Goal: Communication & Community: Answer question/provide support

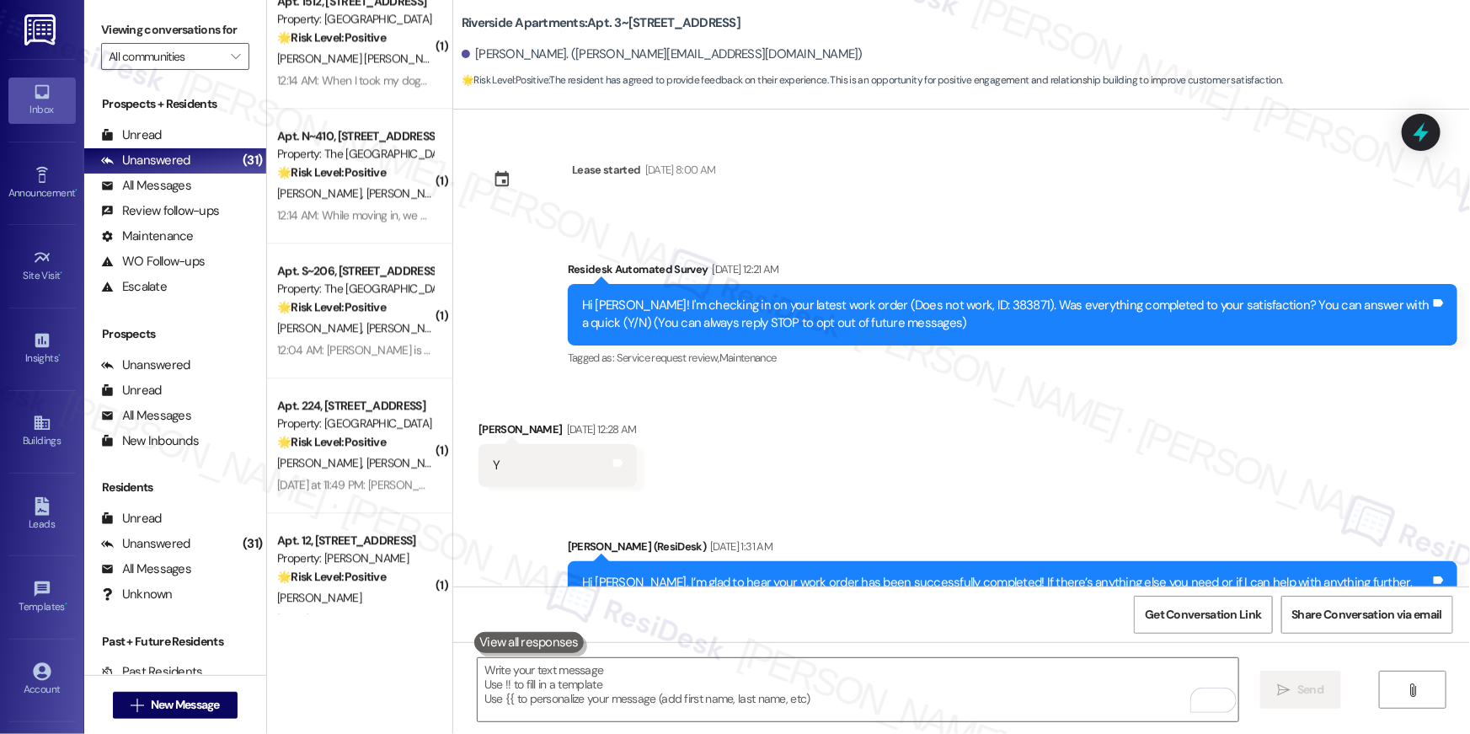
scroll to position [1345, 0]
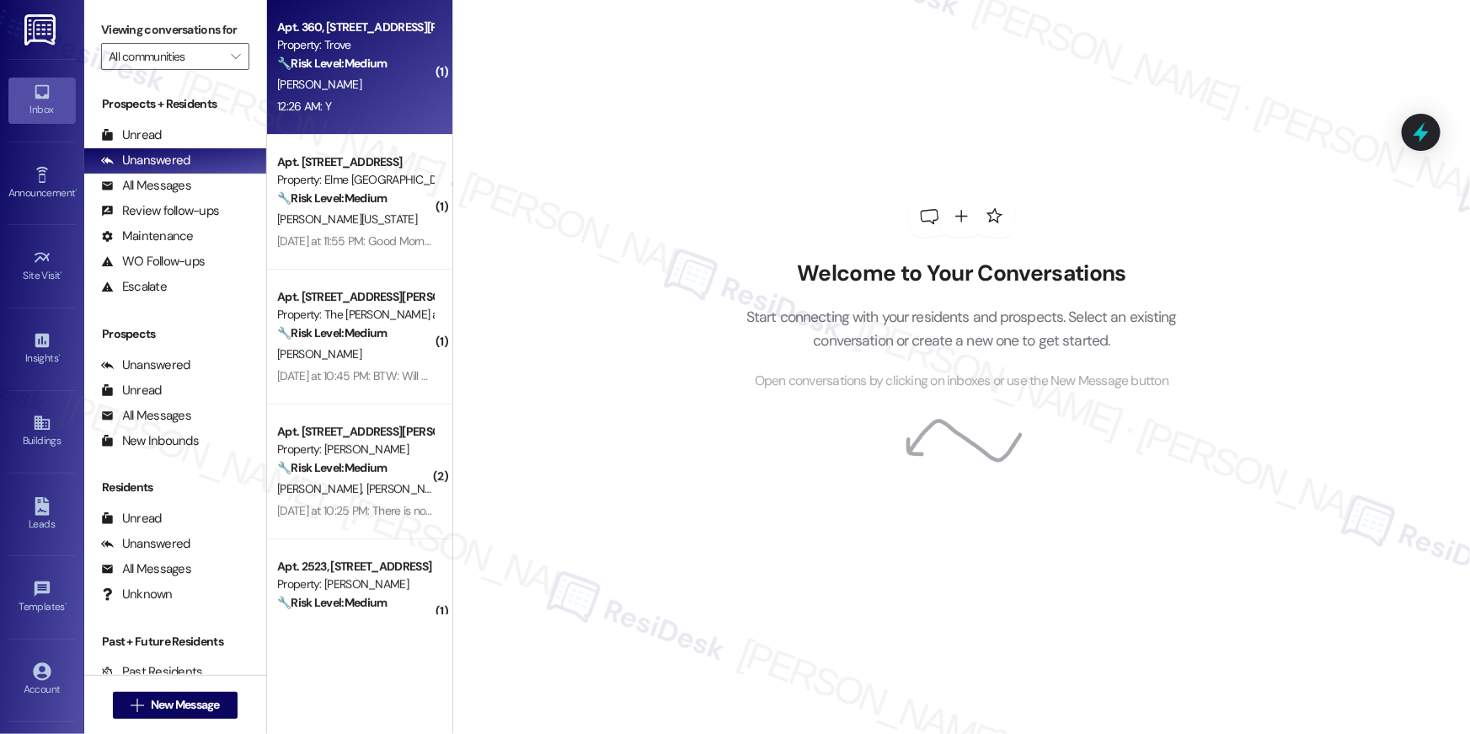
click at [279, 83] on span "[PERSON_NAME]" at bounding box center [319, 84] width 84 height 15
click at [282, 74] on div "K. Sosa" at bounding box center [354, 84] width 159 height 21
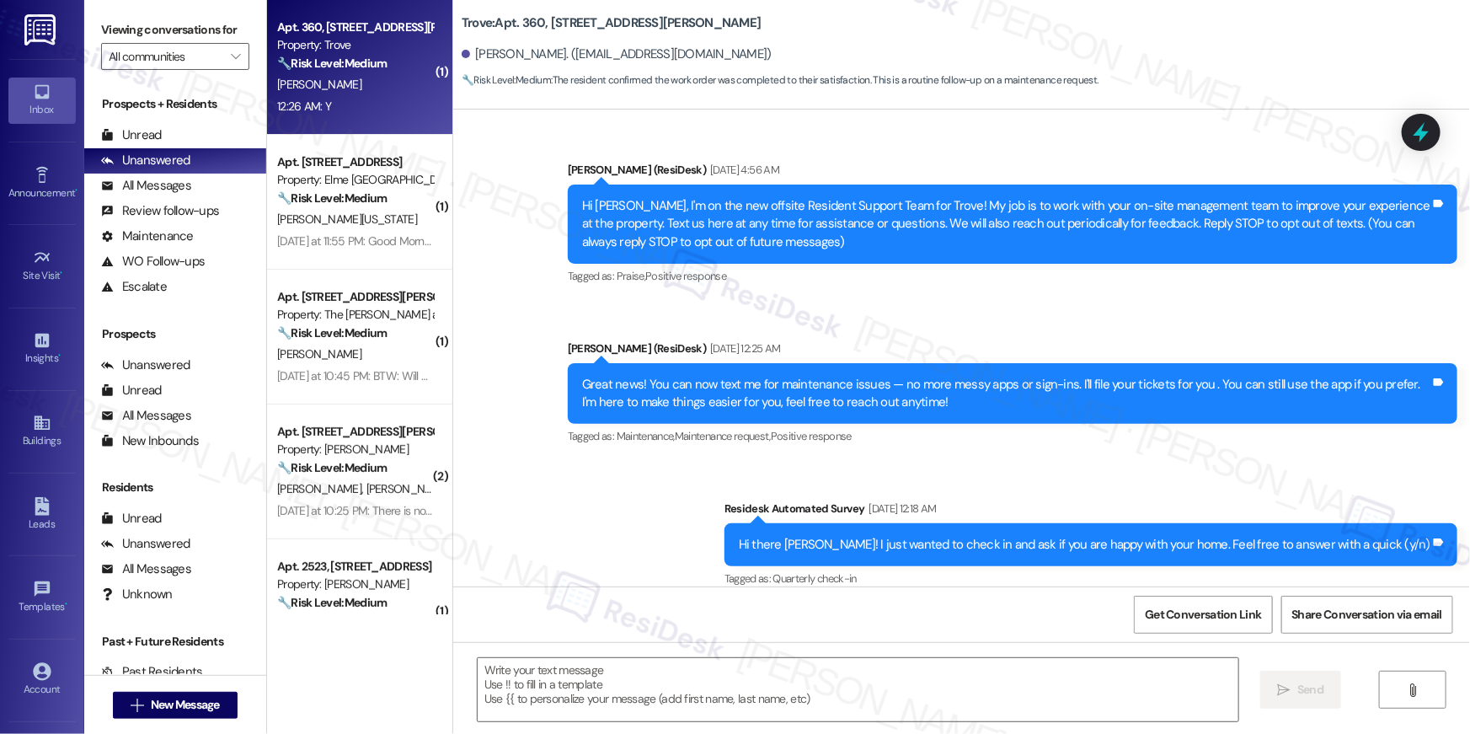
scroll to position [23003, 0]
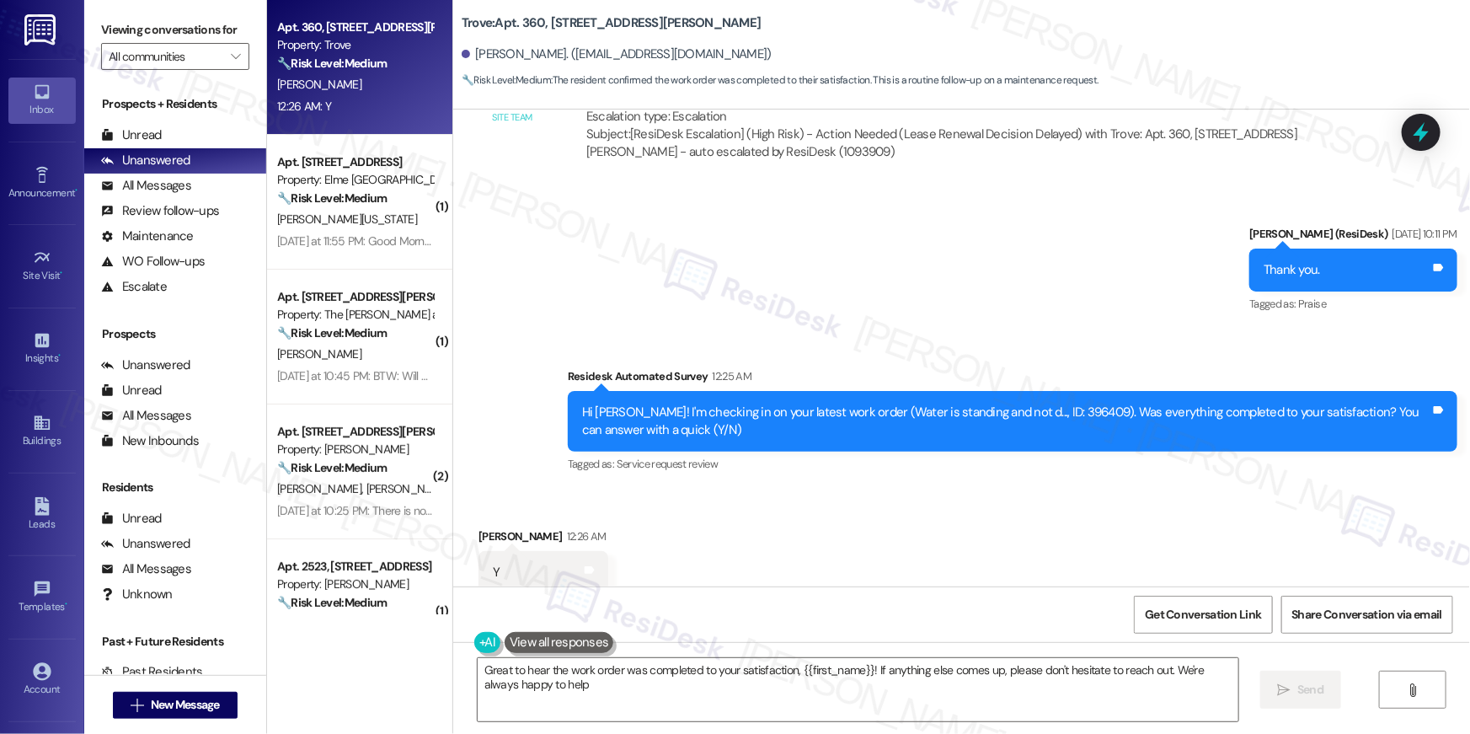
type textarea "Great to hear the work order was completed to your satisfaction, {{first_name}}…"
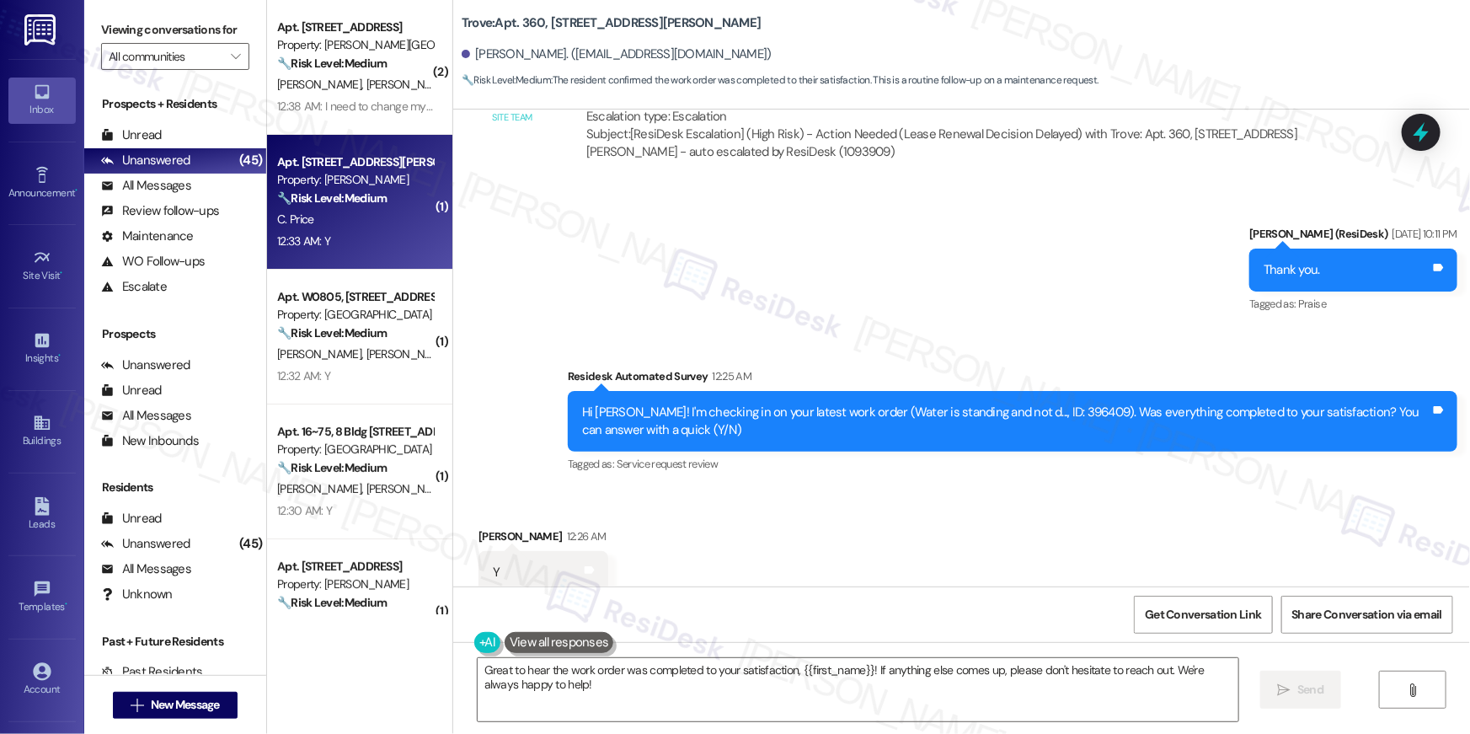
click at [327, 248] on div "12:33 AM: Y 12:33 AM: Y" at bounding box center [354, 241] width 159 height 21
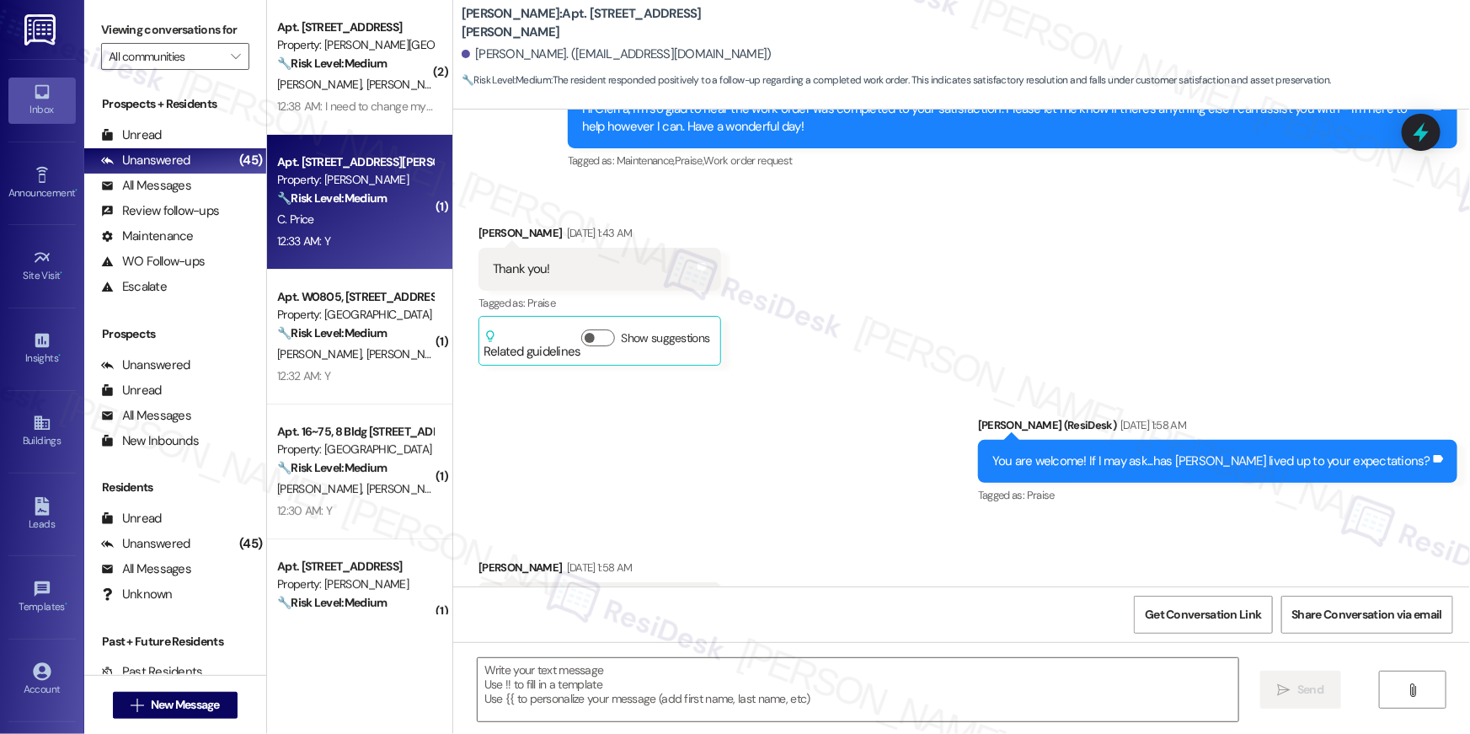
type textarea "Fetching suggested responses. Please feel free to read through the conversation…"
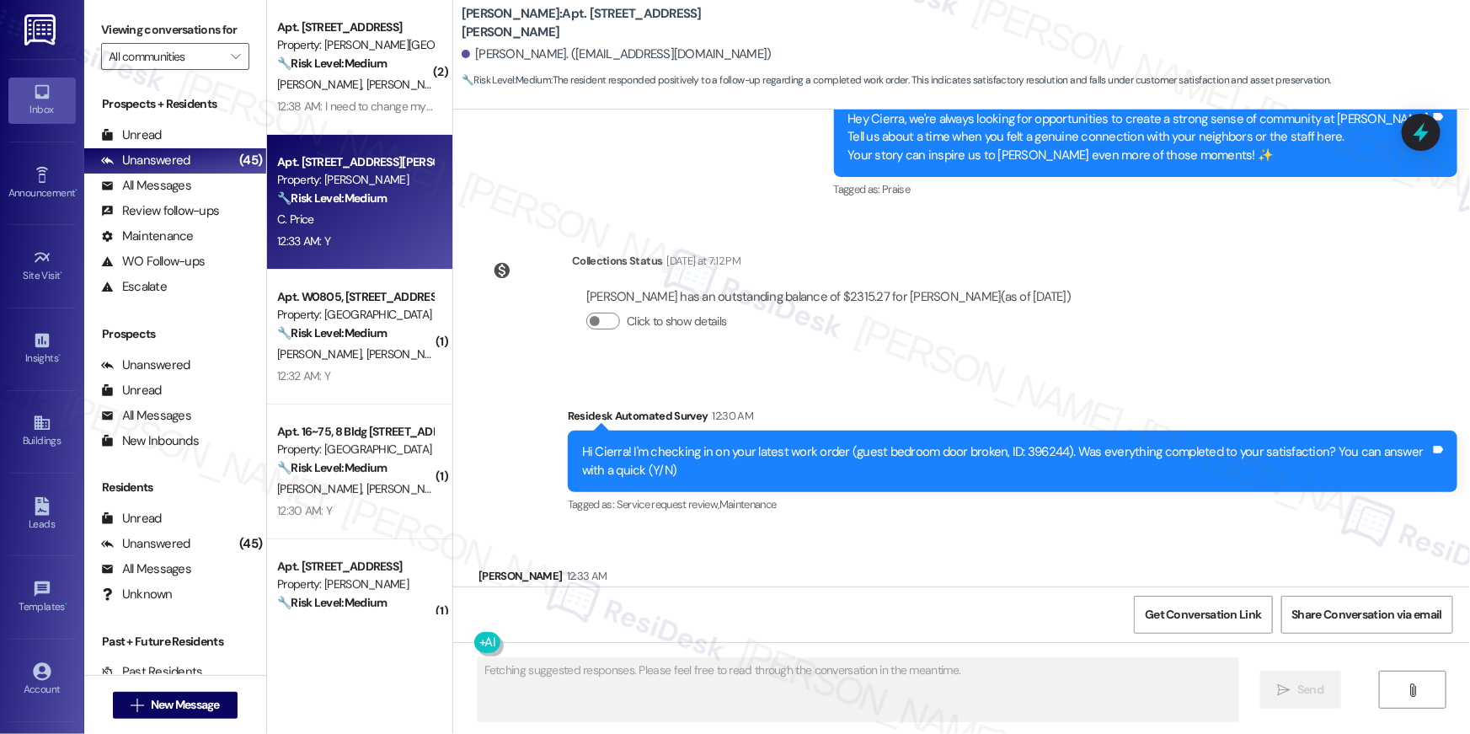
scroll to position [5347, 0]
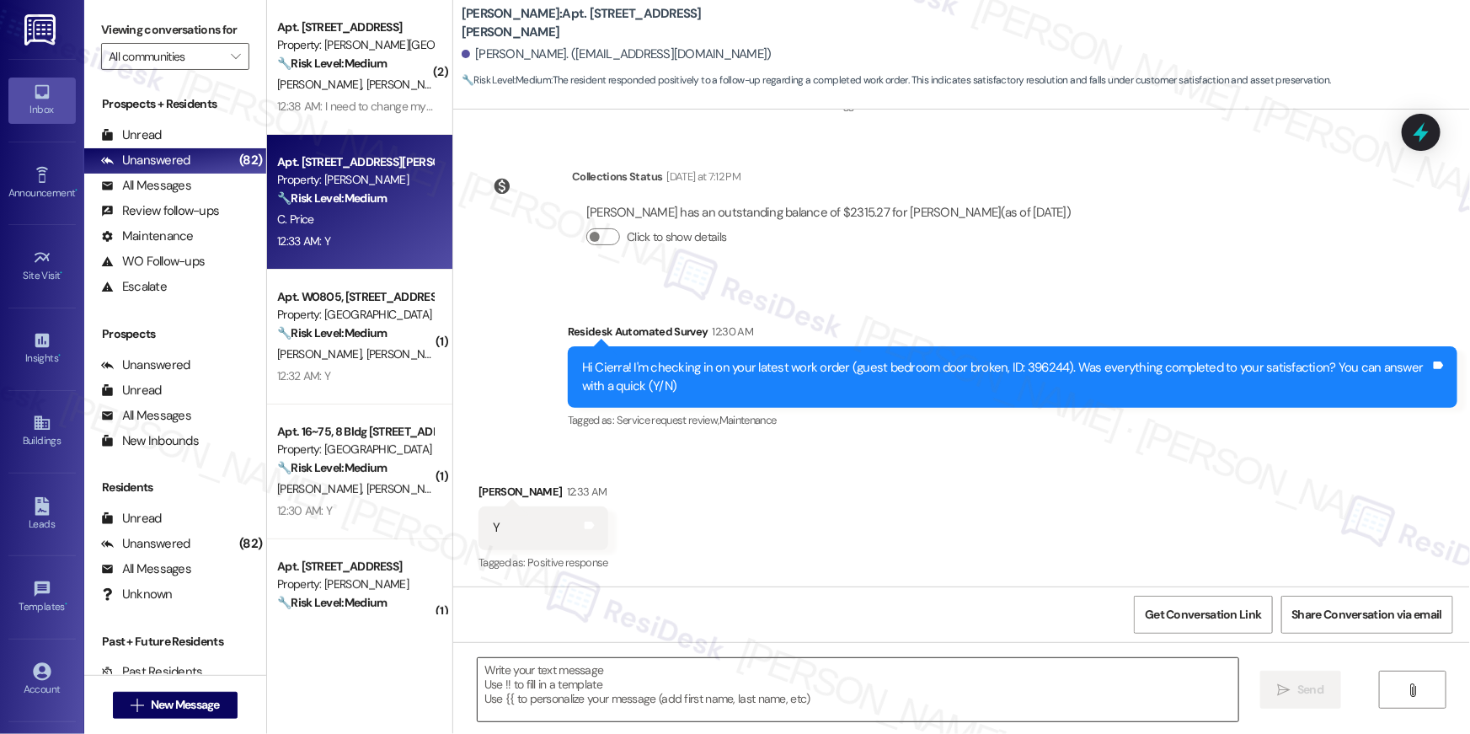
drag, startPoint x: 804, startPoint y: 627, endPoint x: 798, endPoint y: 675, distance: 47.5
click at [804, 633] on div "Get Conversation Link Share Conversation via email" at bounding box center [961, 614] width 1017 height 56
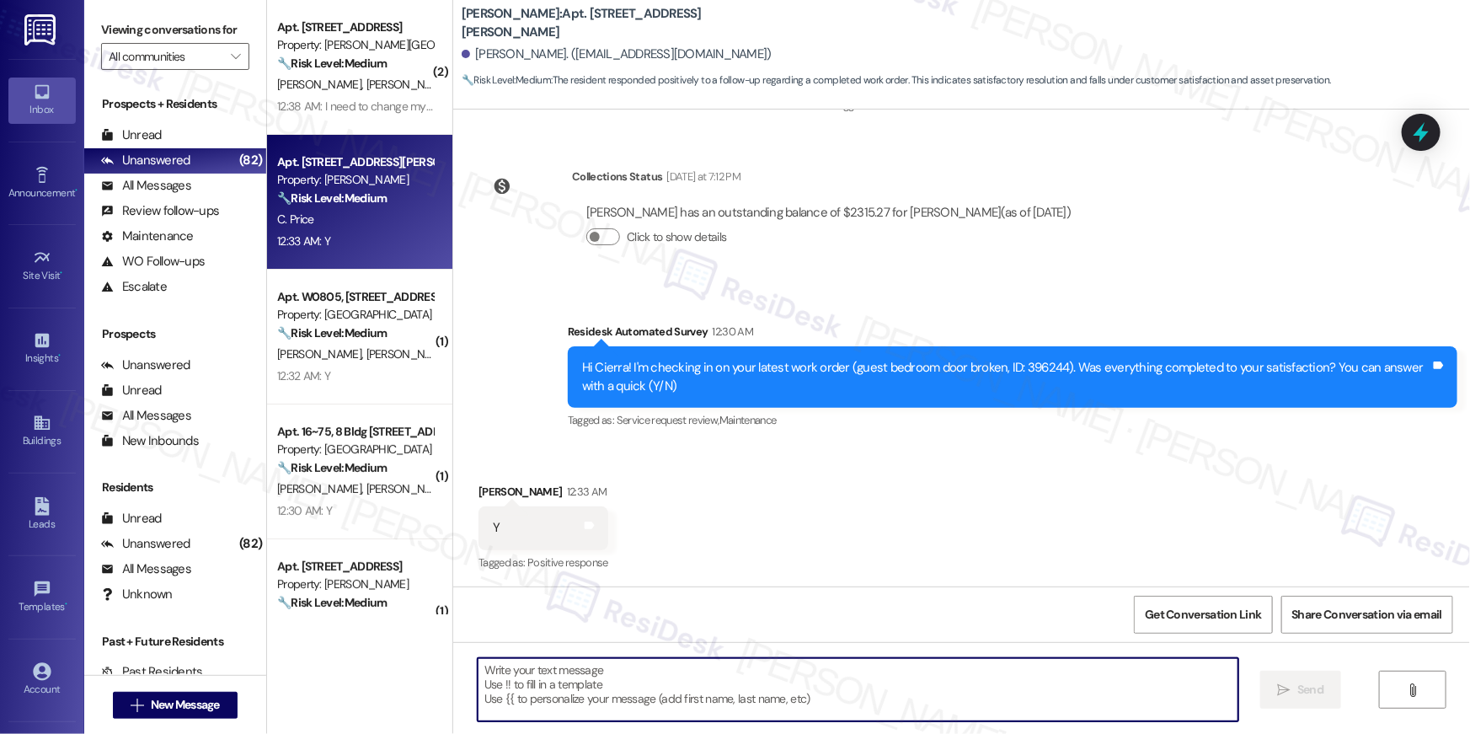
click at [798, 675] on textarea at bounding box center [858, 689] width 761 height 63
paste textarea "Hi {{first_name}}, I’m so glad to hear your work order has been completed! If t…"
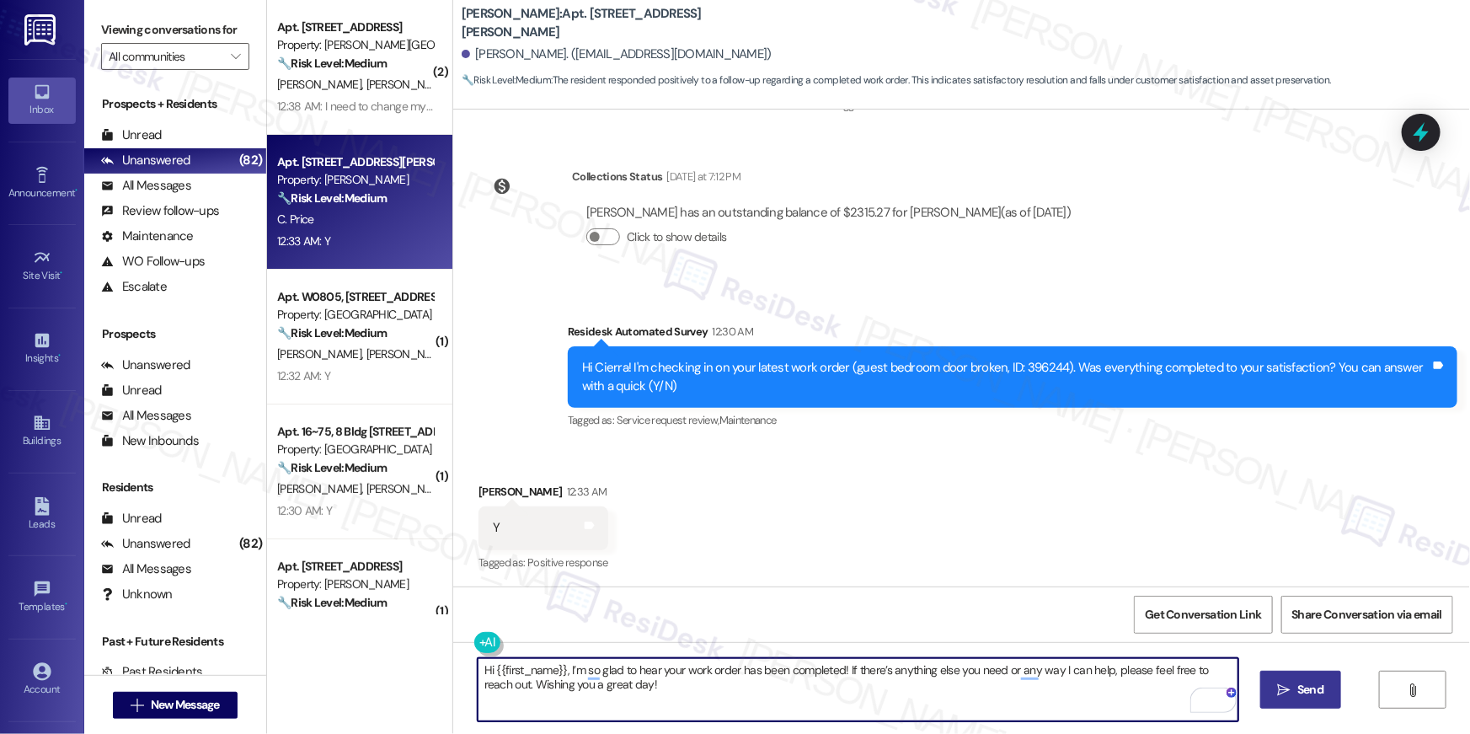
type textarea "Hi {{first_name}}, I’m so glad to hear your work order has been completed! If t…"
click at [1320, 681] on span "Send" at bounding box center [1310, 690] width 26 height 18
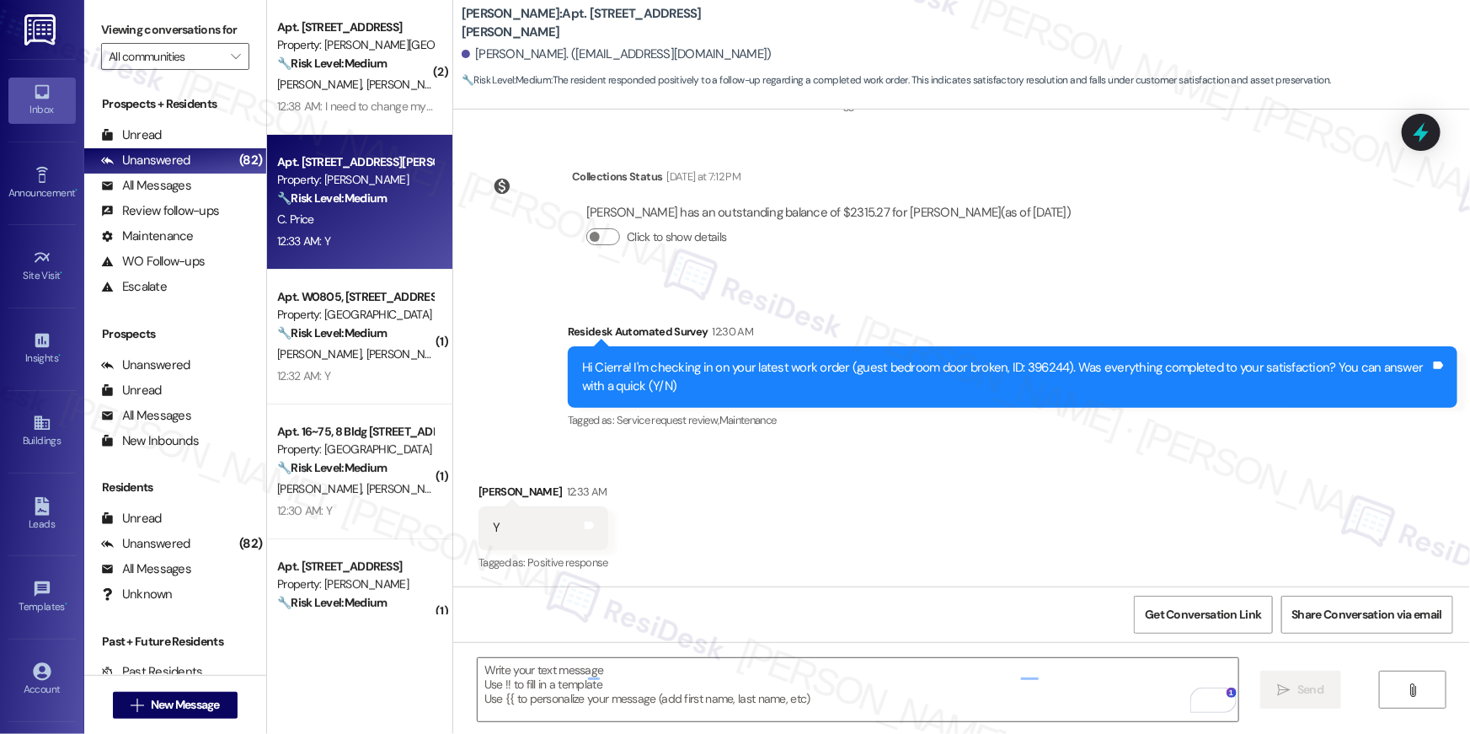
scroll to position [5346, 0]
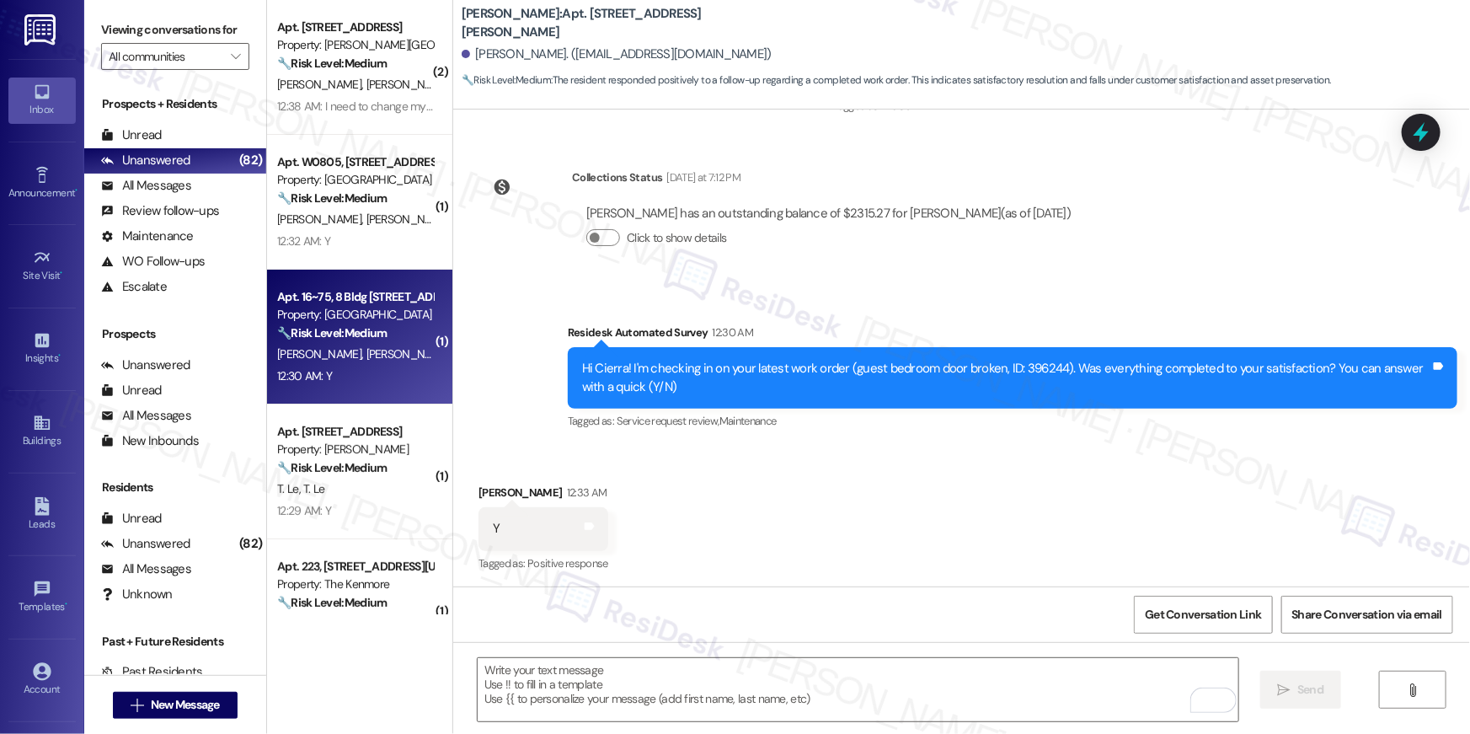
click at [344, 321] on div "Property: [GEOGRAPHIC_DATA]" at bounding box center [355, 315] width 156 height 18
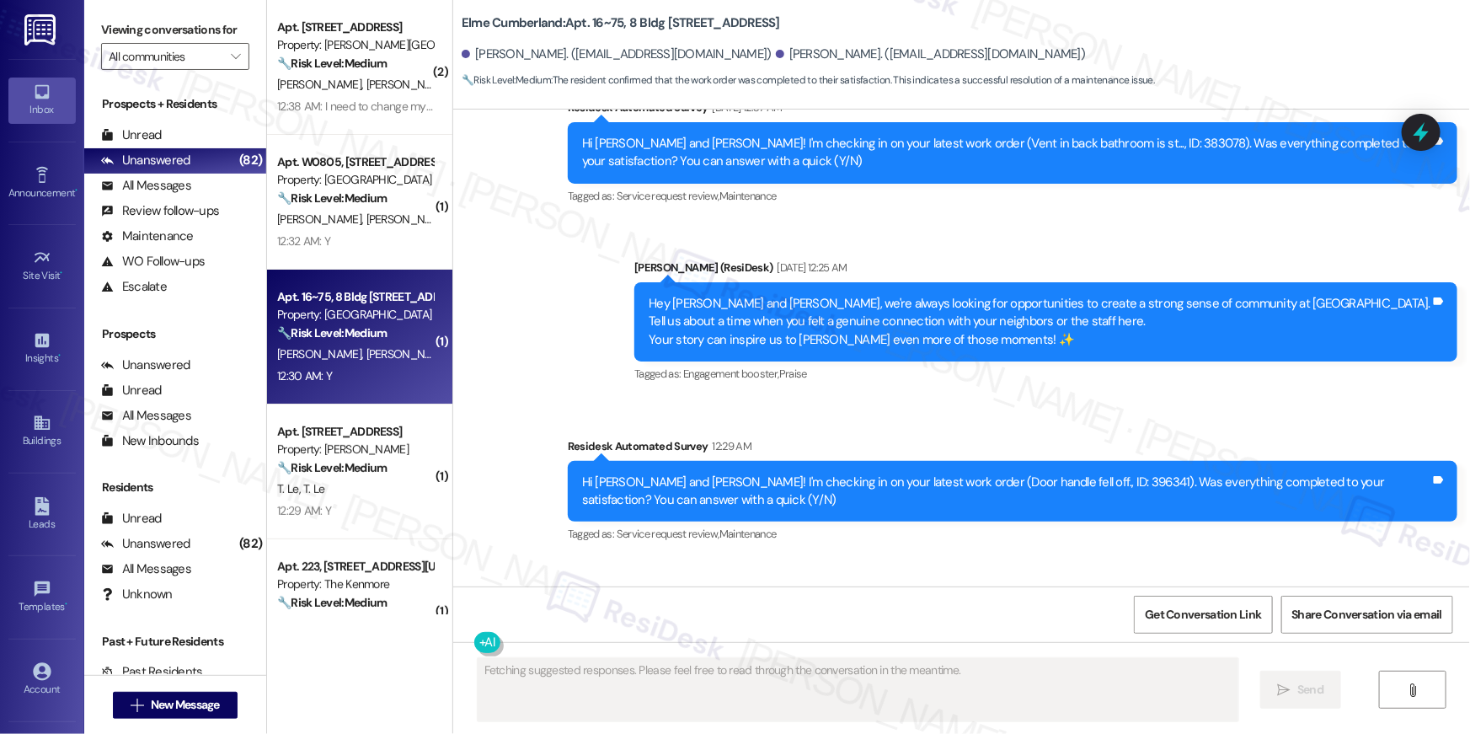
scroll to position [4034, 0]
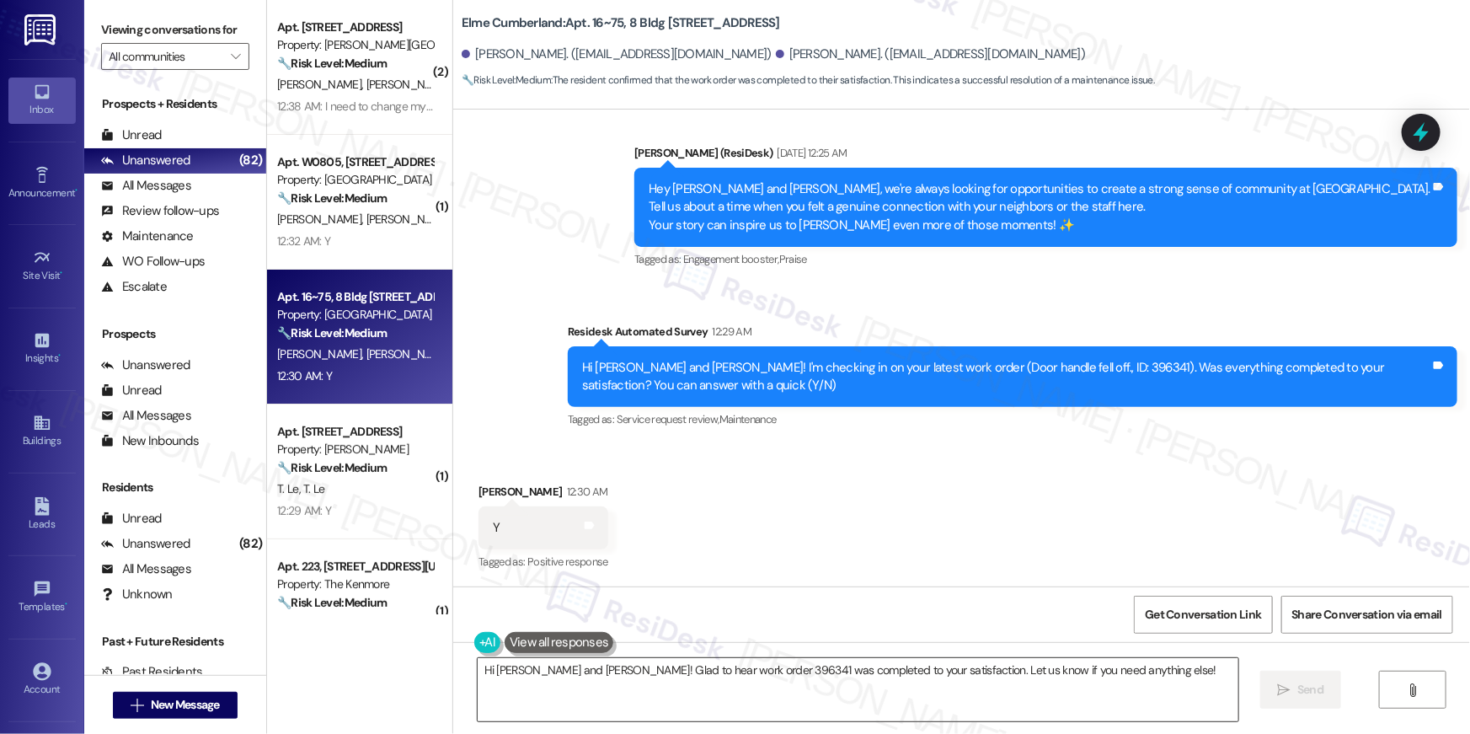
click at [718, 671] on textarea "Hi Joel and Jacob! Glad to hear work order 396341 was completed to your satisfa…" at bounding box center [858, 689] width 761 height 63
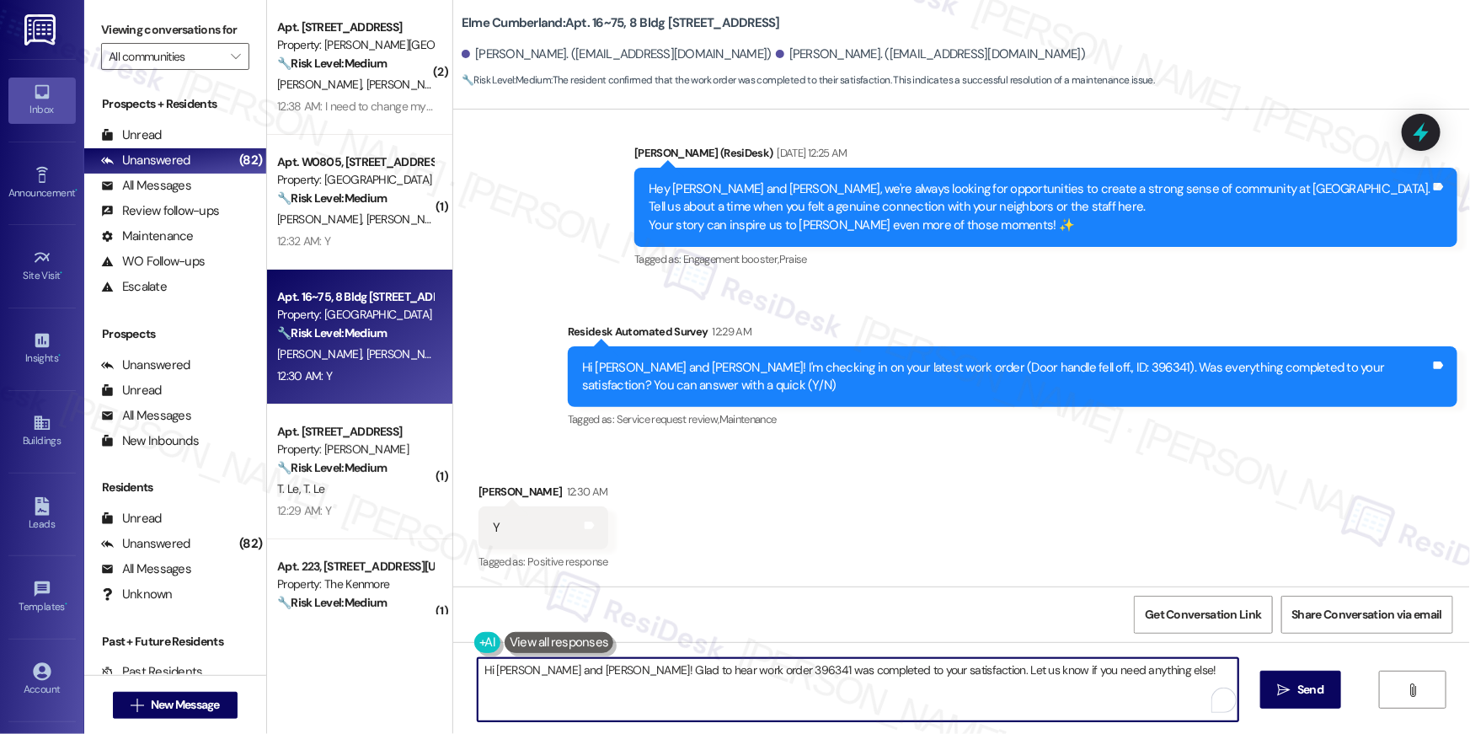
click at [718, 671] on textarea "Hi Joel and Jacob! Glad to hear work order 396341 was completed to your satisfa…" at bounding box center [858, 689] width 761 height 63
paste textarea "{{first_name}}, I’m so glad to hear your work order has been completed! If ther…"
type textarea "Hi {{first_name}}, I’m so glad to hear your work order has been completed! If t…"
click at [1300, 692] on span "Send" at bounding box center [1310, 690] width 26 height 18
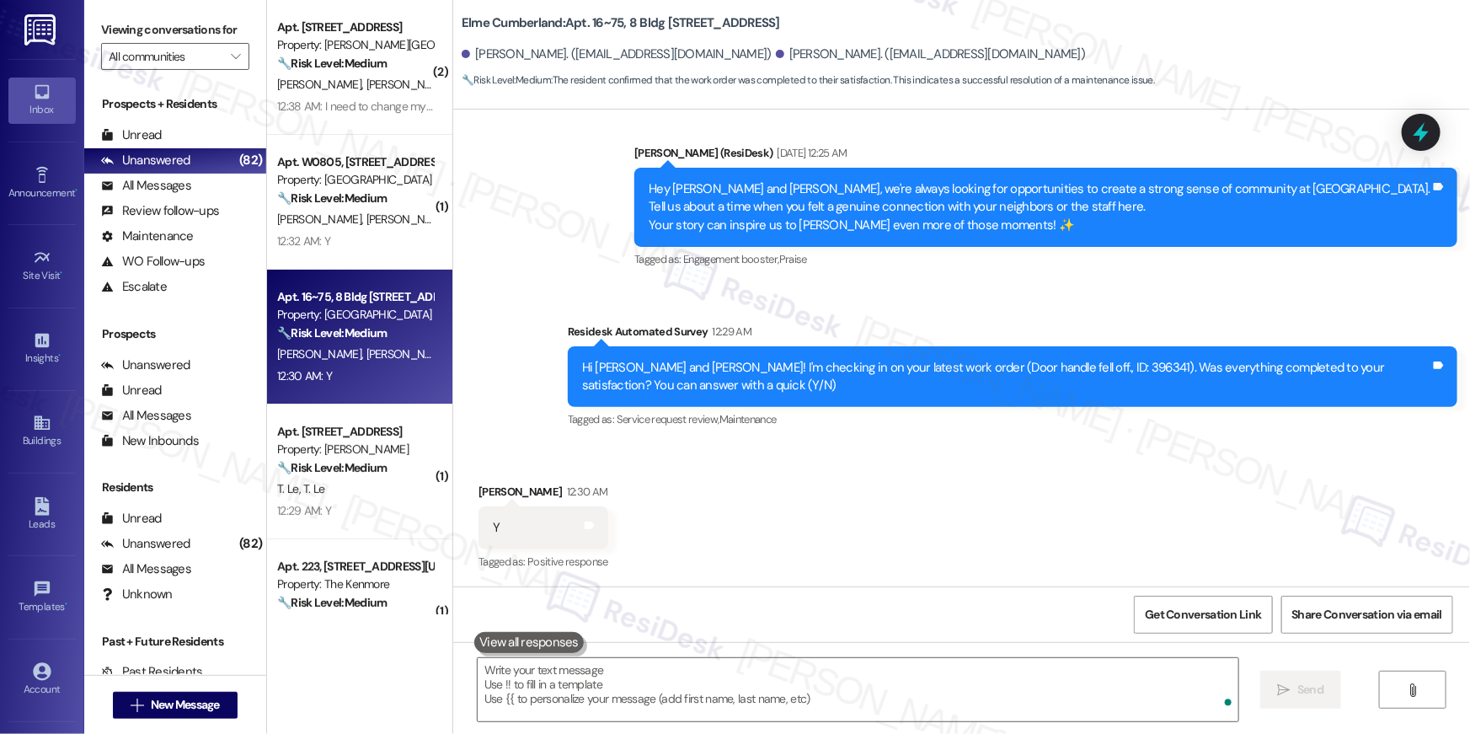
click at [385, 444] on div "Property: [PERSON_NAME]" at bounding box center [355, 449] width 156 height 18
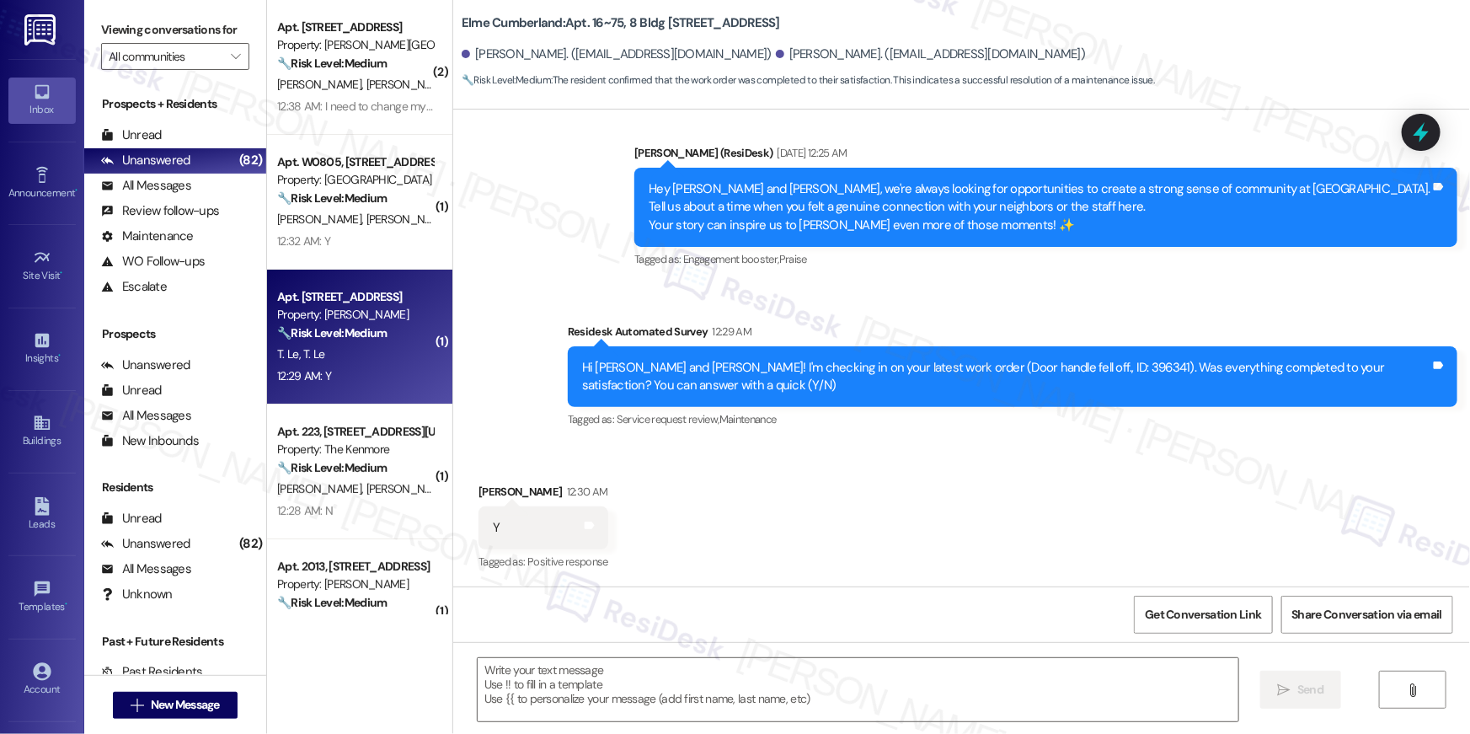
type textarea "Fetching suggested responses. Please feel free to read through the conversation…"
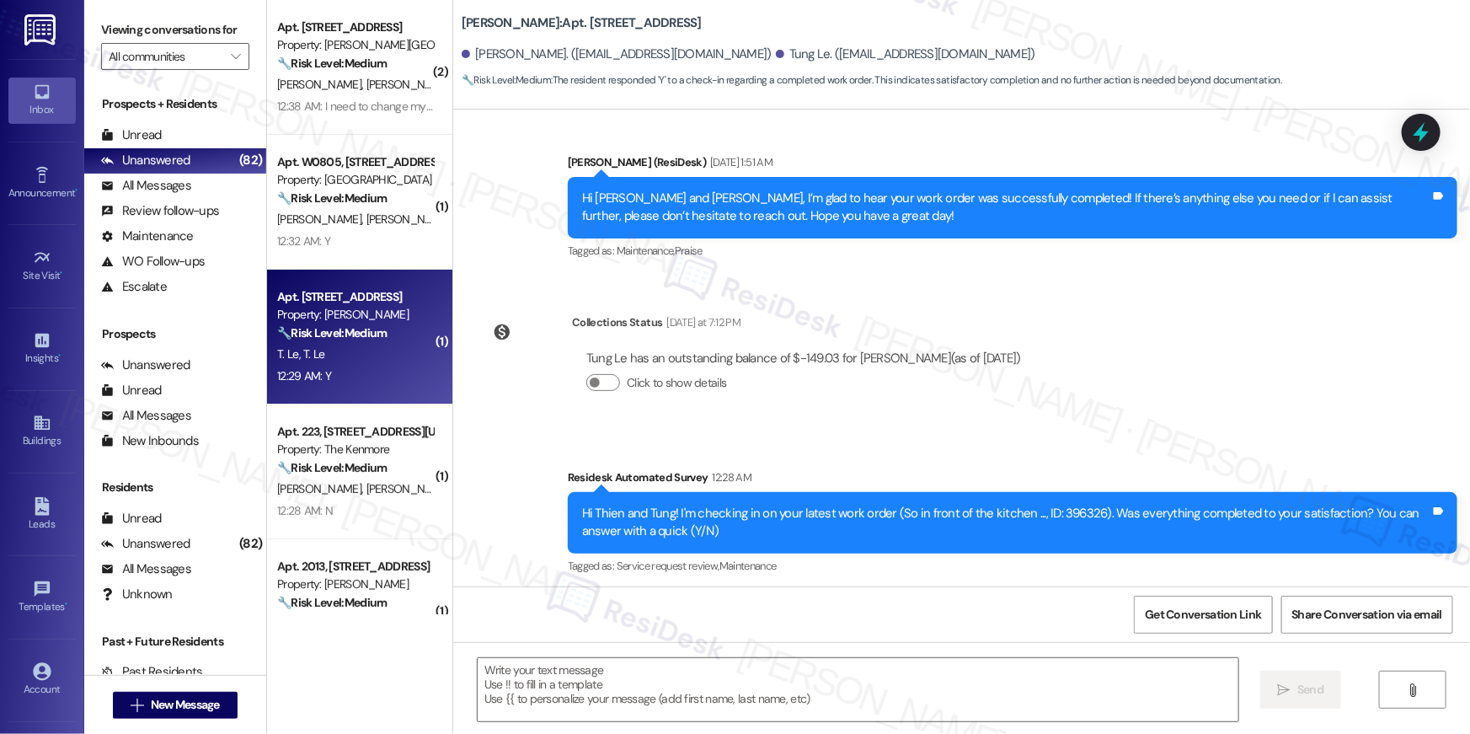
type textarea "Fetching suggested responses. Please feel free to read through the conversation…"
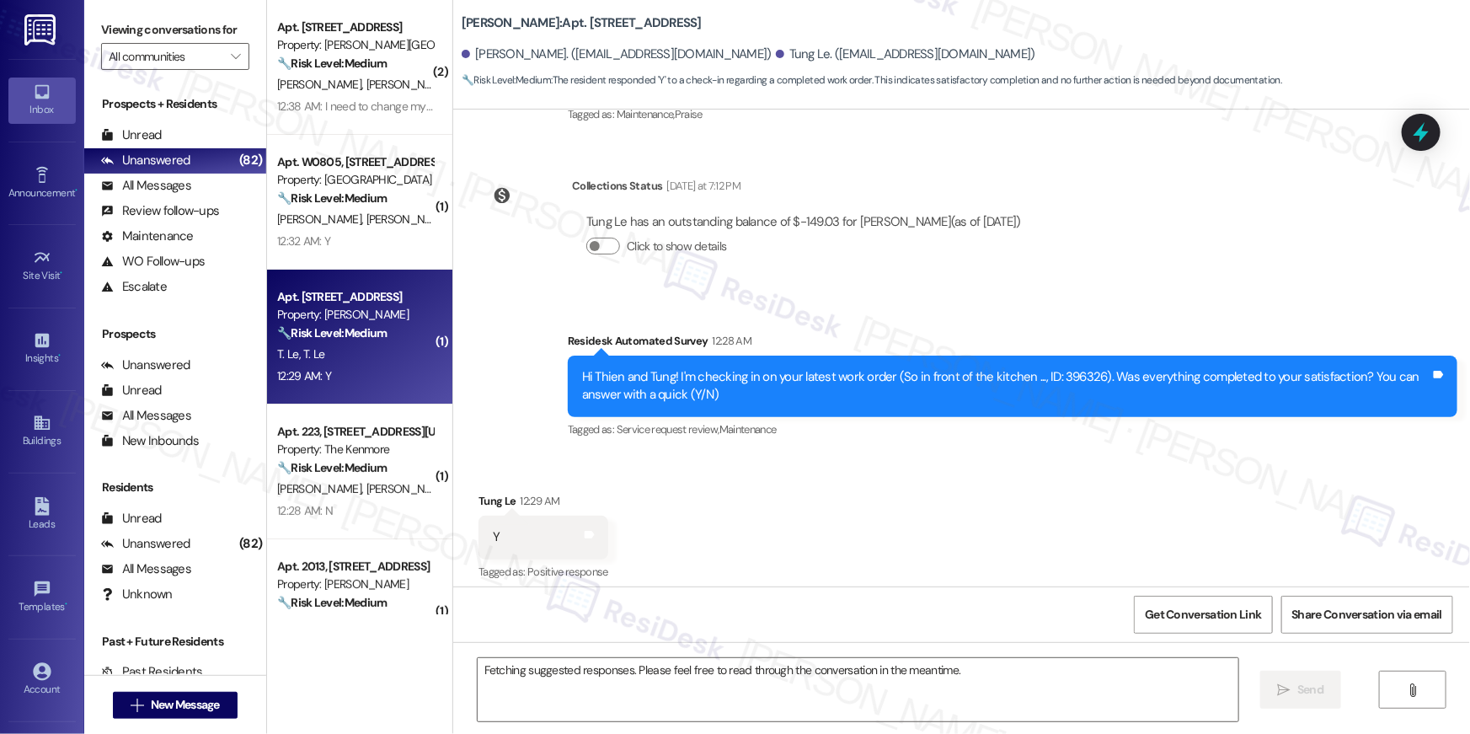
scroll to position [716, 0]
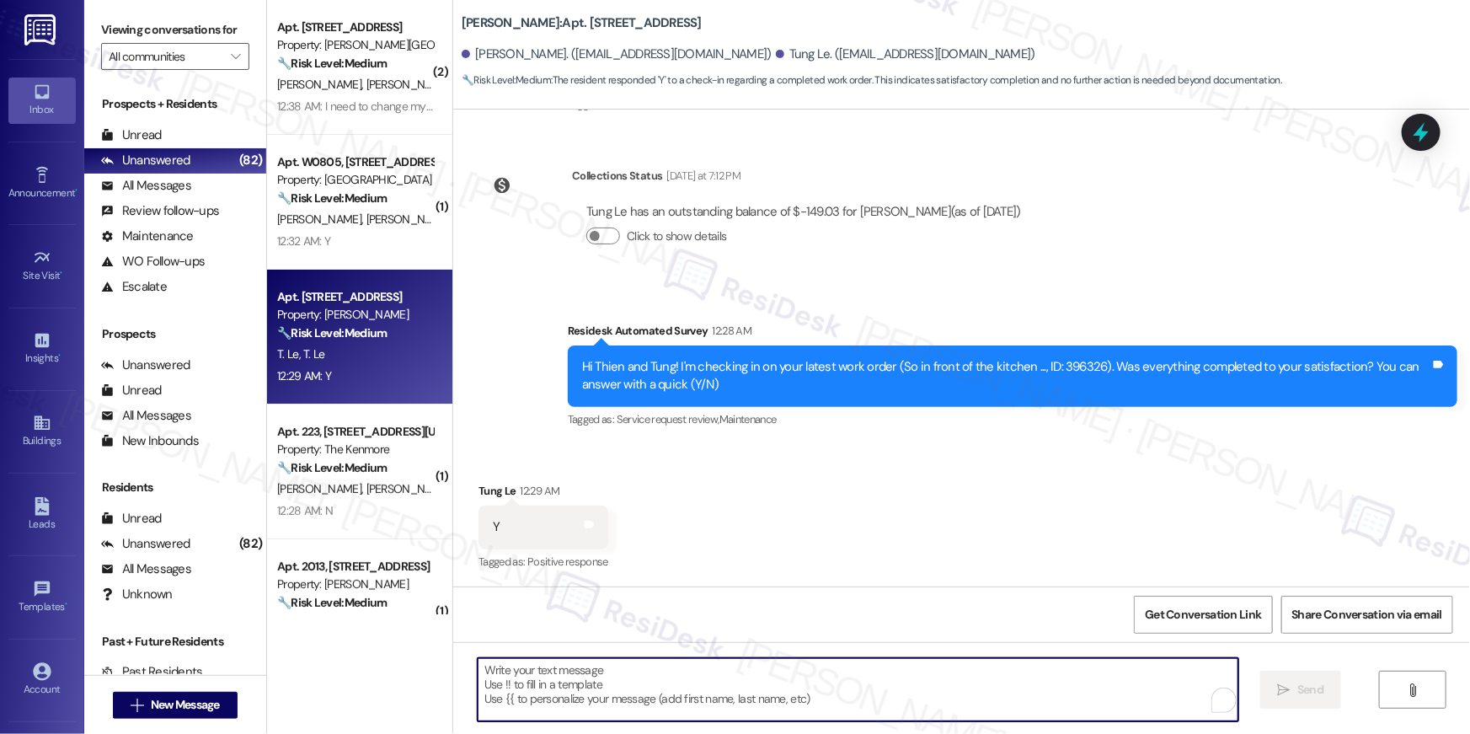
click at [708, 674] on textarea "To enrich screen reader interactions, please activate Accessibility in Grammarl…" at bounding box center [858, 689] width 761 height 63
paste textarea "Hi {{first_name}}, I’m so glad to hear your work order has been completed! If t…"
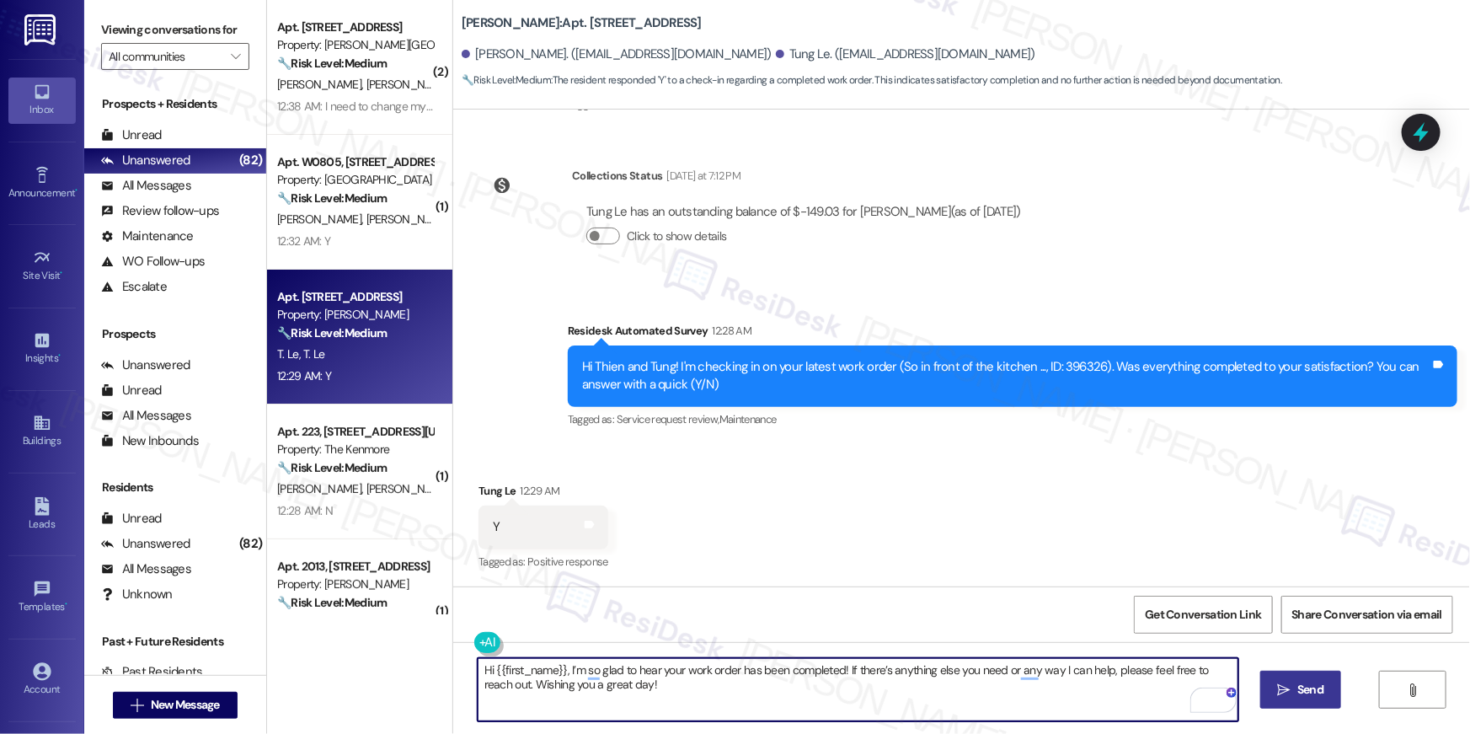
type textarea "Hi {{first_name}}, I’m so glad to hear your work order has been completed! If t…"
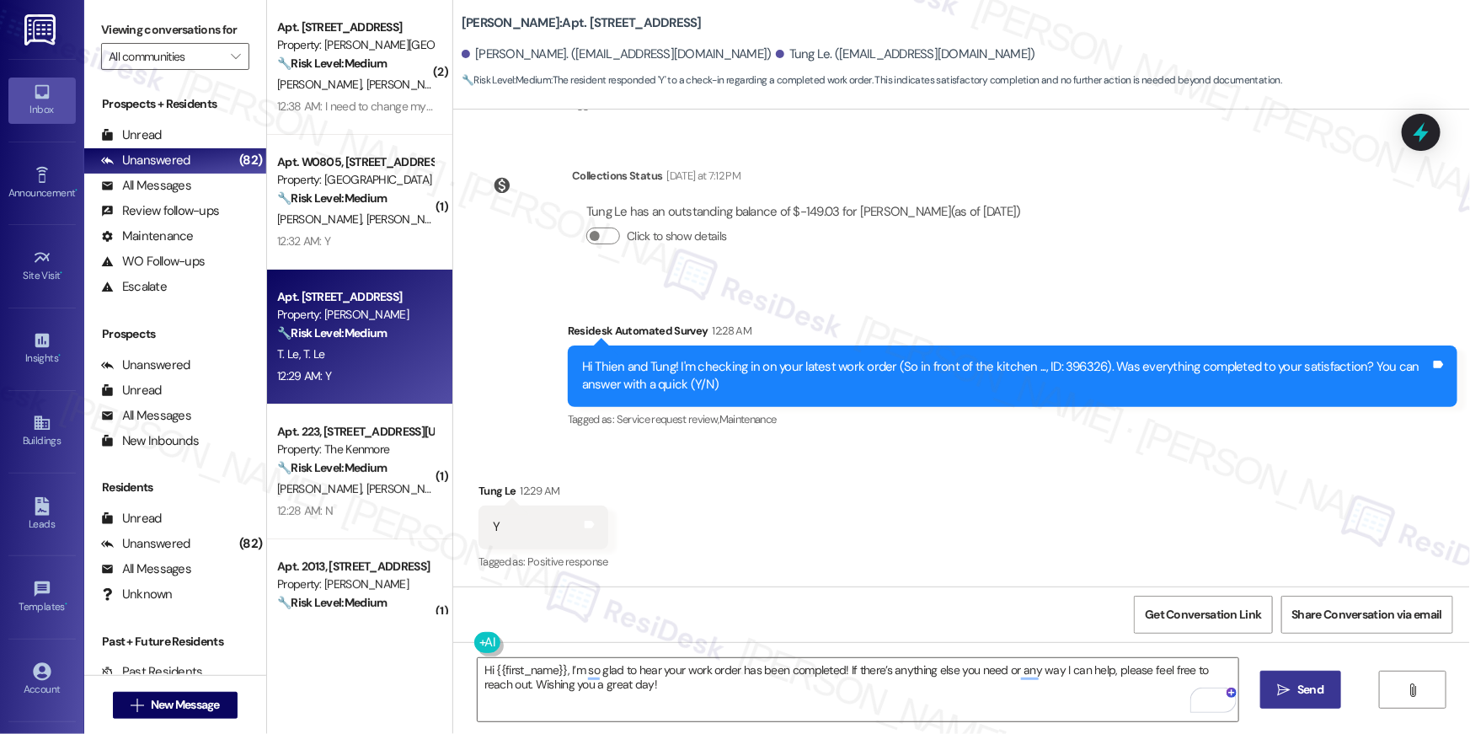
click at [1294, 682] on span "Send" at bounding box center [1310, 690] width 33 height 18
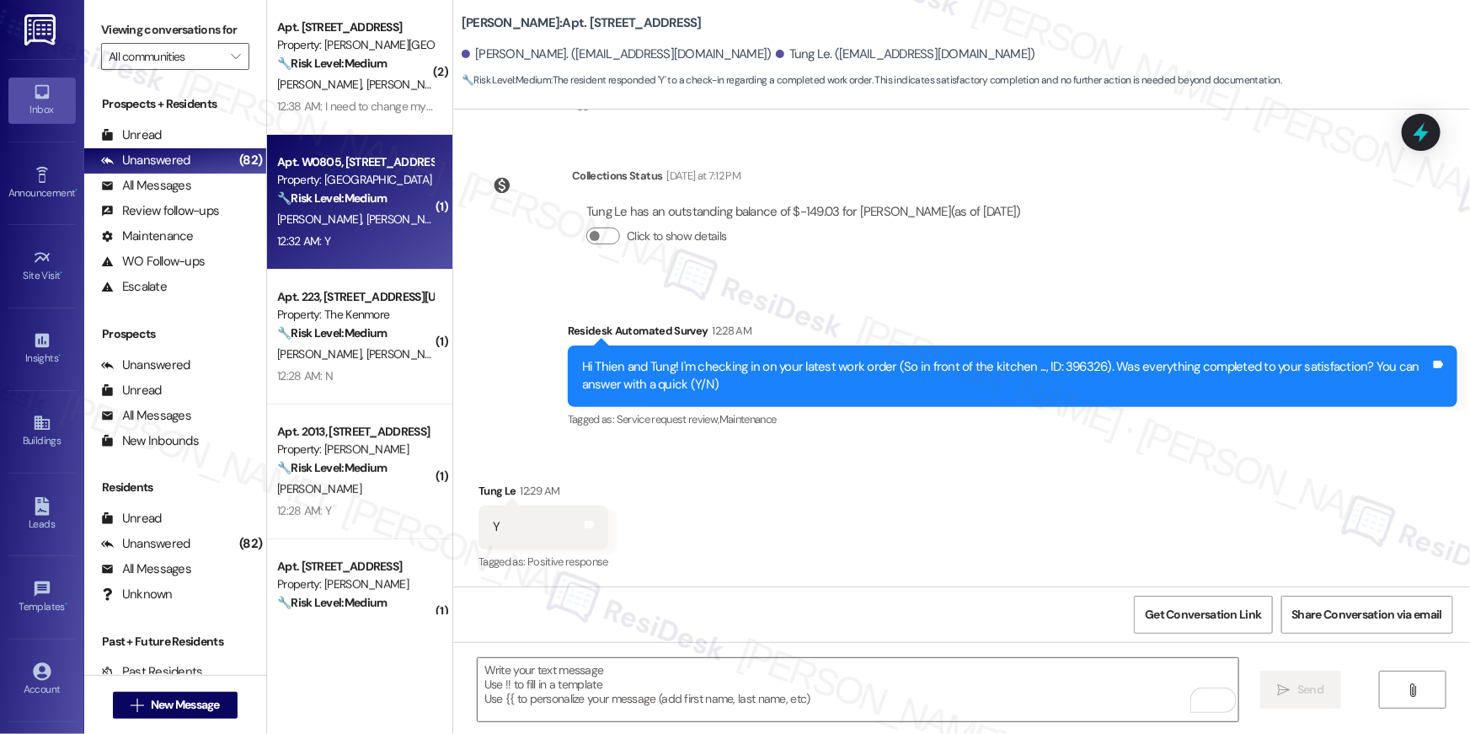
click at [343, 231] on div "12:32 AM: Y 12:32 AM: Y" at bounding box center [354, 241] width 159 height 21
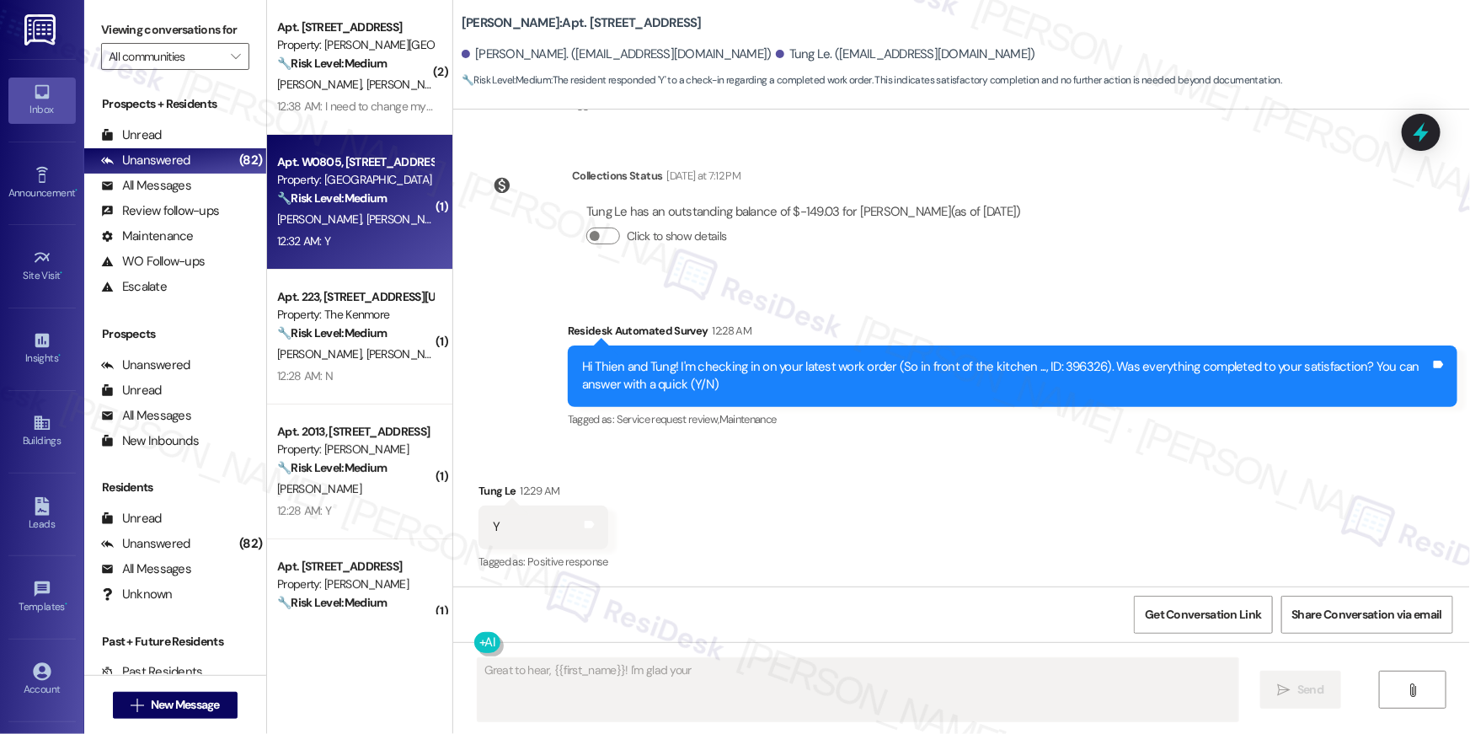
scroll to position [0, 0]
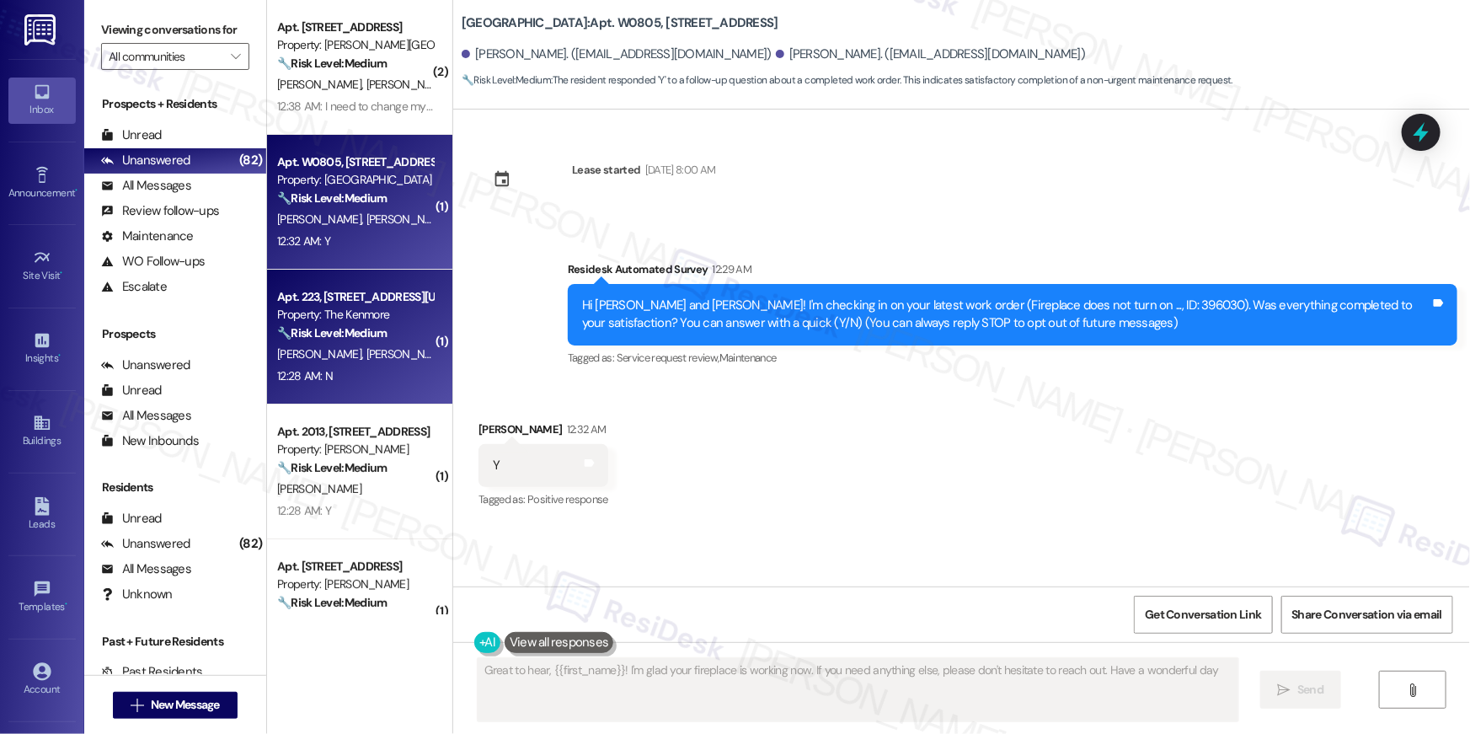
type textarea "Great to hear, {{first_name}}! I'm glad your fireplace is working now. If you n…"
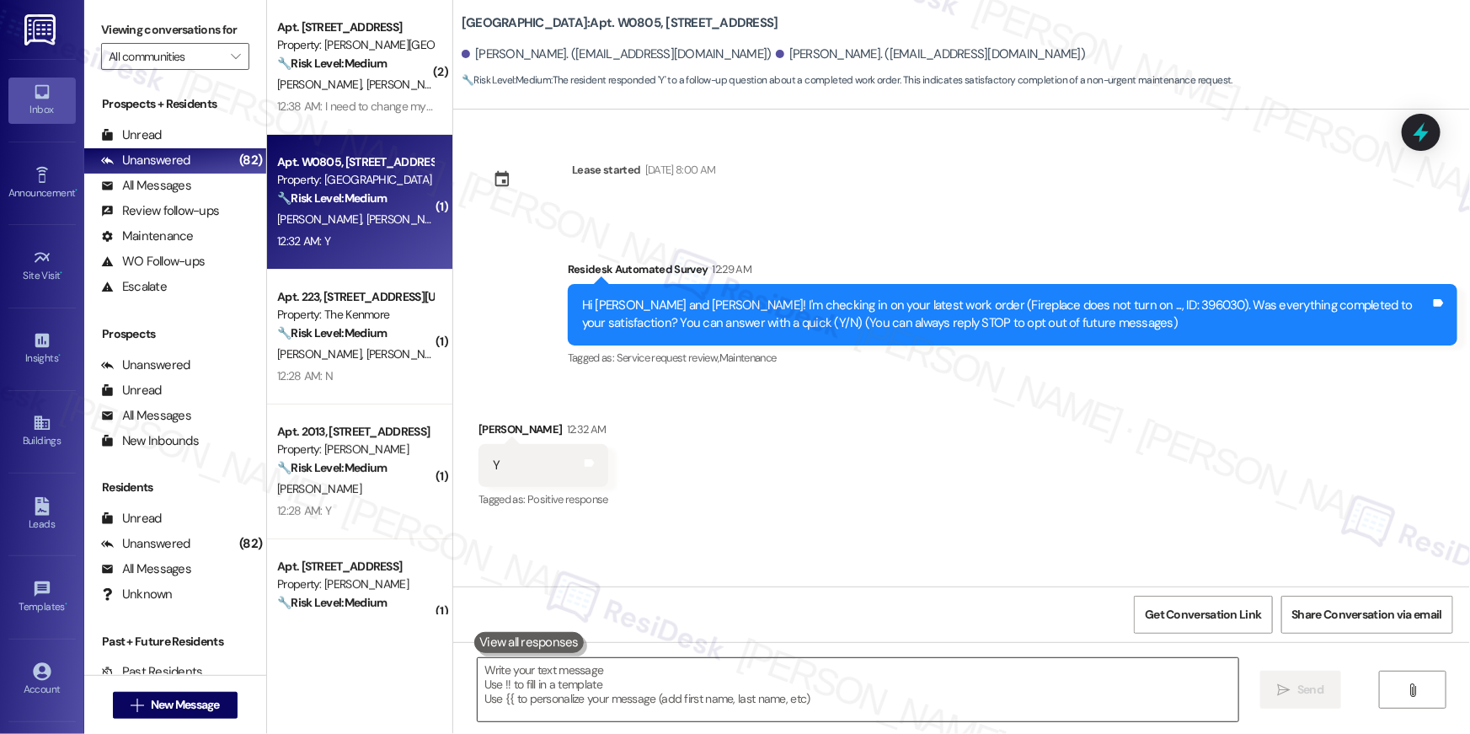
click at [765, 704] on textarea at bounding box center [858, 689] width 761 height 63
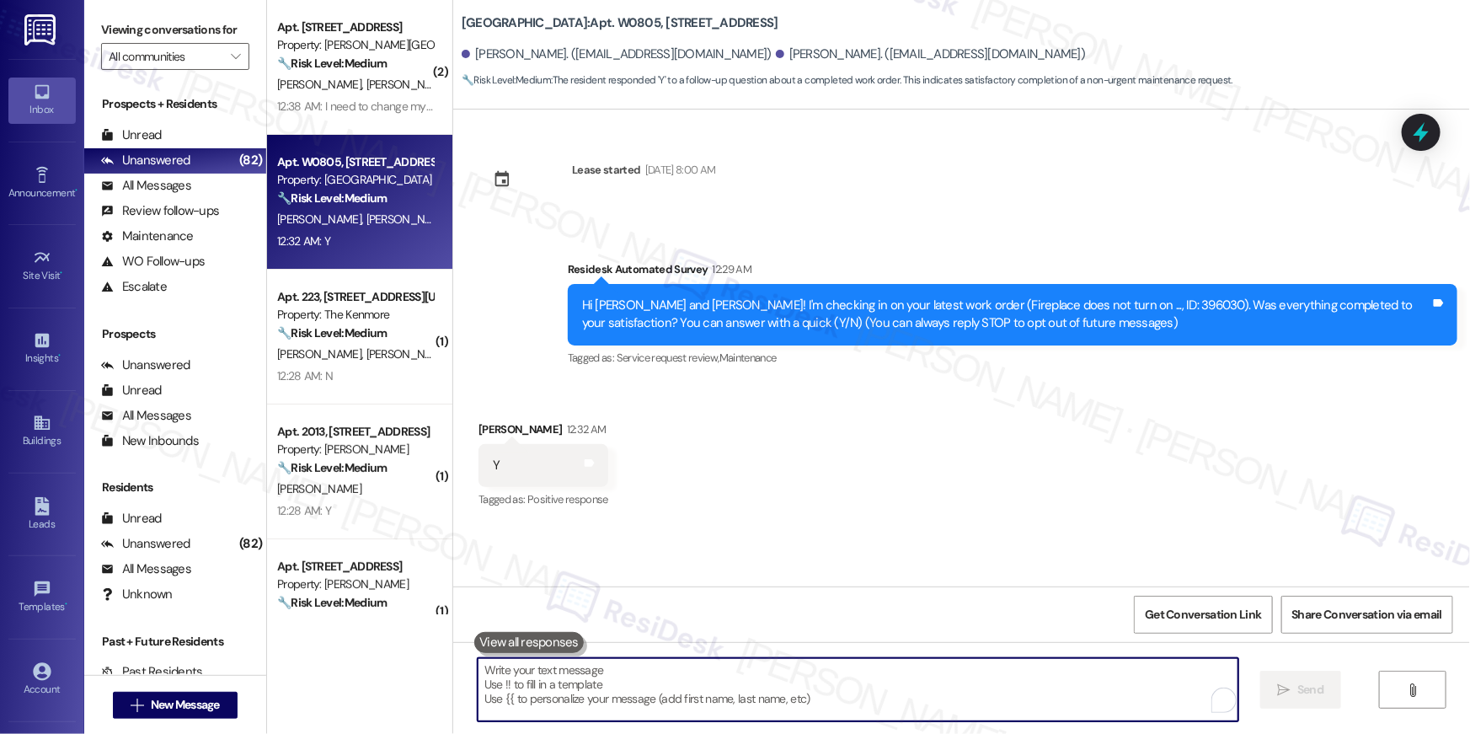
paste textarea "Hi {{first_name}}, I’m so glad to hear your work order has been completed! If t…"
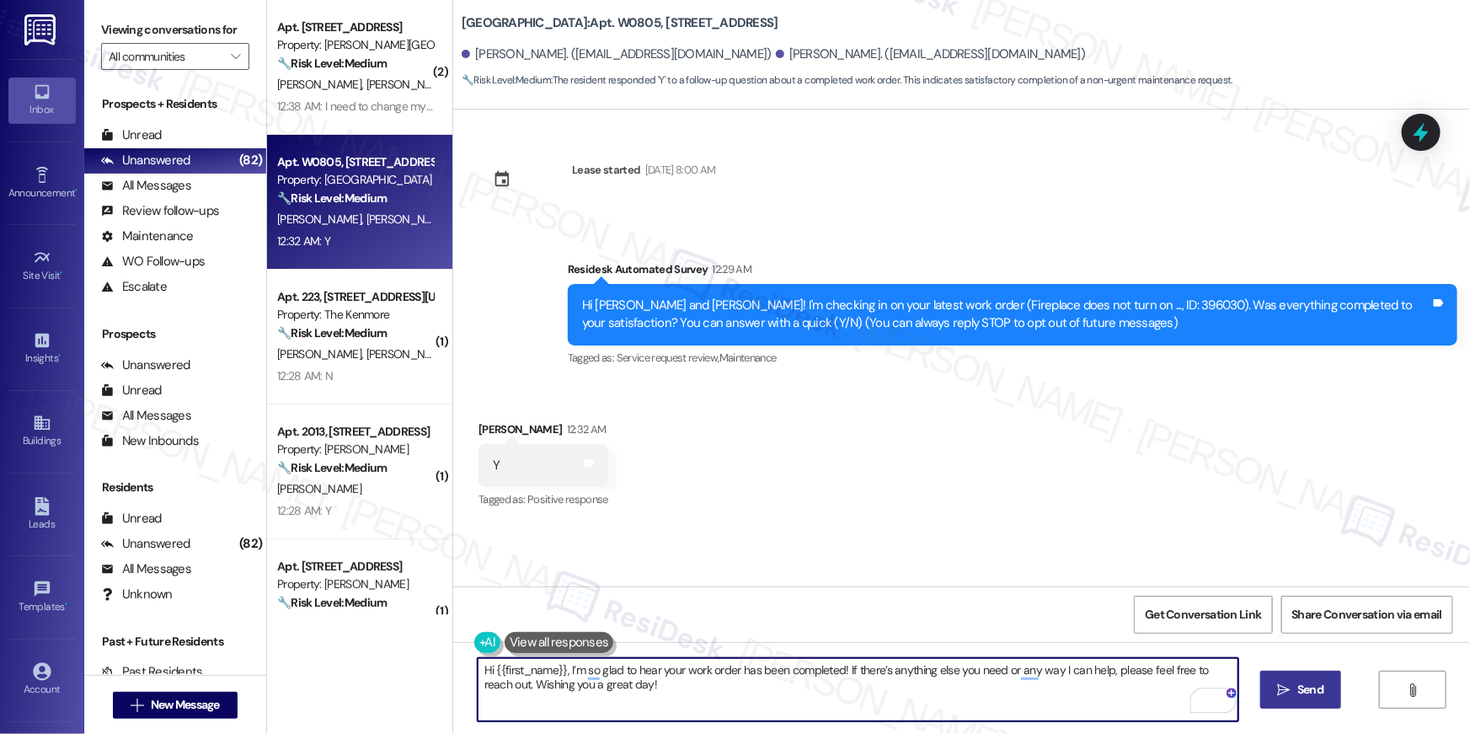
type textarea "Hi {{first_name}}, I’m so glad to hear your work order has been completed! If t…"
click at [1301, 681] on span "Send" at bounding box center [1310, 690] width 26 height 18
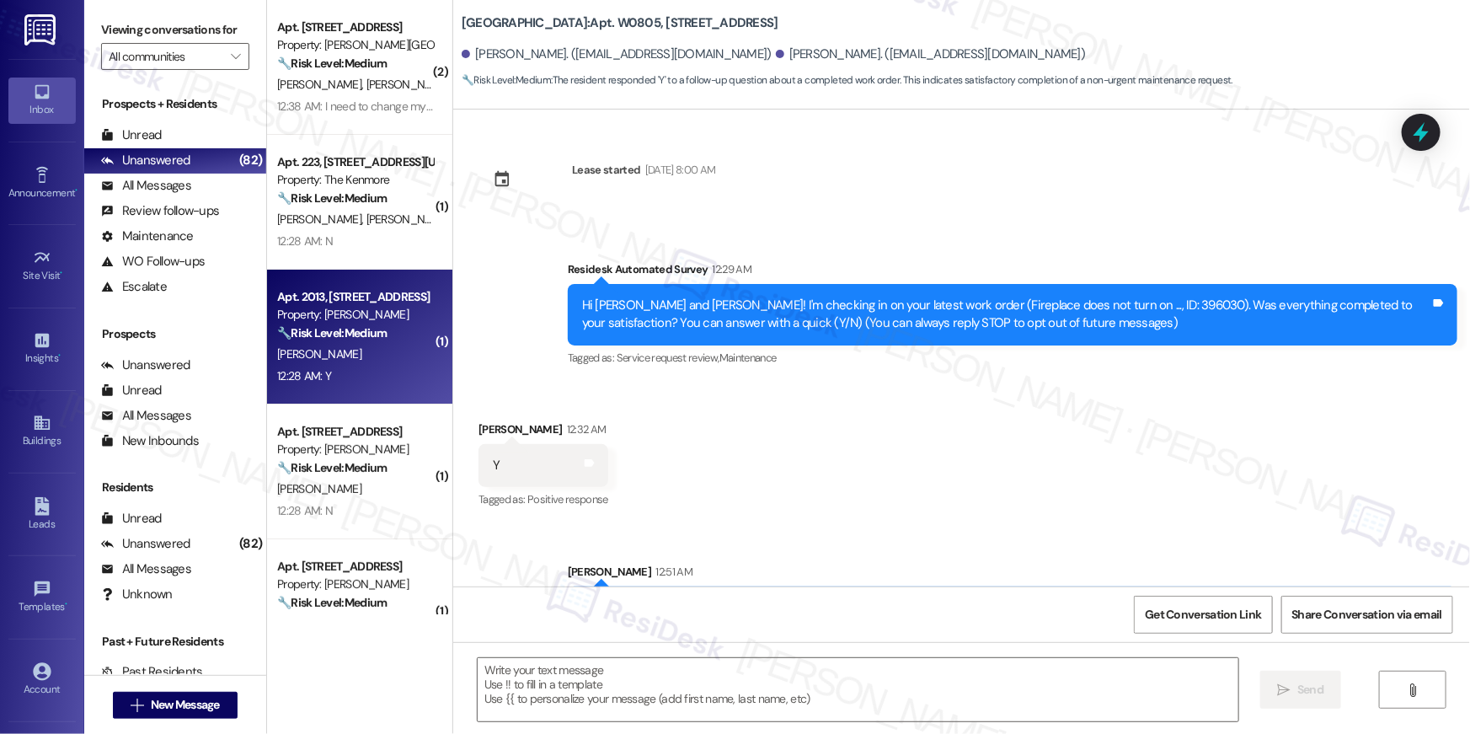
click at [373, 402] on div "Apt. 2013, 1113 Powers Ferry Place SE Property: Elme Marietta 🔧 Risk Level: Med…" at bounding box center [359, 337] width 185 height 135
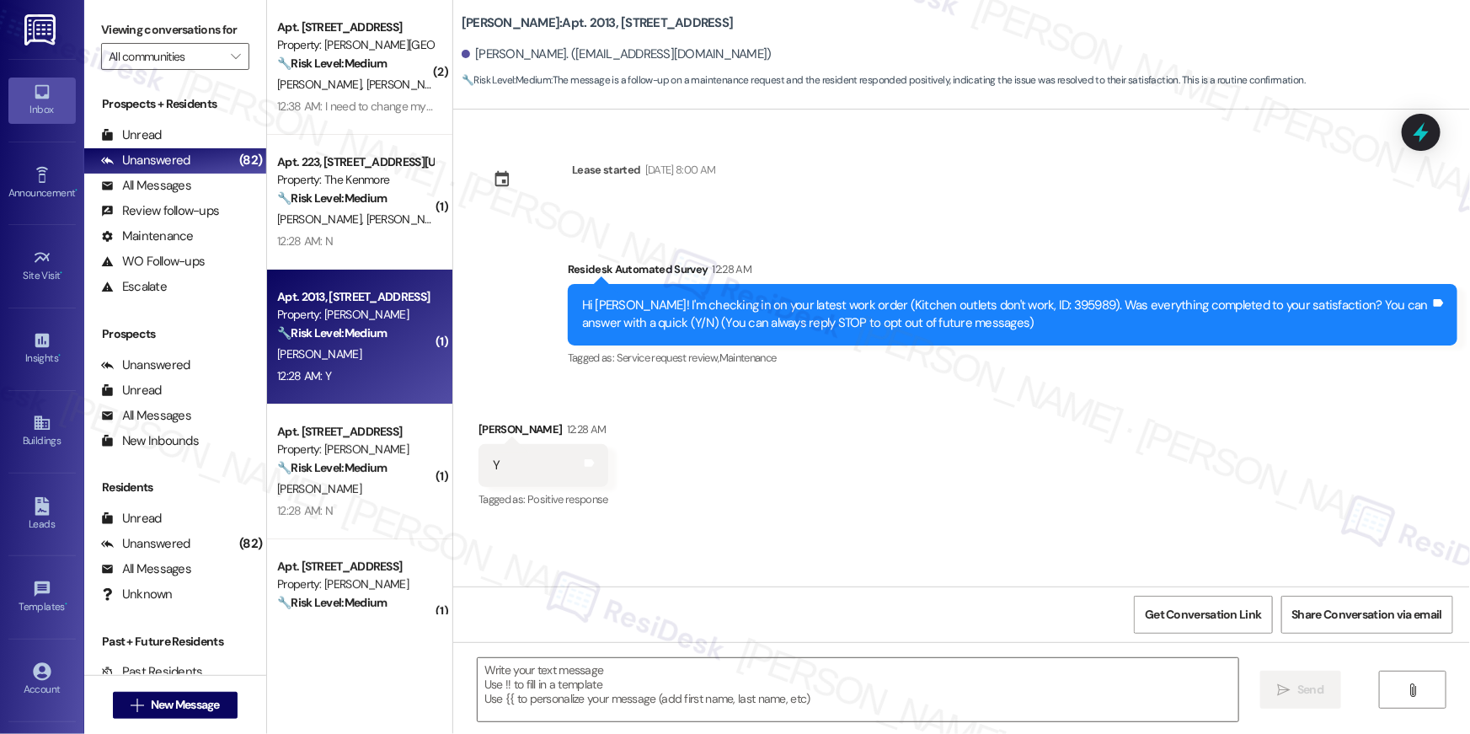
type textarea "Fetching suggested responses. Please feel free to read through the conversation…"
click at [860, 683] on textarea at bounding box center [858, 689] width 761 height 63
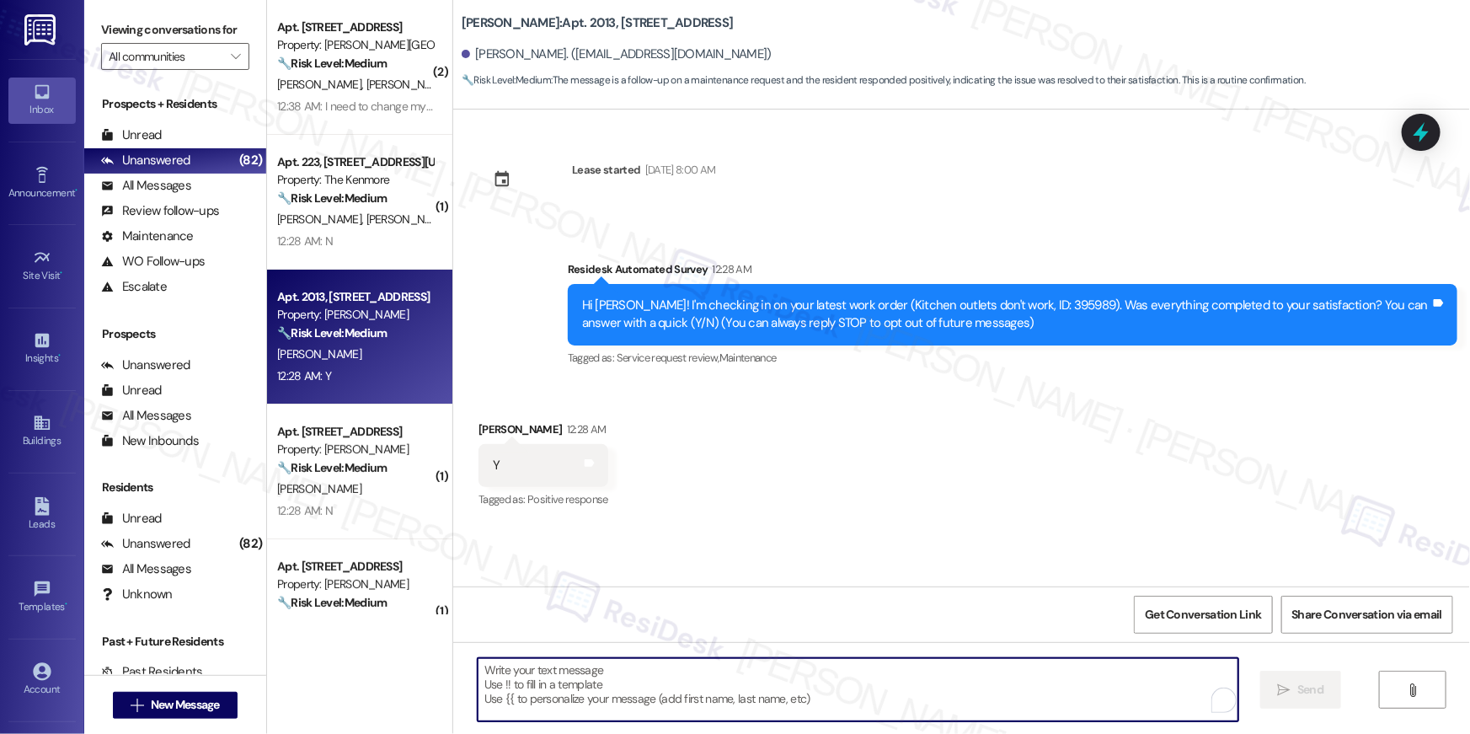
paste textarea "Hi {{first_name}}, I’m so glad to hear your work order has been completed! If t…"
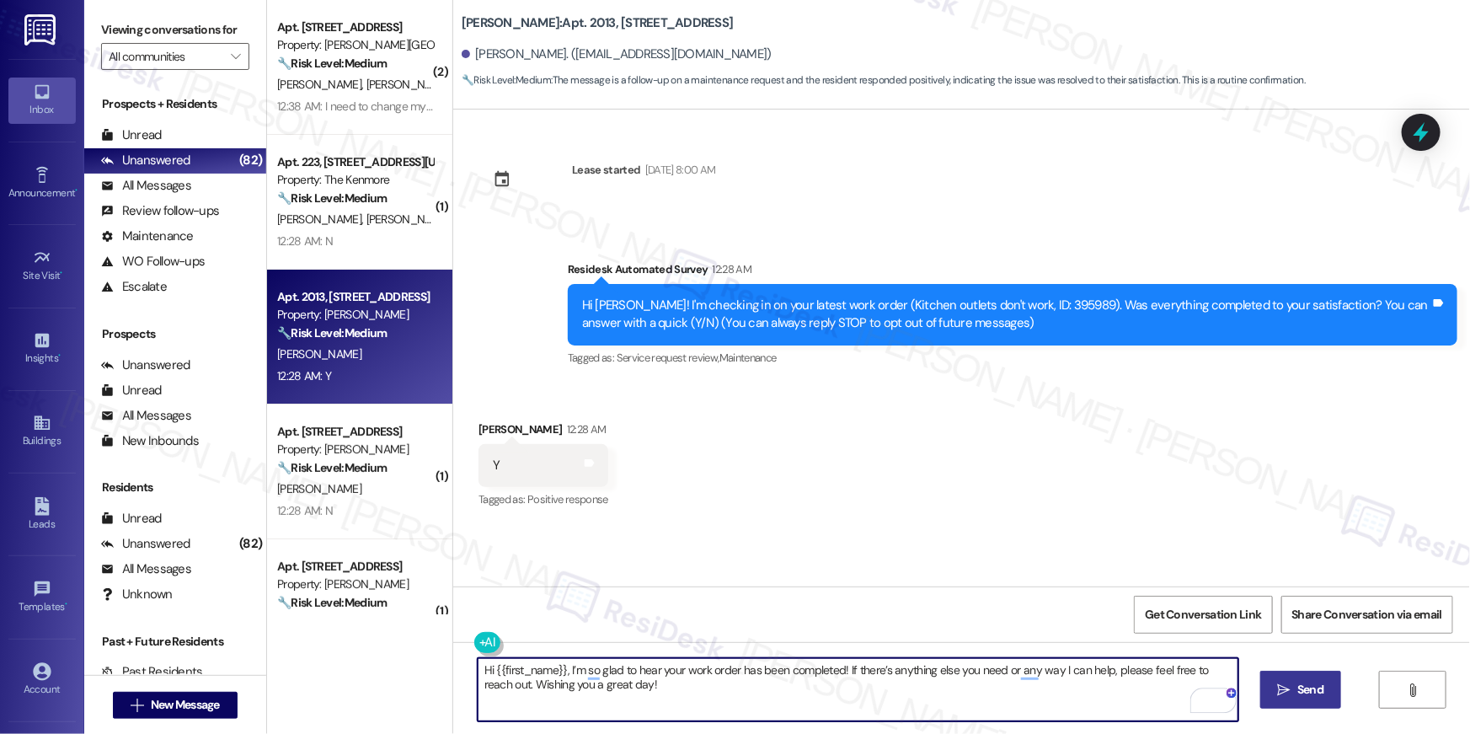
type textarea "Hi {{first_name}}, I’m so glad to hear your work order has been completed! If t…"
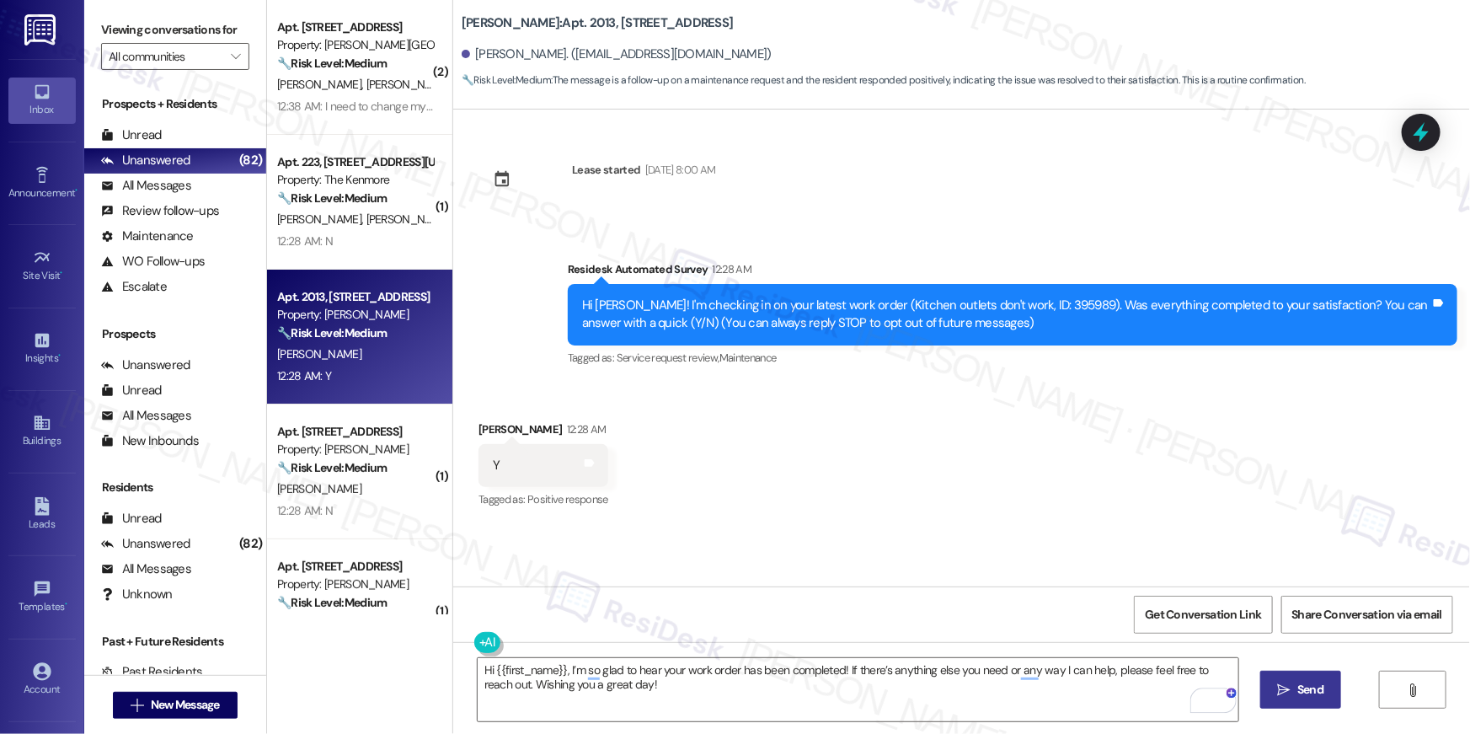
click at [1313, 696] on span "Send" at bounding box center [1310, 690] width 26 height 18
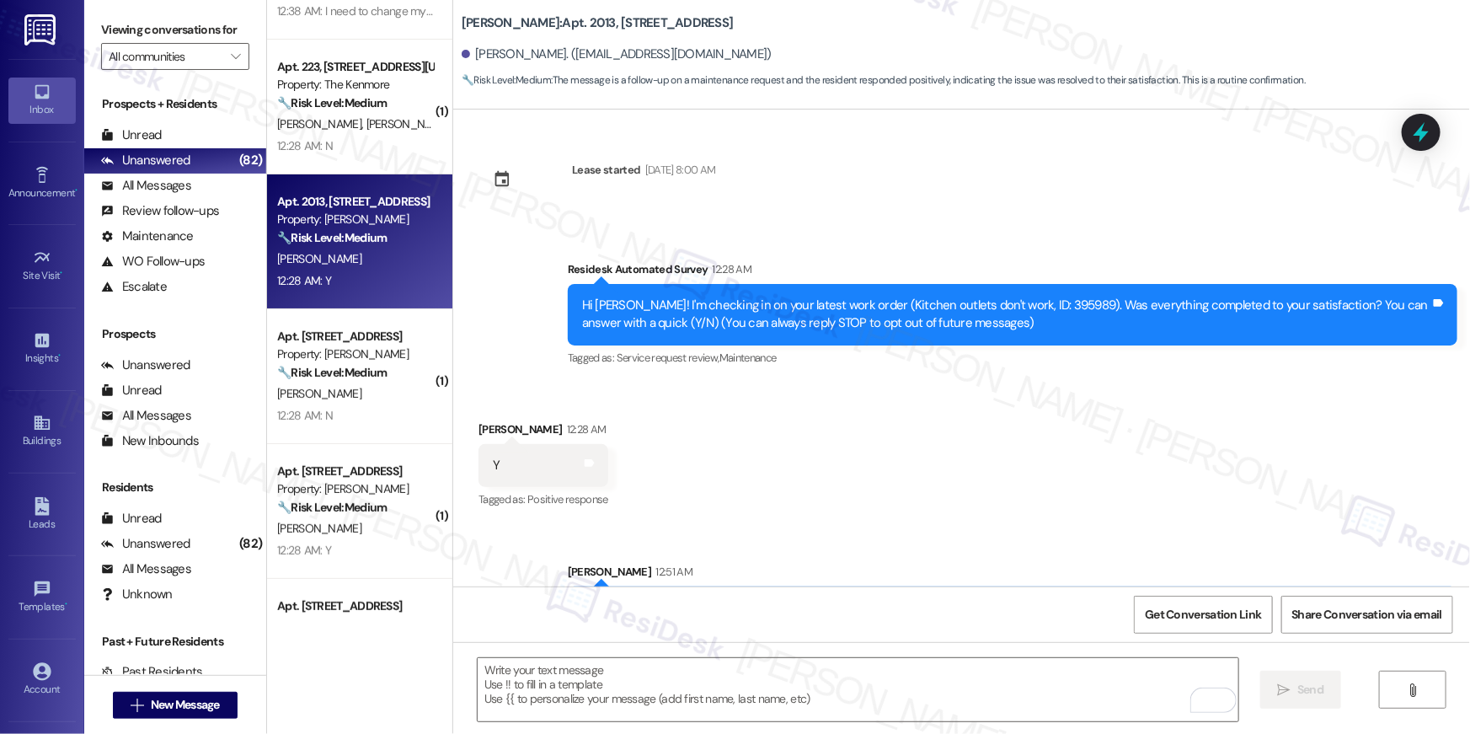
scroll to position [142, 0]
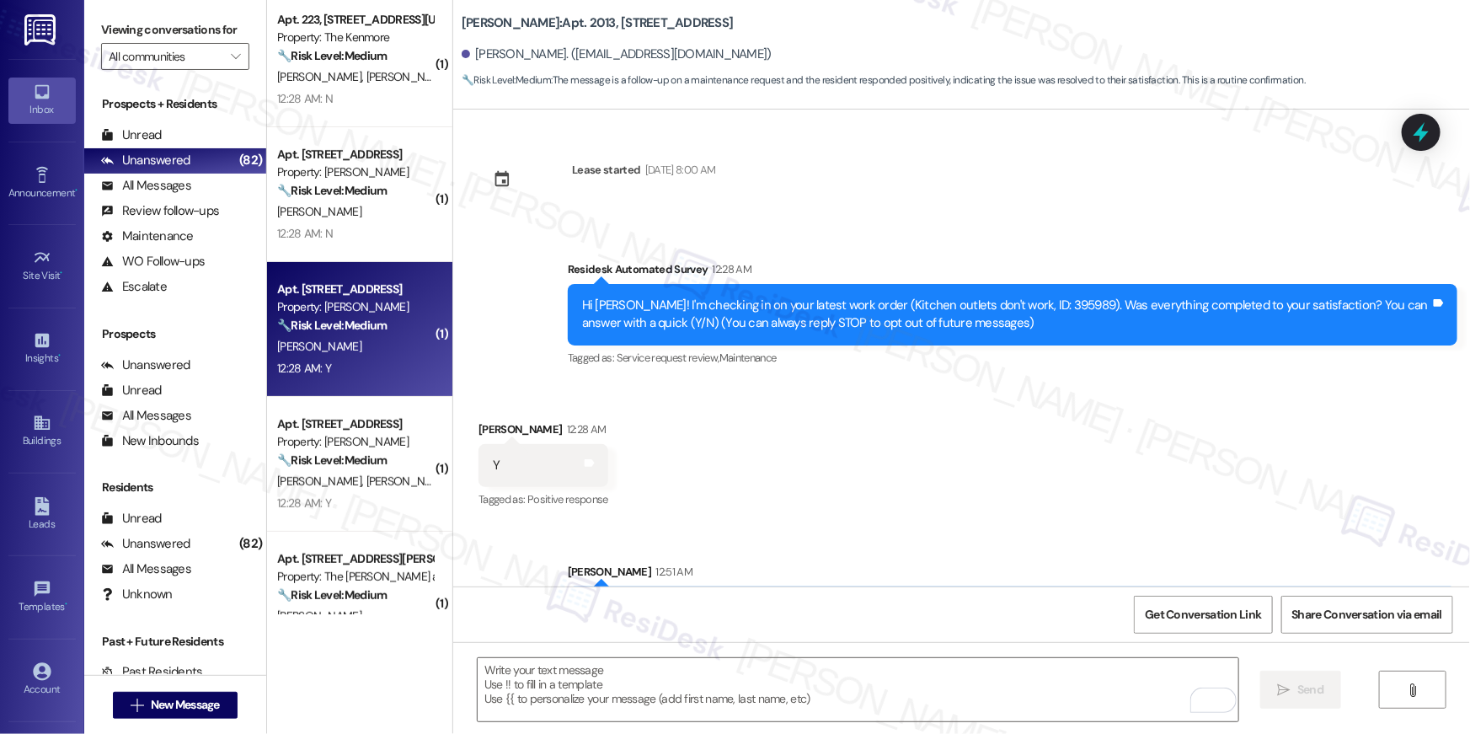
click at [350, 340] on div "A. Avila" at bounding box center [354, 346] width 159 height 21
type textarea "Fetching suggested responses. Please feel free to read through the conversation…"
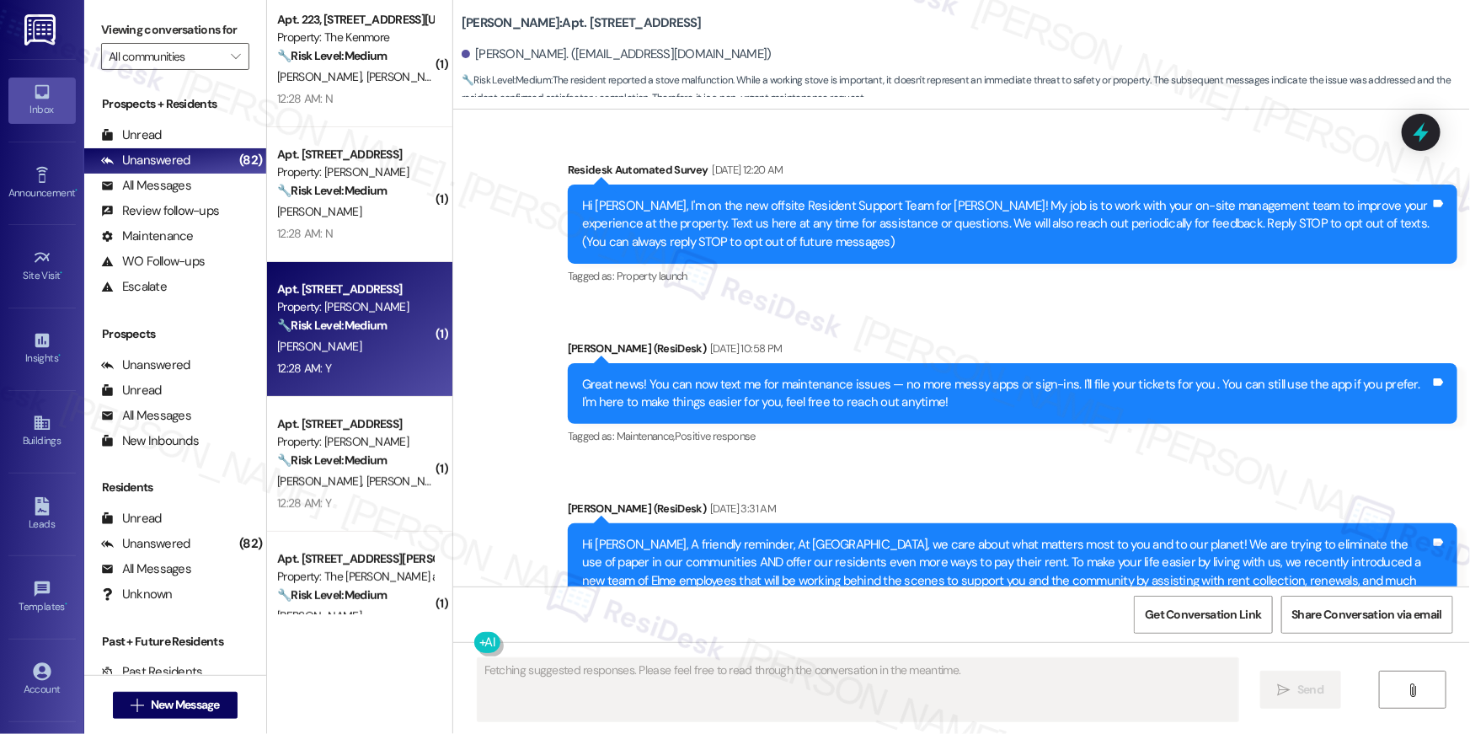
scroll to position [14762, 0]
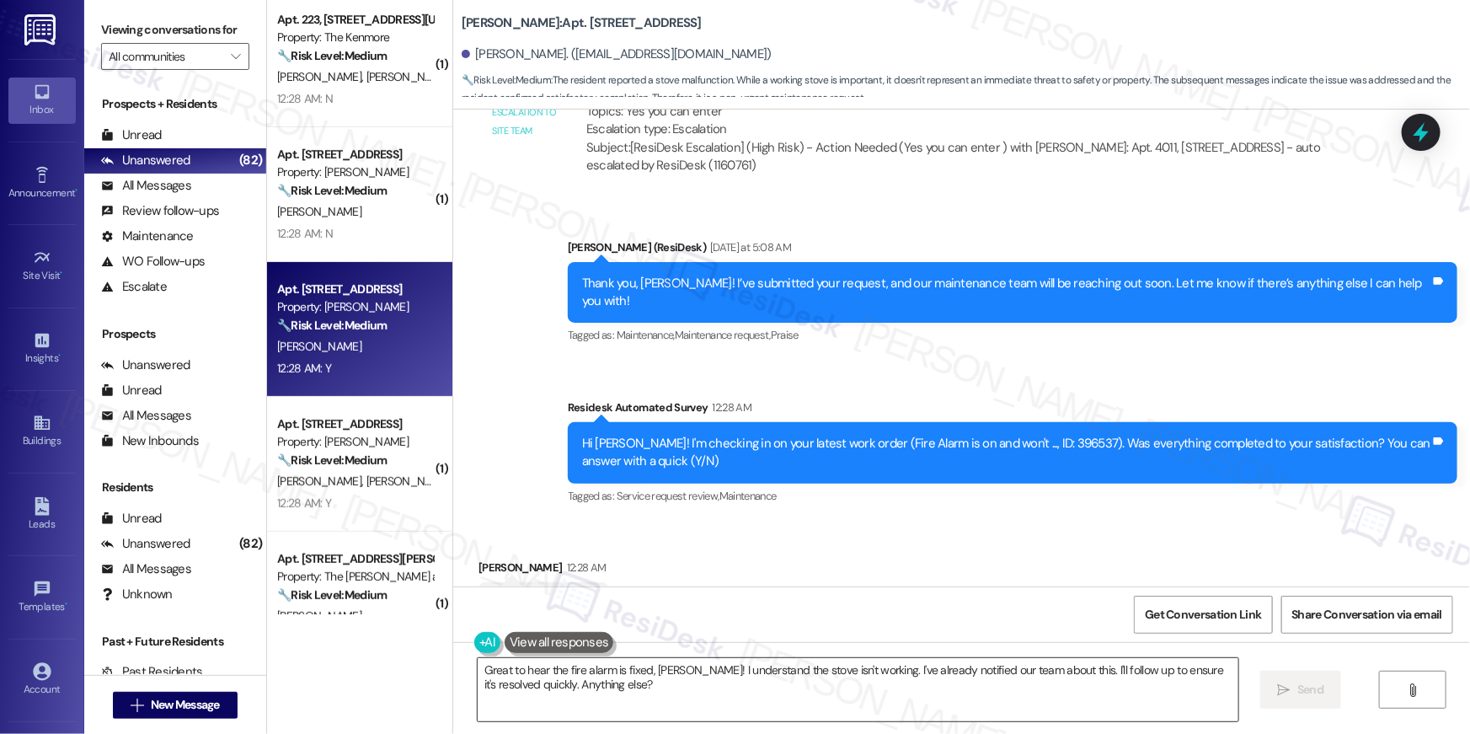
click at [725, 670] on textarea "Great to hear the fire alarm is fixed, Anderson! I understand the stove isn't w…" at bounding box center [858, 689] width 761 height 63
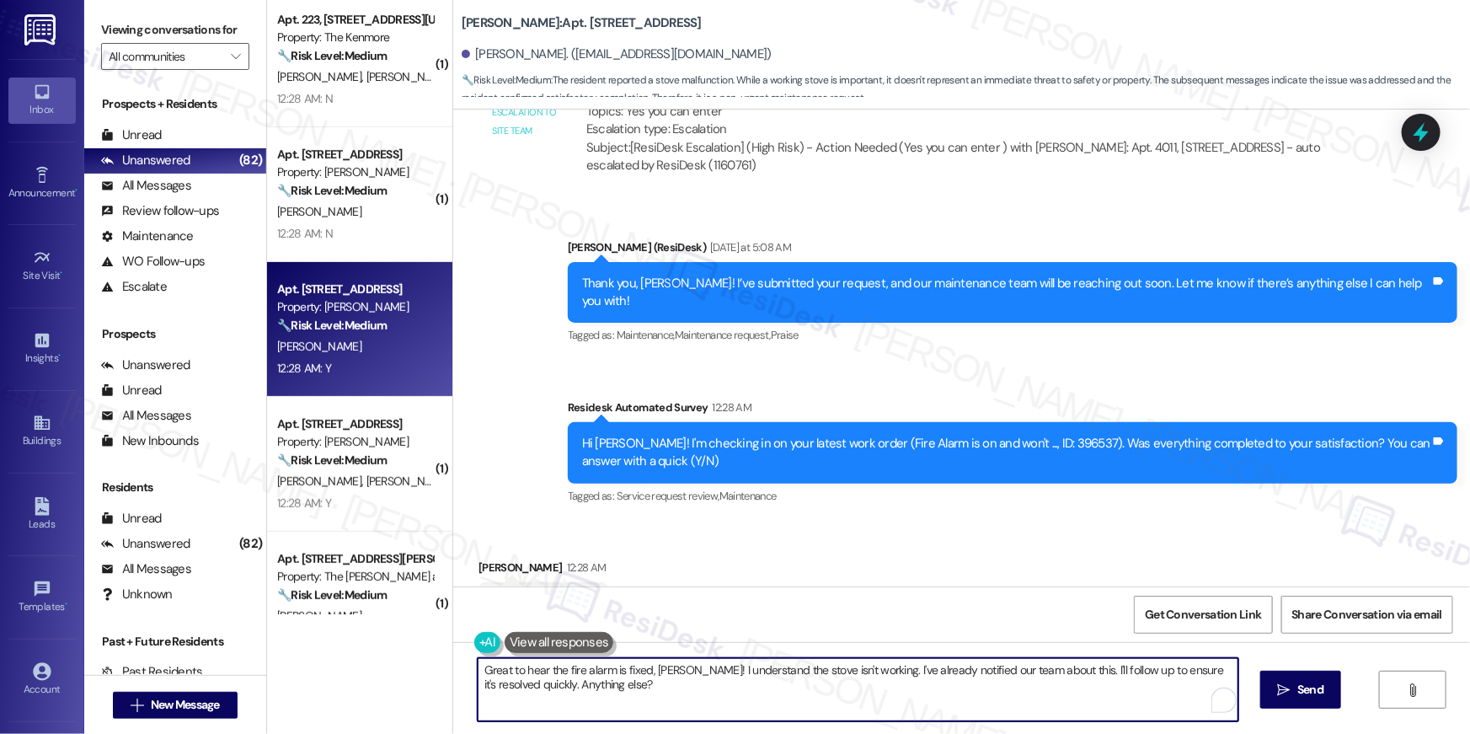
click at [725, 670] on textarea "Great to hear the fire alarm is fixed, Anderson! I understand the stove isn't w…" at bounding box center [858, 689] width 761 height 63
paste textarea "Hi {{first_name}}, I’m so glad to hear your work order has been completed! If t…"
type textarea "Hi {{first_name}}, I’m so glad to hear your work order has been completed! If t…"
click at [1288, 697] on span " Send" at bounding box center [1300, 690] width 53 height 18
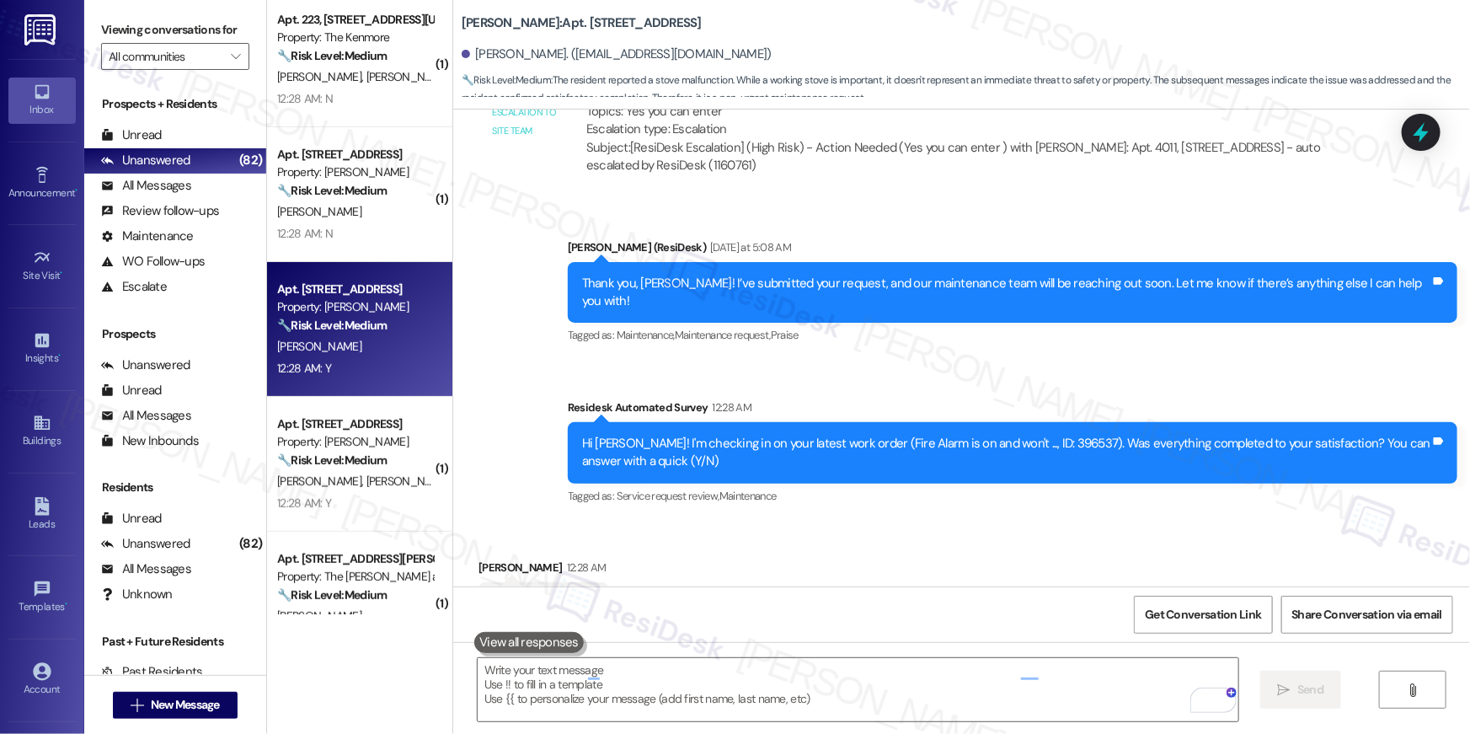
scroll to position [14761, 0]
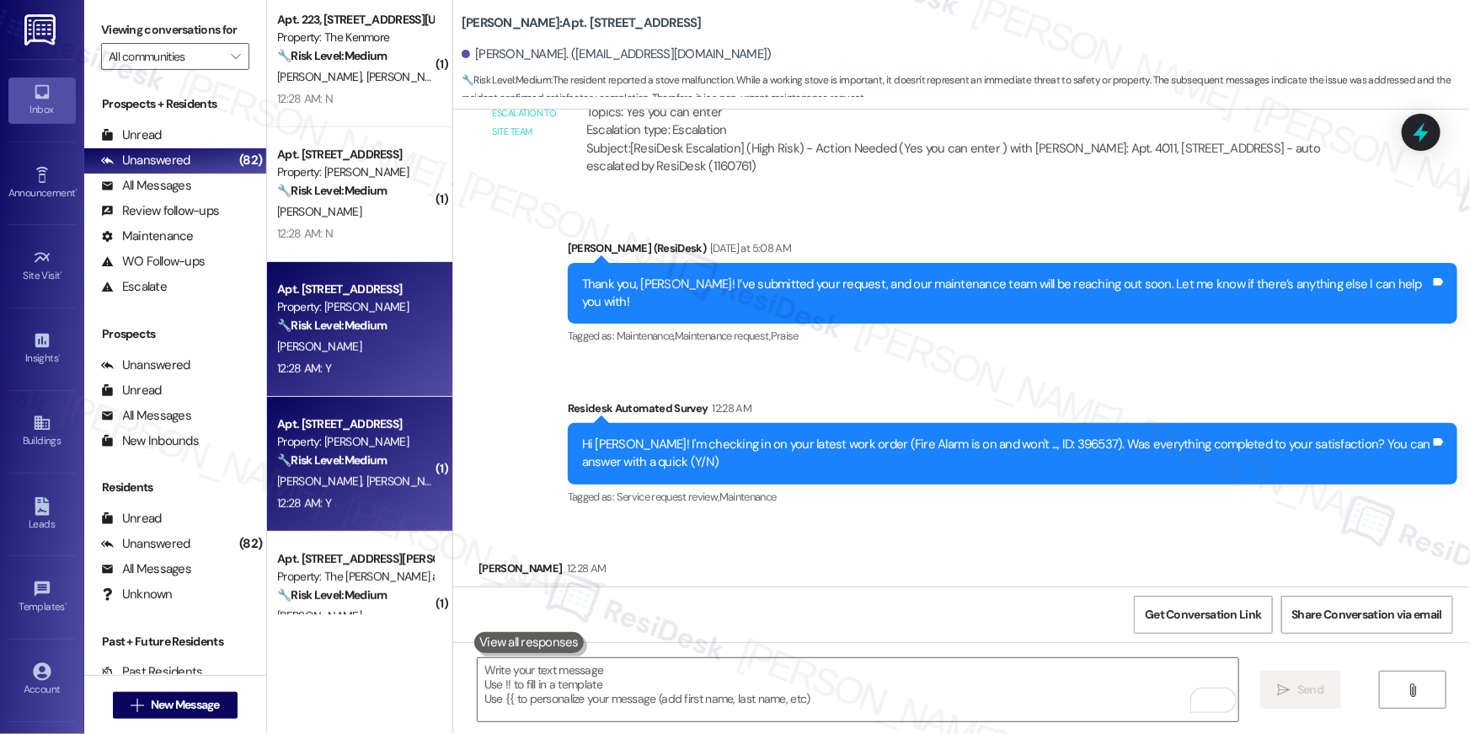
click at [404, 457] on div "🔧 Risk Level: Medium The resident confirmed the work order was completed to the…" at bounding box center [355, 460] width 156 height 18
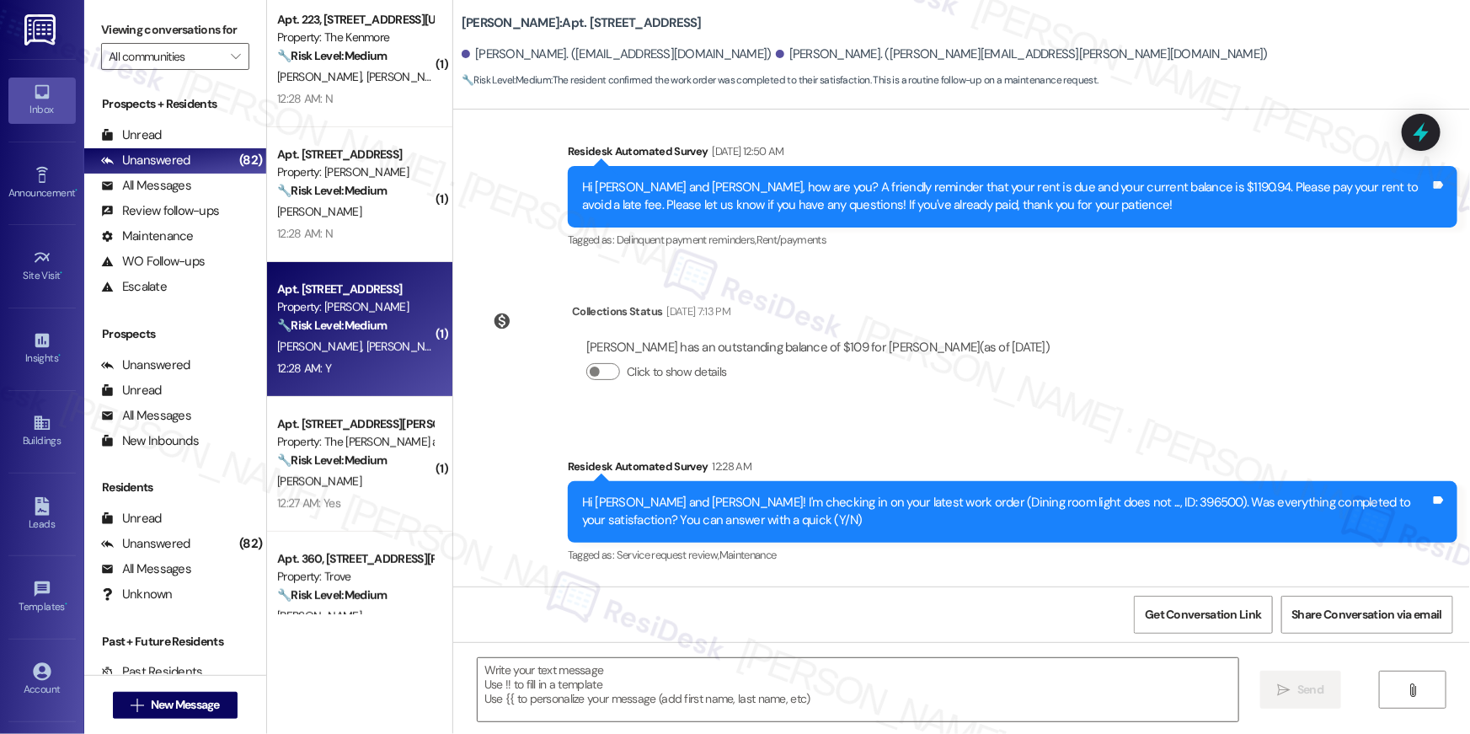
scroll to position [413, 0]
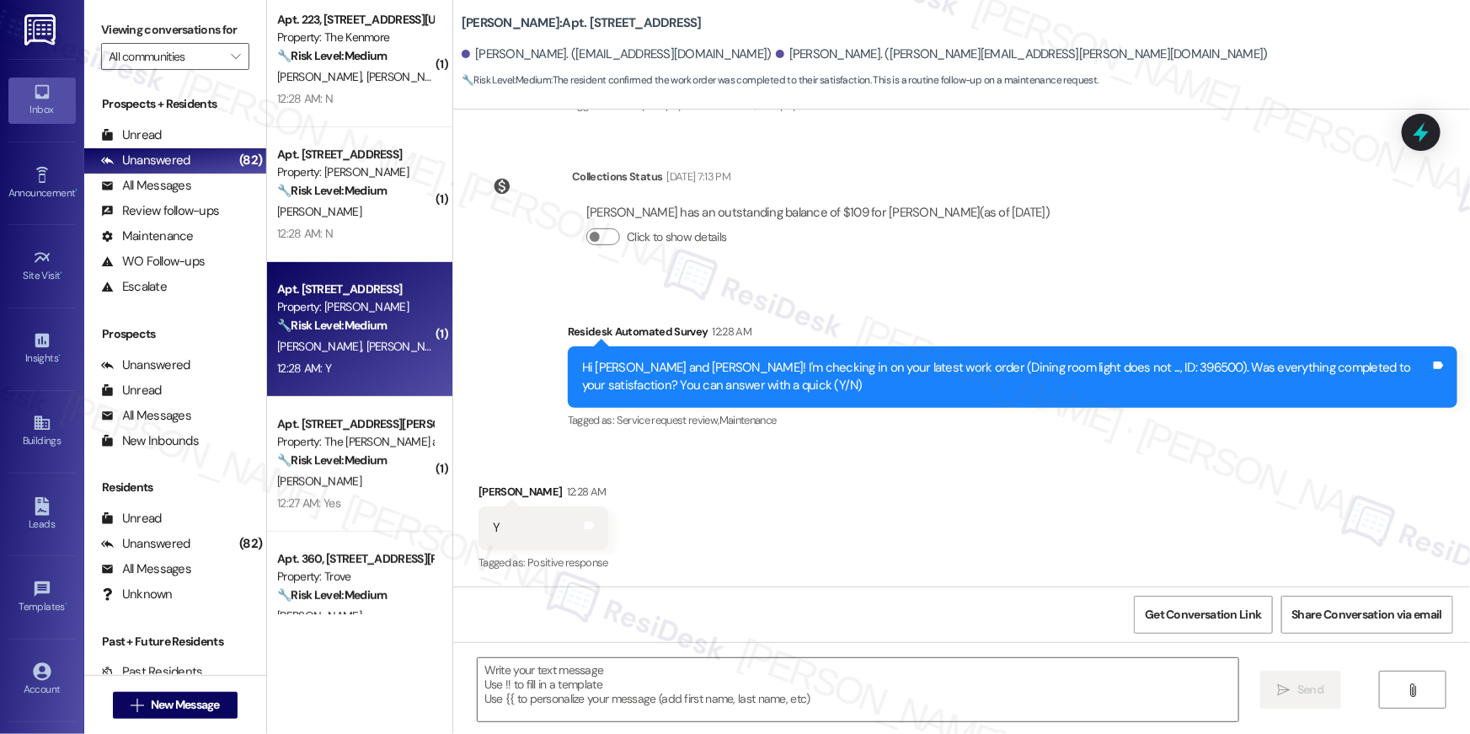
type textarea "Fetching suggested responses. Please feel free to read through the conversation…"
click at [810, 671] on textarea at bounding box center [858, 689] width 761 height 63
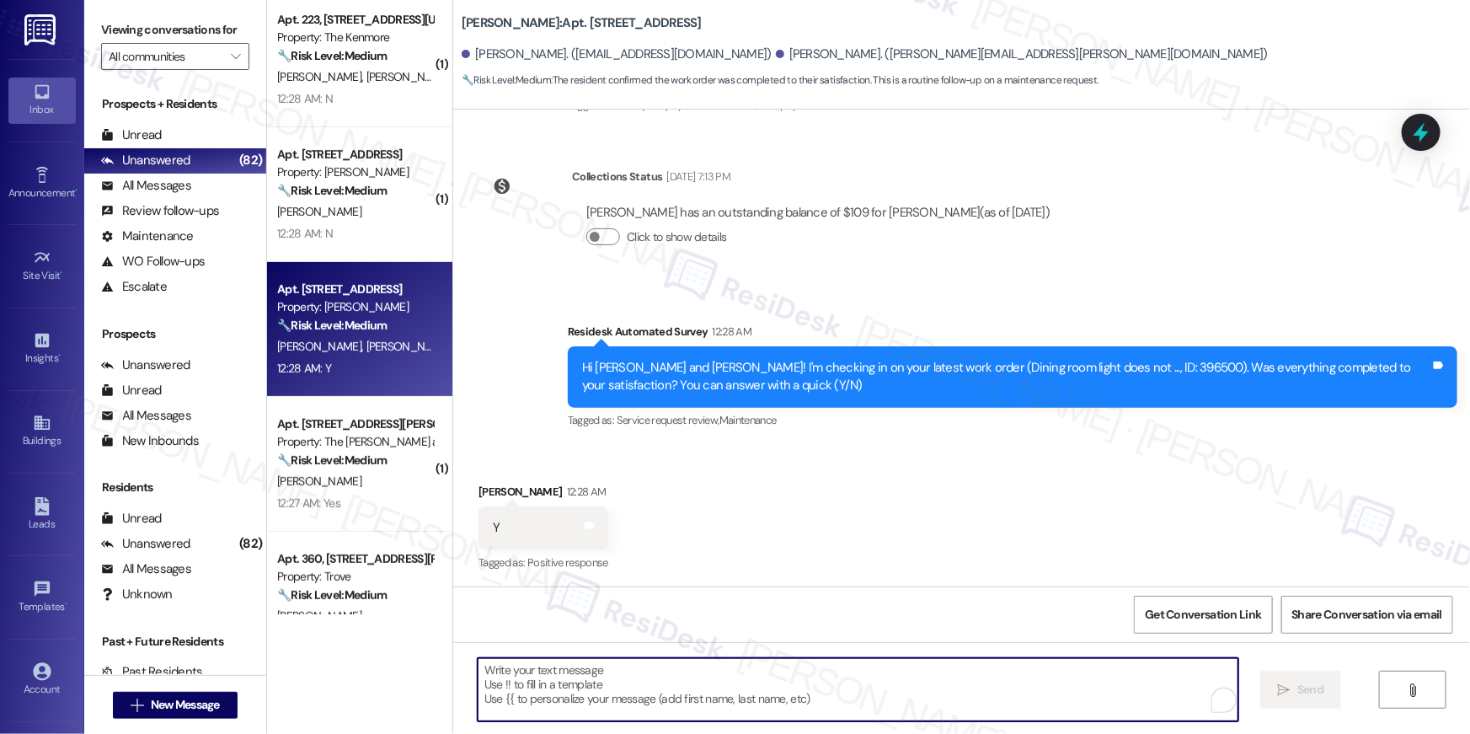
paste textarea "Hi {{first_name}}, I’m so glad to hear your work order has been completed! If t…"
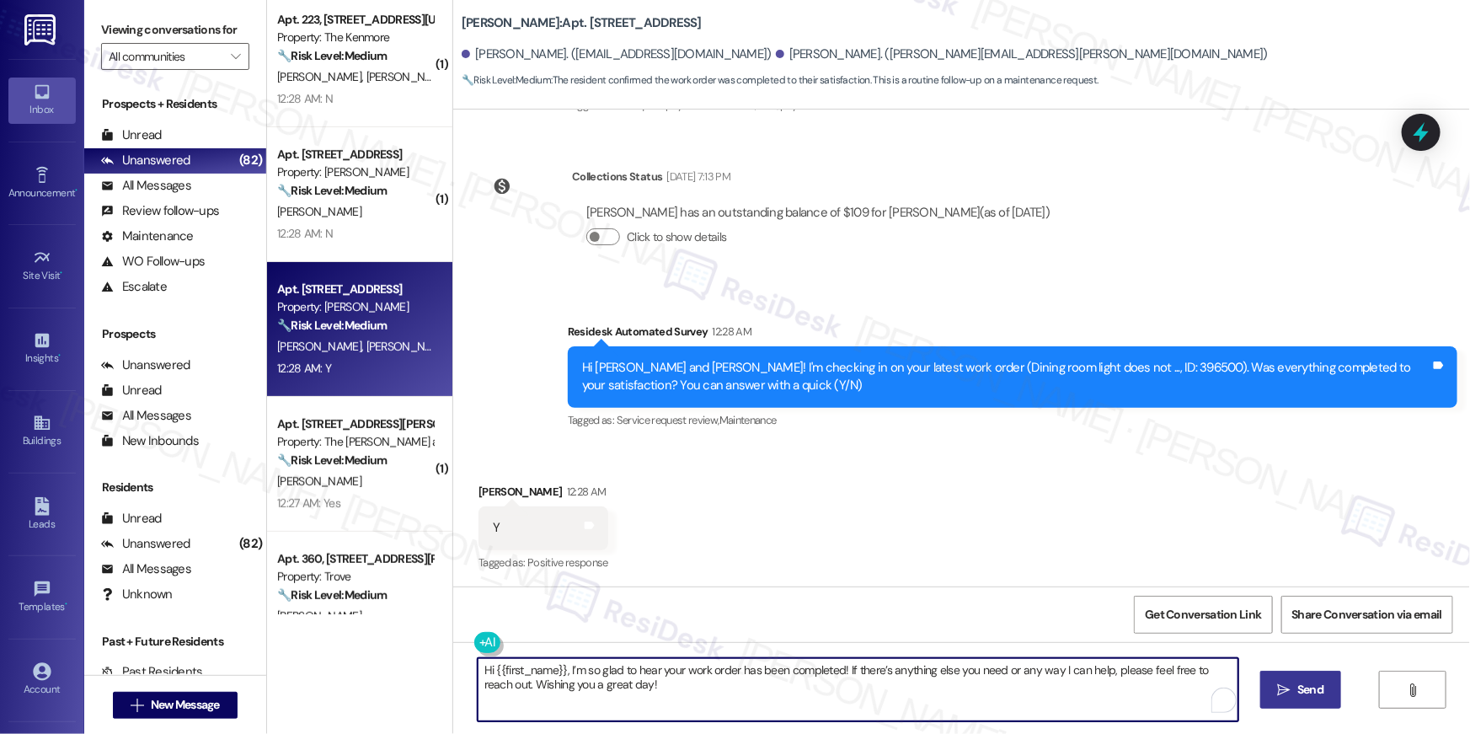
type textarea "Hi {{first_name}}, I’m so glad to hear your work order has been completed! If t…"
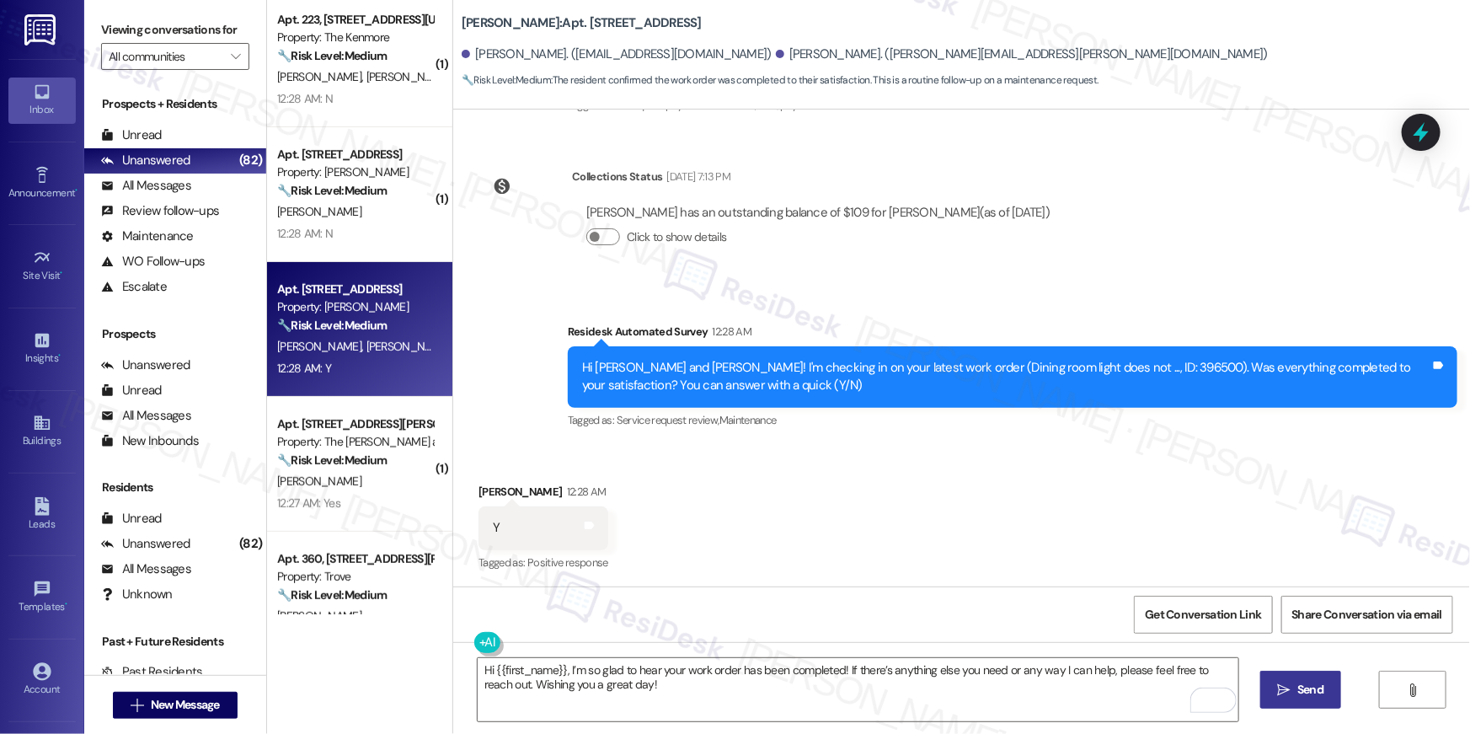
click at [1287, 677] on button " Send" at bounding box center [1301, 689] width 82 height 38
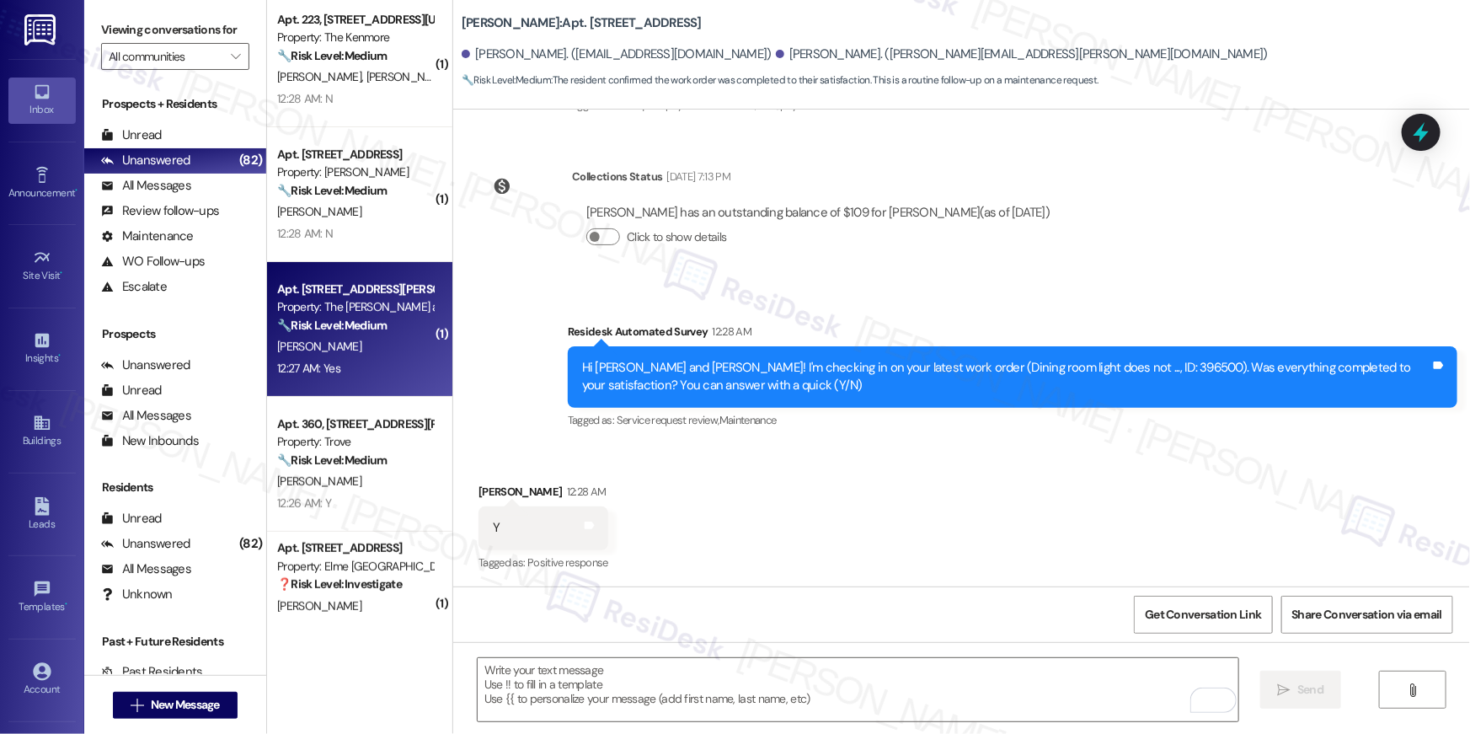
click at [277, 353] on span "D. Duke" at bounding box center [319, 346] width 84 height 15
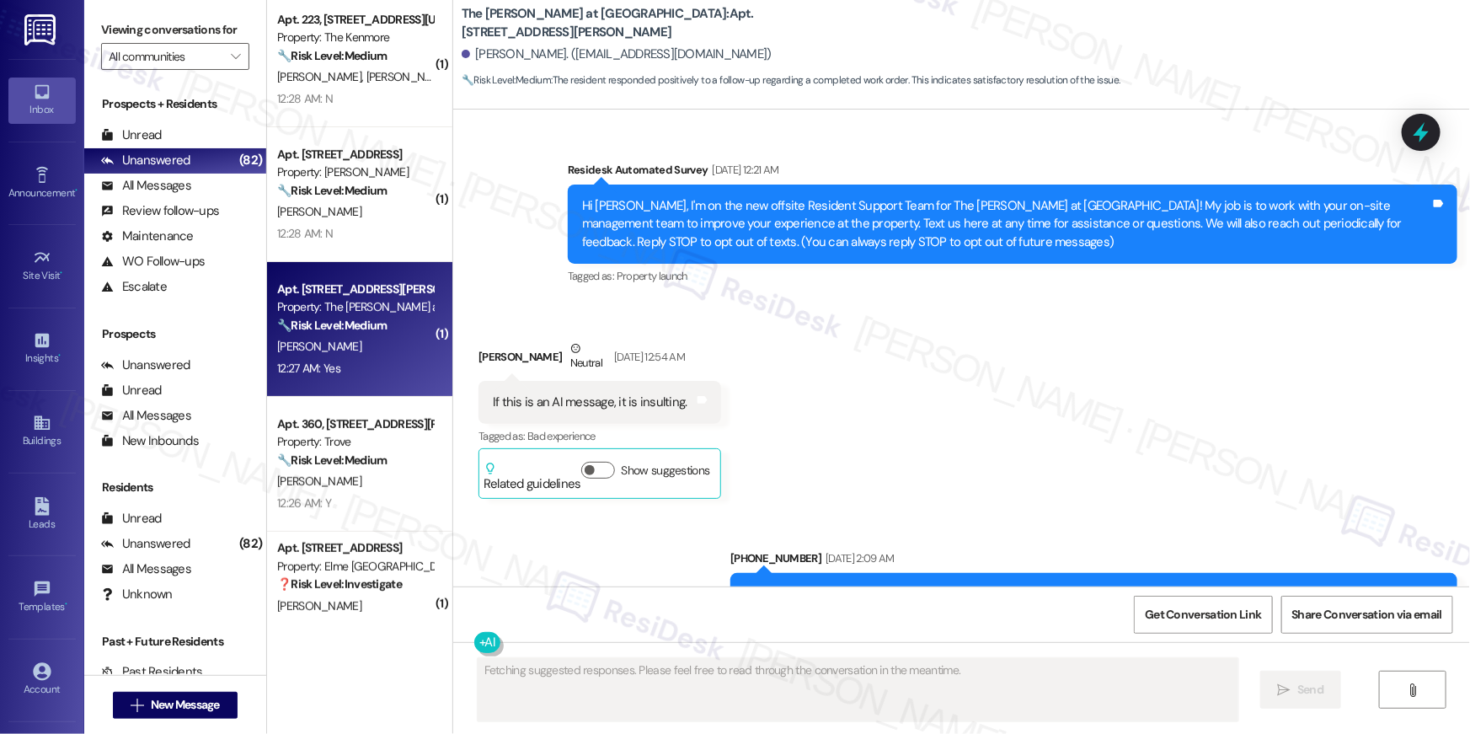
scroll to position [14150, 0]
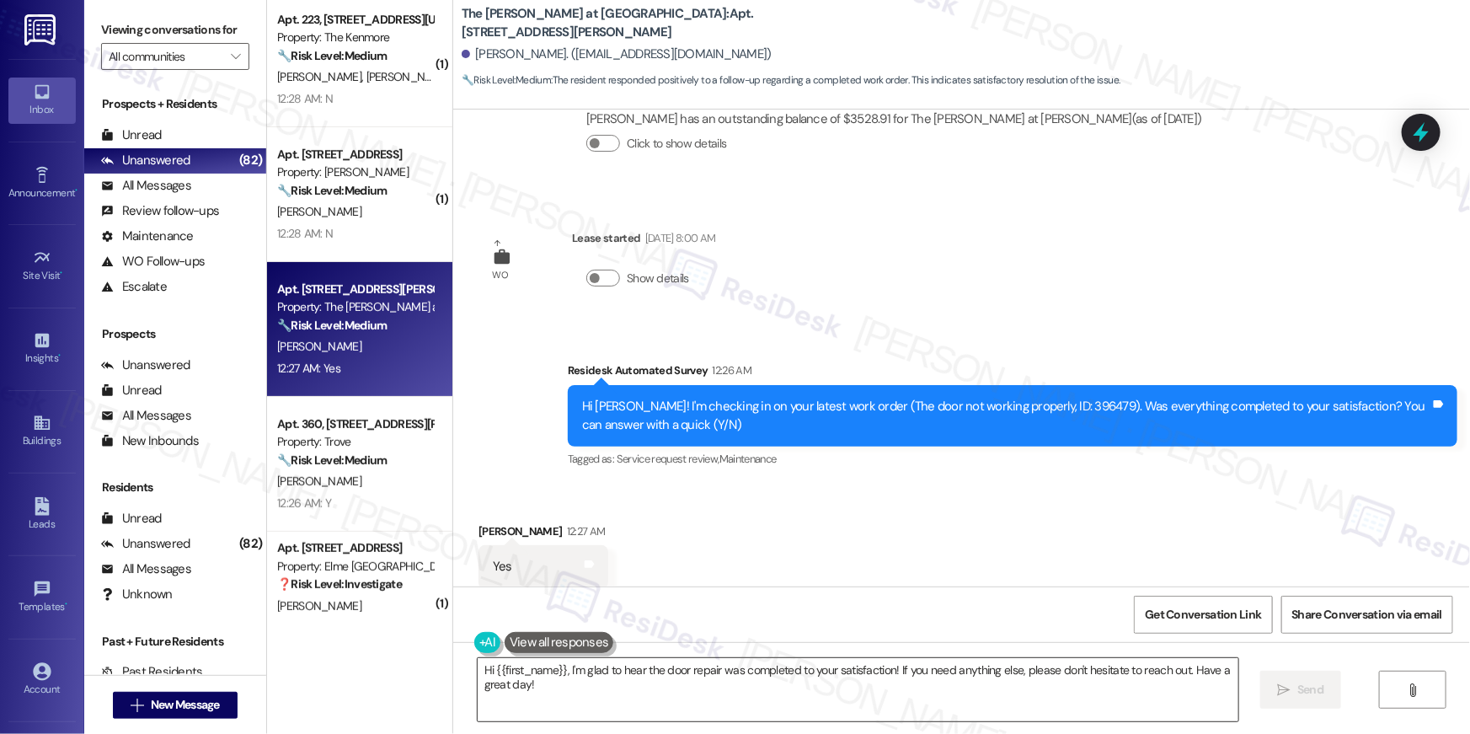
click at [803, 681] on textarea "Hi {{first_name}}, I'm glad to hear the door repair was completed to your satis…" at bounding box center [858, 689] width 761 height 63
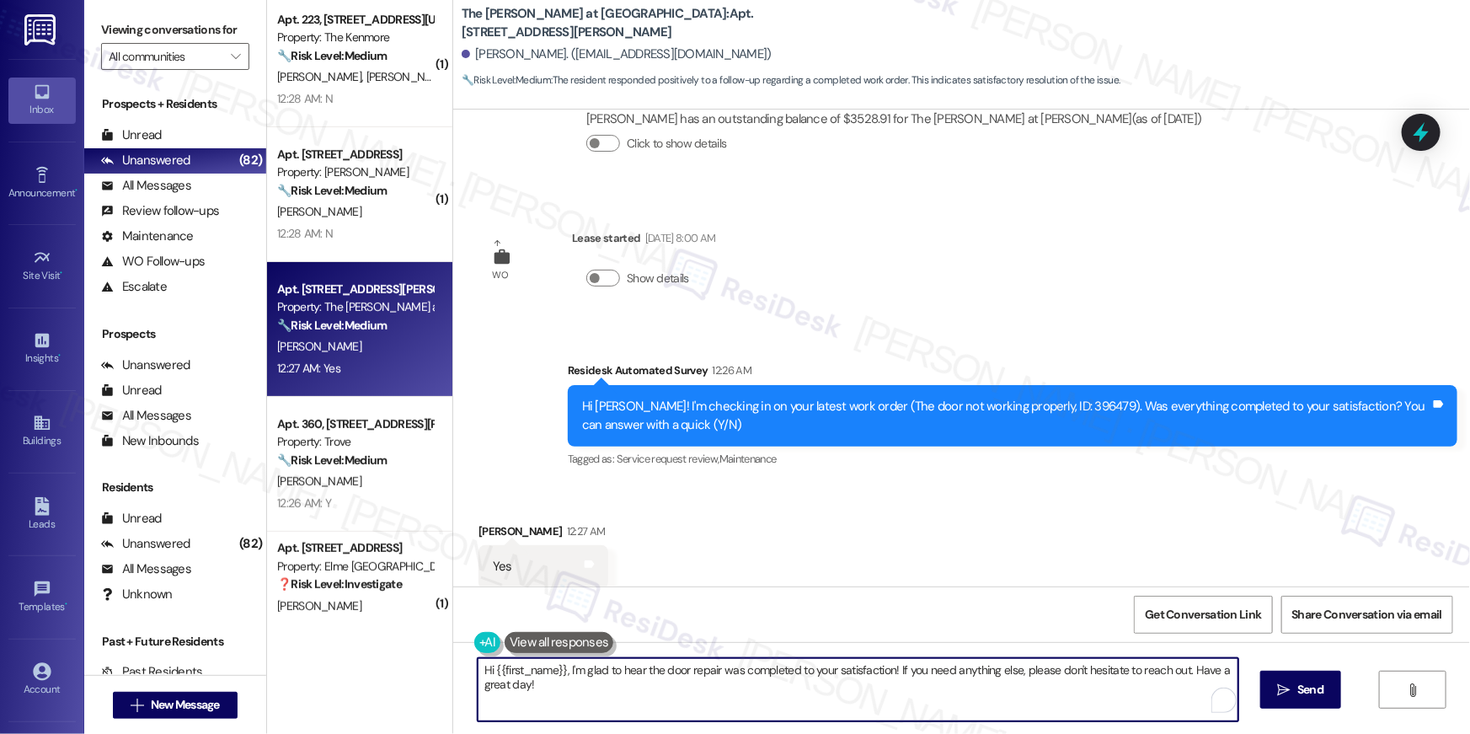
click at [803, 681] on textarea "Hi {{first_name}}, I'm glad to hear the door repair was completed to your satis…" at bounding box center [858, 689] width 761 height 63
paste textarea "’m so glad to hear your work order has been completed! If there’s anything else…"
type textarea "Hi {{first_name}}, I’m so glad to hear your work order has been completed! If t…"
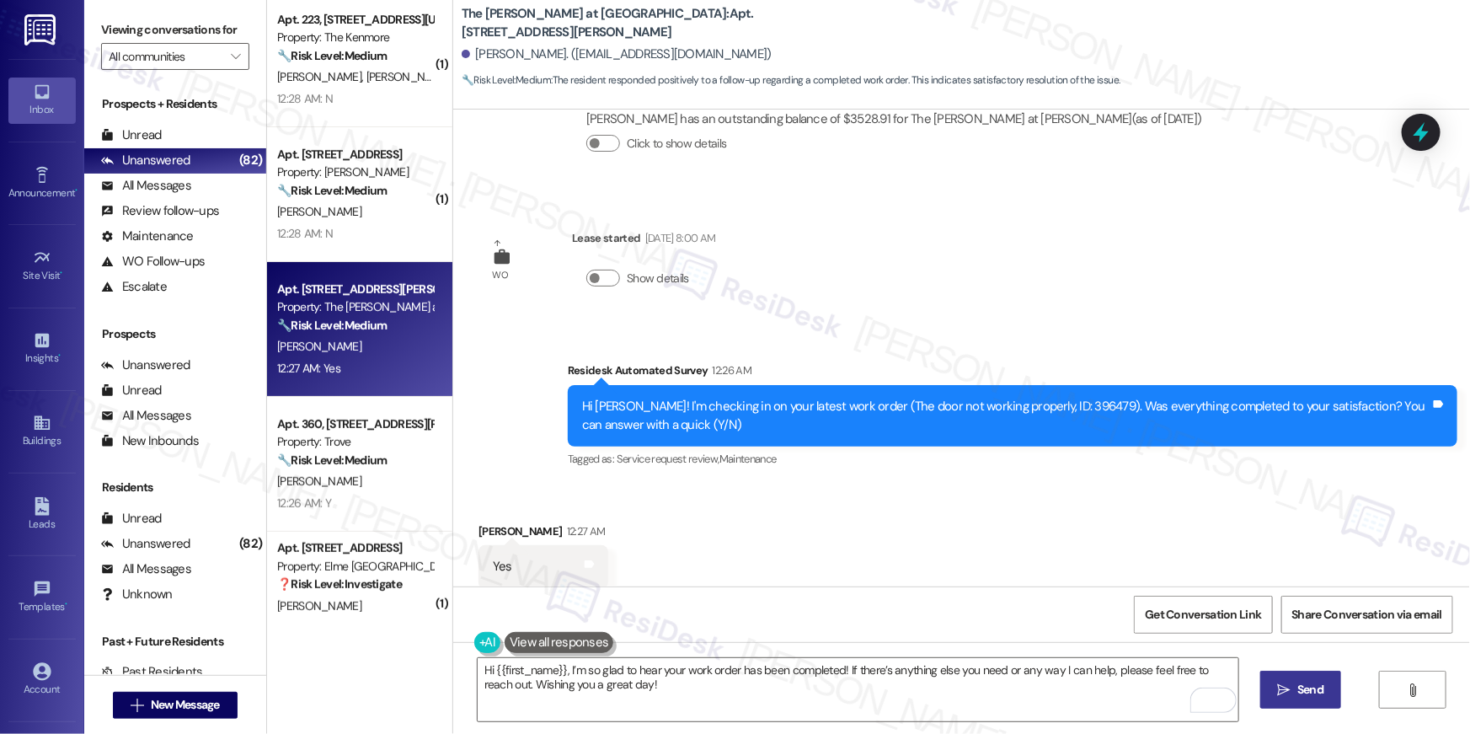
click at [1283, 686] on icon "" at bounding box center [1284, 689] width 13 height 13
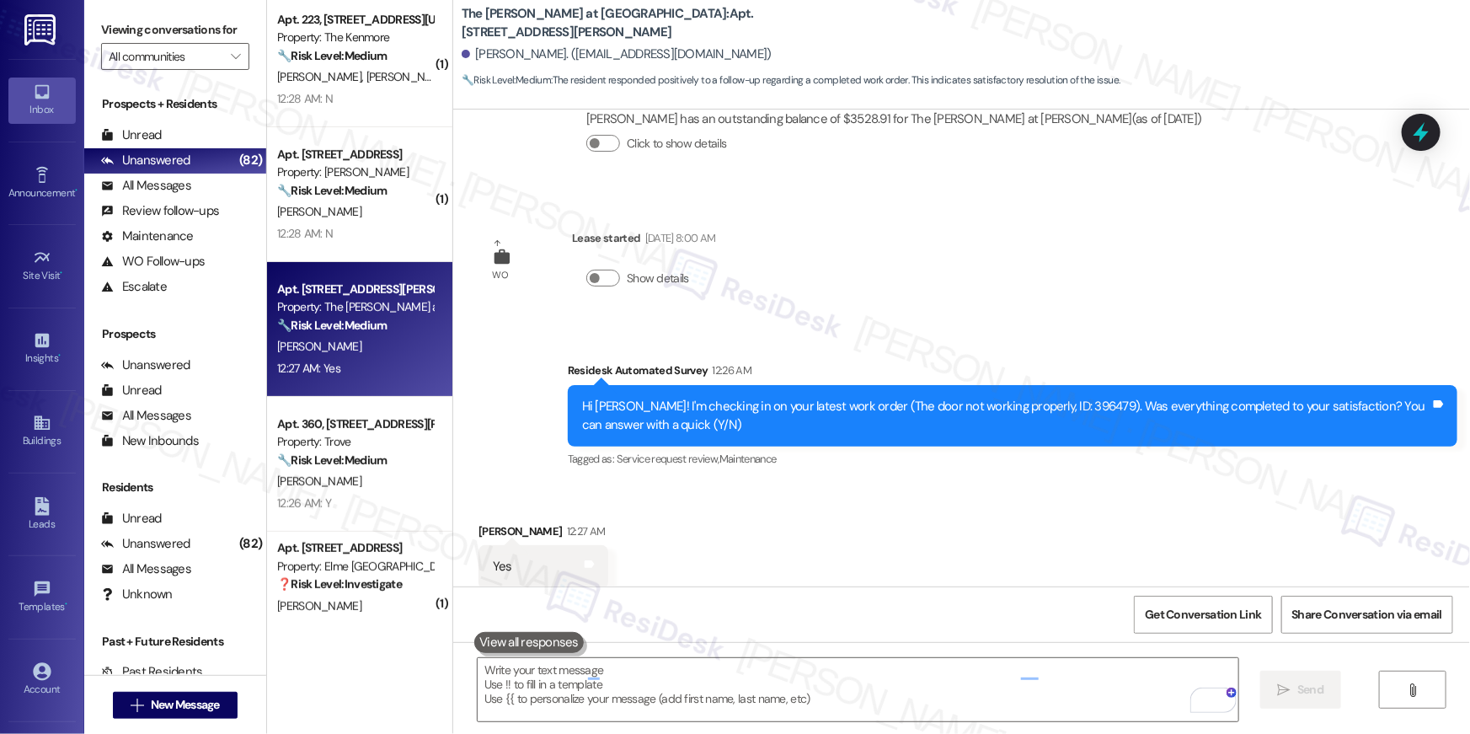
scroll to position [14149, 0]
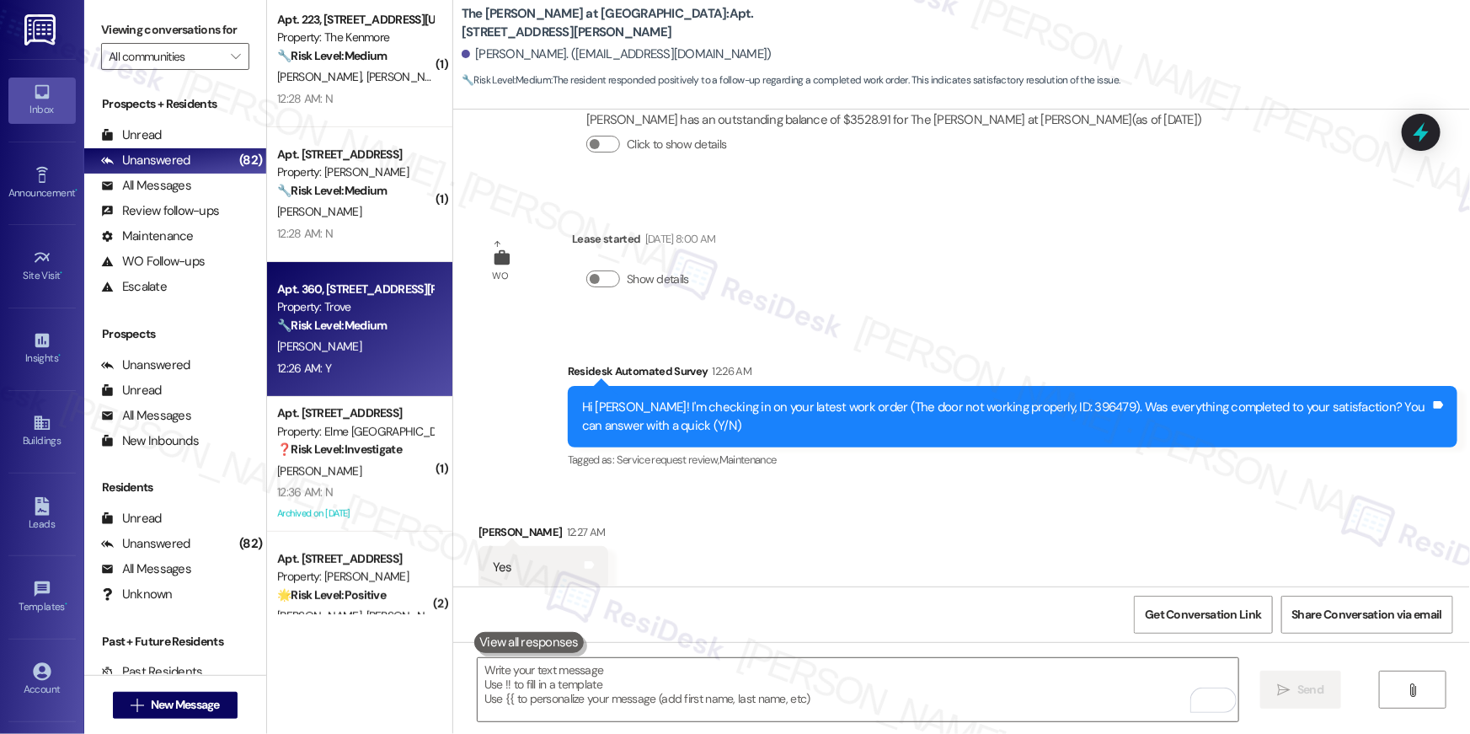
click at [334, 354] on div "K. Sosa" at bounding box center [354, 346] width 159 height 21
type textarea "Fetching suggested responses. Please feel free to read through the conversation…"
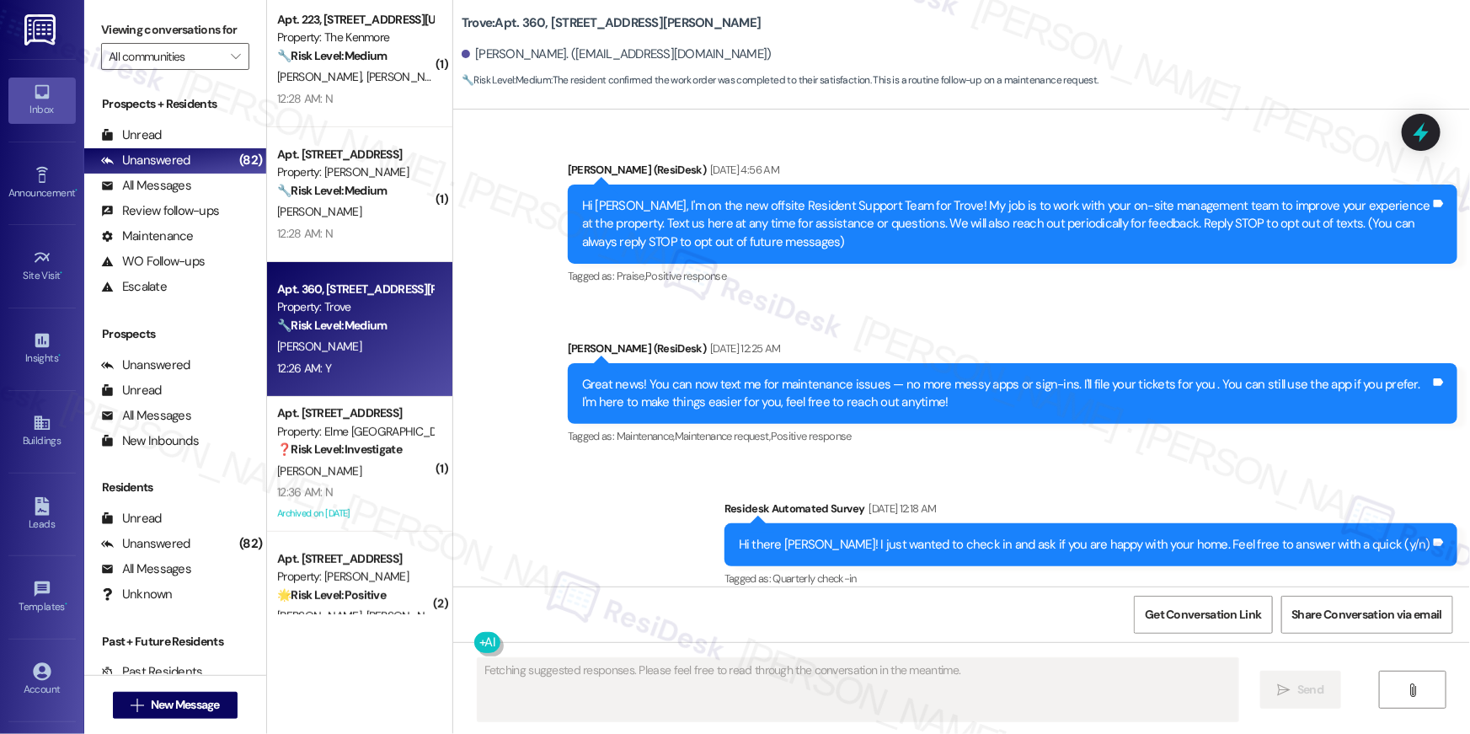
scroll to position [23003, 0]
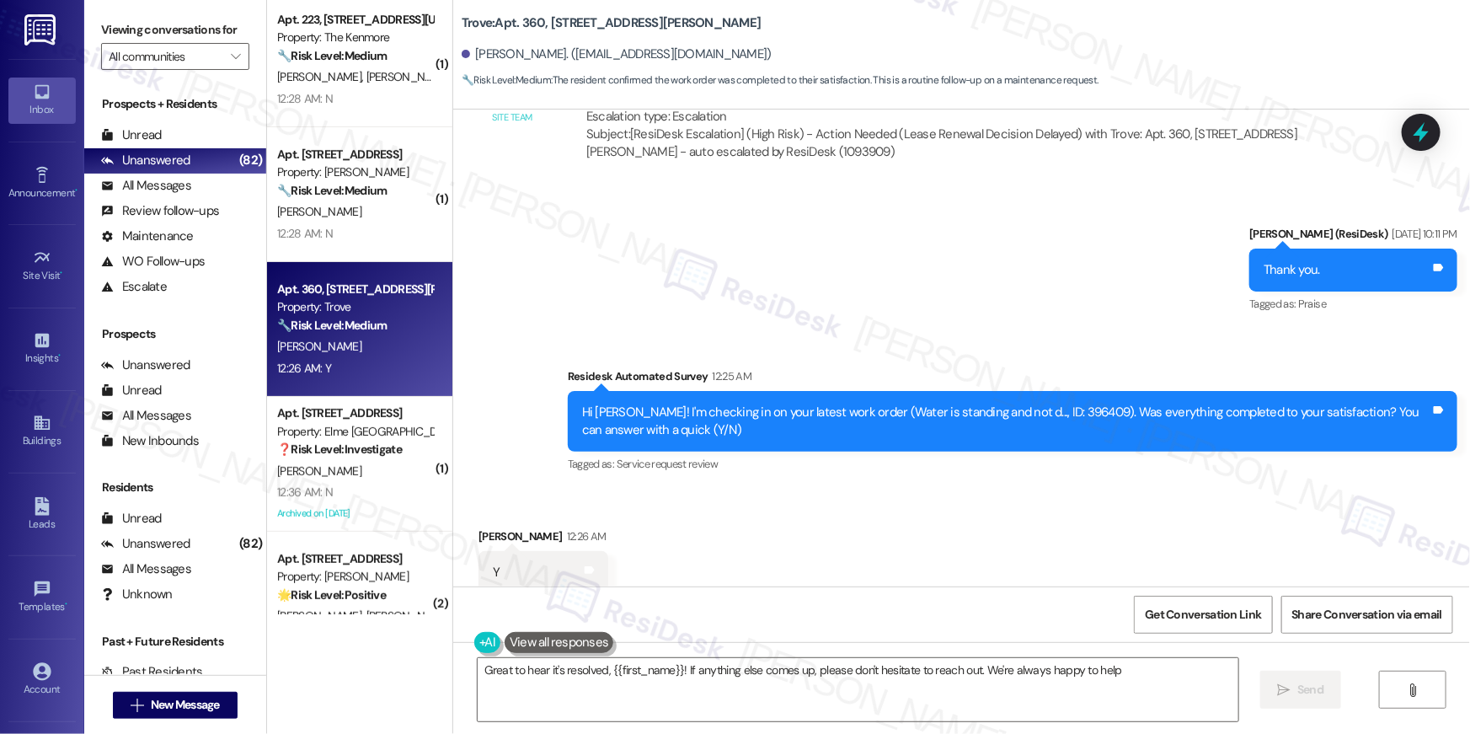
type textarea "Great to hear it's resolved, {{first_name}}! If anything else comes up, please …"
click at [836, 694] on textarea "Great to hear it's resolved, {{first_name}}! If anything else comes up, please …" at bounding box center [858, 689] width 761 height 63
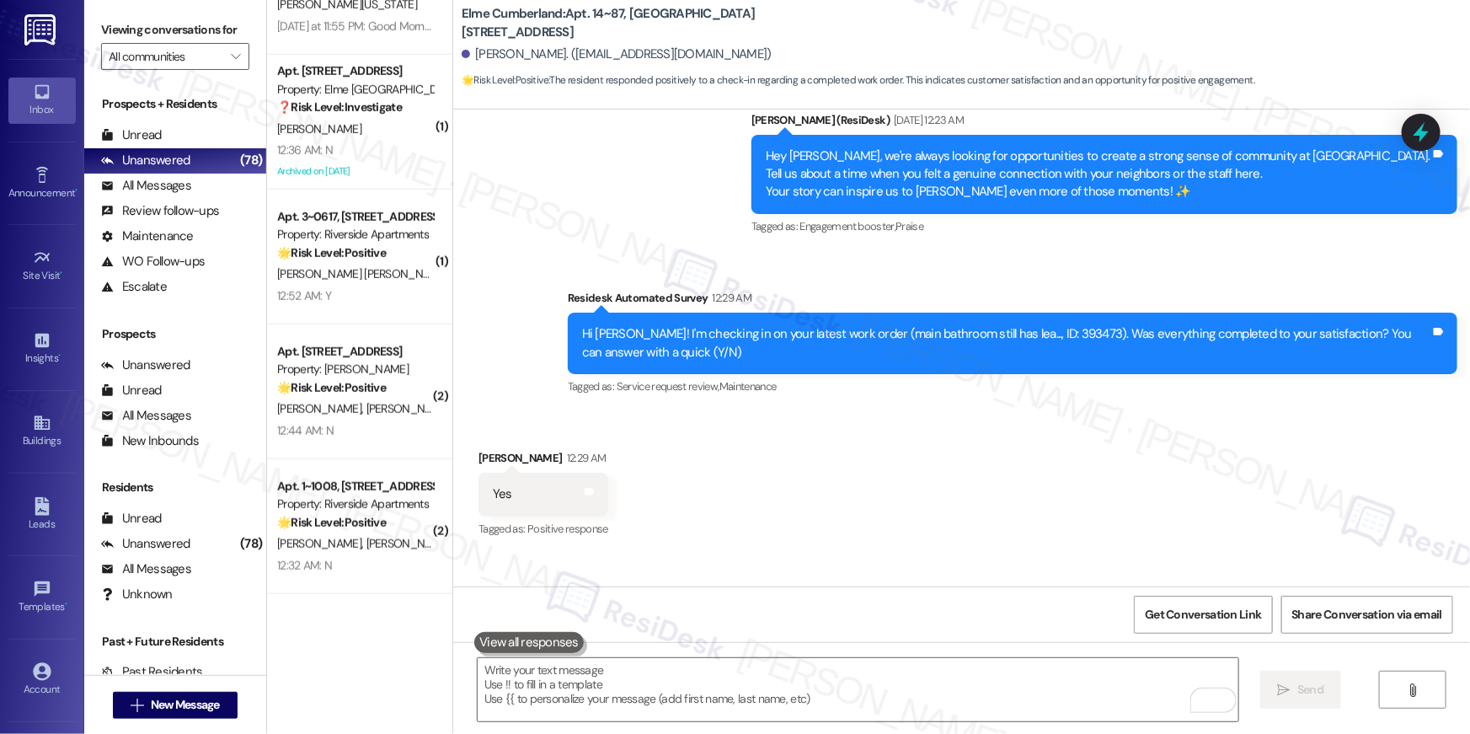
scroll to position [4920, 0]
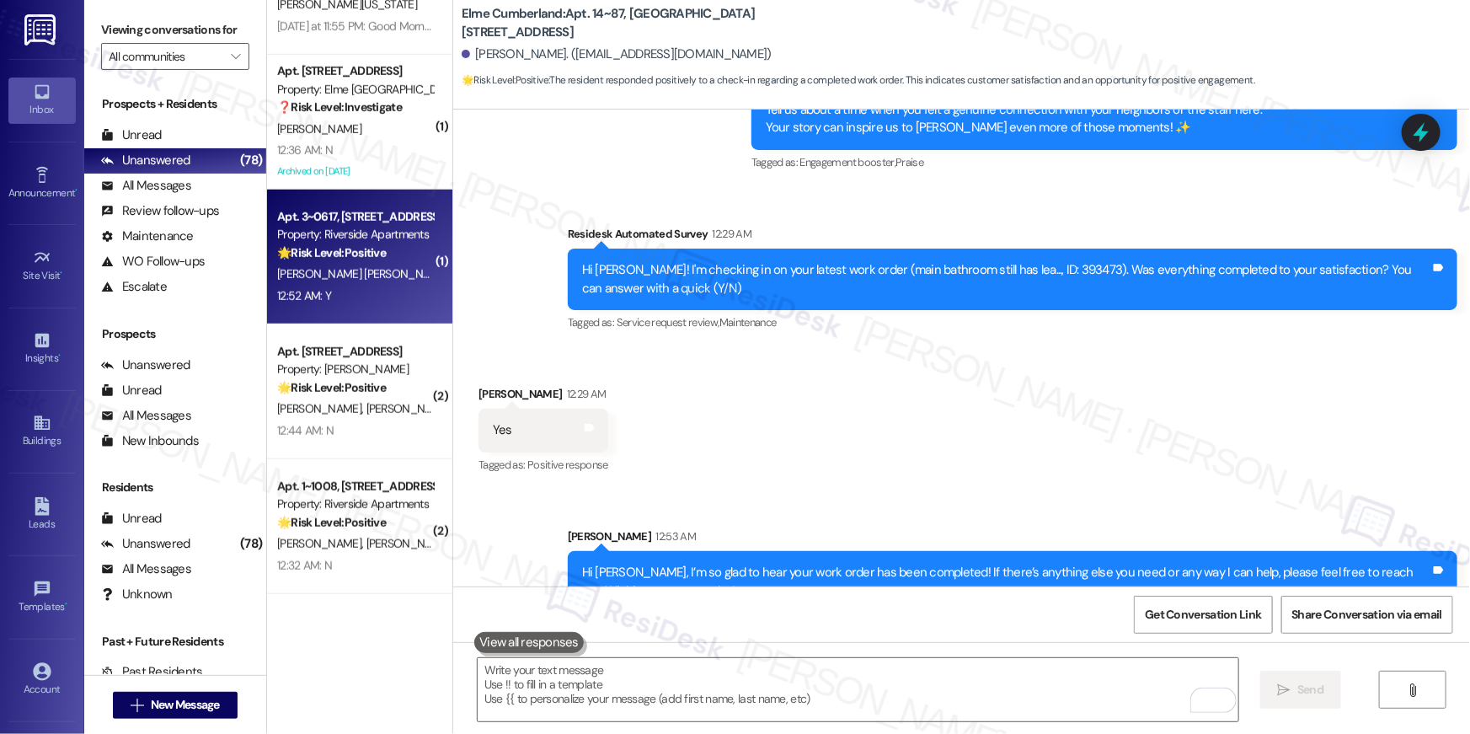
click at [331, 307] on div "Apt. 3~0617, 5860 Cameron Run Terrace Property: Riverside Apartments 🌟 Risk Lev…" at bounding box center [359, 257] width 185 height 135
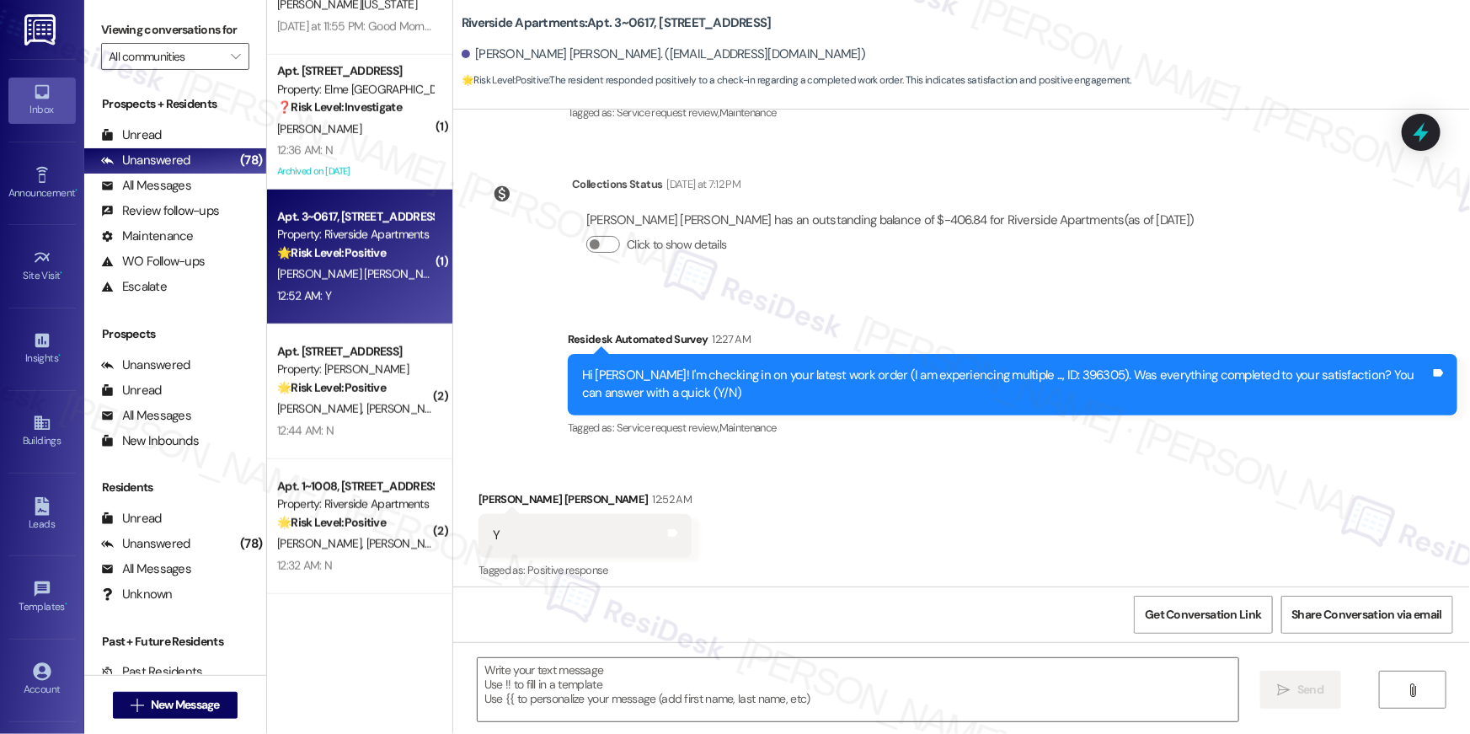
type textarea "Fetching suggested responses. Please feel free to read through the conversation…"
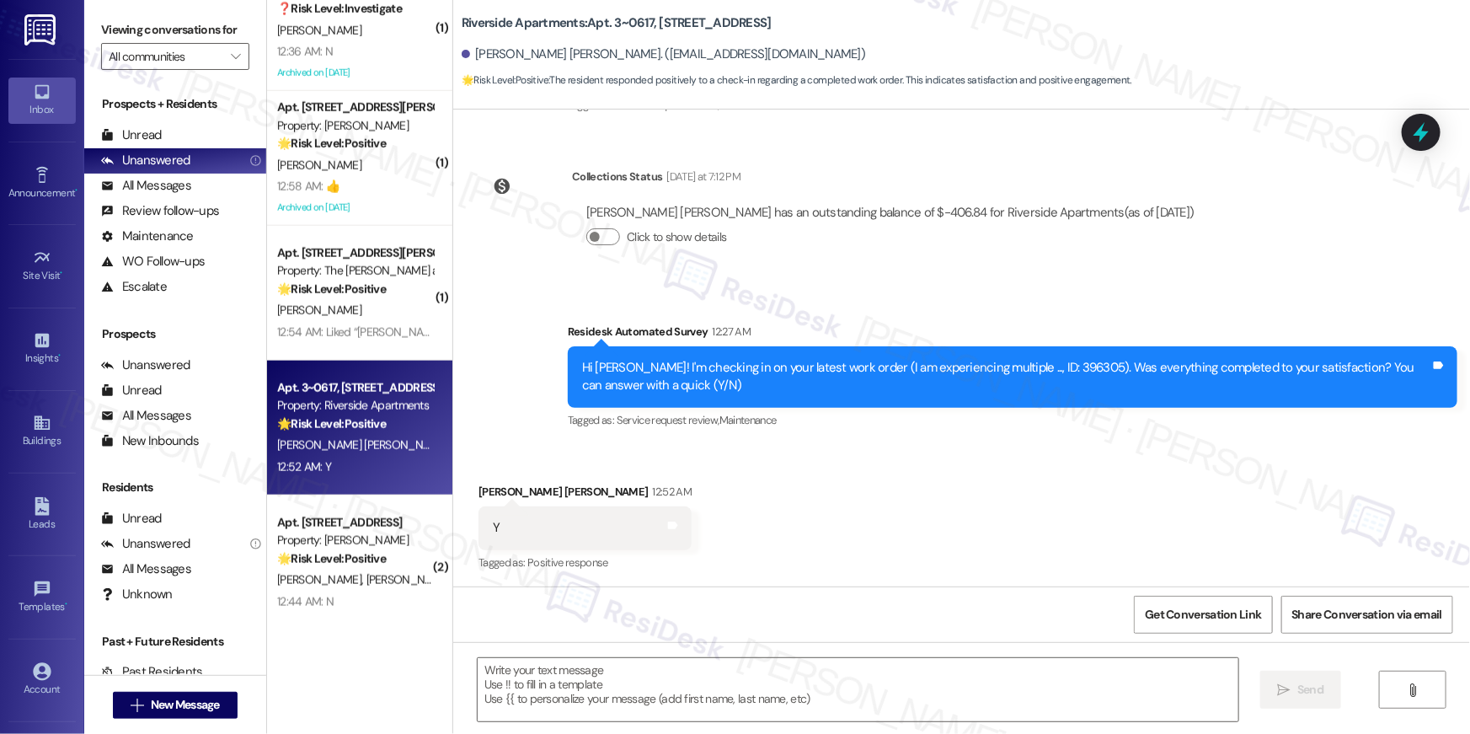
scroll to position [414, 0]
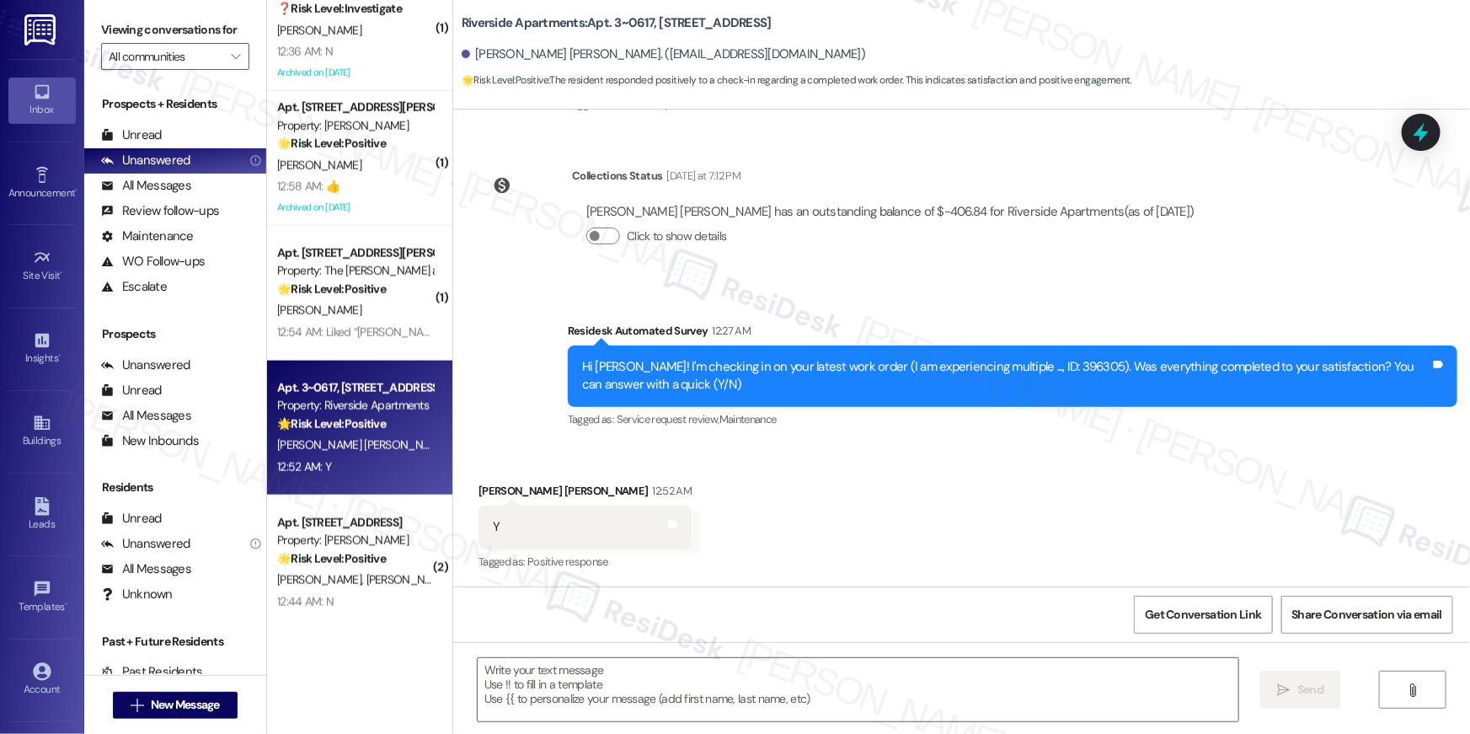
click at [775, 490] on div "Received via SMS Murali Mohan Akalu Ramappa 12:52 AM Y Tags and notes Tagged as…" at bounding box center [961, 515] width 1017 height 142
click at [807, 666] on textarea at bounding box center [858, 689] width 761 height 63
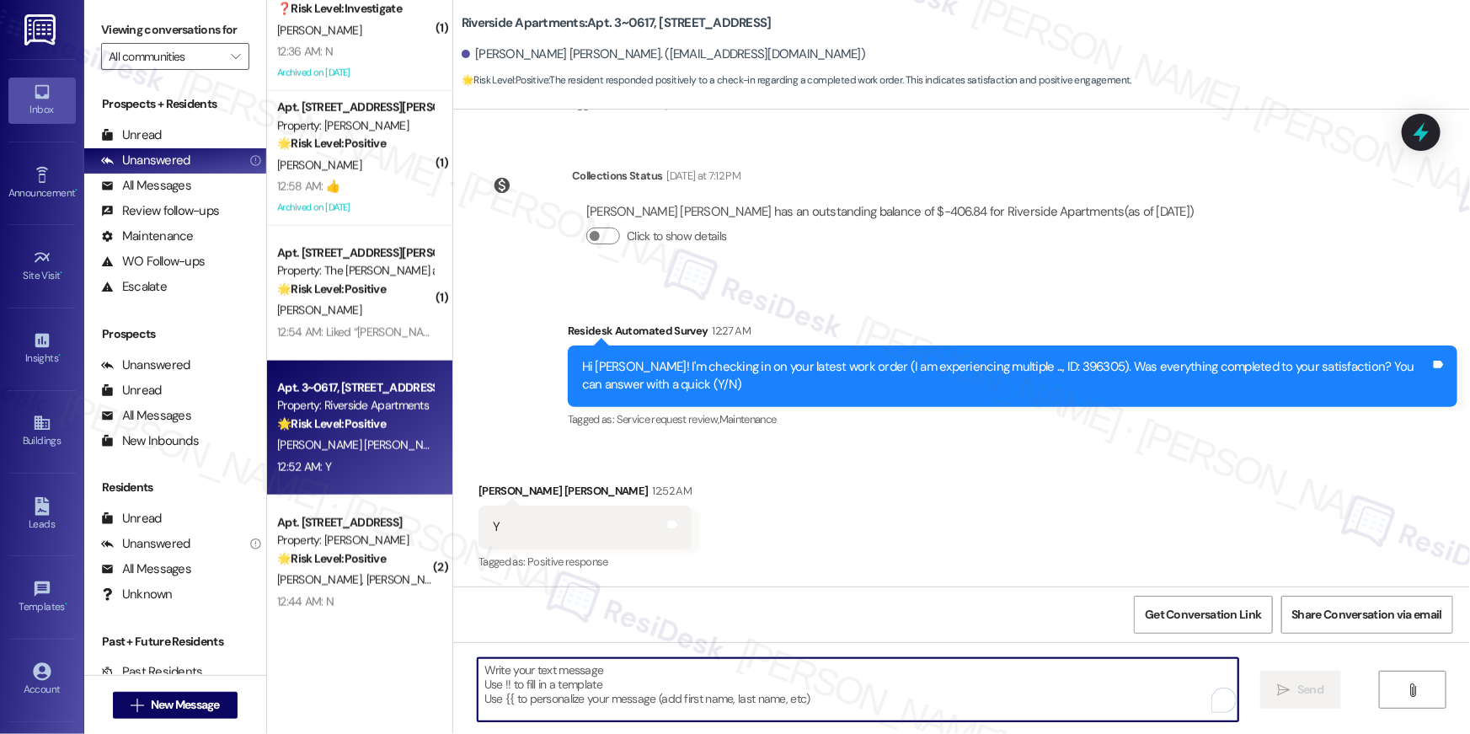
paste textarea "Hi {{first_name}}, I’m so glad to hear your work order has been completed! If t…"
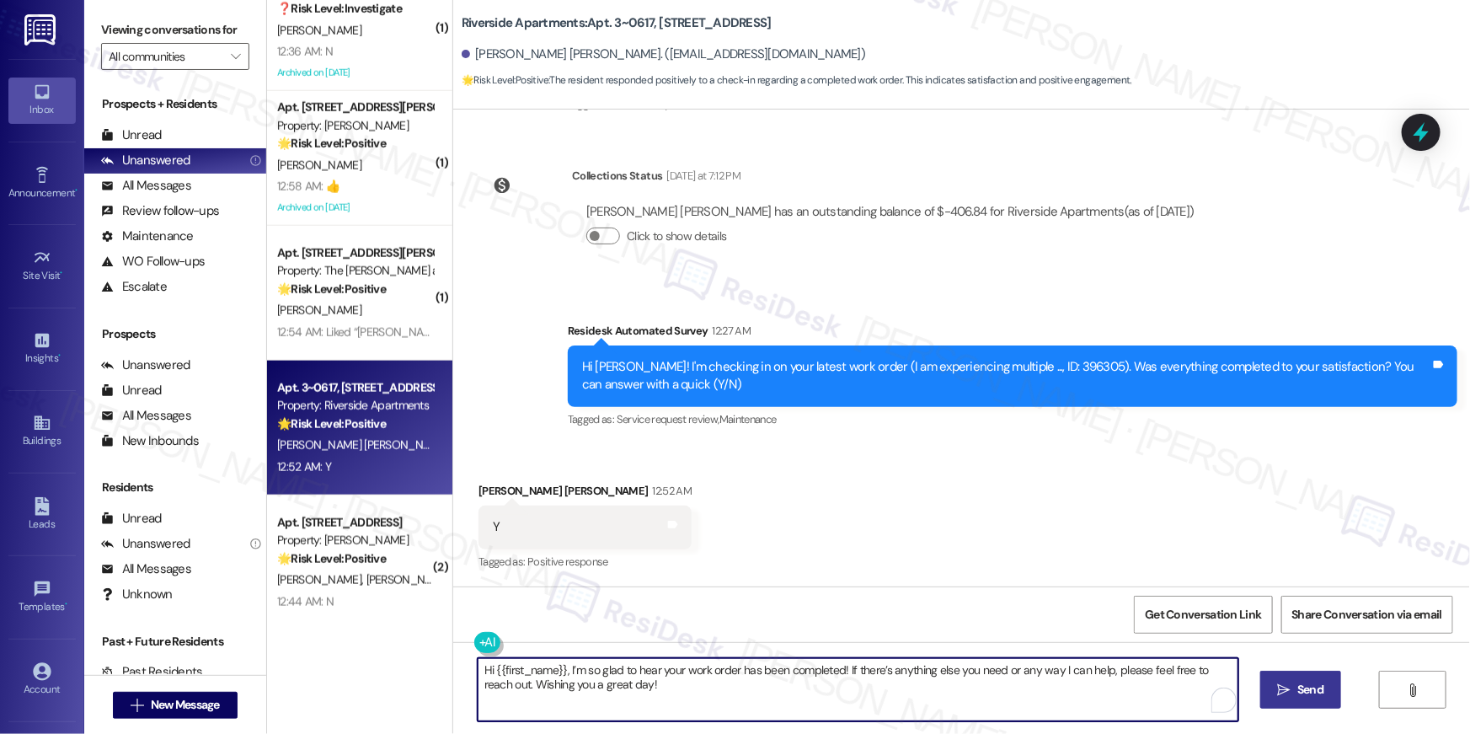
type textarea "Hi {{first_name}}, I’m so glad to hear your work order has been completed! If t…"
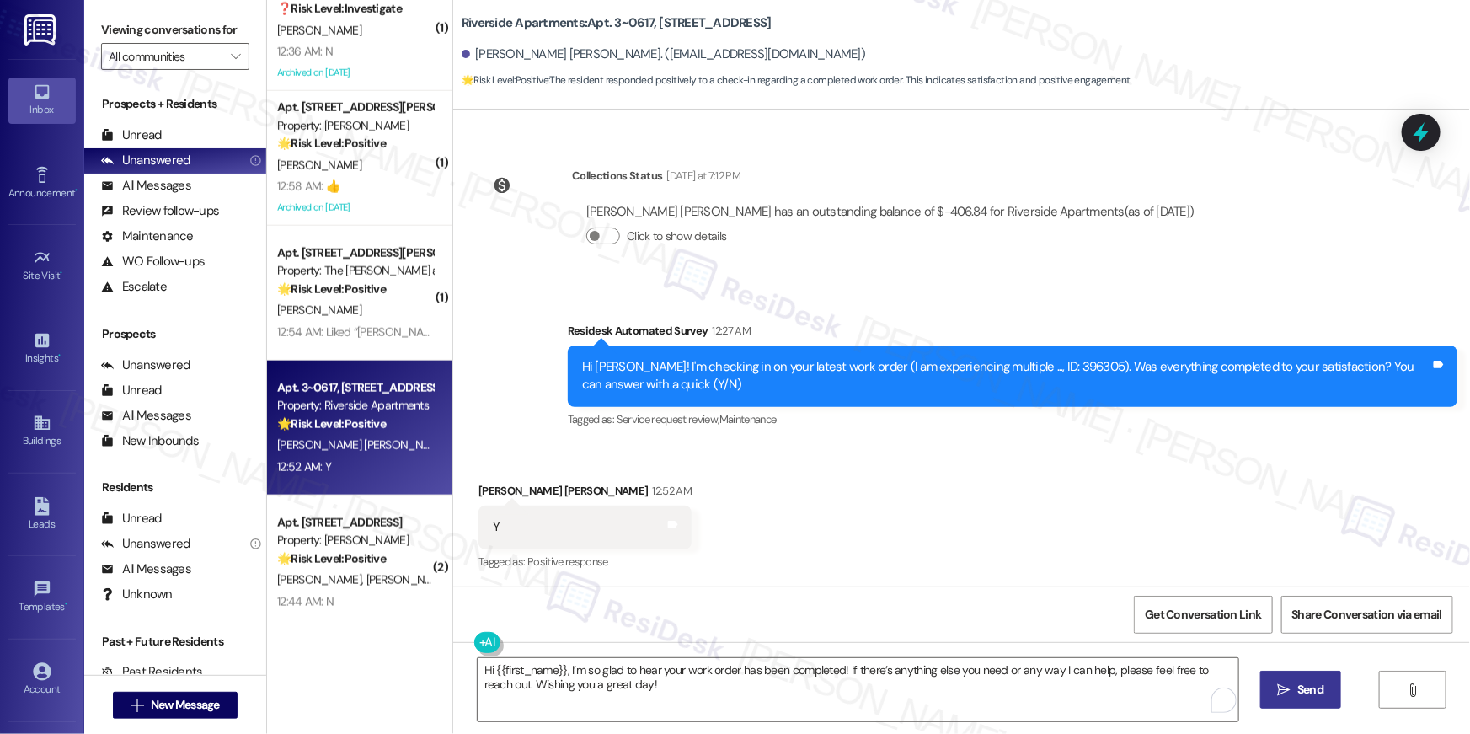
click at [1286, 692] on icon "" at bounding box center [1284, 689] width 13 height 13
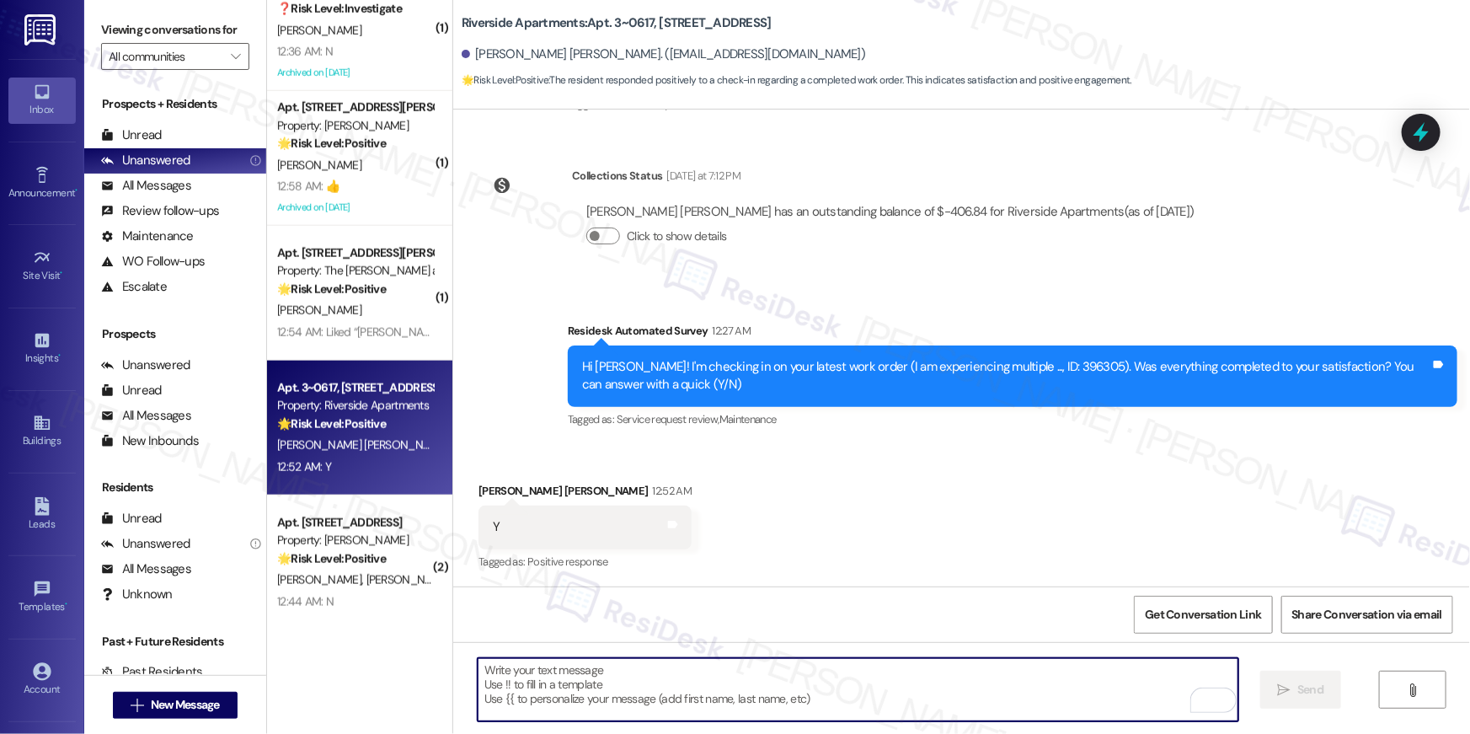
click at [1023, 687] on textarea "To enrich screen reader interactions, please activate Accessibility in Grammarl…" at bounding box center [858, 689] width 761 height 63
click at [1024, 690] on textarea "To enrich screen reader interactions, please activate Accessibility in Grammarl…" at bounding box center [858, 689] width 761 height 63
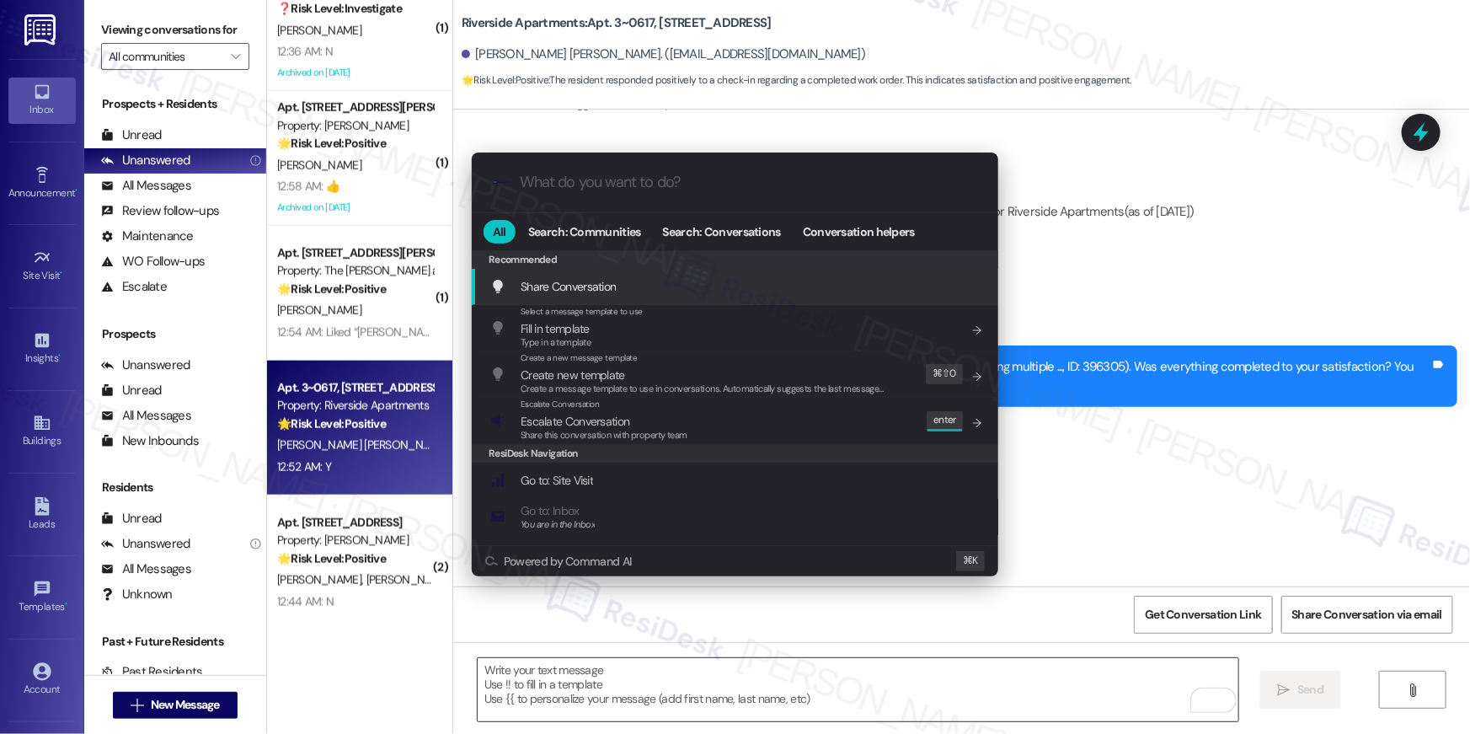
type input "x"
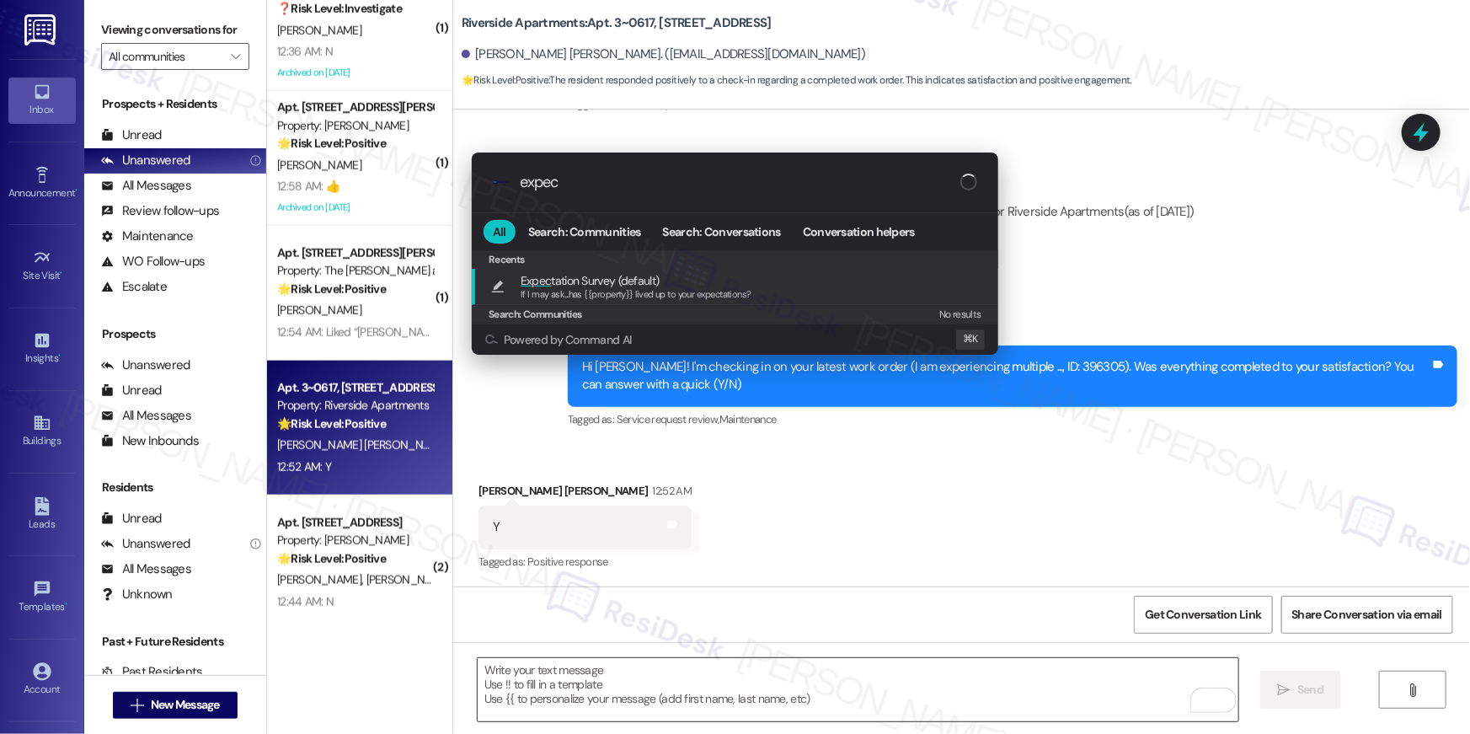
type input "expect"
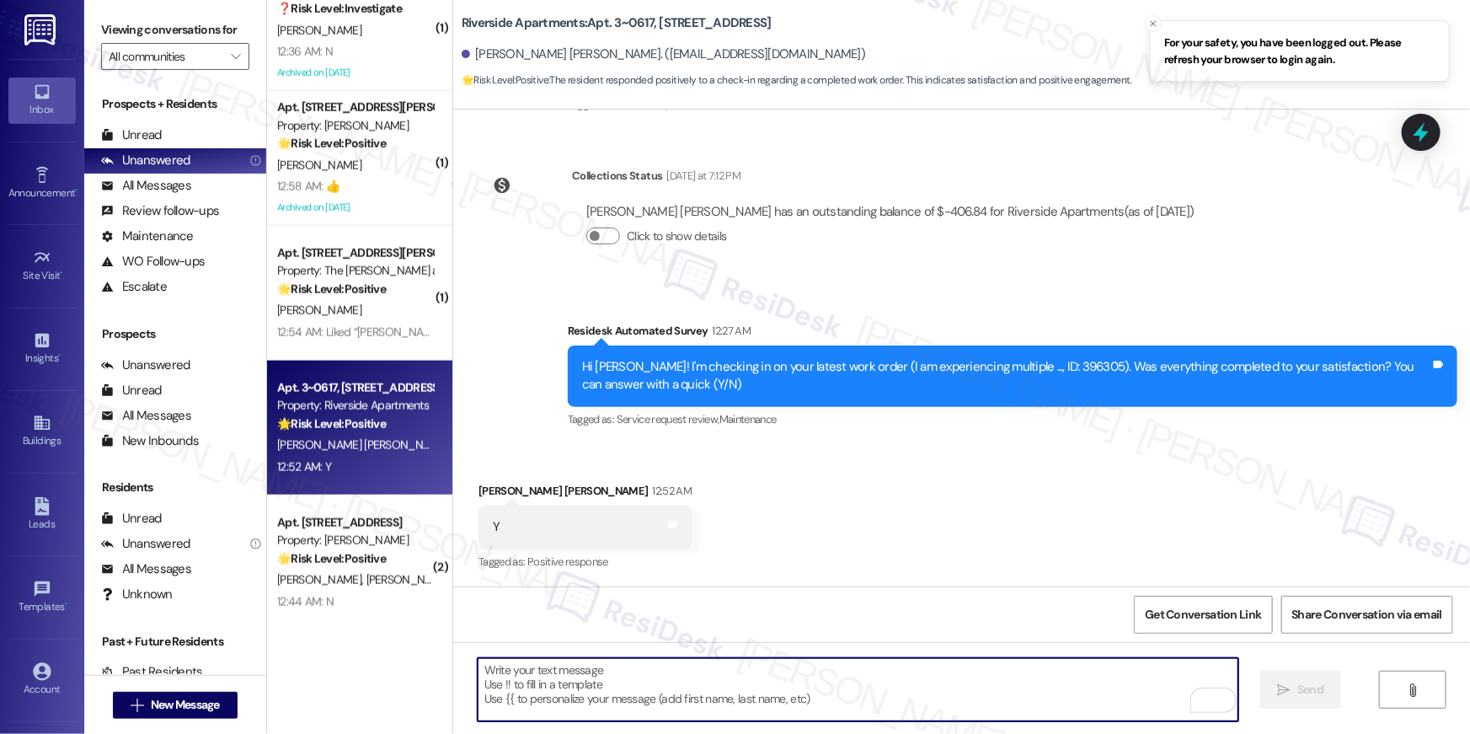
type textarea "If I may ask...has {{property}} lived up to your expectations?"
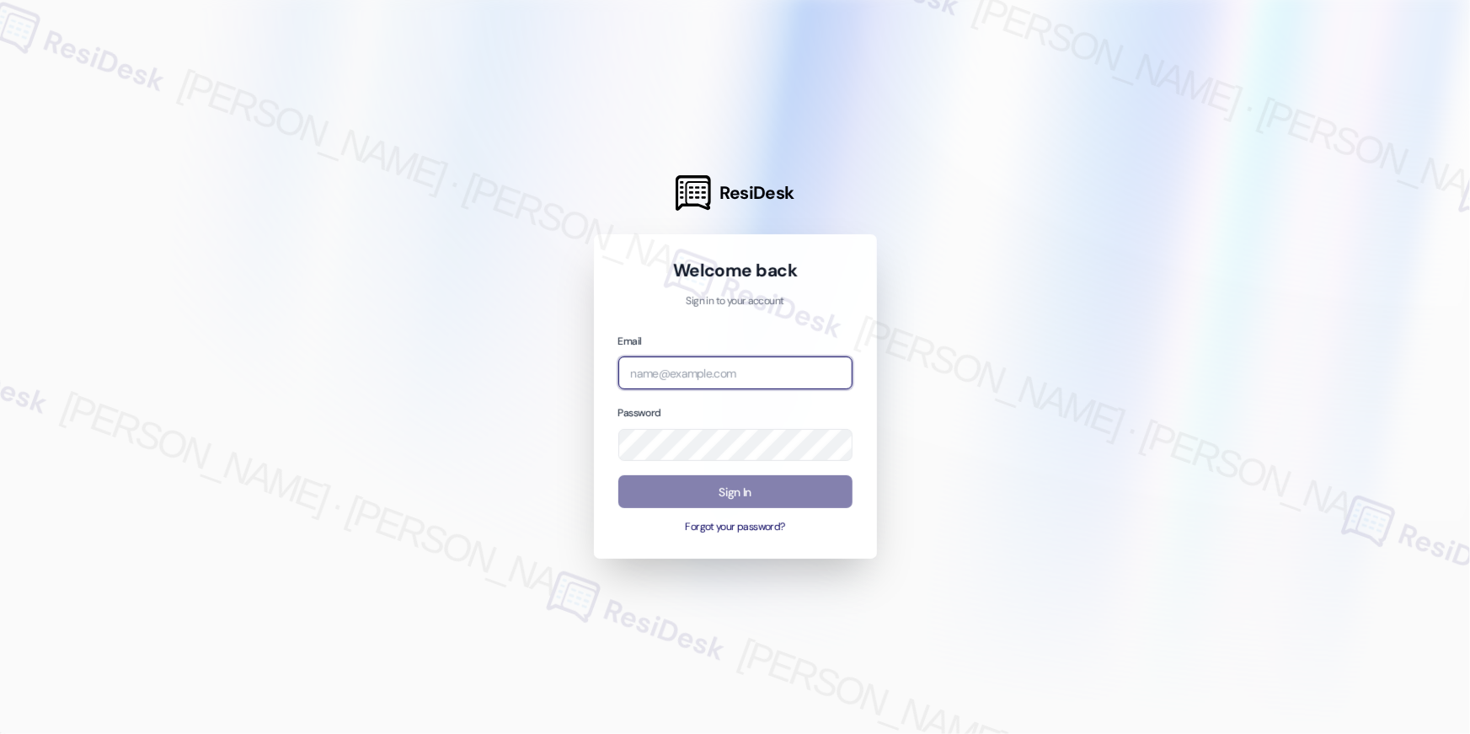
drag, startPoint x: 804, startPoint y: 366, endPoint x: 872, endPoint y: 339, distance: 73.0
click at [804, 366] on input "email" at bounding box center [735, 372] width 234 height 33
click at [691, 367] on input "email" at bounding box center [735, 372] width 234 height 33
click at [692, 367] on input "email" at bounding box center [735, 372] width 234 height 33
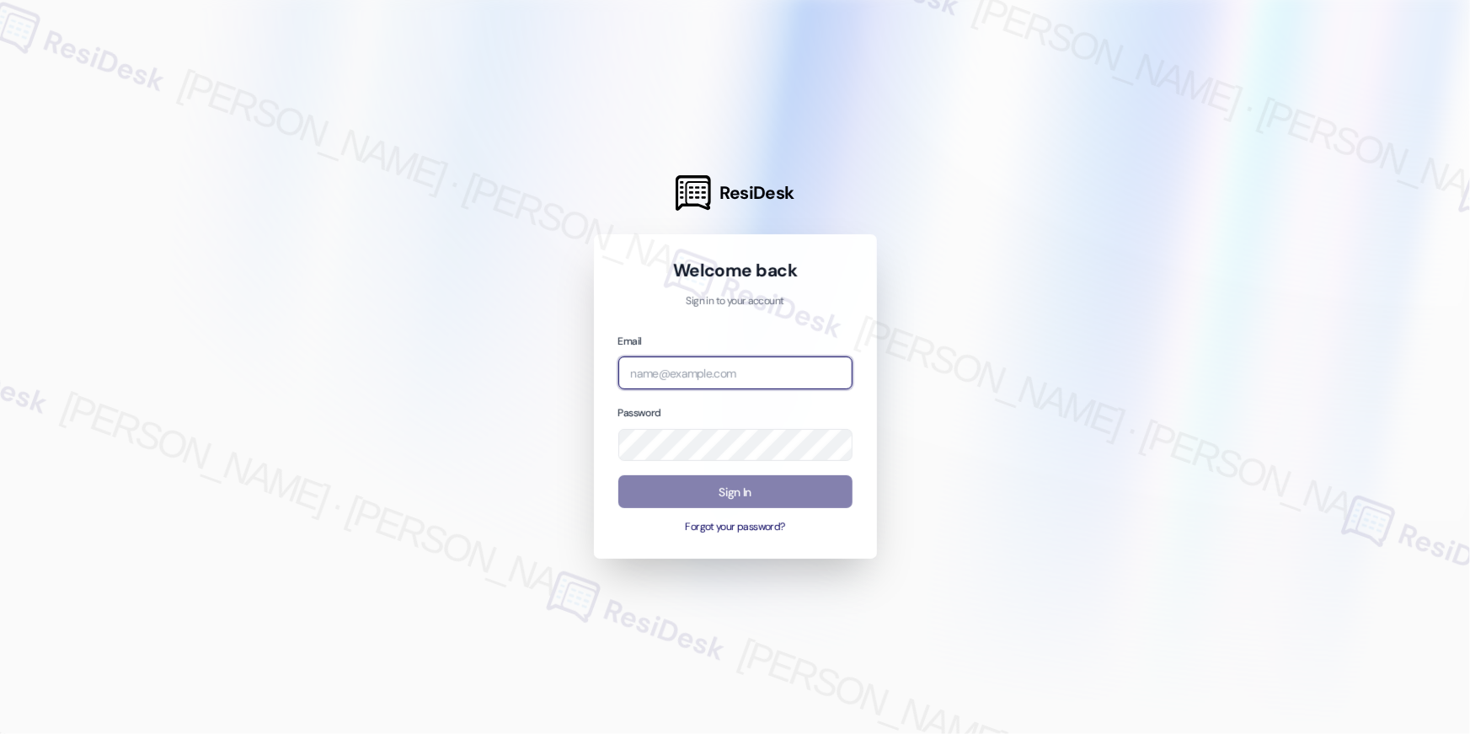
paste input "automated-surveys-elme-resen.eight@elme.com"
type input "automated-surveys-elme-resen.eight@elme.com"
click at [700, 430] on div "Password" at bounding box center [735, 431] width 234 height 57
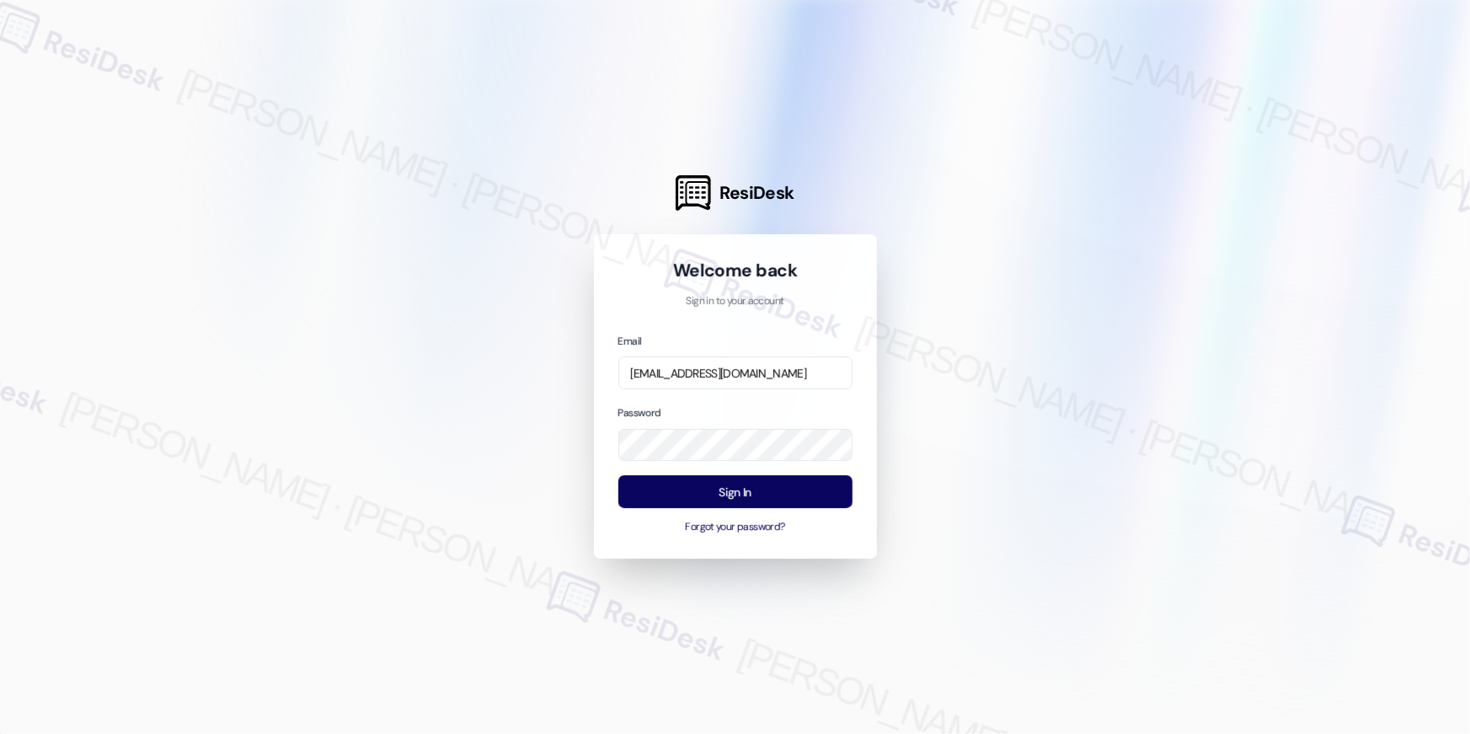
click at [1119, 450] on div at bounding box center [735, 367] width 1470 height 734
click at [769, 486] on button "Sign In" at bounding box center [735, 491] width 234 height 33
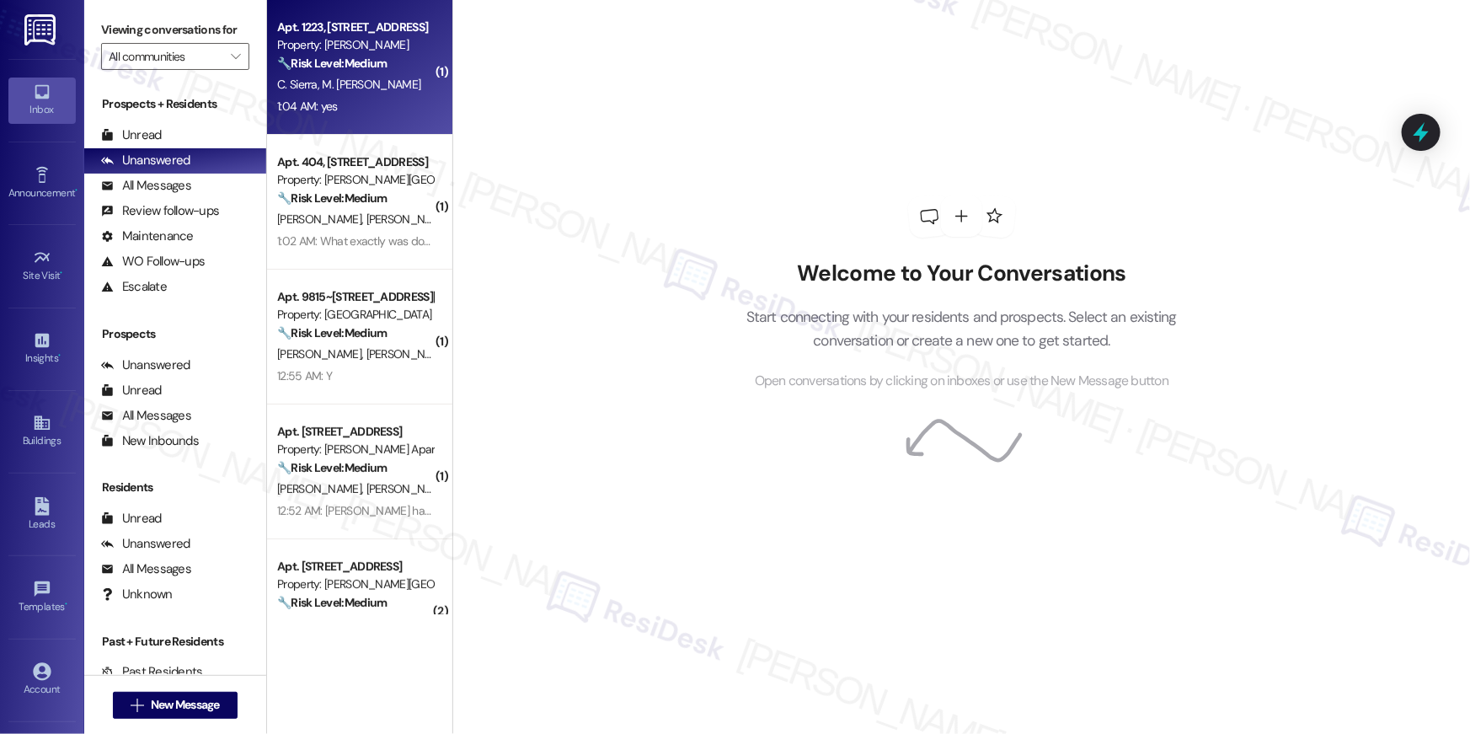
click at [376, 119] on div "Apt. 1223, 2511 Farmcrest Drive Property: Elme Herndon 🔧 Risk Level: Medium The…" at bounding box center [359, 67] width 185 height 135
click at [373, 117] on div "Apt. 1223, 2511 Farmcrest Drive Property: Elme Herndon 🔧 Risk Level: Medium The…" at bounding box center [359, 67] width 185 height 135
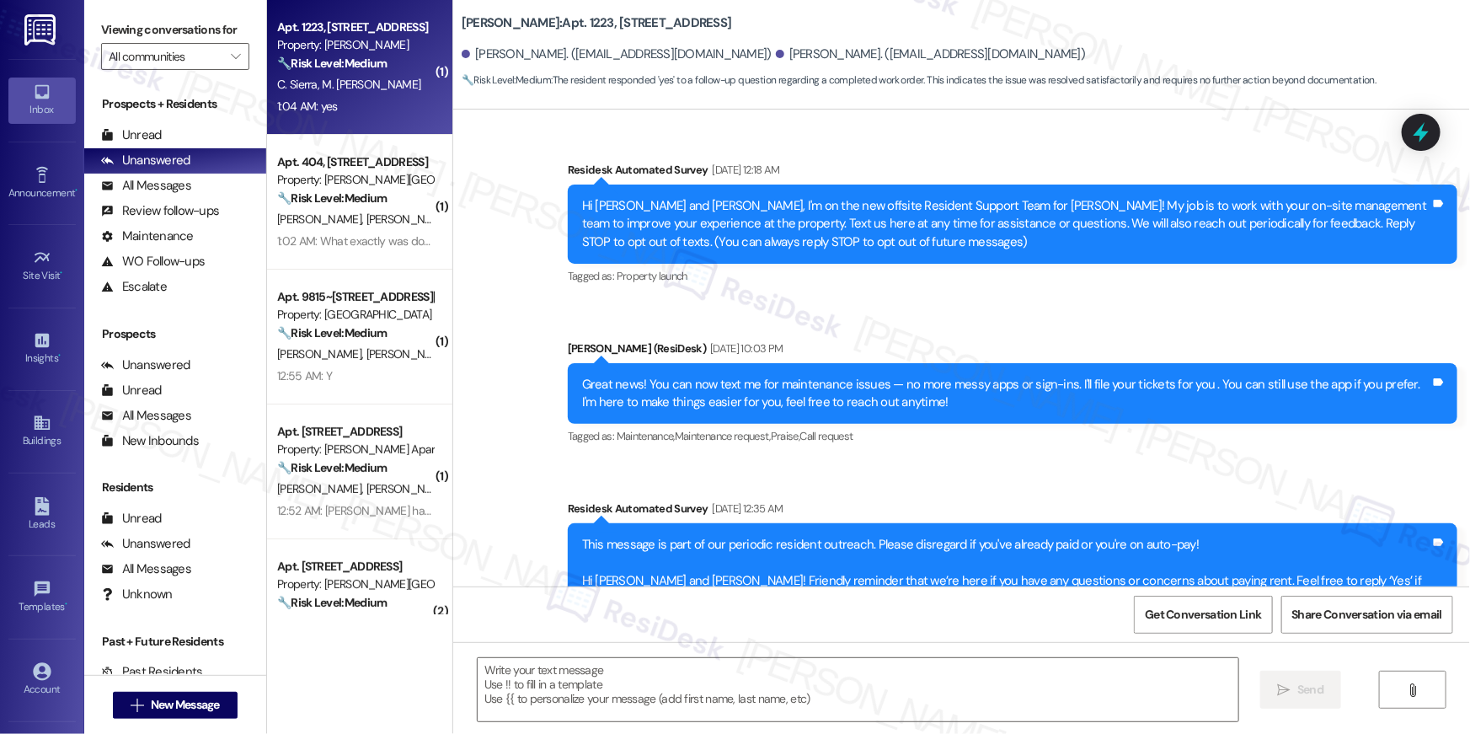
scroll to position [5081, 0]
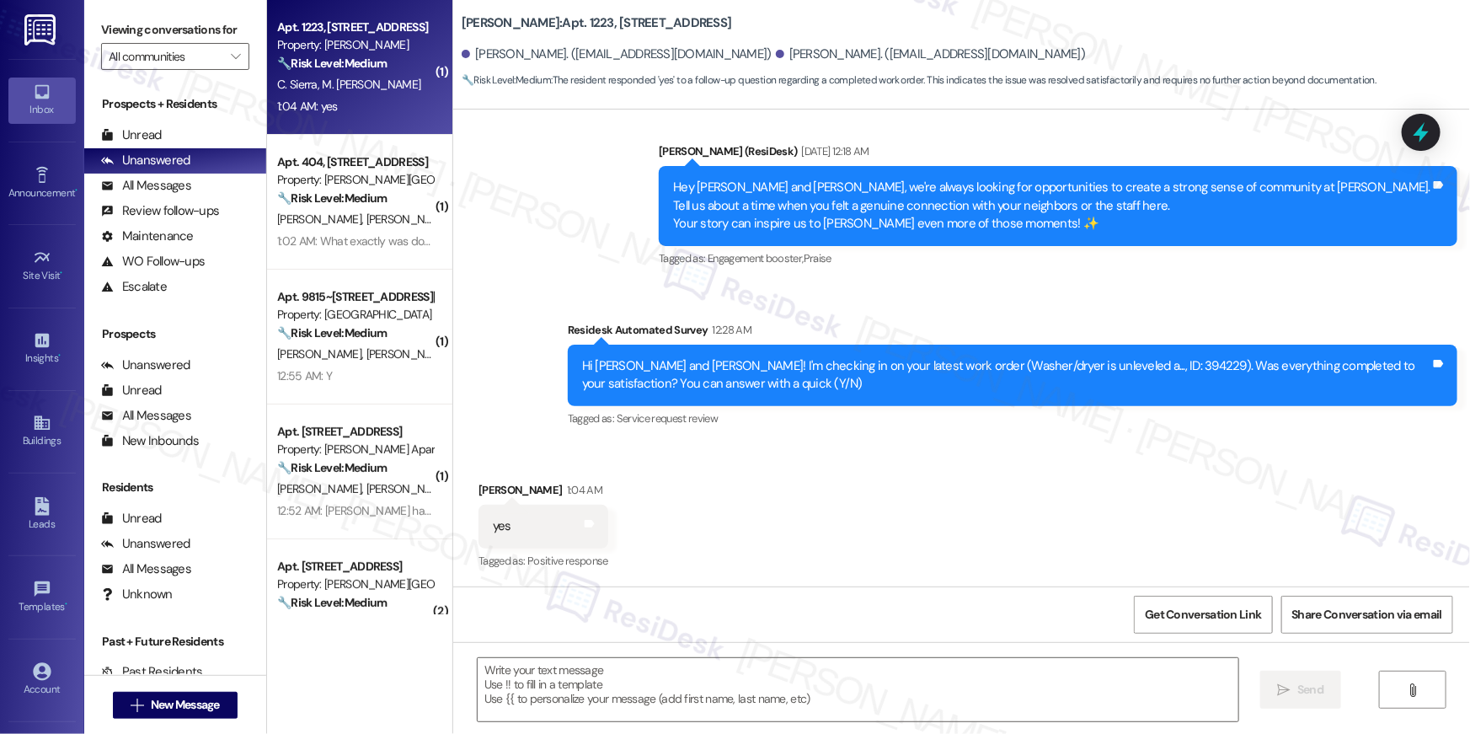
type textarea "Fetching suggested responses. Please feel free to read through the conversation…"
click at [1067, 702] on textarea at bounding box center [858, 689] width 761 height 63
click at [1066, 702] on textarea at bounding box center [858, 689] width 761 height 63
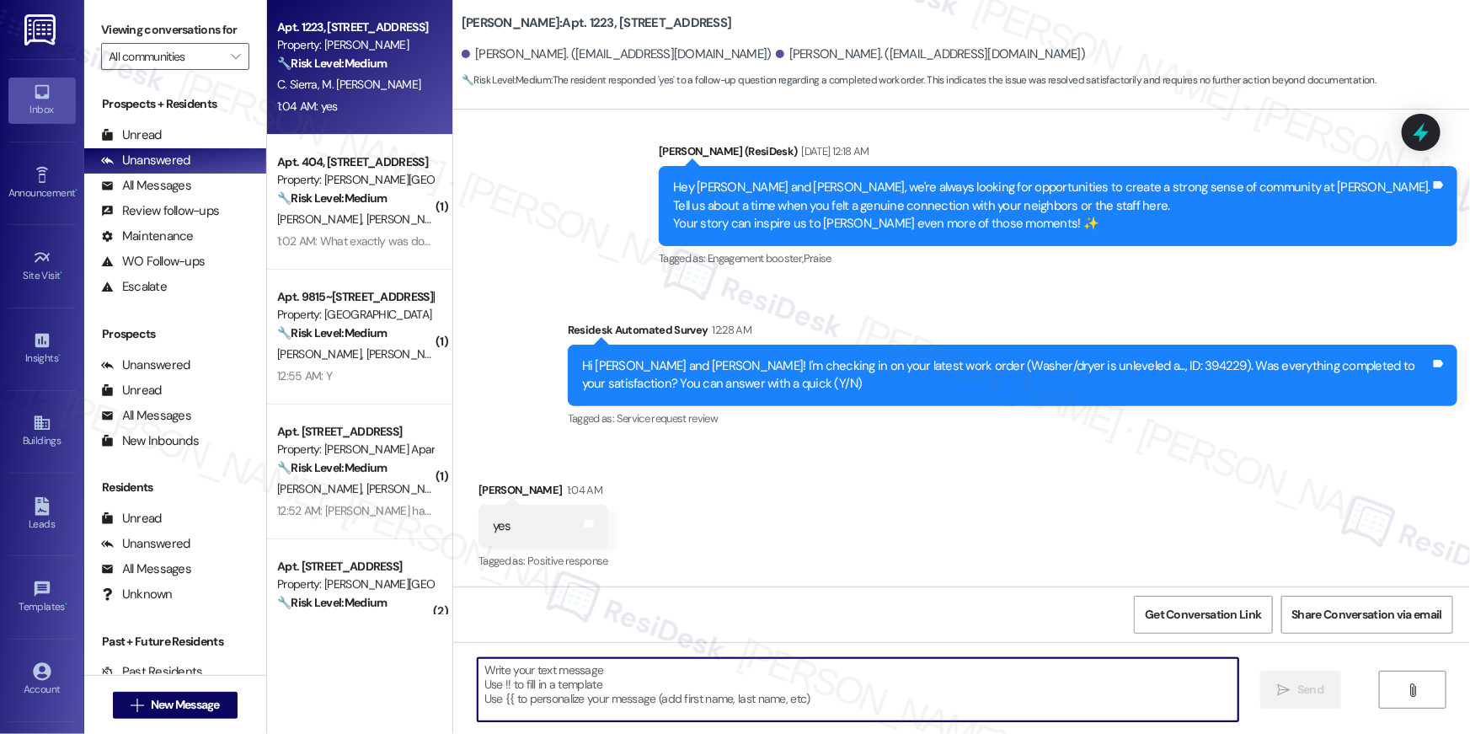
paste textarea "password!"
click at [1137, 691] on textarea "password!" at bounding box center [858, 689] width 761 height 63
paste textarea "Hi {{first_name}}, I’m so glad to hear your work order has been completed! If t…"
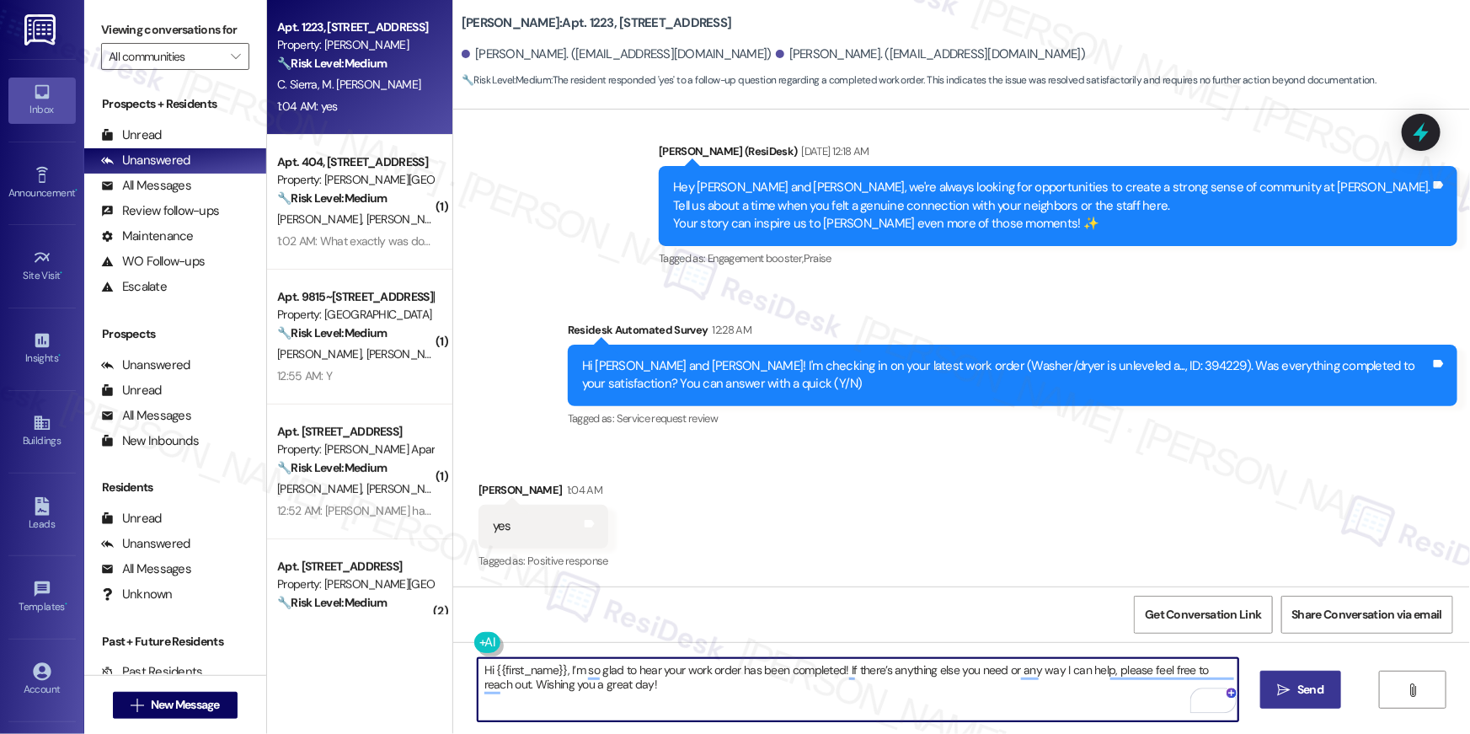
type textarea "Hi {{first_name}}, I’m so glad to hear your work order has been completed! If t…"
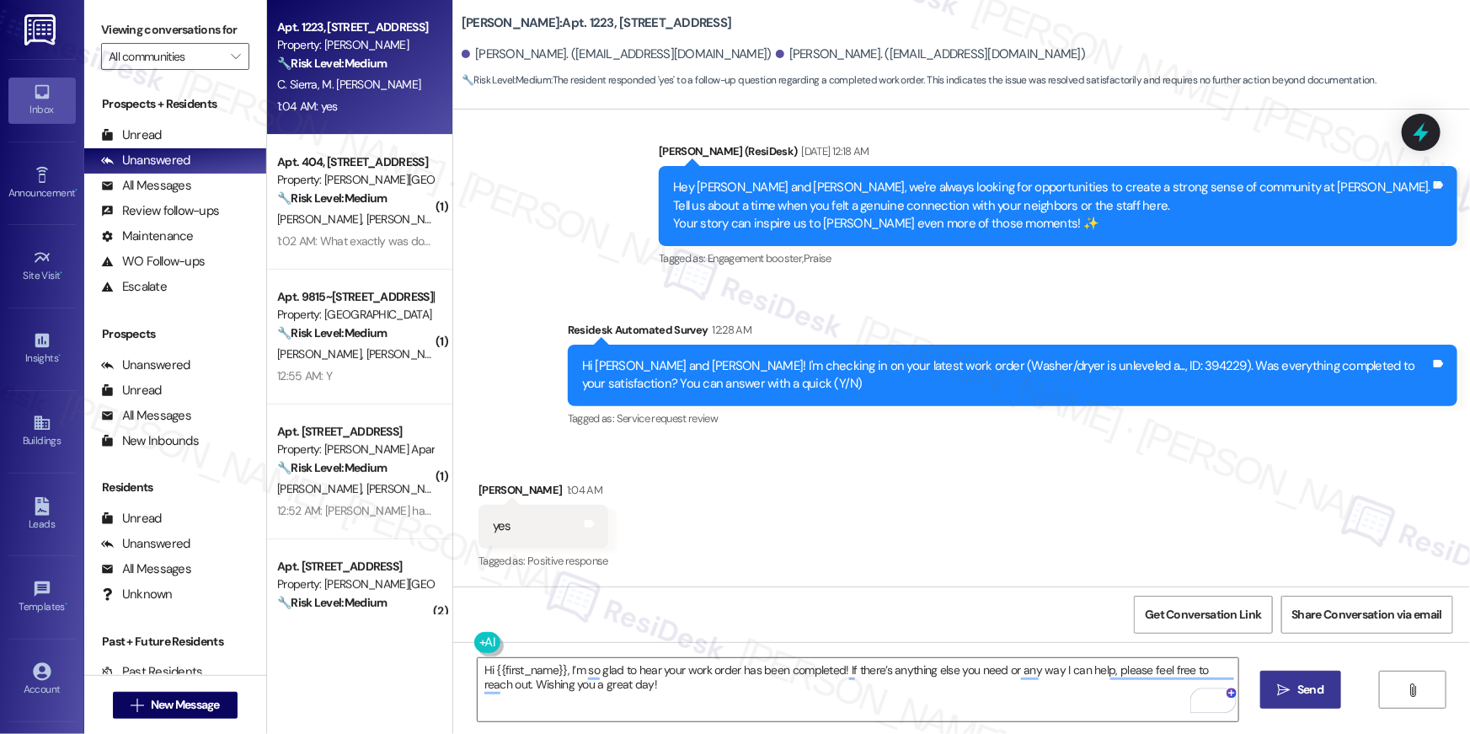
click at [1308, 684] on span "Send" at bounding box center [1310, 690] width 26 height 18
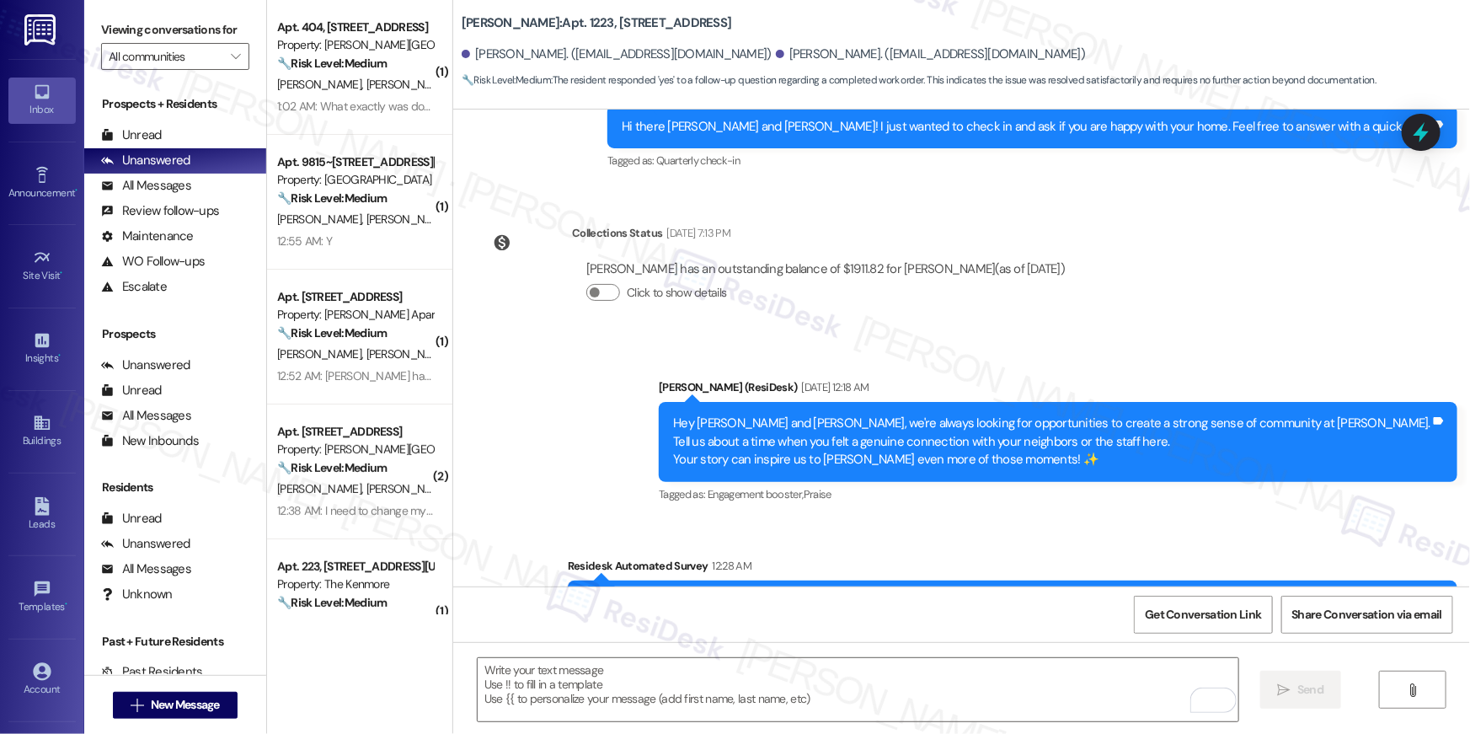
scroll to position [5217, 0]
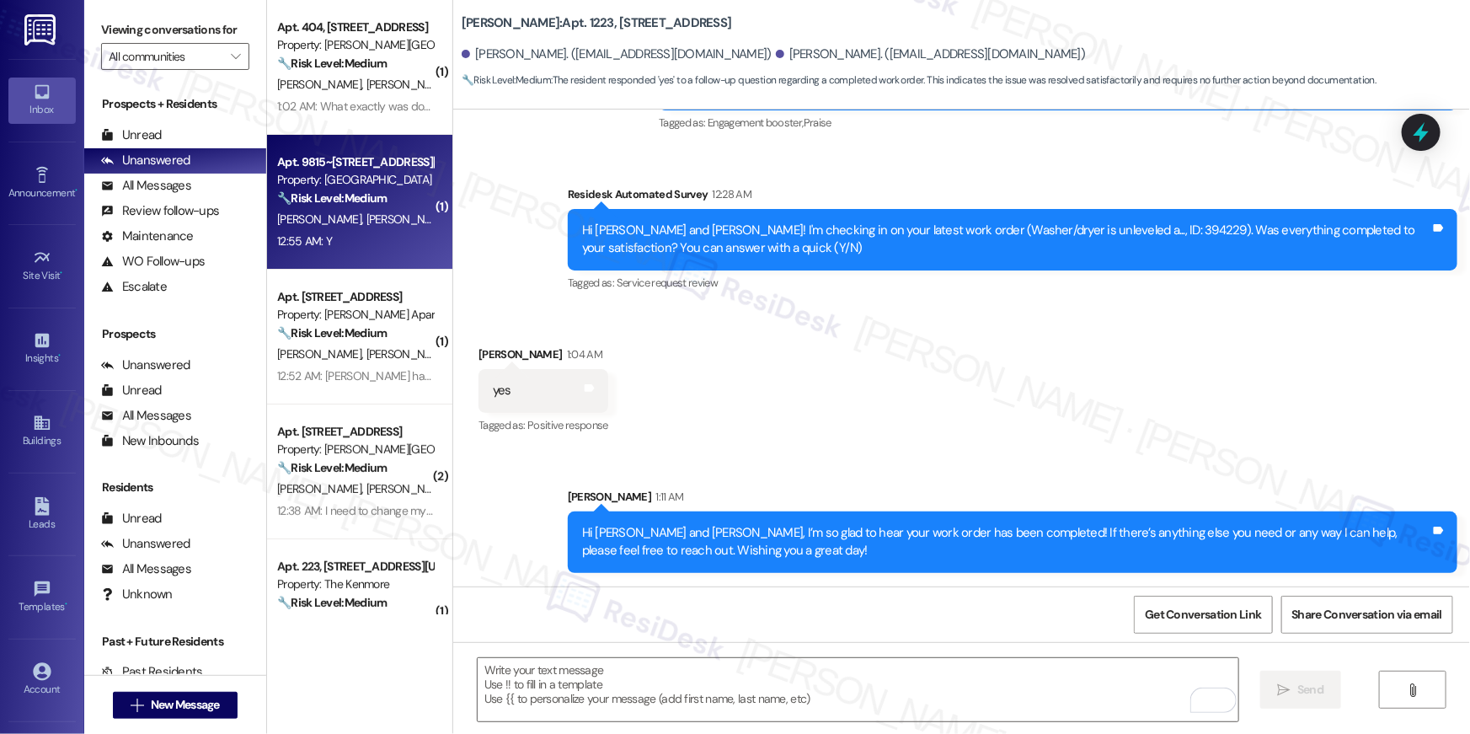
click at [366, 243] on div "12:55 AM: Y 12:55 AM: Y" at bounding box center [354, 241] width 159 height 21
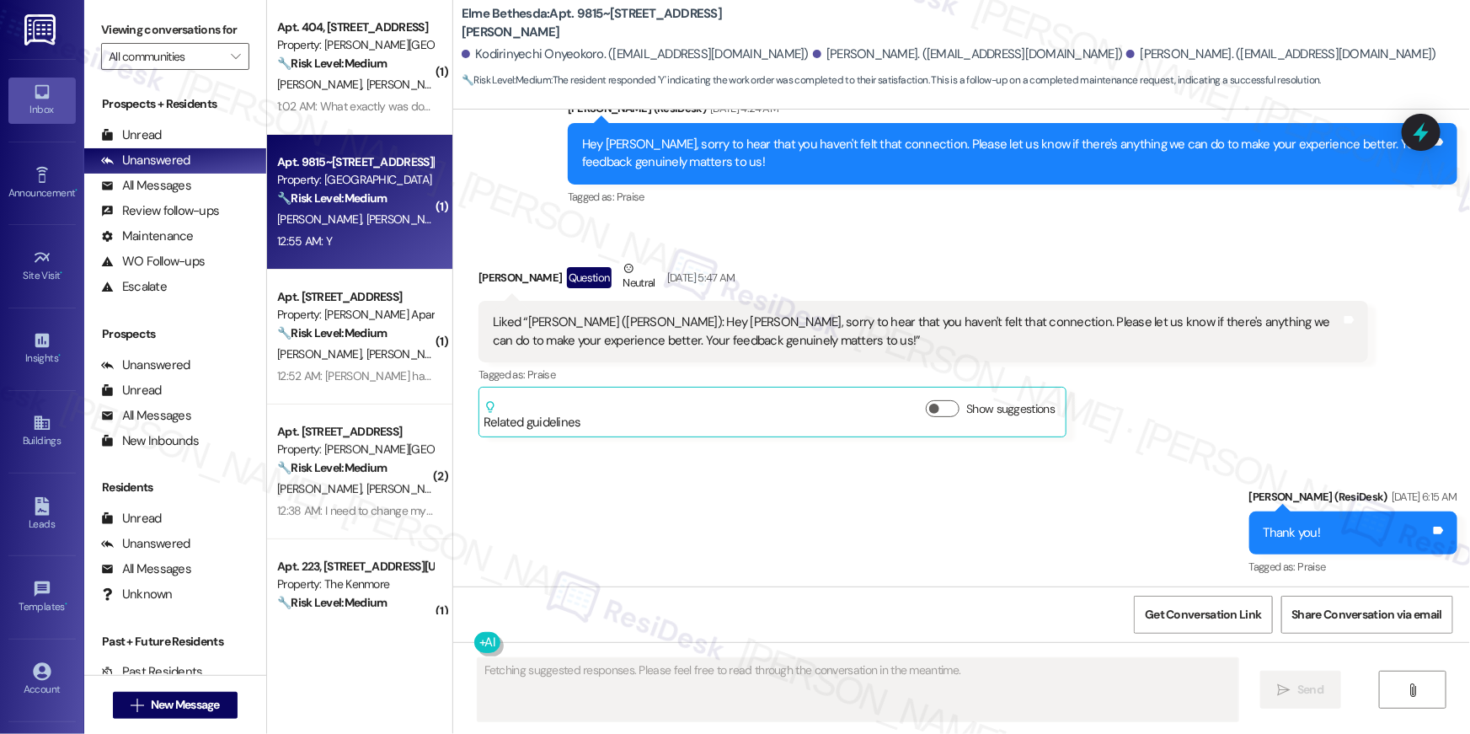
scroll to position [7291, 0]
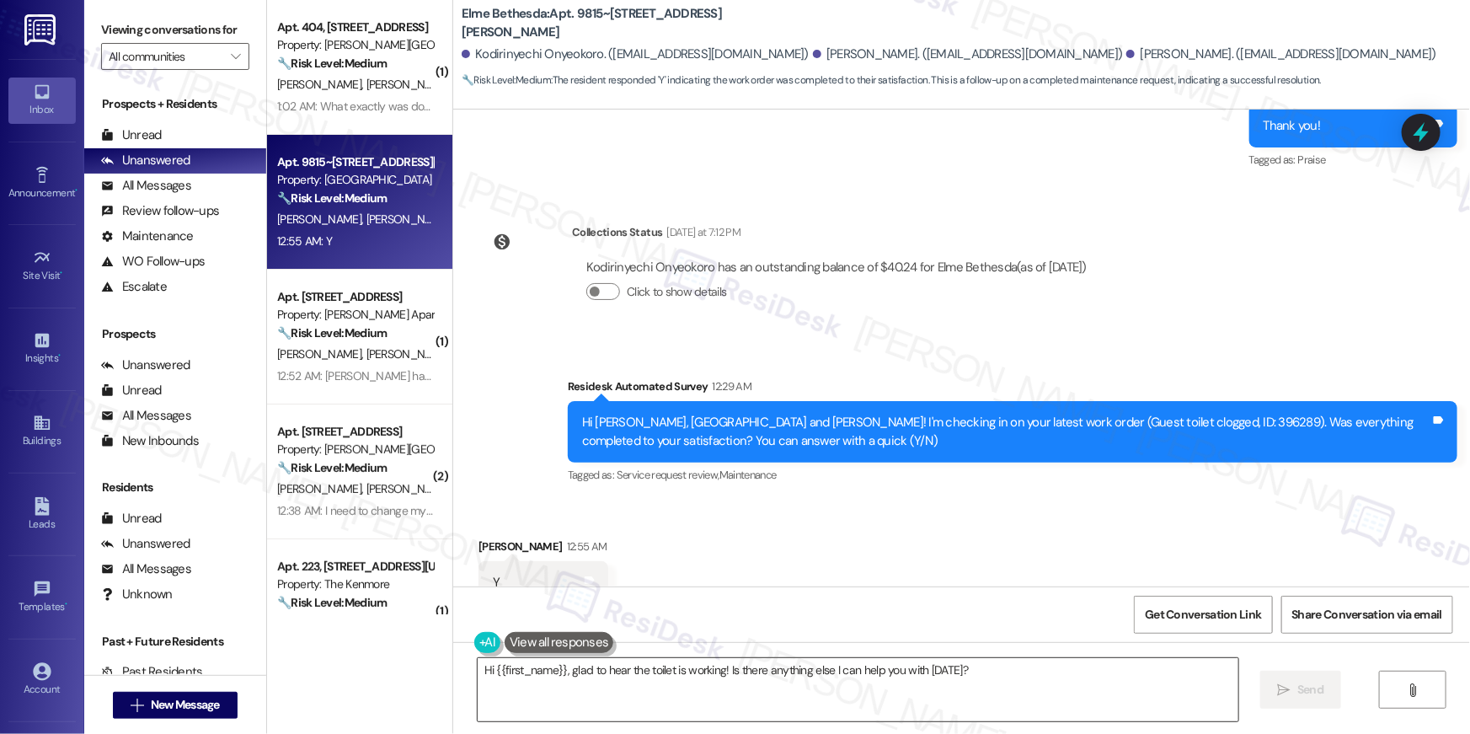
click at [955, 672] on textarea "Hi {{first_name}}, glad to hear the toilet is working! Is there anything else I…" at bounding box center [858, 689] width 761 height 63
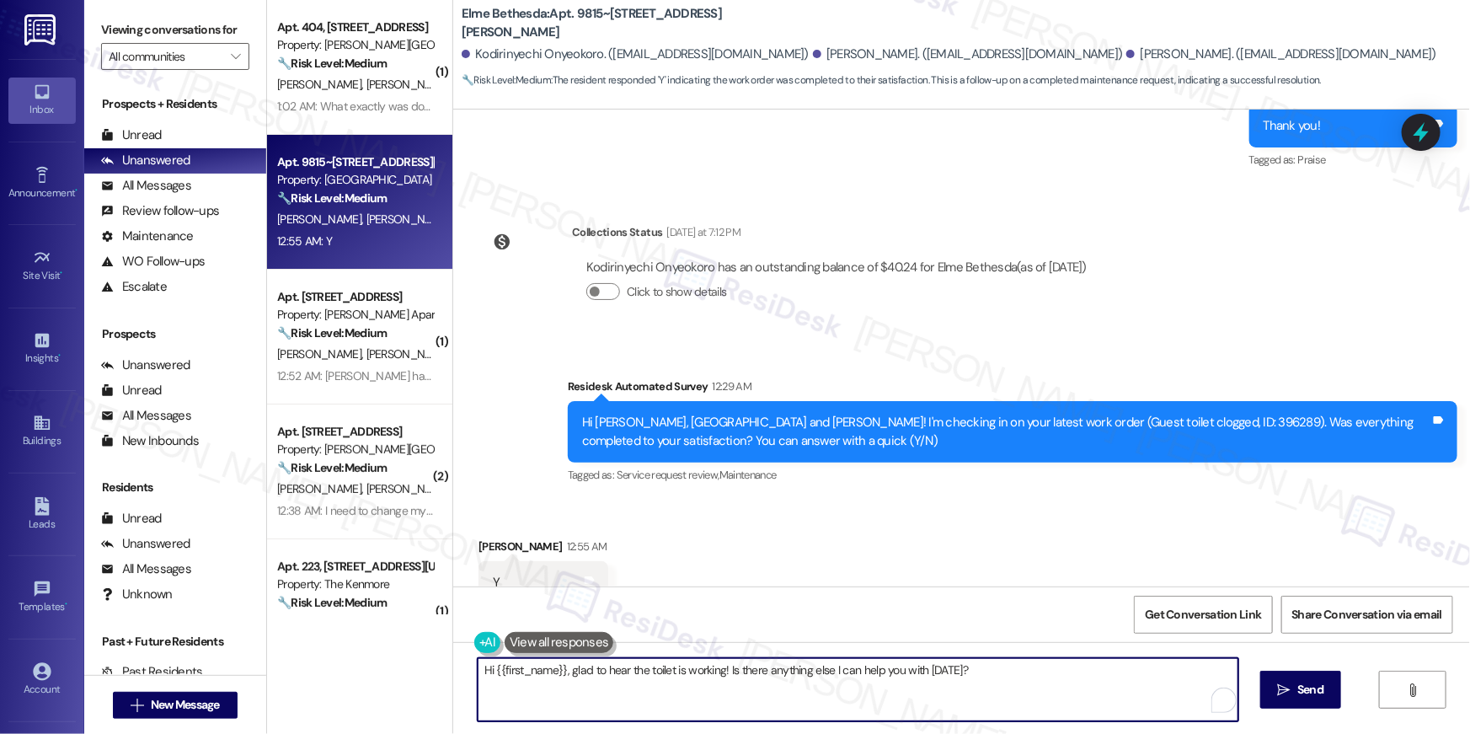
paste textarea "I’m so glad to hear your work order has been completed! If there’s anything els…"
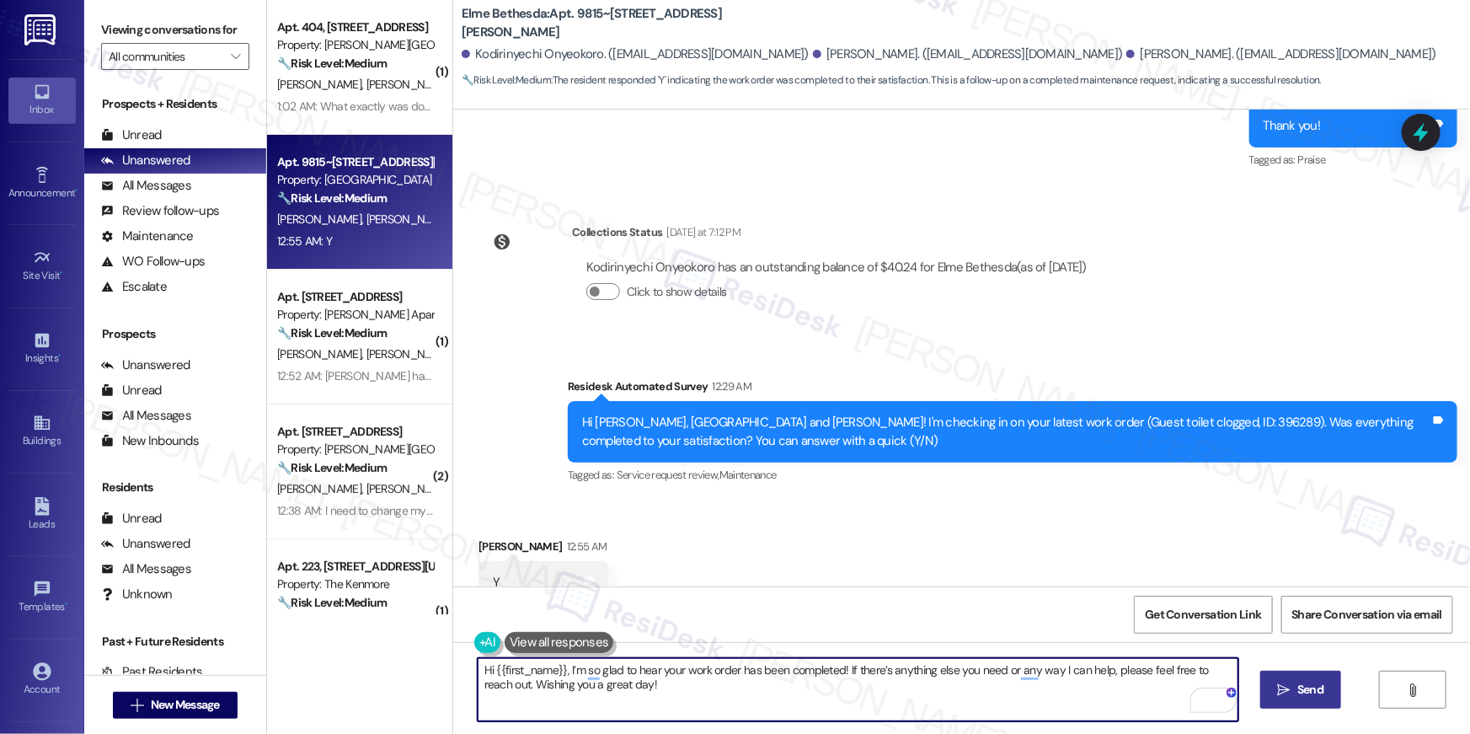
type textarea "Hi {{first_name}}, I’m so glad to hear your work order has been completed! If t…"
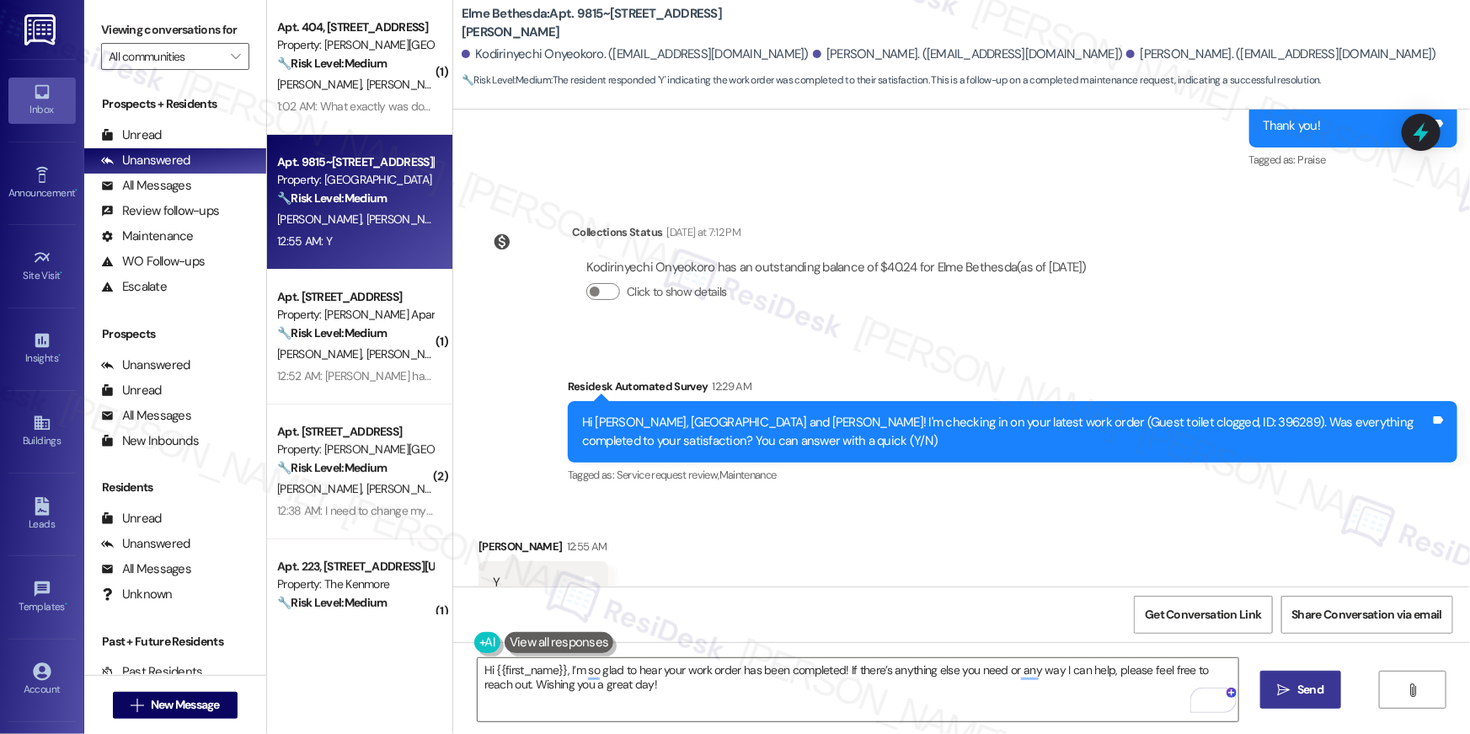
click at [1278, 689] on icon "" at bounding box center [1284, 689] width 13 height 13
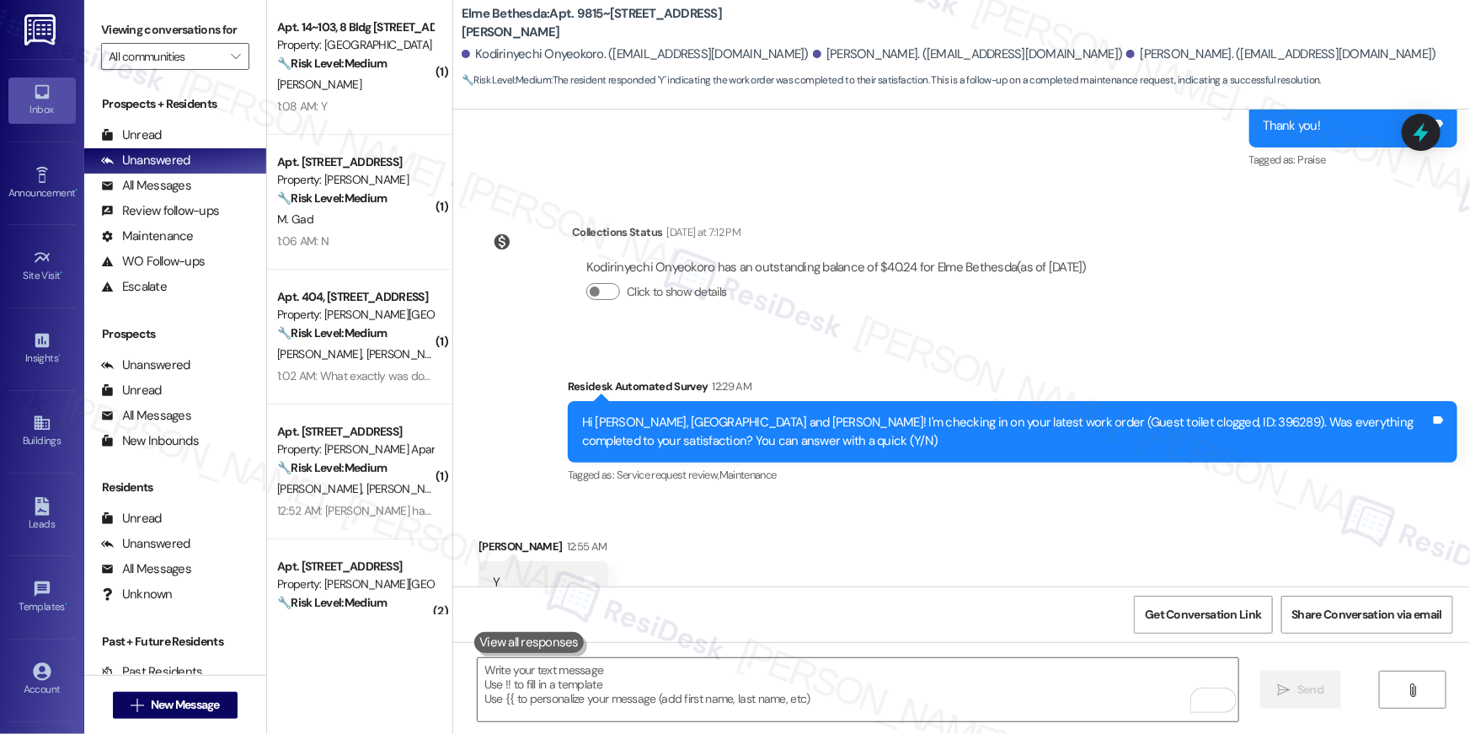
scroll to position [7427, 0]
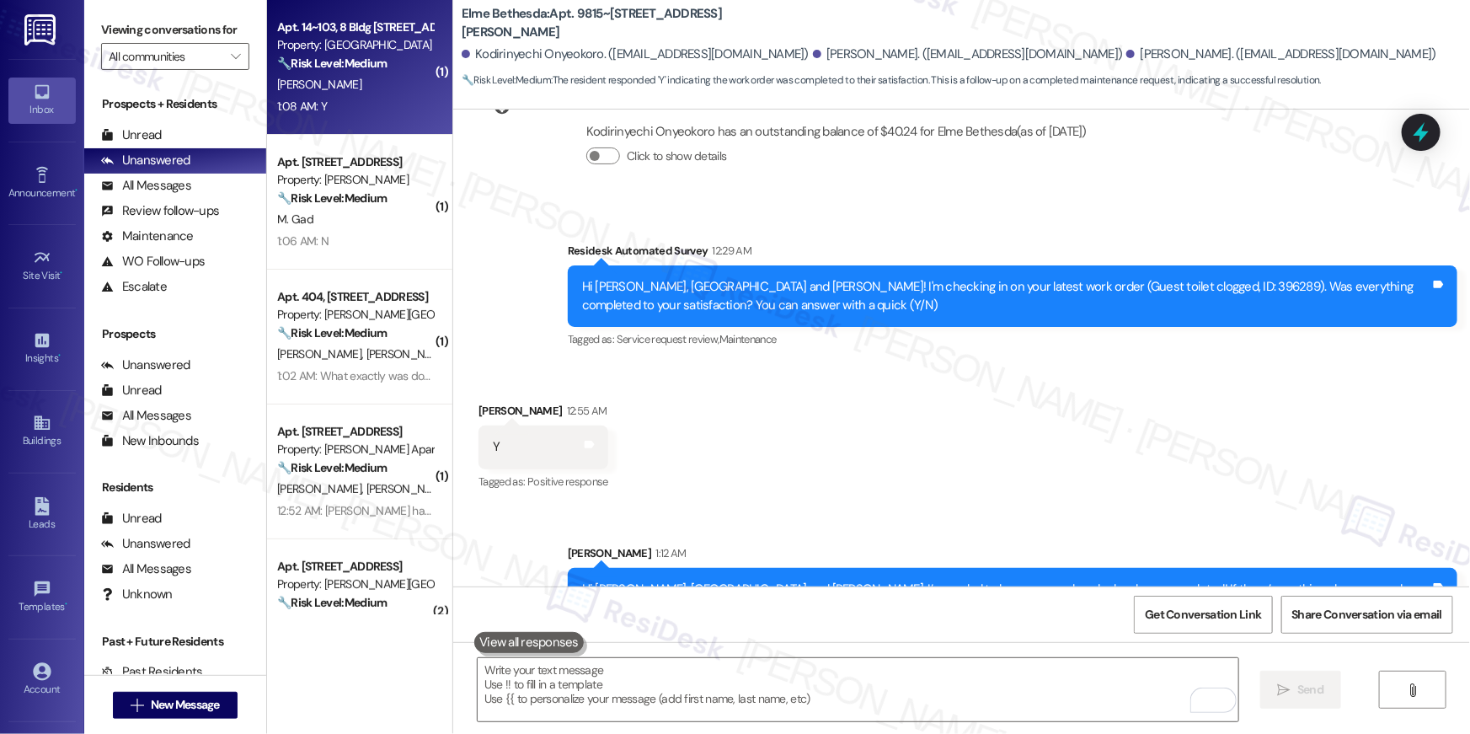
click at [317, 115] on div "1:08 AM: Y 1:08 AM: Y" at bounding box center [354, 106] width 159 height 21
type textarea "Fetching suggested responses. Please feel free to read through the conversation…"
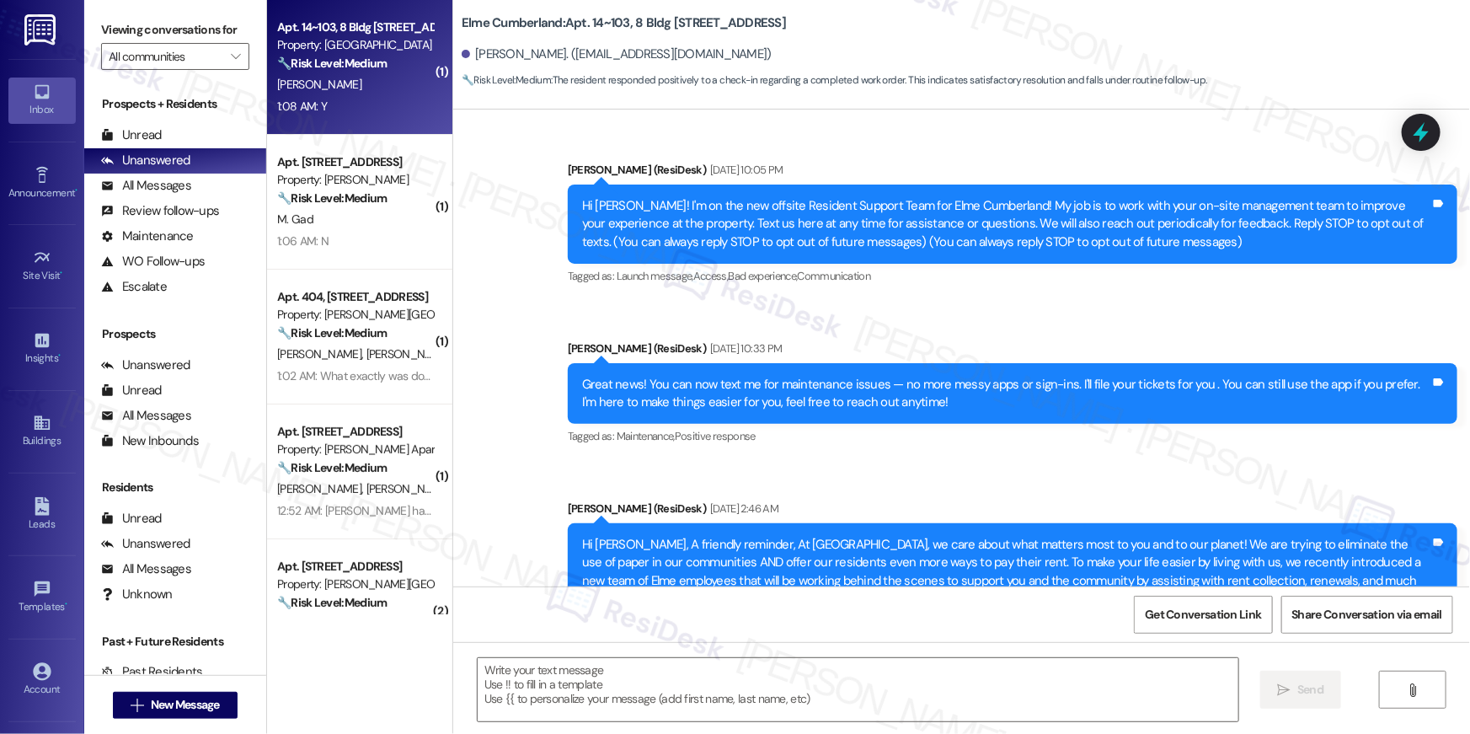
type textarea "Fetching suggested responses. Please feel free to read through the conversation…"
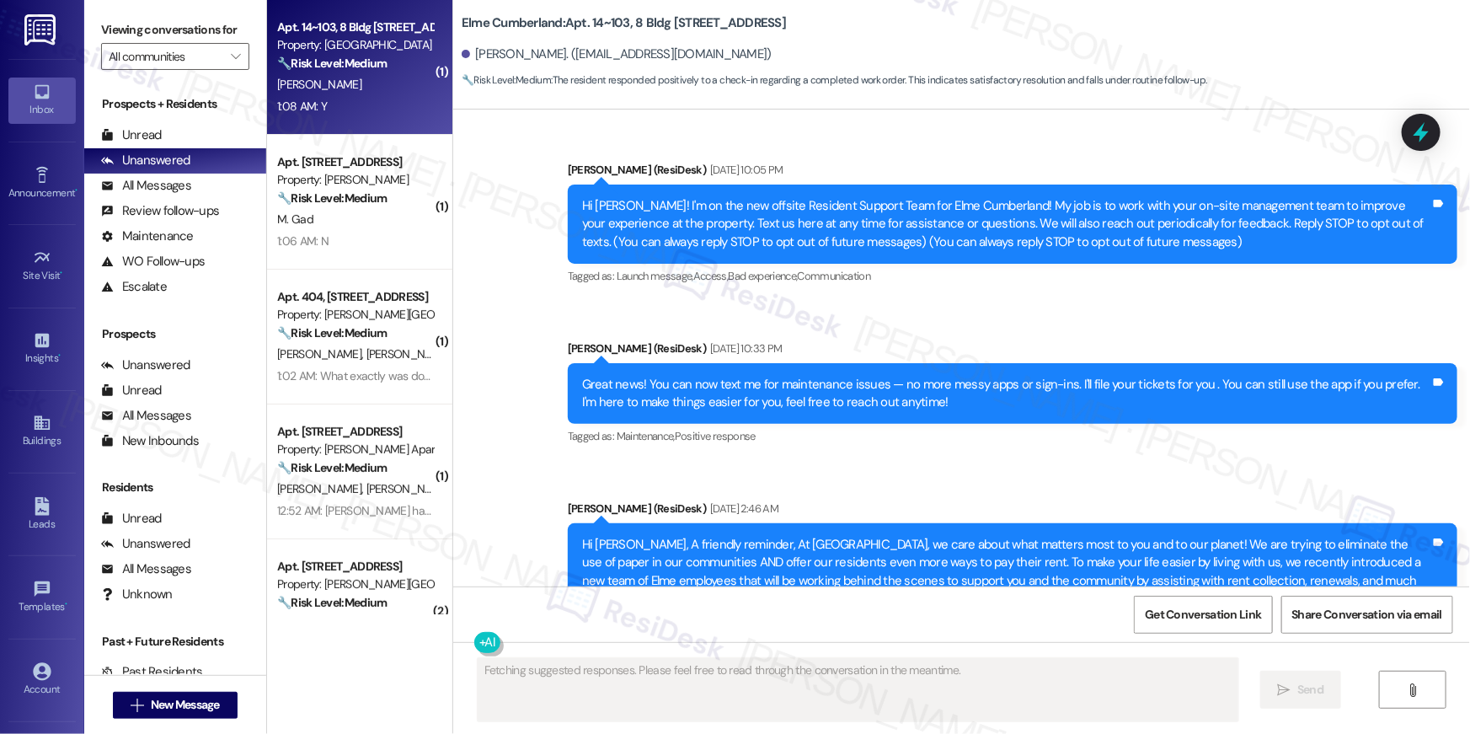
scroll to position [9813, 0]
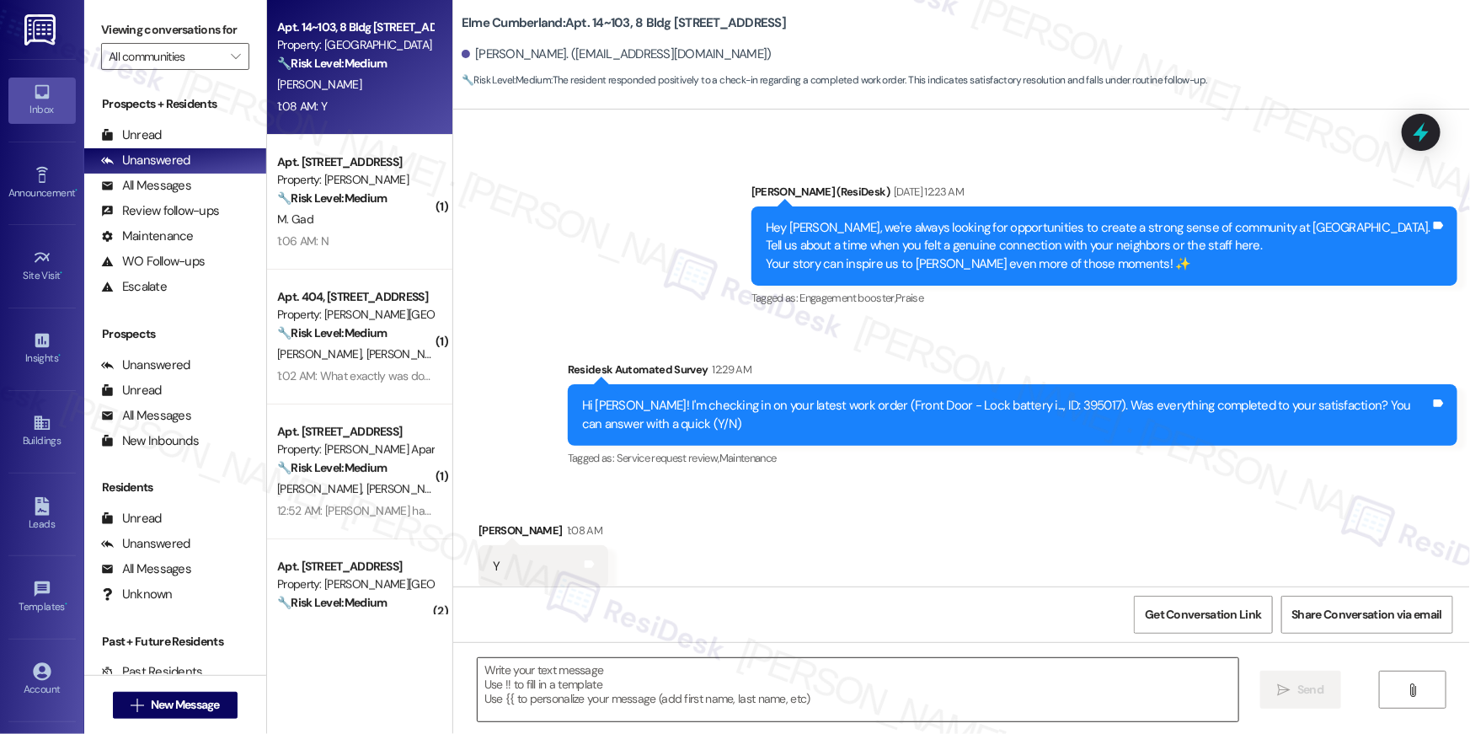
click at [715, 687] on textarea at bounding box center [858, 689] width 761 height 63
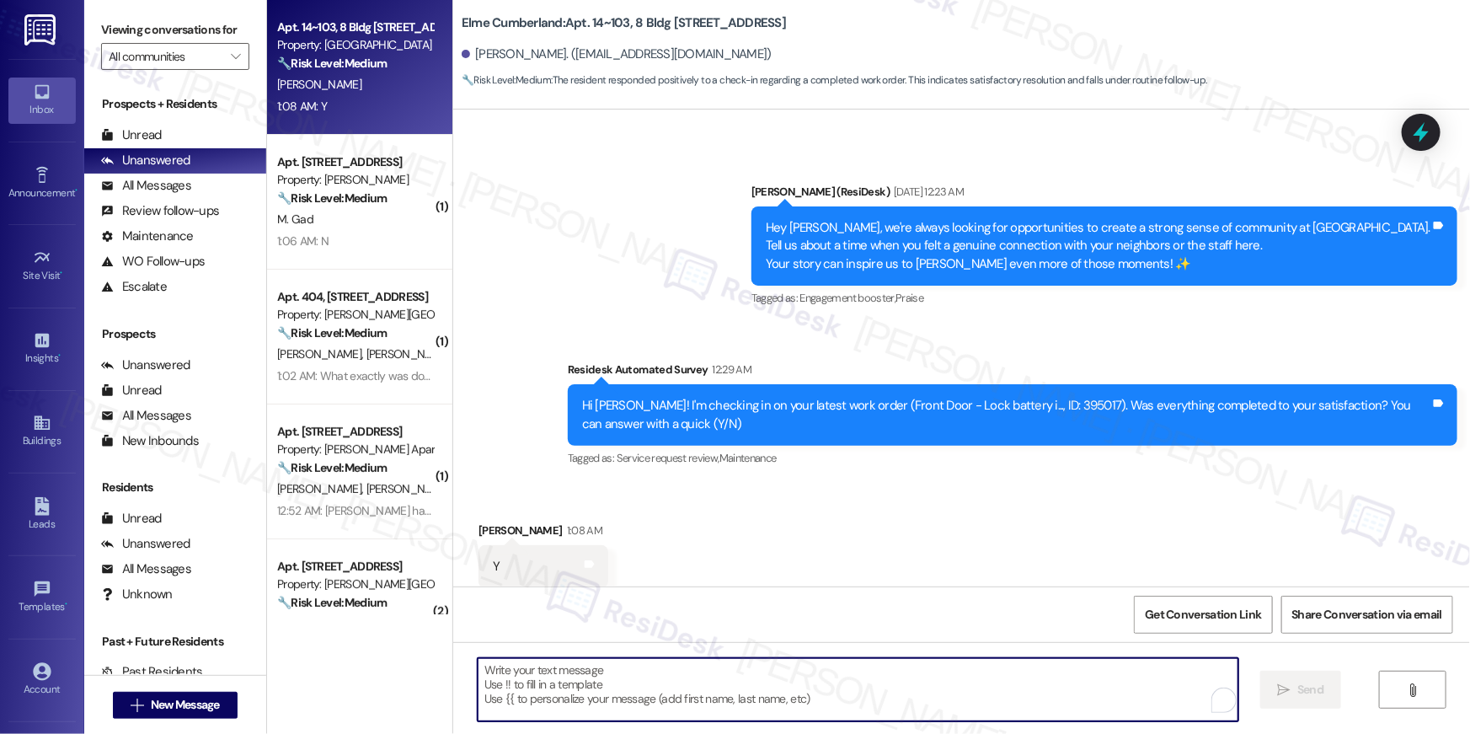
click at [715, 687] on textarea "To enrich screen reader interactions, please activate Accessibility in Grammarl…" at bounding box center [858, 689] width 761 height 63
paste textarea "Hi {{first_name}}, I’m so glad to hear your work order has been completed! If t…"
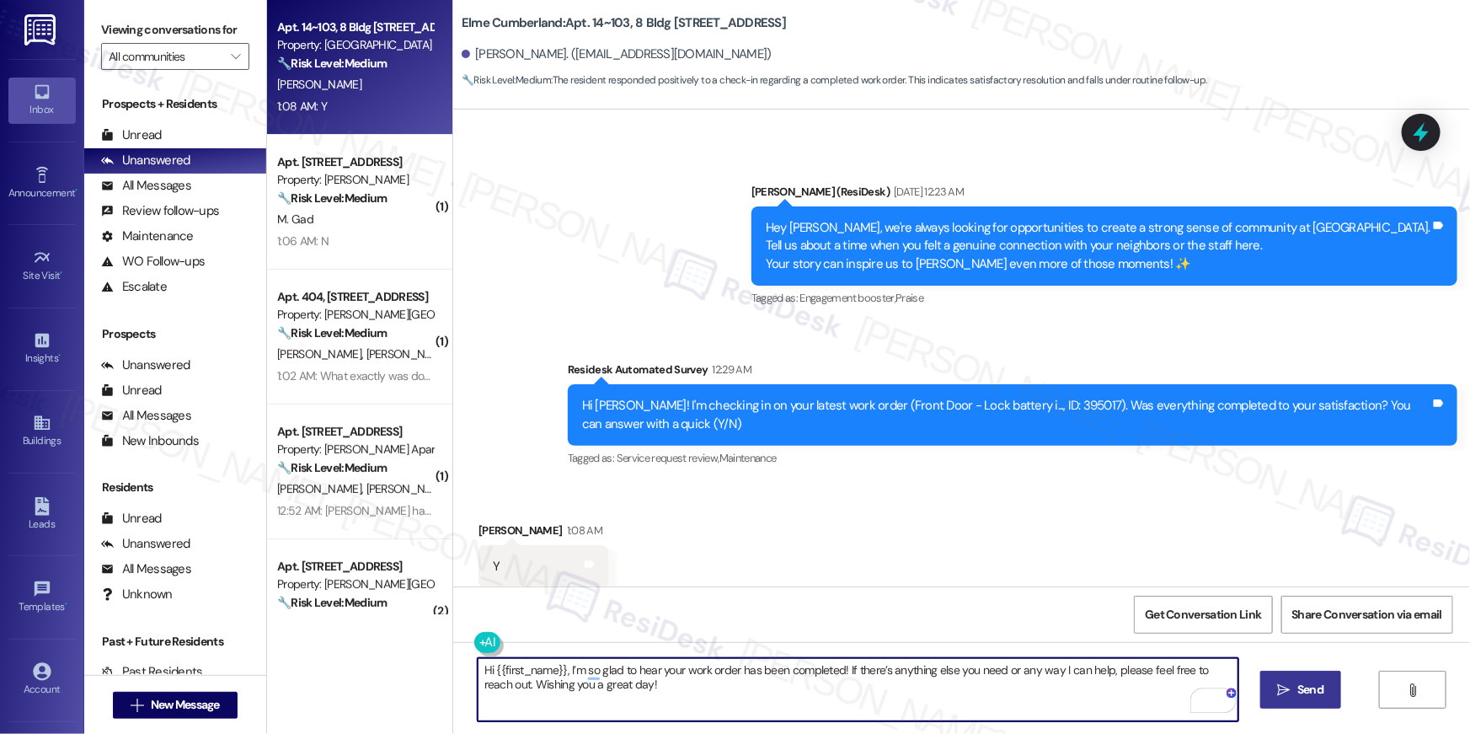
type textarea "Hi {{first_name}}, I’m so glad to hear your work order has been completed! If t…"
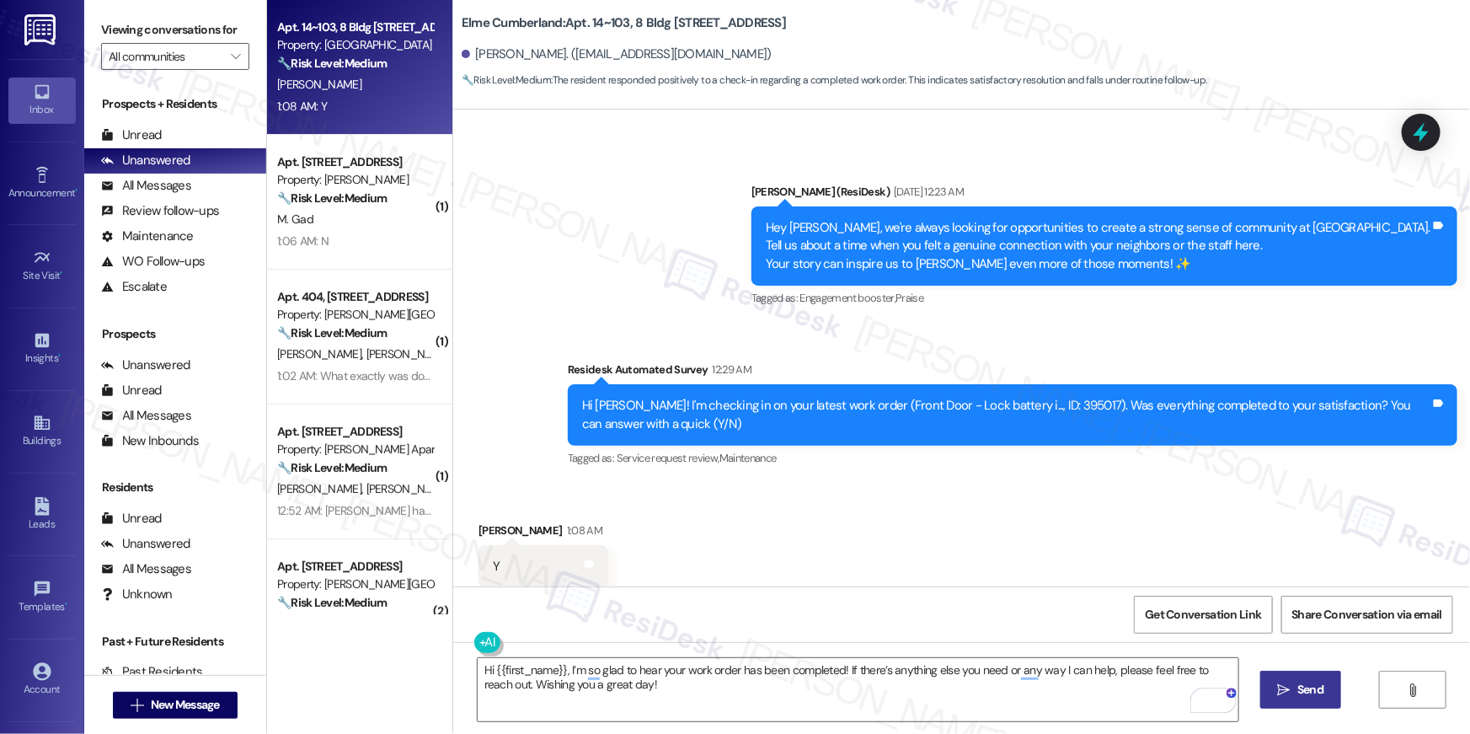
click at [1282, 689] on icon "" at bounding box center [1284, 689] width 13 height 13
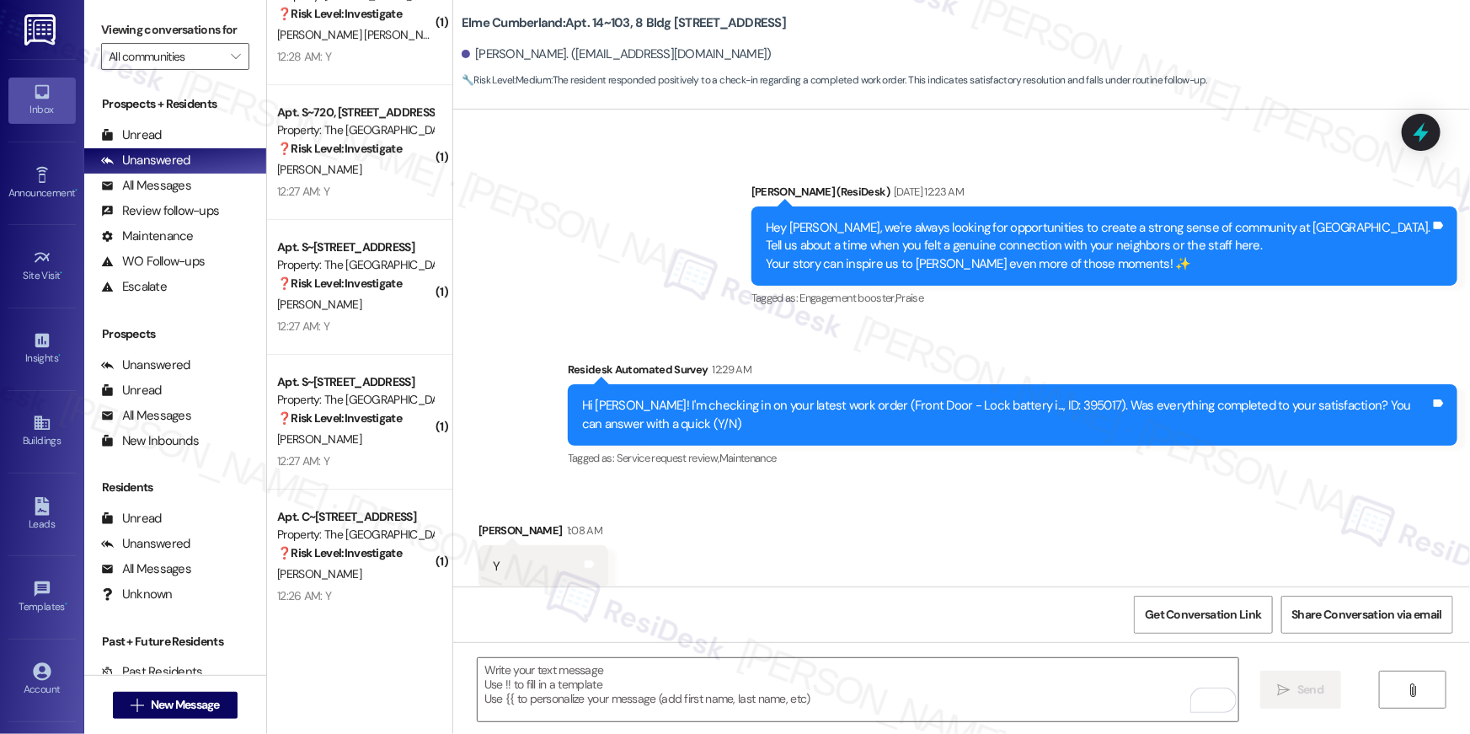
scroll to position [6123, 0]
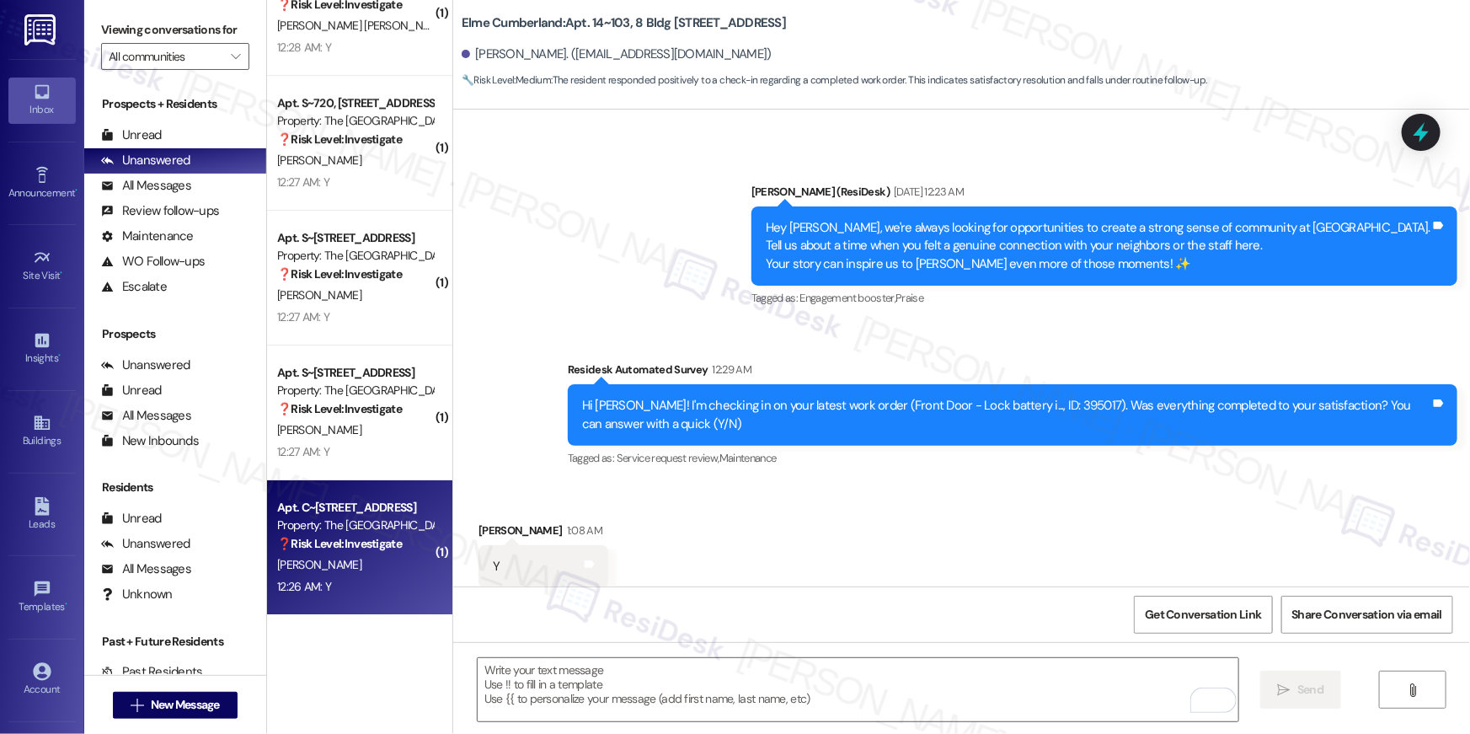
click at [349, 531] on div "Property: The [GEOGRAPHIC_DATA]" at bounding box center [355, 525] width 156 height 18
type textarea "Fetching suggested responses. Please feel free to read through the conversation…"
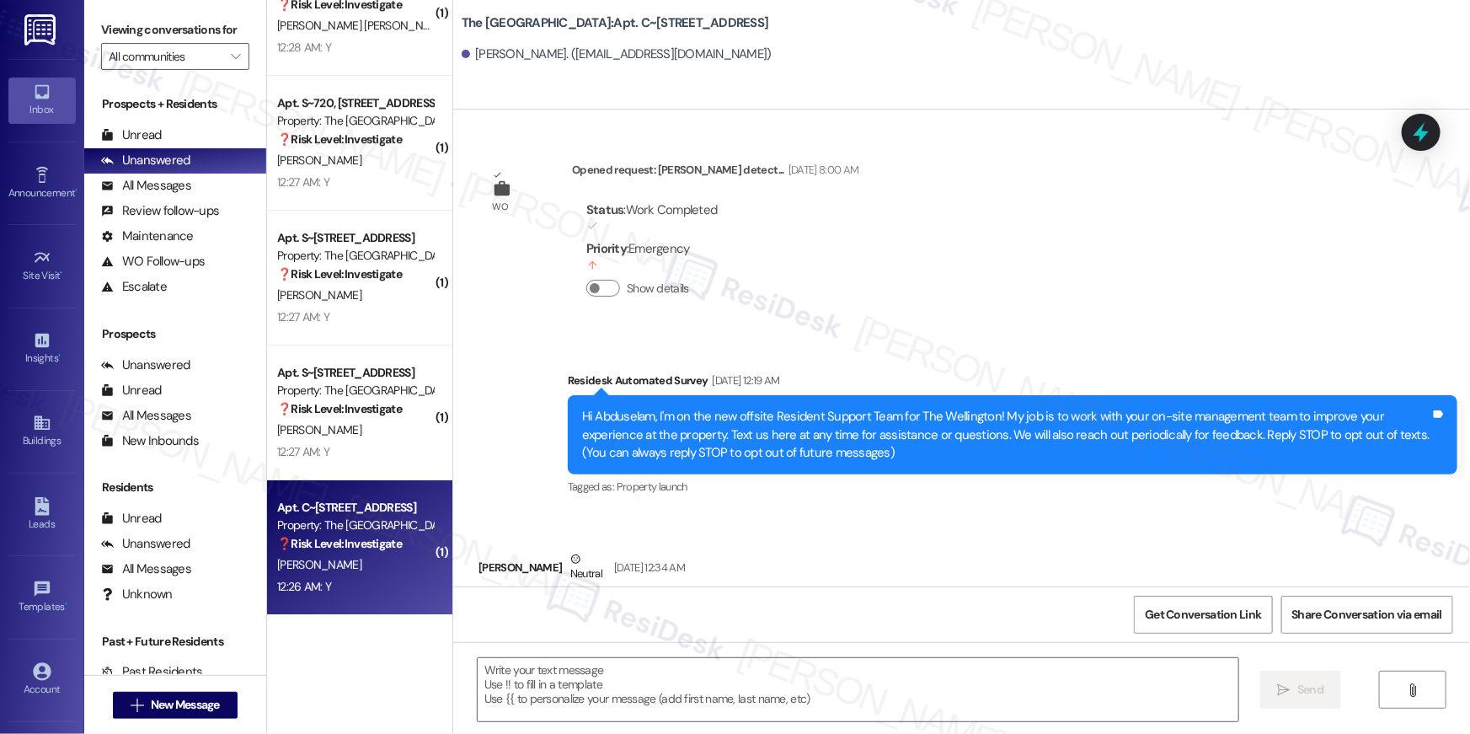
scroll to position [7989, 0]
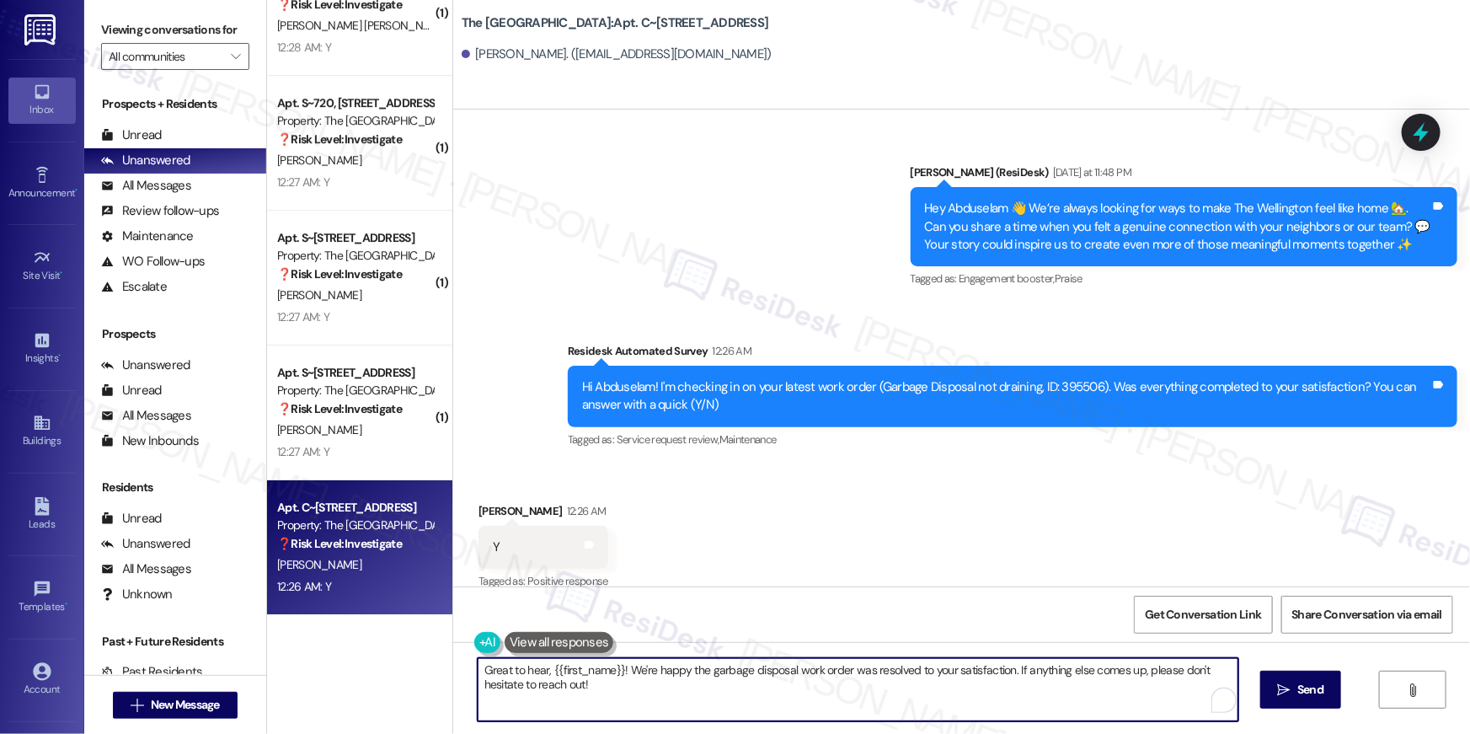
click at [744, 688] on textarea "Great to hear, {{first_name}}! We're happy the garbage disposal work order was …" at bounding box center [858, 689] width 761 height 63
paste textarea "Hi {{first_name}}, I’m so glad to hear your work order has been completed! If t…"
type textarea "Hi {{first_name}}, I’m so glad to hear your work order has been completed! If t…"
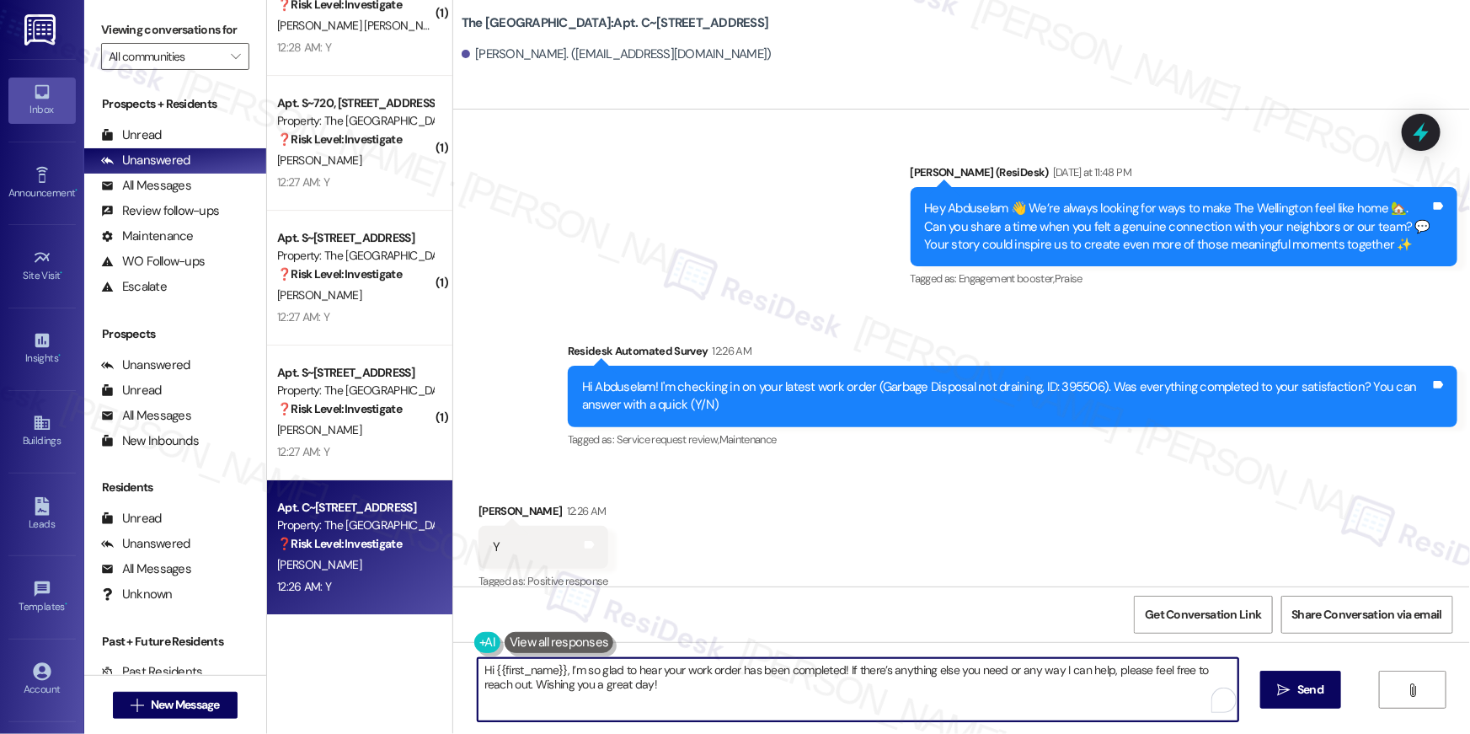
click at [1297, 691] on span "Send" at bounding box center [1310, 690] width 26 height 18
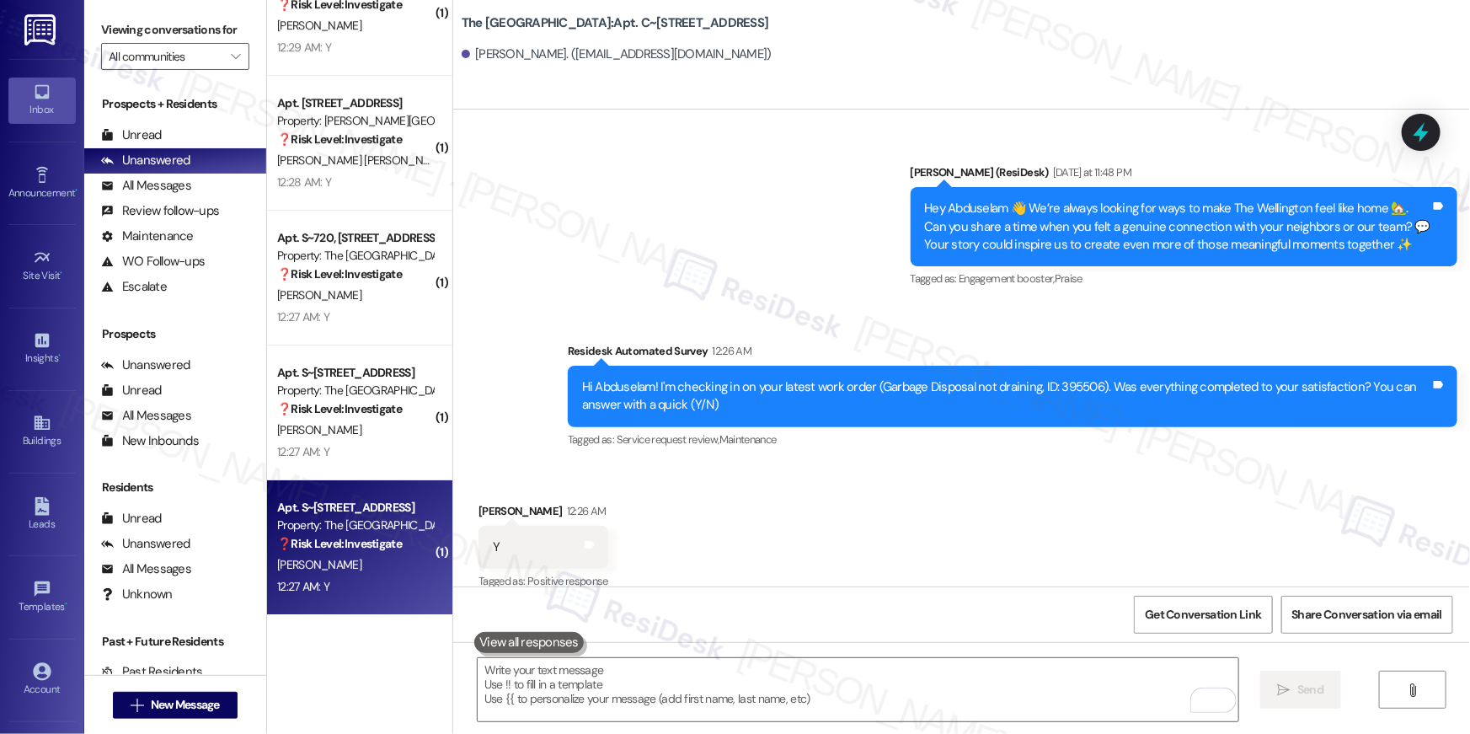
click at [369, 521] on div "Property: The [GEOGRAPHIC_DATA]" at bounding box center [355, 525] width 156 height 18
type textarea "Fetching suggested responses. Please feel free to read through the conversation…"
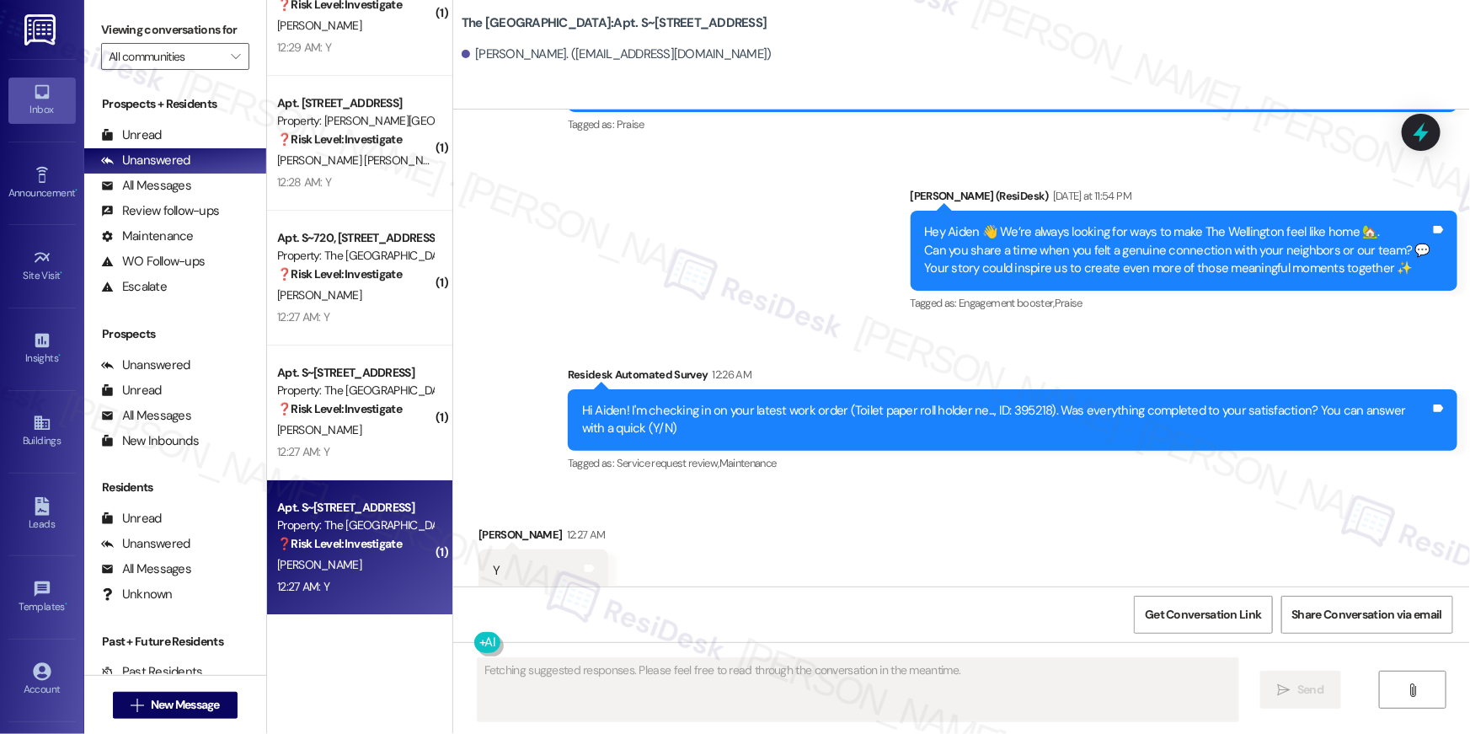
scroll to position [1392, 0]
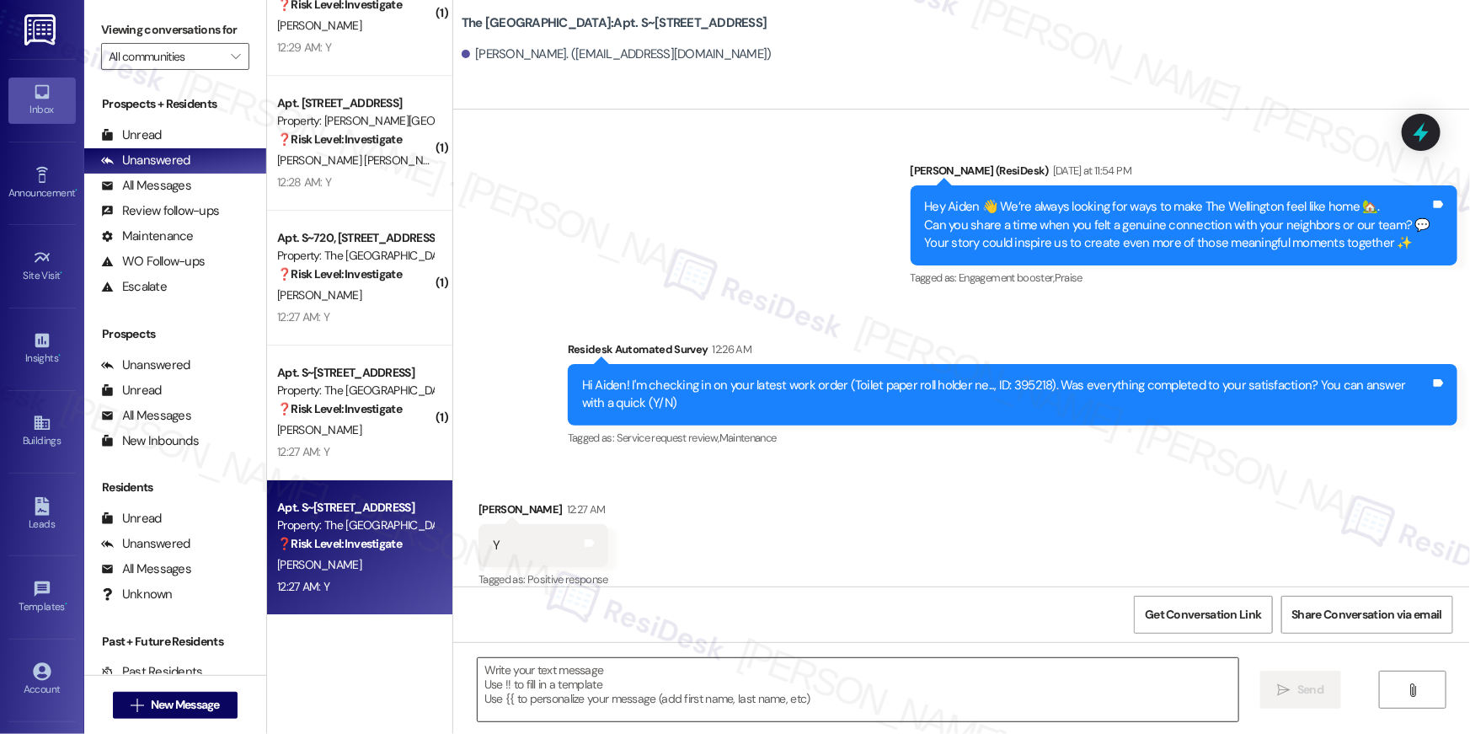
click at [845, 721] on div at bounding box center [858, 689] width 762 height 65
click at [844, 721] on div at bounding box center [858, 689] width 762 height 65
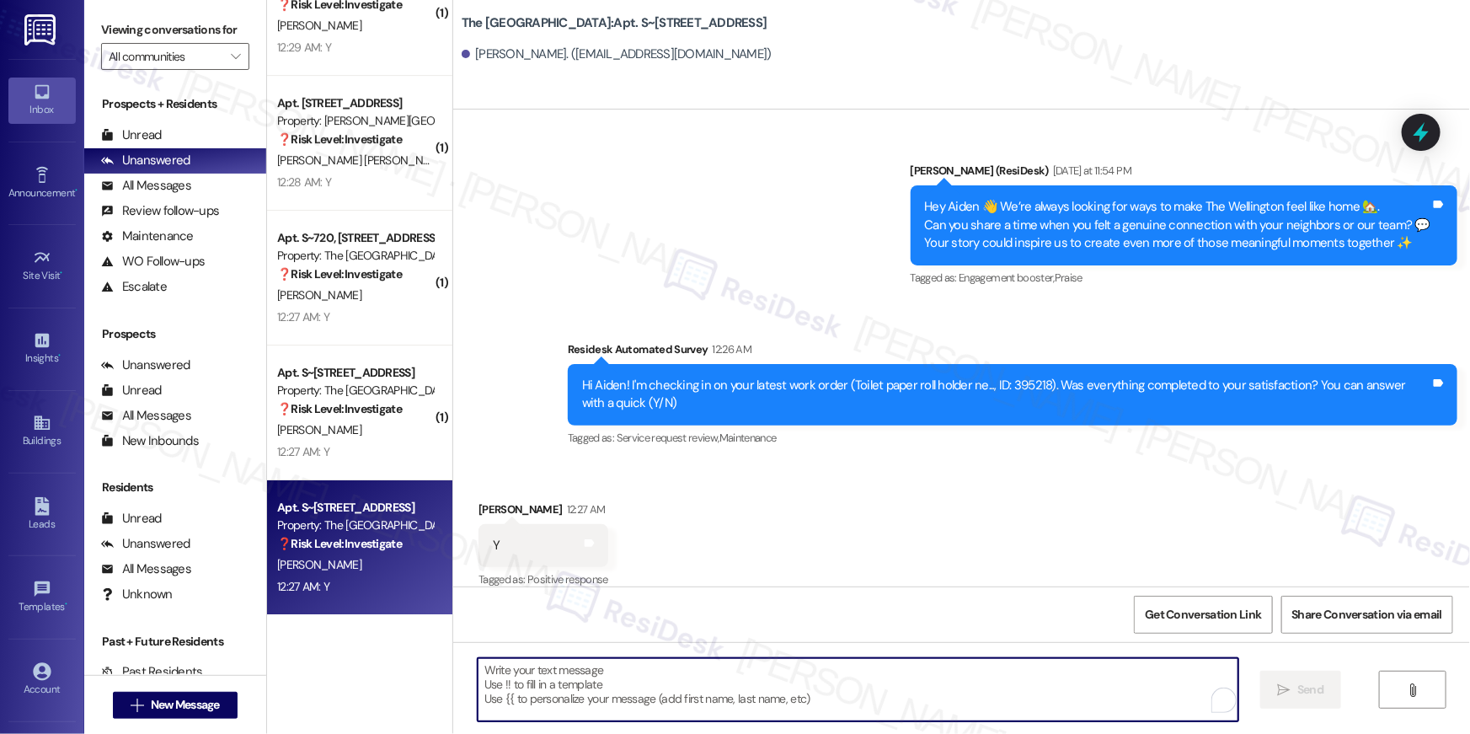
click at [846, 703] on textarea "To enrich screen reader interactions, please activate Accessibility in Grammarl…" at bounding box center [858, 689] width 761 height 63
paste textarea "Hi {{first_name}}, I’m so glad to hear your work order has been completed! If t…"
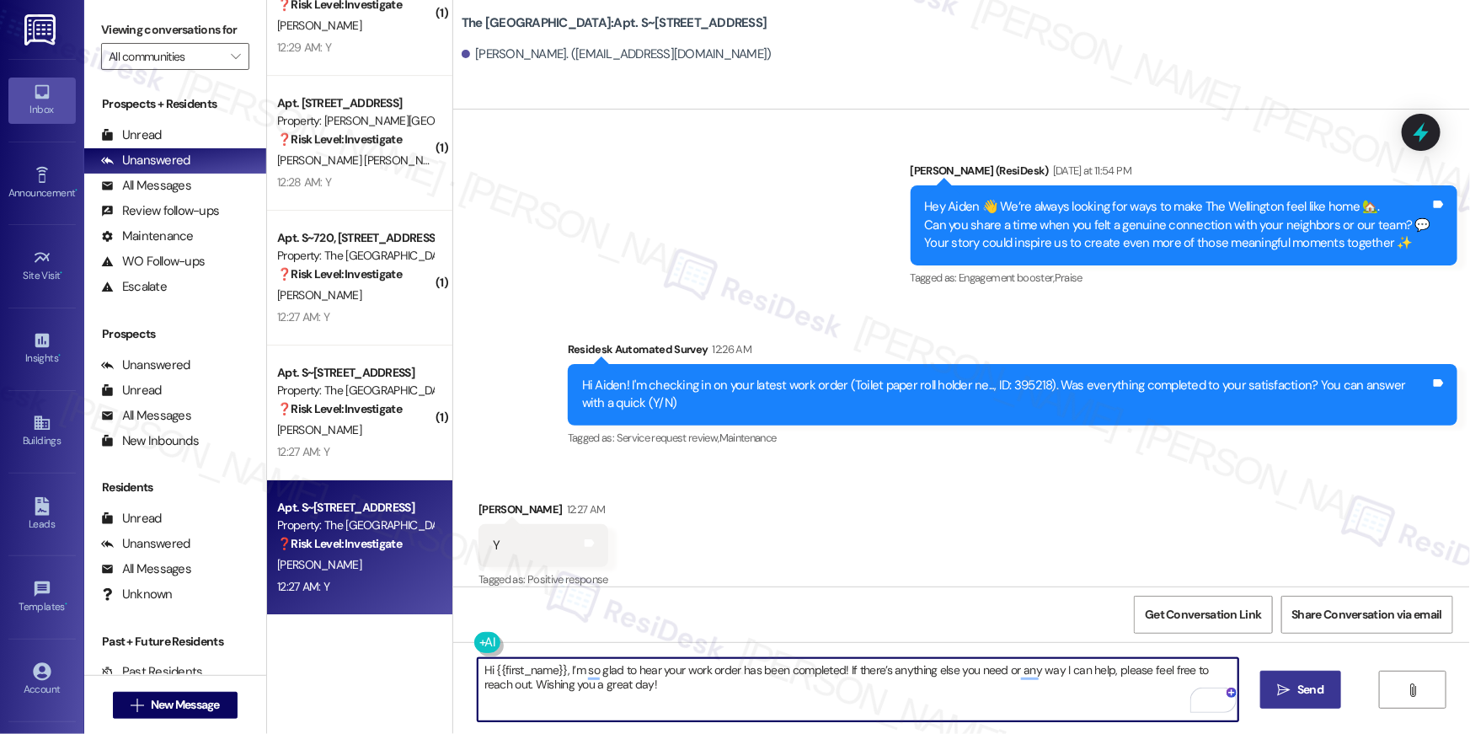
type textarea "Hi {{first_name}}, I’m so glad to hear your work order has been completed! If t…"
click at [1297, 686] on span "Send" at bounding box center [1310, 690] width 26 height 18
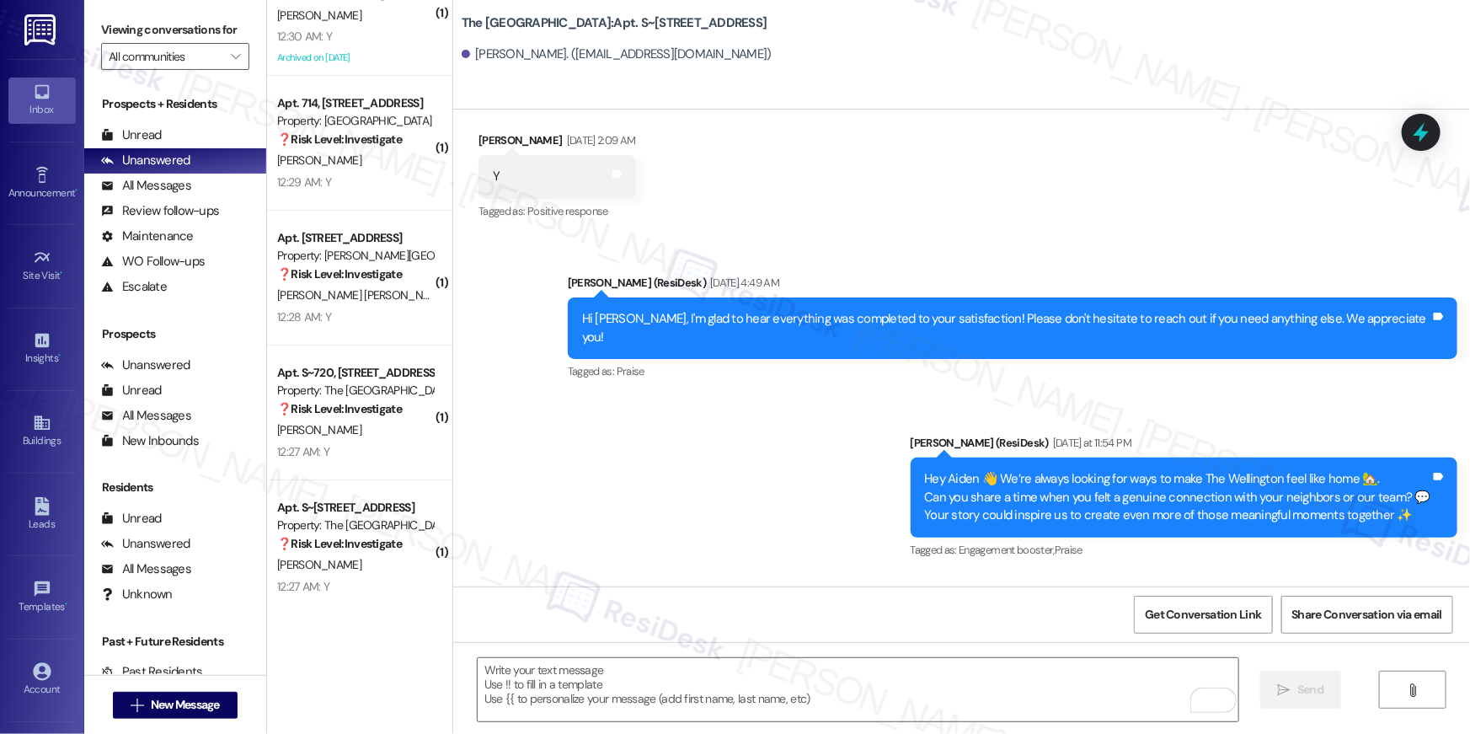
scroll to position [1216, 0]
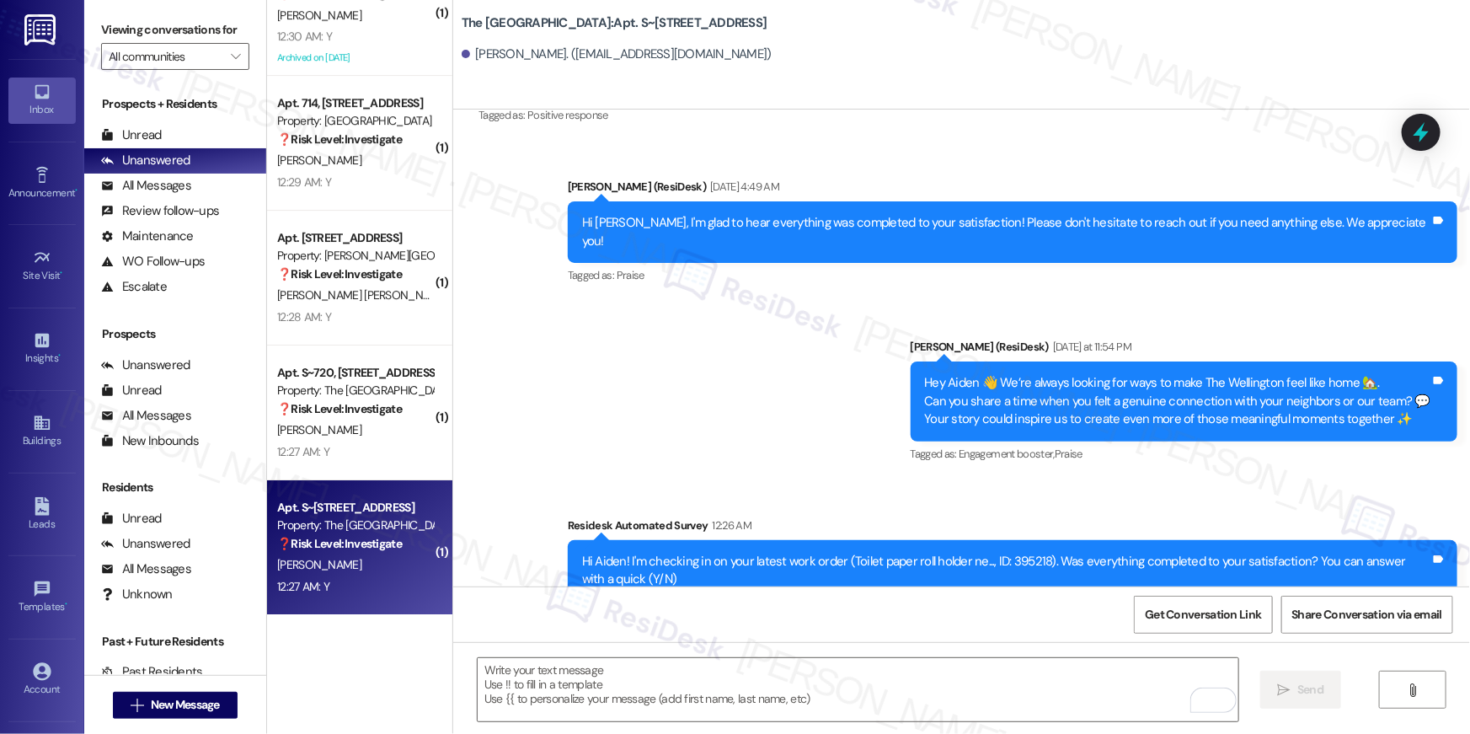
drag, startPoint x: 462, startPoint y: 526, endPoint x: 434, endPoint y: 531, distance: 29.1
click at [462, 526] on div "Sent via SMS Ella (ResiDesk) Jul 17, 2025 at 4:49 AM Hi Aiden, I'm glad to hear…" at bounding box center [961, 389] width 1017 height 499
click at [405, 535] on div "❓ Risk Level: Investigate" at bounding box center [355, 544] width 156 height 18
type textarea "Fetching suggested responses. Please feel free to read through the conversation…"
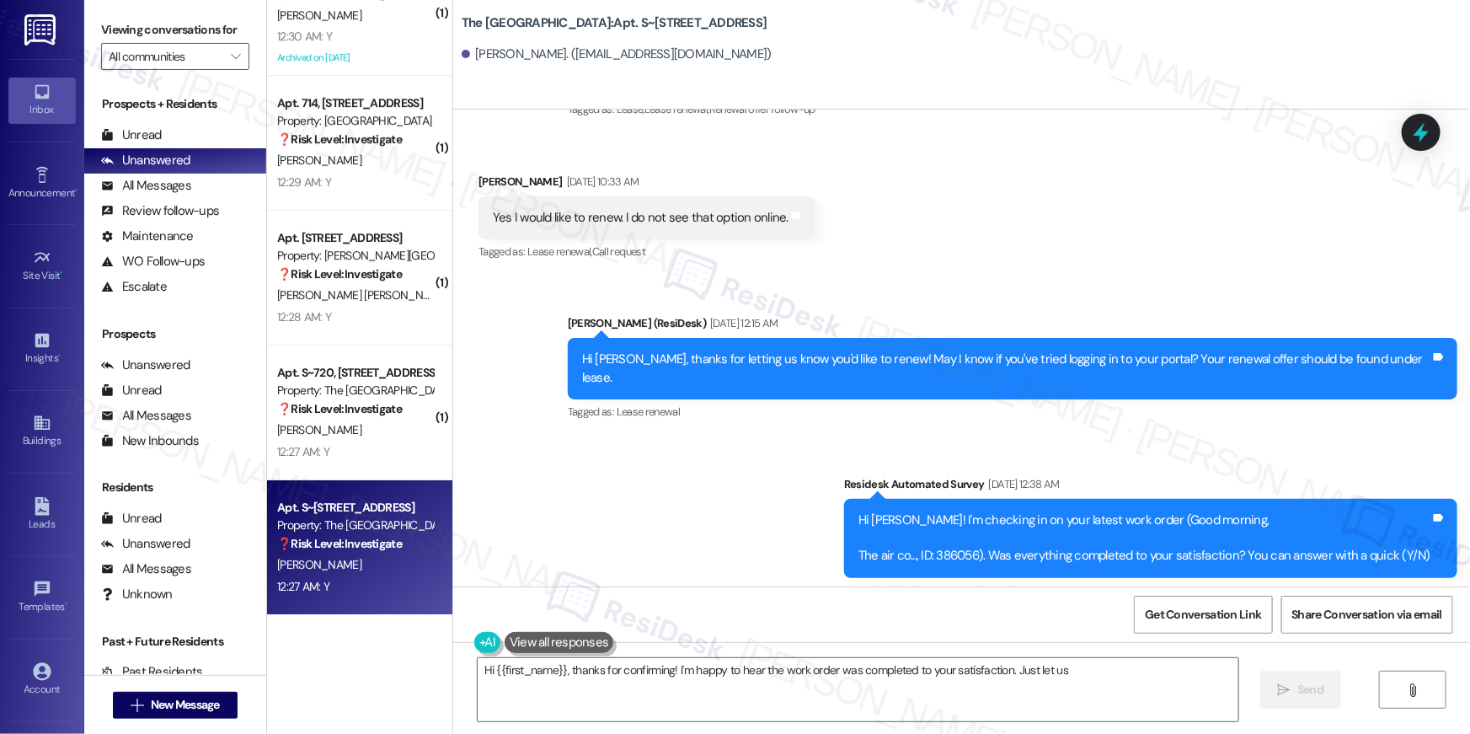
scroll to position [1423, 0]
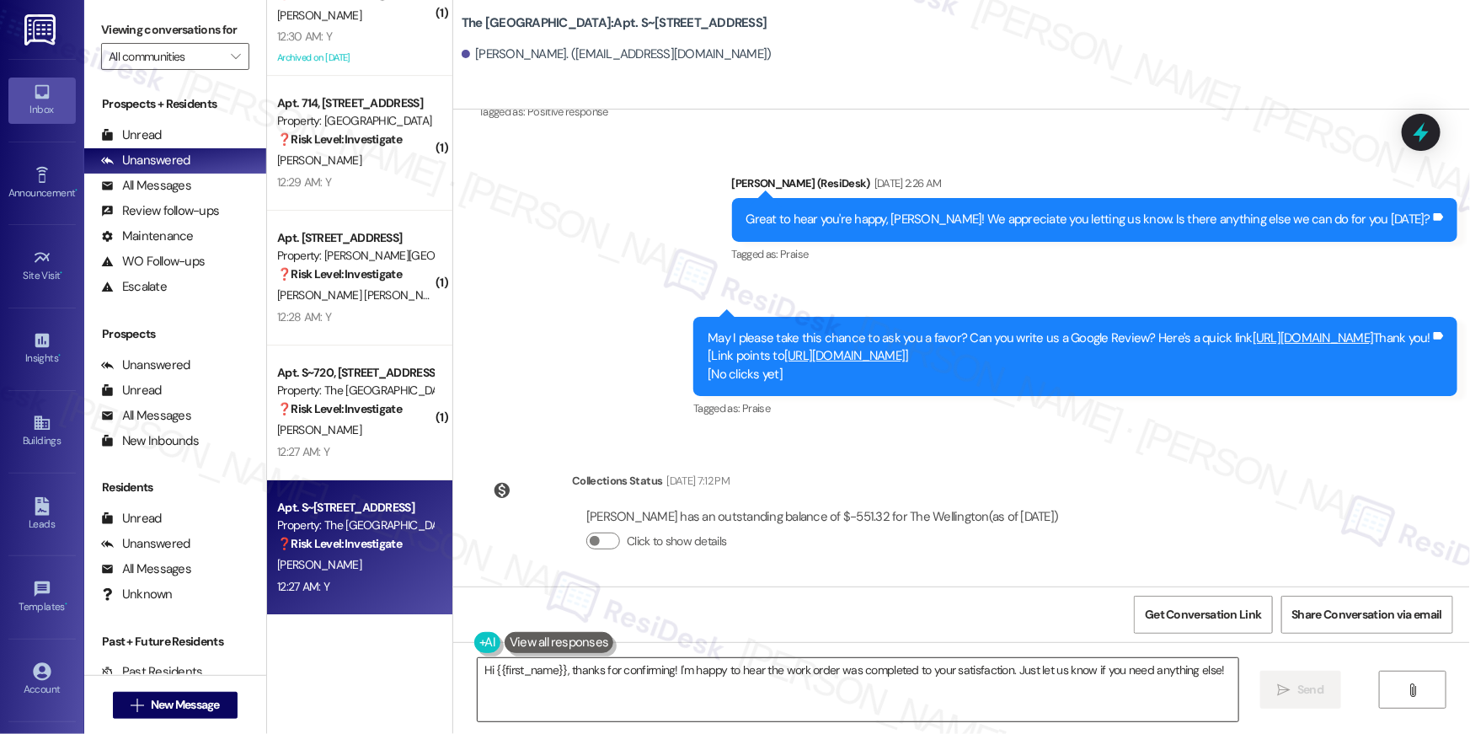
click at [866, 678] on textarea "Hi {{first_name}}, thanks for confirming! I'm happy to hear the work order was …" at bounding box center [858, 689] width 761 height 63
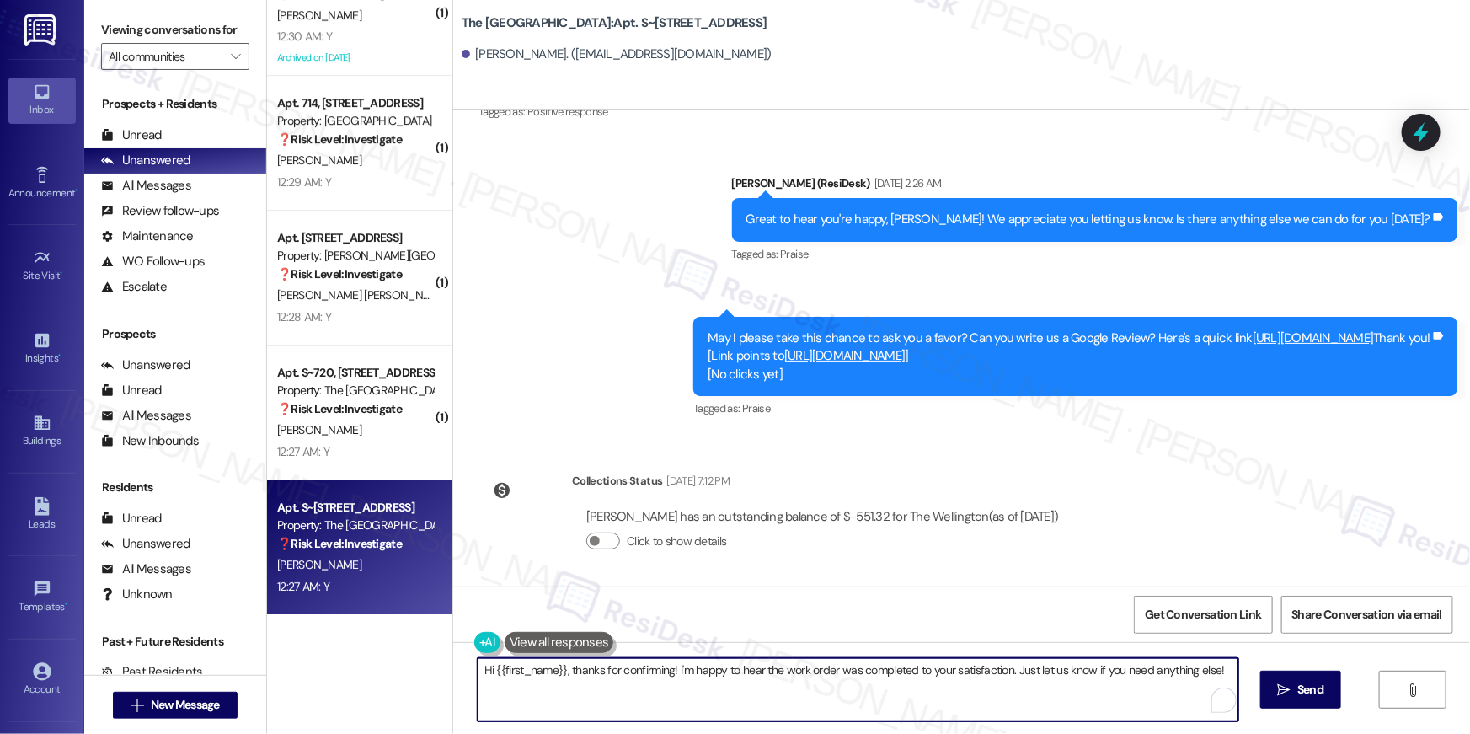
click at [866, 678] on textarea "Hi {{first_name}}, thanks for confirming! I'm happy to hear the work order was …" at bounding box center [858, 689] width 761 height 63
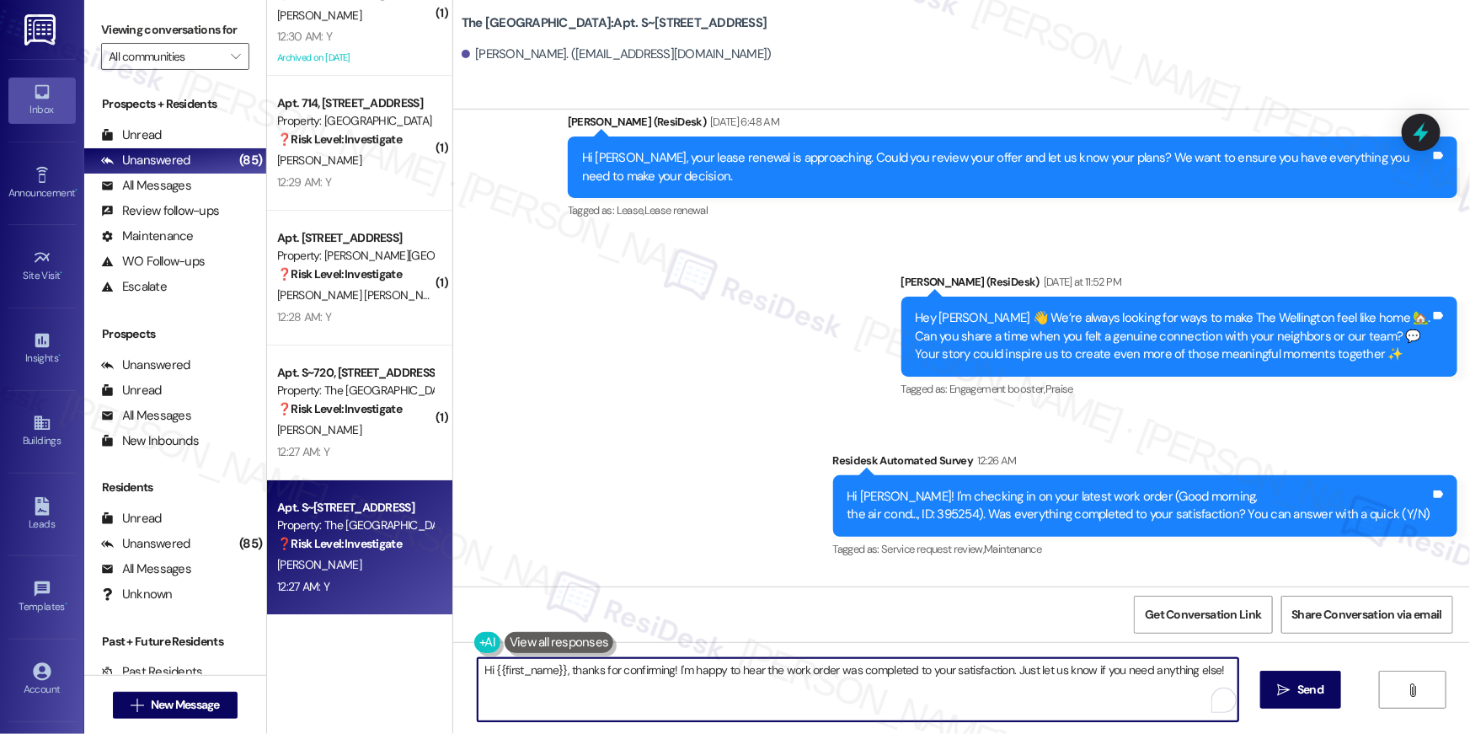
scroll to position [3287, 0]
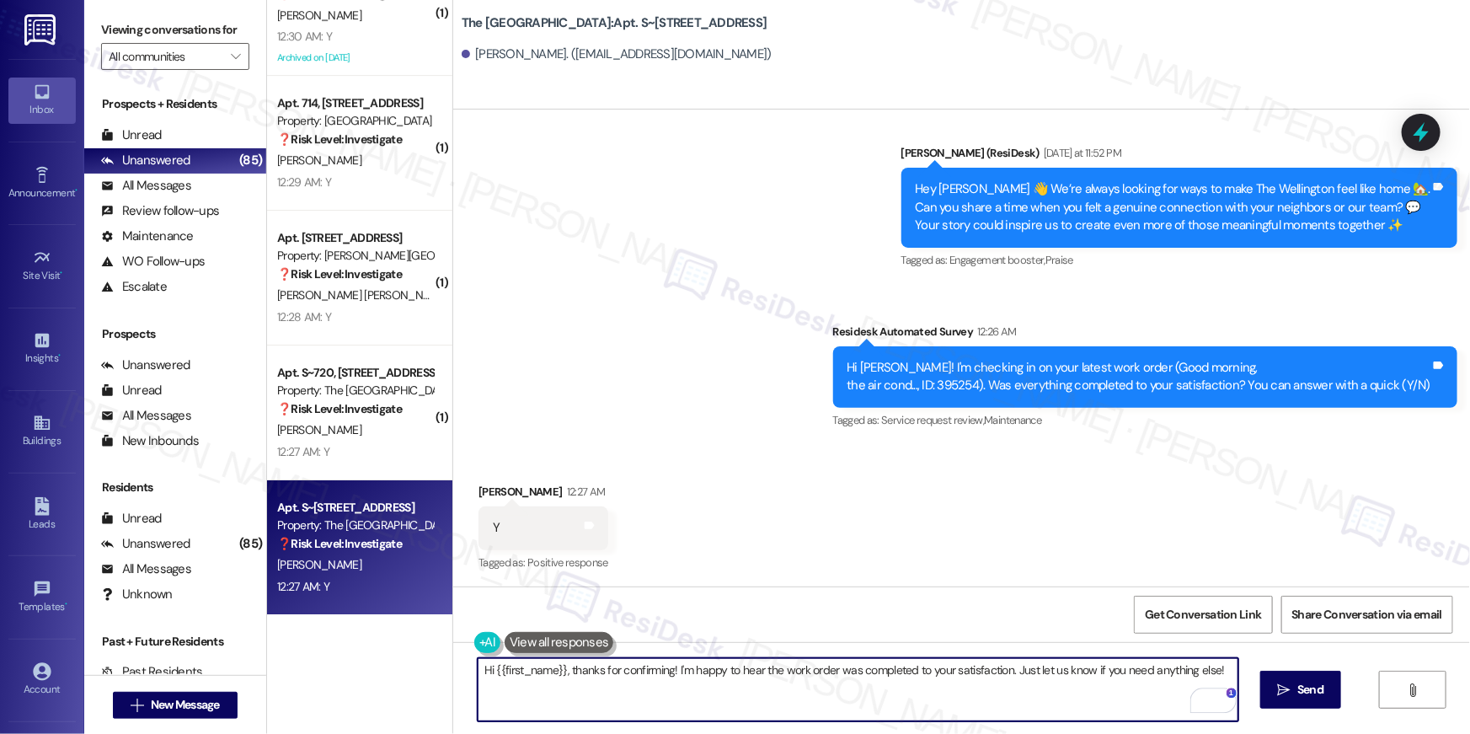
paste textarea "I’m so glad to hear your work order has been completed! If there’s anything els…"
type textarea "Hi {{first_name}}, I’m so glad to hear your work order has been completed! If t…"
click at [1285, 683] on icon "" at bounding box center [1284, 689] width 13 height 13
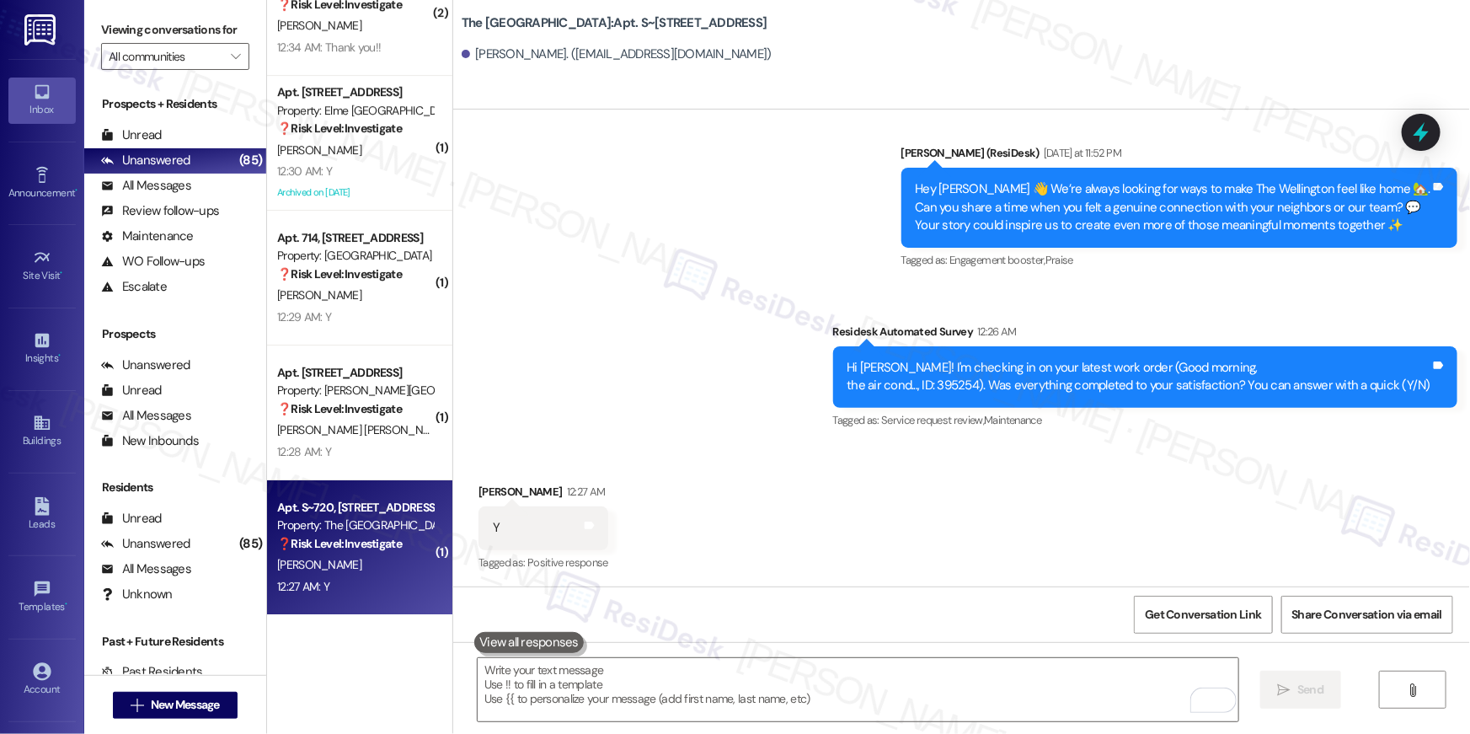
click at [389, 531] on div "Property: The [GEOGRAPHIC_DATA]" at bounding box center [355, 525] width 156 height 18
type textarea "Fetching suggested responses. Please feel free to read through the conversation…"
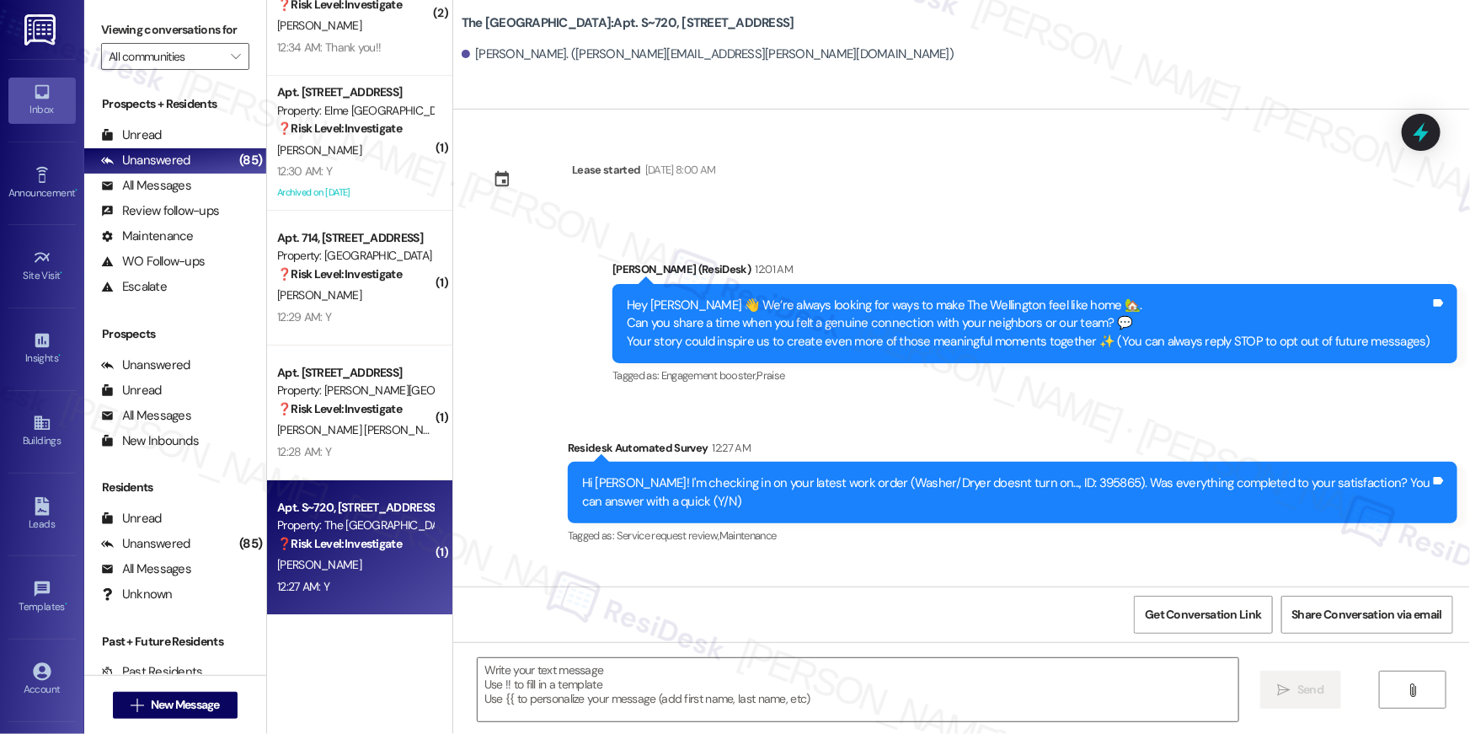
scroll to position [116, 0]
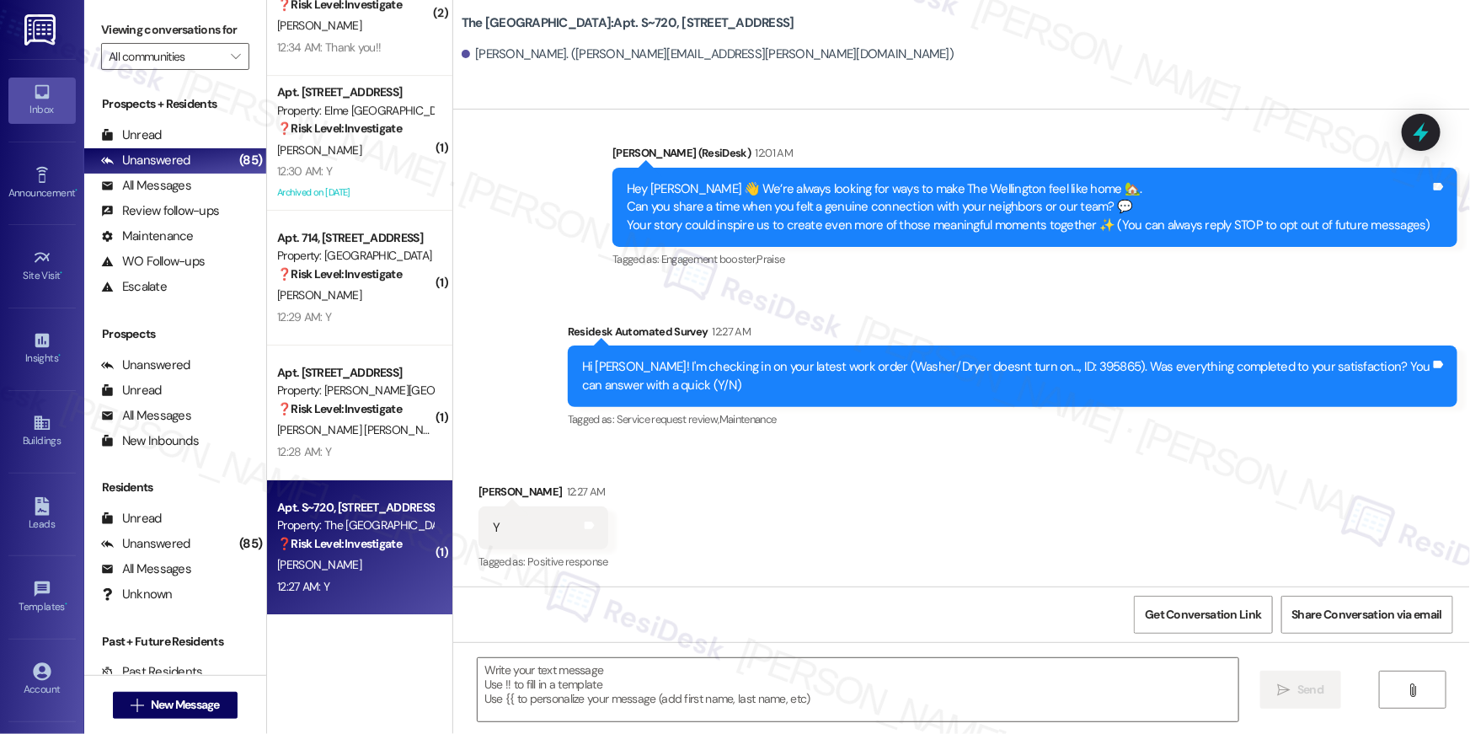
type textarea "Fetching suggested responses. Please feel free to read through the conversation…"
click at [788, 669] on textarea at bounding box center [858, 689] width 761 height 63
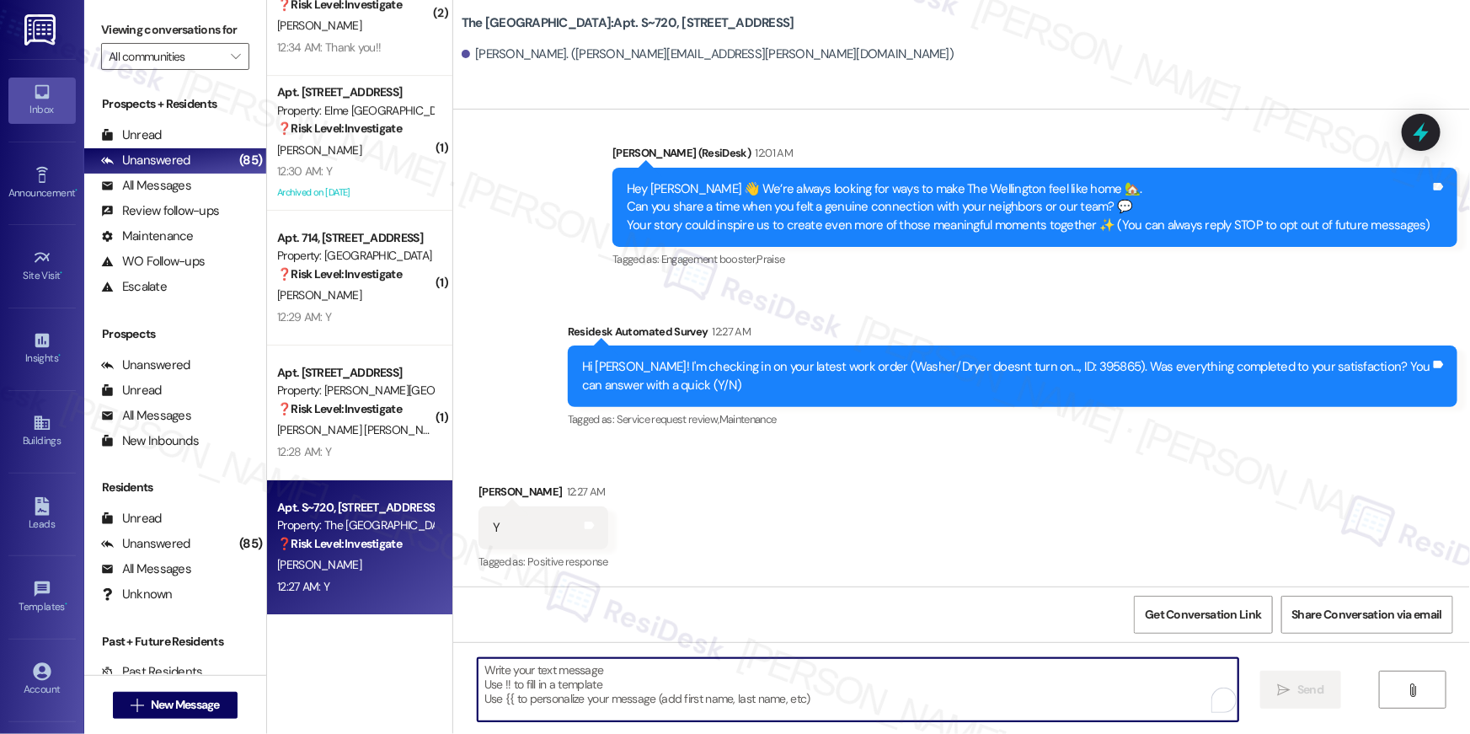
paste textarea "Hi {{first_name}}, I’m so glad to hear your work order has been completed! If t…"
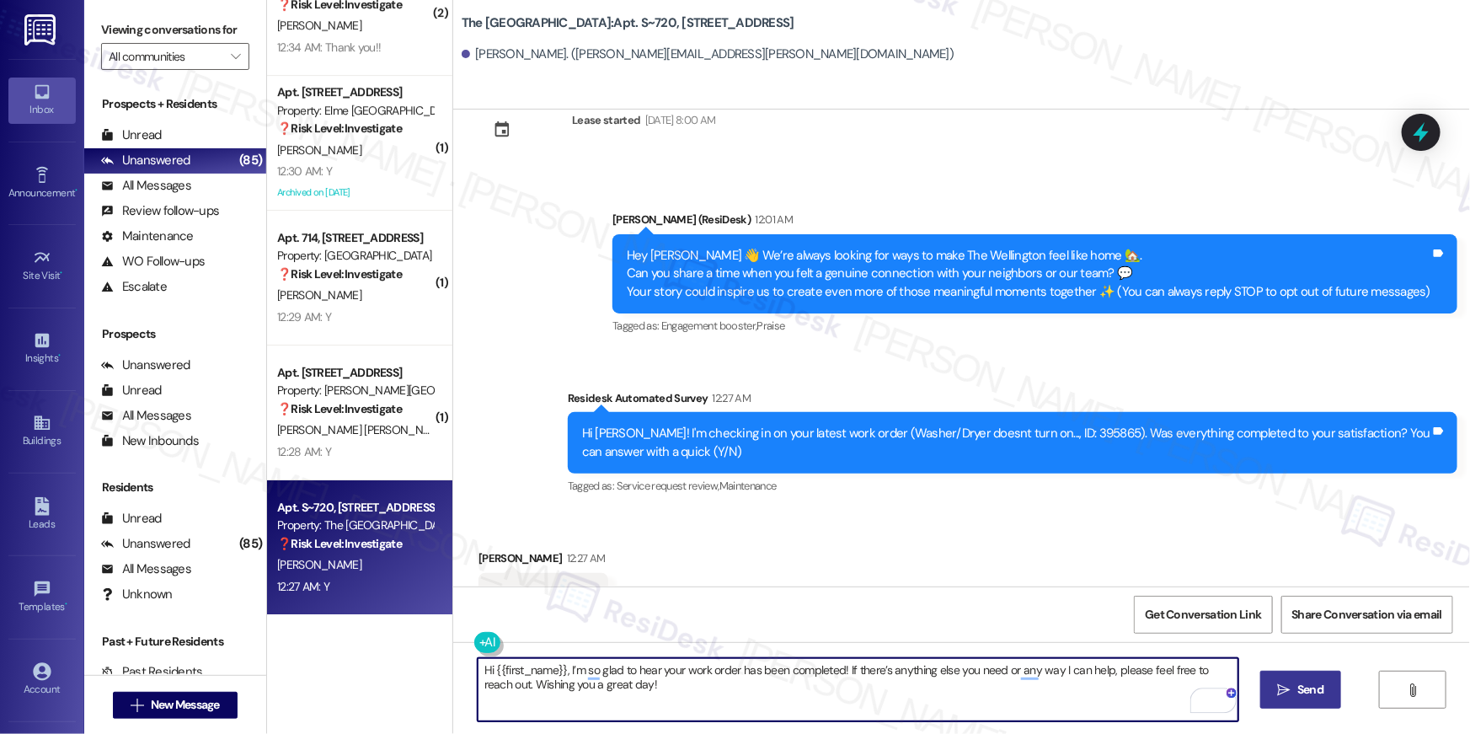
scroll to position [117, 0]
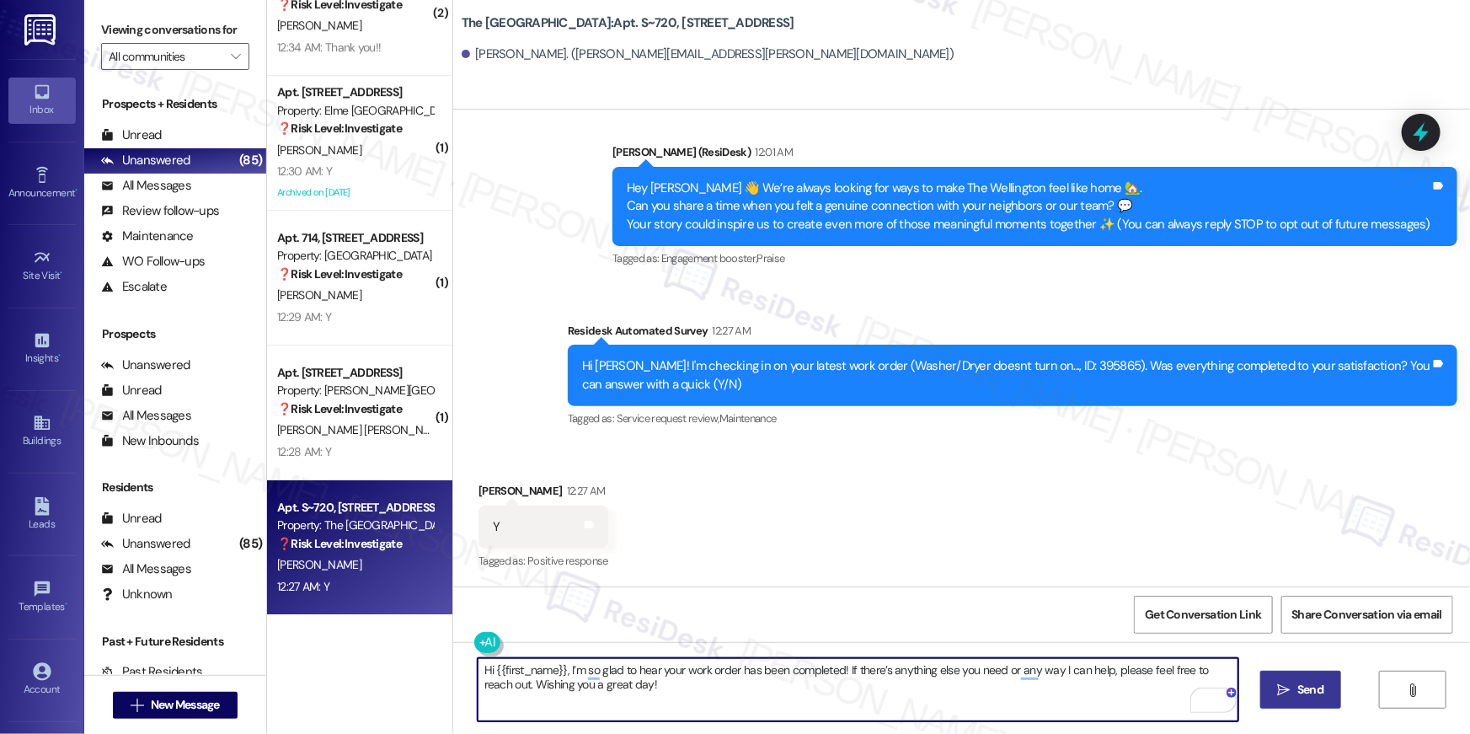
type textarea "Hi {{first_name}}, I’m so glad to hear your work order has been completed! If t…"
click at [1316, 685] on span "Send" at bounding box center [1310, 690] width 26 height 18
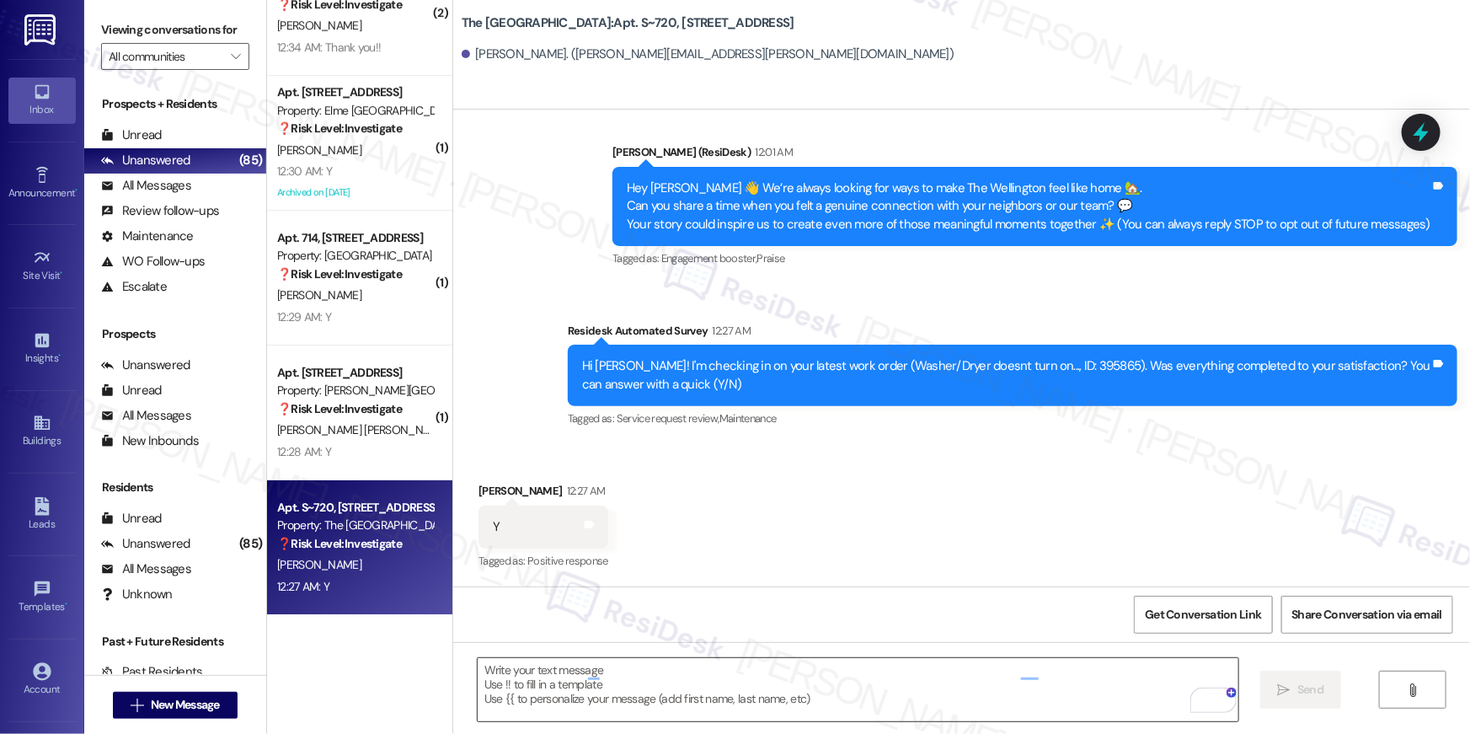
scroll to position [116, 0]
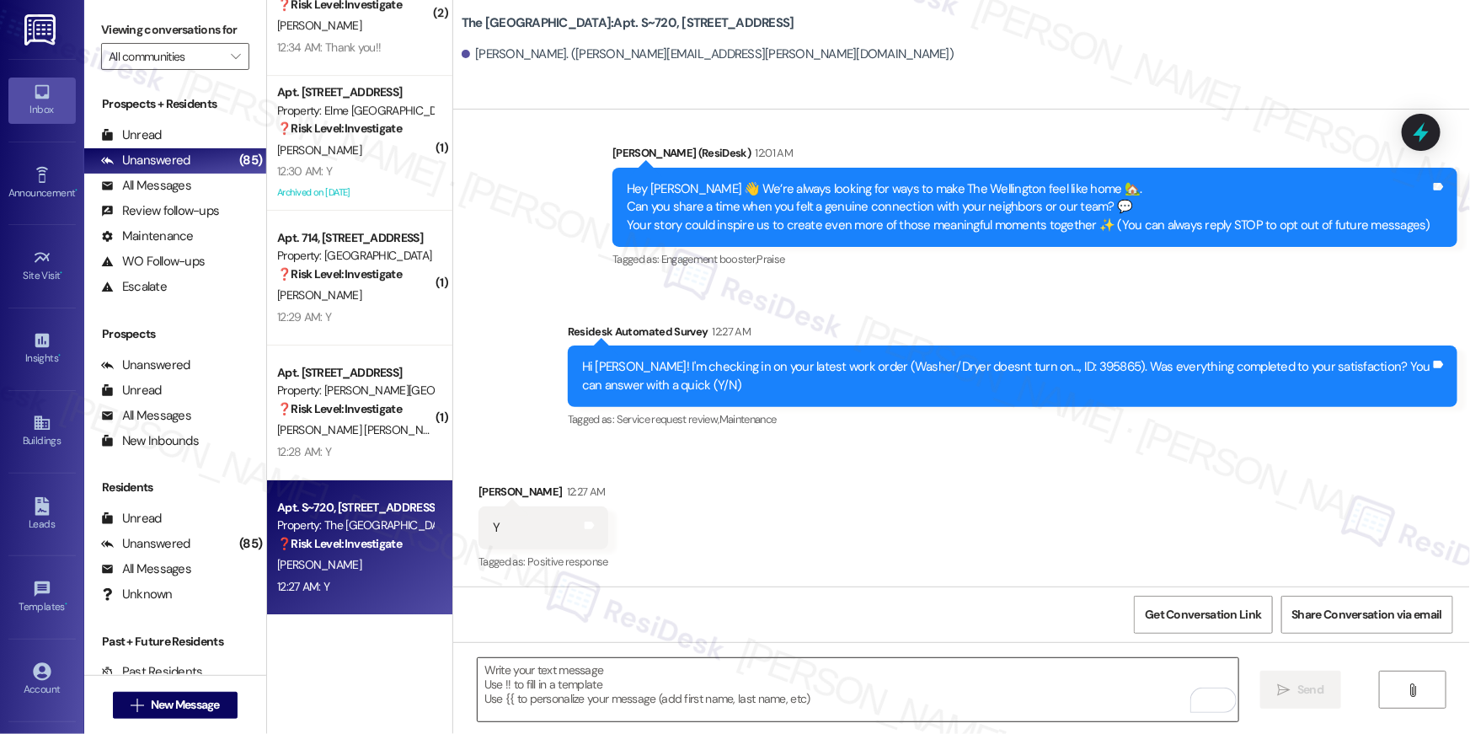
click at [1011, 697] on textarea "To enrich screen reader interactions, please activate Accessibility in Grammarl…" at bounding box center [858, 689] width 761 height 63
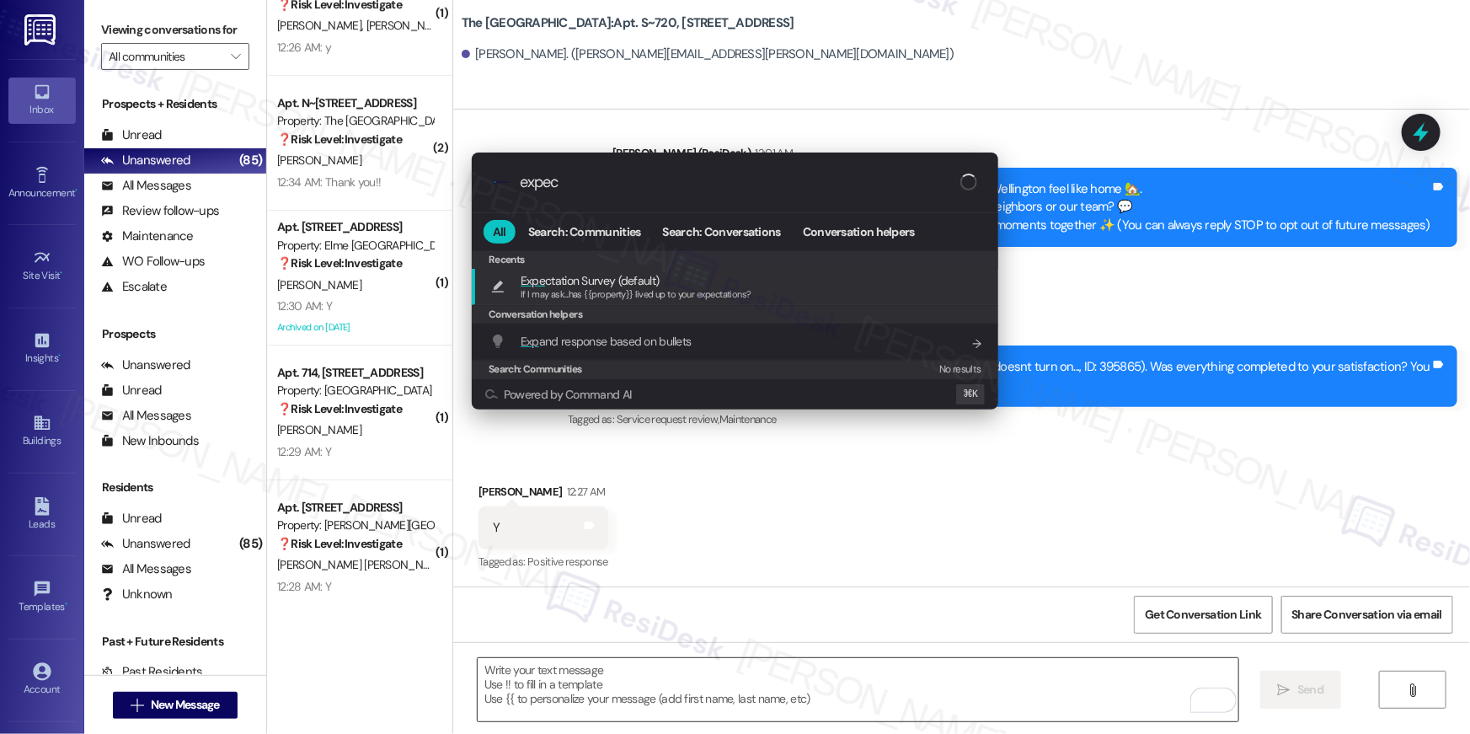
type input "expect"
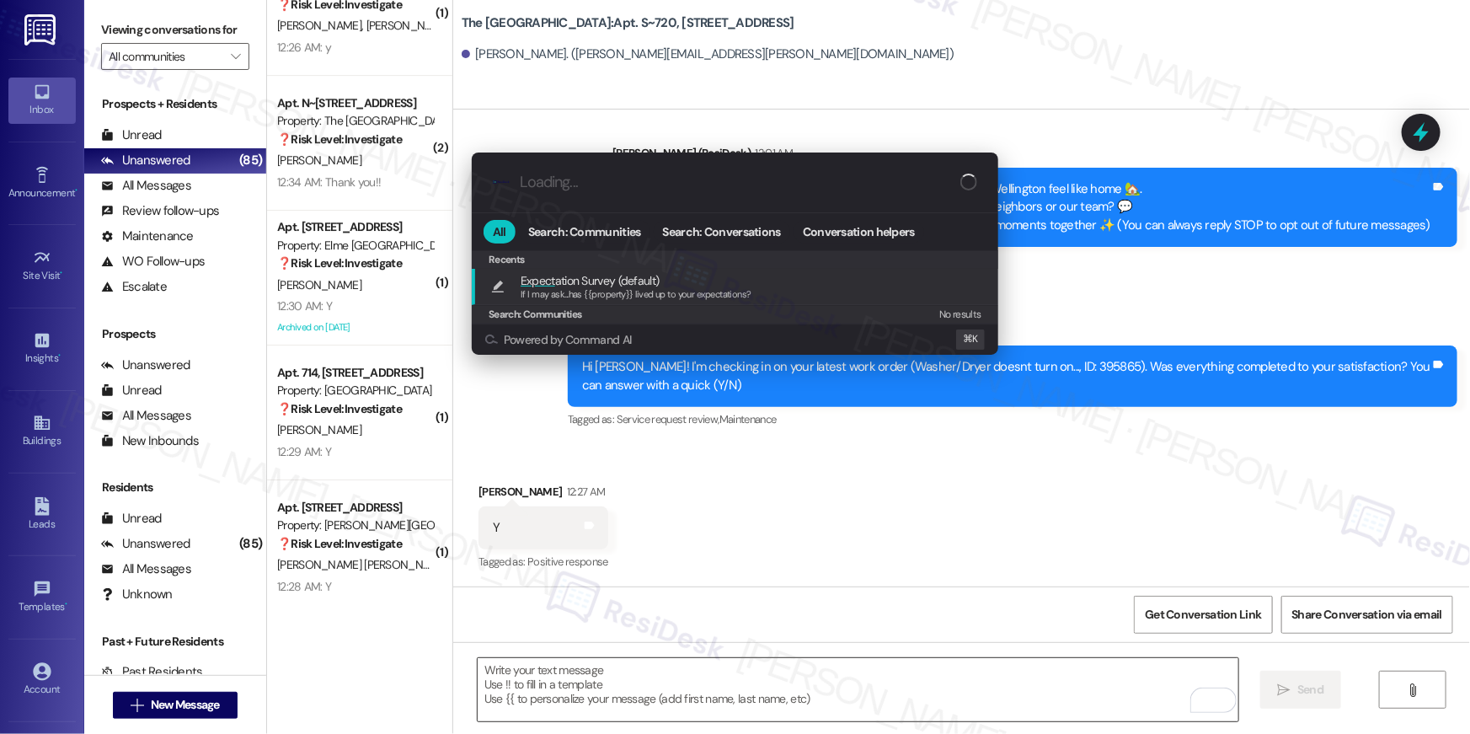
type textarea "If I may ask...has {{property}} lived up to your expectations?"
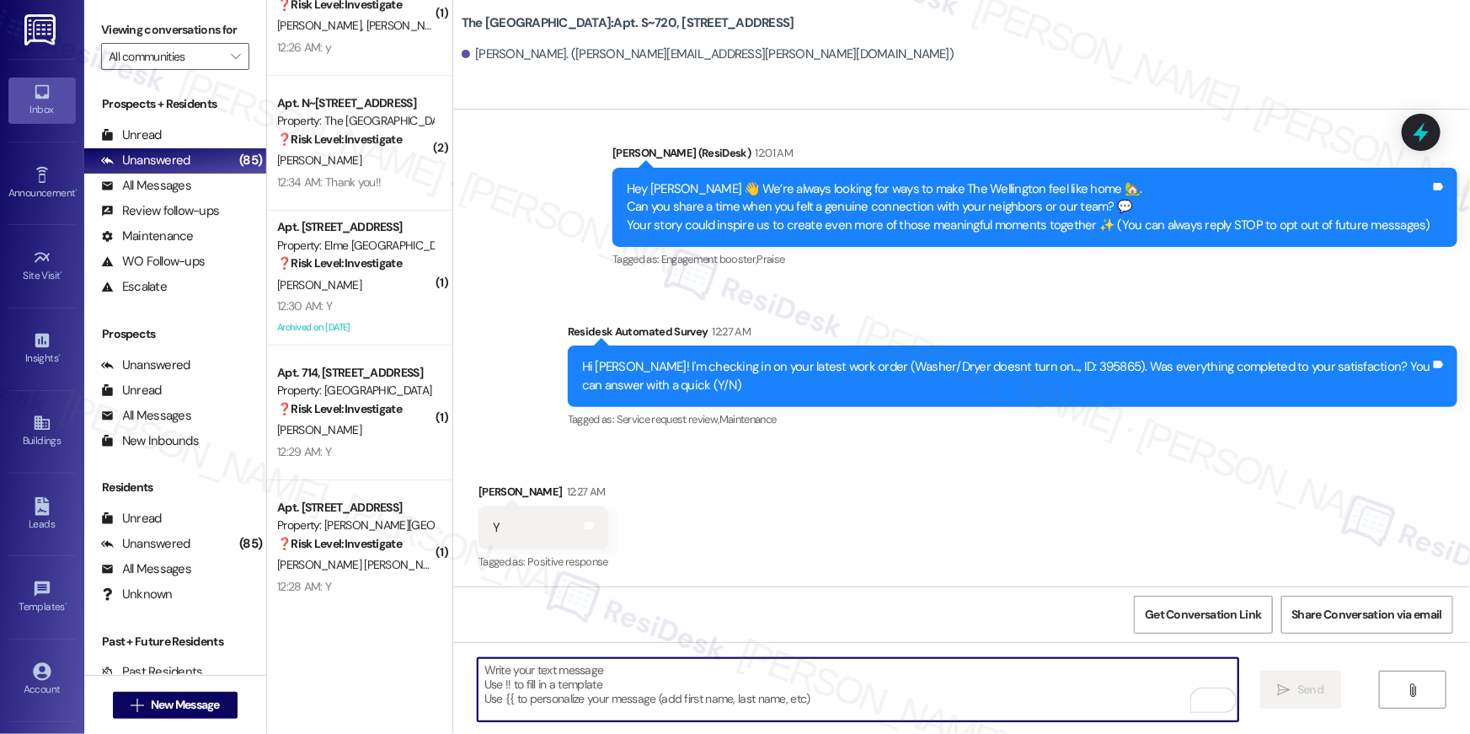
click at [386, 601] on div "Apt. 3401, 501 North River Parkway Property: Elme Sandy Springs ❓ Risk Level: I…" at bounding box center [359, 547] width 185 height 135
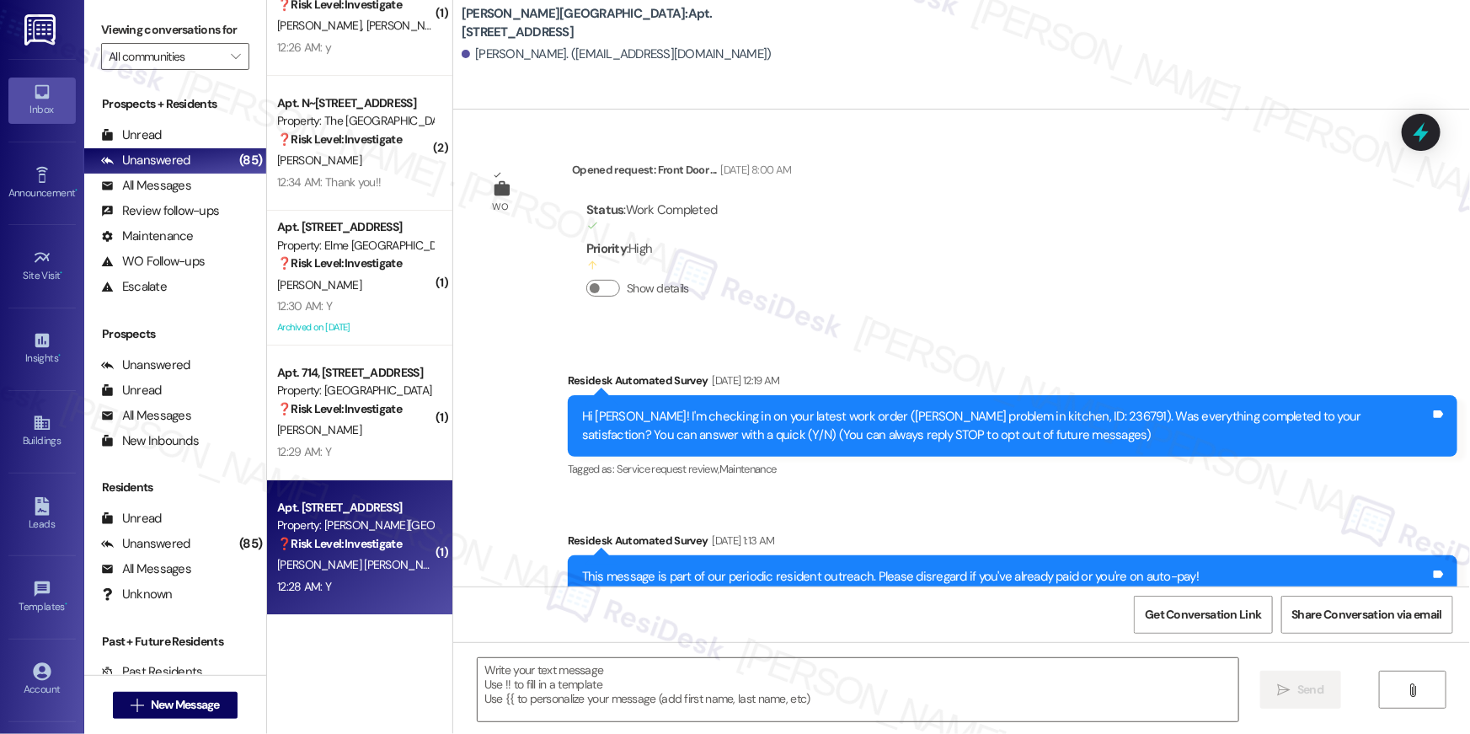
scroll to position [7589, 0]
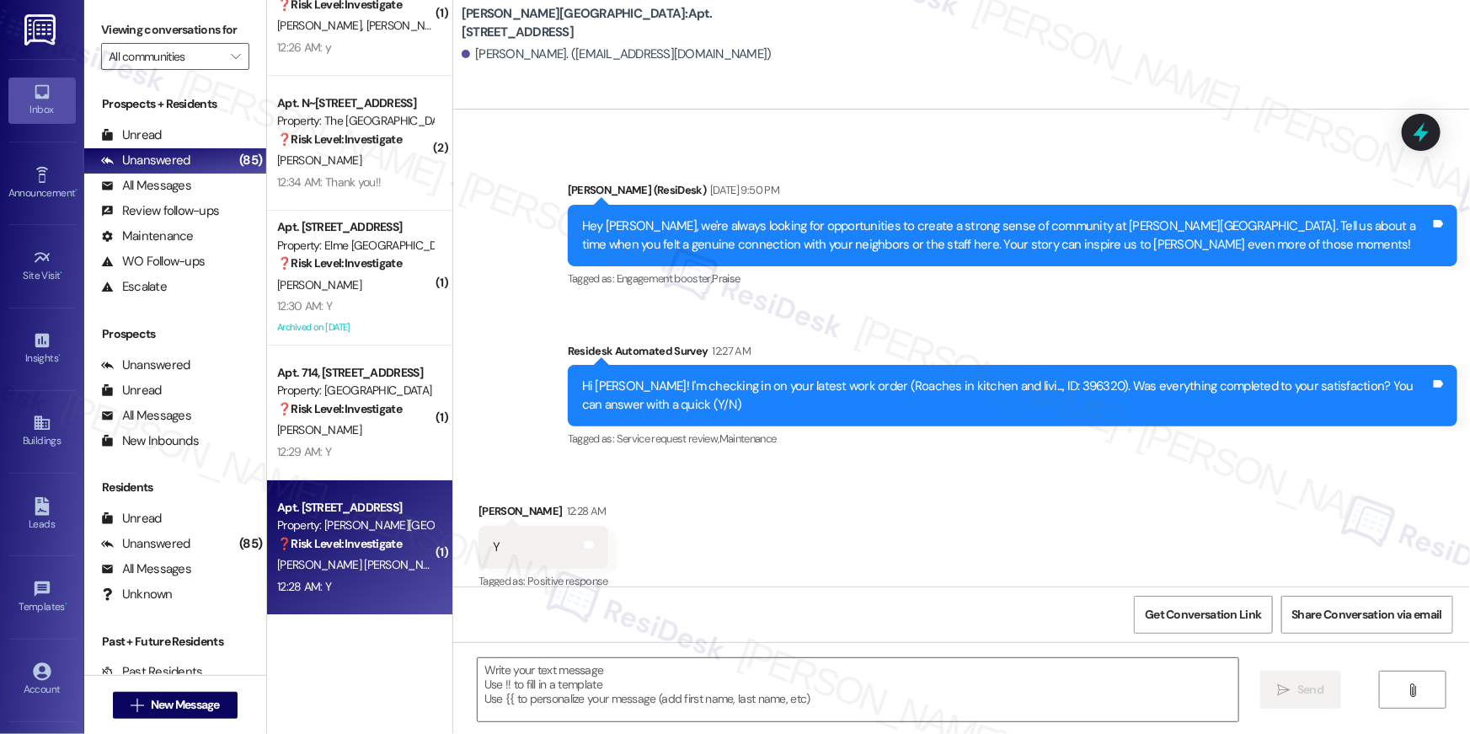
type textarea "Fetching suggested responses. Please feel free to read through the conversation…"
click at [976, 521] on div "Received via SMS Taylor Briggs Nabavi 12:28 AM Y Tags and notes Tagged as: Posi…" at bounding box center [961, 535] width 1017 height 142
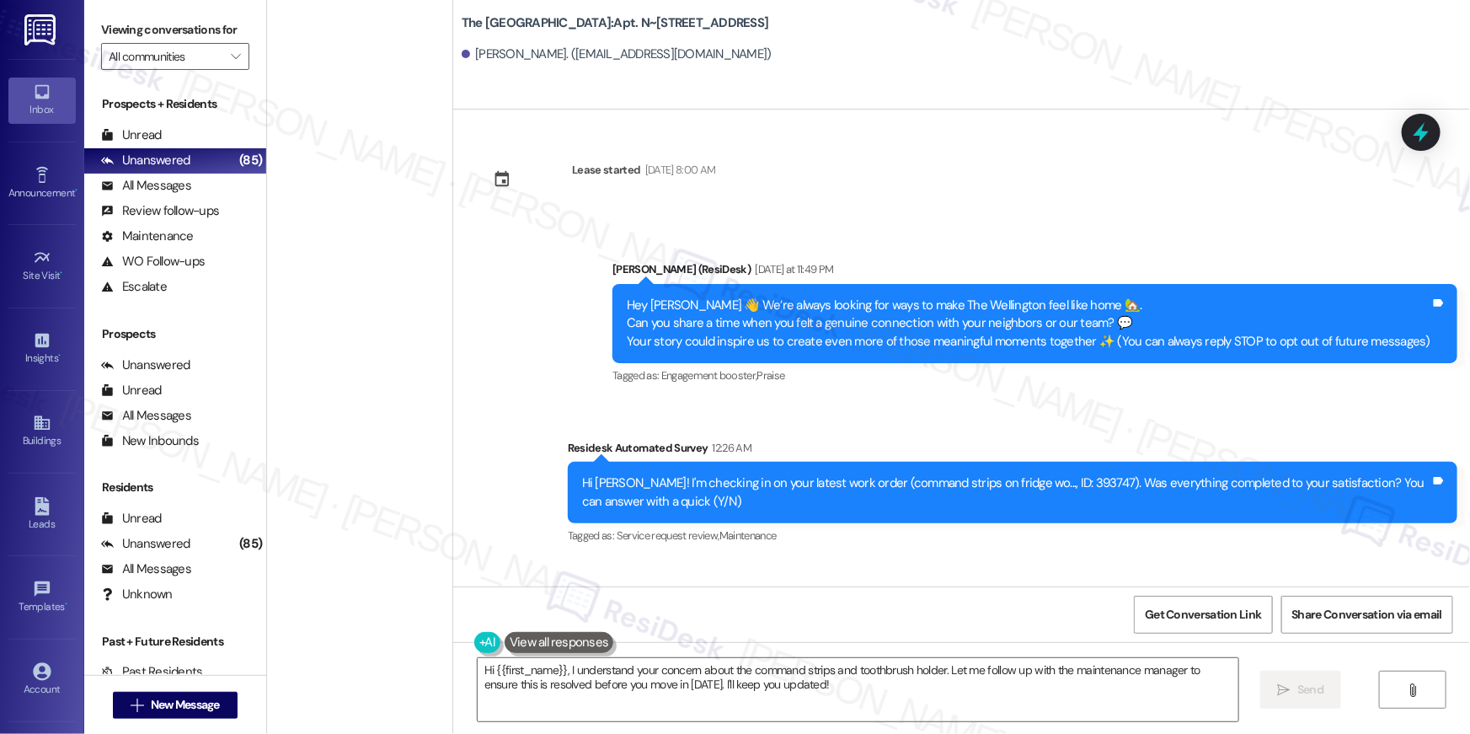
scroll to position [371, 0]
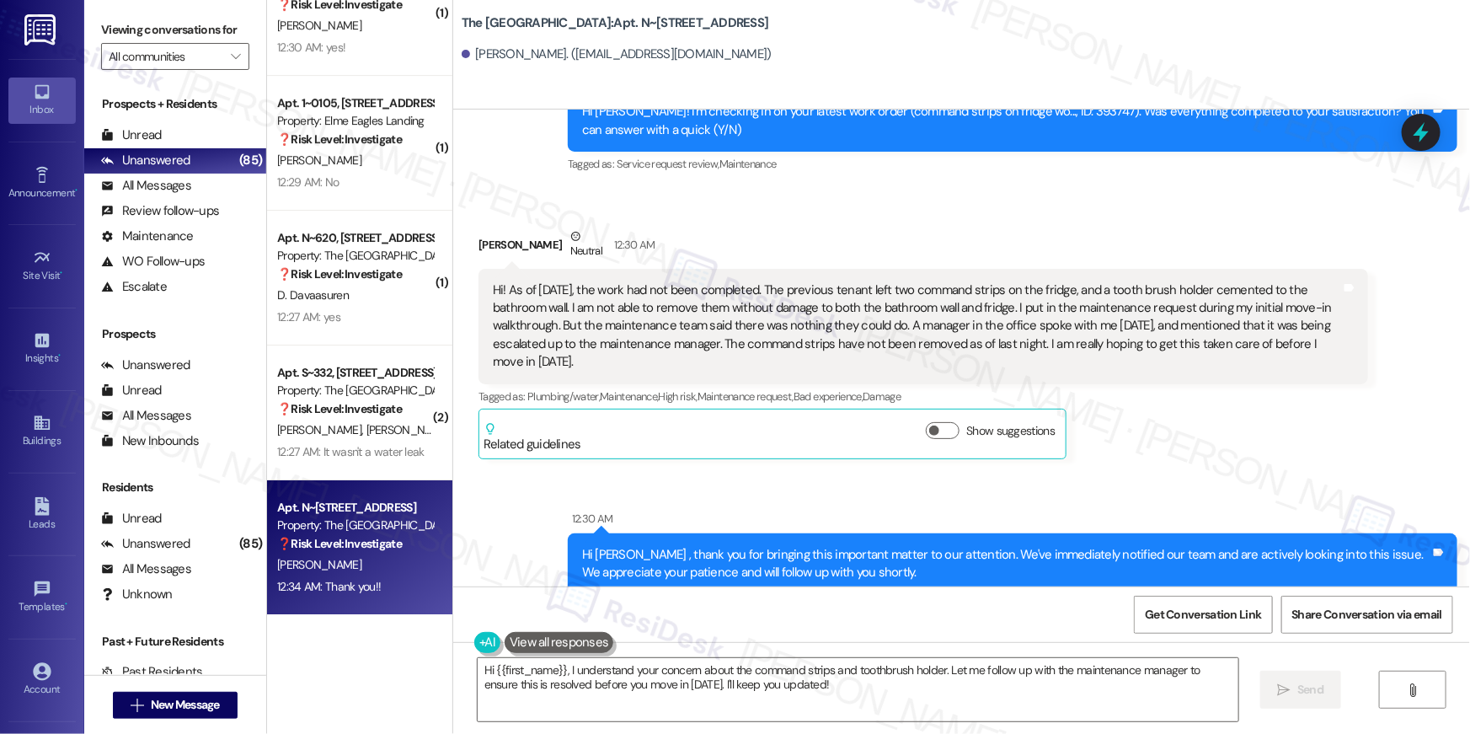
click at [377, 286] on div "D. Davaasuren" at bounding box center [354, 295] width 159 height 21
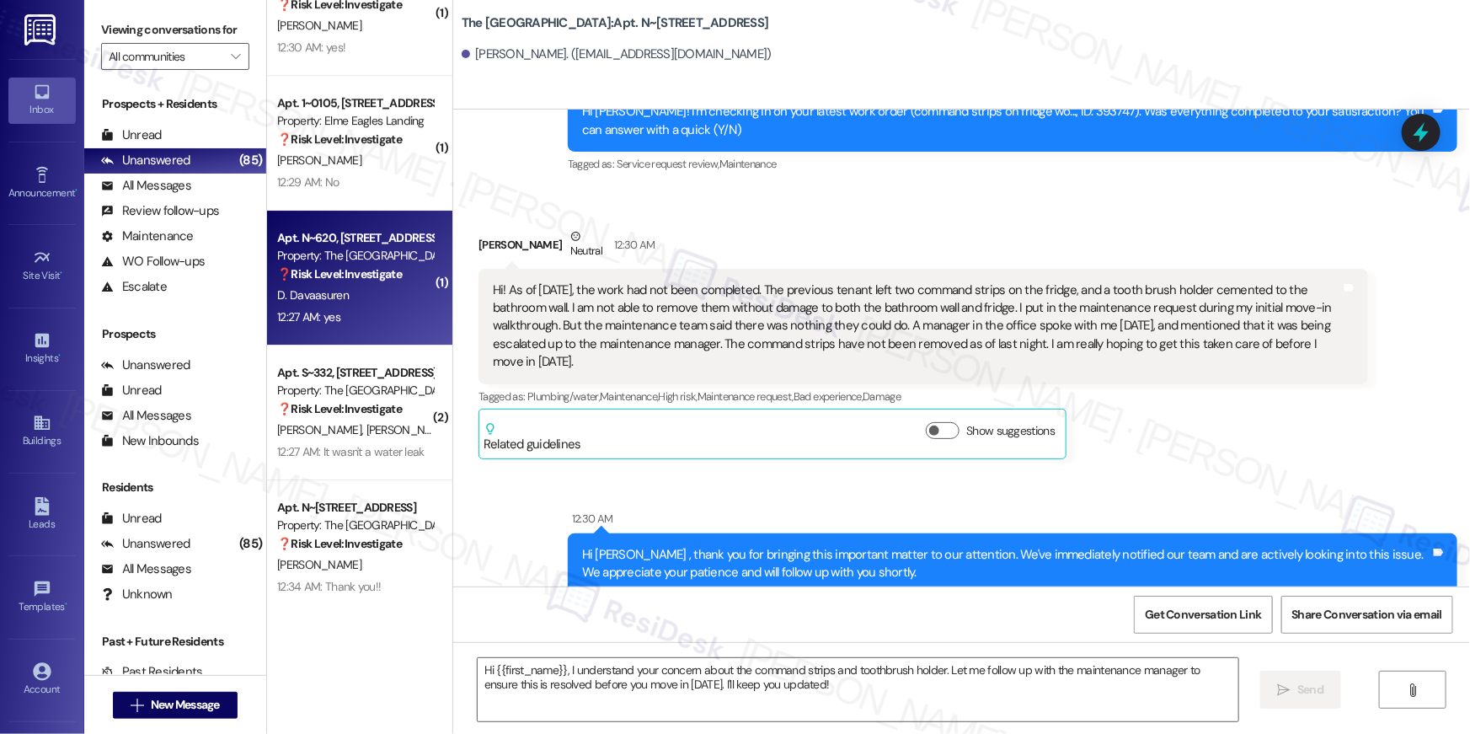
click at [377, 286] on div "D. Davaasuren" at bounding box center [354, 295] width 159 height 21
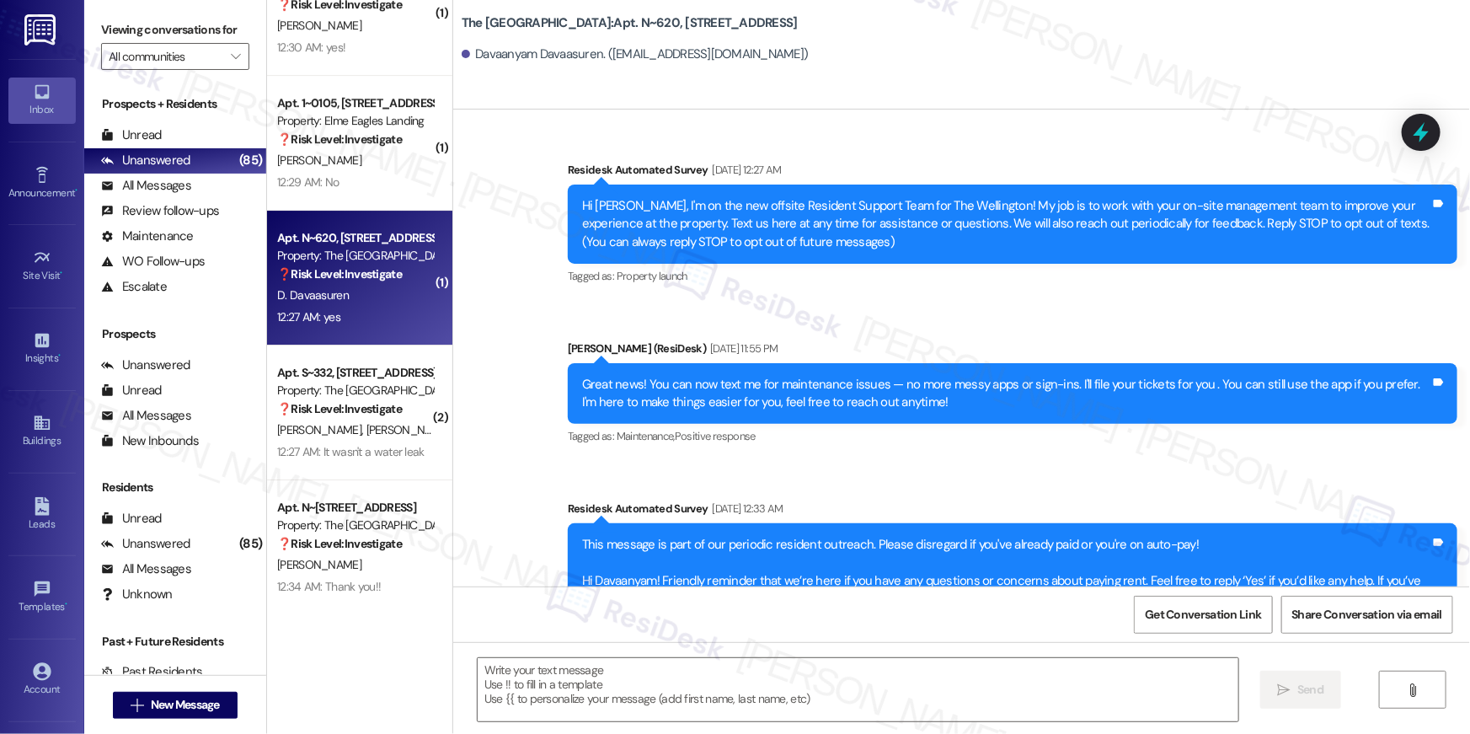
scroll to position [7975, 0]
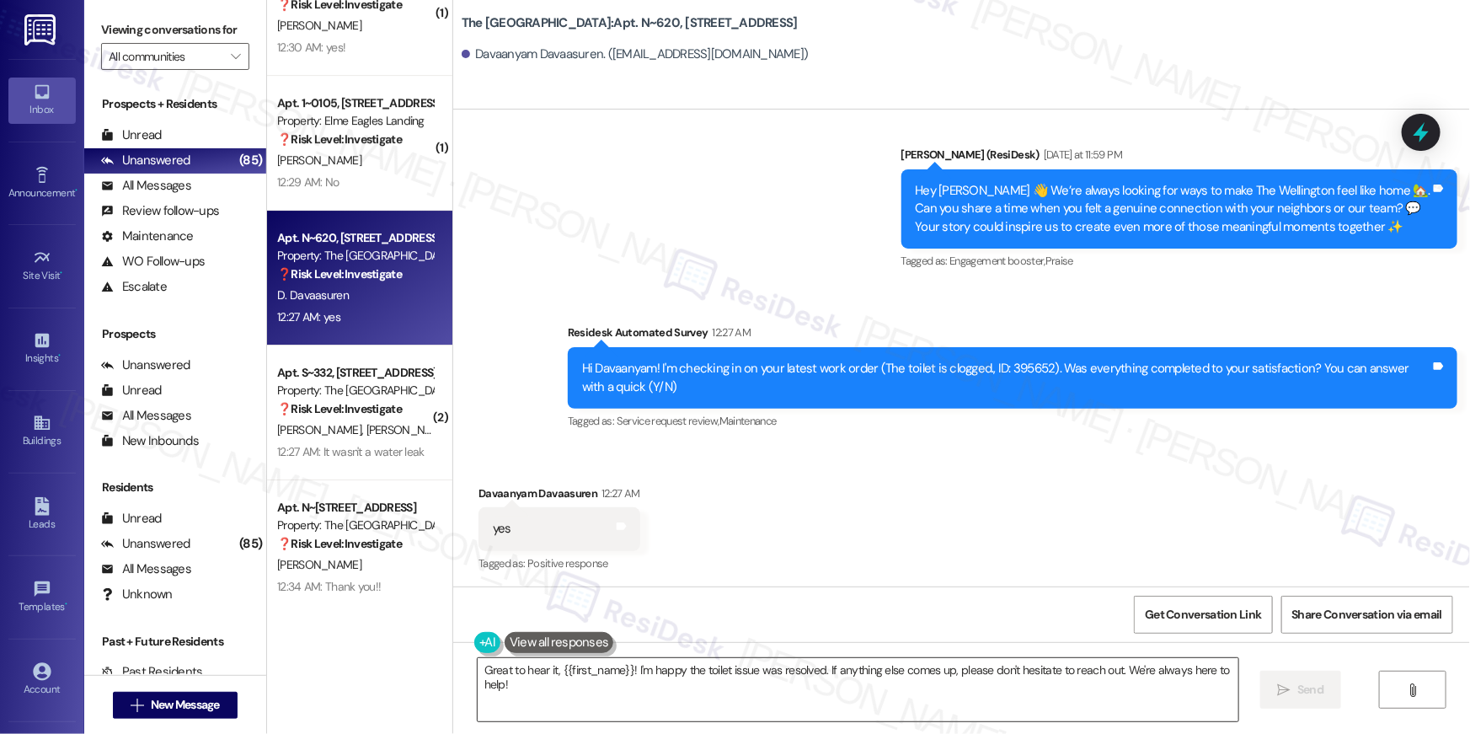
click at [907, 697] on textarea "Great to hear it, {{first_name}}! I'm happy the toilet issue was resolved. If a…" at bounding box center [858, 689] width 761 height 63
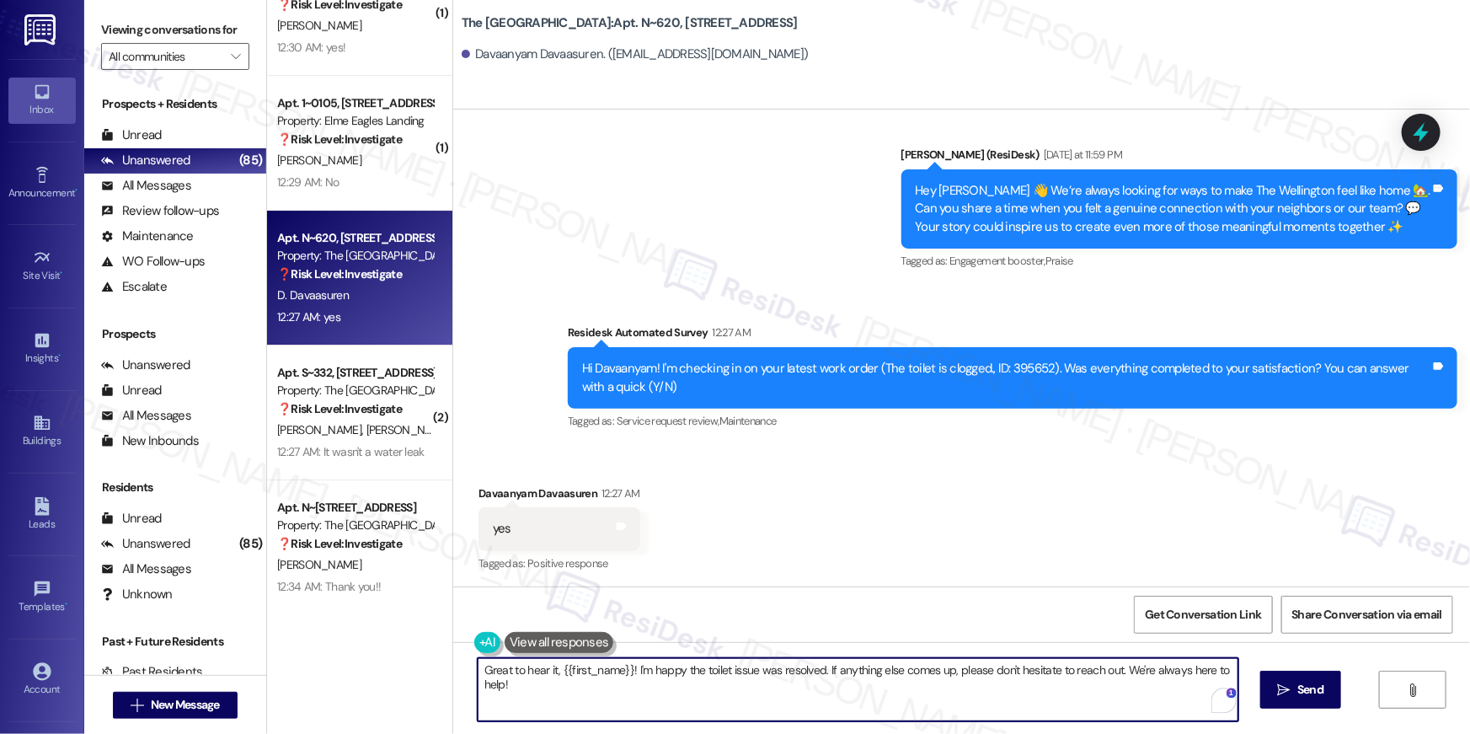
paste textarea "Hi {{first_name}}, I’m so glad to hear your work order has been completed! If t…"
type textarea "Hi {{first_name}}, I’m so glad to hear your work order has been completed! If t…"
click at [1309, 697] on span "Send" at bounding box center [1310, 690] width 26 height 18
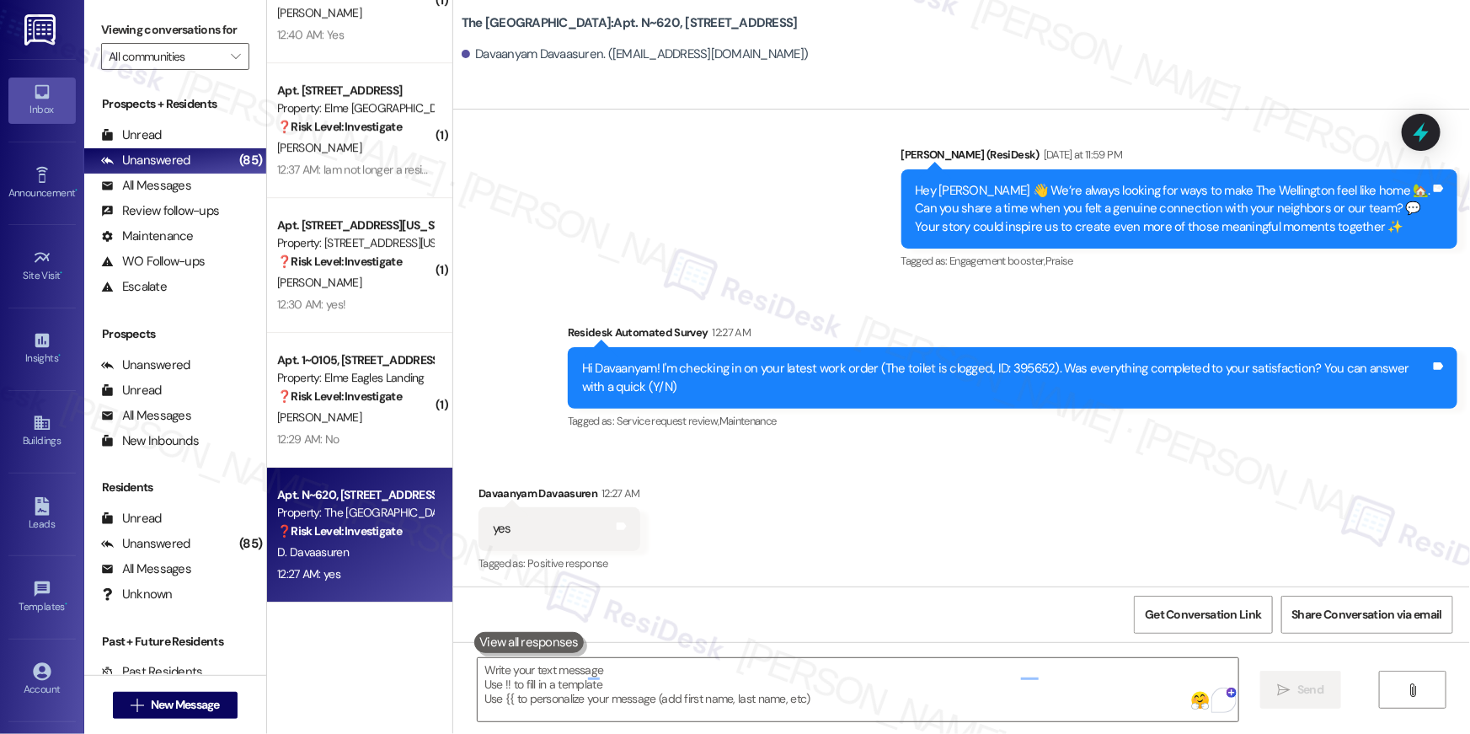
scroll to position [7974, 0]
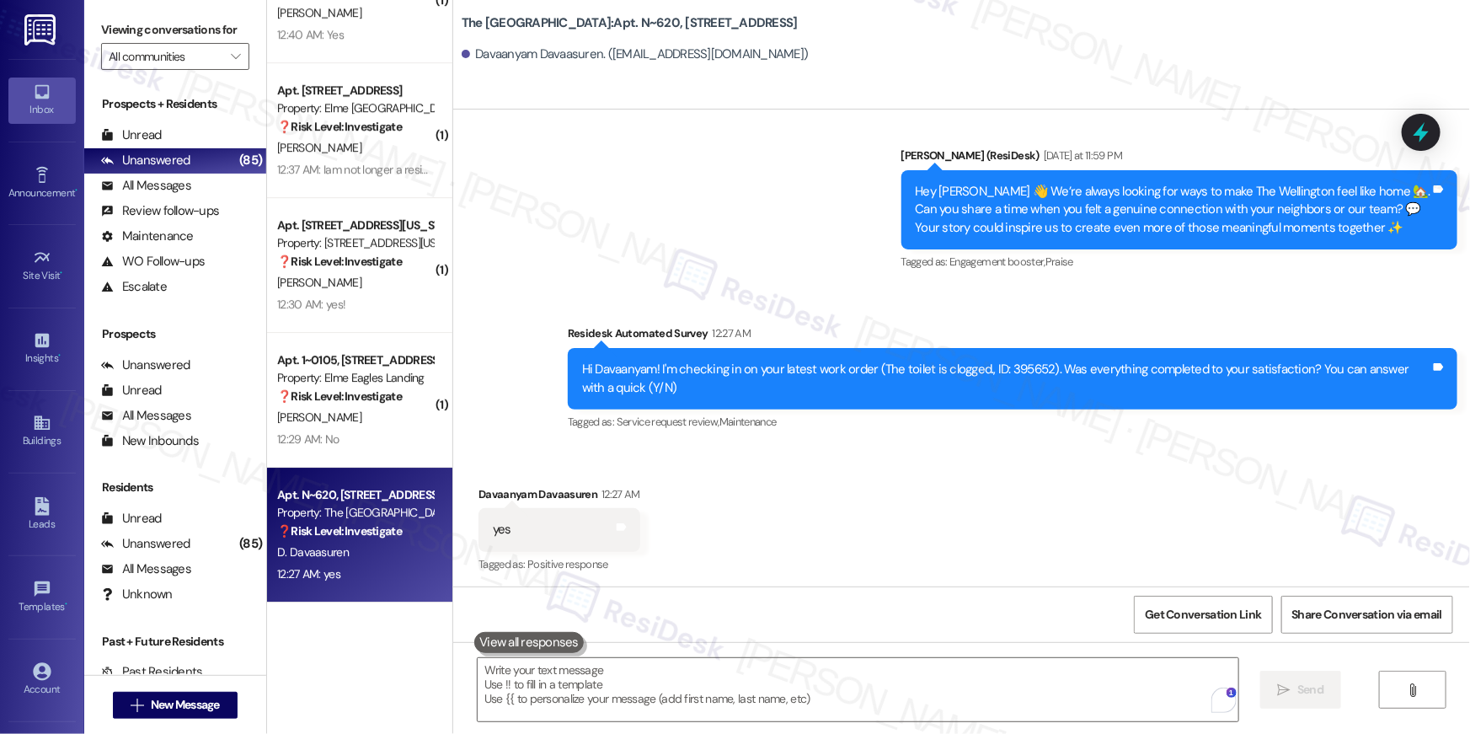
click at [344, 302] on div "12:30 AM: yes! 12:30 AM: yes!" at bounding box center [354, 304] width 159 height 21
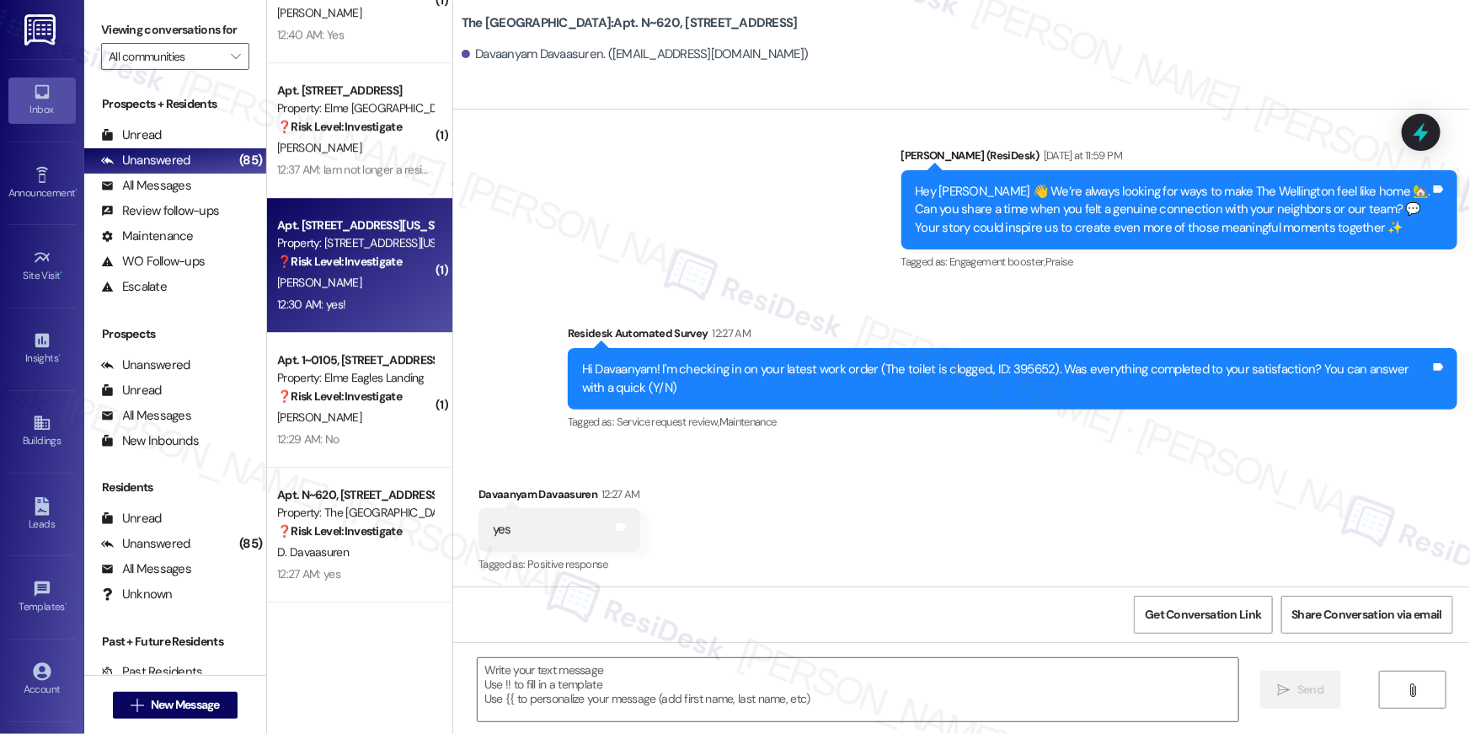
type textarea "Fetching suggested responses. Please feel free to read through the conversation…"
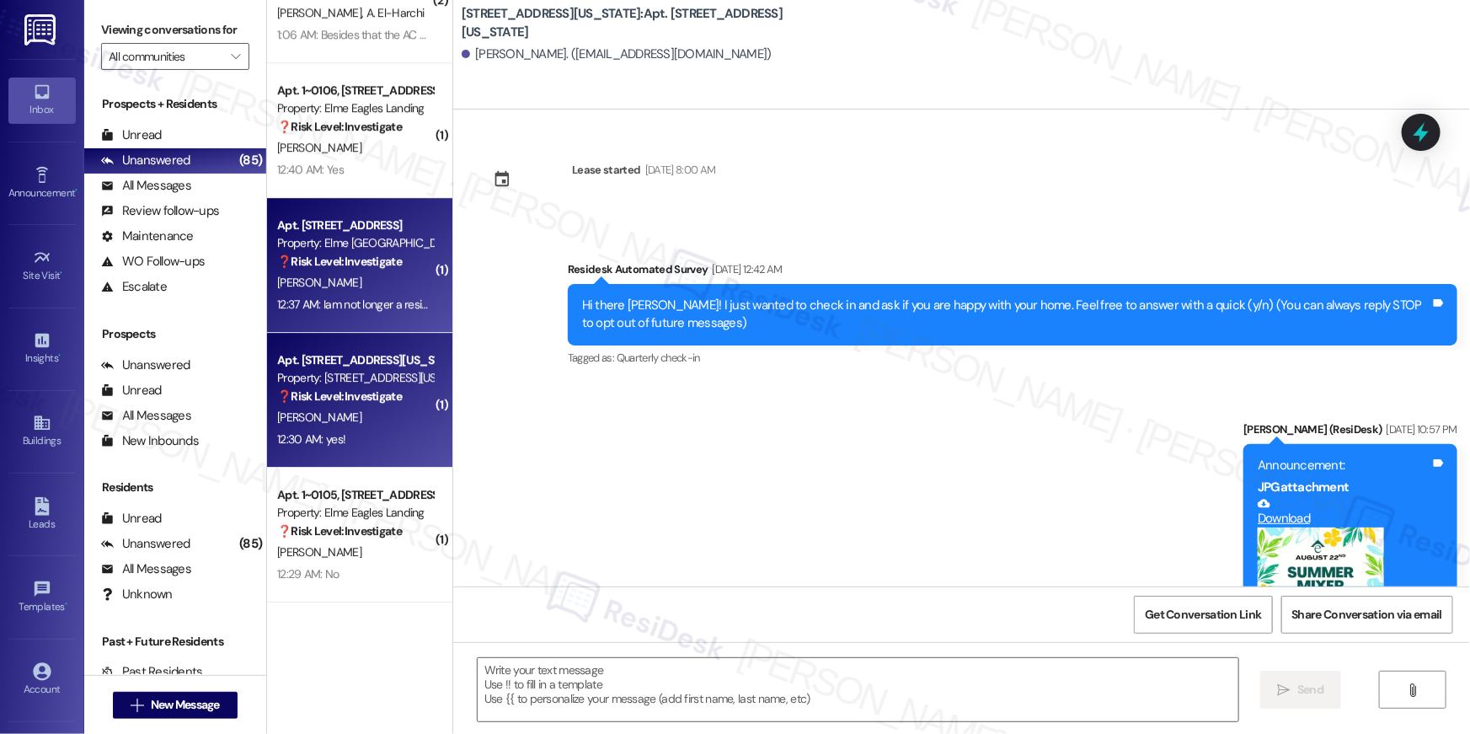
scroll to position [842, 0]
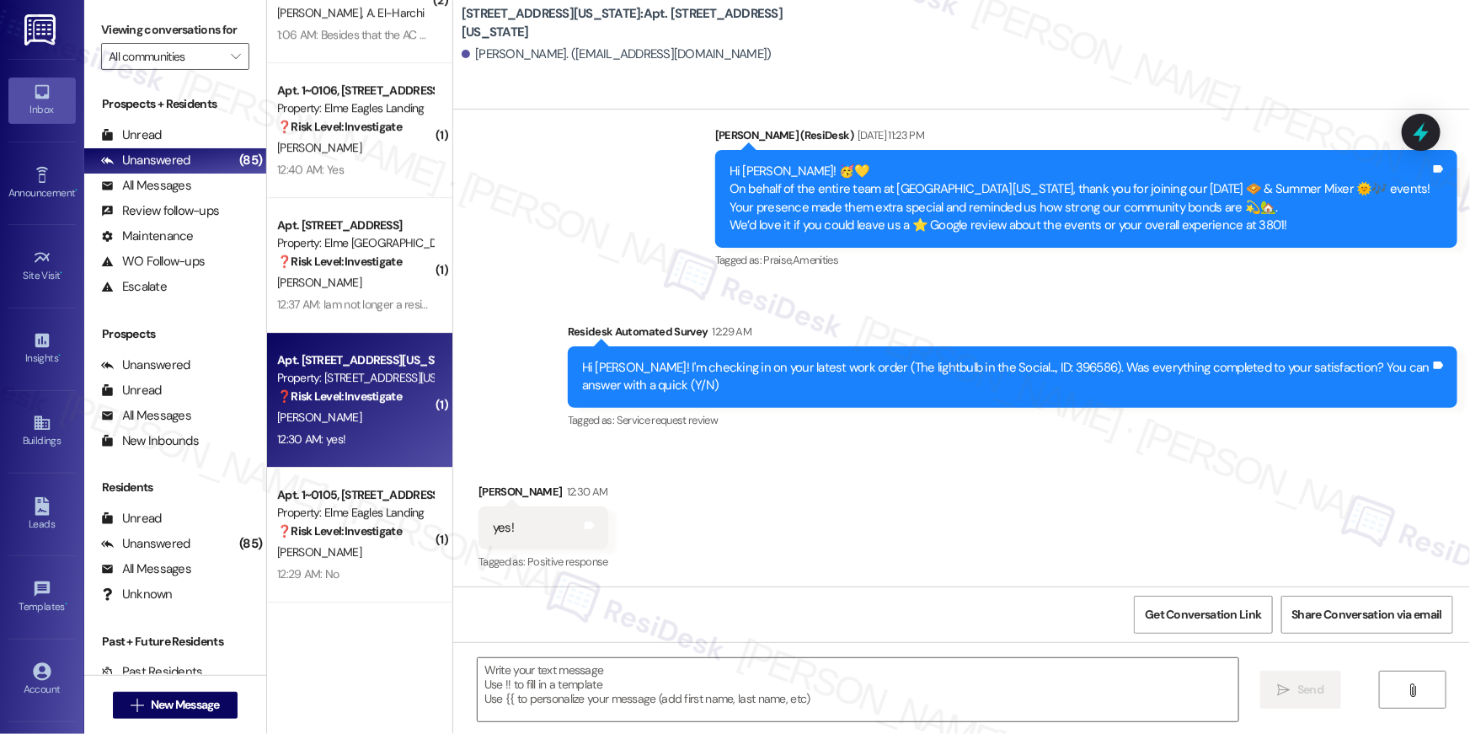
type textarea "Fetching suggested responses. Please feel free to read through the conversation…"
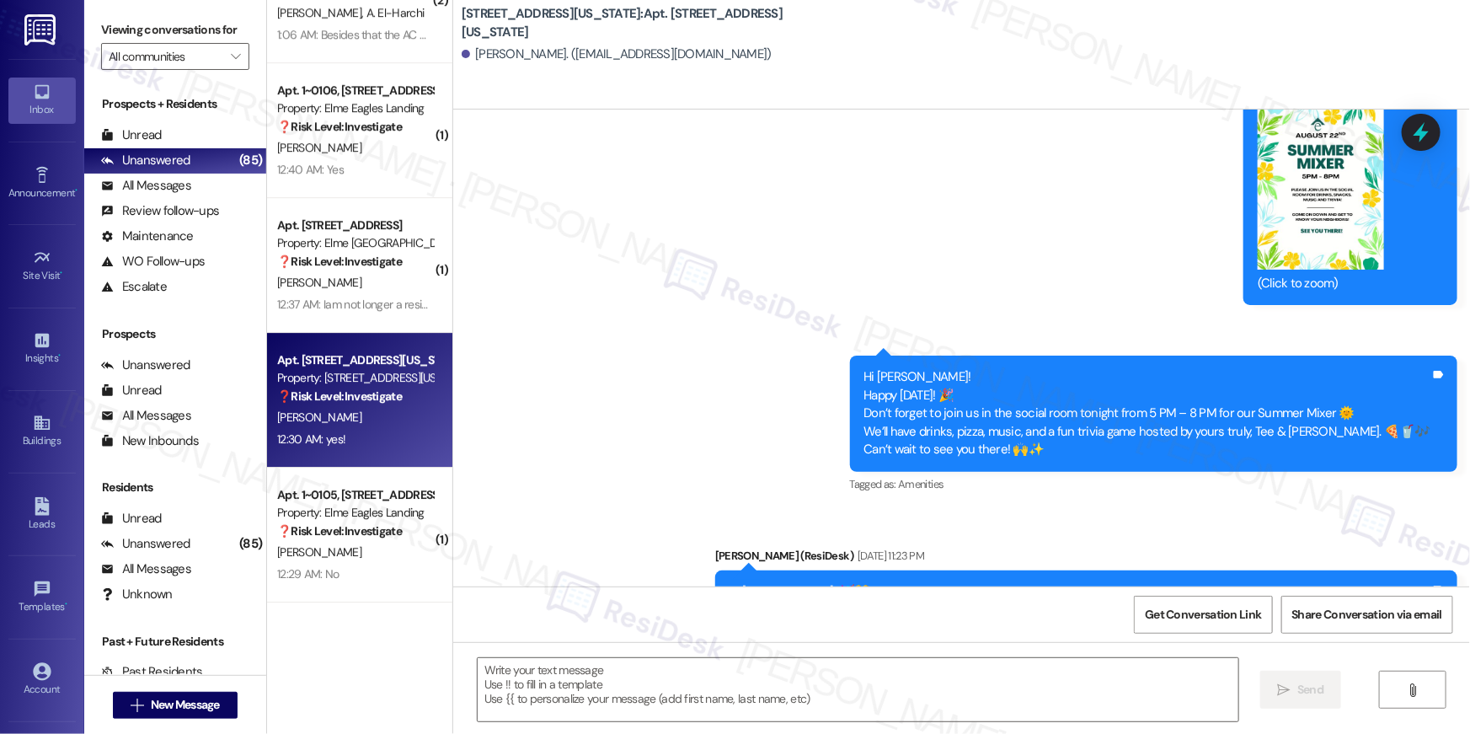
scroll to position [0, 0]
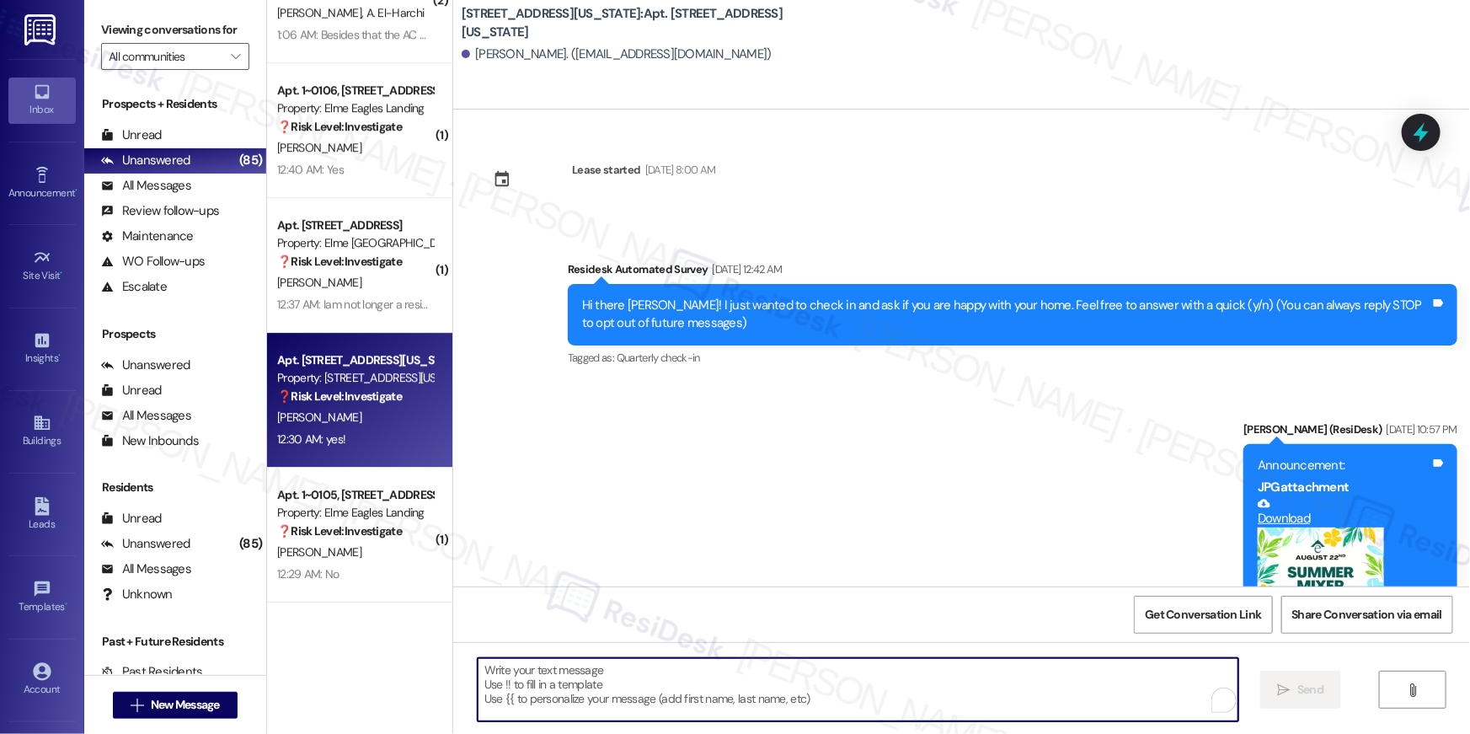
click at [837, 688] on textarea "To enrich screen reader interactions, please activate Accessibility in Grammarl…" at bounding box center [858, 689] width 761 height 63
paste textarea "Hi {{first_name}}, I’m so glad to hear your work order has been completed! If t…"
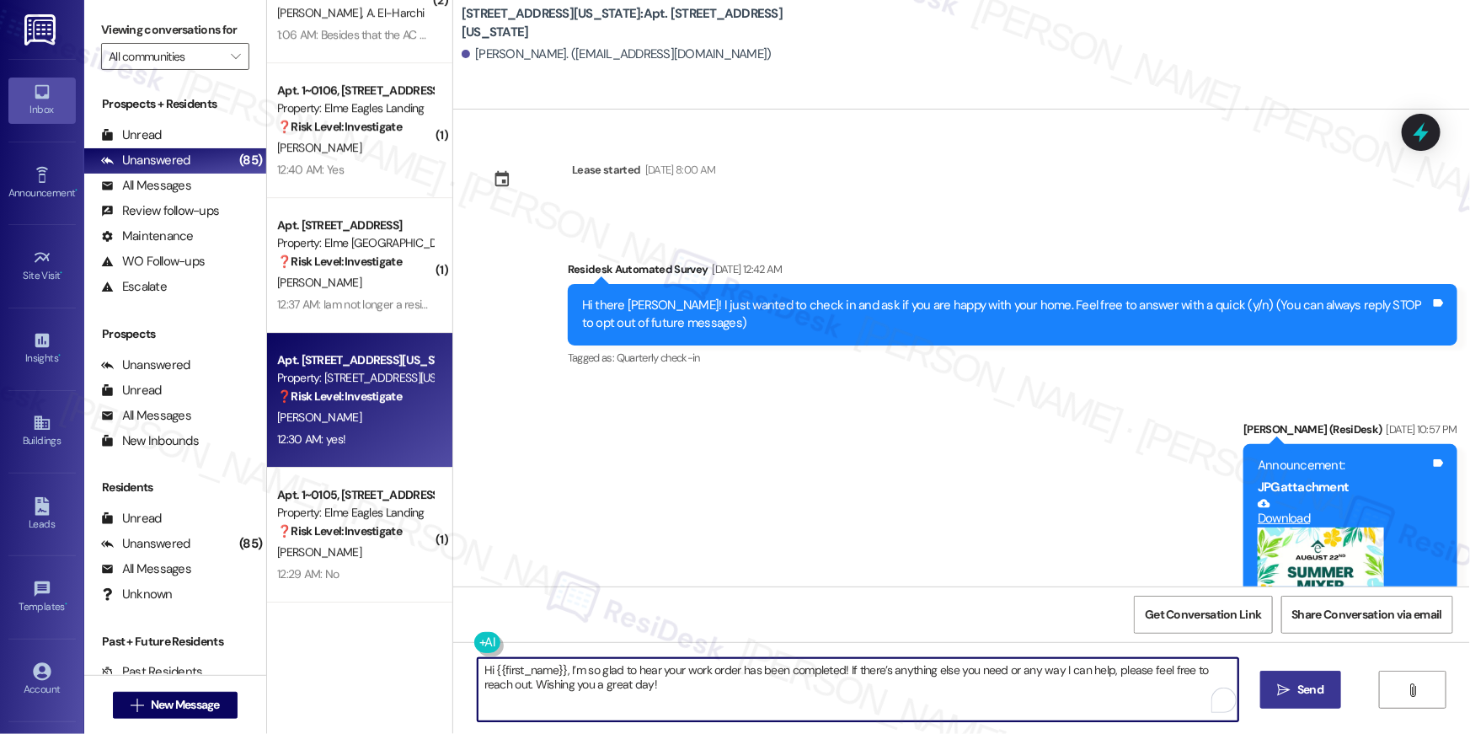
type textarea "Hi {{first_name}}, I’m so glad to hear your work order has been completed! If t…"
click at [1295, 693] on span "Send" at bounding box center [1310, 690] width 33 height 18
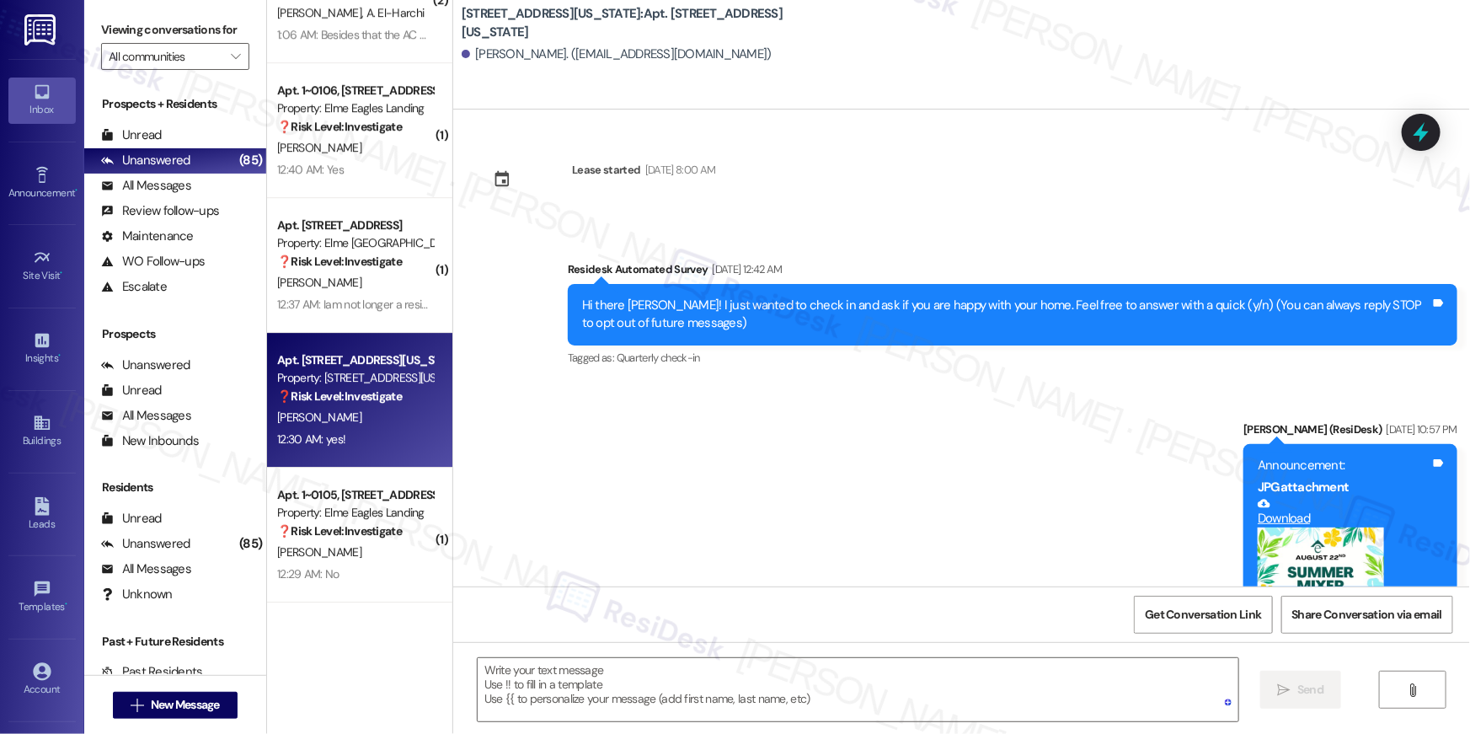
scroll to position [842, 0]
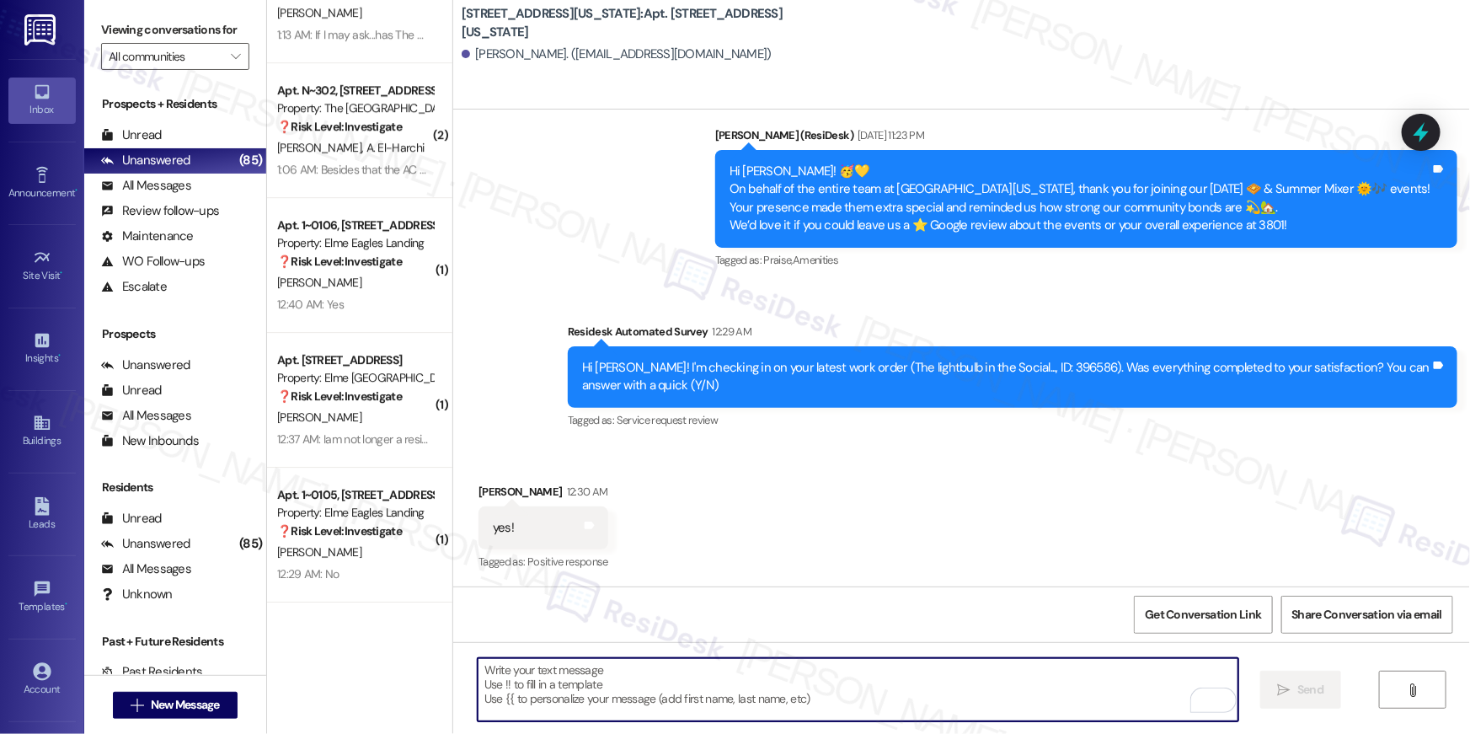
click at [1046, 689] on textarea "To enrich screen reader interactions, please activate Accessibility in Grammarl…" at bounding box center [858, 689] width 761 height 63
paste textarea "I hope you don’t mind me asking a quick favor—would you be willing to leave us …"
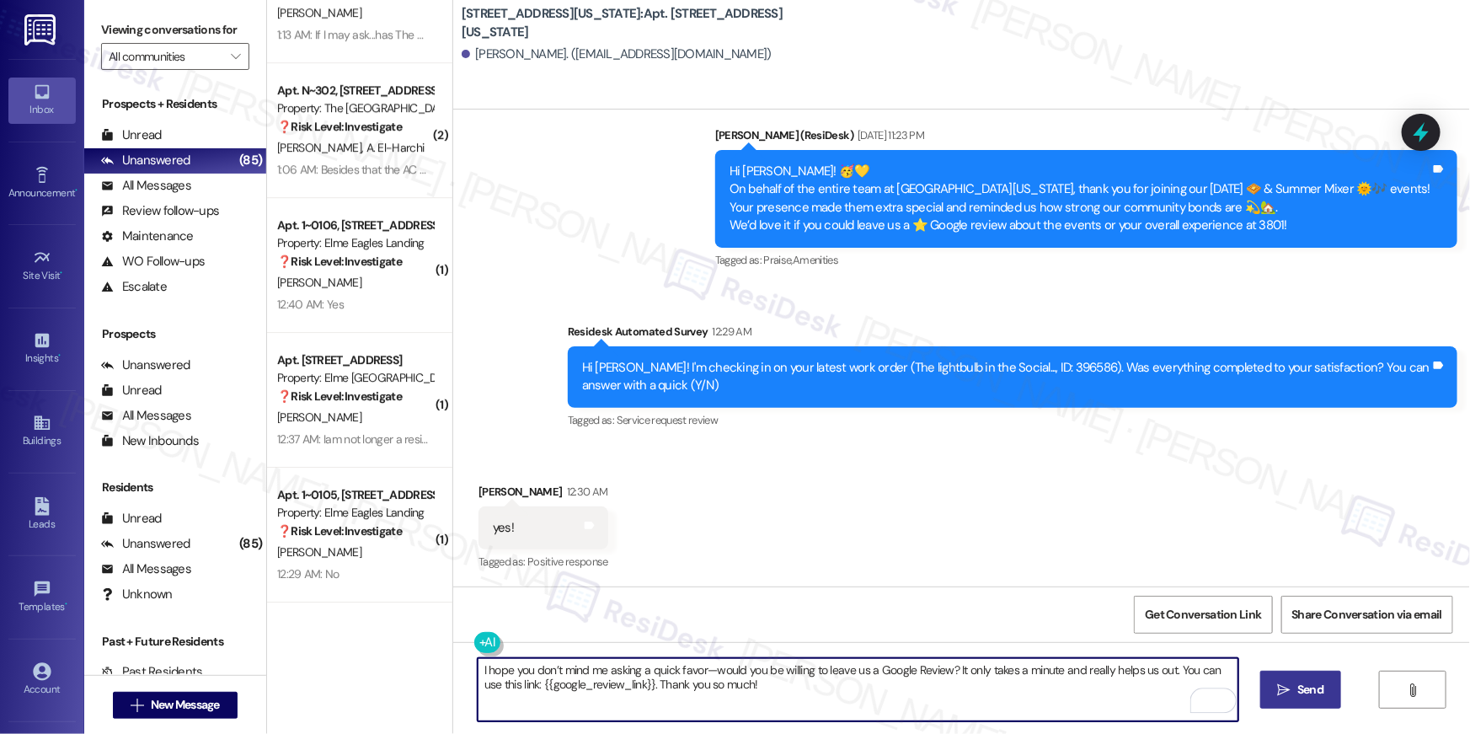
type textarea "I hope you don’t mind me asking a quick favor—would you be willing to leave us …"
click at [1295, 686] on span "Send" at bounding box center [1310, 690] width 33 height 18
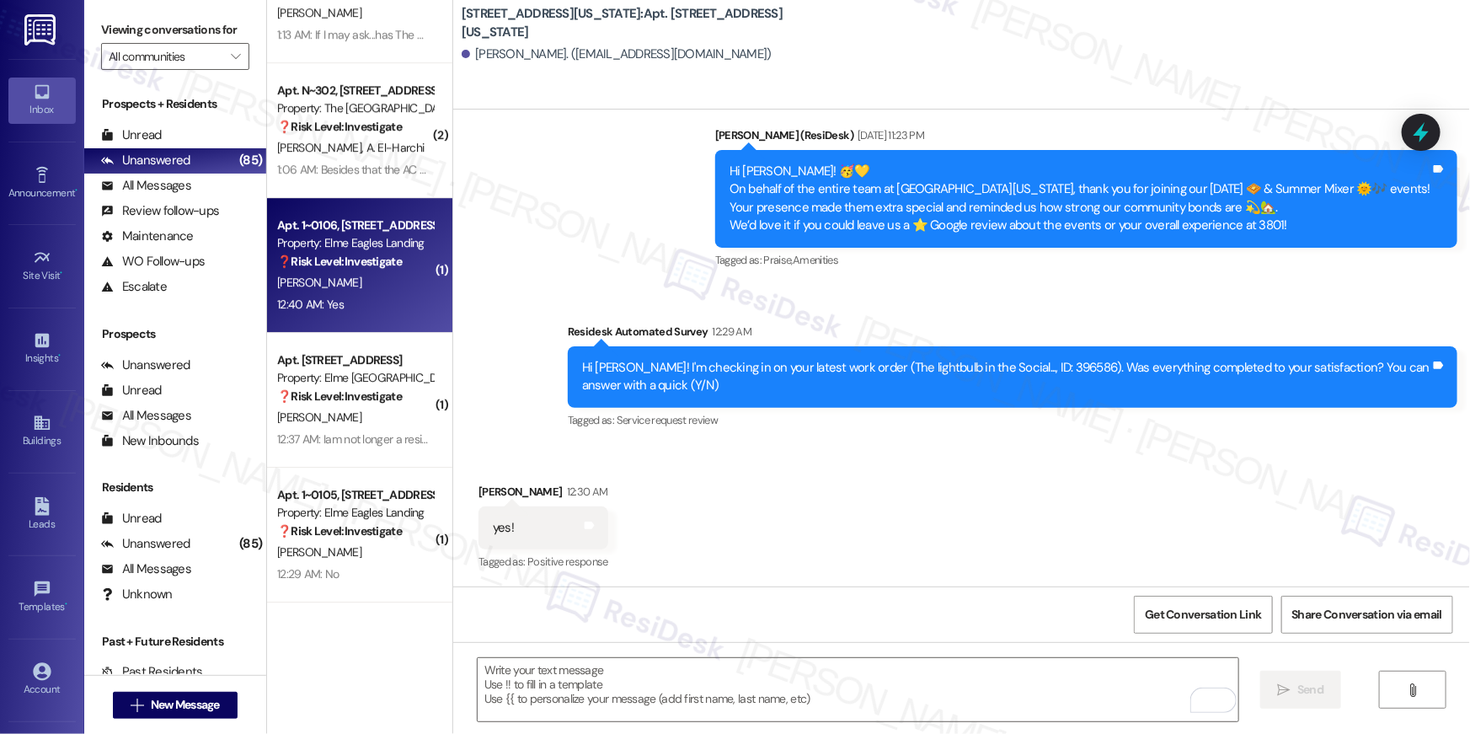
click at [351, 302] on div "12:40 AM: Yes 12:40 AM: Yes" at bounding box center [354, 304] width 159 height 21
type textarea "Fetching suggested responses. Please feel free to read through the conversation…"
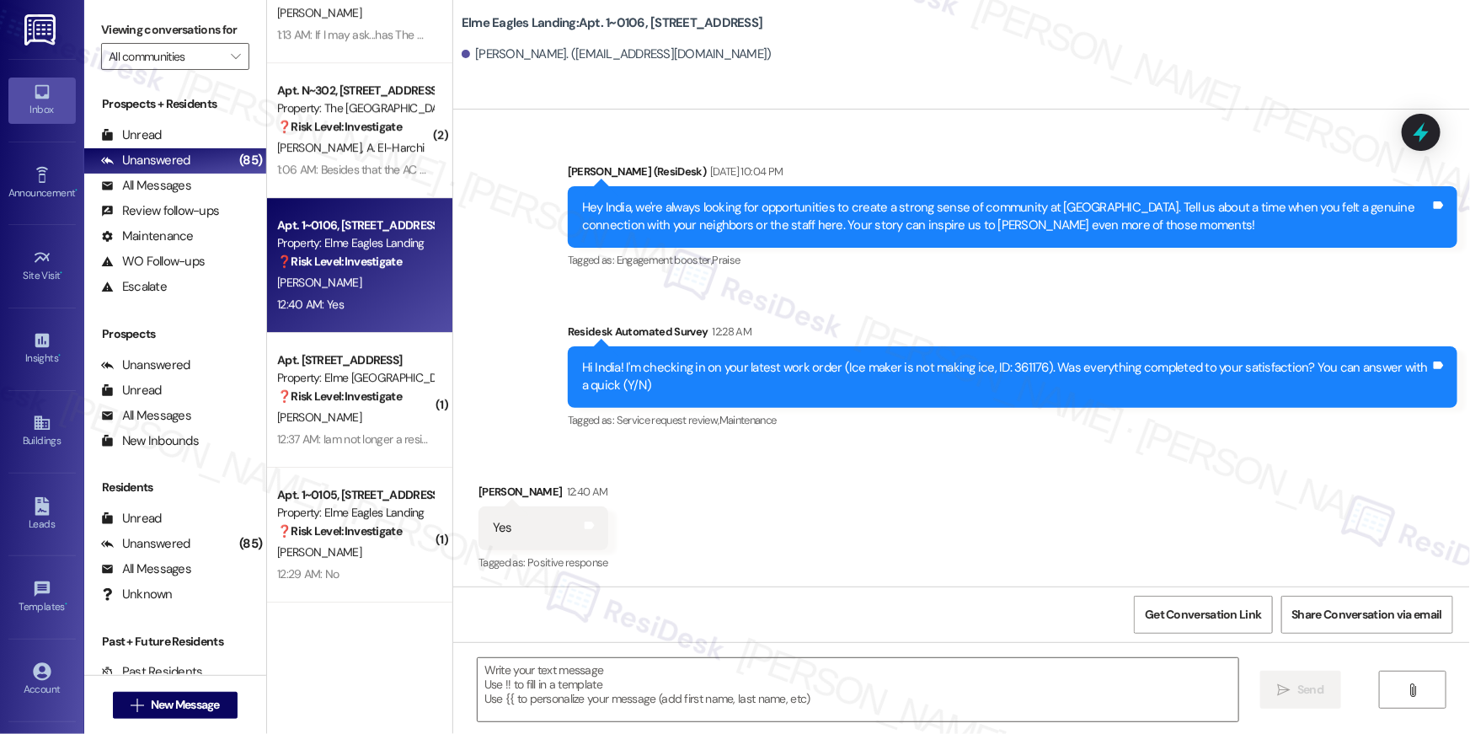
scroll to position [414, 0]
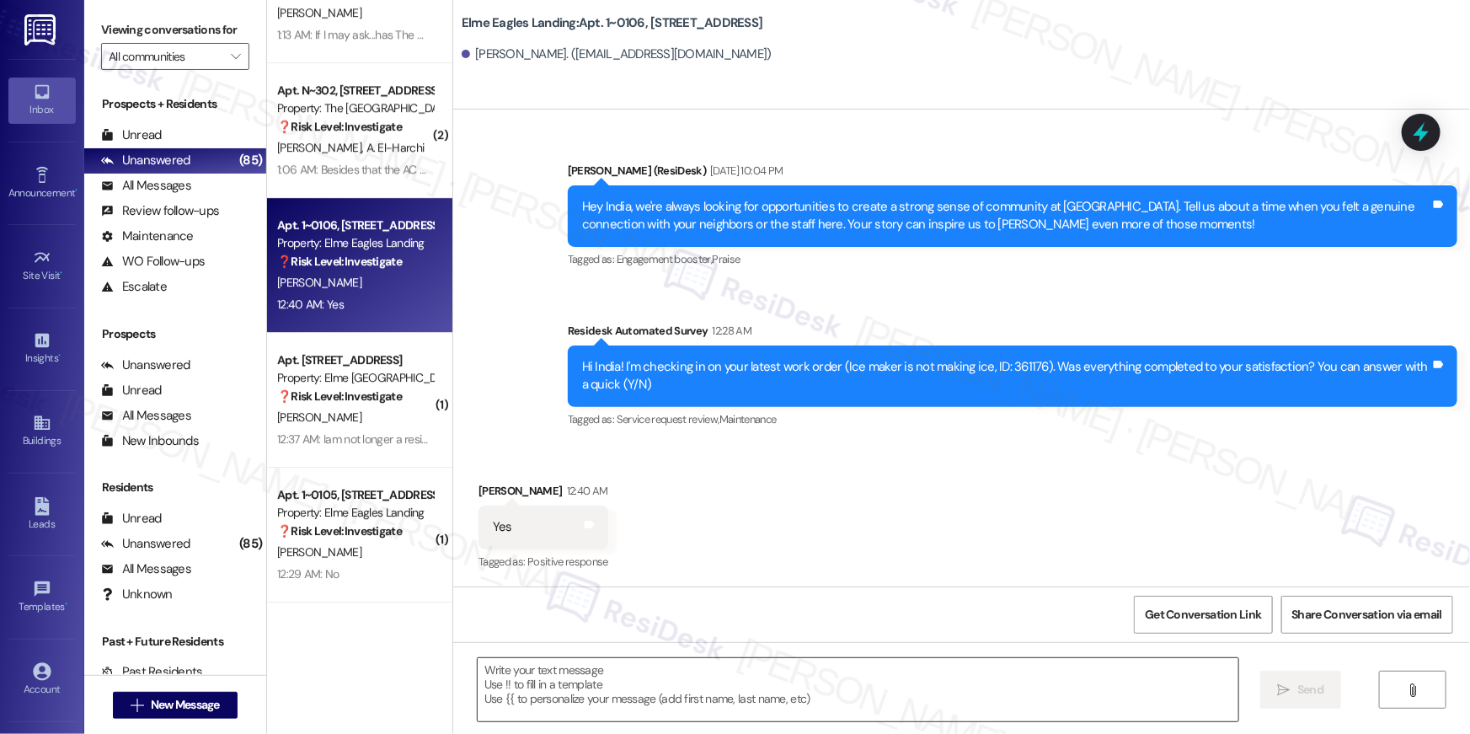
click at [698, 678] on textarea at bounding box center [858, 689] width 761 height 63
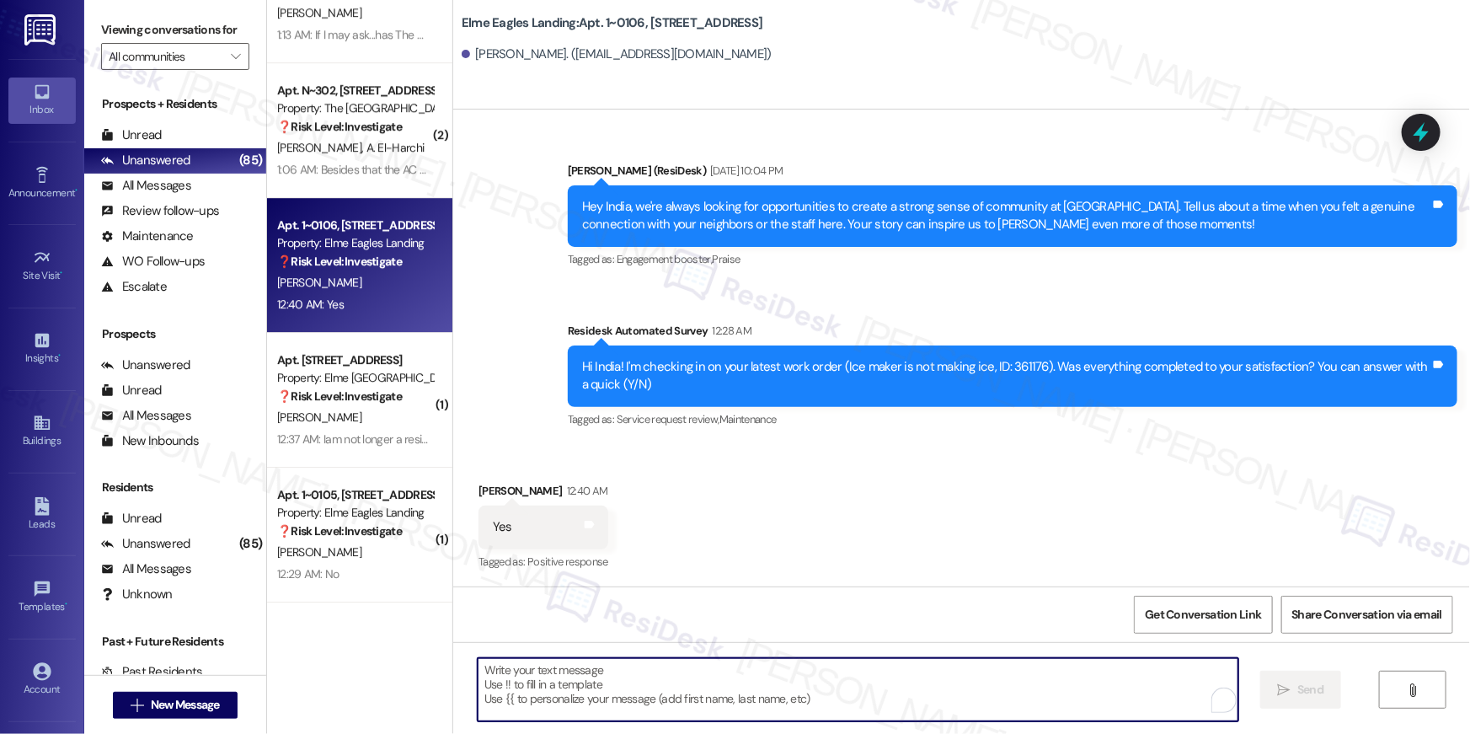
click at [698, 678] on textarea "To enrich screen reader interactions, please activate Accessibility in Grammarl…" at bounding box center [858, 689] width 761 height 63
paste textarea "Hi {{first_name}}, I’m so glad to hear your work order has been completed! If t…"
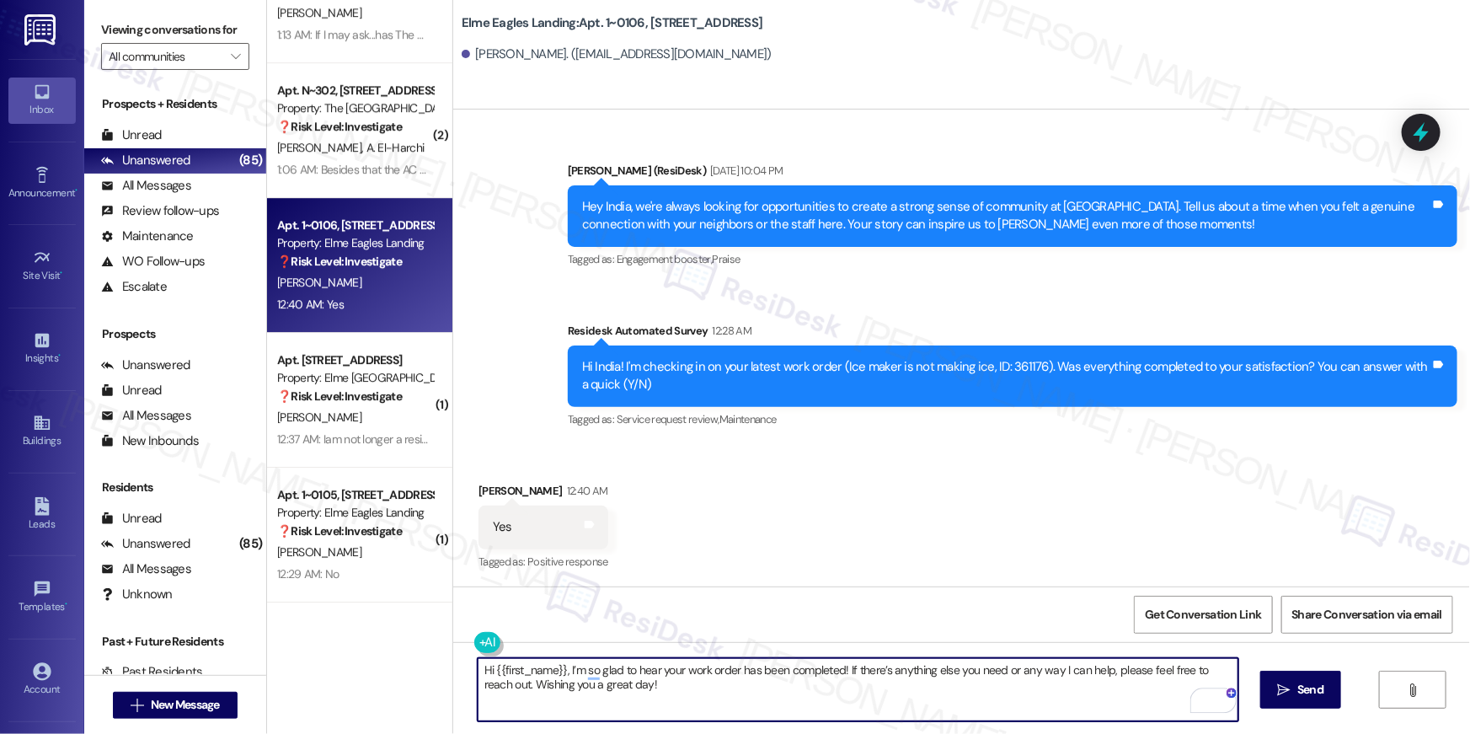
type textarea "Hi {{first_name}}, I’m so glad to hear your work order has been completed! If t…"
click at [1288, 686] on icon "" at bounding box center [1284, 689] width 13 height 13
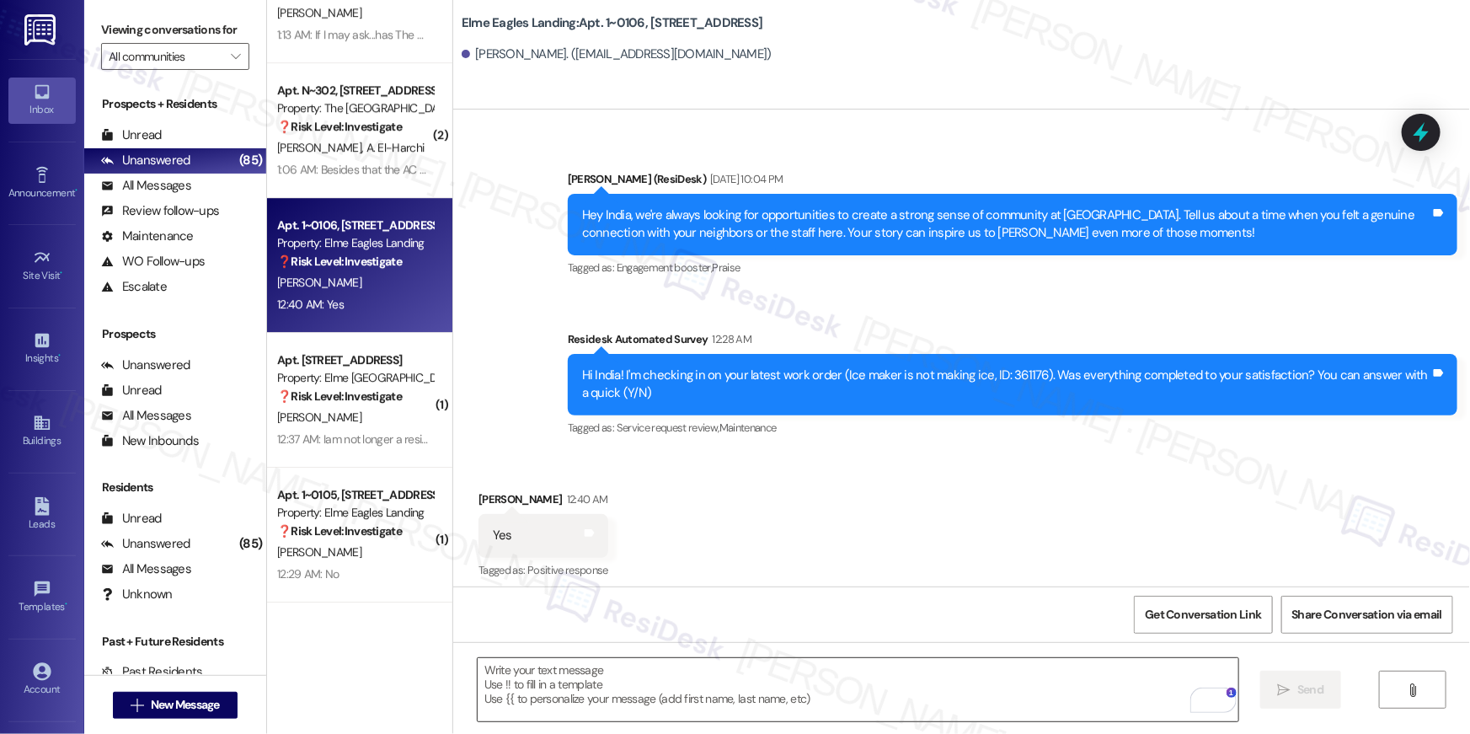
scroll to position [413, 0]
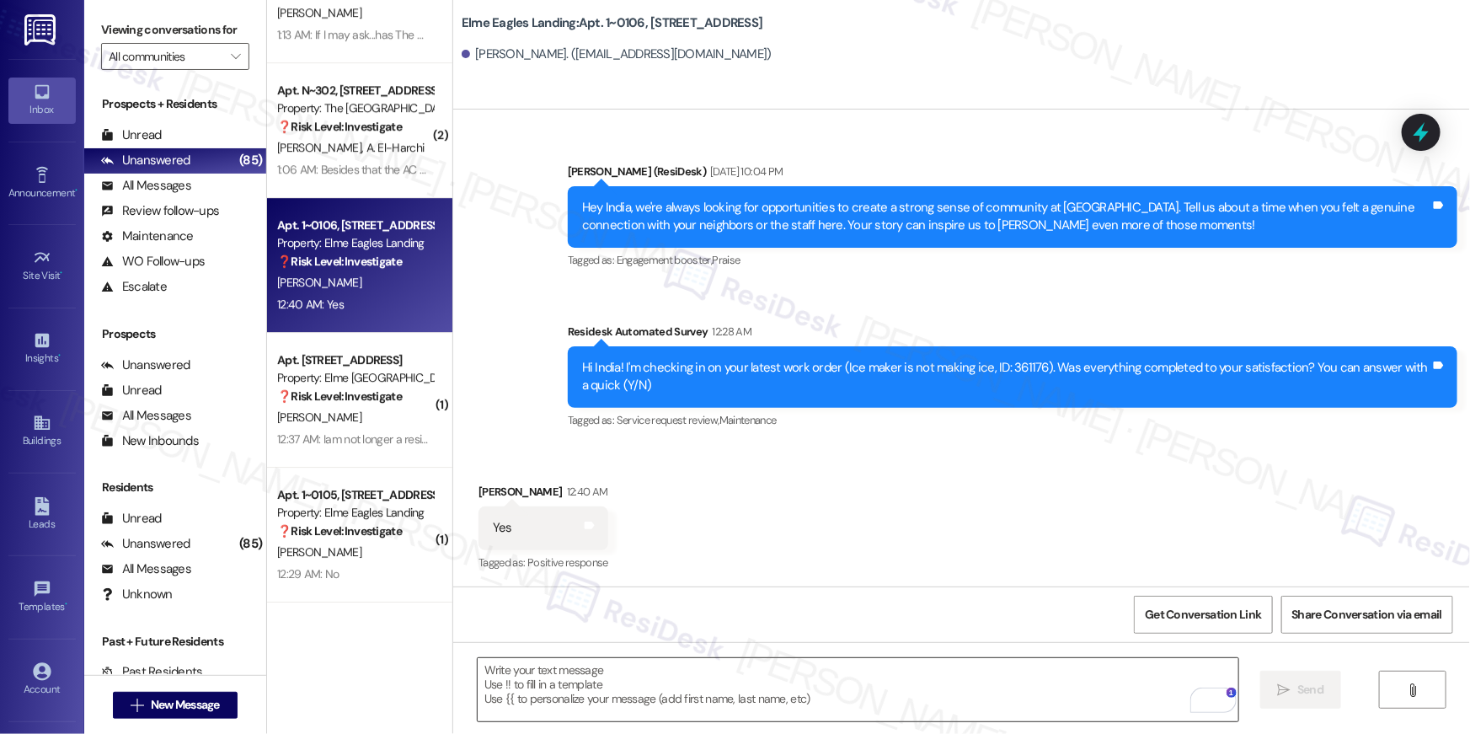
click at [942, 696] on textarea "To enrich screen reader interactions, please activate Accessibility in Grammarl…" at bounding box center [858, 689] width 761 height 63
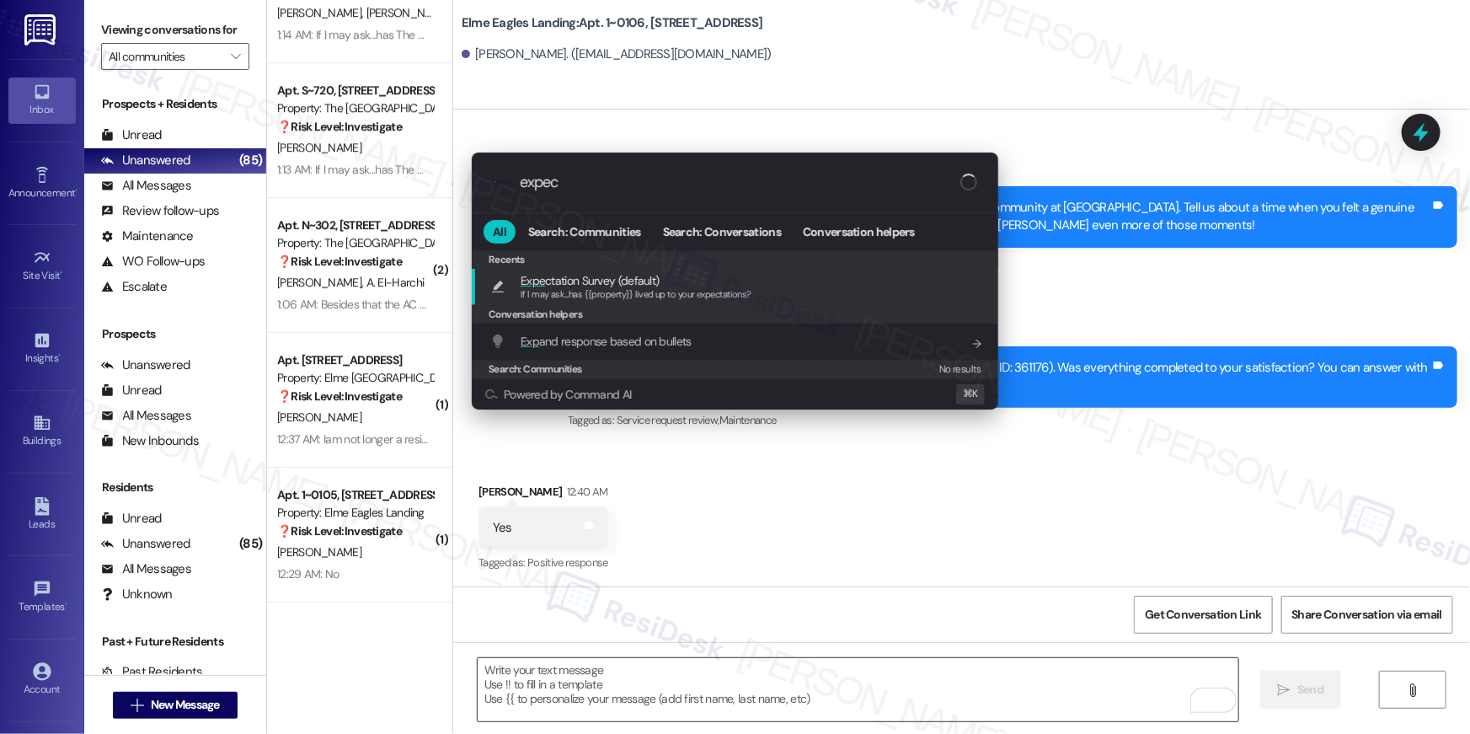
type input "expect"
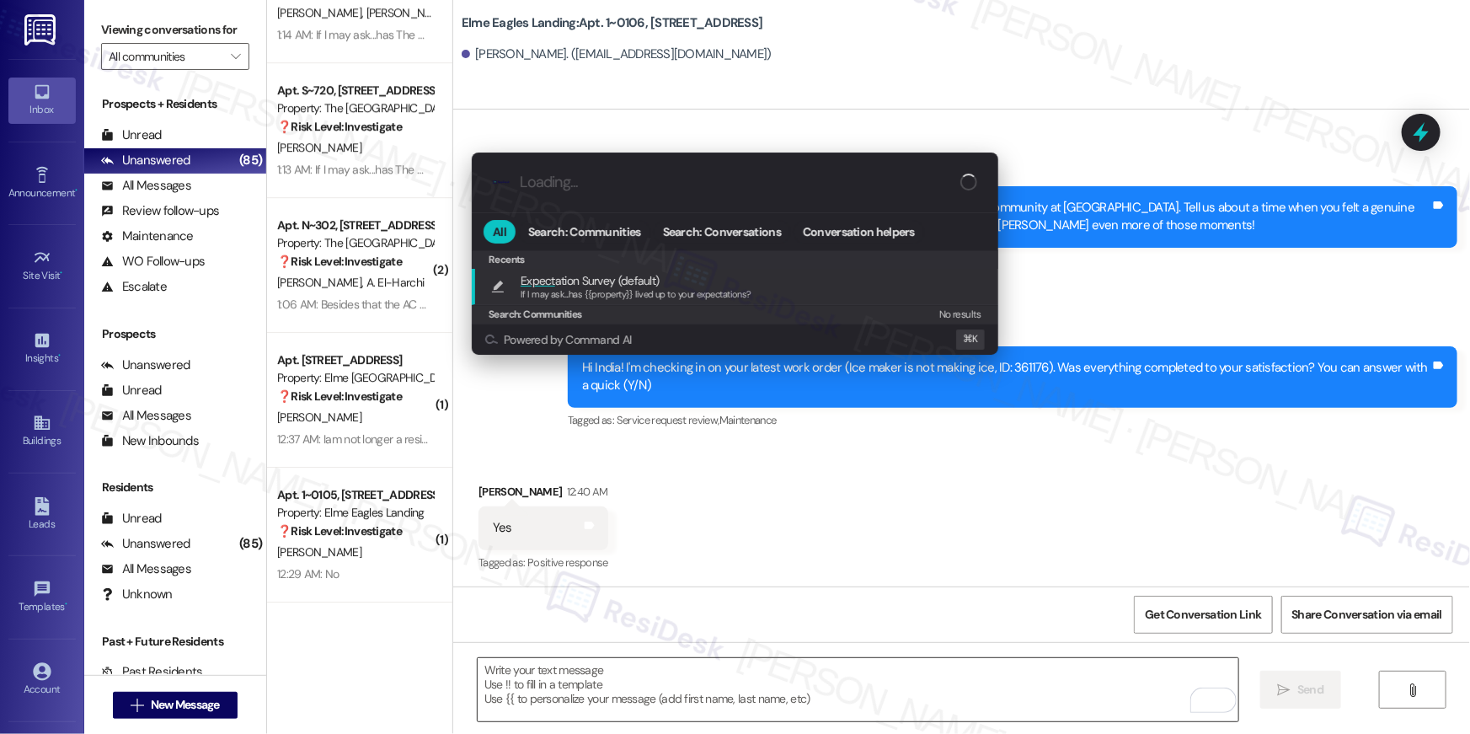
type textarea "If I may ask...has {{property}} lived up to your expectations?"
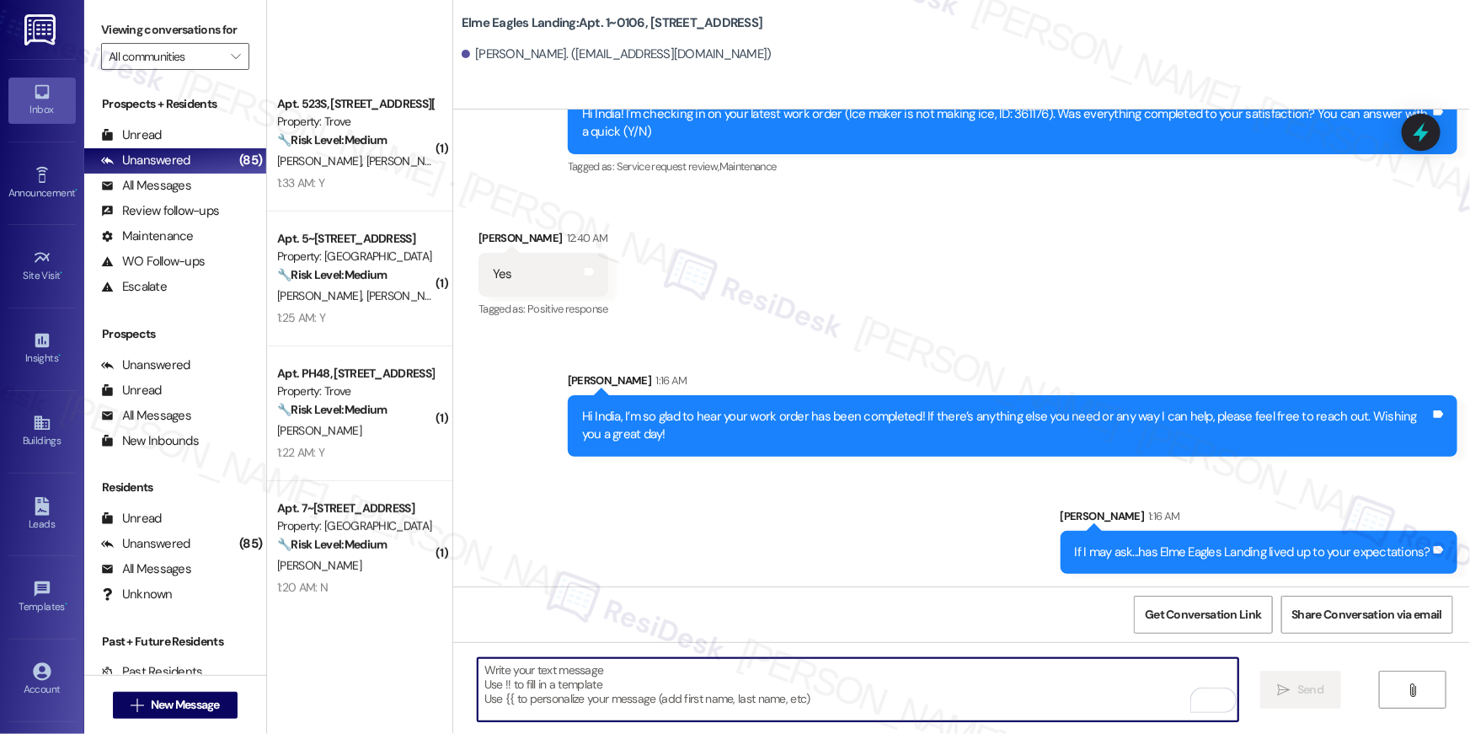
scroll to position [0, 0]
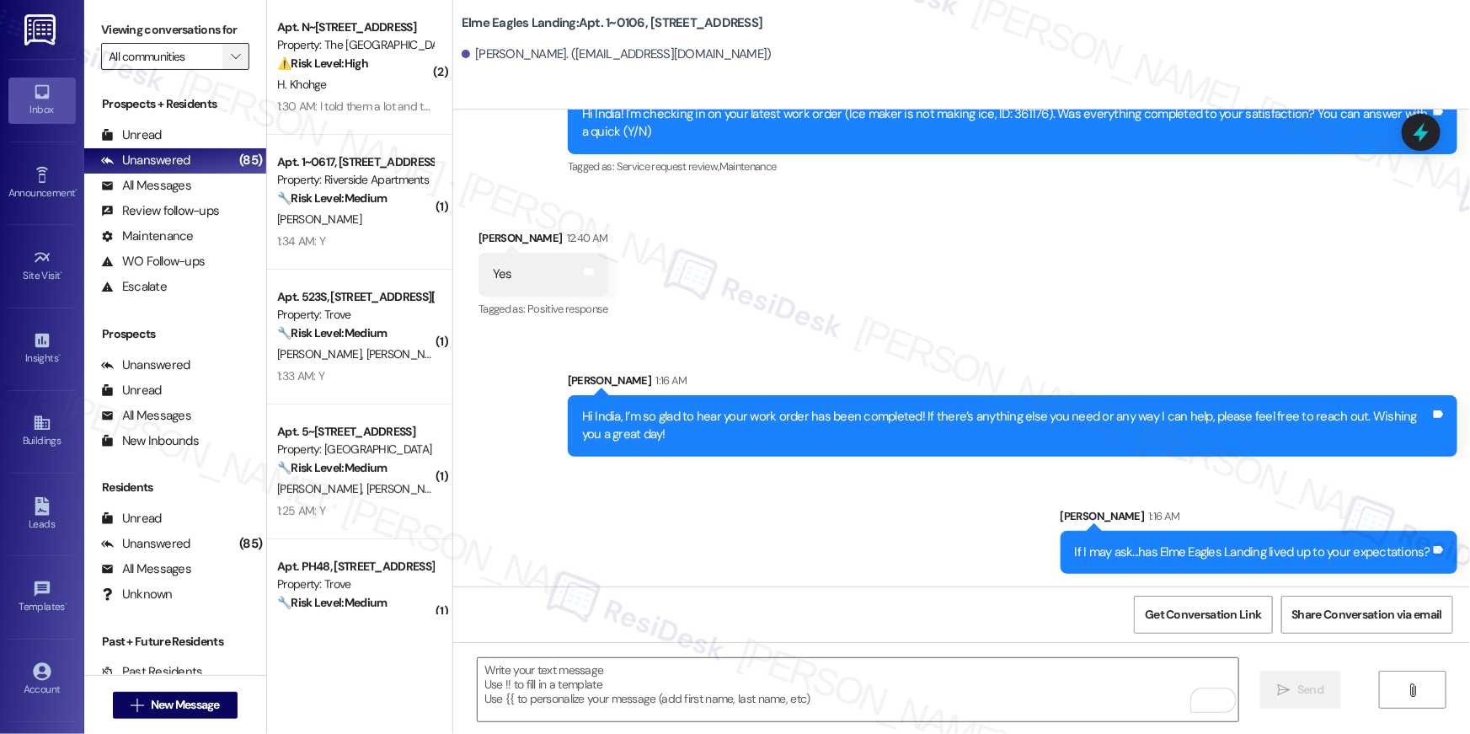
click at [231, 62] on icon "" at bounding box center [235, 56] width 9 height 13
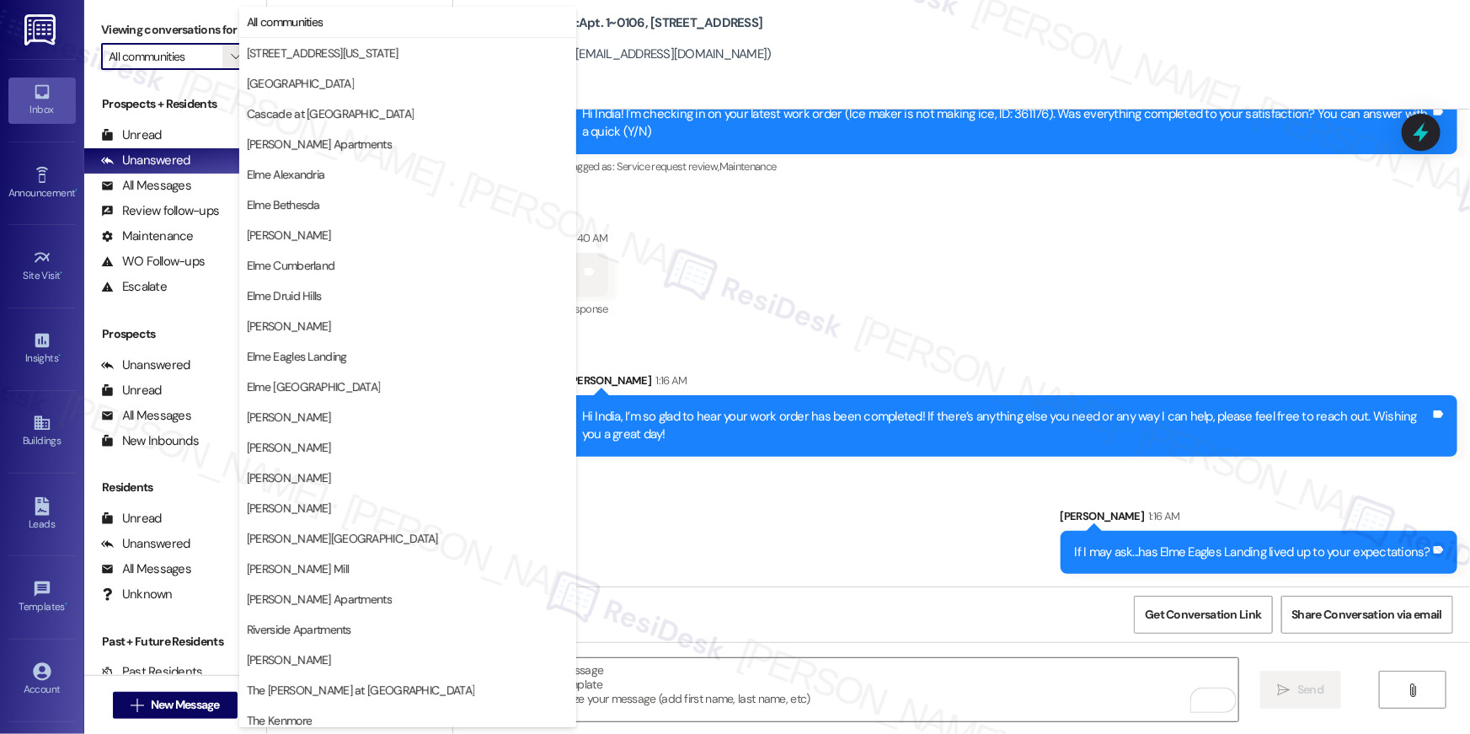
click at [714, 241] on div "Received via SMS India Smith 12:40 AM Yes Tags and notes Tagged as: Positive re…" at bounding box center [961, 262] width 1017 height 142
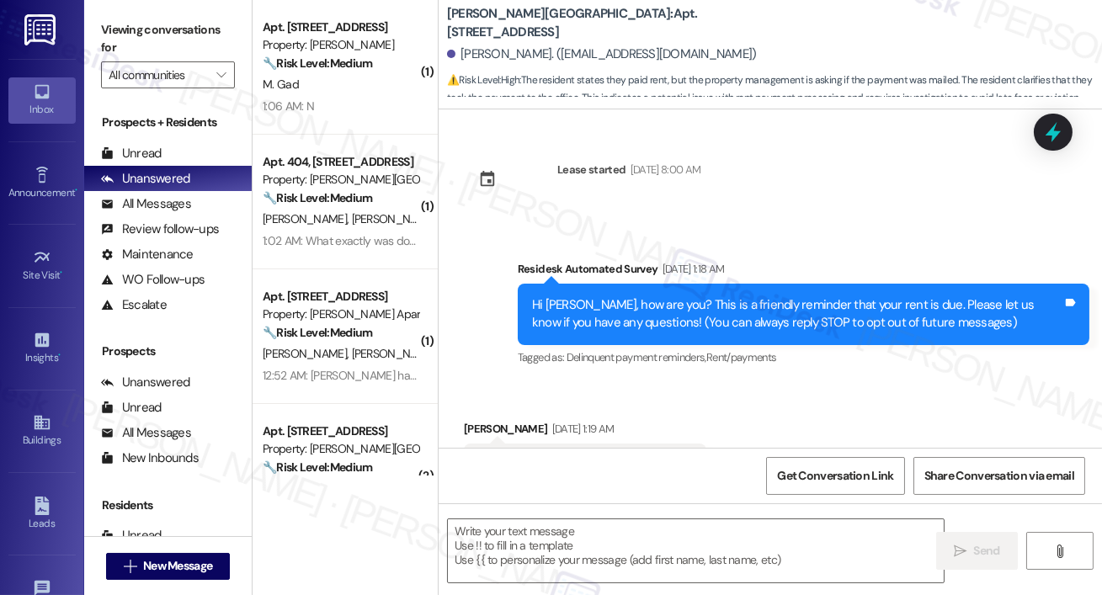
scroll to position [9609, 0]
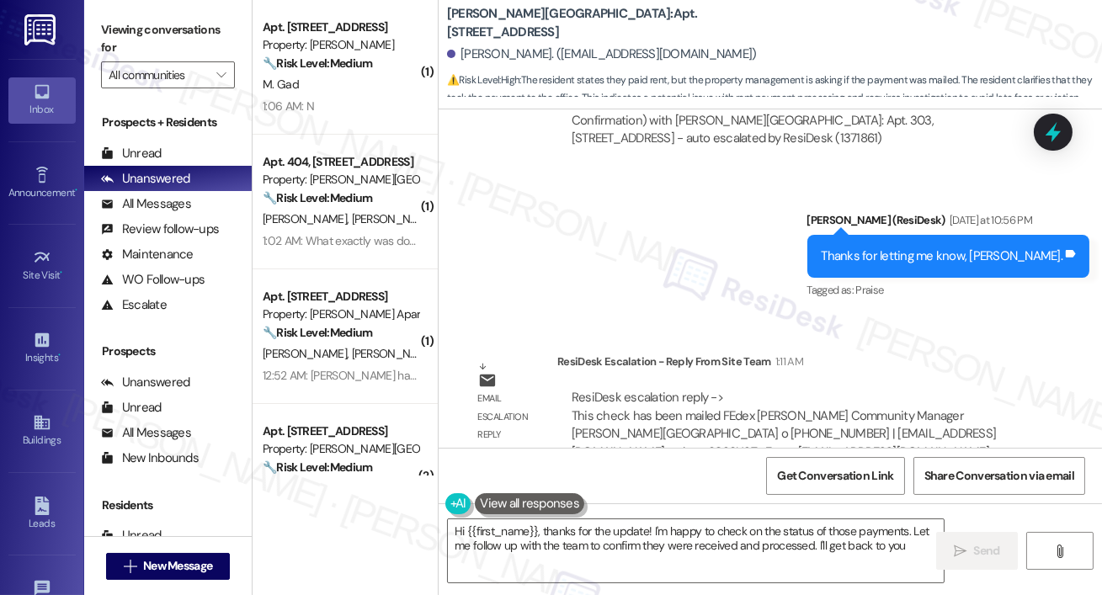
type textarea "Hi {{first_name}}, thanks for the update! I'm happy to check on the status of t…"
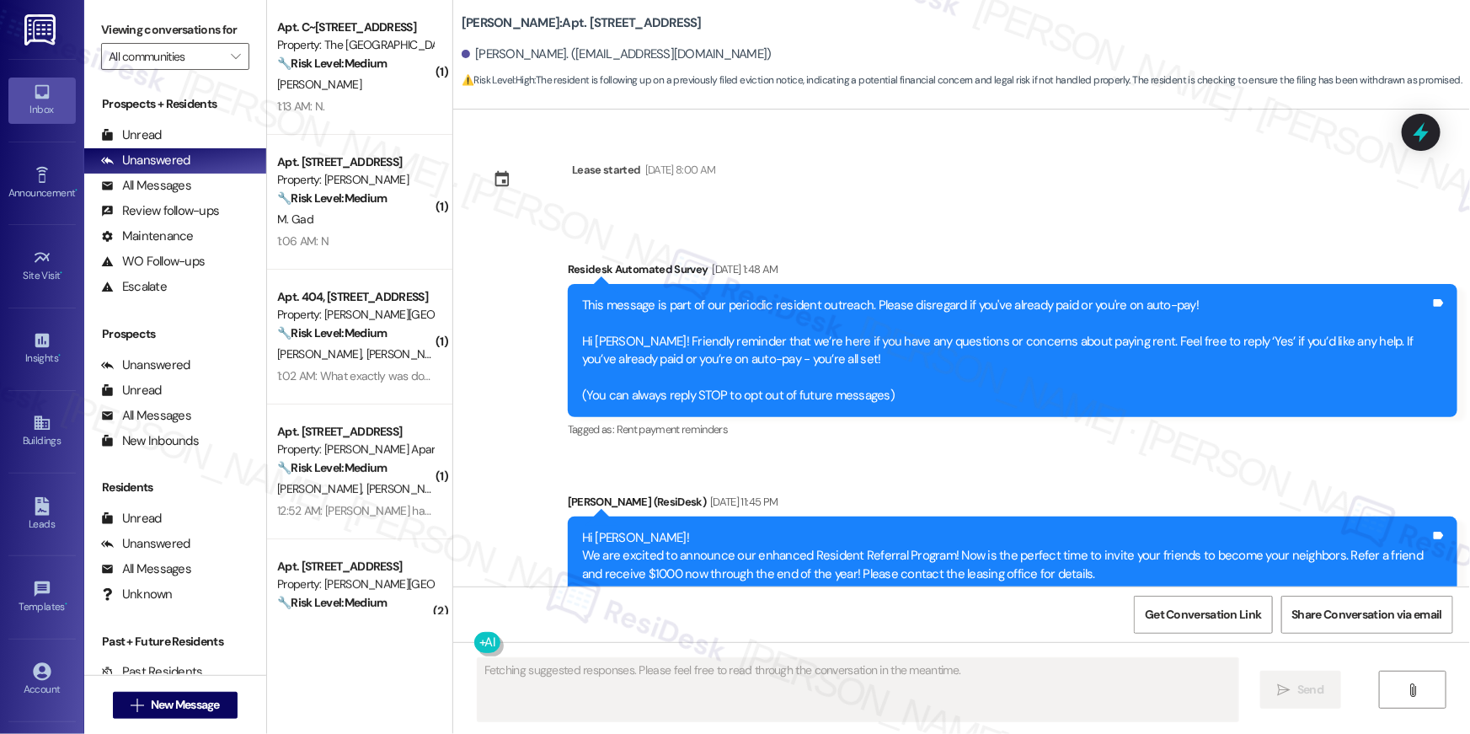
scroll to position [7586, 0]
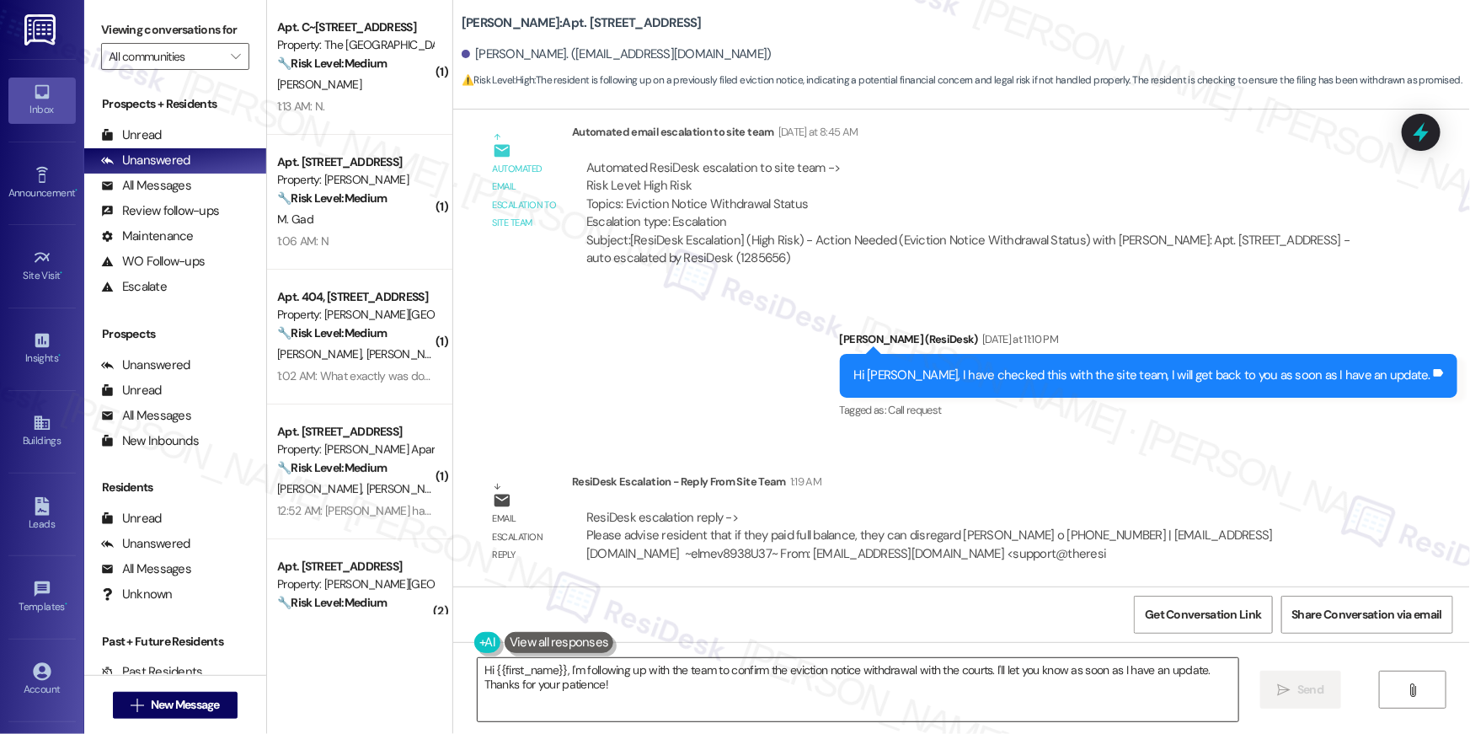
drag, startPoint x: 625, startPoint y: 683, endPoint x: 576, endPoint y: 666, distance: 51.7
click at [626, 683] on textarea "Hi {{first_name}}, I'm following up with the team to confirm the eviction notic…" at bounding box center [858, 689] width 761 height 63
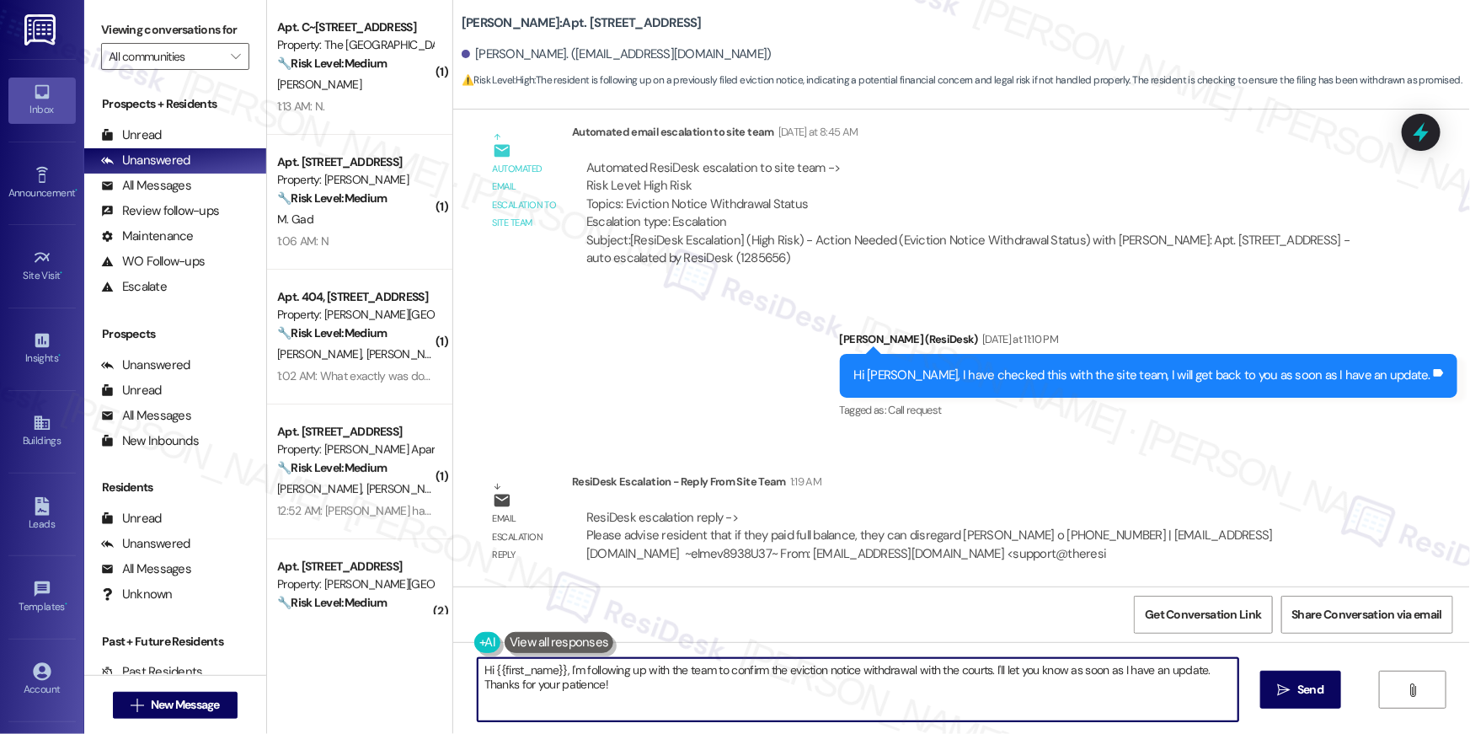
click at [564, 667] on textarea "Hi {{first_name}}, I'm following up with the team to confirm the eviction notic…" at bounding box center [858, 689] width 761 height 63
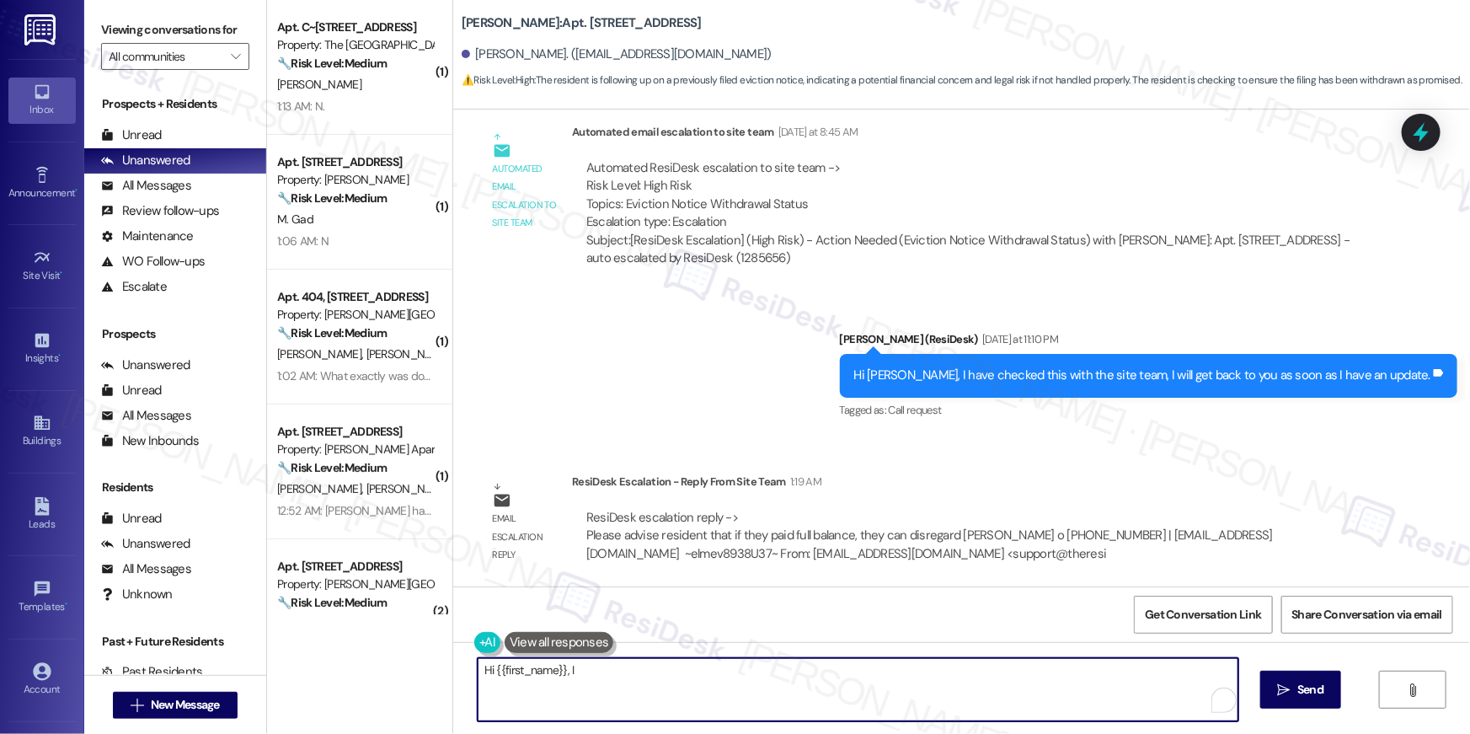
paste textarea "I just got an update from the site team! They said if you have already paid you…"
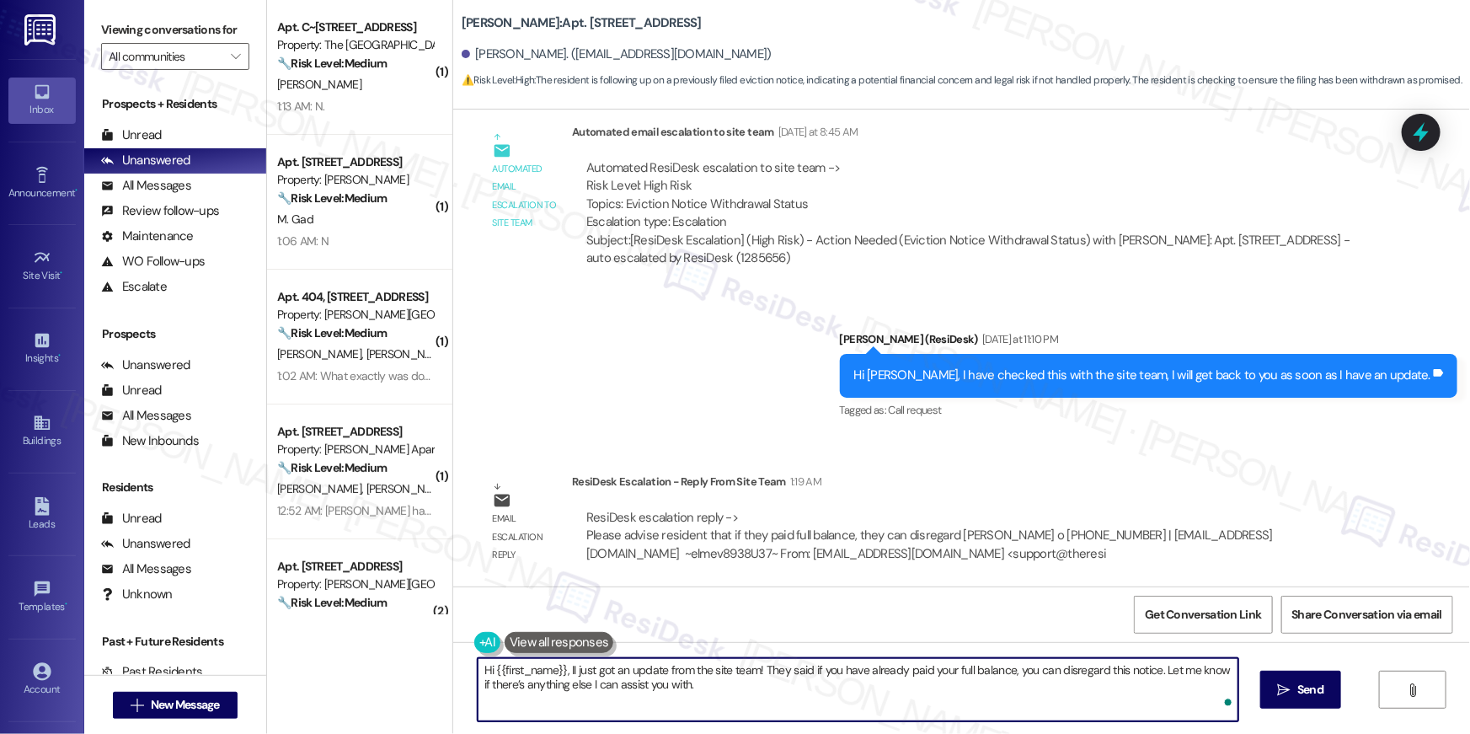
click at [563, 669] on textarea "Hi {{first_name}}, II just got an update from the site team! They said if you h…" at bounding box center [858, 689] width 761 height 63
type textarea "Hi {{first_name}}, I just got an update from the site team! They said if you ha…"
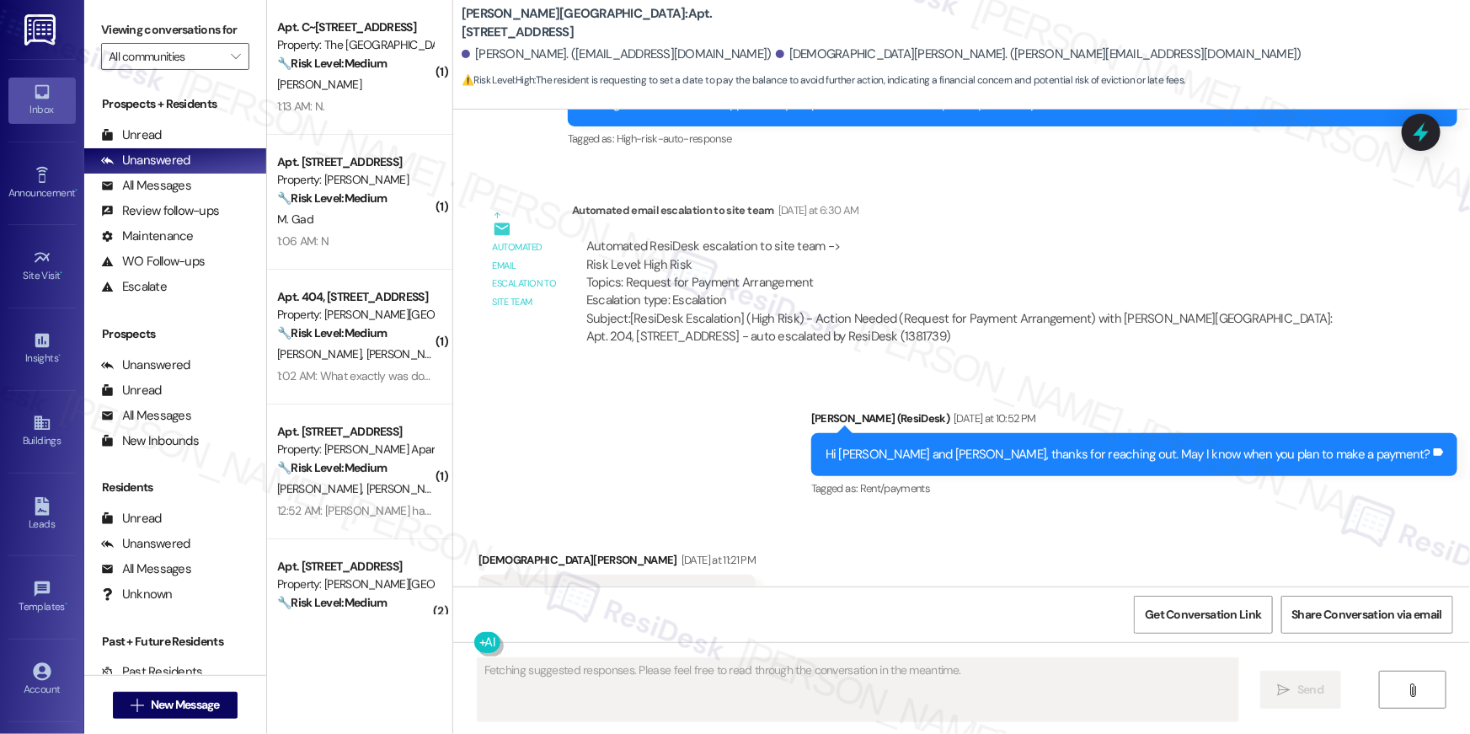
scroll to position [5643, 0]
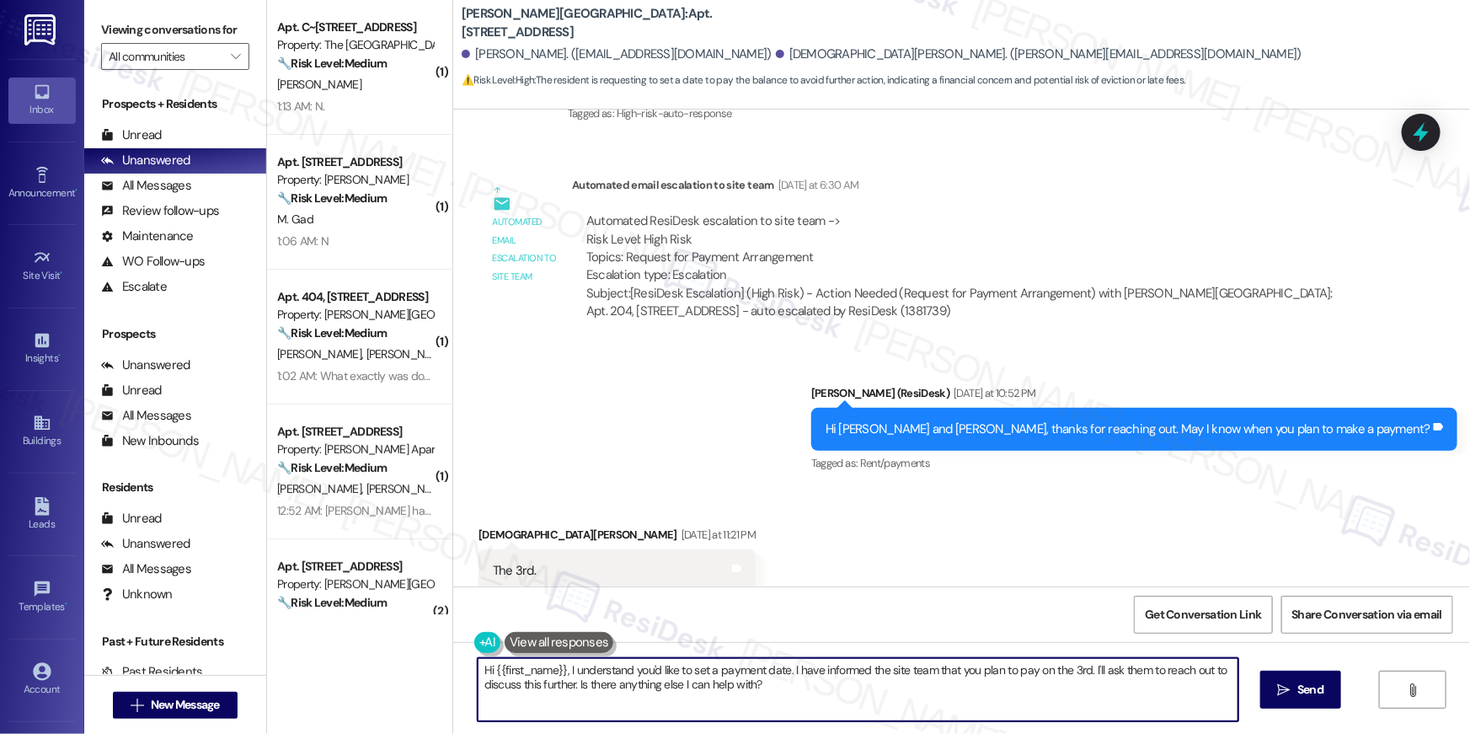
drag, startPoint x: 636, startPoint y: 691, endPoint x: 560, endPoint y: 668, distance: 79.4
click at [636, 691] on textarea "Hi {{first_name}}, I understand you'd like to set a payment date. I have inform…" at bounding box center [858, 689] width 761 height 63
drag, startPoint x: 566, startPoint y: 675, endPoint x: 677, endPoint y: 705, distance: 115.2
click at [677, 705] on textarea "Hi {{first_name}}, I understand you'd like to set a payment date. I have inform…" at bounding box center [858, 689] width 761 height 63
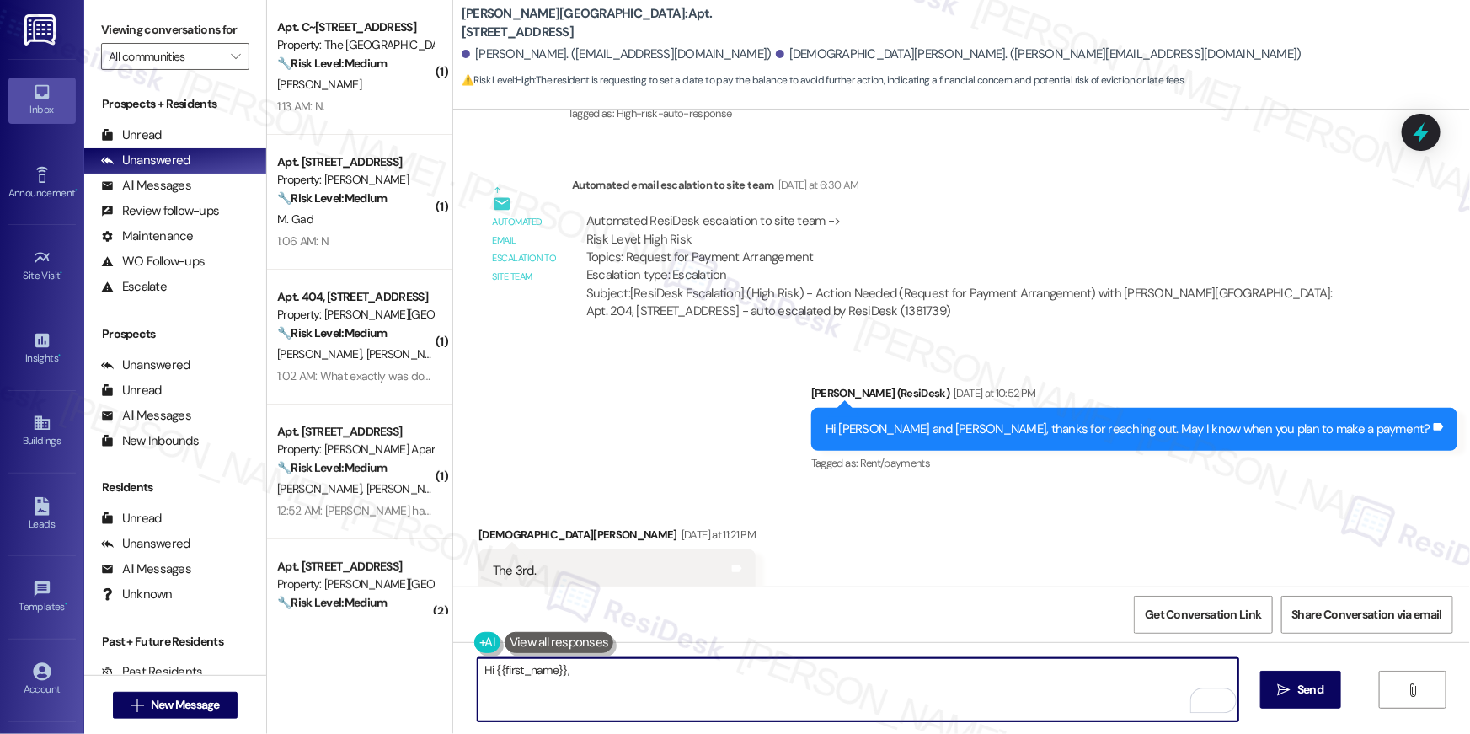
paste textarea "I just got an update from the site team! They said you will need to pay your ba…"
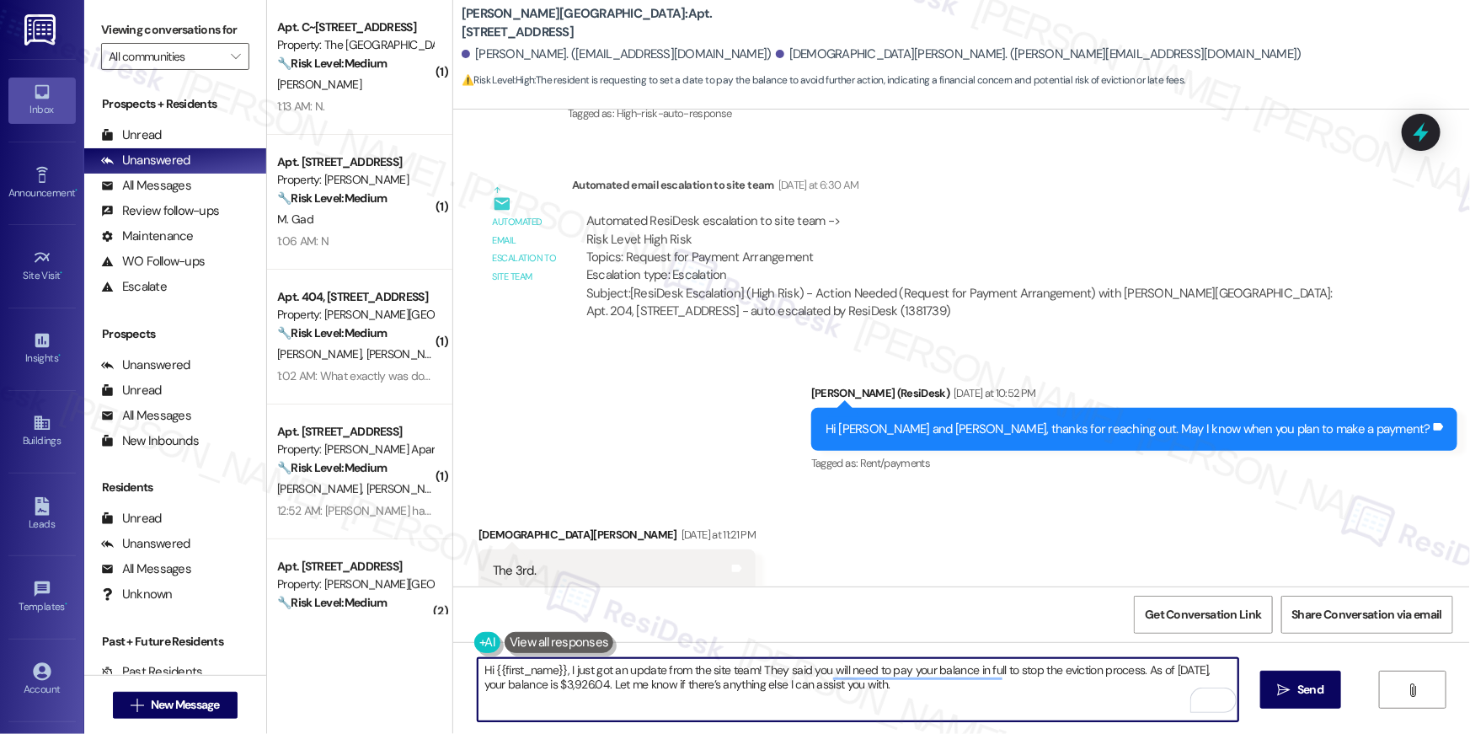
click at [1022, 670] on textarea "Hi {{first_name}}, I just got an update from the site team! They said you will …" at bounding box center [858, 689] width 761 height 63
click at [1060, 673] on textarea "Hi {{first_name}}, I just got an update from the site team! They said you will …" at bounding box center [858, 689] width 761 height 63
type textarea "Hi {{first_name}}, I just got an update from the site team! They said you will …"
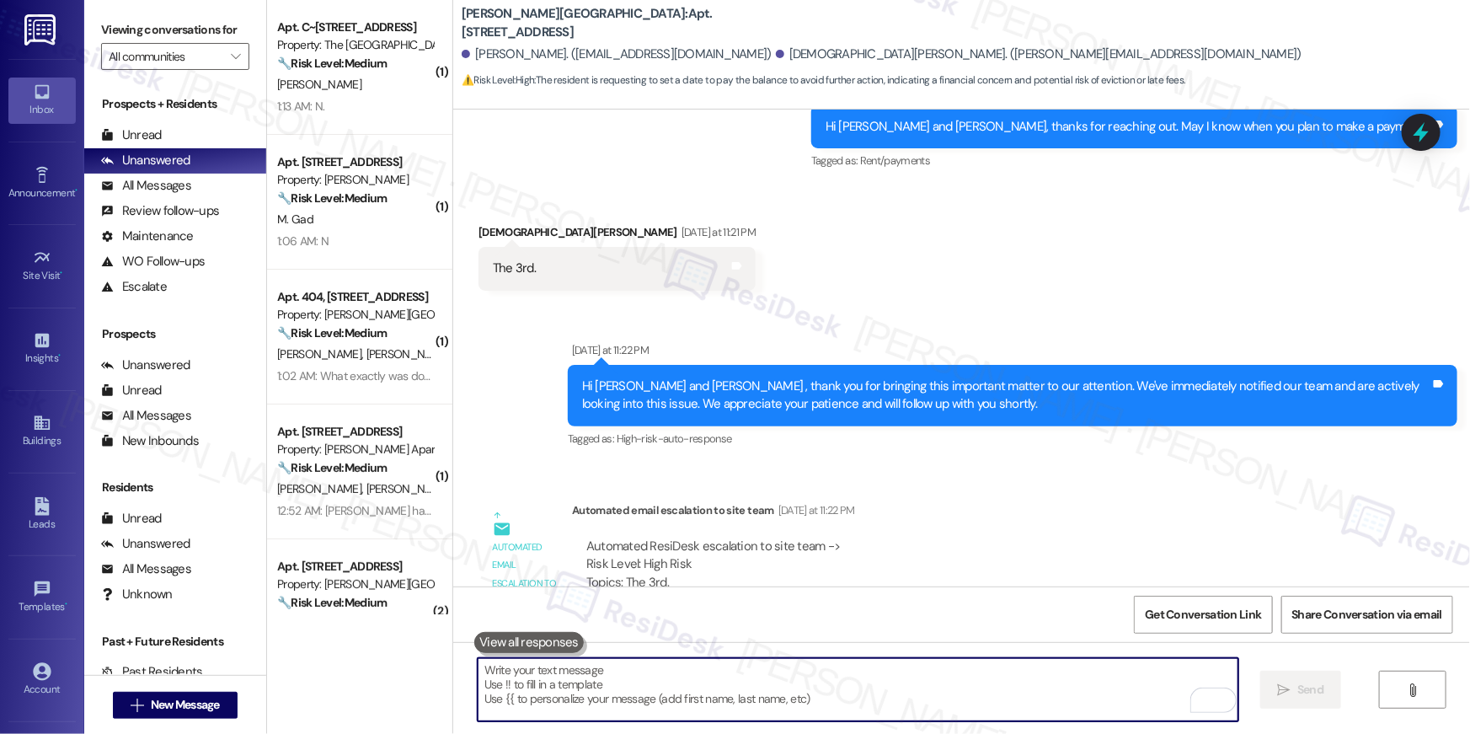
scroll to position [6300, 0]
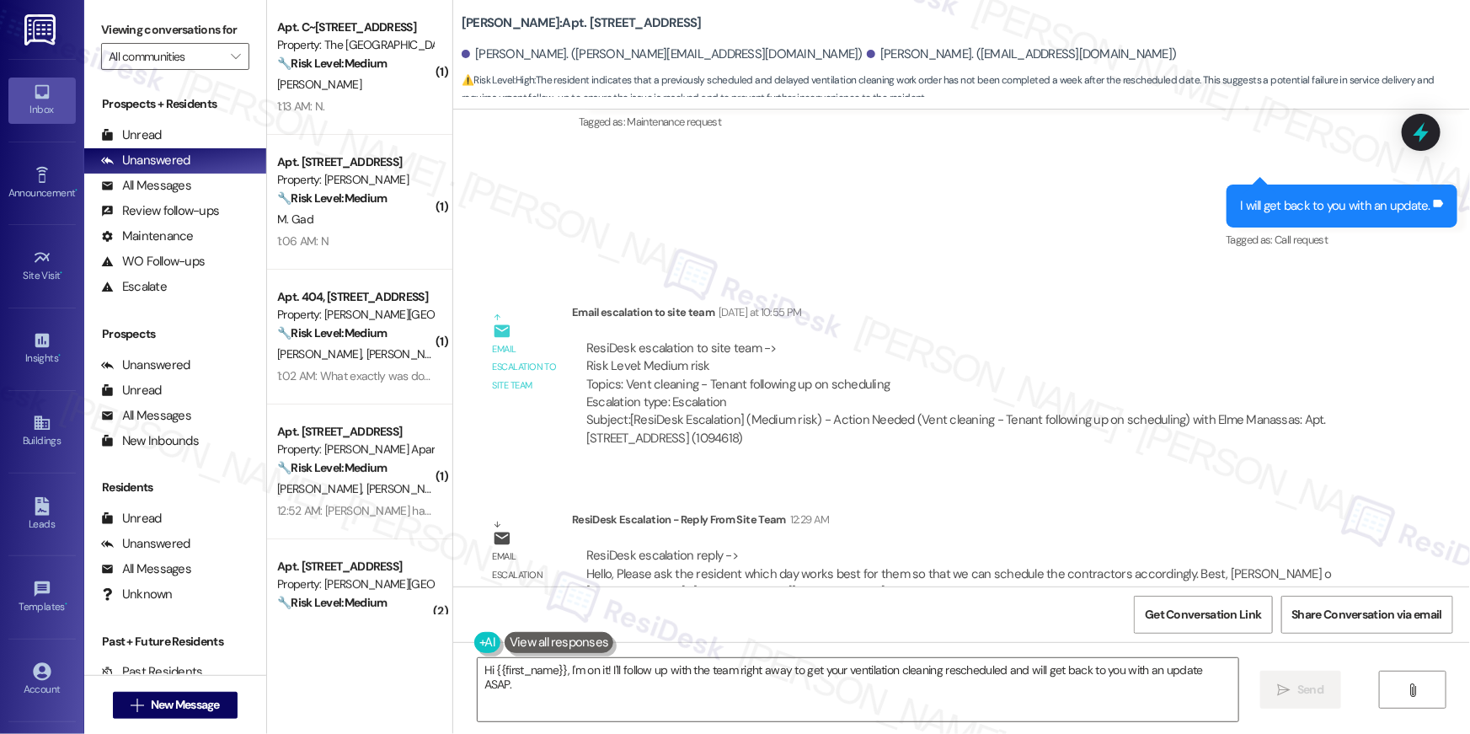
scroll to position [15641, 0]
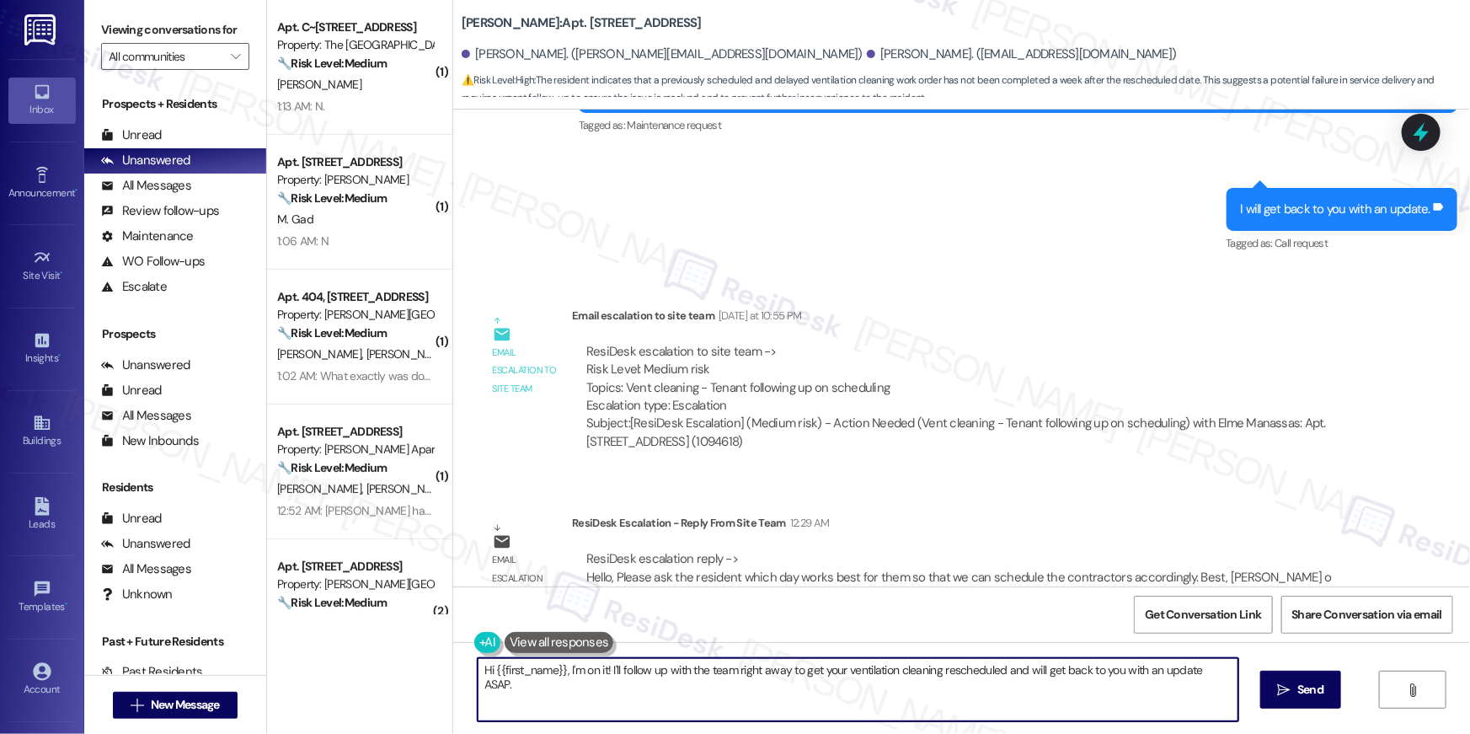
click at [579, 678] on textarea "Hi {{first_name}}, I'm on it! I'll follow up with the team right away to get yo…" at bounding box center [858, 689] width 761 height 63
drag, startPoint x: 563, startPoint y: 673, endPoint x: 633, endPoint y: 723, distance: 85.8
click at [589, 719] on textarea "Hi {{first_name}}, I'm on it! I'll follow up with the team right away to get yo…" at bounding box center [858, 689] width 761 height 63
paste textarea "just got an update from the site team! They said to please let us know which da…"
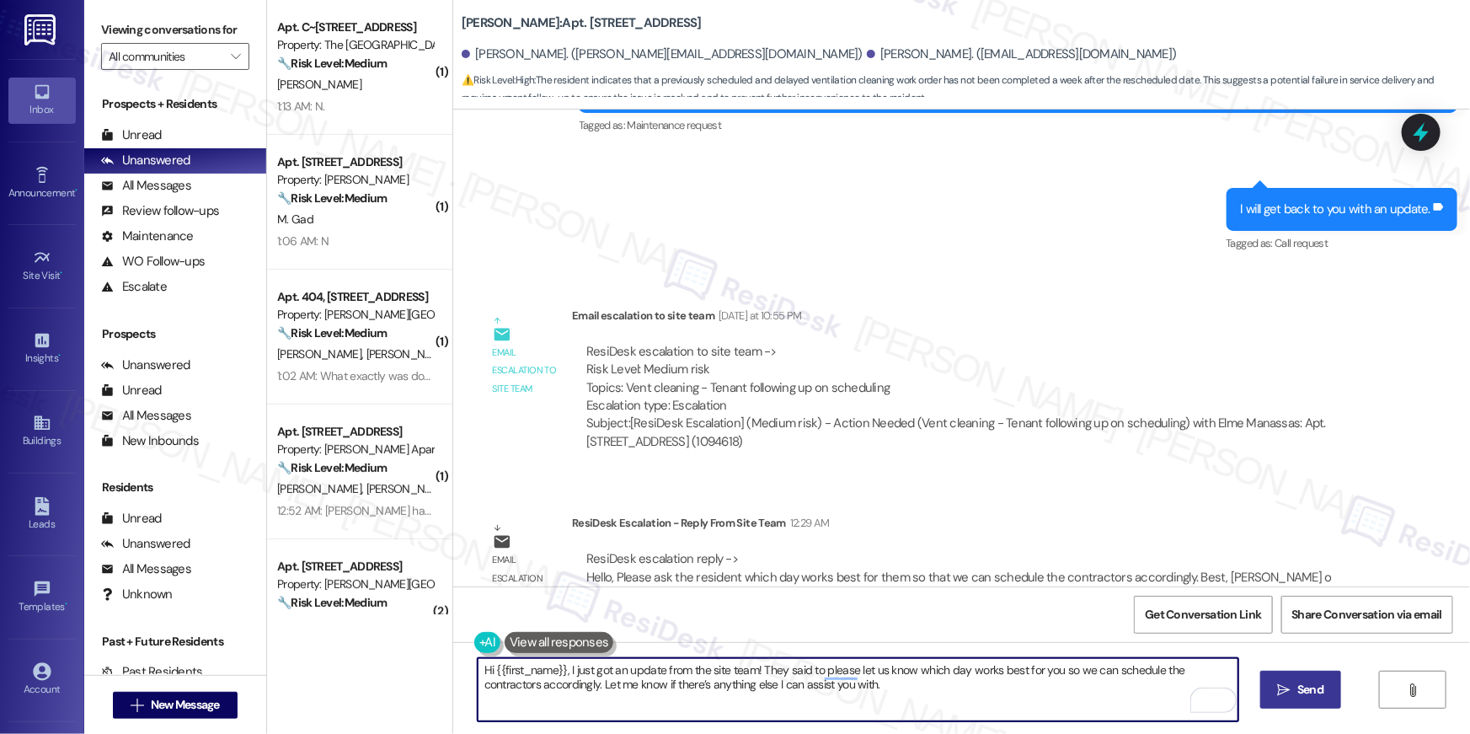
type textarea "Hi {{first_name}}, I just got an update from the site team! They said to please…"
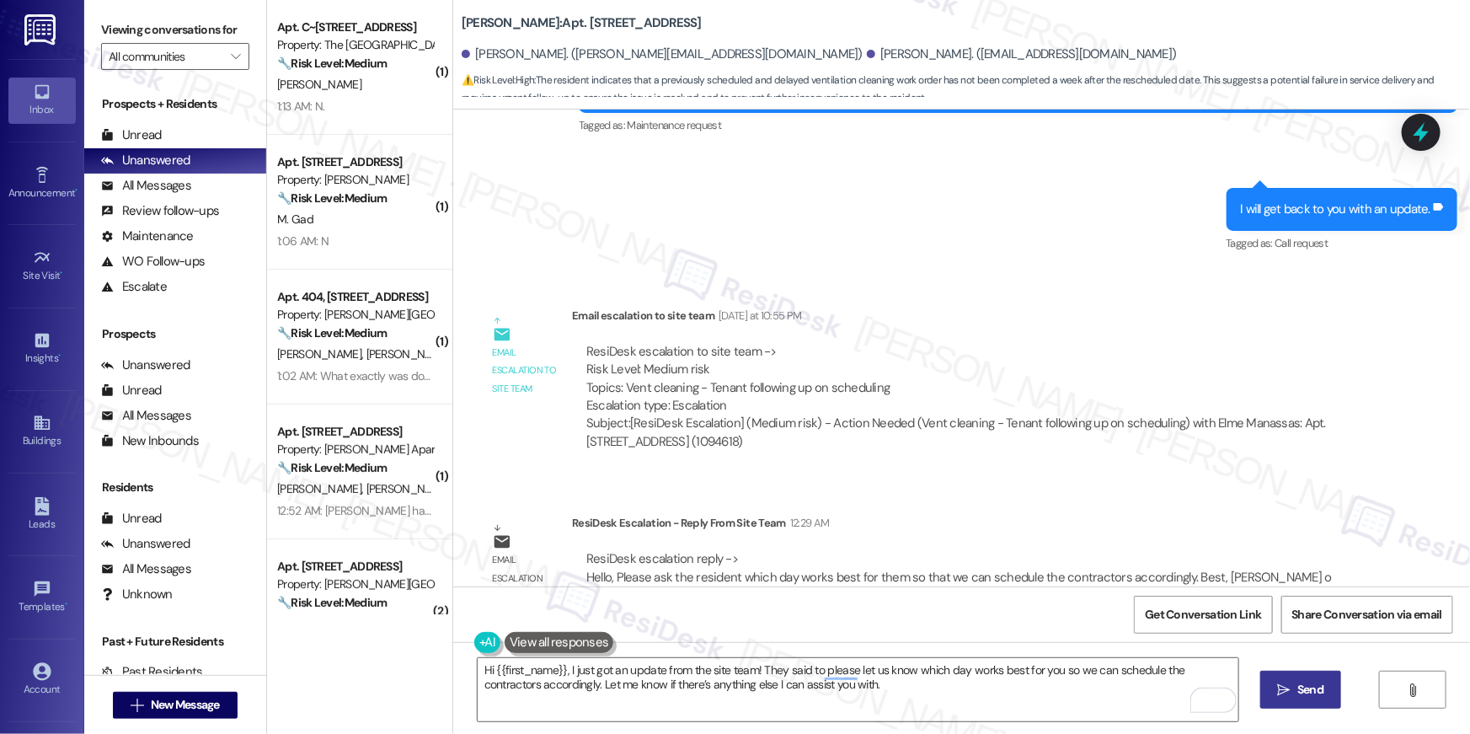
click at [1287, 684] on icon "" at bounding box center [1284, 689] width 13 height 13
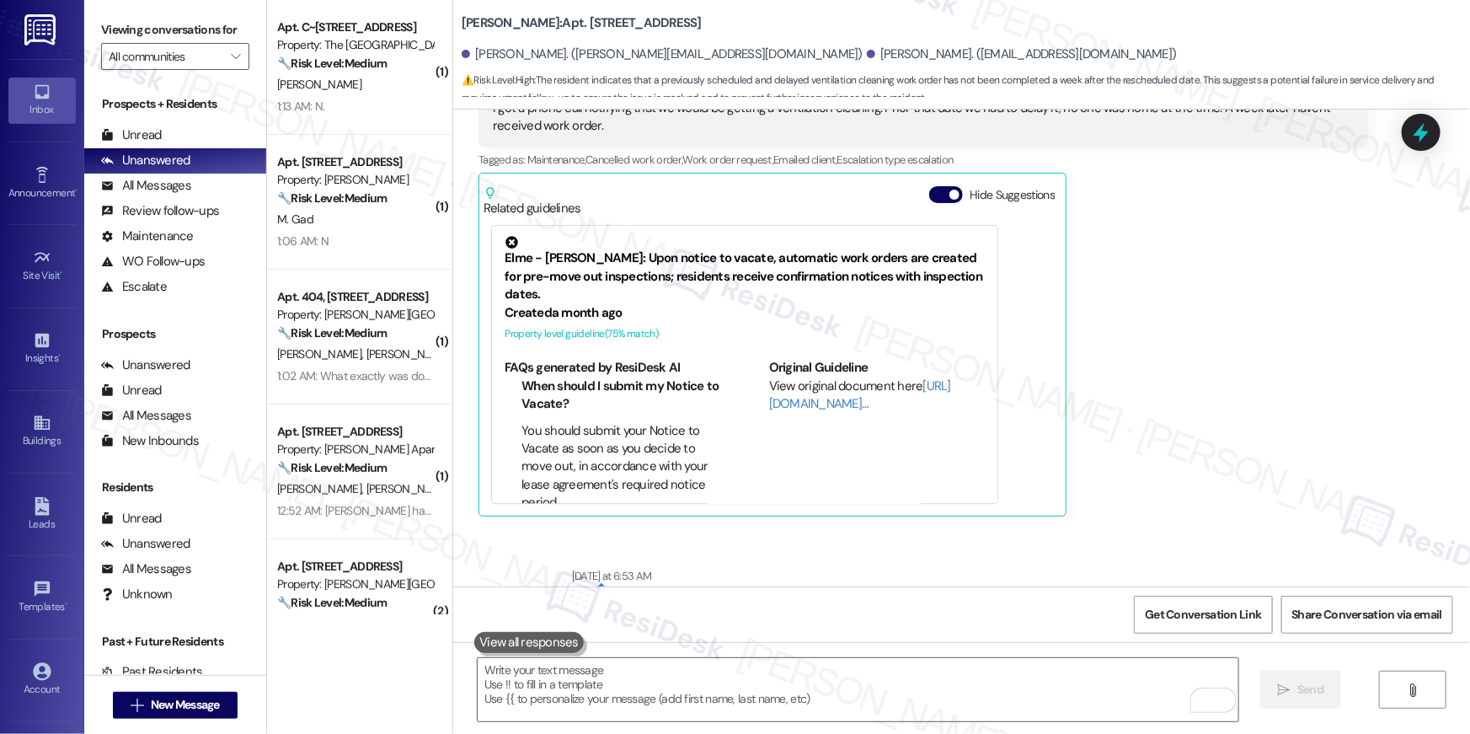
scroll to position [14655, 0]
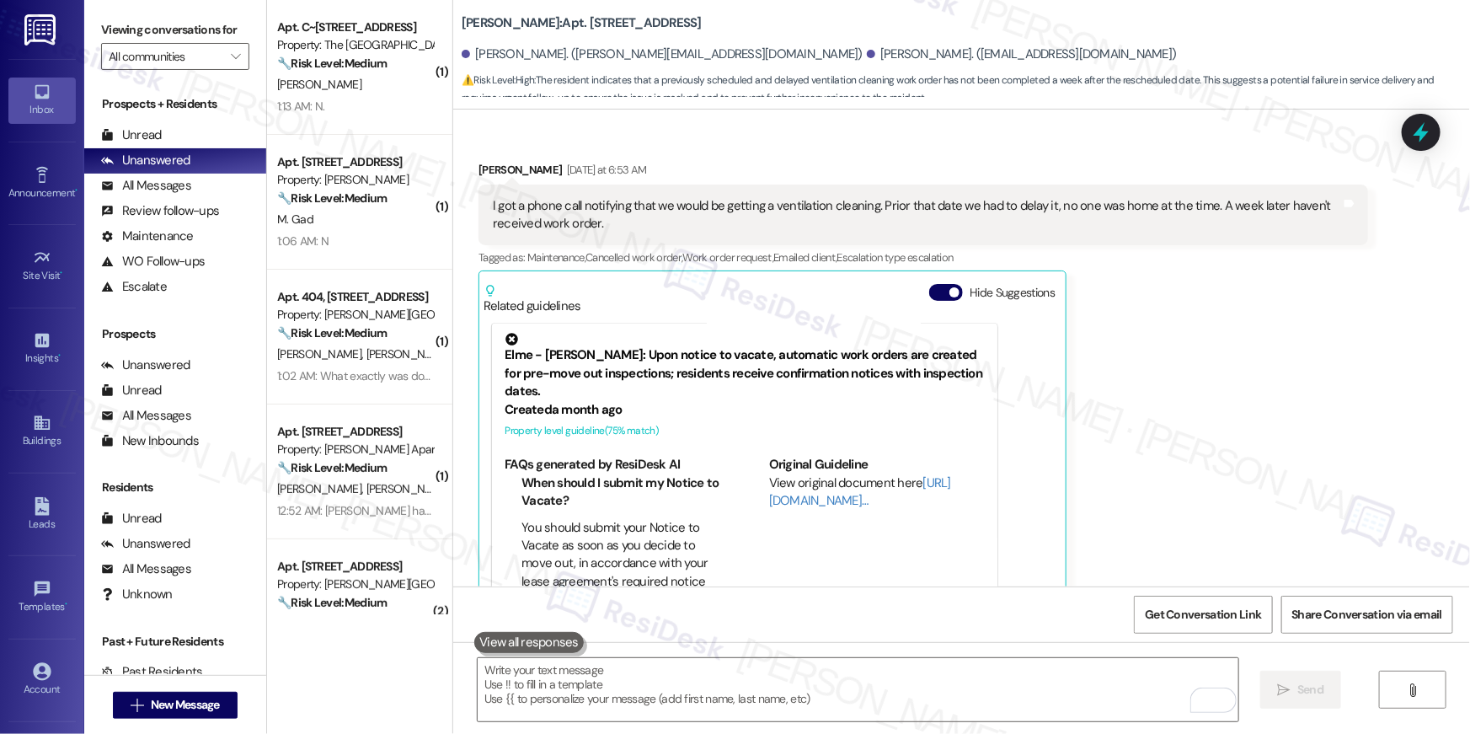
click at [1109, 398] on div "Andres Lopez Yesterday at 6:53 AM I got a phone call notifying that we would be…" at bounding box center [922, 387] width 889 height 453
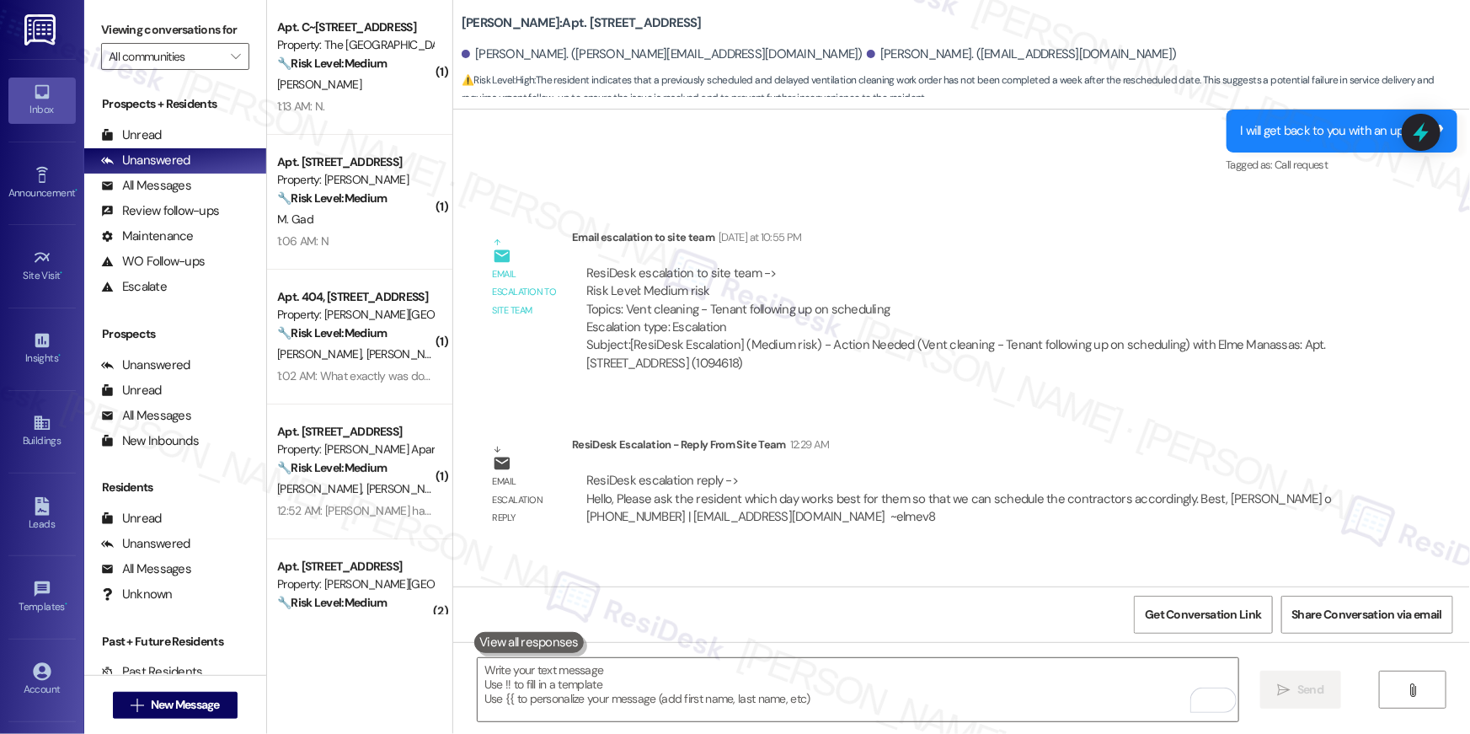
scroll to position [15780, 0]
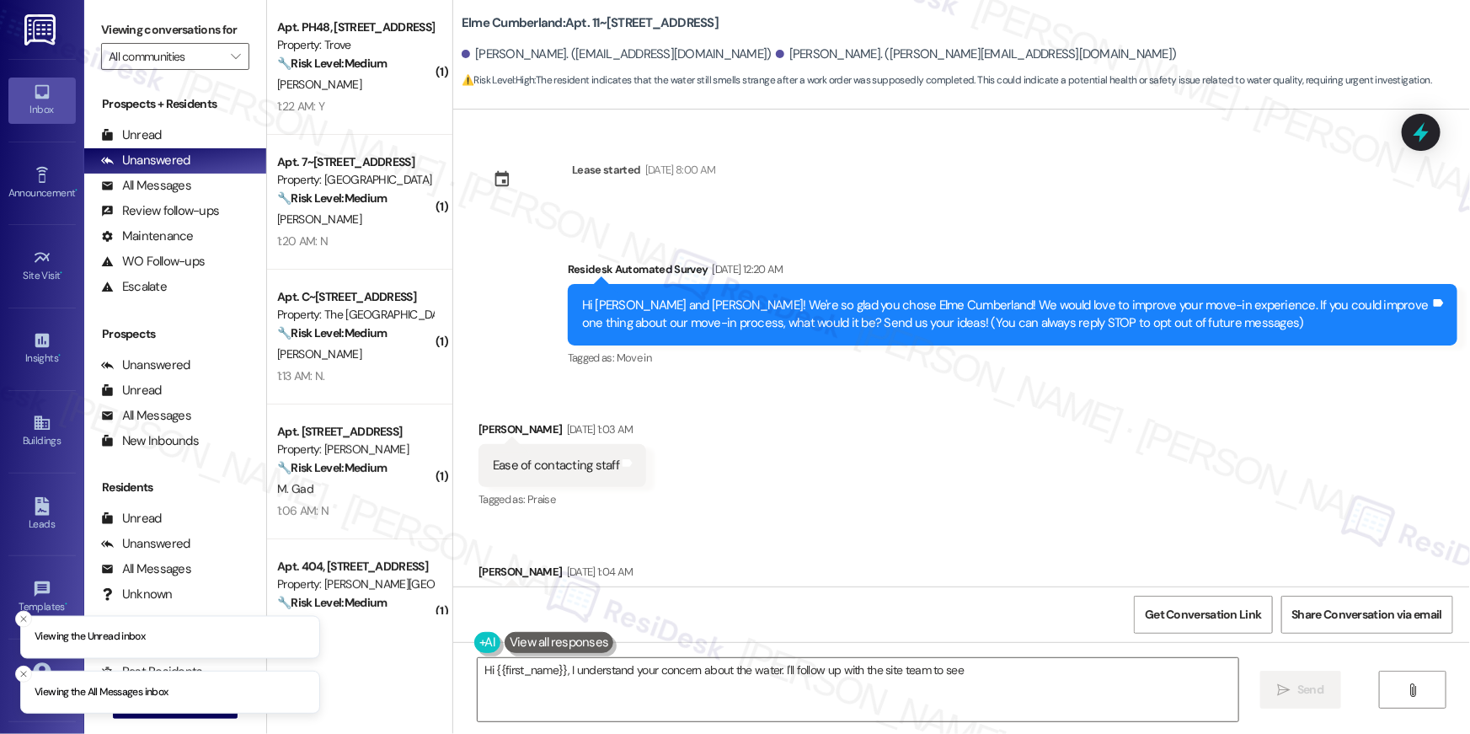
scroll to position [4343, 0]
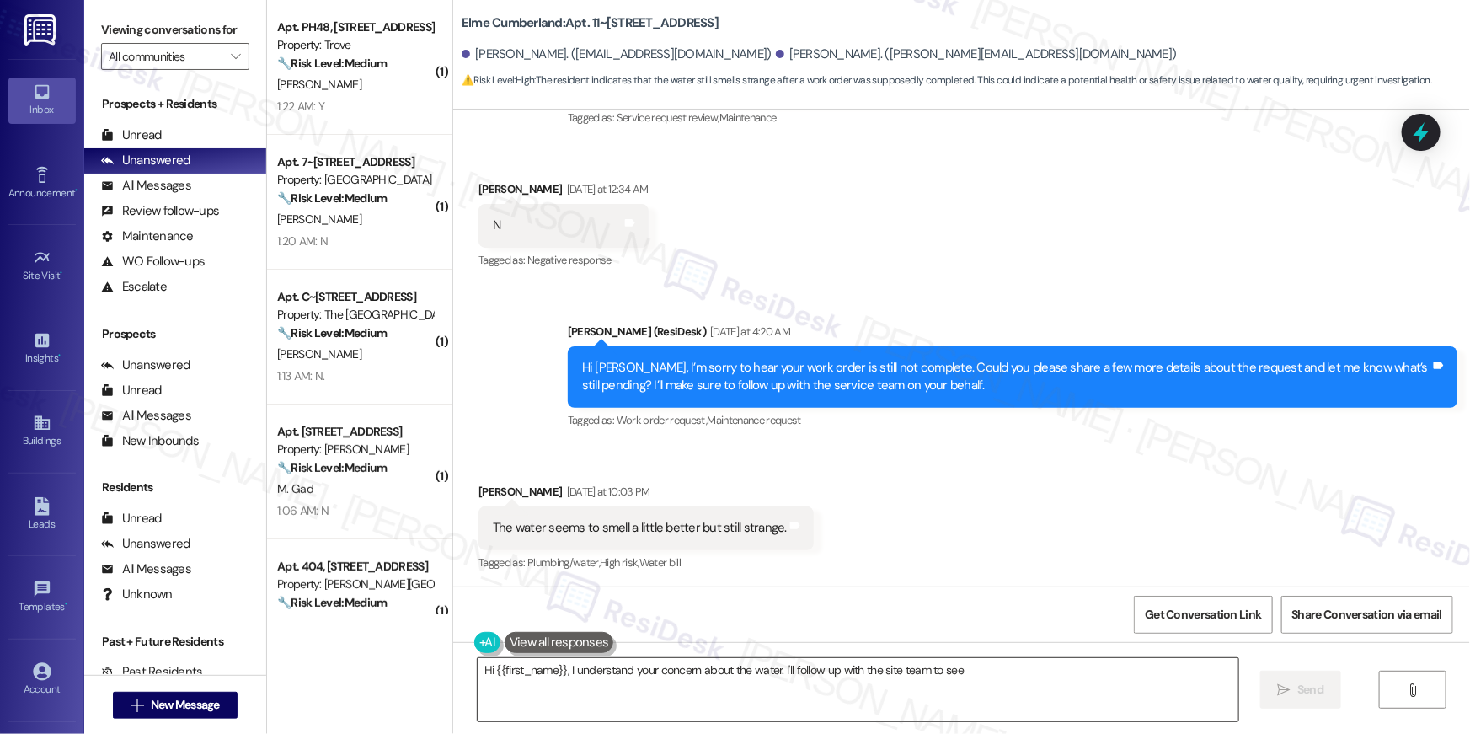
click at [659, 687] on textarea "Hi {{first_name}}, I understand your concern about the water. I'll follow up wi…" at bounding box center [858, 689] width 761 height 63
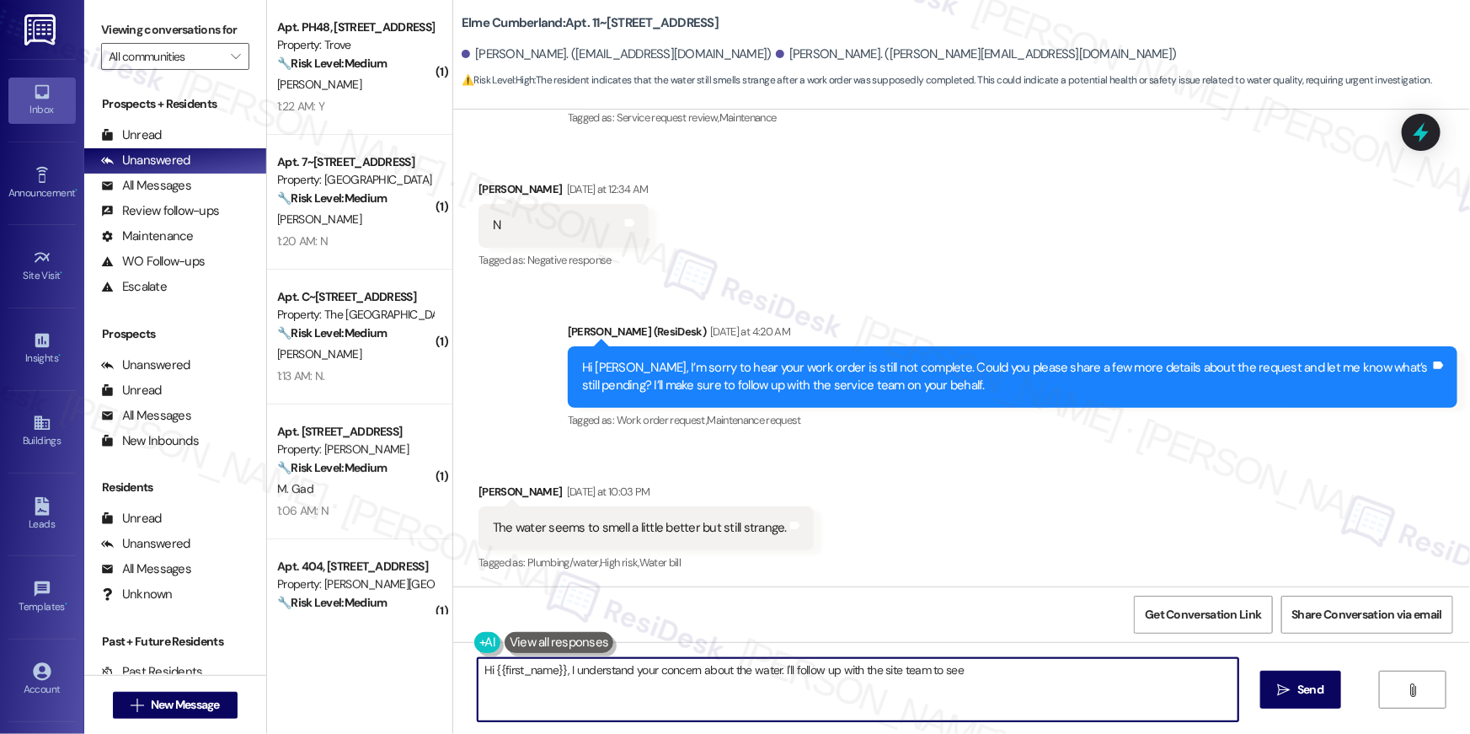
click at [659, 687] on textarea "Hi {{first_name}}, I understand your concern about the water. I'll follow up wi…" at bounding box center [858, 689] width 761 height 63
type textarea "Hi {{first_name}}, I understand your concern about the water. I'll follow up wi…"
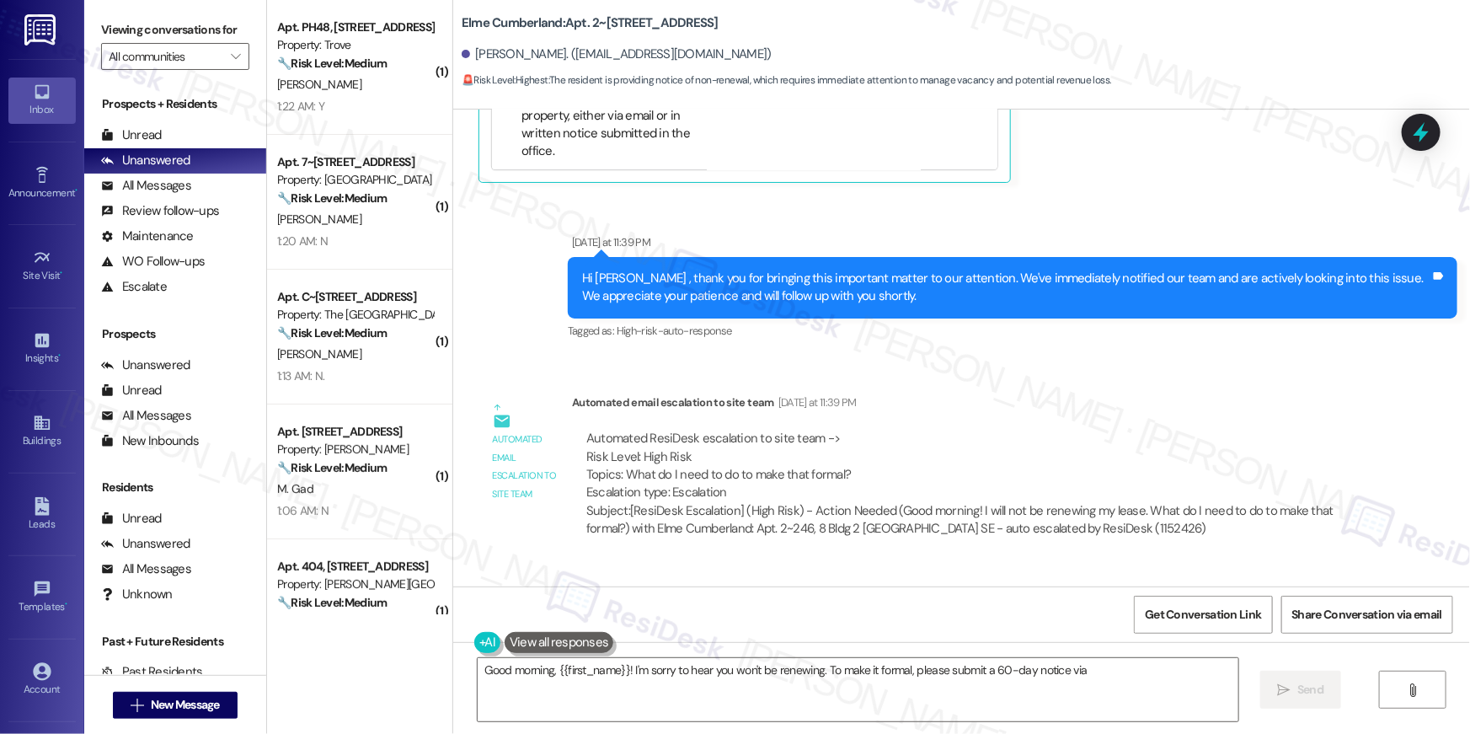
scroll to position [12073, 0]
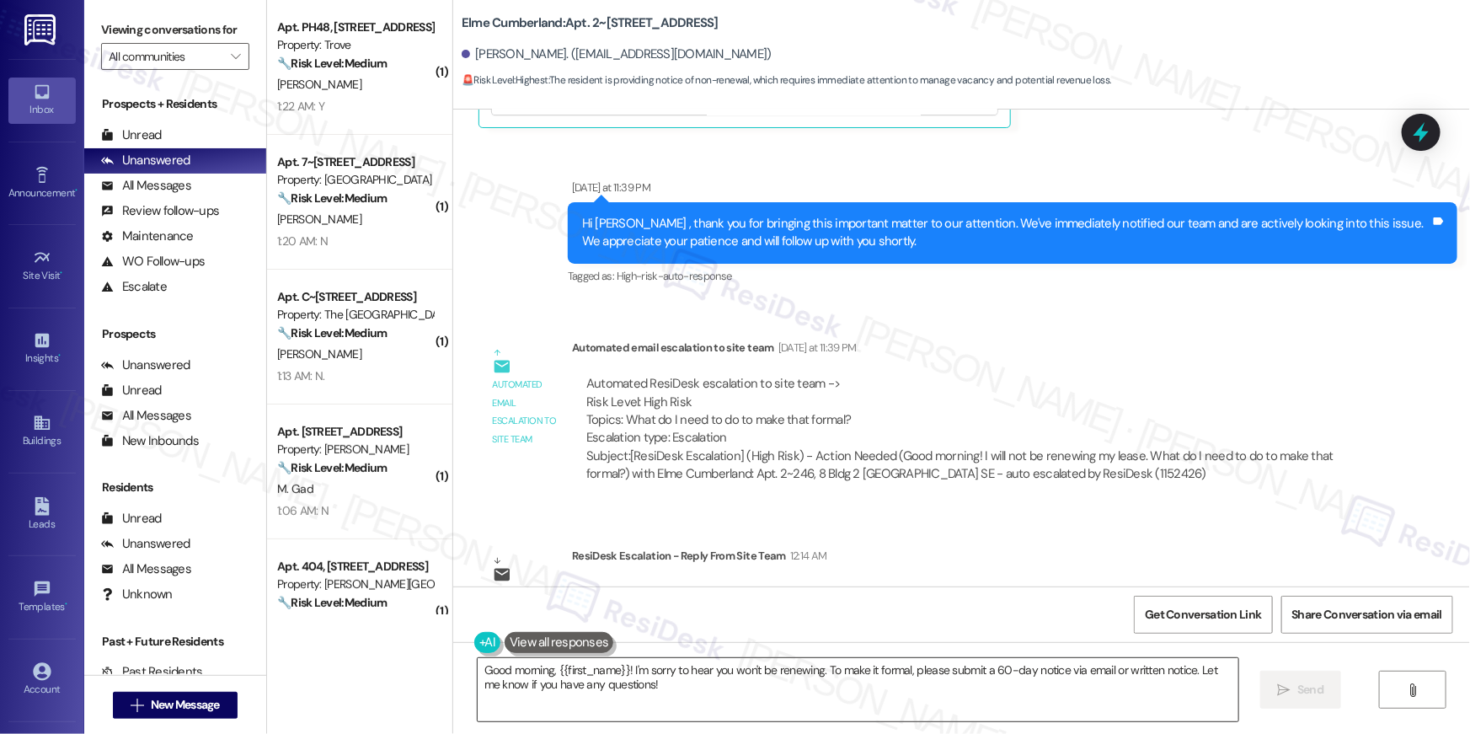
click at [950, 711] on textarea "Good morning, {{first_name}}! I'm sorry to hear you won't be renewing. To make …" at bounding box center [858, 689] width 761 height 63
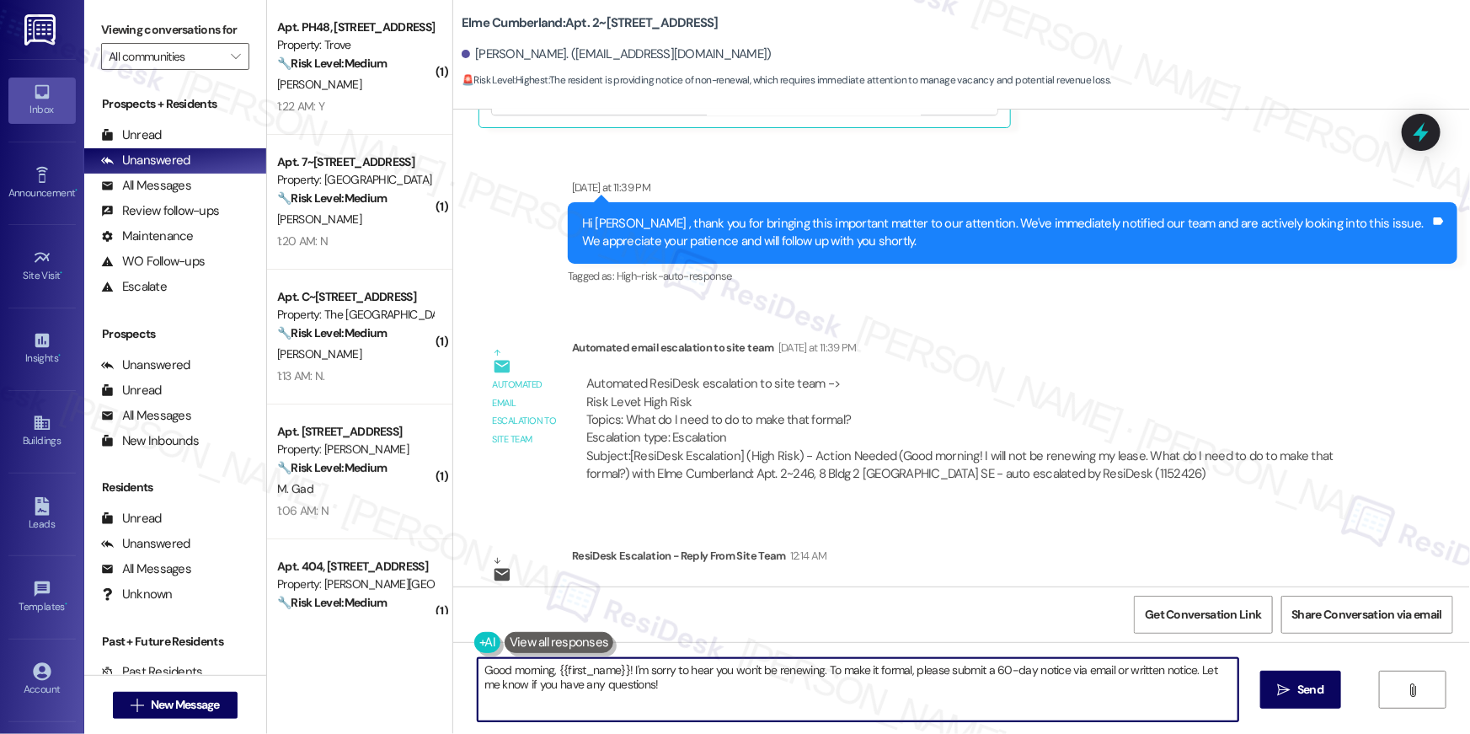
drag, startPoint x: 950, startPoint y: 709, endPoint x: 950, endPoint y: 694, distance: 15.2
click at [950, 709] on textarea "Good morning, {{first_name}}! I'm sorry to hear you won't be renewing. To make …" at bounding box center [858, 689] width 761 height 63
click at [950, 694] on textarea "Good morning, {{first_name}}! I'm sorry to hear you won't be renewing. To make …" at bounding box center [858, 689] width 761 height 63
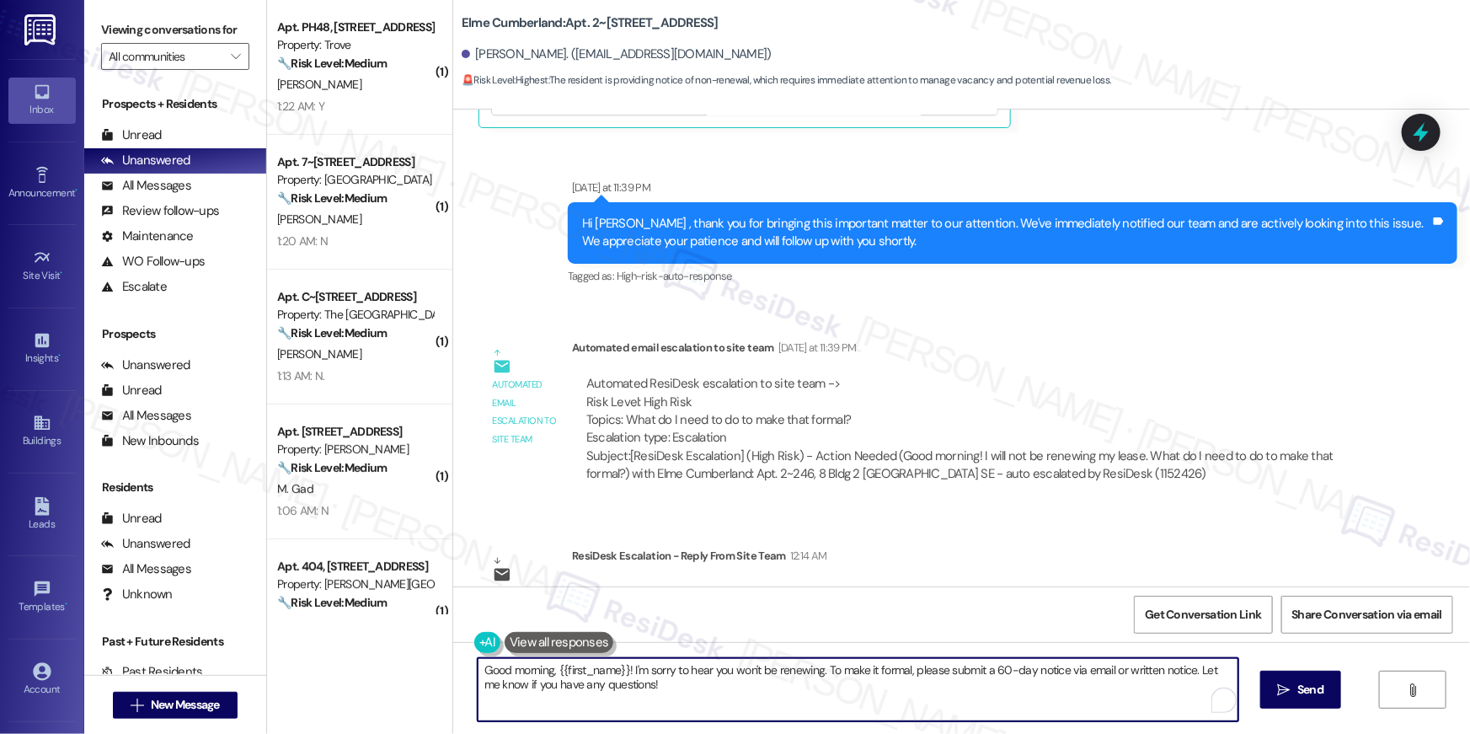
paste textarea "Hi {{first_name}}, we’re sorry to see you go and appreciate your residency. To …"
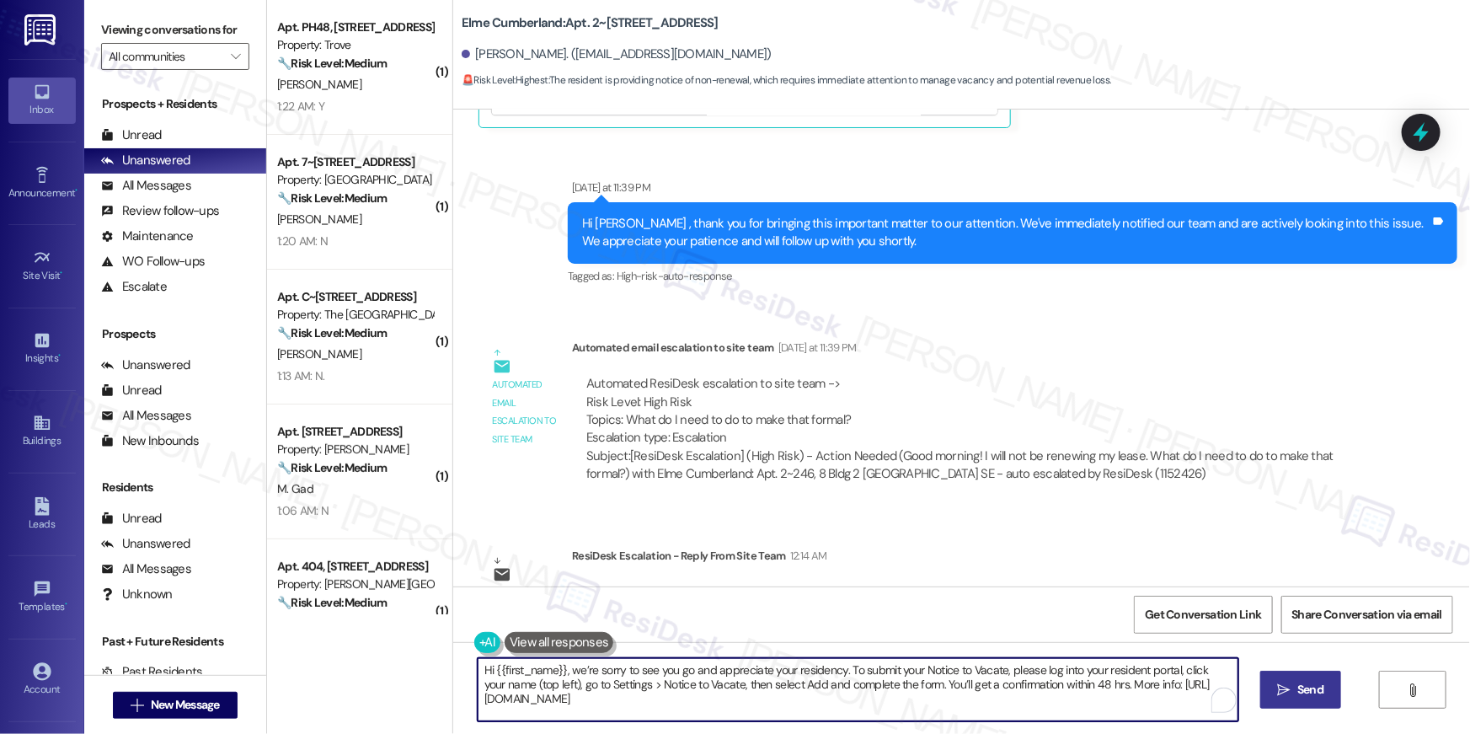
type textarea "Hi {{first_name}}, we’re sorry to see you go and appreciate your residency. To …"
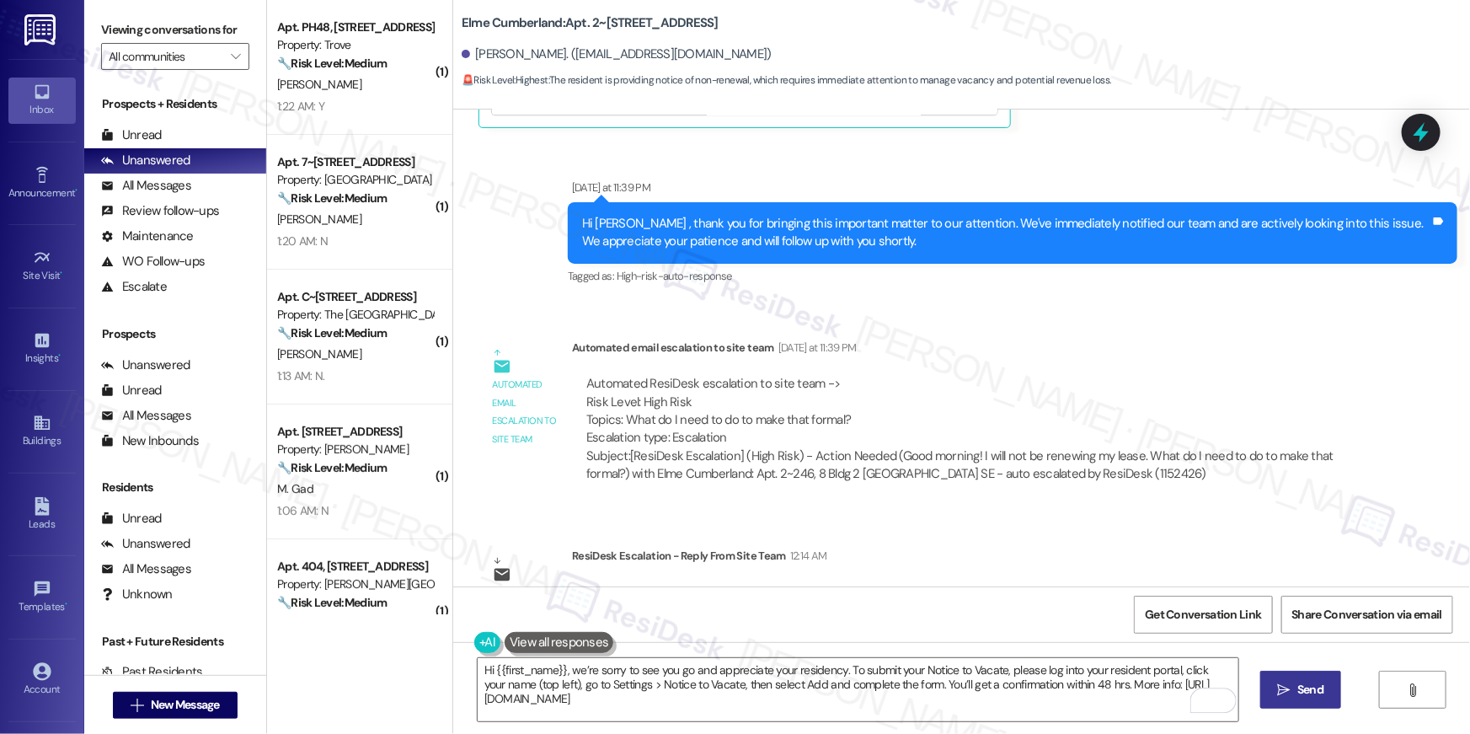
click at [1281, 686] on icon "" at bounding box center [1284, 689] width 13 height 13
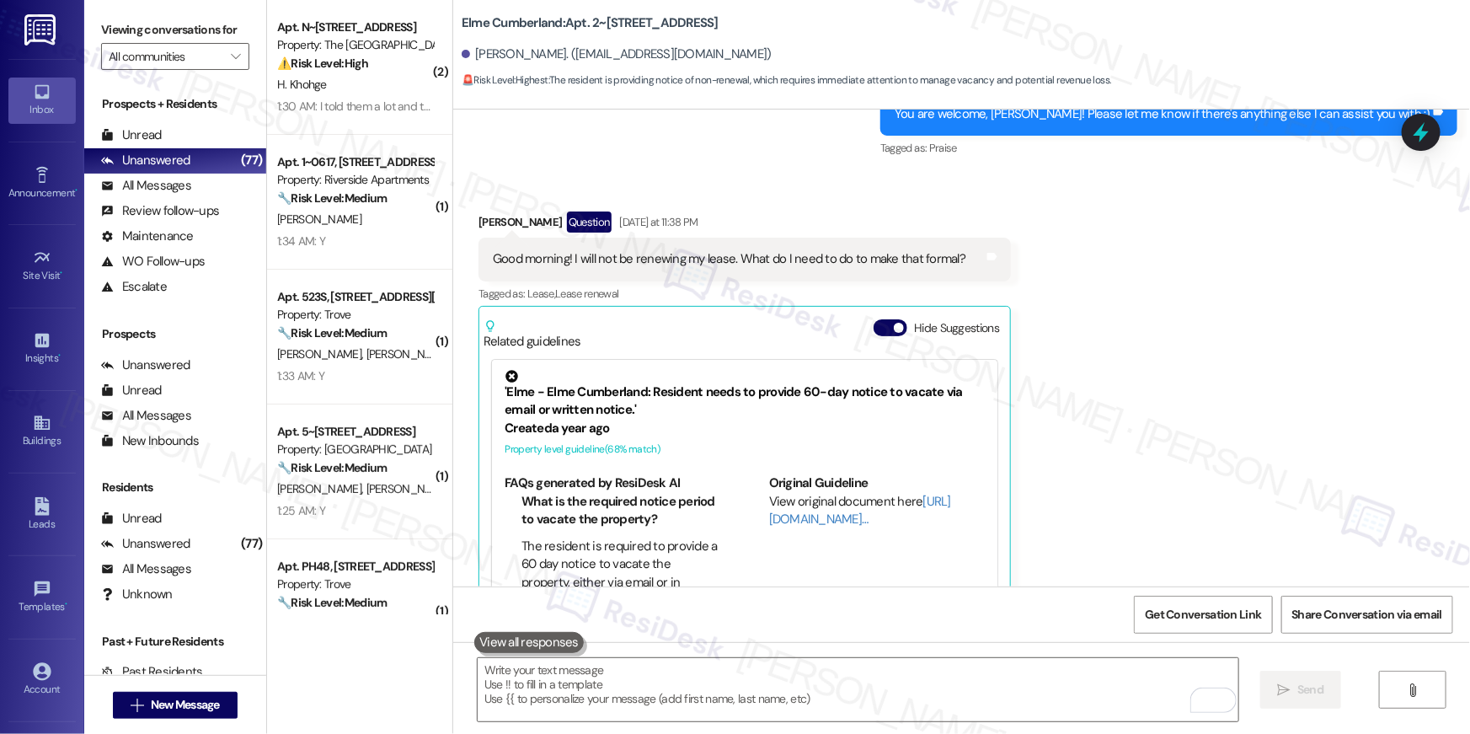
scroll to position [11570, 0]
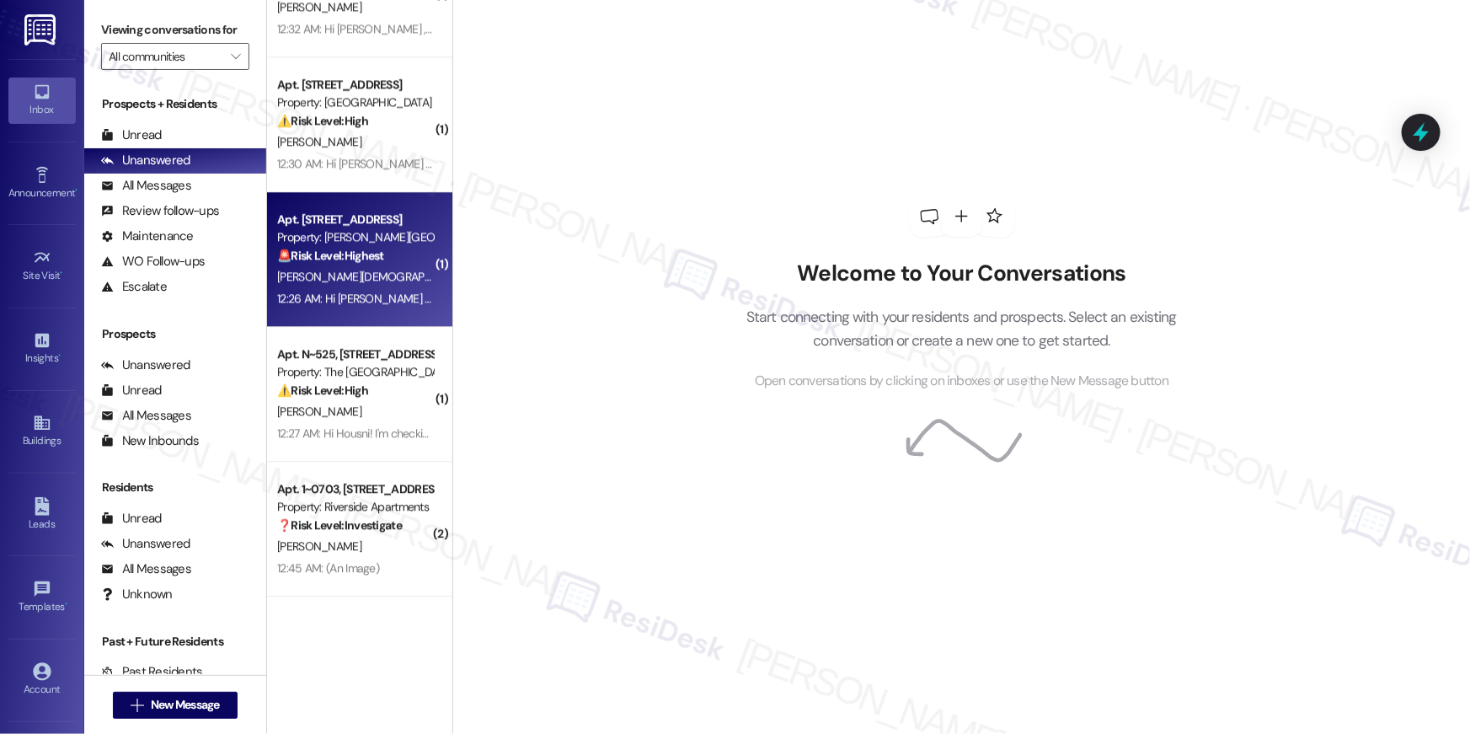
scroll to position [5331, 0]
click at [336, 250] on strong "🚨 Risk Level: Highest" at bounding box center [330, 257] width 107 height 15
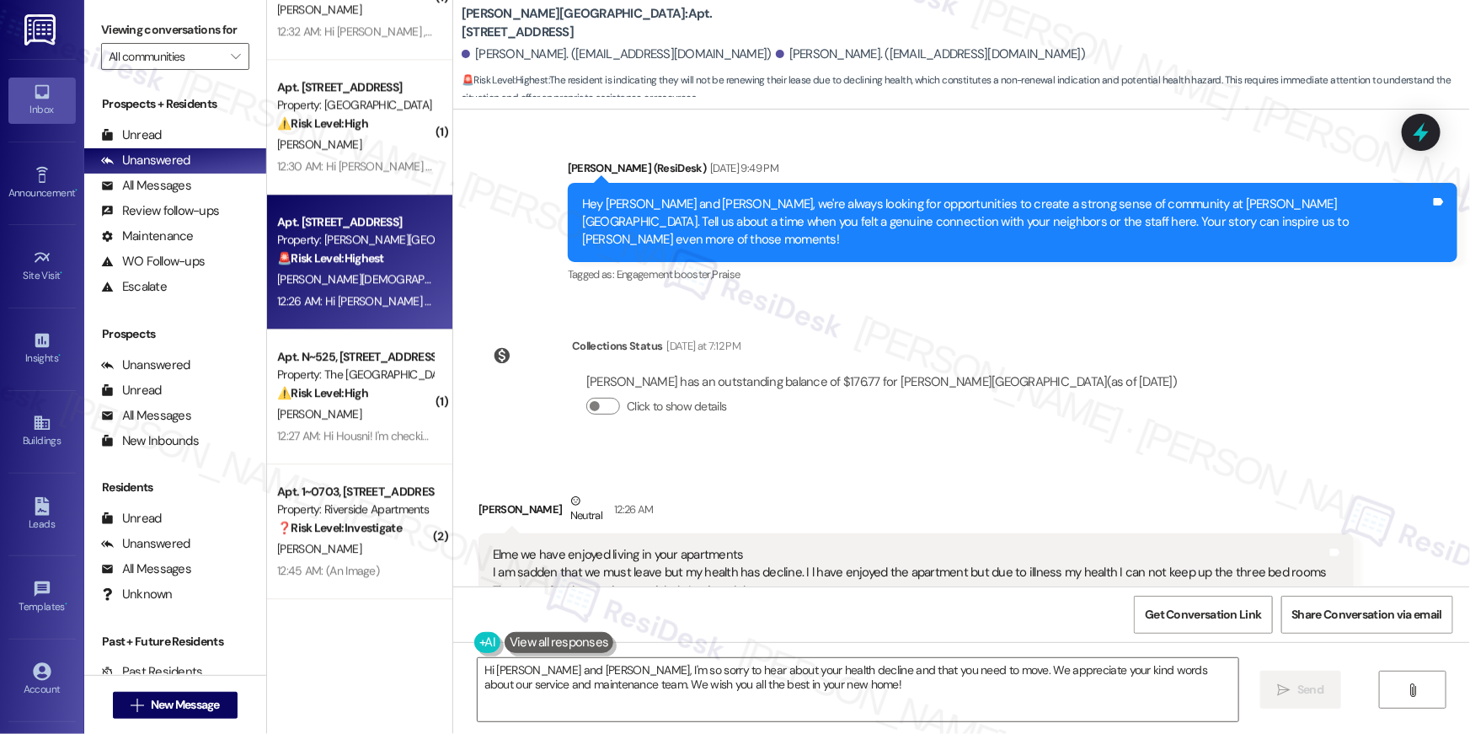
scroll to position [19210, 0]
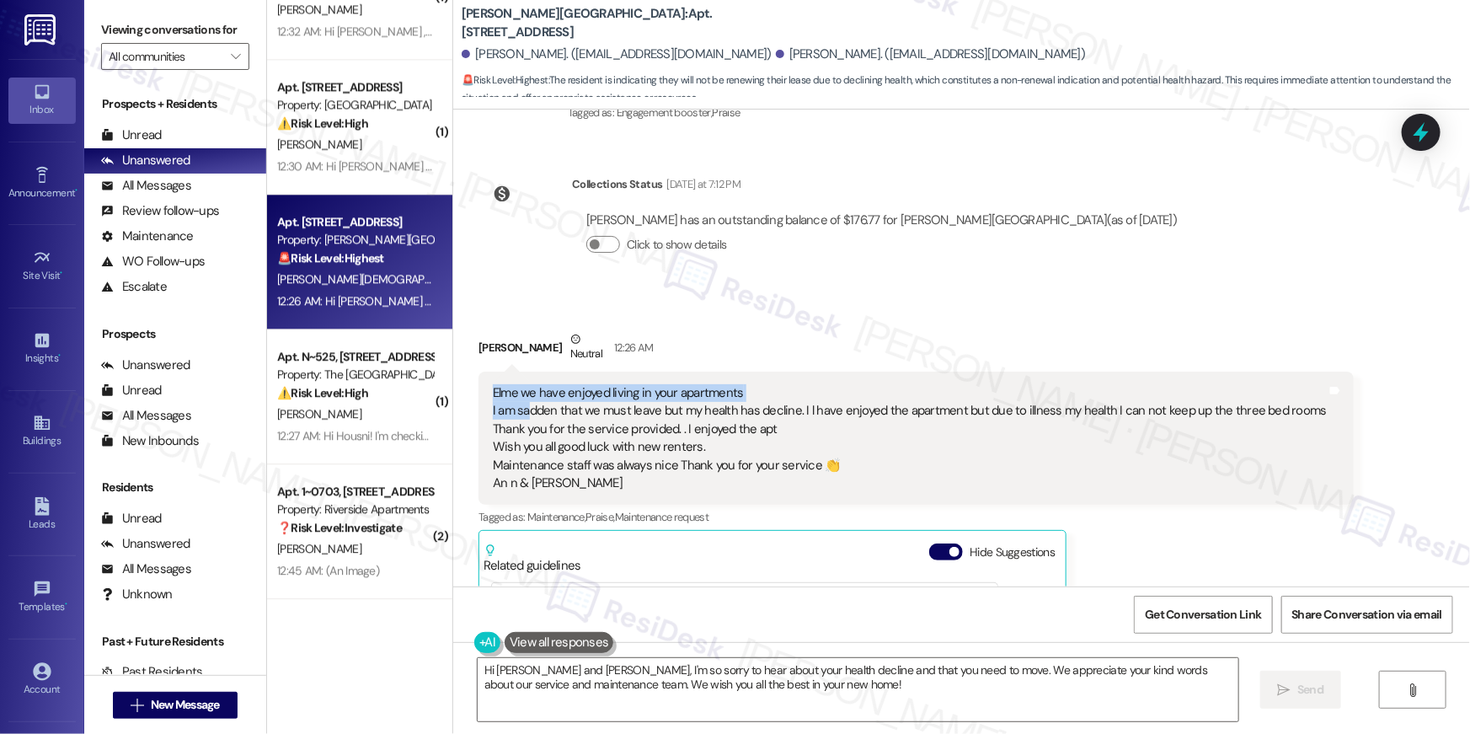
drag, startPoint x: 485, startPoint y: 294, endPoint x: 522, endPoint y: 315, distance: 42.6
click at [521, 384] on div "Elme we have enjoyed living in your apartments I am sadden that we must leave b…" at bounding box center [910, 438] width 834 height 109
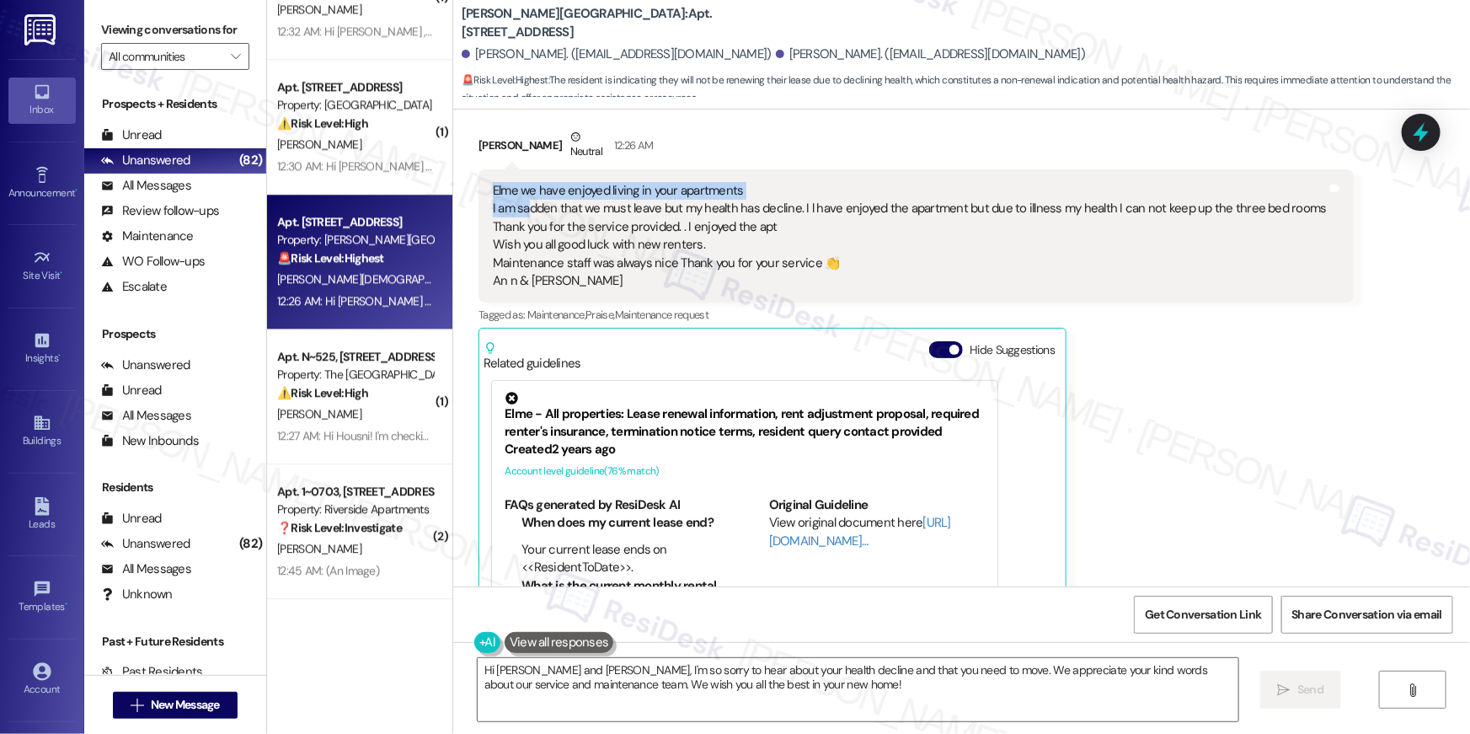
scroll to position [19178, 0]
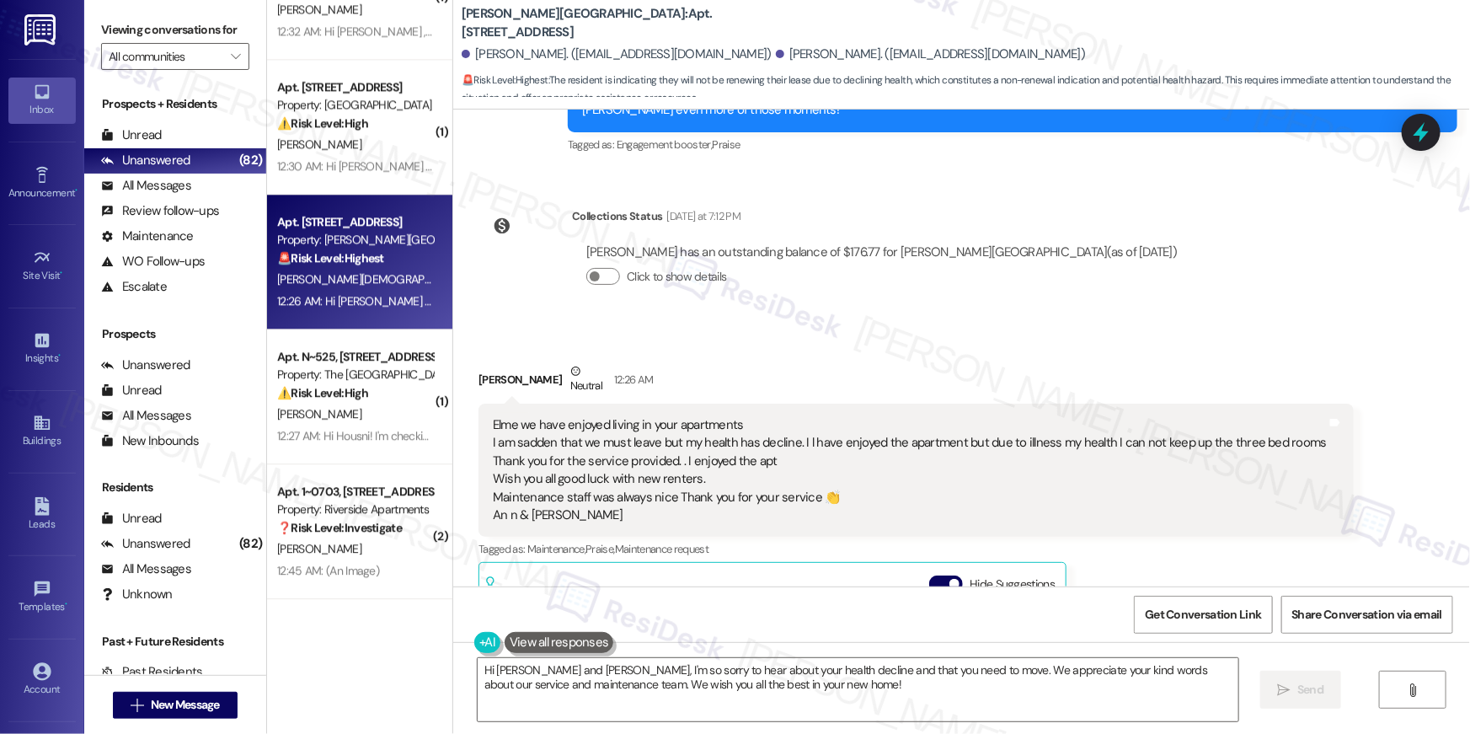
click at [964, 416] on div "Elme we have enjoyed living in your apartments I am sadden that we must leave b…" at bounding box center [910, 470] width 834 height 109
click at [915, 362] on div "[PERSON_NAME][DEMOGRAPHIC_DATA] Neutral 12:26 AM" at bounding box center [915, 382] width 875 height 41
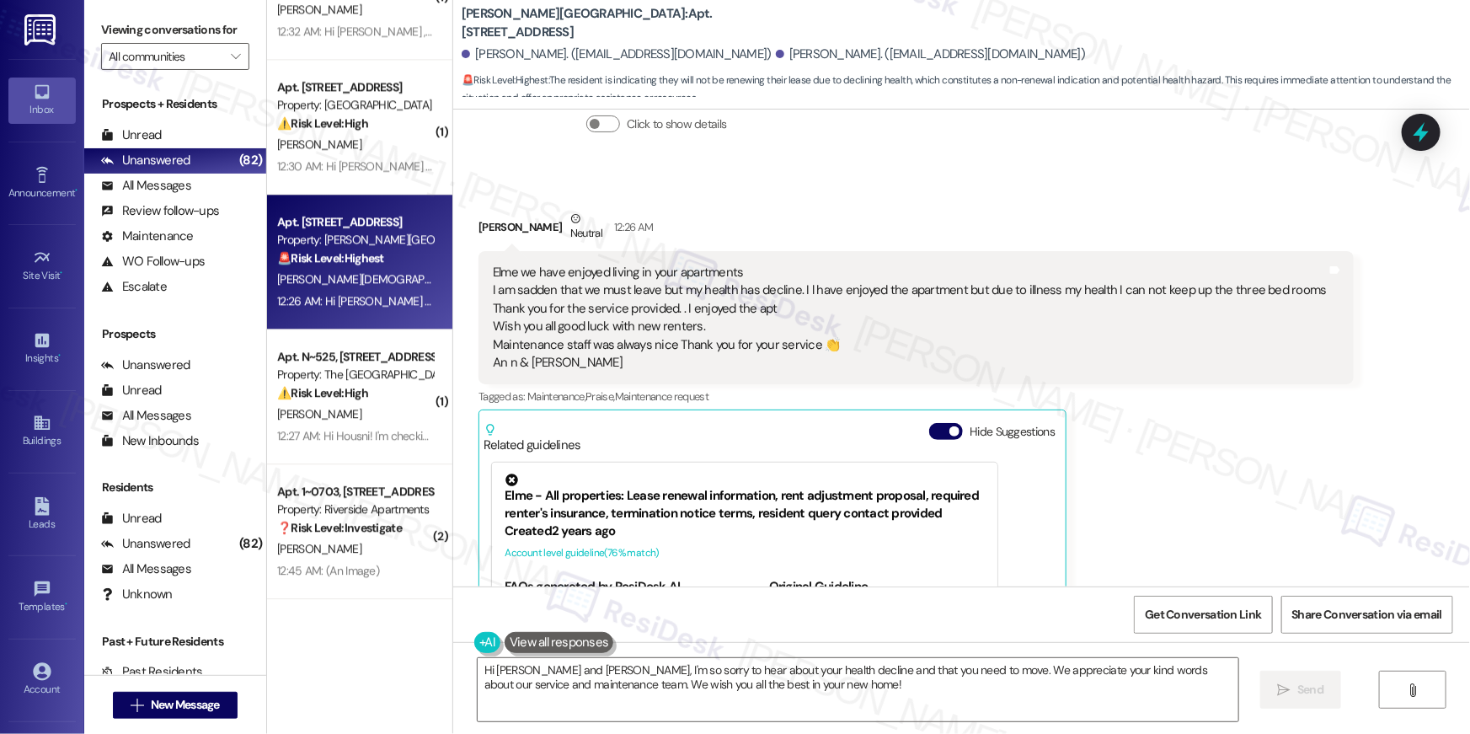
scroll to position [19332, 0]
click at [929, 421] on button "Hide Suggestions" at bounding box center [946, 429] width 34 height 17
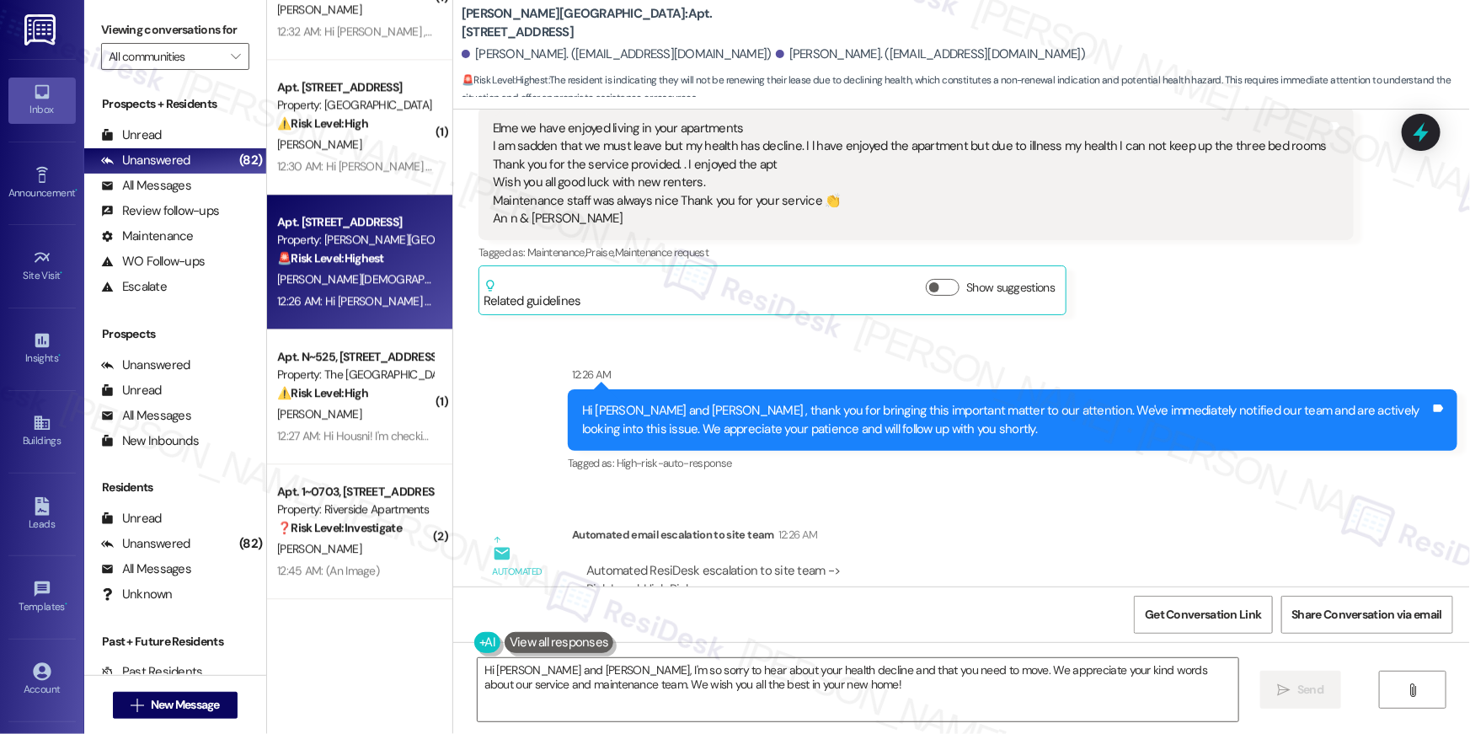
scroll to position [19486, 0]
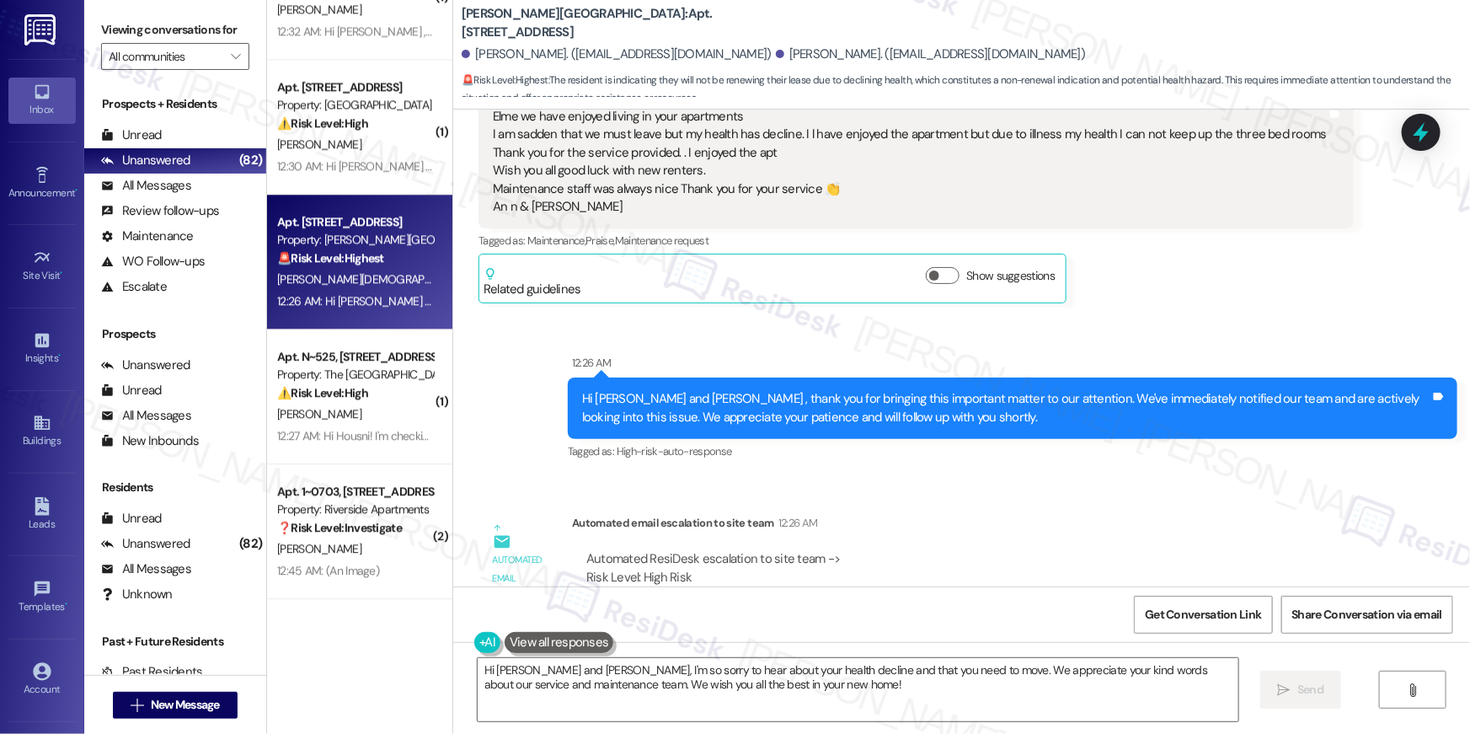
click at [865, 537] on div "Automated ResiDesk escalation to site team -> Risk Level: High Risk Topics: Lea…" at bounding box center [970, 604] width 796 height 134
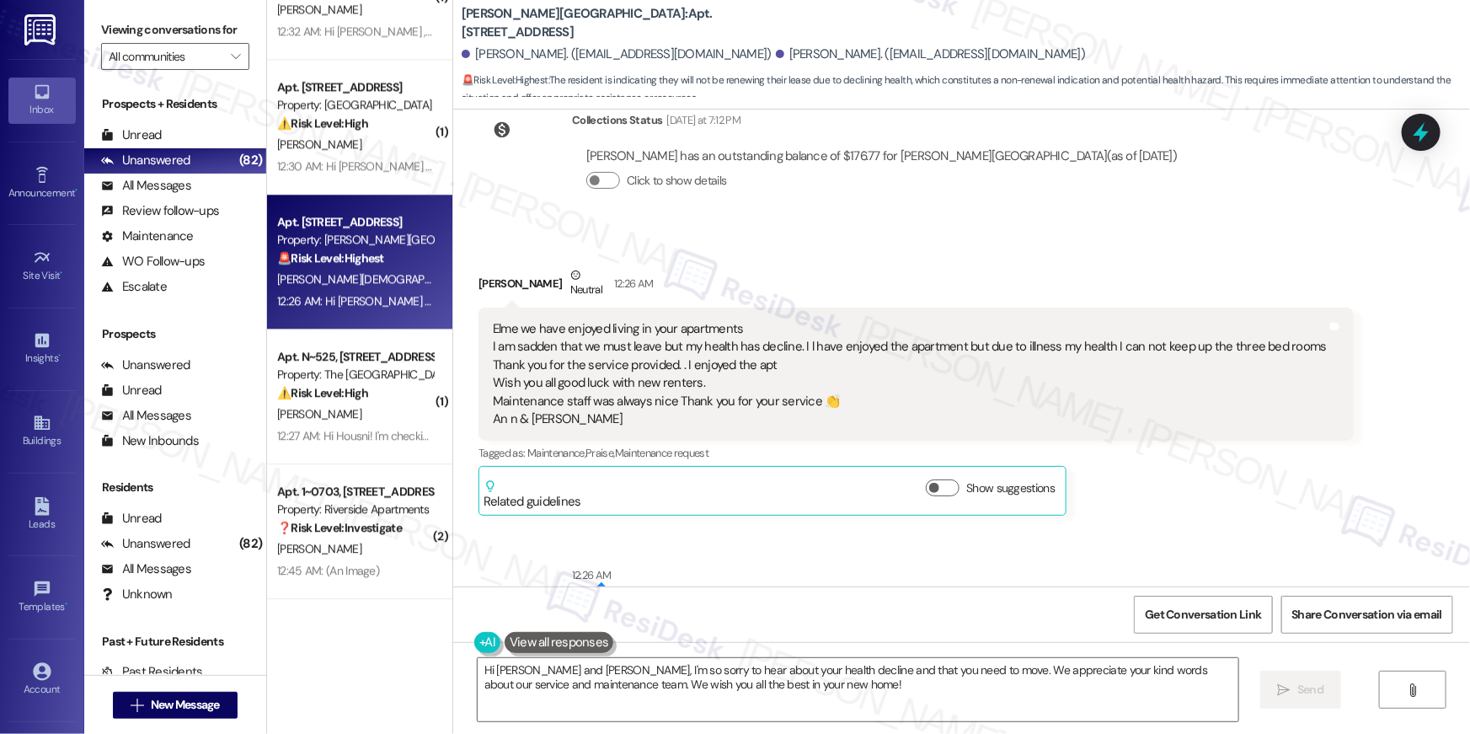
scroll to position [19244, 0]
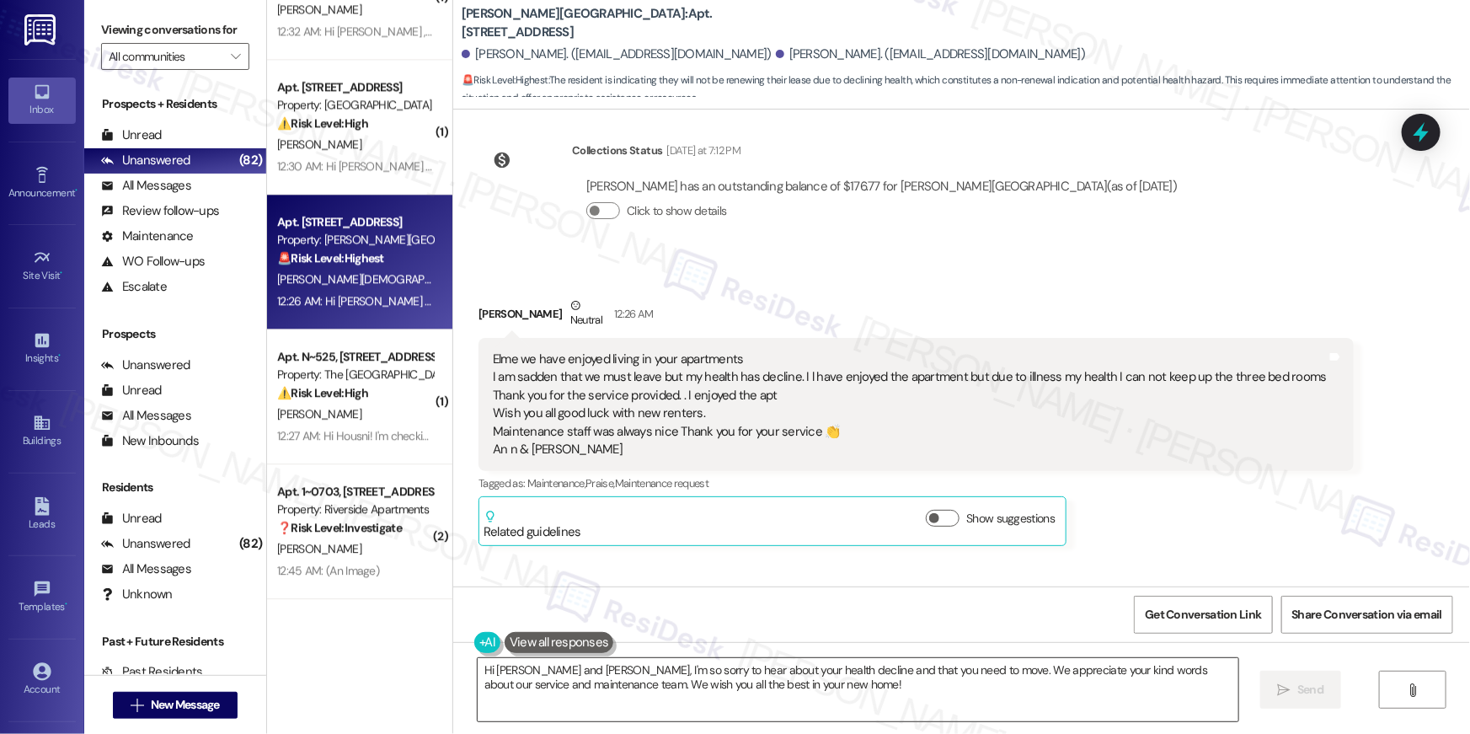
click at [832, 664] on textarea "Hi Ann and Christine, I'm so sorry to hear about your health decline and that y…" at bounding box center [858, 689] width 761 height 63
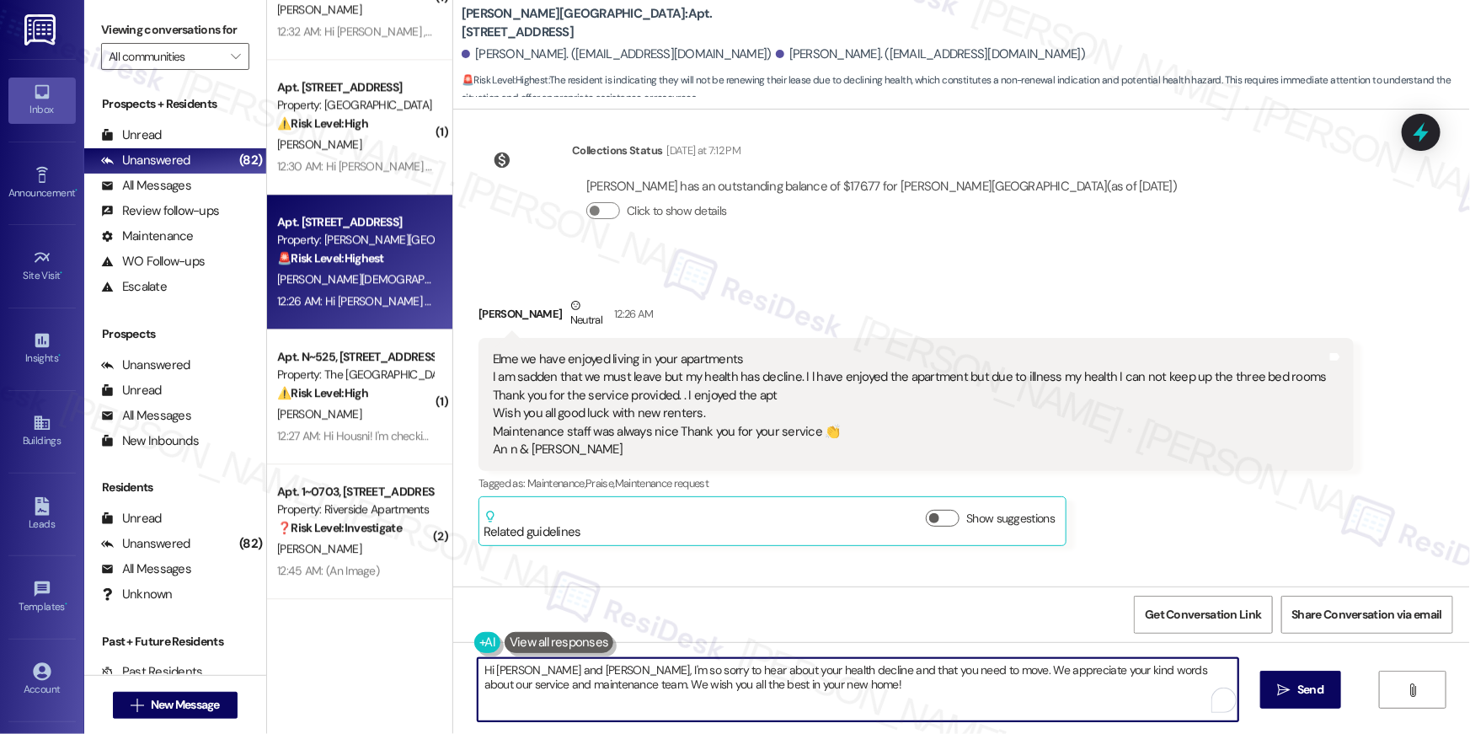
click at [554, 676] on textarea "Hi Ann and Christine, I'm so sorry to hear about your health decline and that y…" at bounding box center [858, 689] width 761 height 63
type textarea "Hi Ann, I'm so sorry to hear about your health decline and that you need to mov…"
click at [814, 683] on textarea "Hi Ann, I'm so sorry to hear about your health decline and that you need to mov…" at bounding box center [858, 689] width 761 height 63
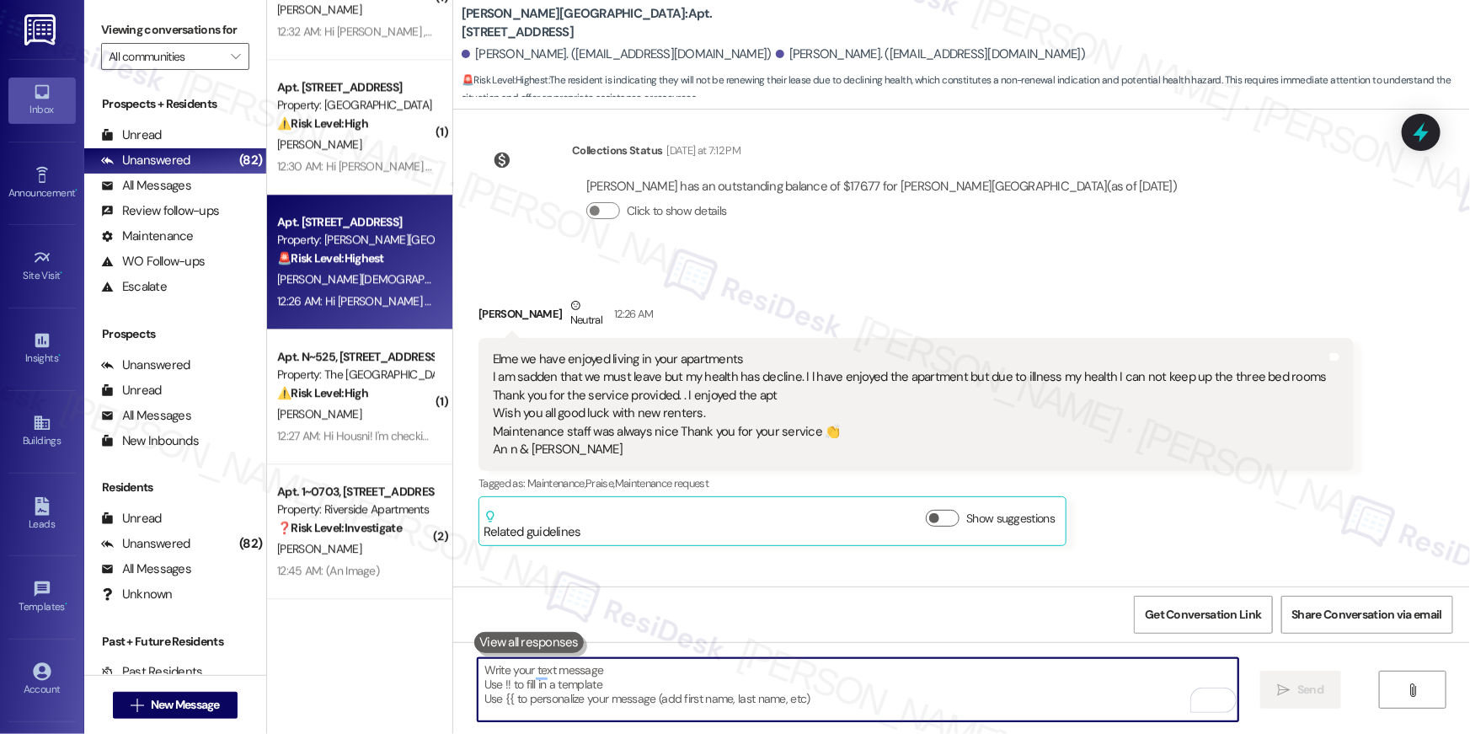
scroll to position [19118, 0]
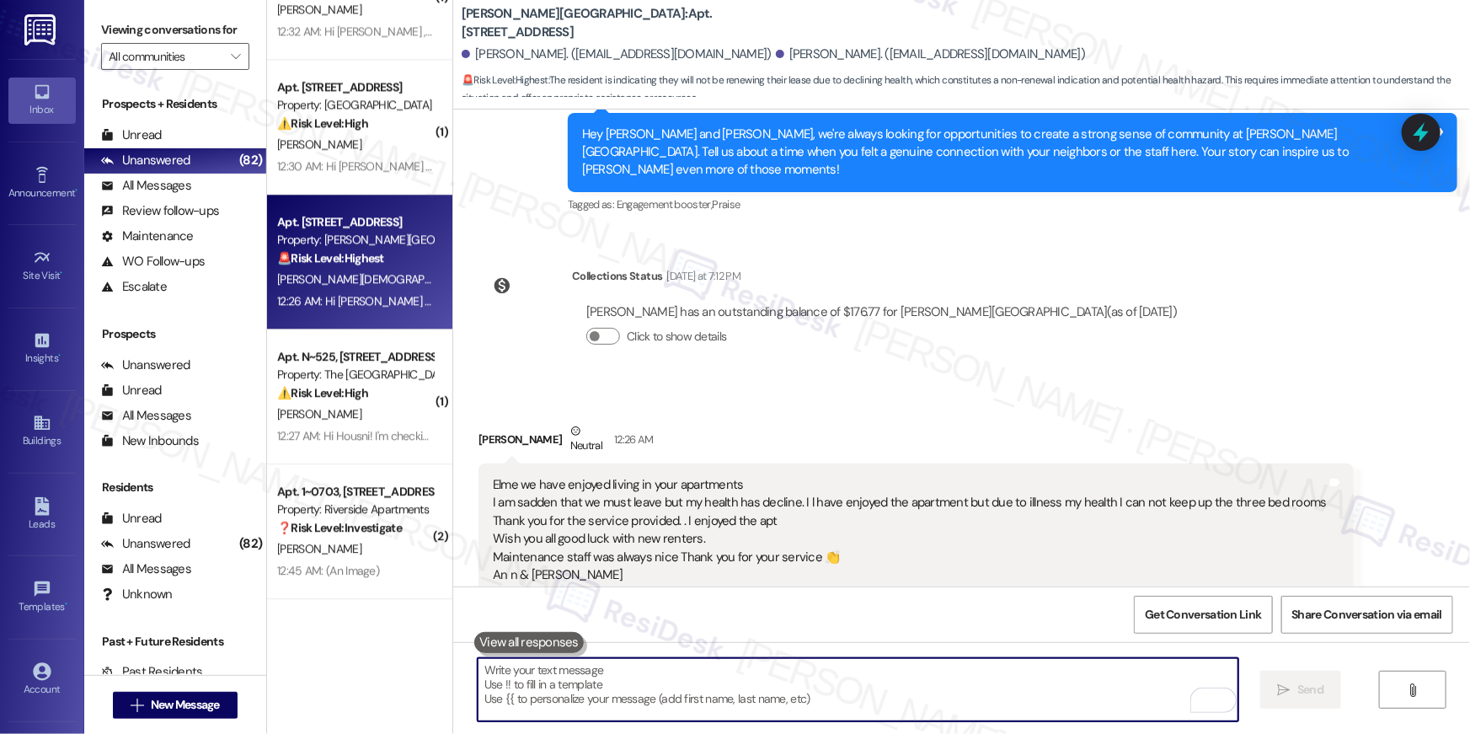
click at [812, 681] on textarea "To enrich screen reader interactions, please activate Accessibility in Grammarl…" at bounding box center [858, 689] width 761 height 63
drag, startPoint x: 812, startPoint y: 684, endPoint x: 819, endPoint y: 674, distance: 12.1
click at [813, 684] on textarea "To enrich screen reader interactions, please activate Accessibility in Grammarl…" at bounding box center [858, 689] width 761 height 63
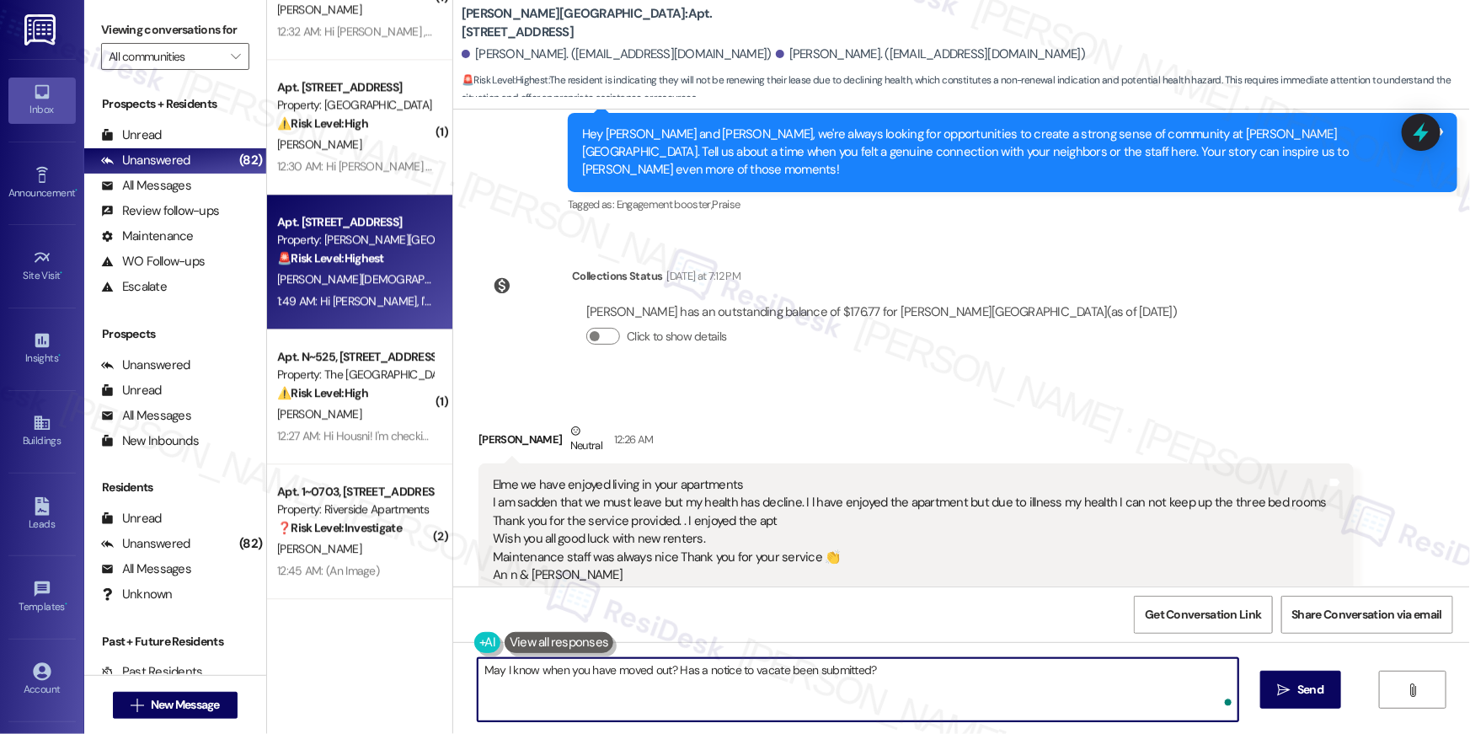
type textarea "May I know when you have moved out? Has a notice to vacate been submitted?"
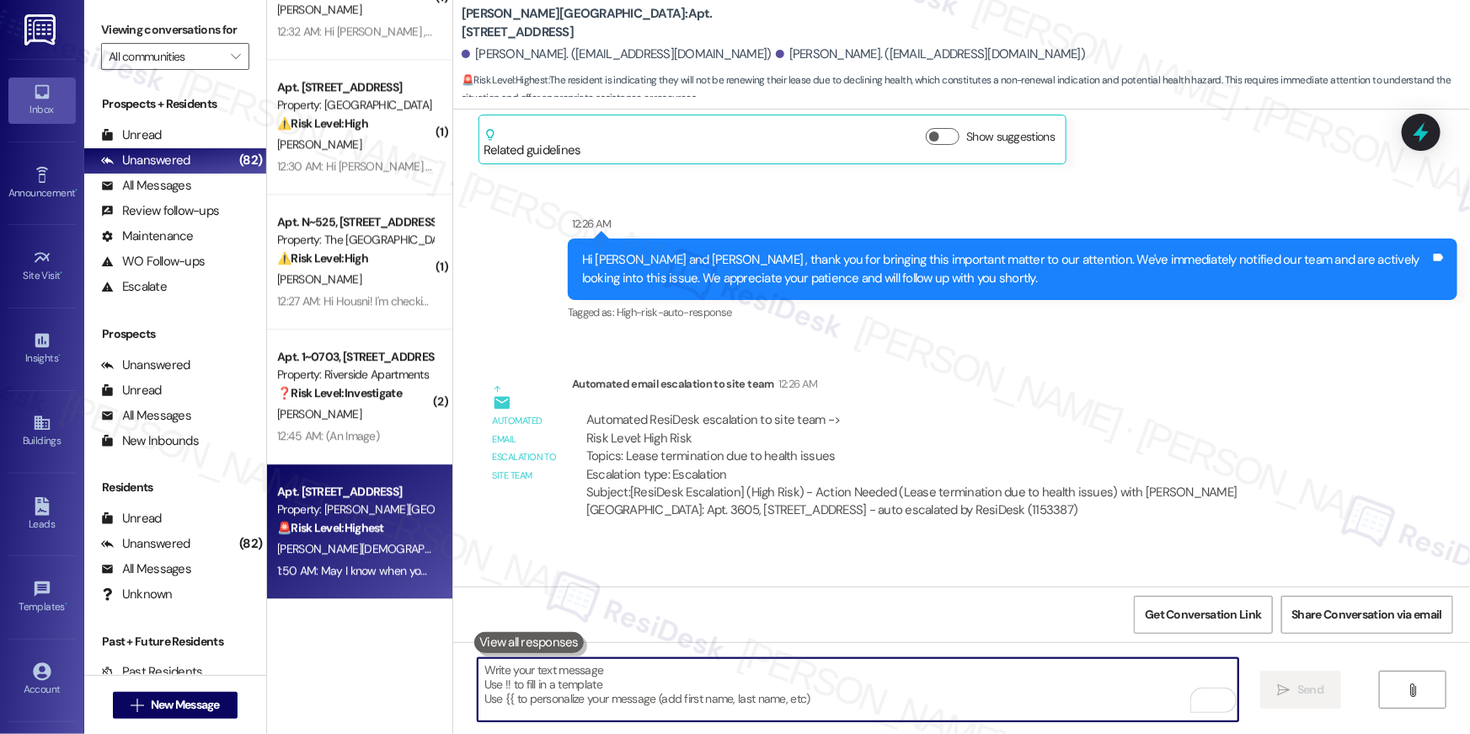
scroll to position [19739, 0]
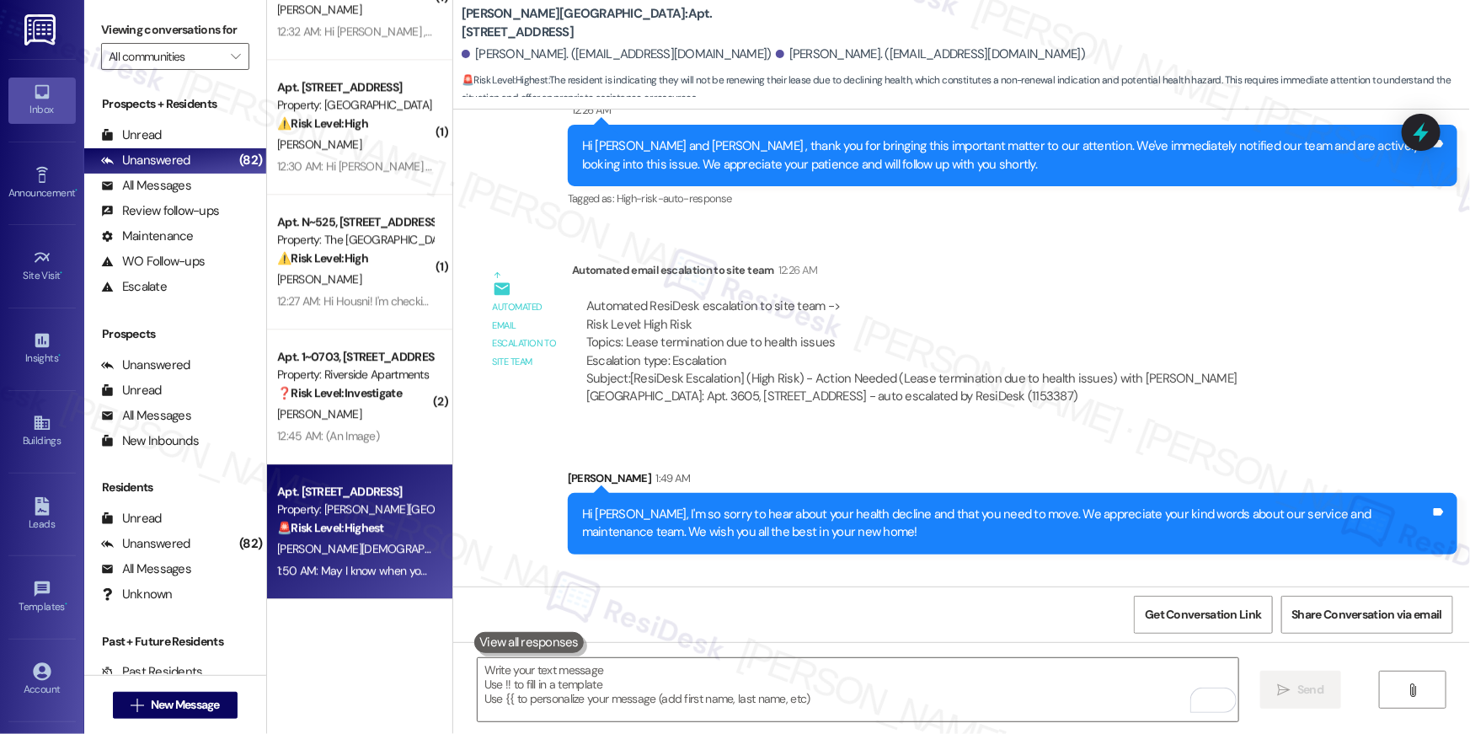
click at [760, 540] on div "Sent via SMS Sarah 1:49 AM Hi Ann, I'm so sorry to hear about your health decli…" at bounding box center [961, 557] width 1017 height 253
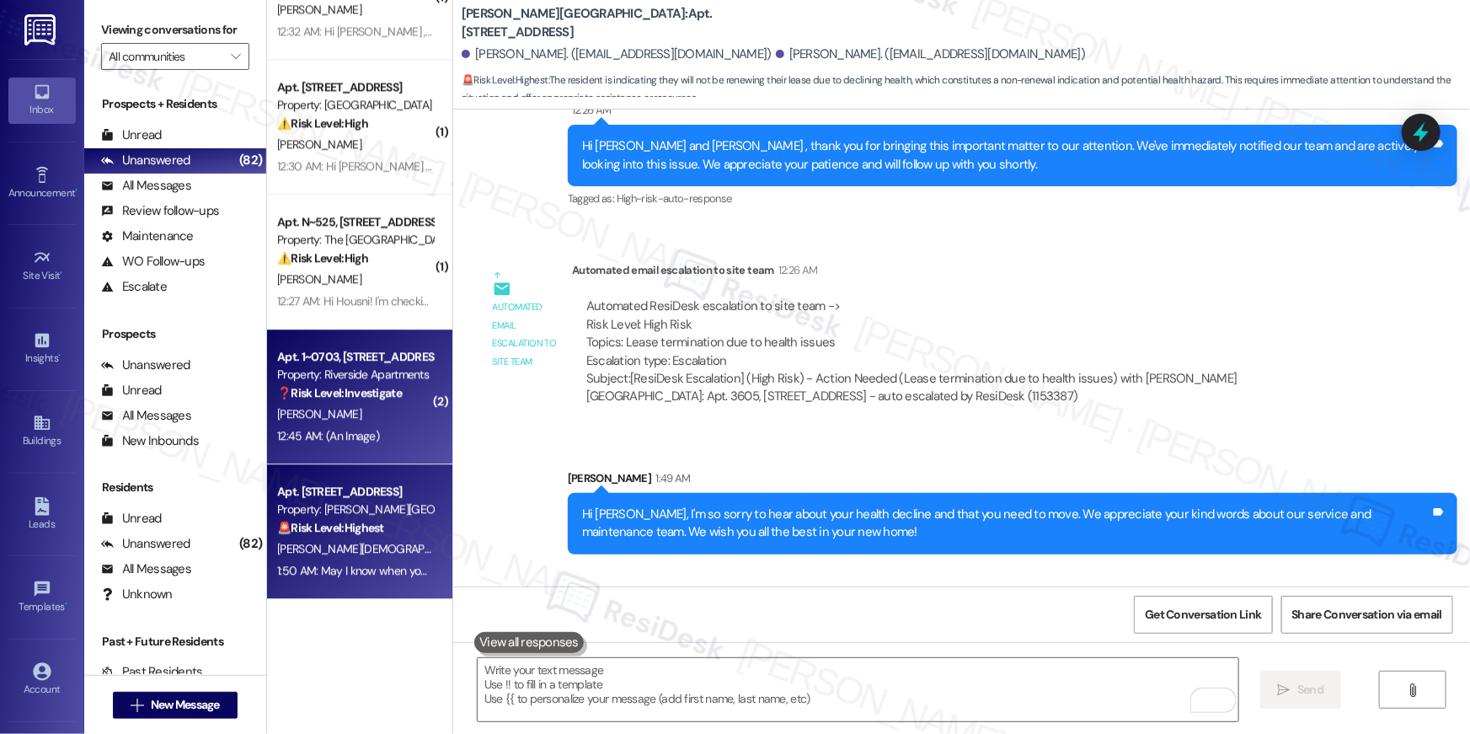
click at [400, 412] on div "[PERSON_NAME]" at bounding box center [354, 413] width 159 height 21
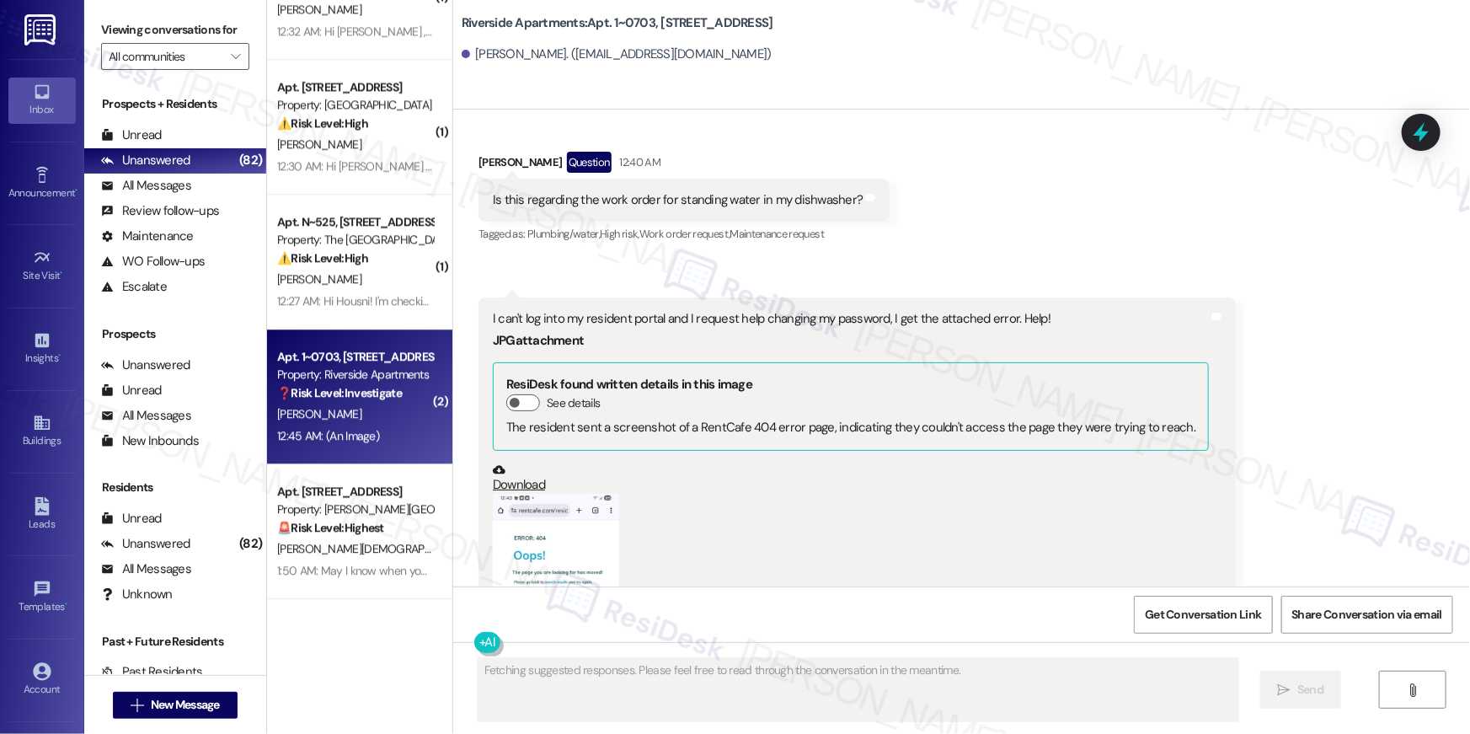
scroll to position [2645, 0]
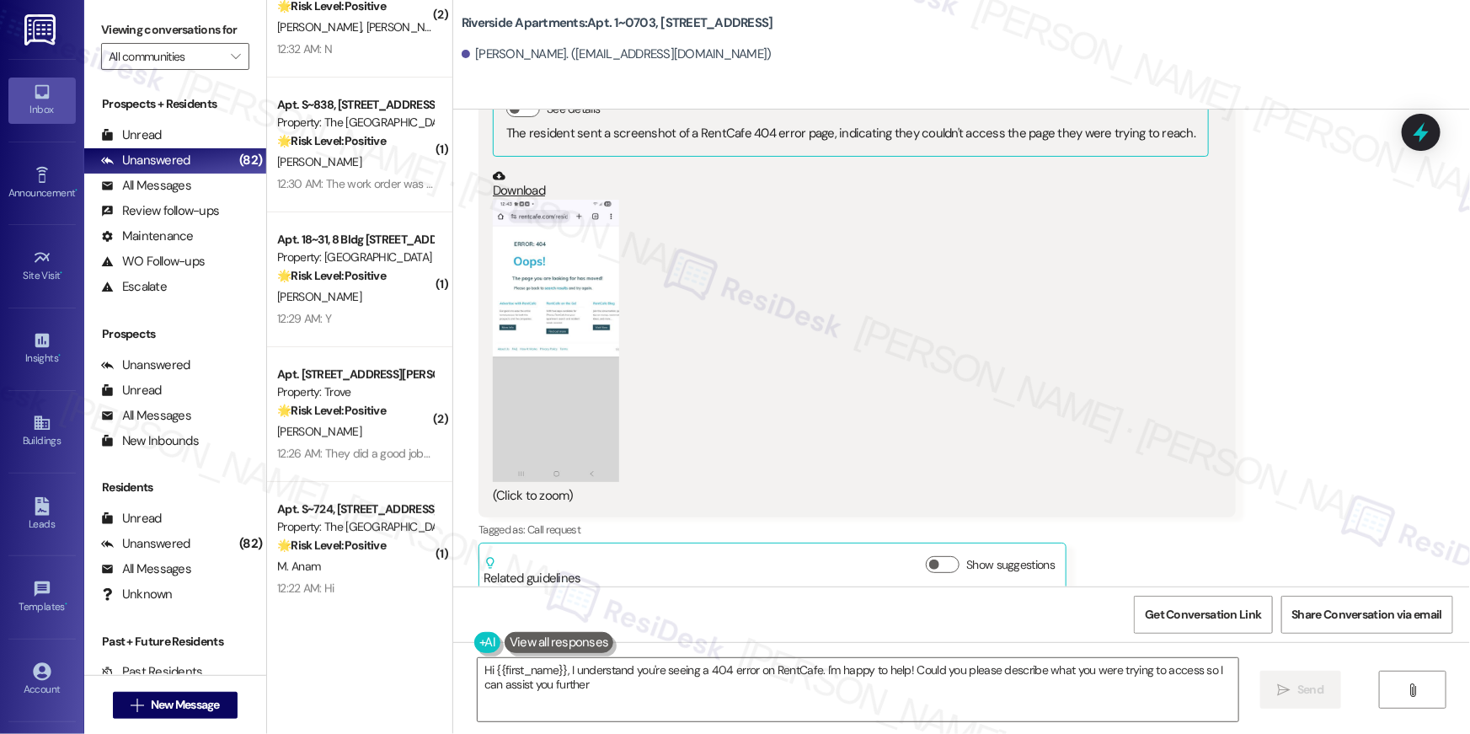
type textarea "Hi {{first_name}}, I understand you're seeing a 404 error on RentCafe. I'm happ…"
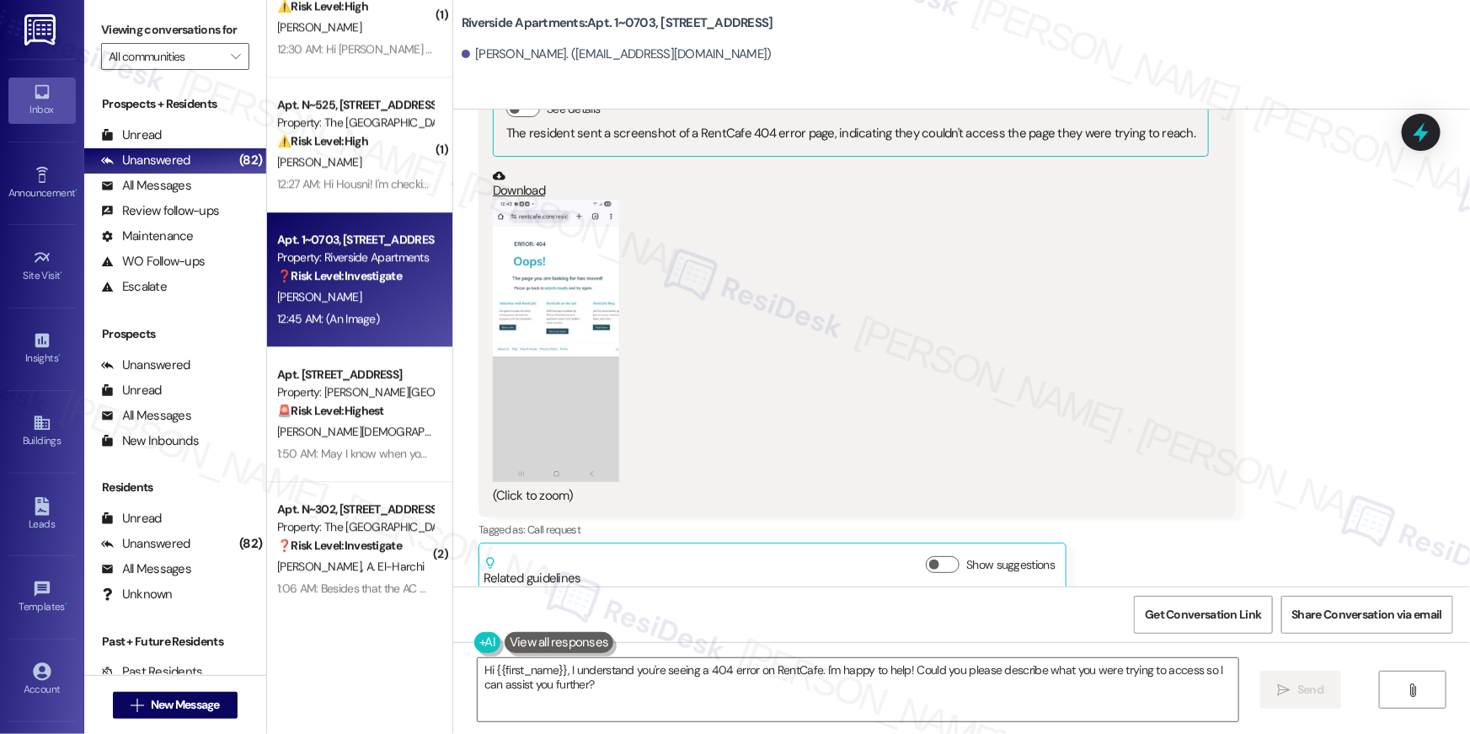
scroll to position [5786, 0]
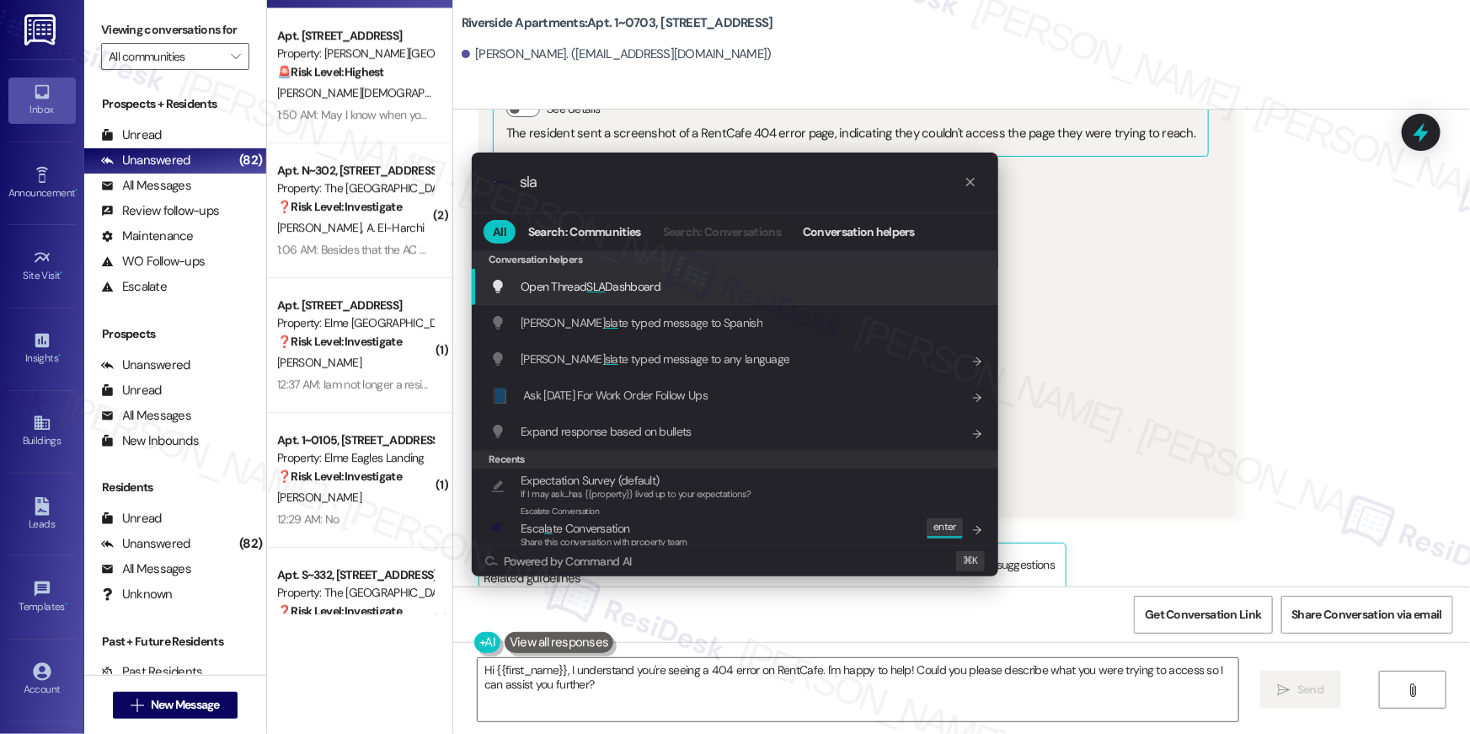
type input "sla"
click at [643, 283] on span "Open Thread SLA Dashboard" at bounding box center [591, 286] width 140 height 15
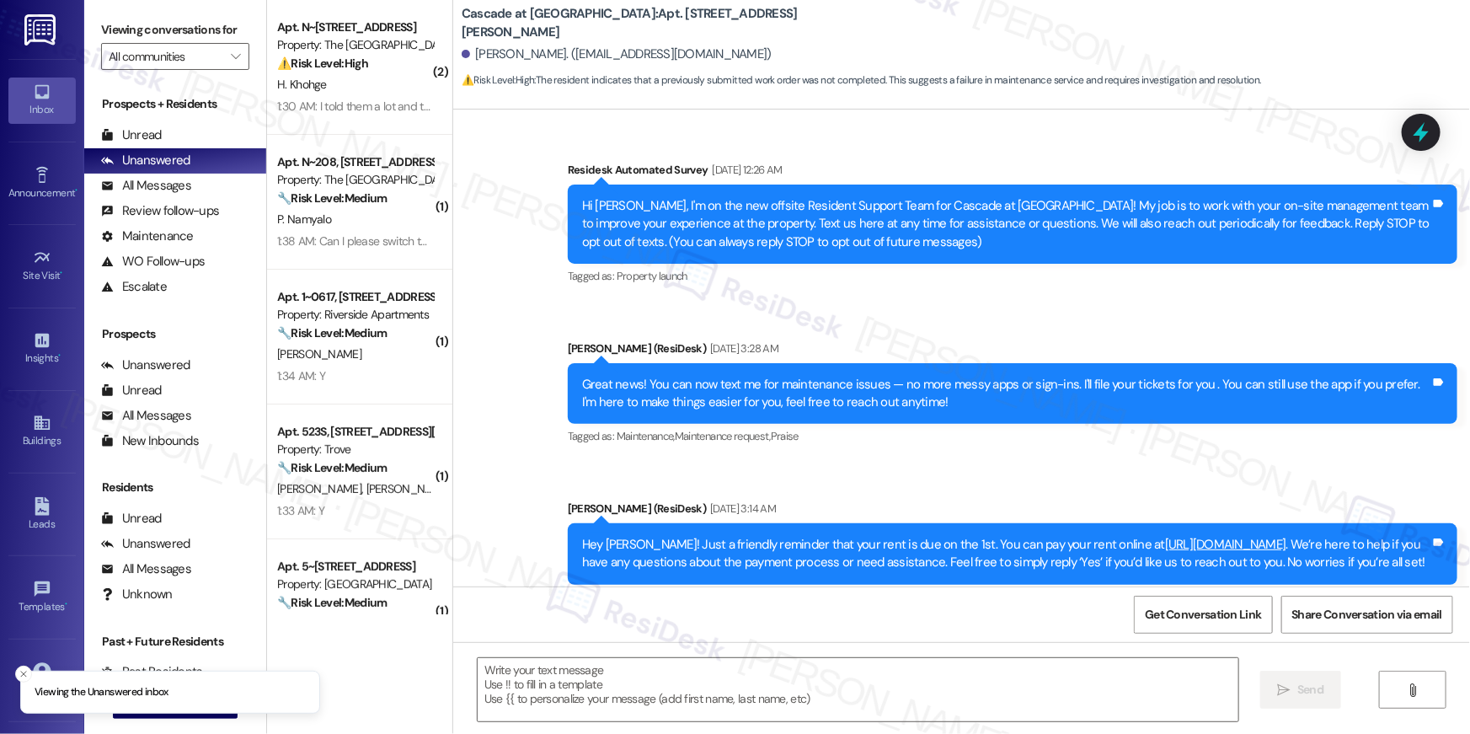
scroll to position [9135, 0]
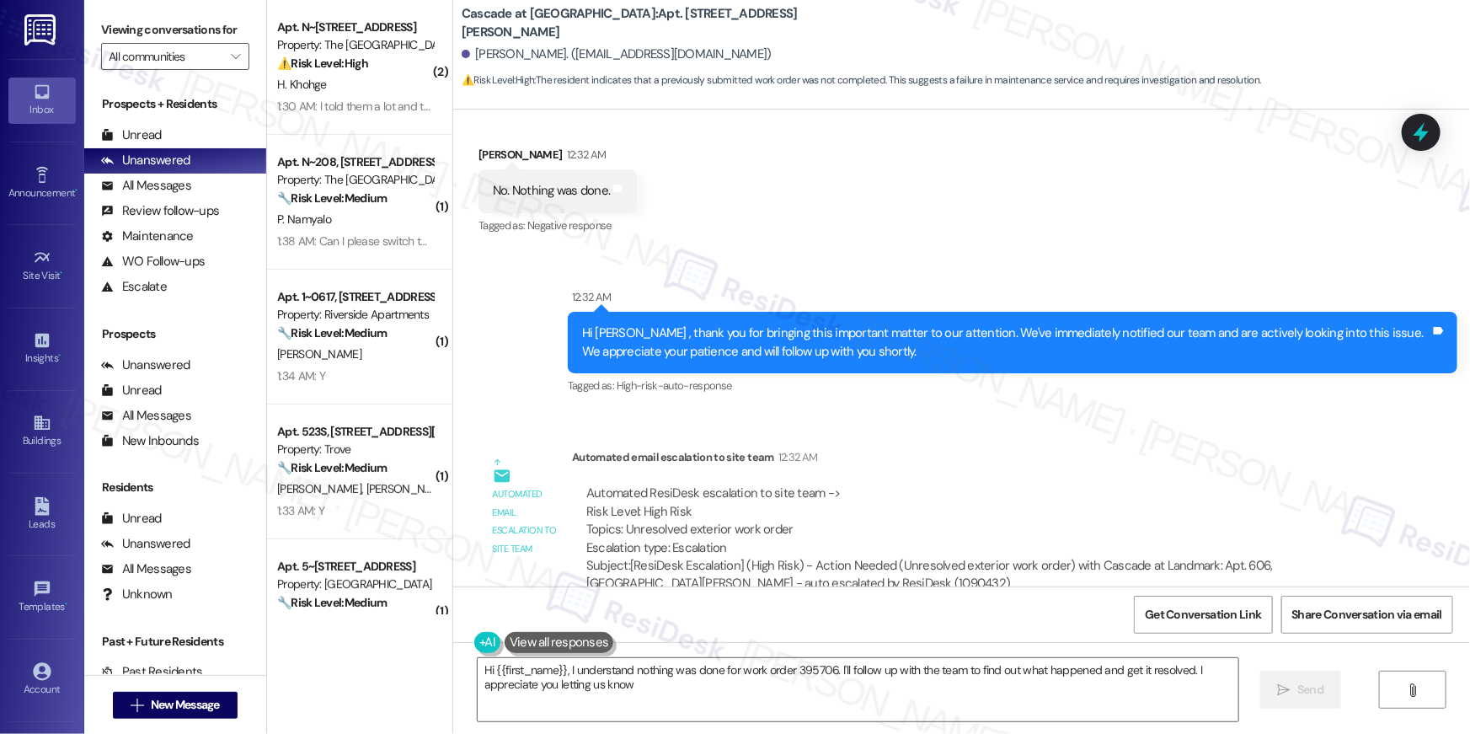
type textarea "Hi {{first_name}}, I understand nothing was done for work order 395706. I'll fo…"
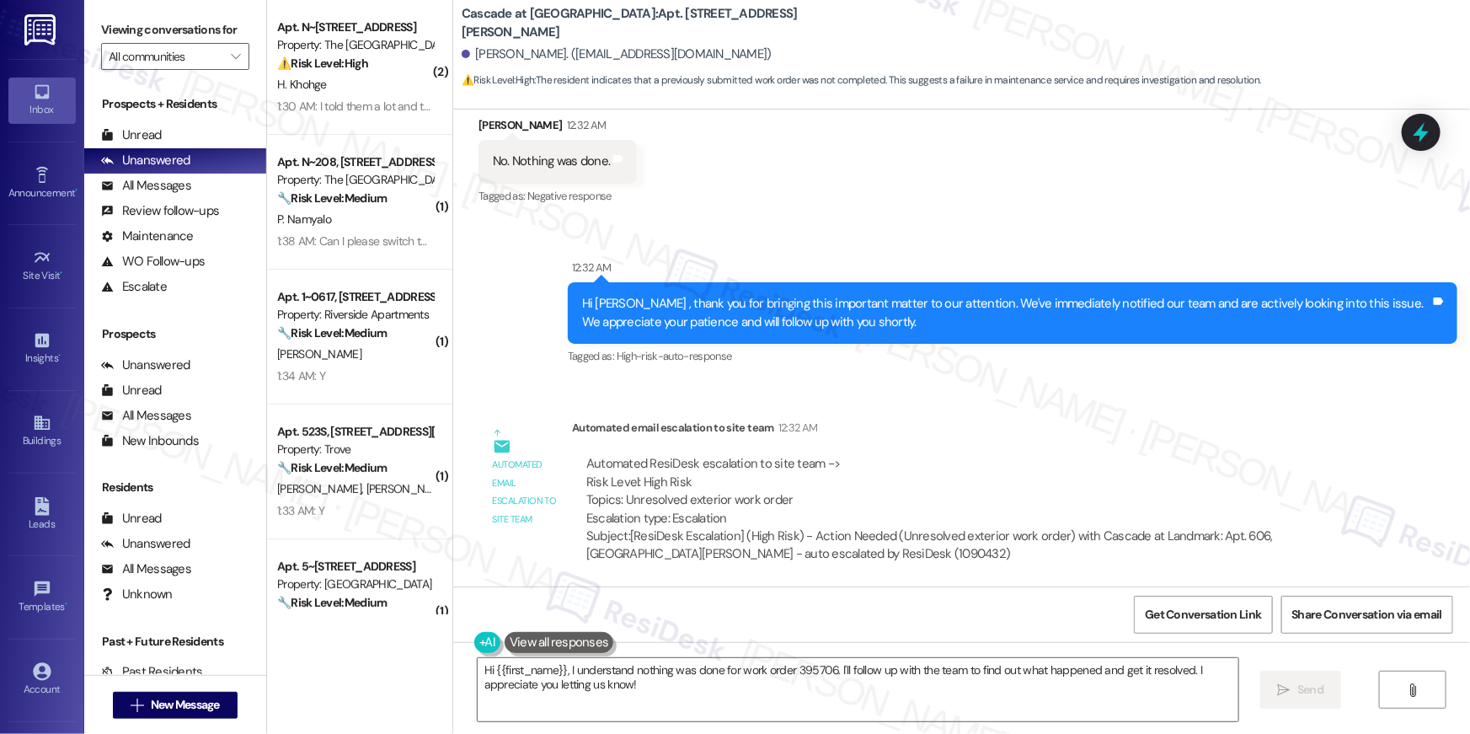
drag, startPoint x: 486, startPoint y: 162, endPoint x: 572, endPoint y: 168, distance: 86.2
click at [572, 168] on div "No. Nothing was done. Tags and notes" at bounding box center [557, 161] width 158 height 43
click at [678, 174] on div "Received via SMS [PERSON_NAME] 12:32 AM No. Nothing was done. Tags and notes Ta…" at bounding box center [961, 149] width 1017 height 142
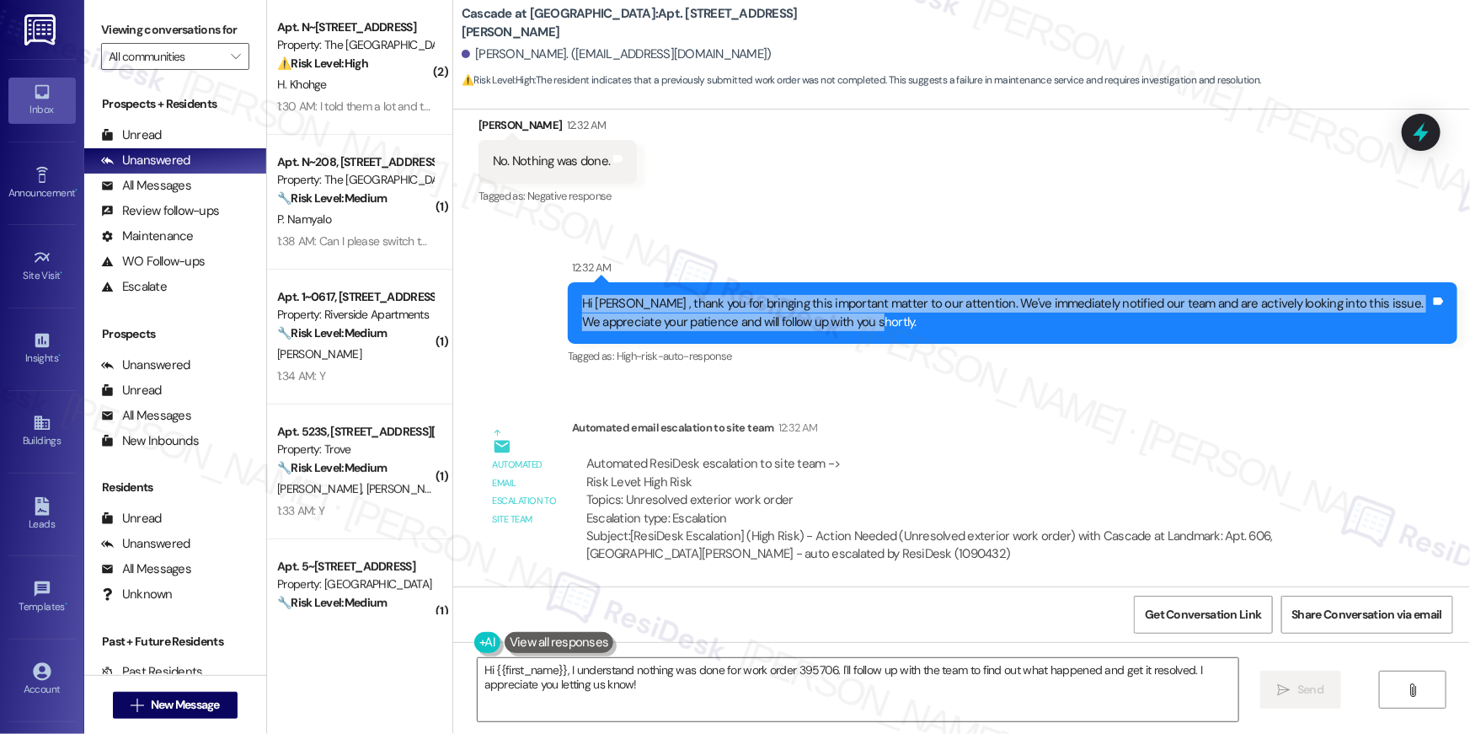
drag, startPoint x: 570, startPoint y: 297, endPoint x: 842, endPoint y: 324, distance: 273.4
click at [842, 324] on div "Hi [PERSON_NAME] , thank you for bringing this important matter to our attentio…" at bounding box center [1006, 313] width 852 height 36
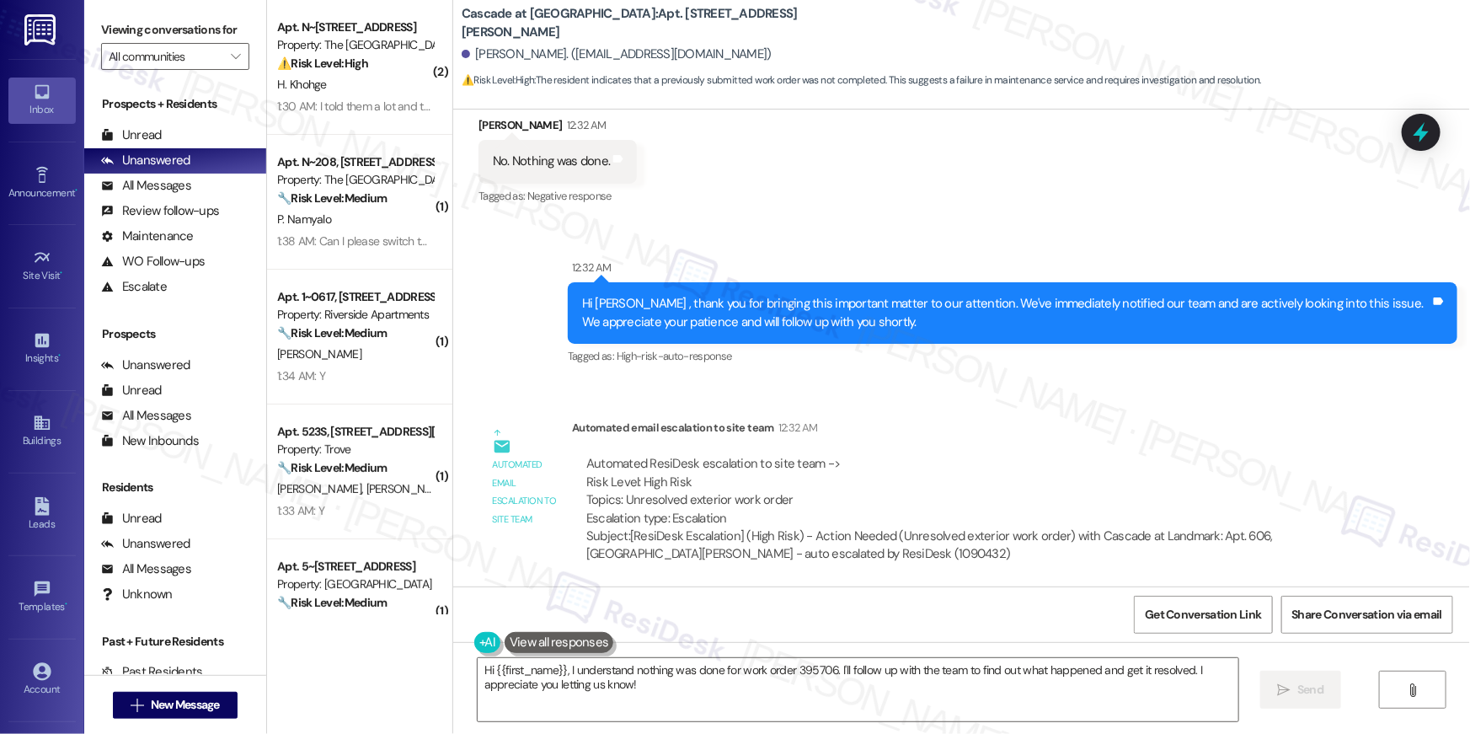
click at [841, 320] on div "Hi [PERSON_NAME] , thank you for bringing this important matter to our attentio…" at bounding box center [1006, 313] width 848 height 36
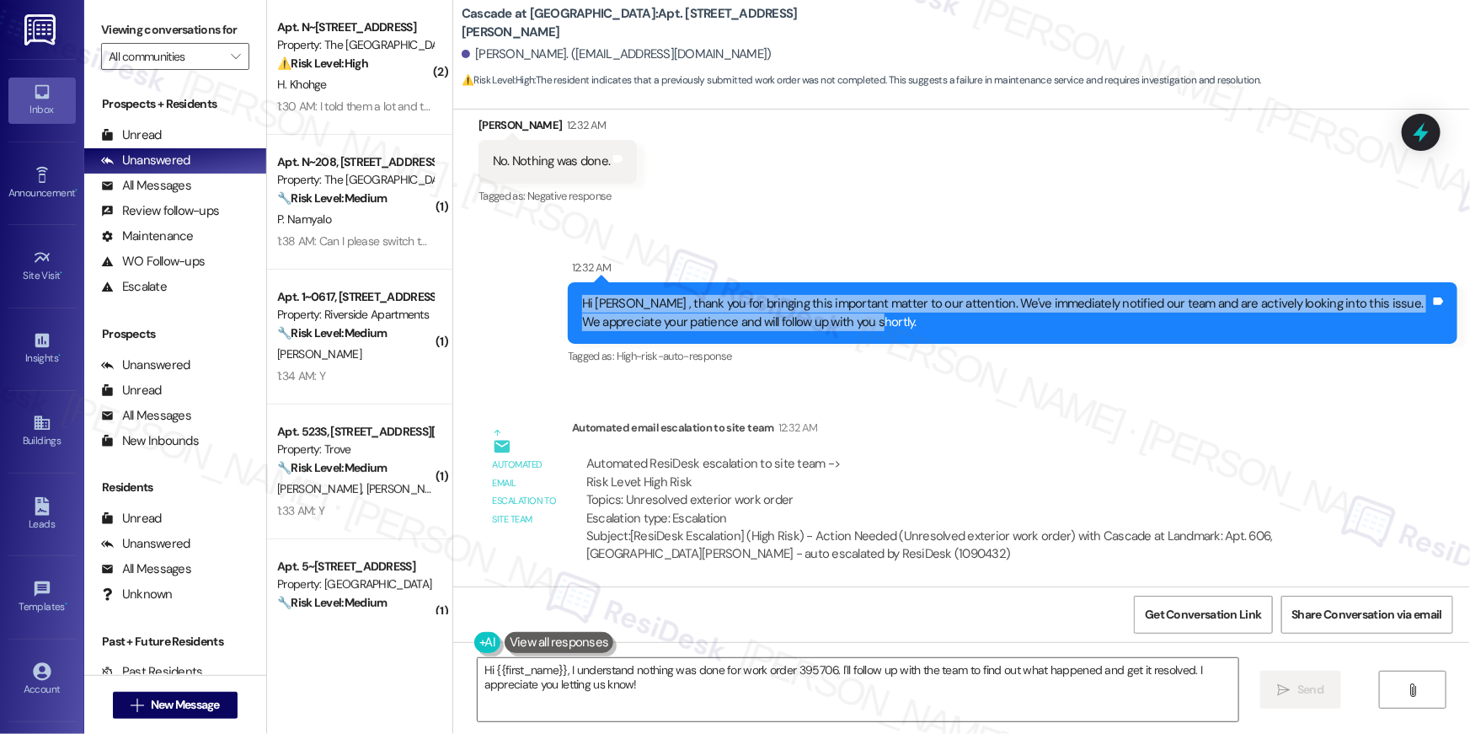
drag, startPoint x: 833, startPoint y: 322, endPoint x: 569, endPoint y: 290, distance: 265.6
click at [569, 290] on div "Hi [PERSON_NAME] , thank you for bringing this important matter to our attentio…" at bounding box center [1012, 312] width 889 height 61
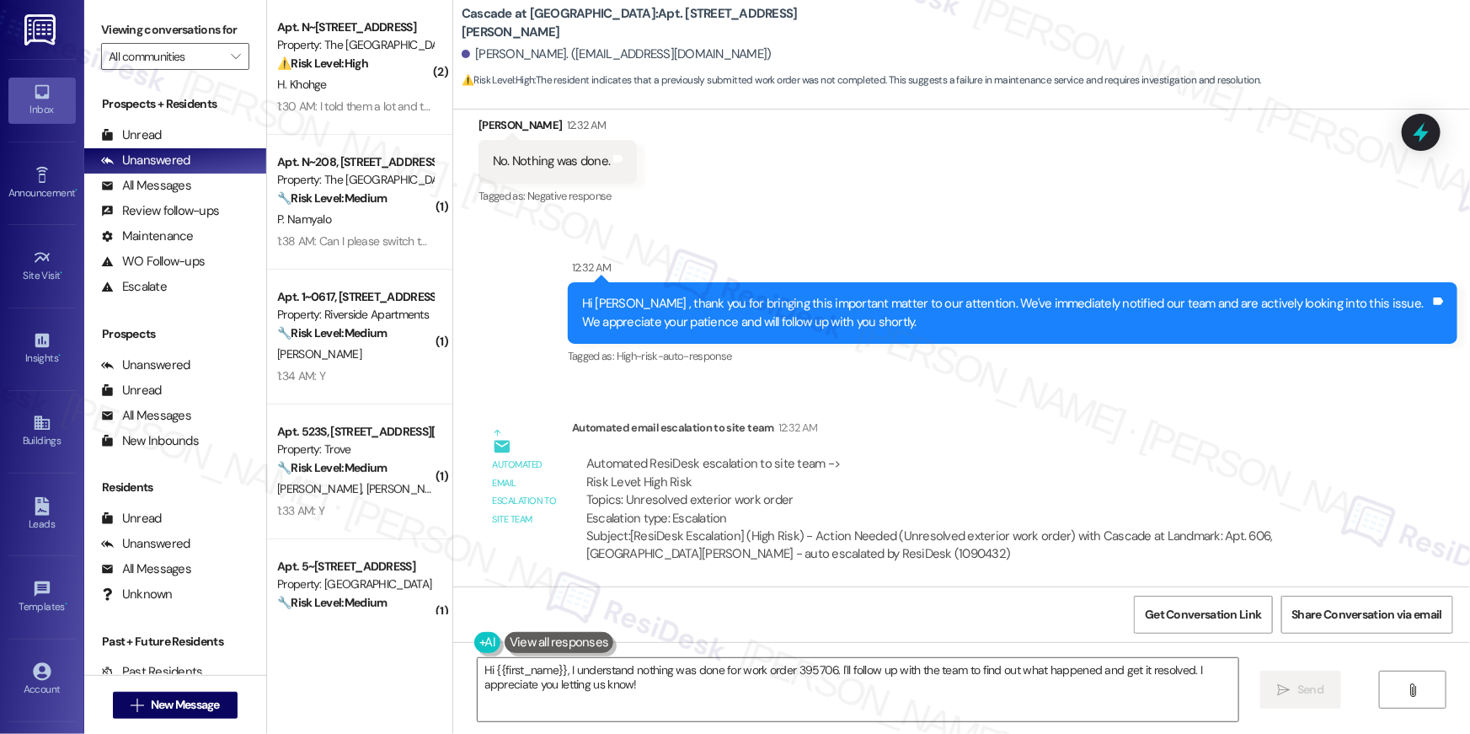
click at [608, 213] on div "Received via SMS [PERSON_NAME] 12:32 AM No. Nothing was done. Tags and notes Ta…" at bounding box center [558, 162] width 184 height 117
drag, startPoint x: 577, startPoint y: 499, endPoint x: 794, endPoint y: 500, distance: 217.3
click at [794, 500] on div "Automated ResiDesk escalation to site team -> Risk Level: High Risk Topics: Unr…" at bounding box center [969, 491] width 767 height 72
click at [793, 500] on div "Automated ResiDesk escalation to site team -> Risk Level: High Risk Topics: Unr…" at bounding box center [969, 491] width 767 height 72
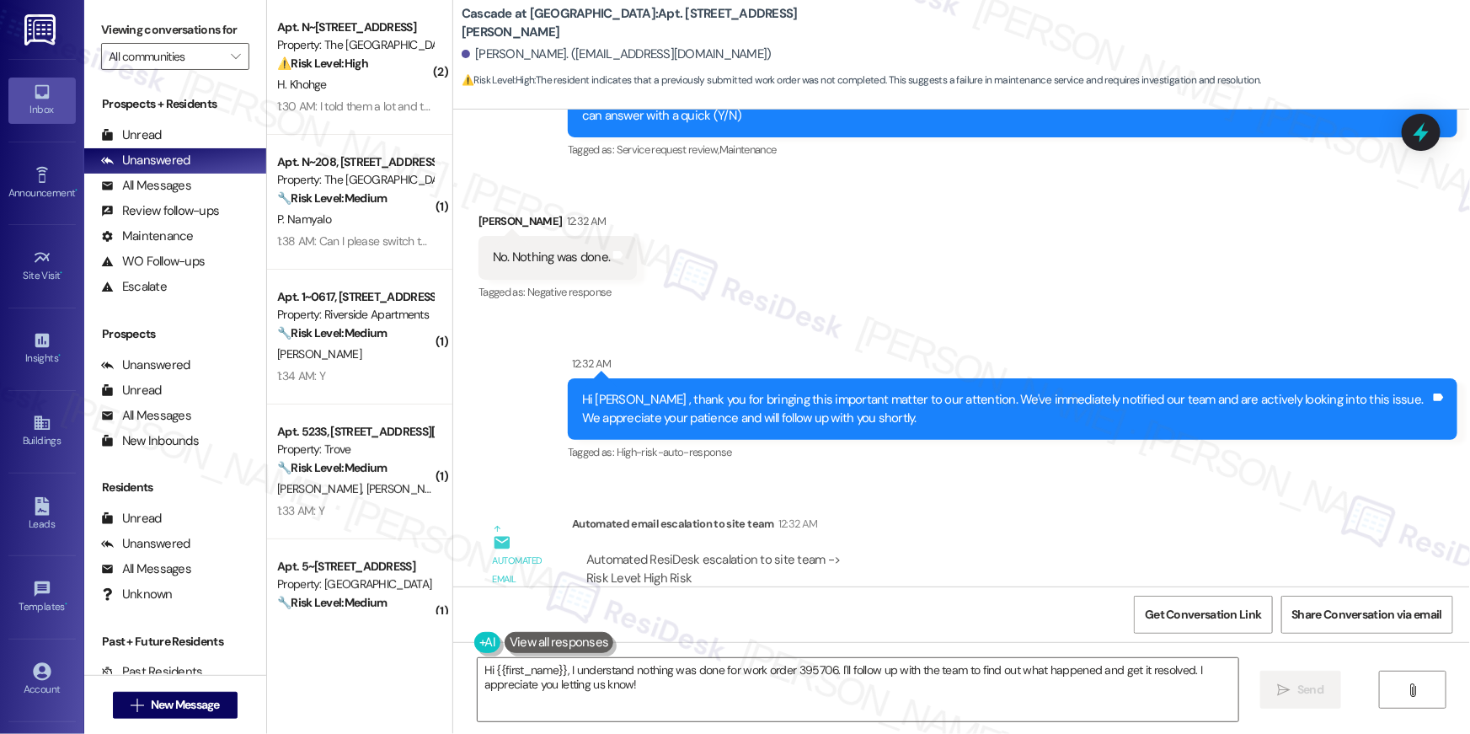
scroll to position [9004, 0]
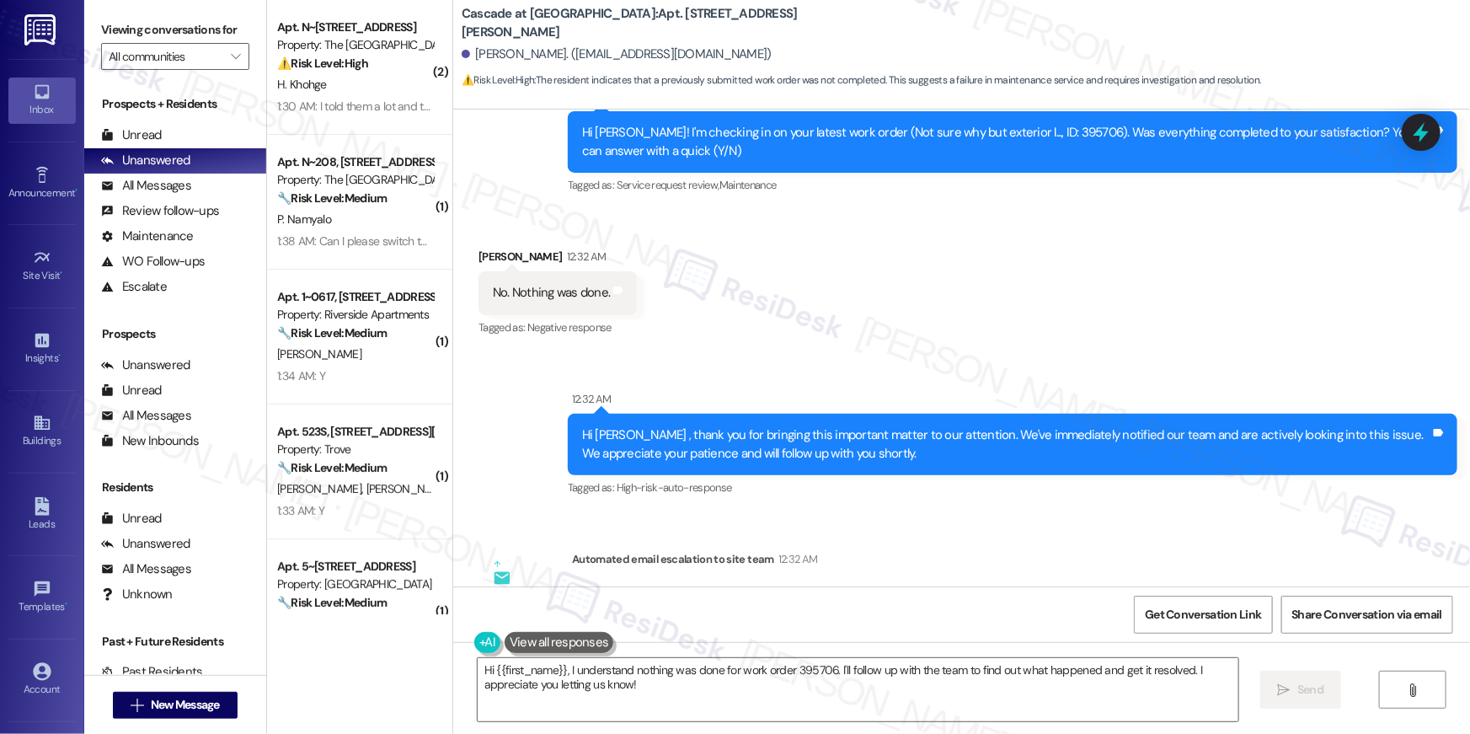
click at [1037, 125] on div "Hi Edward! I'm checking in on your latest work order (Not sure why but exterior…" at bounding box center [1006, 142] width 848 height 36
copy div "395706"
click at [910, 240] on div "Received via SMS Edward Williams 12:32 AM No. Nothing was done. Tags and notes …" at bounding box center [961, 281] width 1017 height 142
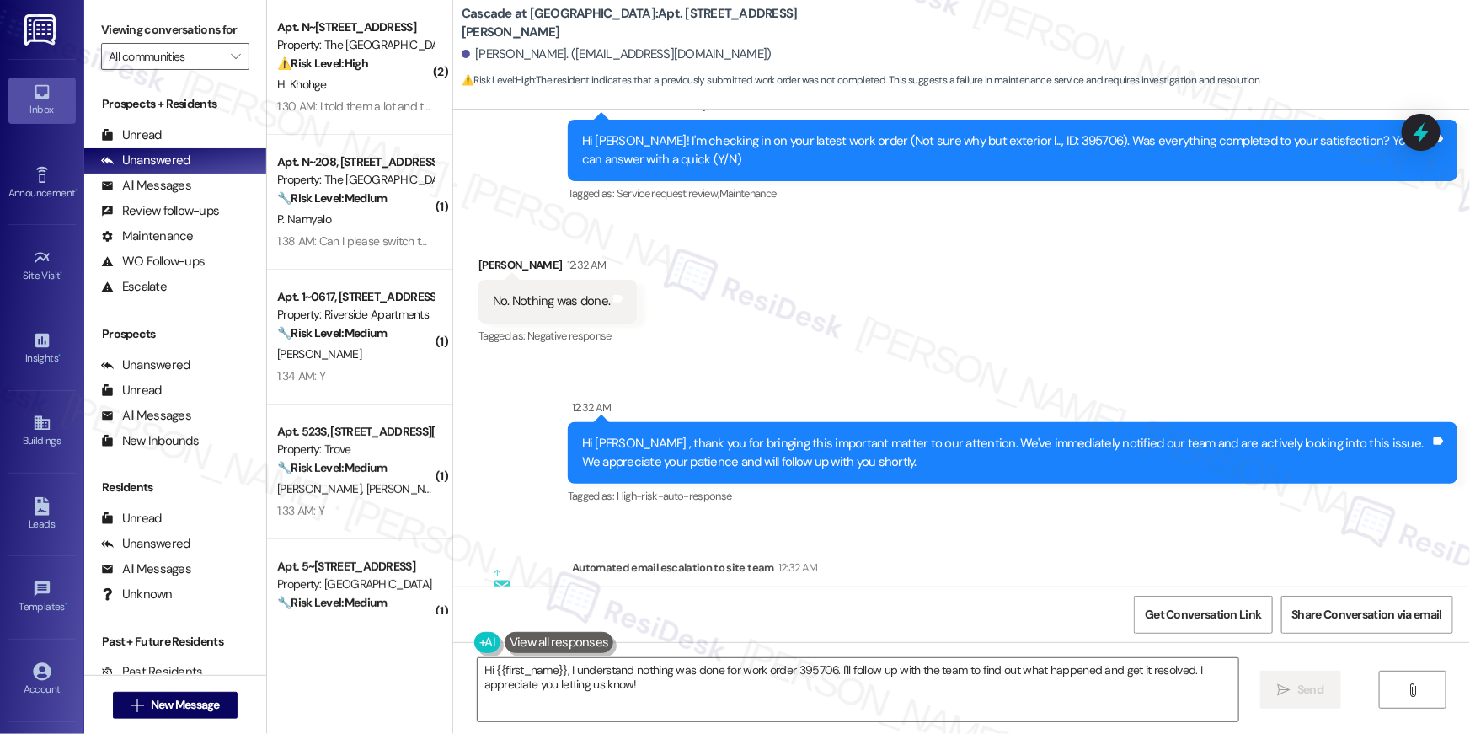
scroll to position [8988, 0]
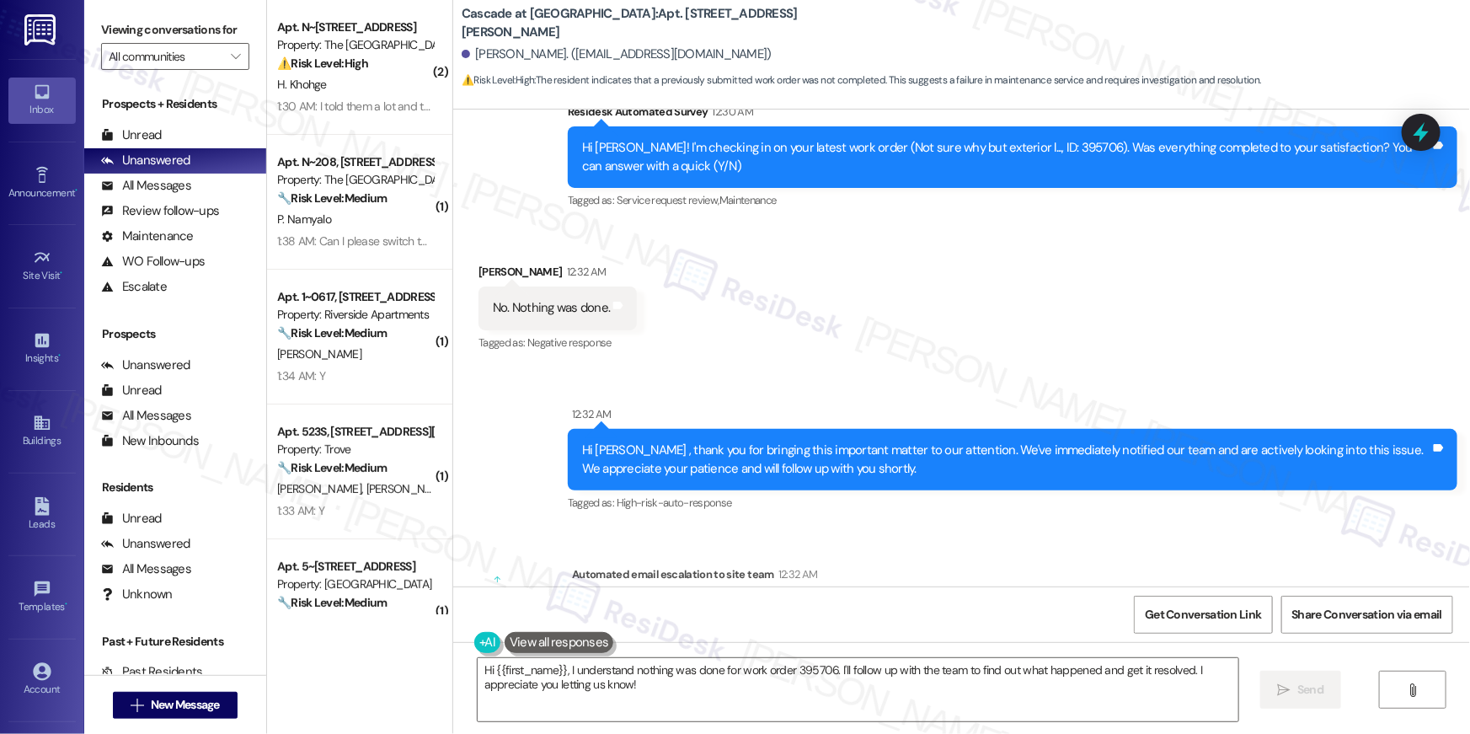
click at [1026, 145] on div "Hi Edward! I'm checking in on your latest work order (Not sure why but exterior…" at bounding box center [1006, 157] width 848 height 36
click at [1025, 145] on div "Hi Edward! I'm checking in on your latest work order (Not sure why but exterior…" at bounding box center [1006, 157] width 848 height 36
copy div "395706"
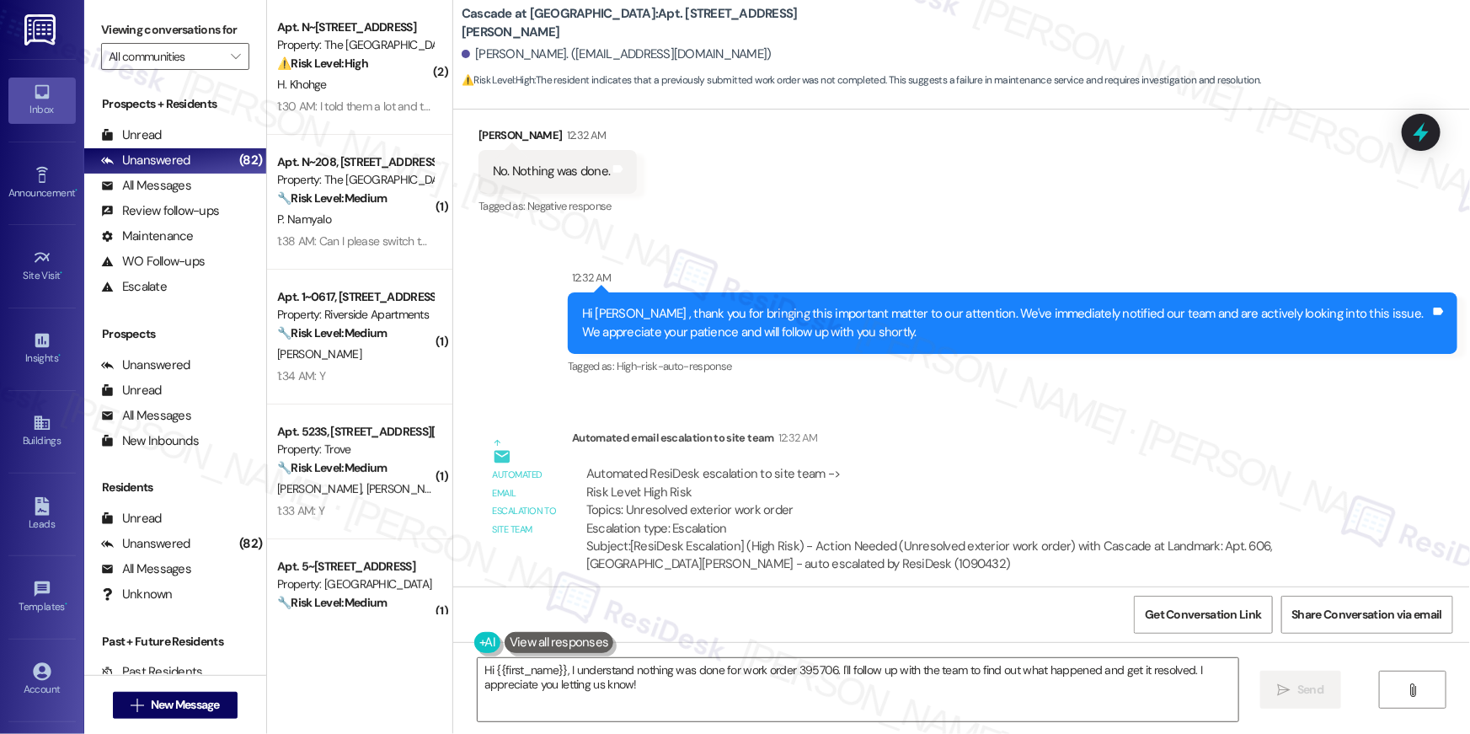
scroll to position [9135, 0]
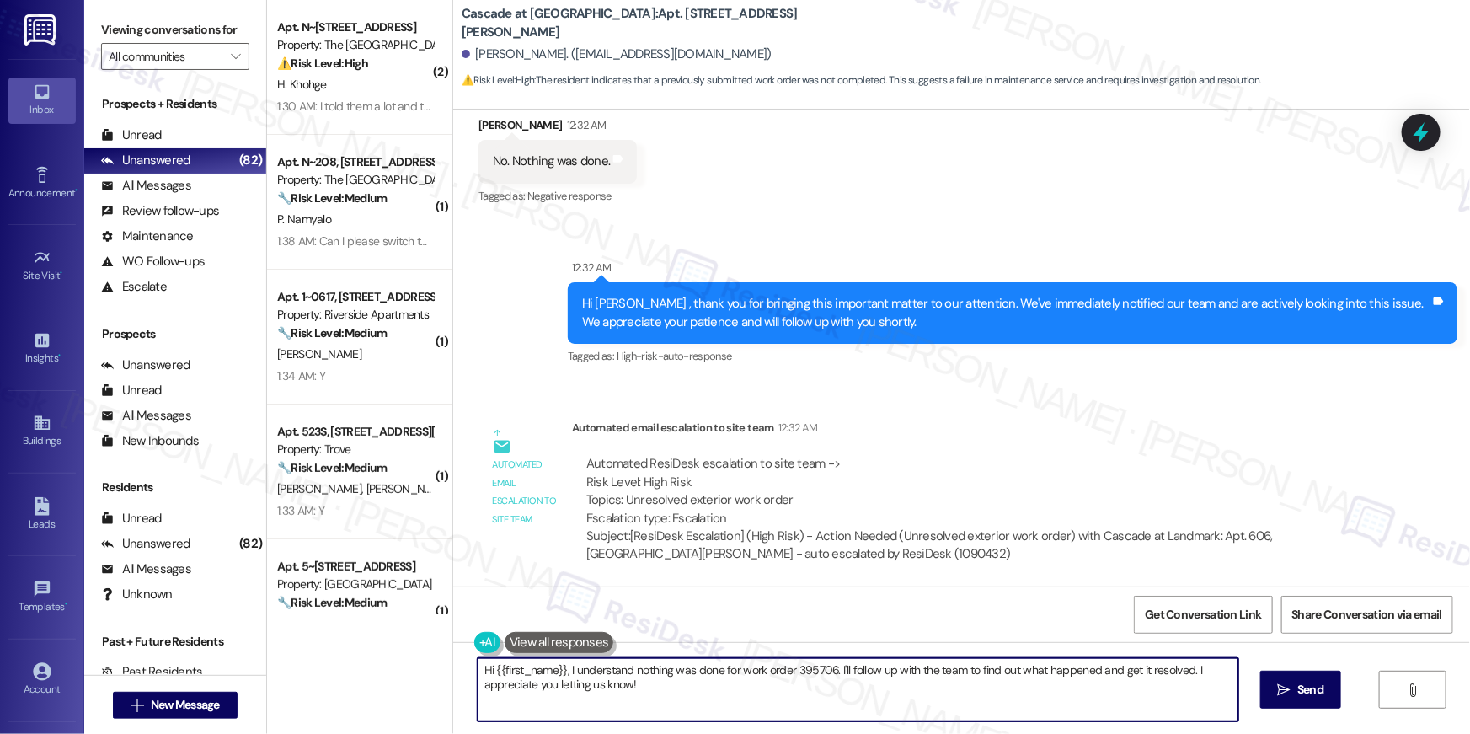
click at [688, 719] on textarea "Hi {{first_name}}, I understand nothing was done for work order 395706. I'll fo…" at bounding box center [858, 689] width 761 height 63
click at [687, 718] on textarea "Hi {{first_name}}, I understand nothing was done for work order 395706. I'll fo…" at bounding box center [858, 689] width 761 height 63
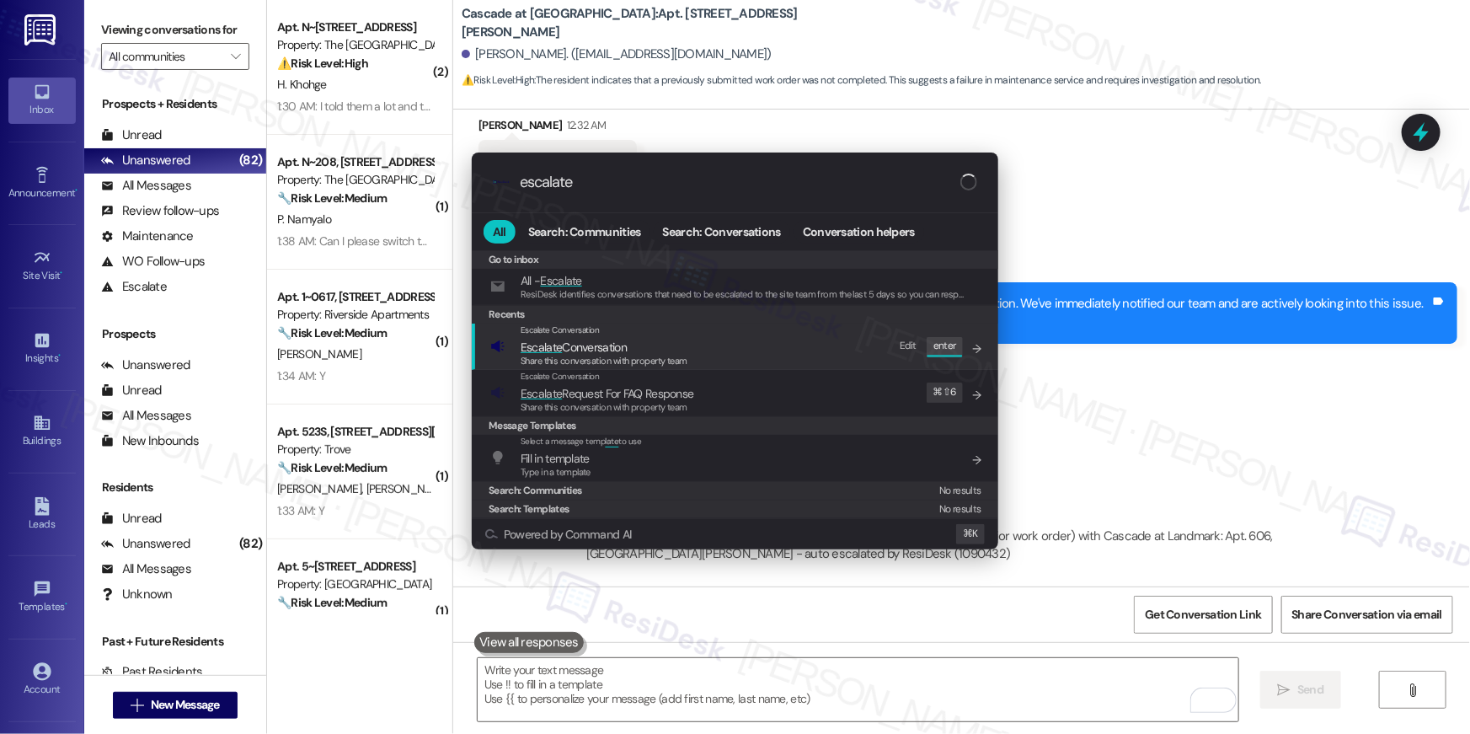
type input "escalate"
click at [578, 345] on span "Escalate Conversation" at bounding box center [574, 346] width 106 height 15
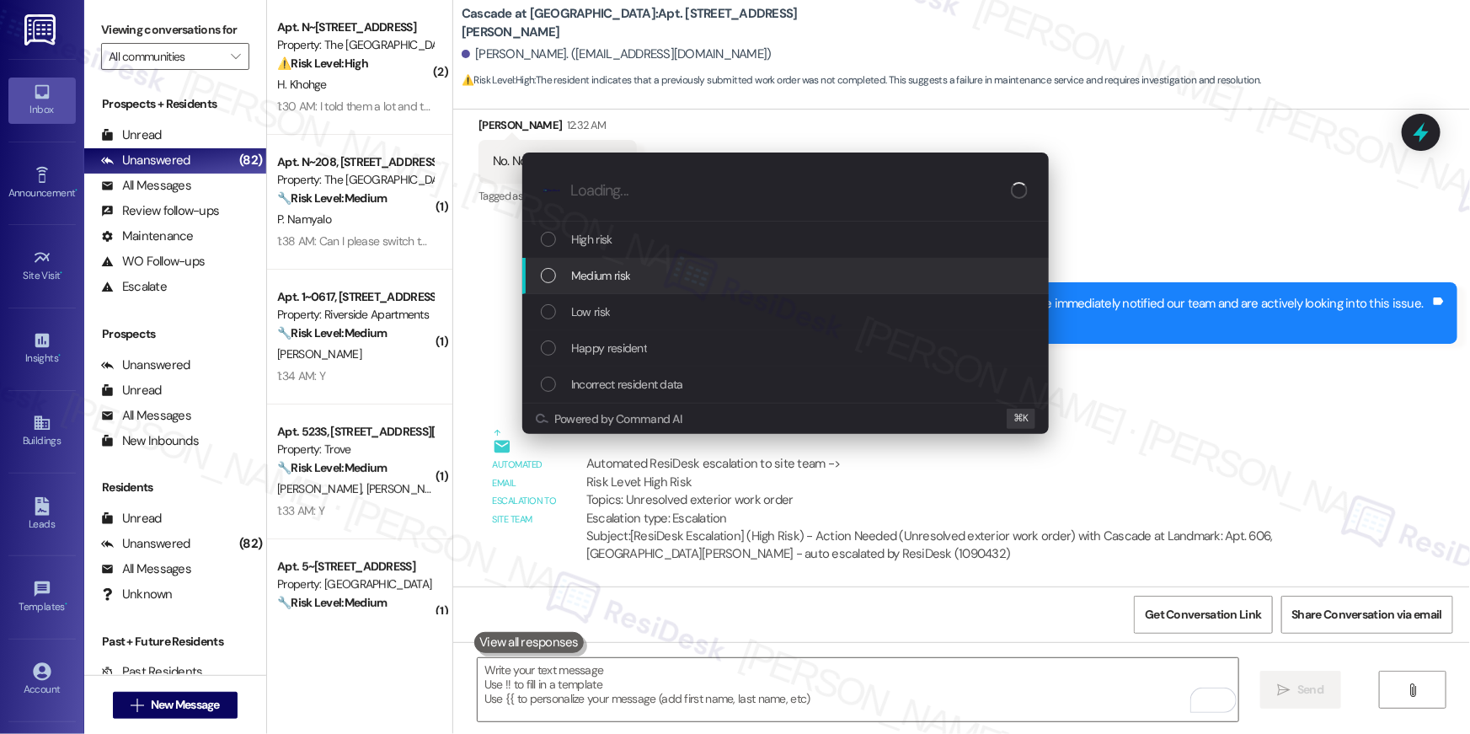
click at [600, 280] on span "Medium risk" at bounding box center [600, 275] width 59 height 19
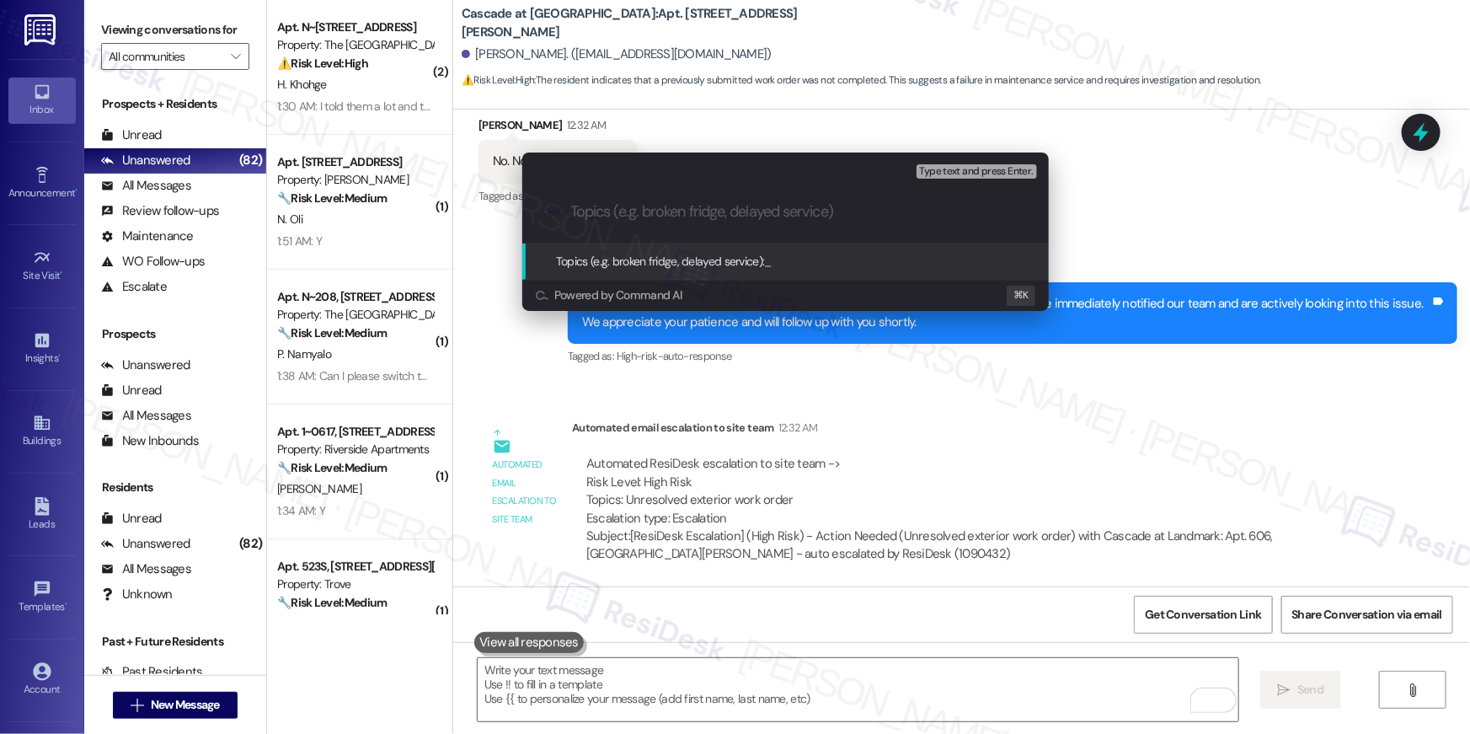
click at [606, 216] on input "Topics (e.g. broken fridge, delayed service)" at bounding box center [798, 212] width 457 height 18
paste input "Work Order # 395706"
type input "Work Order # 395706 Follow-up"
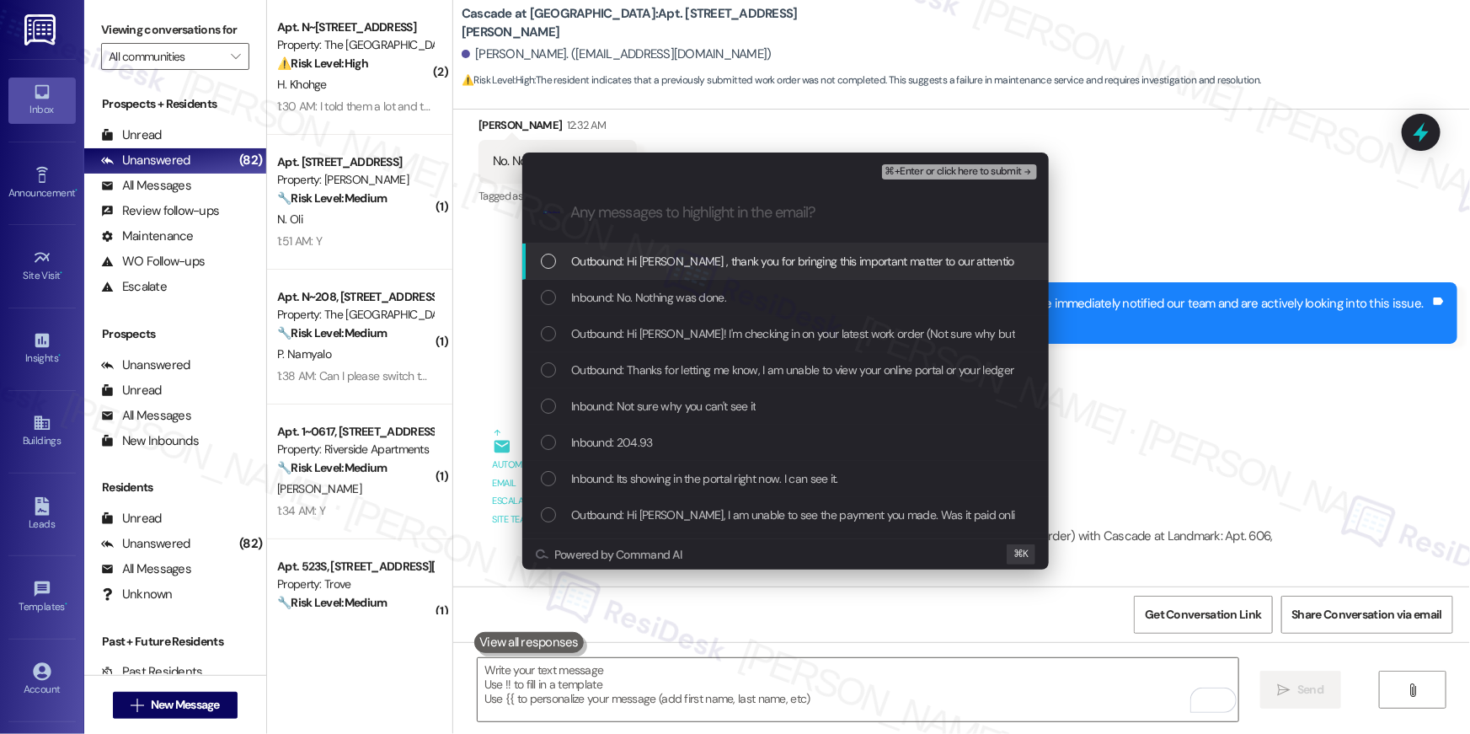
click at [617, 265] on span "Outbound: Hi Edward , thank you for bringing this important matter to our atten…" at bounding box center [1136, 261] width 1131 height 19
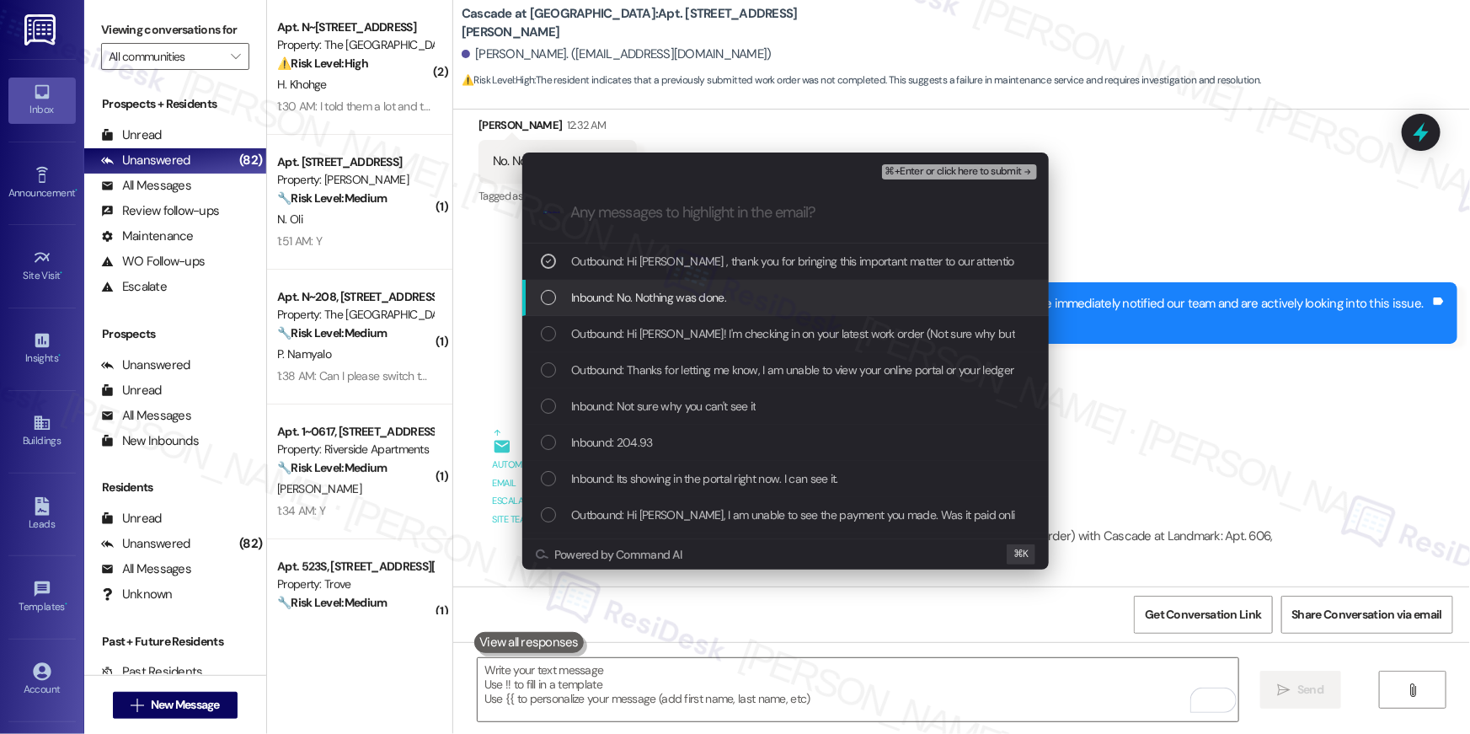
click at [612, 291] on span "Inbound: No. Nothing was done." at bounding box center [648, 297] width 155 height 19
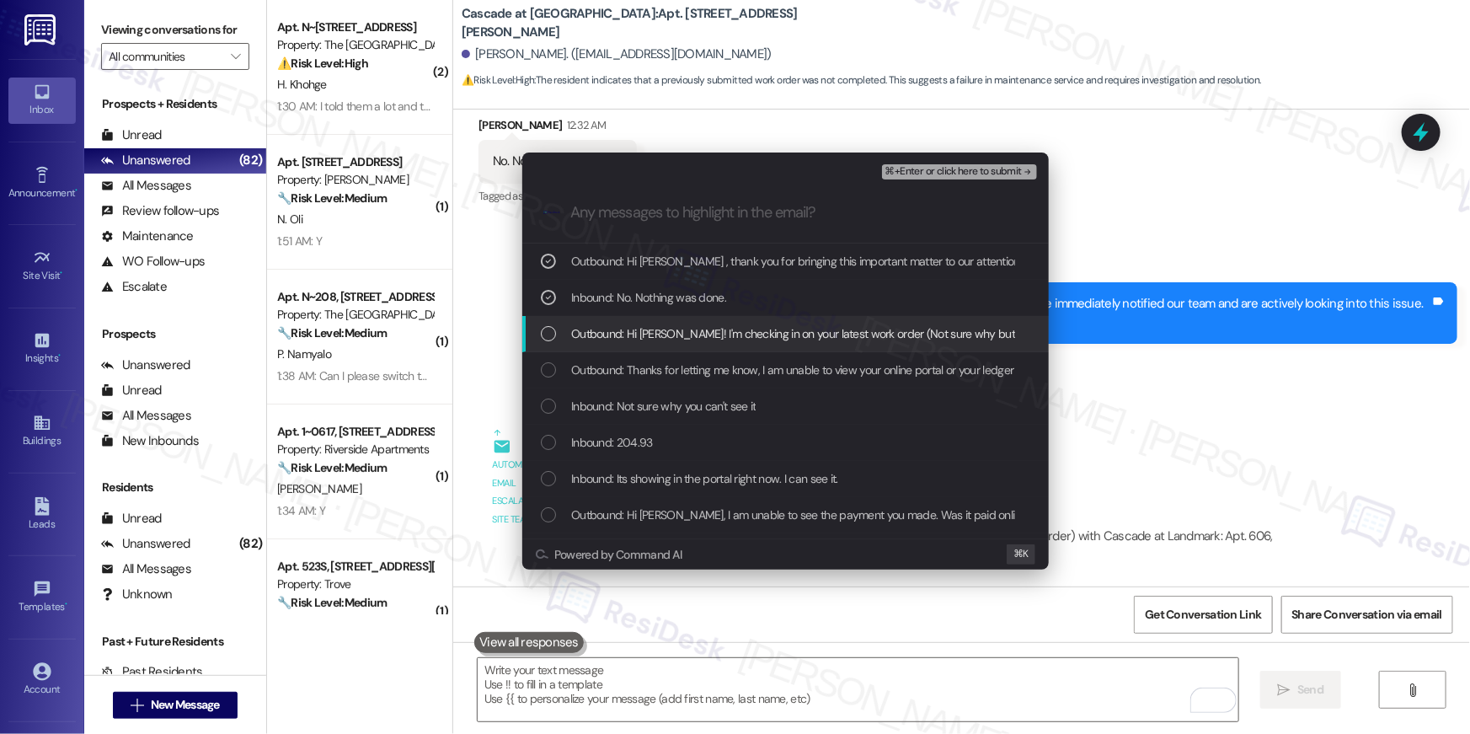
click at [545, 337] on div "List of options" at bounding box center [548, 333] width 15 height 15
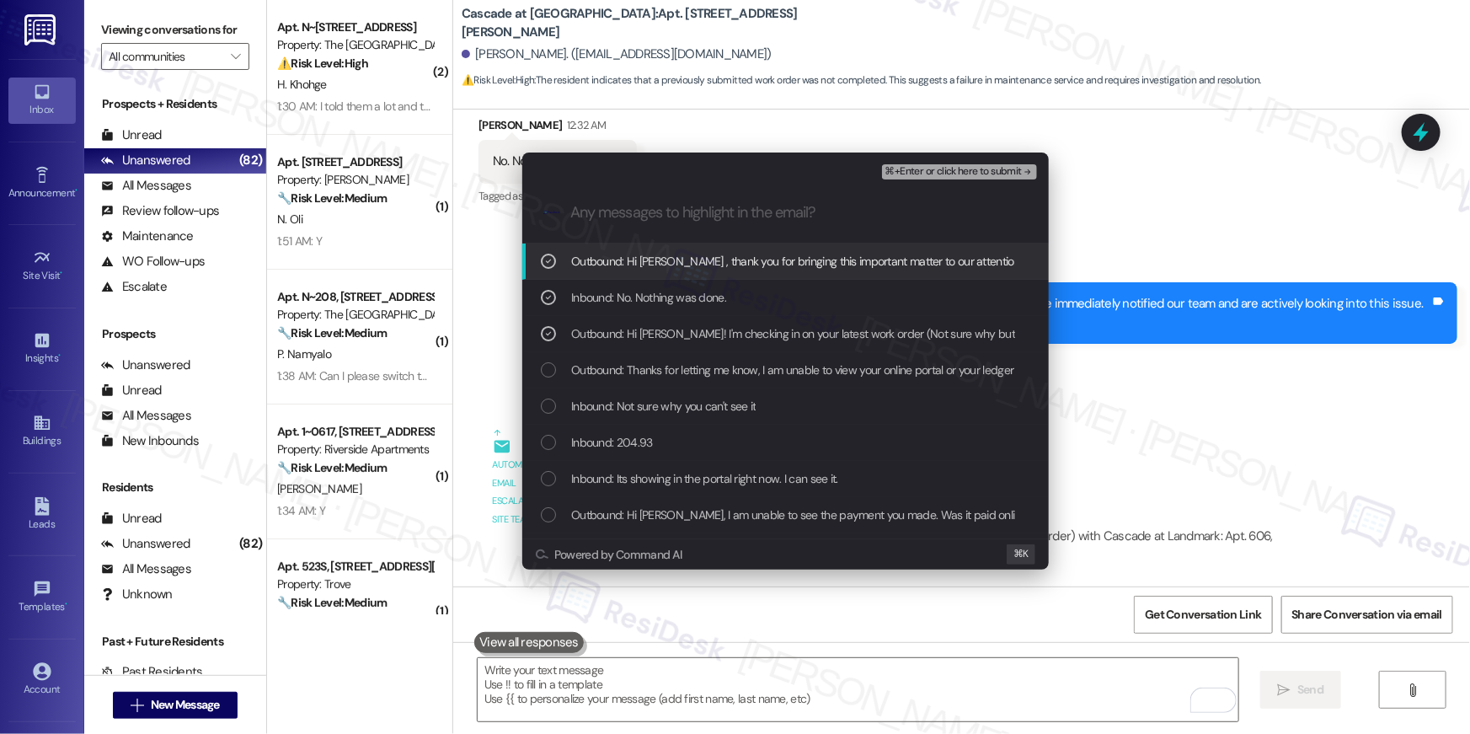
click at [907, 175] on span "⌘+Enter or click here to submit" at bounding box center [953, 172] width 136 height 12
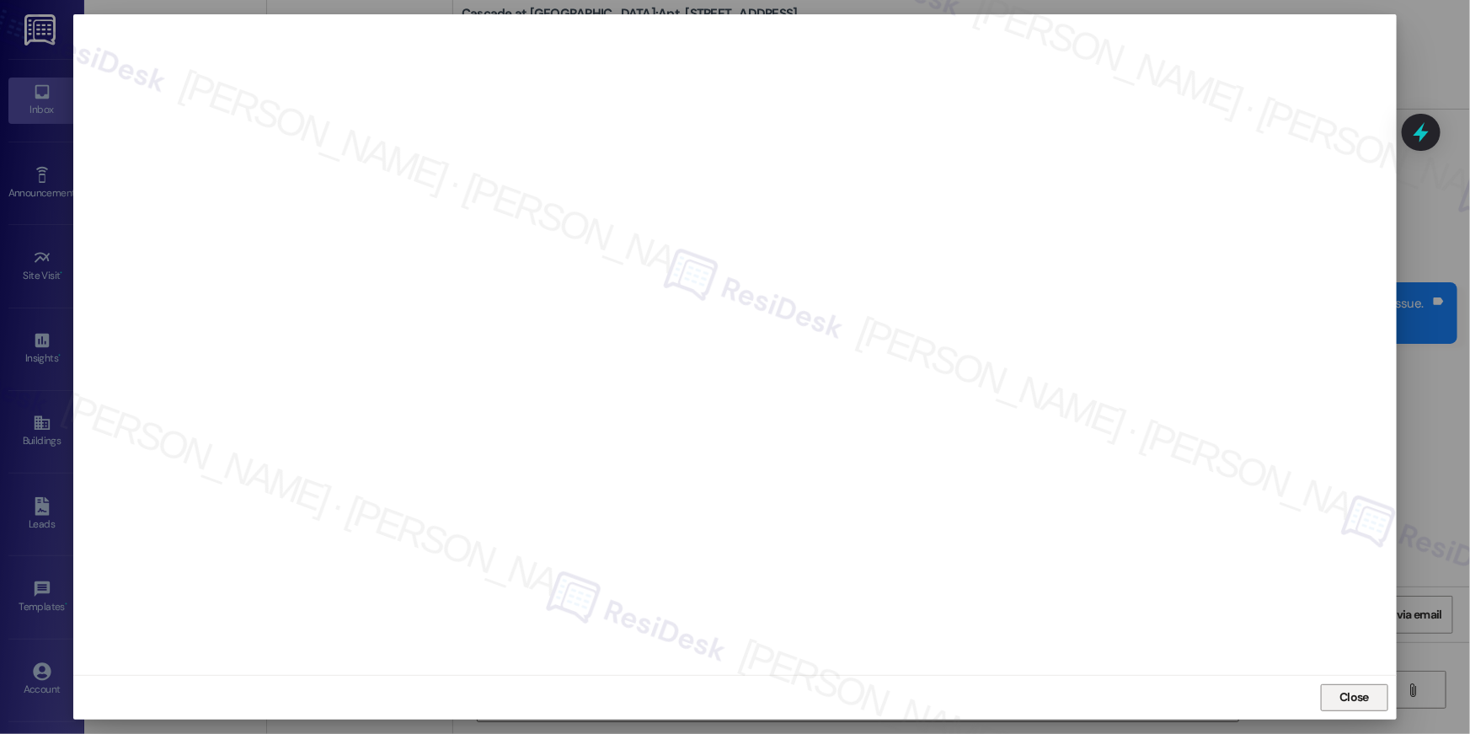
click at [1336, 697] on span "Close" at bounding box center [1354, 697] width 36 height 18
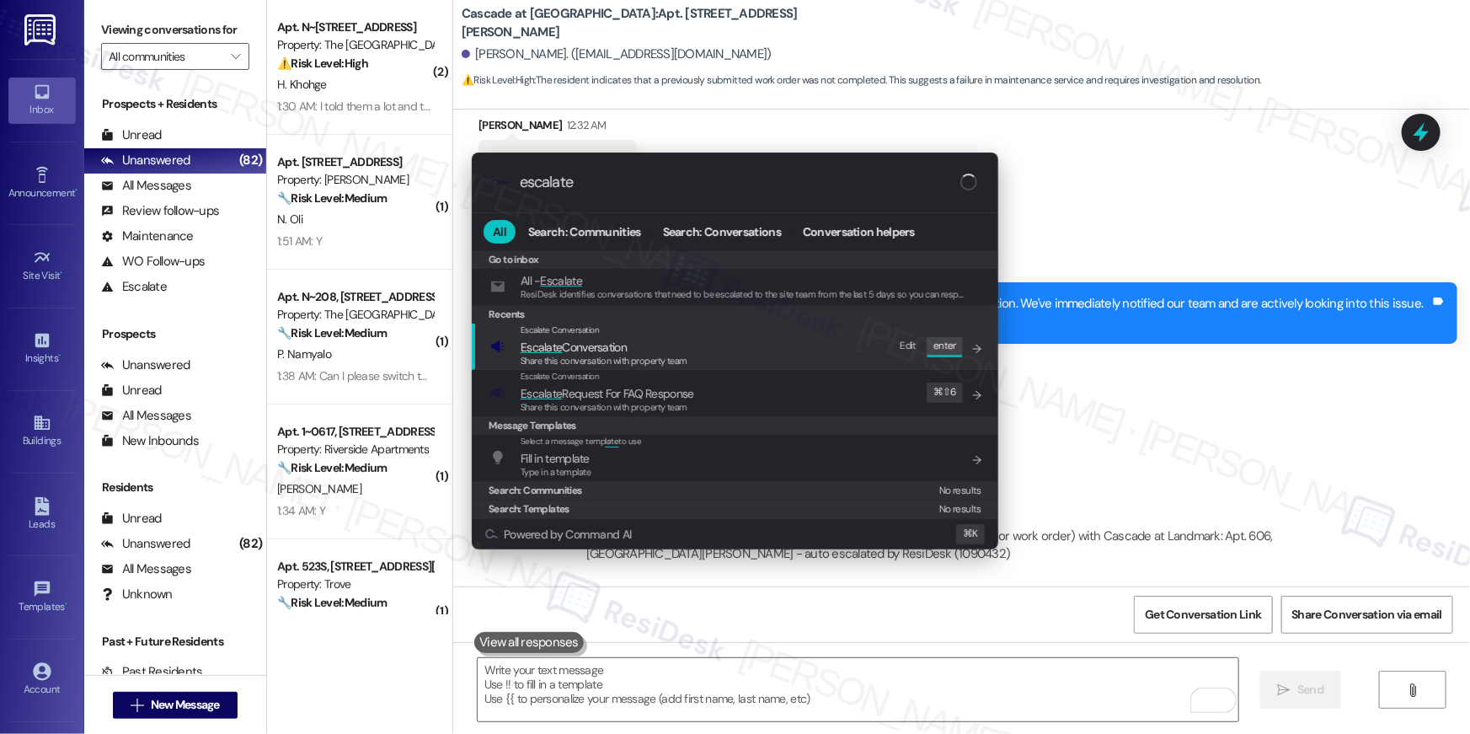
type input "escalate"
click at [613, 356] on span "Share this conversation with property team" at bounding box center [604, 361] width 167 height 12
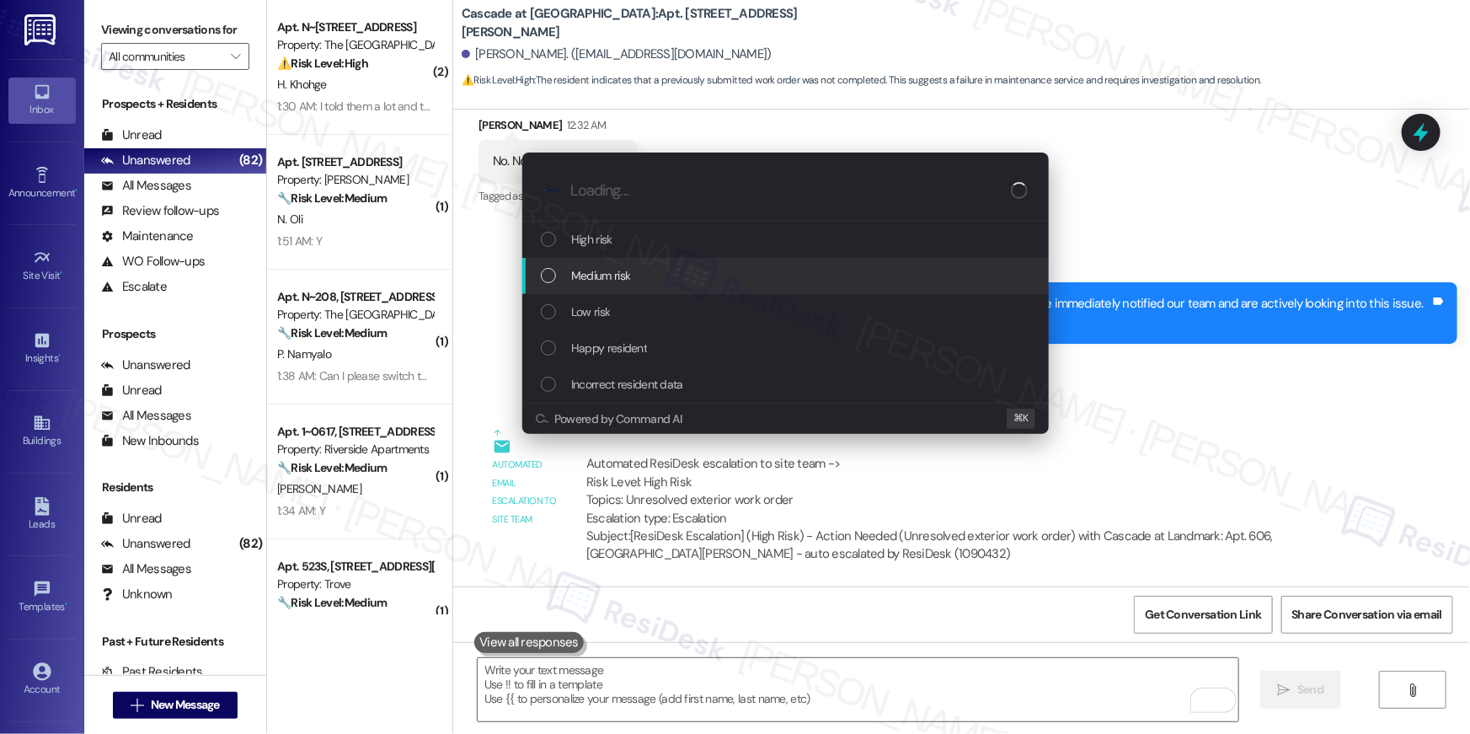
click at [608, 274] on span "Medium risk" at bounding box center [600, 275] width 59 height 19
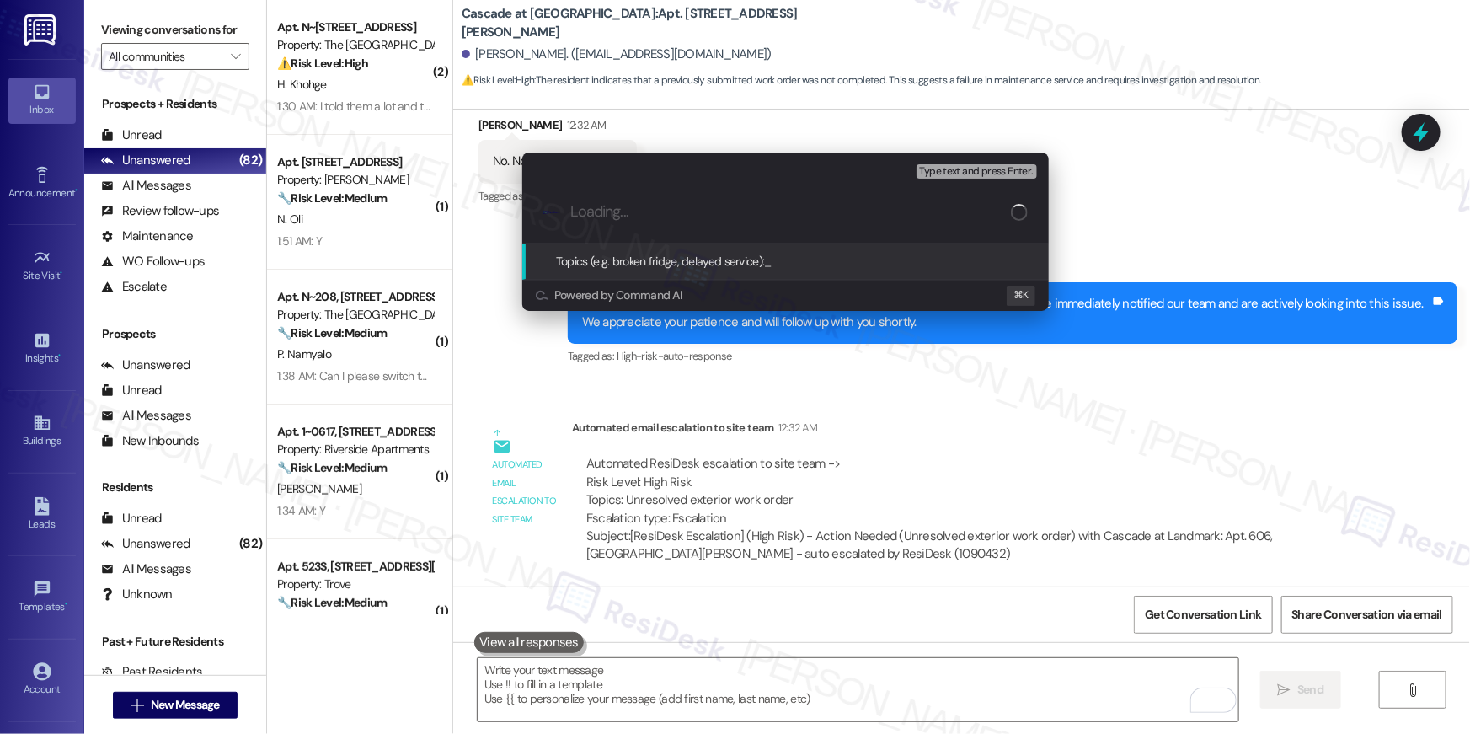
click at [607, 222] on div ".cls-1{fill:#0a055f;}.cls-2{fill:#0cc4c4;} resideskLogoBlueOrange" at bounding box center [785, 212] width 526 height 60
click at [630, 212] on input "Loading..." at bounding box center [790, 212] width 440 height 18
paste input "Work Order # 395706 Follow-up"
type input "Work Order # 395706 Follow-up"
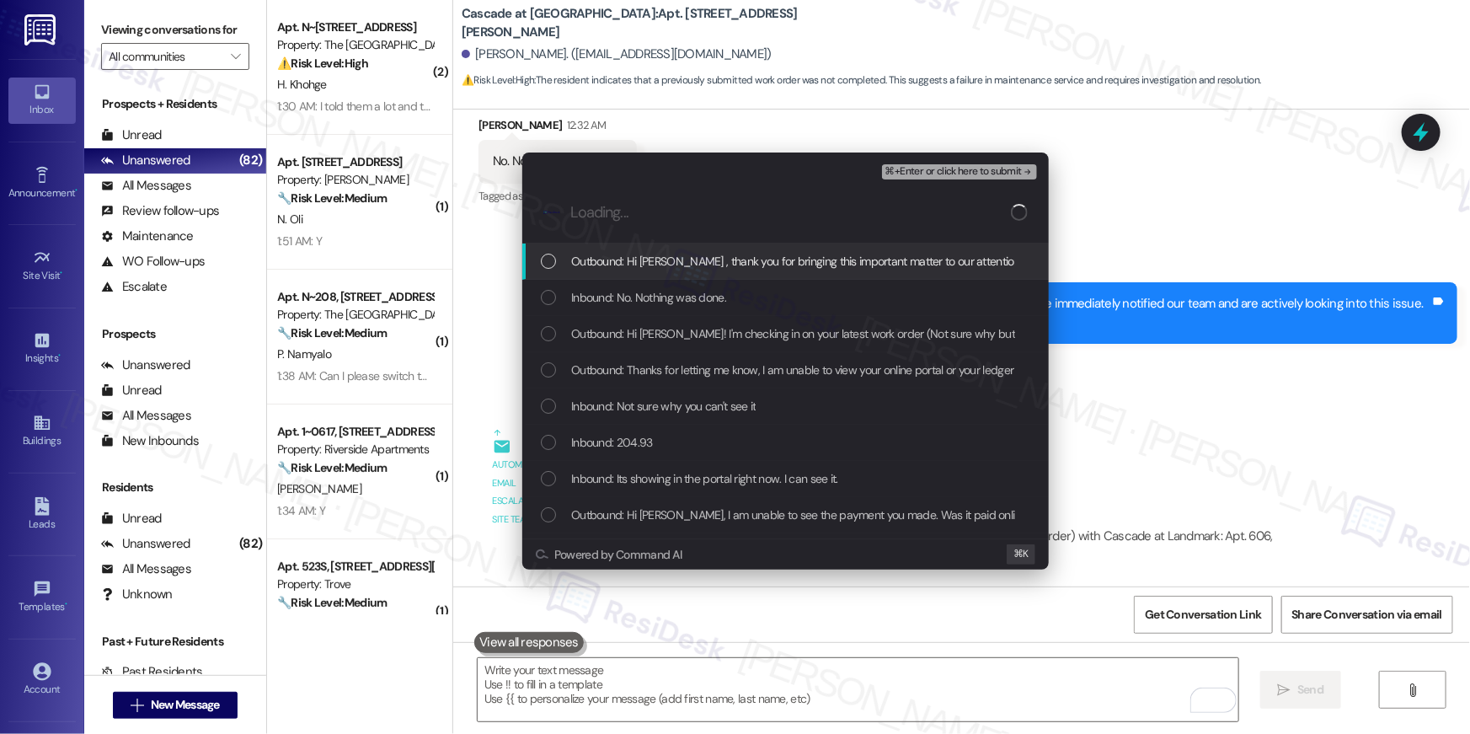
click at [547, 263] on div "List of options" at bounding box center [548, 261] width 15 height 15
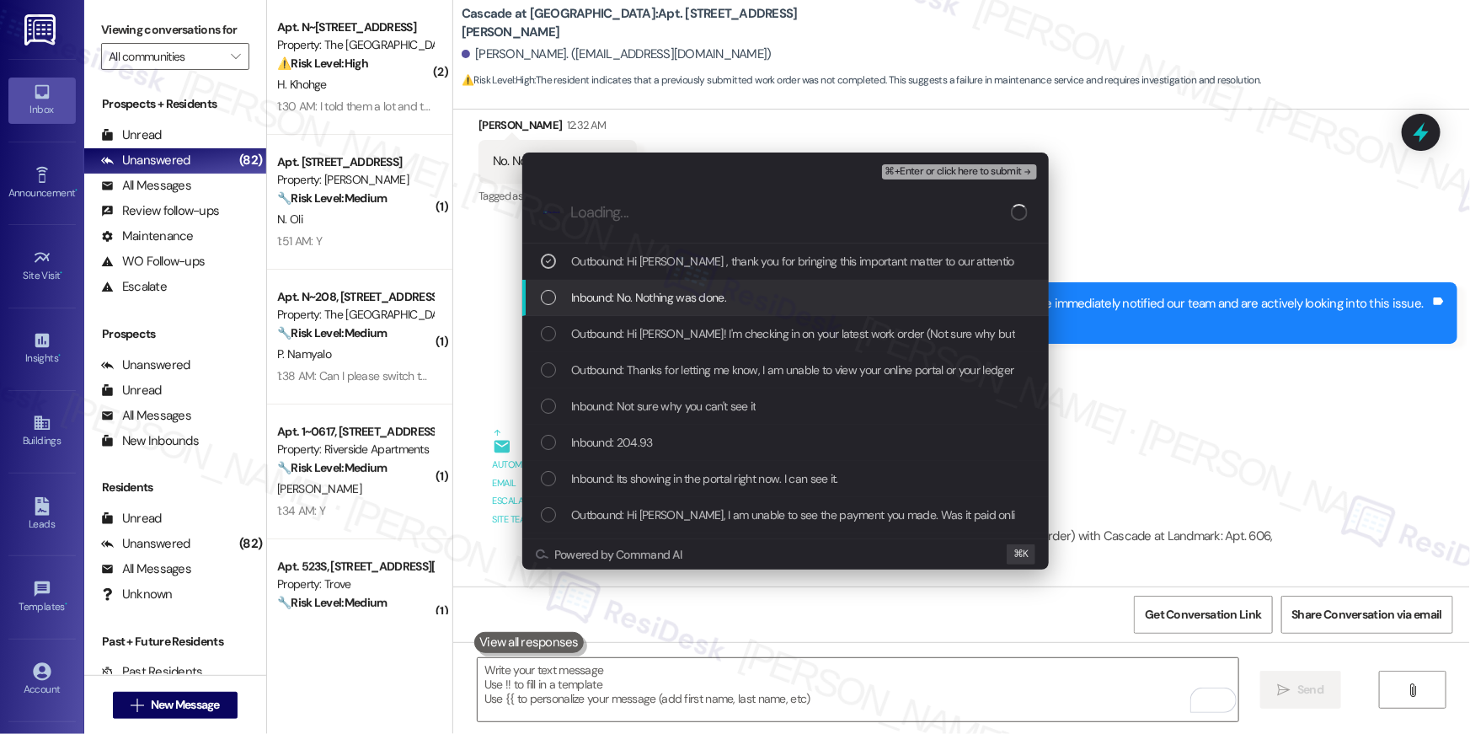
click at [546, 301] on div "List of options" at bounding box center [548, 297] width 15 height 15
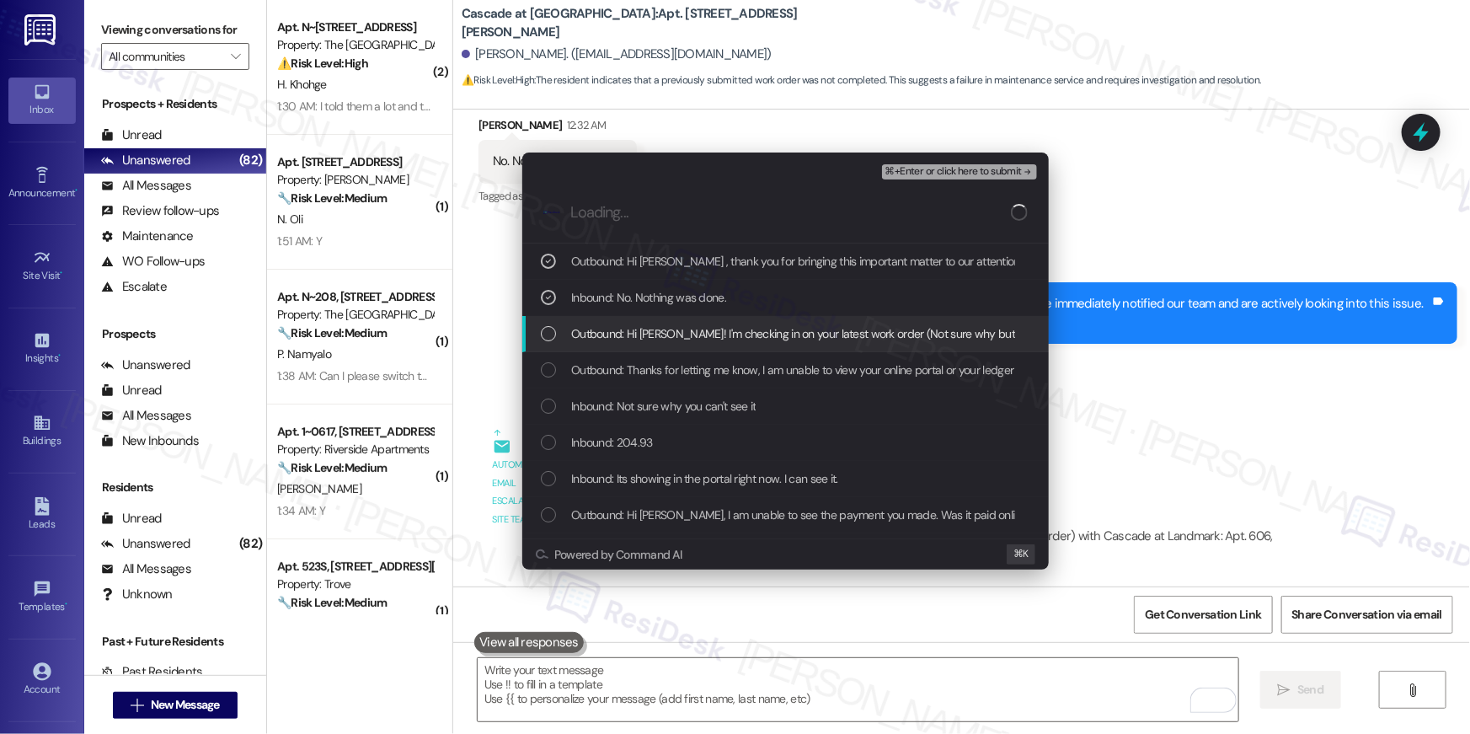
click at [545, 337] on div "List of options" at bounding box center [548, 333] width 15 height 15
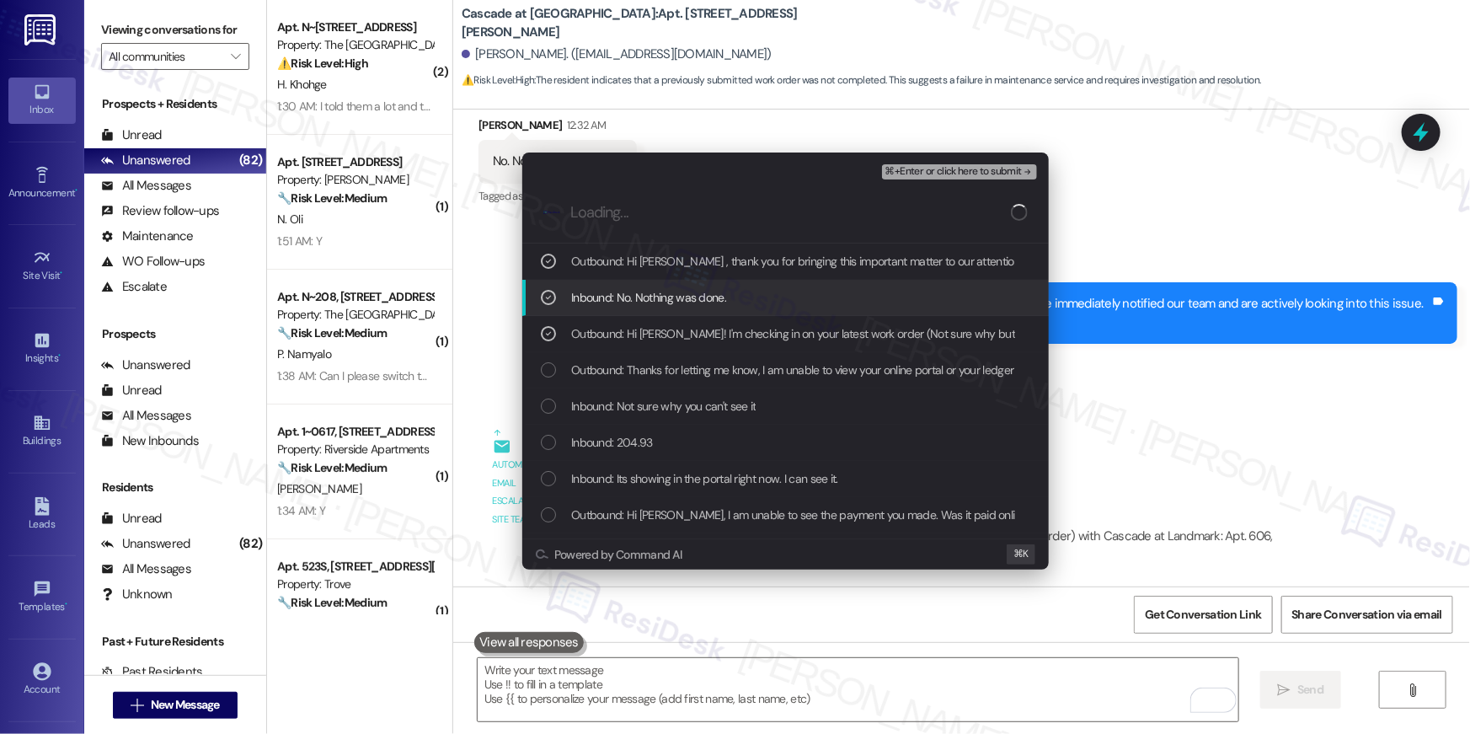
click at [965, 172] on span "⌘+Enter or click here to submit" at bounding box center [953, 172] width 136 height 12
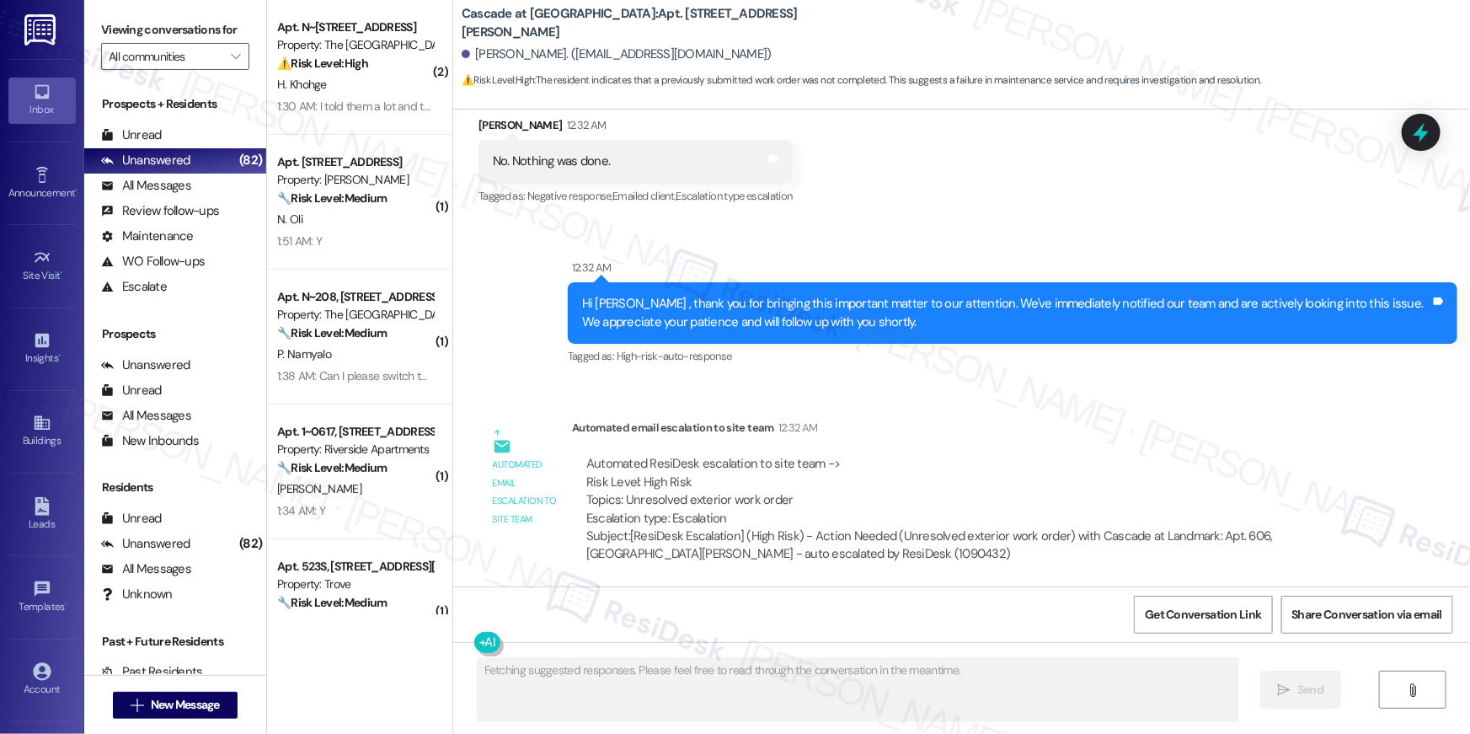
scroll to position [8767, 0]
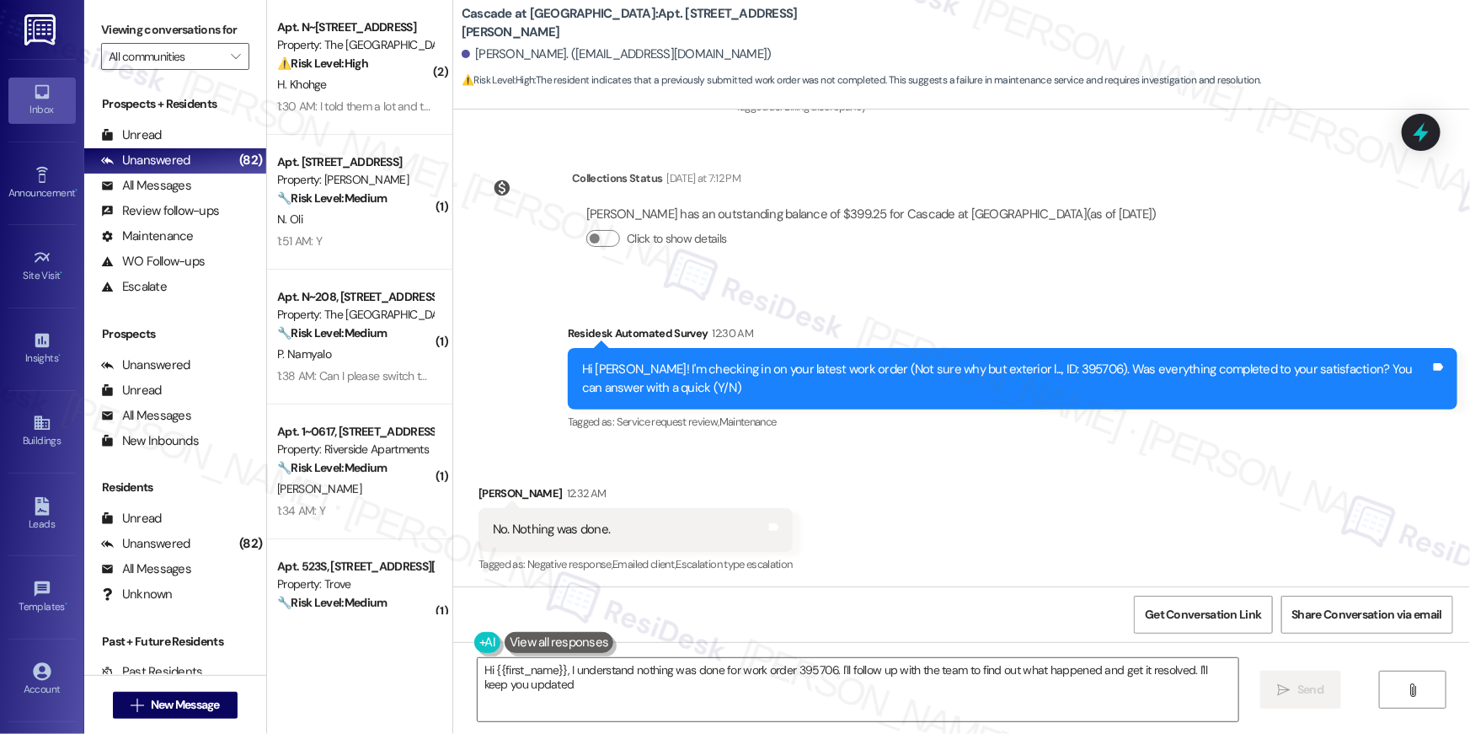
type textarea "Hi {{first_name}}, I understand nothing was done for work order 395706. I'll fo…"
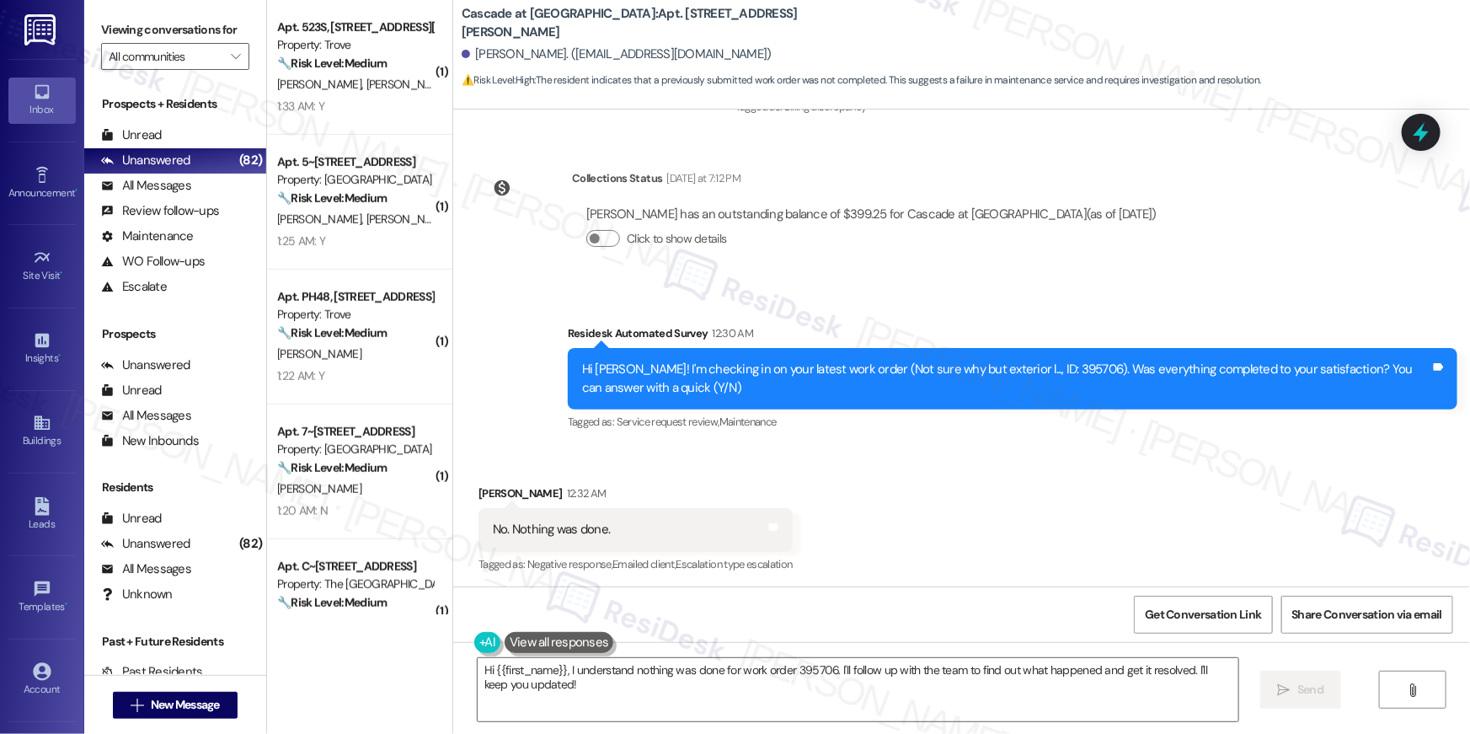
scroll to position [241, 0]
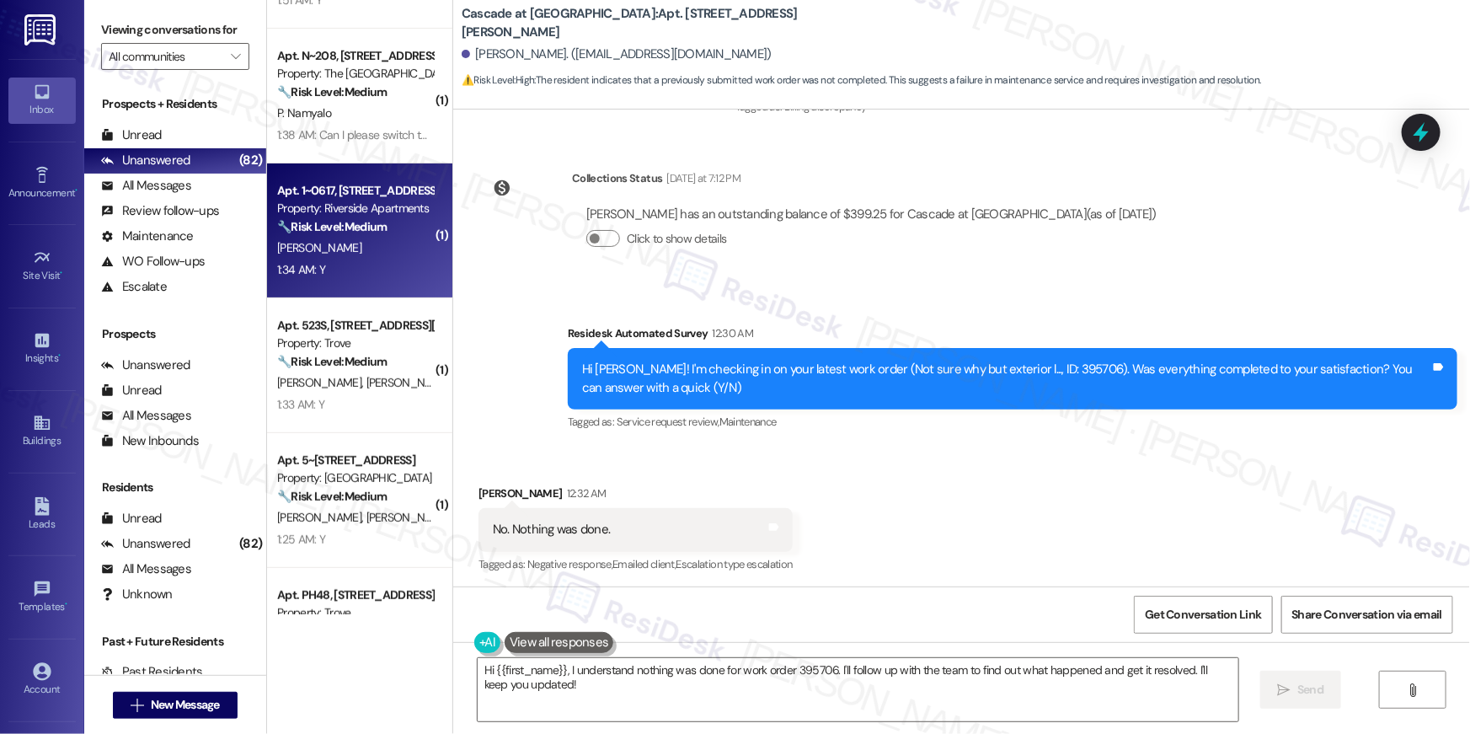
click at [344, 231] on strong "🔧 Risk Level: Medium" at bounding box center [331, 226] width 109 height 15
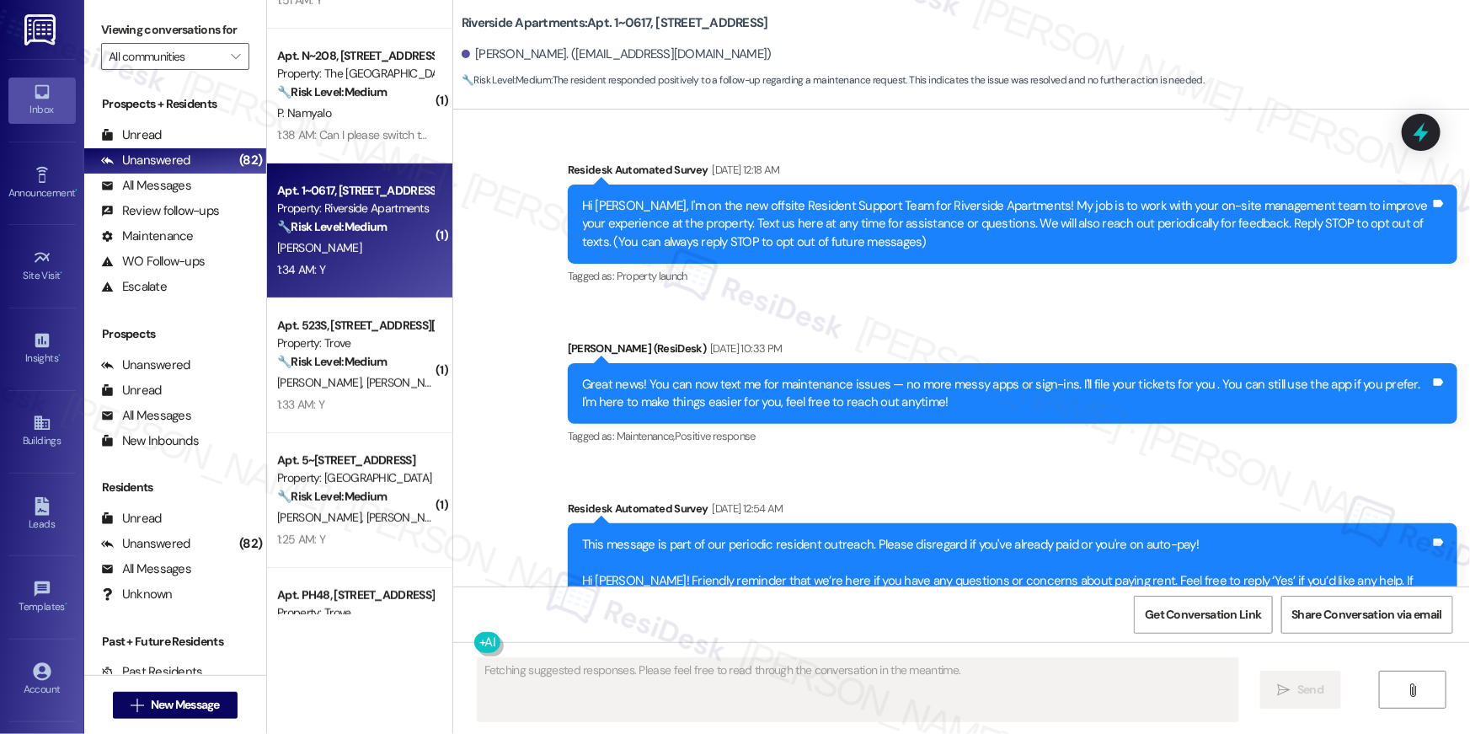
scroll to position [4742, 0]
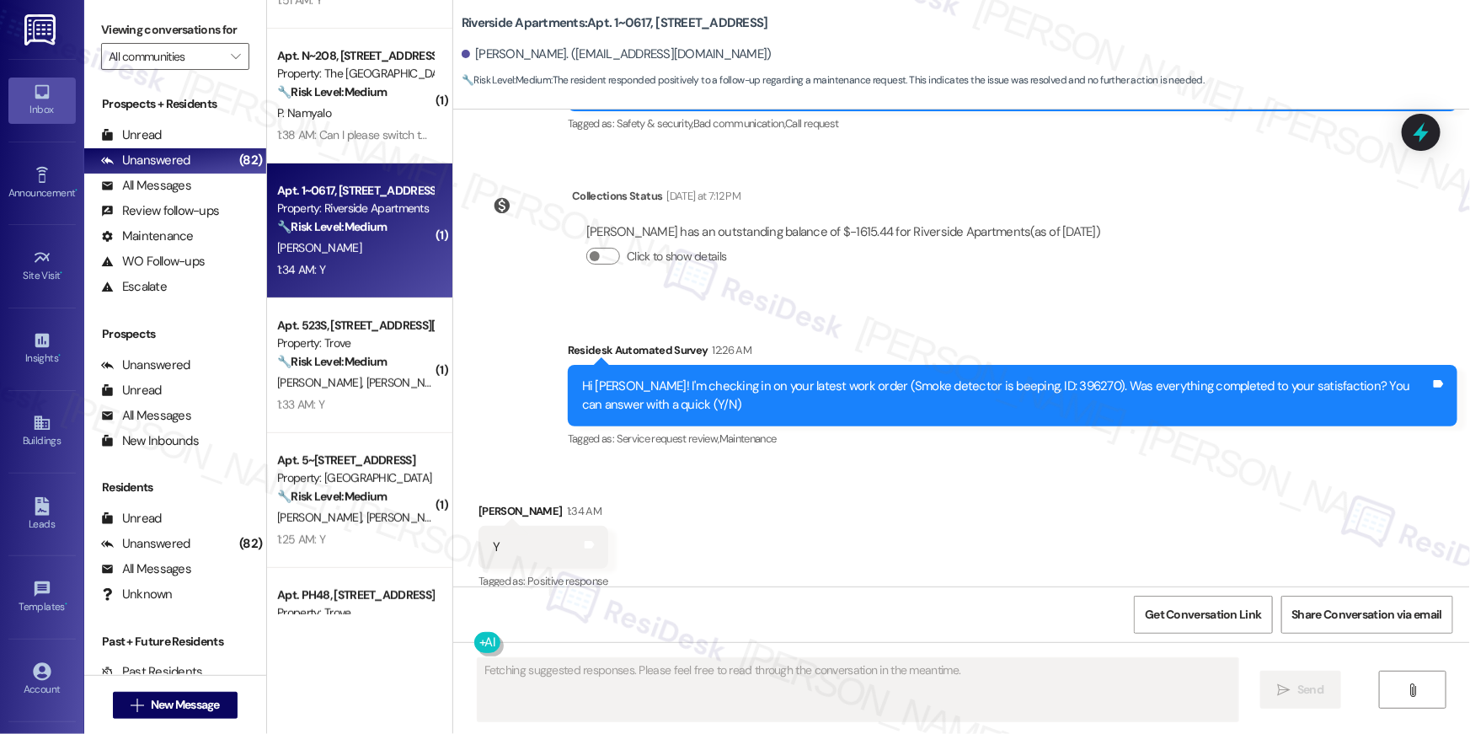
type textarea "Fetching suggested responses. Please feel free to read through the conversation…"
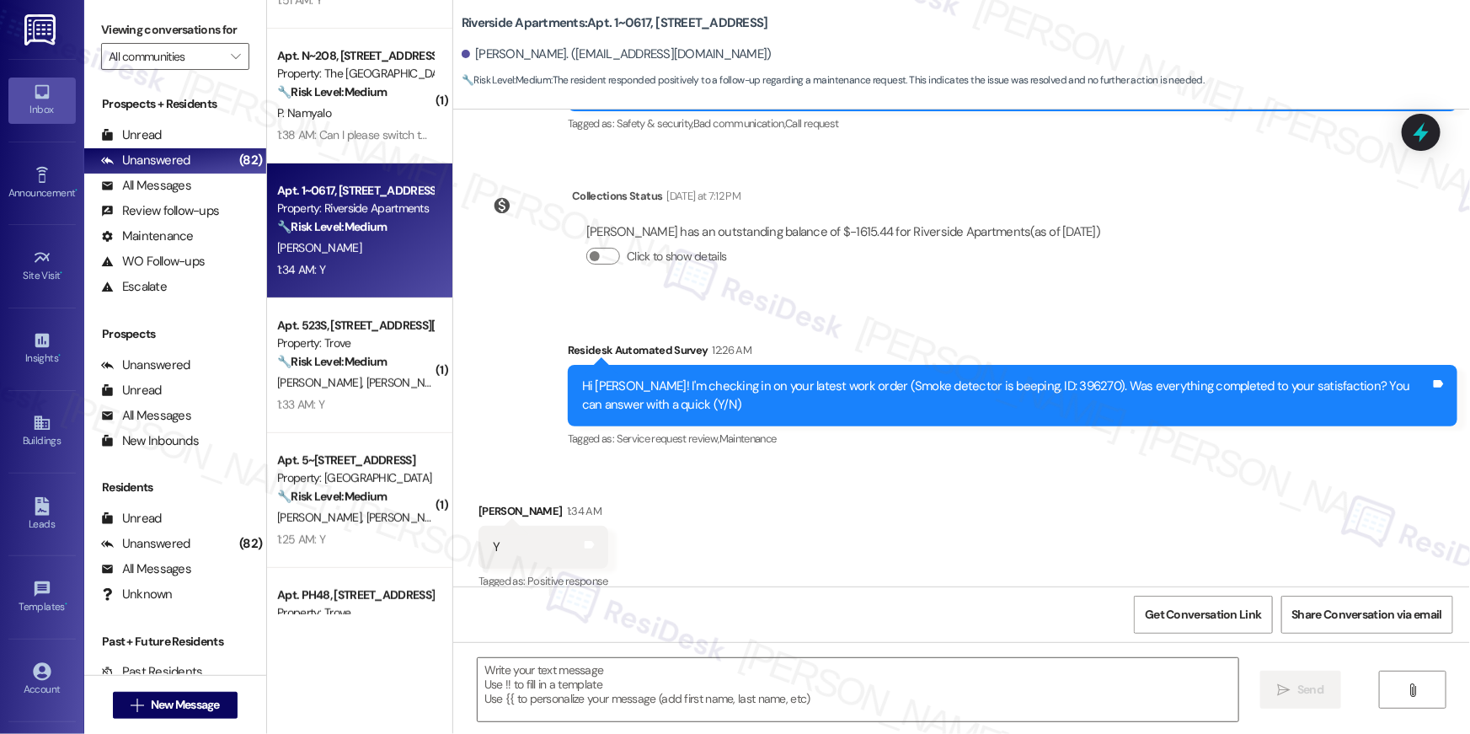
click at [942, 681] on textarea at bounding box center [858, 689] width 761 height 63
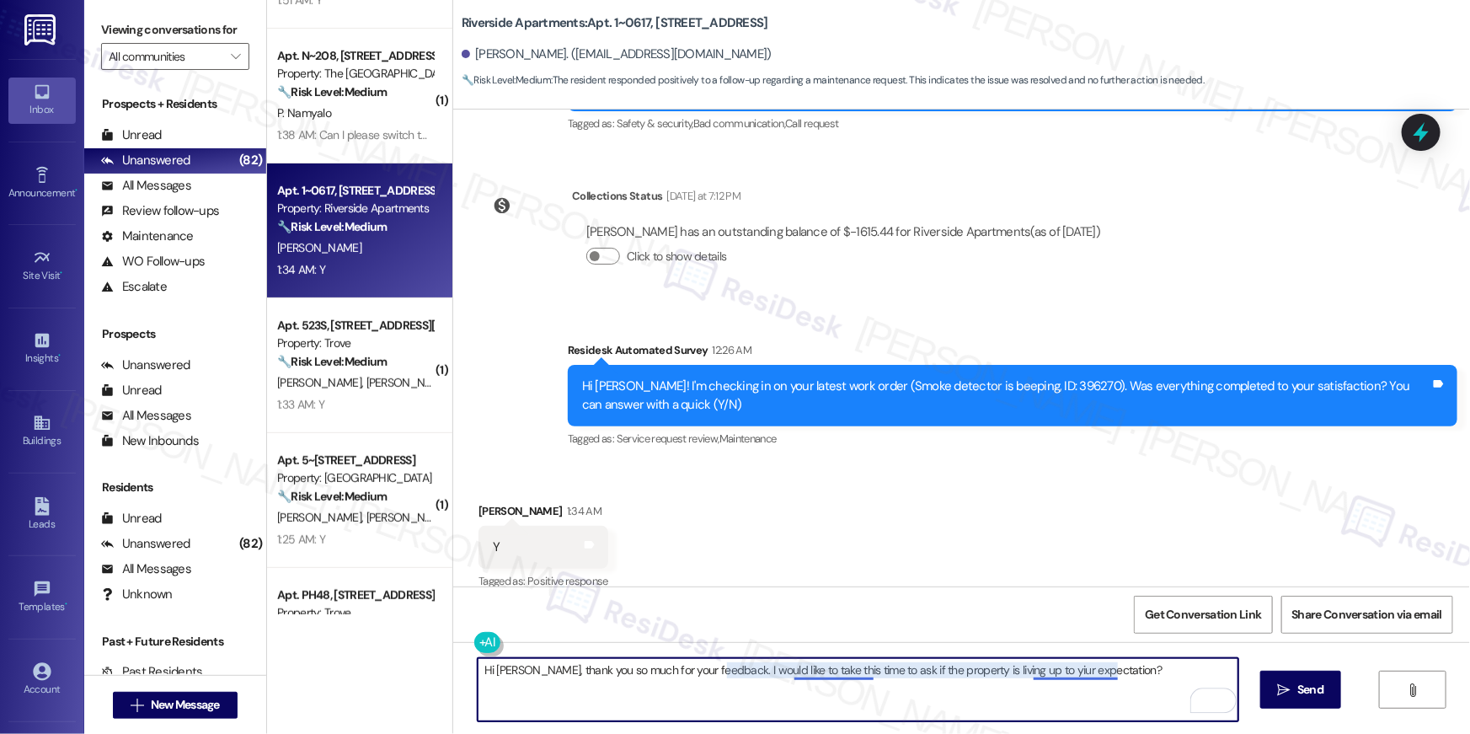
click at [1033, 666] on textarea "Hi Mehgan, thank you so much for your feedback. I would like to take this time …" at bounding box center [858, 689] width 761 height 63
click at [505, 670] on textarea "Hi Mehgan, thank you so much for your feedback. I would like to take this time …" at bounding box center [858, 689] width 761 height 63
drag, startPoint x: 517, startPoint y: 673, endPoint x: 489, endPoint y: 671, distance: 27.8
click at [489, 671] on textarea "Hi Megan, thank you so much for your feedback. I would like to take this time t…" at bounding box center [858, 689] width 761 height 63
type textarea "Hi , thank you so much for your feedback. I would like to take this time to ask…"
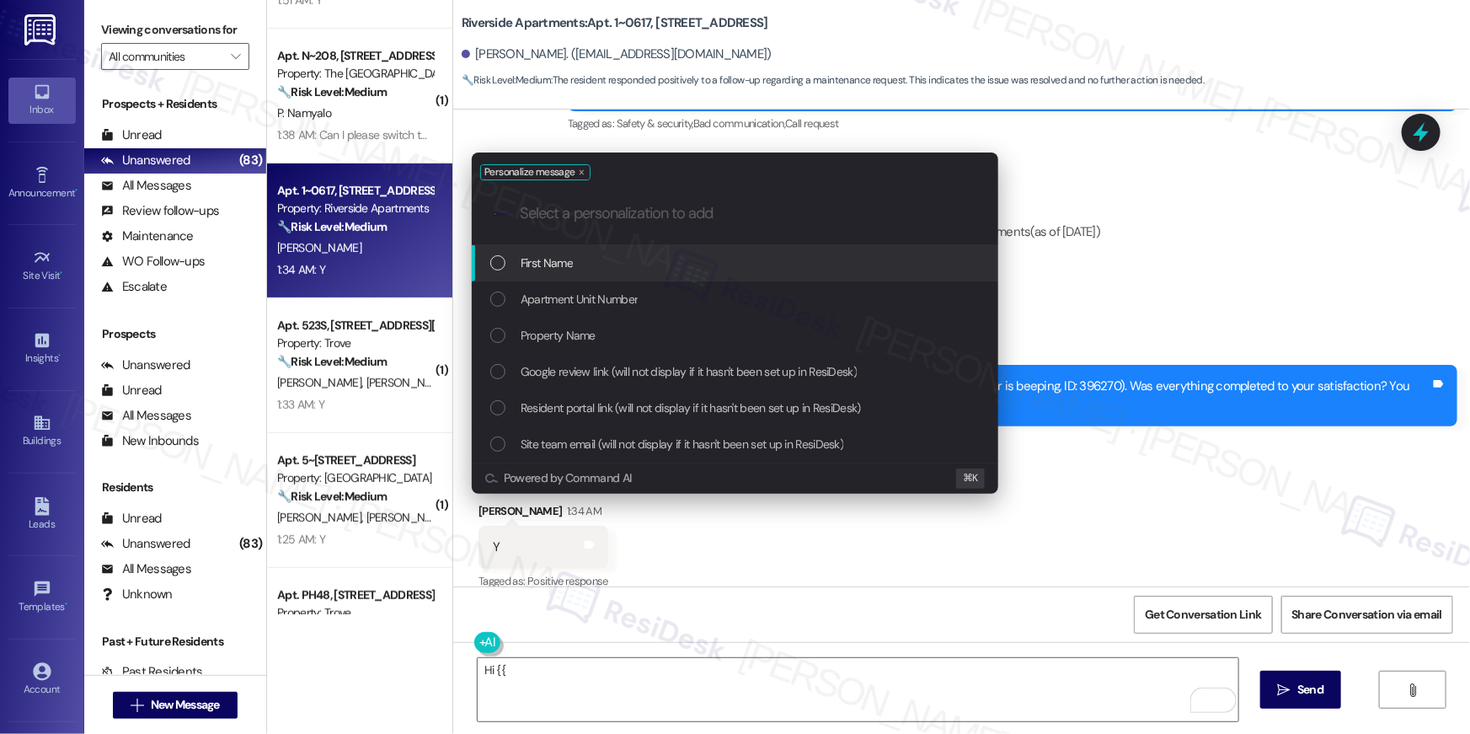
click at [558, 268] on span "First Name" at bounding box center [547, 263] width 52 height 19
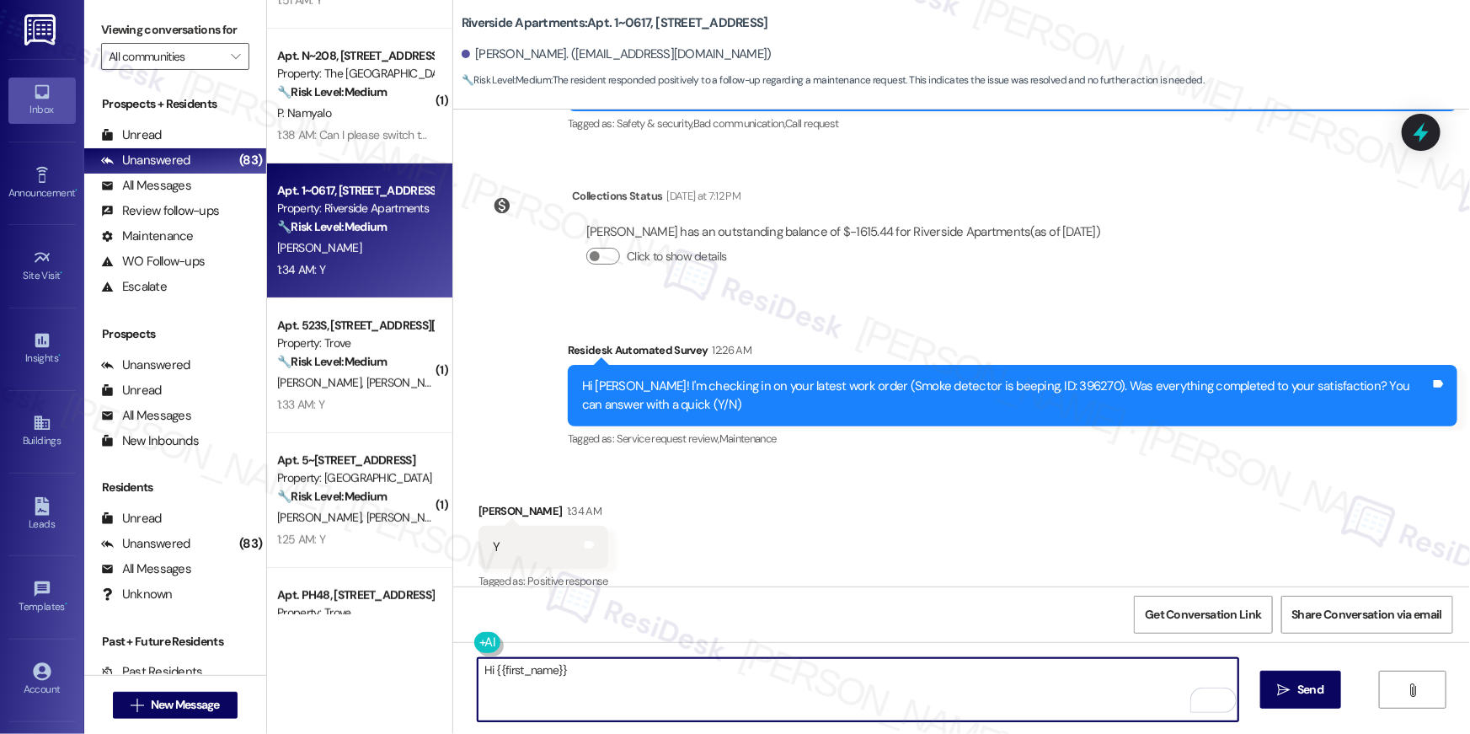
drag, startPoint x: 585, startPoint y: 672, endPoint x: 489, endPoint y: 675, distance: 95.2
click at [489, 675] on textarea "Hi {{first_name}}" at bounding box center [858, 689] width 761 height 63
click at [571, 685] on textarea "Hi {{first_name}}" at bounding box center [858, 689] width 761 height 63
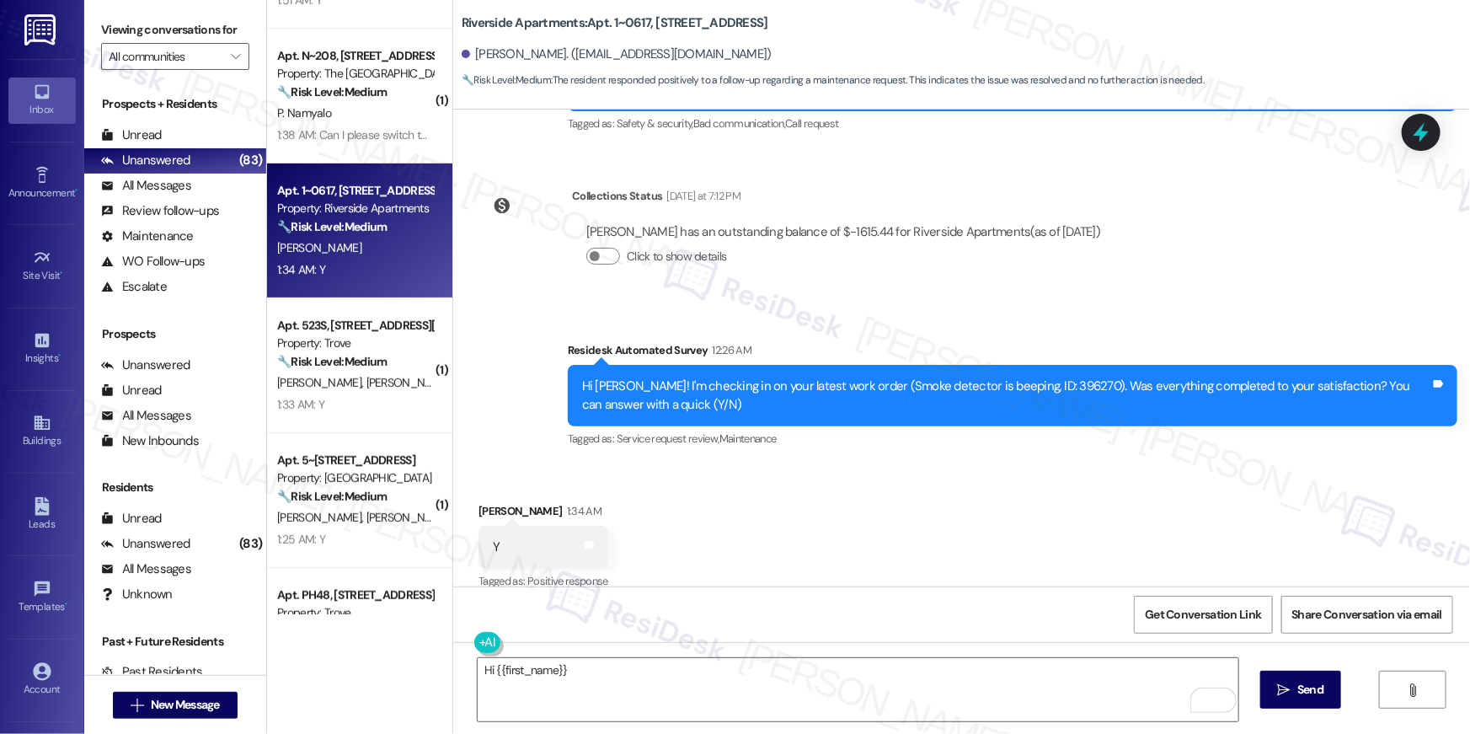
drag, startPoint x: 461, startPoint y: 56, endPoint x: 1028, endPoint y: 43, distance: 567.8
click at [1028, 43] on div "Megan Butts. (meghope10@gmail.com)" at bounding box center [966, 55] width 1008 height 34
click at [1034, 42] on div "Megan Butts. (meghope10@gmail.com)" at bounding box center [966, 55] width 1008 height 34
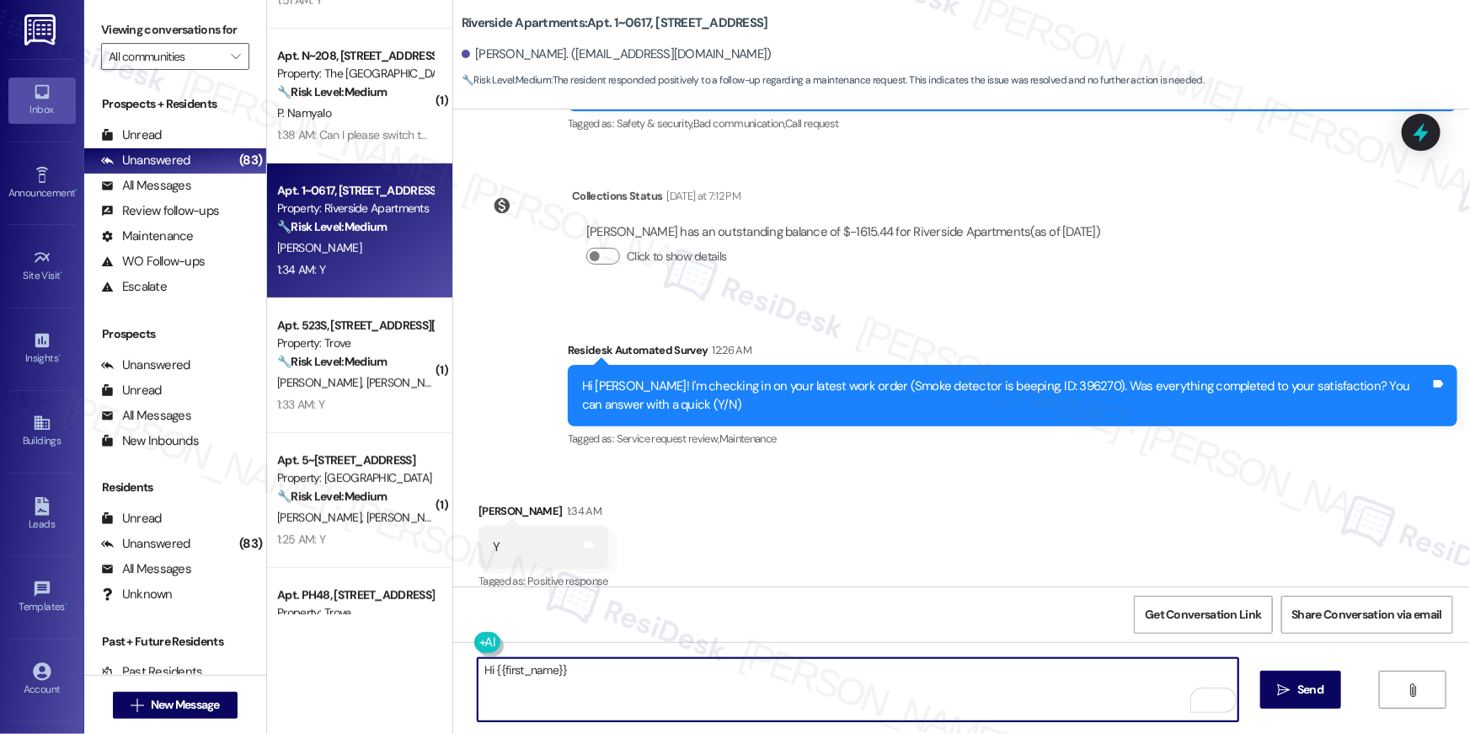
click at [608, 680] on textarea "Hi {{first_name}}" at bounding box center [858, 689] width 761 height 63
drag, startPoint x: 569, startPoint y: 678, endPoint x: 486, endPoint y: 677, distance: 82.5
click at [486, 677] on textarea "Hi {{first_name}}" at bounding box center [858, 689] width 761 height 63
paste textarea "i , thank you so much for your feedback. I would like to take this time to ask …"
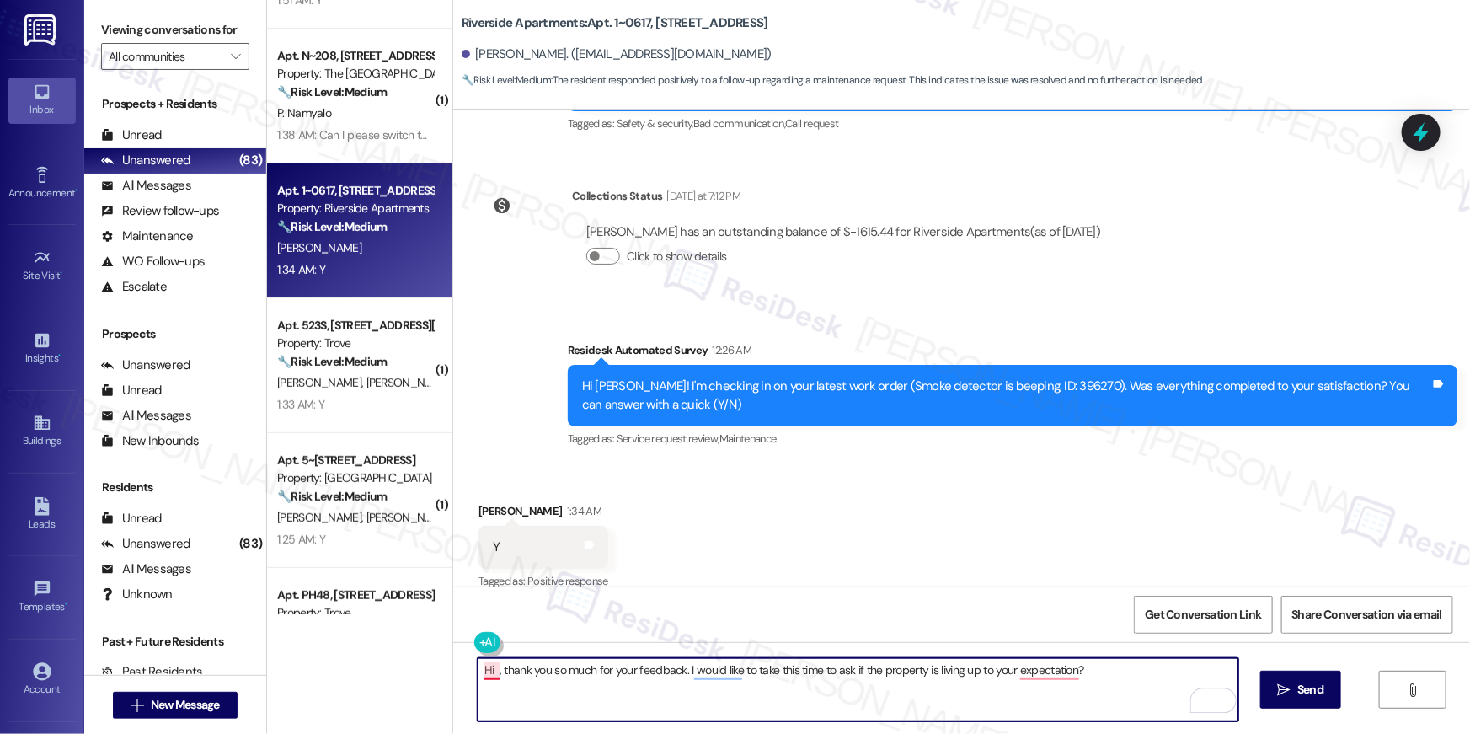
click at [489, 676] on textarea "Hi , thank you so much for your feedback. I would like to take this time to ask…" at bounding box center [858, 689] width 761 height 63
click at [1081, 669] on textarea "Hi Megan, thank you so much for your feedback. I would like to take this time t…" at bounding box center [858, 689] width 761 height 63
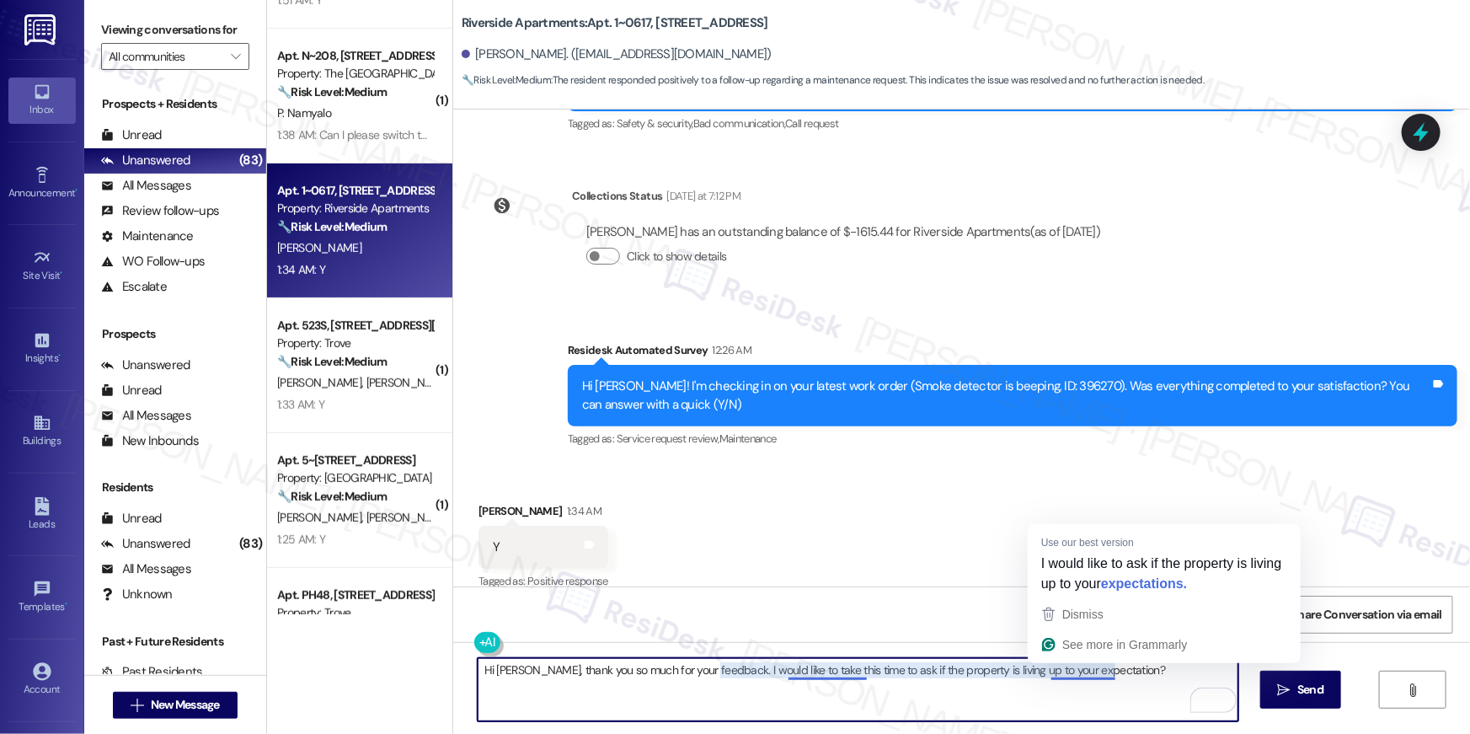
click at [1102, 671] on textarea "Hi Megan, thank you so much for your feedback. I would like to take this time t…" at bounding box center [858, 689] width 761 height 63
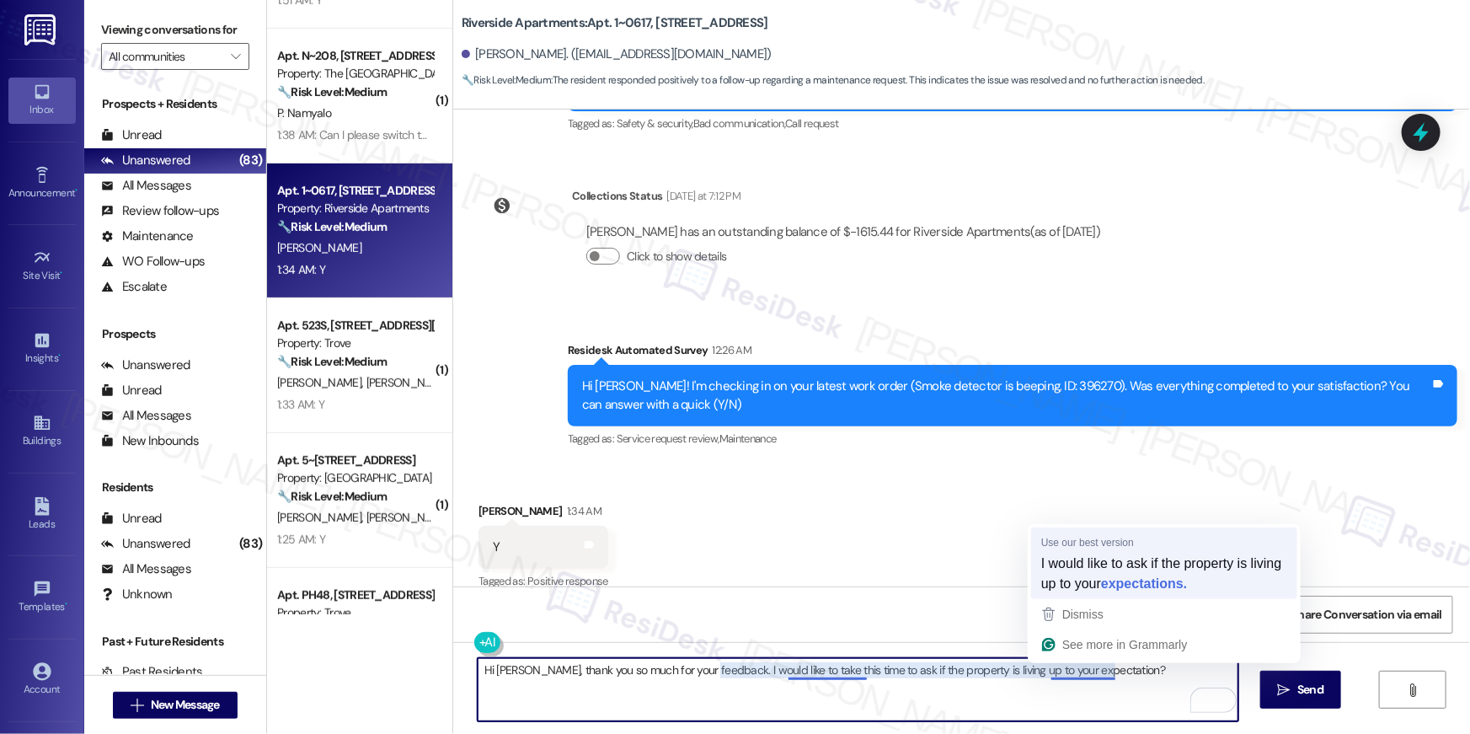
type textarea "Hi Megan, thank you so much for your feedback. I would like to ask if the prope…"
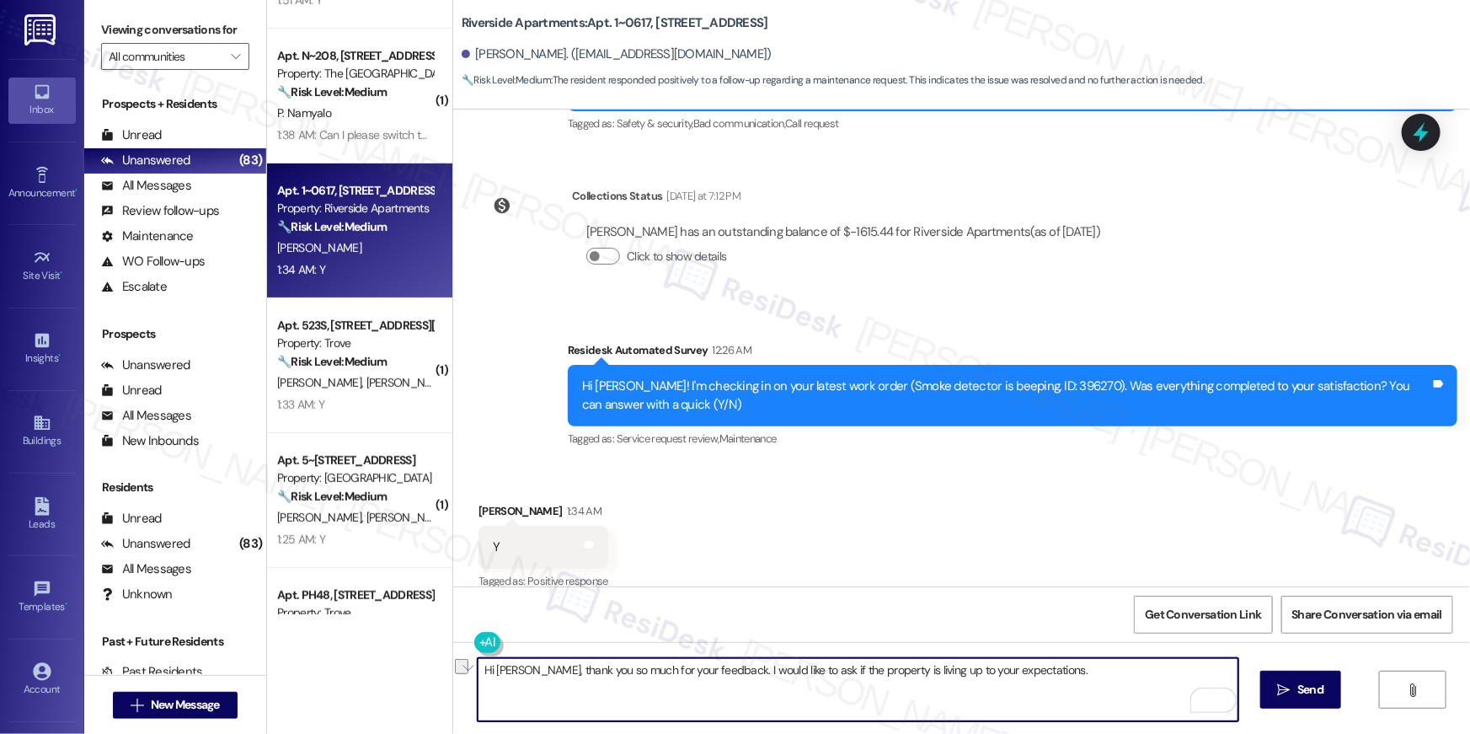
drag, startPoint x: 1059, startPoint y: 681, endPoint x: 533, endPoint y: 675, distance: 525.6
click at [531, 659] on textarea "Hi Megan, thank you so much for your feedback. I would like to ask if the prope…" at bounding box center [858, 689] width 761 height 63
click at [546, 698] on textarea "Hi Megan, thank you so much for your feedback. I would like to ask if the prope…" at bounding box center [858, 689] width 761 height 63
click at [560, 695] on textarea "Hi Megan, thank you so much for your feedback. I would like to ask if the prope…" at bounding box center [858, 689] width 761 height 63
click at [576, 696] on textarea "Hi Megan, thank you so much for your feedback. I would like to ask if the prope…" at bounding box center [858, 689] width 761 height 63
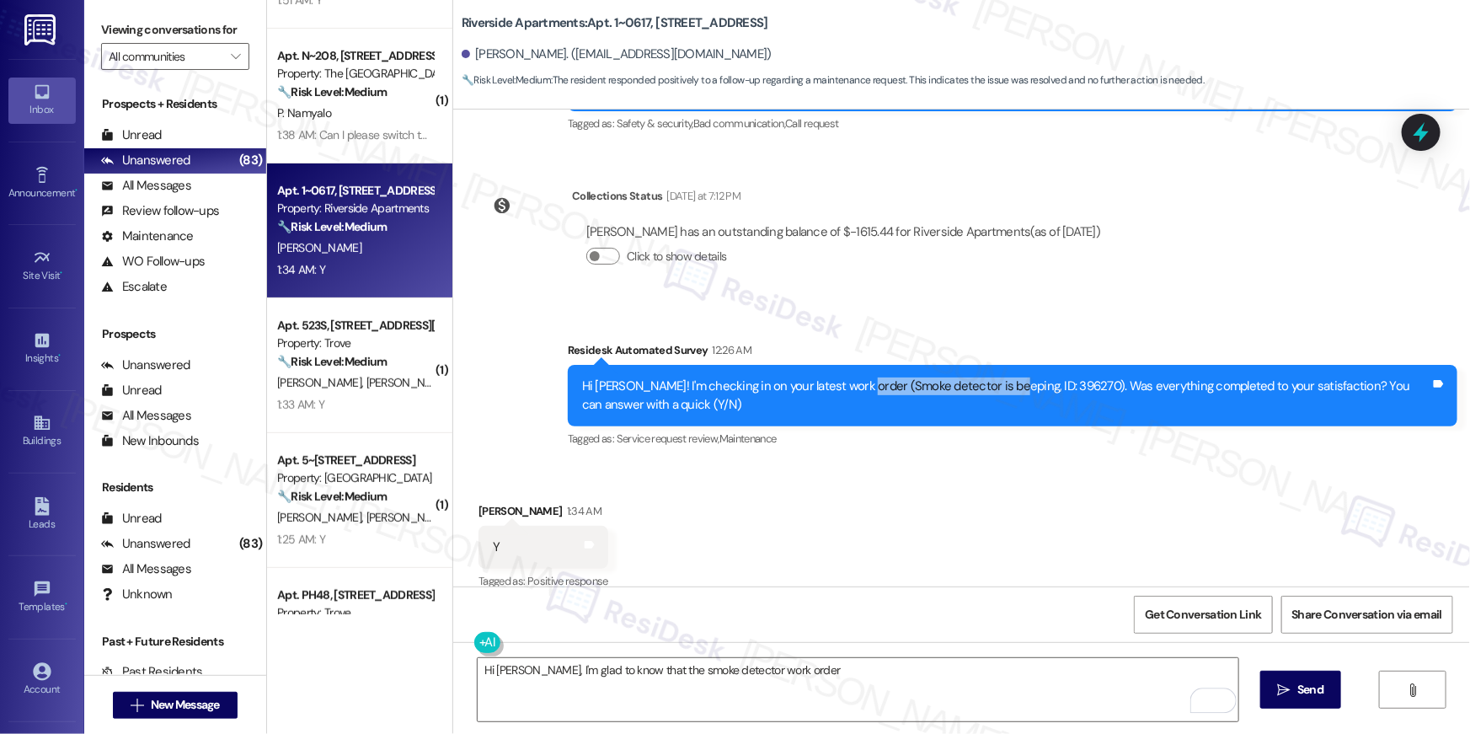
drag, startPoint x: 846, startPoint y: 366, endPoint x: 994, endPoint y: 372, distance: 147.5
click at [994, 377] on div "Hi Megan! I'm checking in on your latest work order (Smoke detector is beeping,…" at bounding box center [1006, 395] width 848 height 36
click at [902, 377] on div "Hi Megan! I'm checking in on your latest work order (Smoke detector is beeping,…" at bounding box center [1006, 395] width 848 height 36
drag, startPoint x: 843, startPoint y: 364, endPoint x: 936, endPoint y: 367, distance: 92.7
click at [936, 377] on div "Hi Megan! I'm checking in on your latest work order (Smoke detector is beeping,…" at bounding box center [1006, 395] width 848 height 36
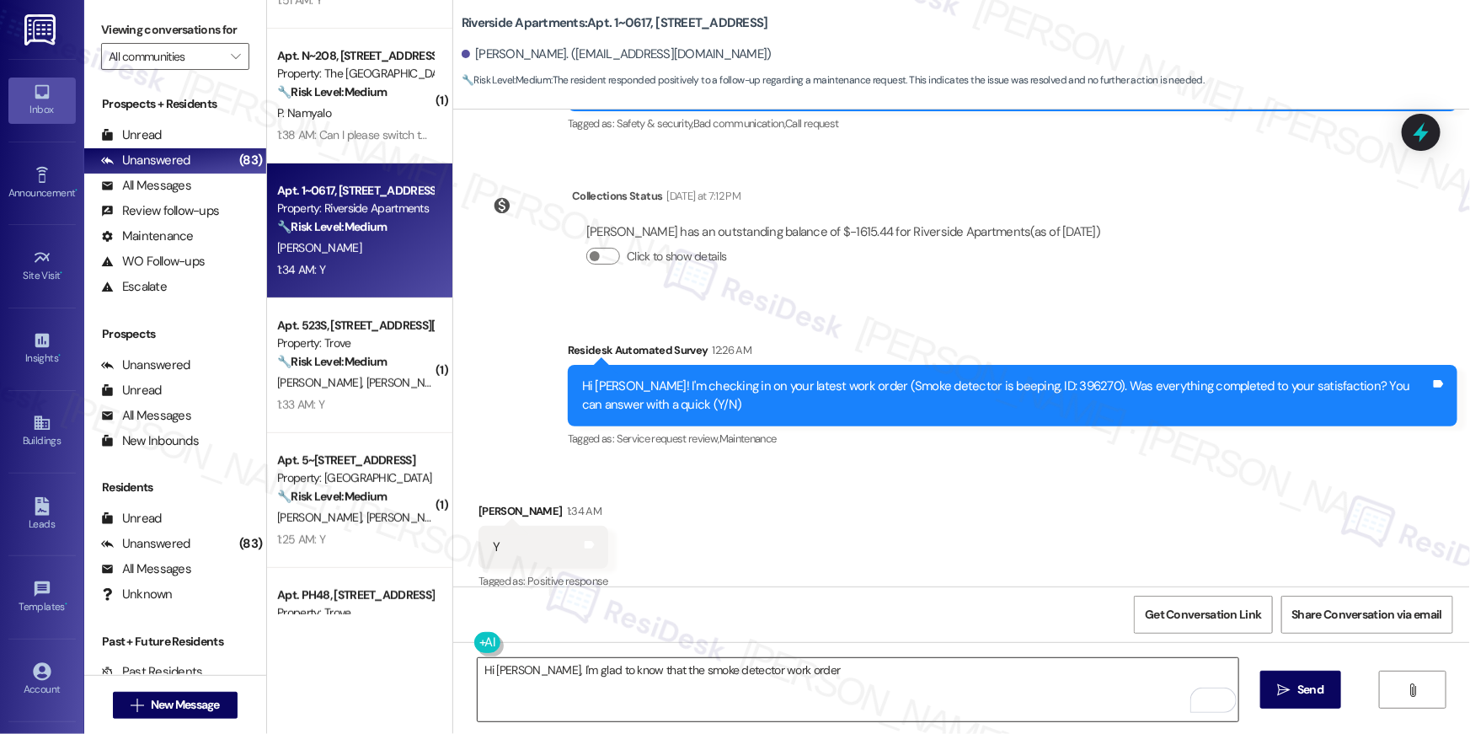
click at [803, 681] on textarea "Hi Megan, I'm glad to know that the smoke detector work order" at bounding box center [858, 689] width 761 height 63
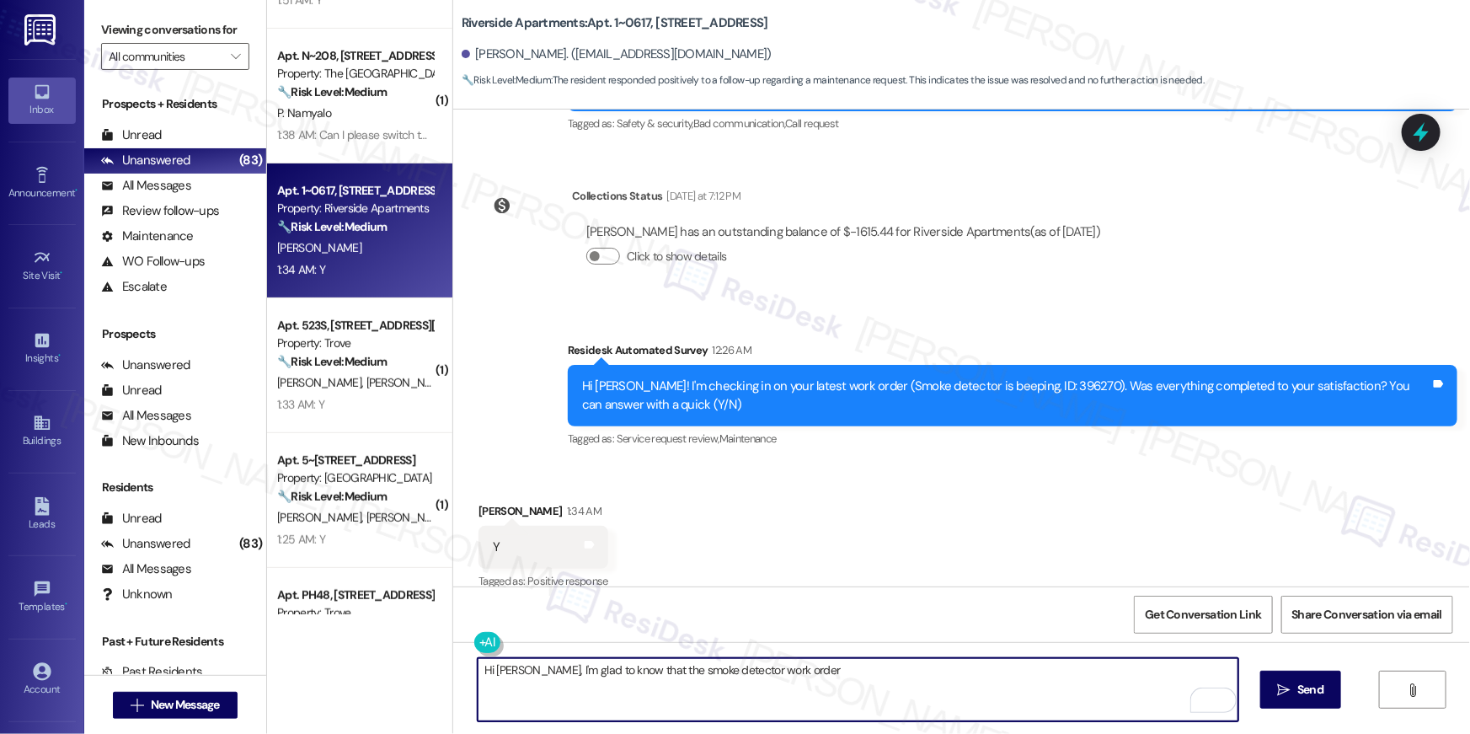
drag, startPoint x: 644, startPoint y: 670, endPoint x: 717, endPoint y: 675, distance: 72.6
click at [717, 675] on textarea "Hi Megan, I'm glad to know that the smoke detector work order" at bounding box center [858, 689] width 761 height 63
click at [780, 673] on textarea "Hi Megan, I'm glad to know that the smoke detector work order" at bounding box center [858, 689] width 761 height 63
type textarea "Hi Megan, I'm glad to know that the smoke detector work order has been complete…"
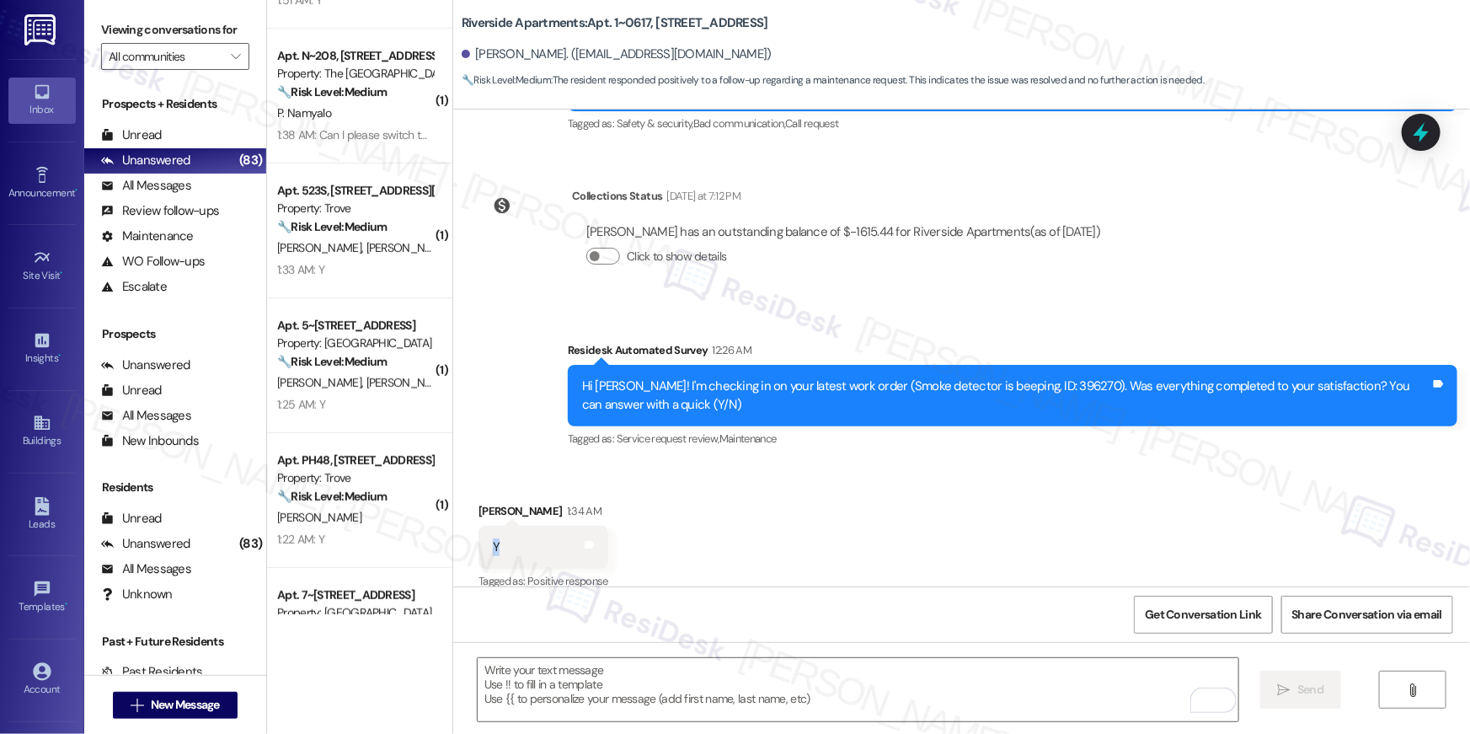
drag, startPoint x: 486, startPoint y: 537, endPoint x: 469, endPoint y: 516, distance: 27.0
click at [478, 526] on div "Y Tags and notes" at bounding box center [543, 547] width 130 height 43
click at [809, 426] on div "Tagged as: Service request review , Click to highlight conversations about Serv…" at bounding box center [1012, 438] width 889 height 24
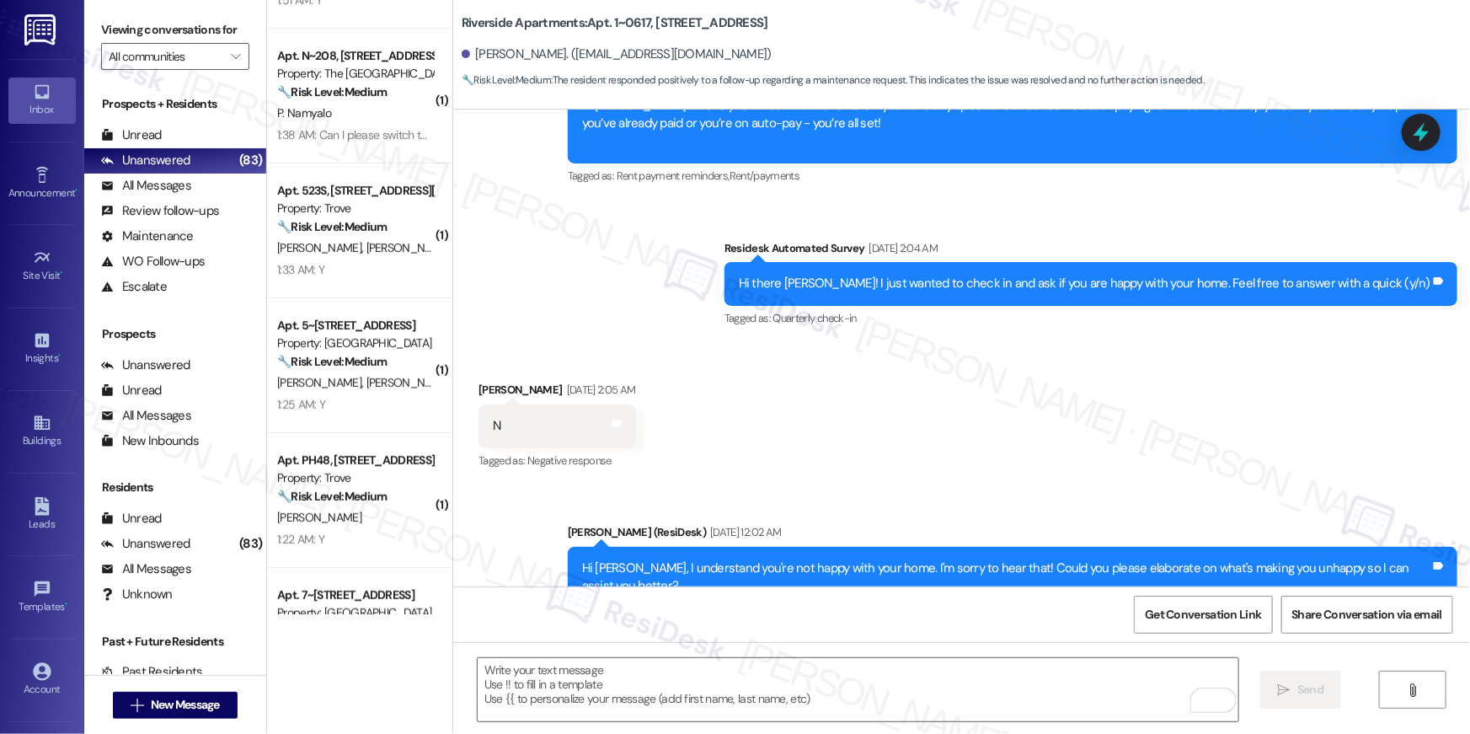
scroll to position [3724, 0]
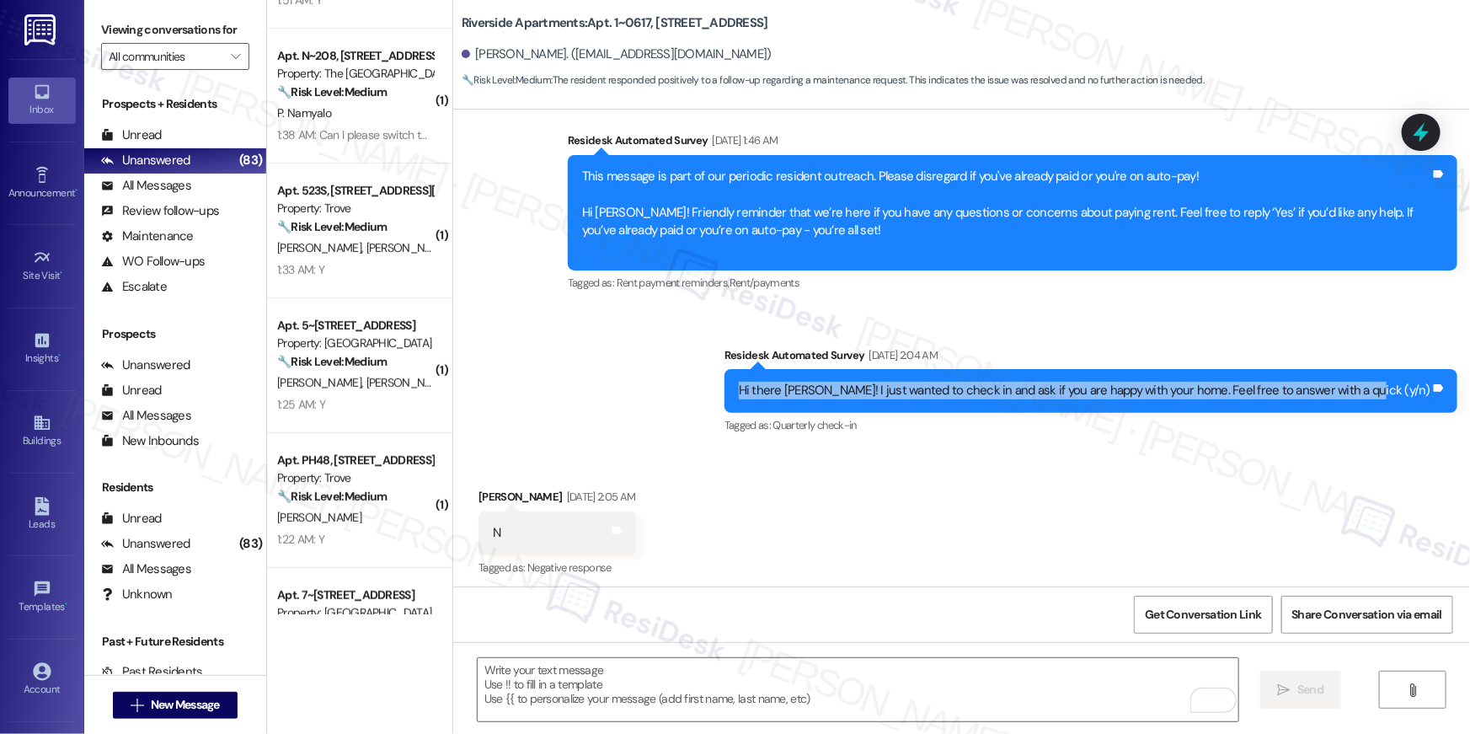
drag, startPoint x: 803, startPoint y: 368, endPoint x: 1391, endPoint y: 366, distance: 587.9
click at [1421, 382] on div "Hi there Megan! I just wanted to check in and ask if you are happy with your ho…" at bounding box center [1084, 391] width 691 height 18
click at [1048, 380] on div "Hi there Megan! I just wanted to check in and ask if you are happy with your ho…" at bounding box center [1090, 390] width 733 height 43
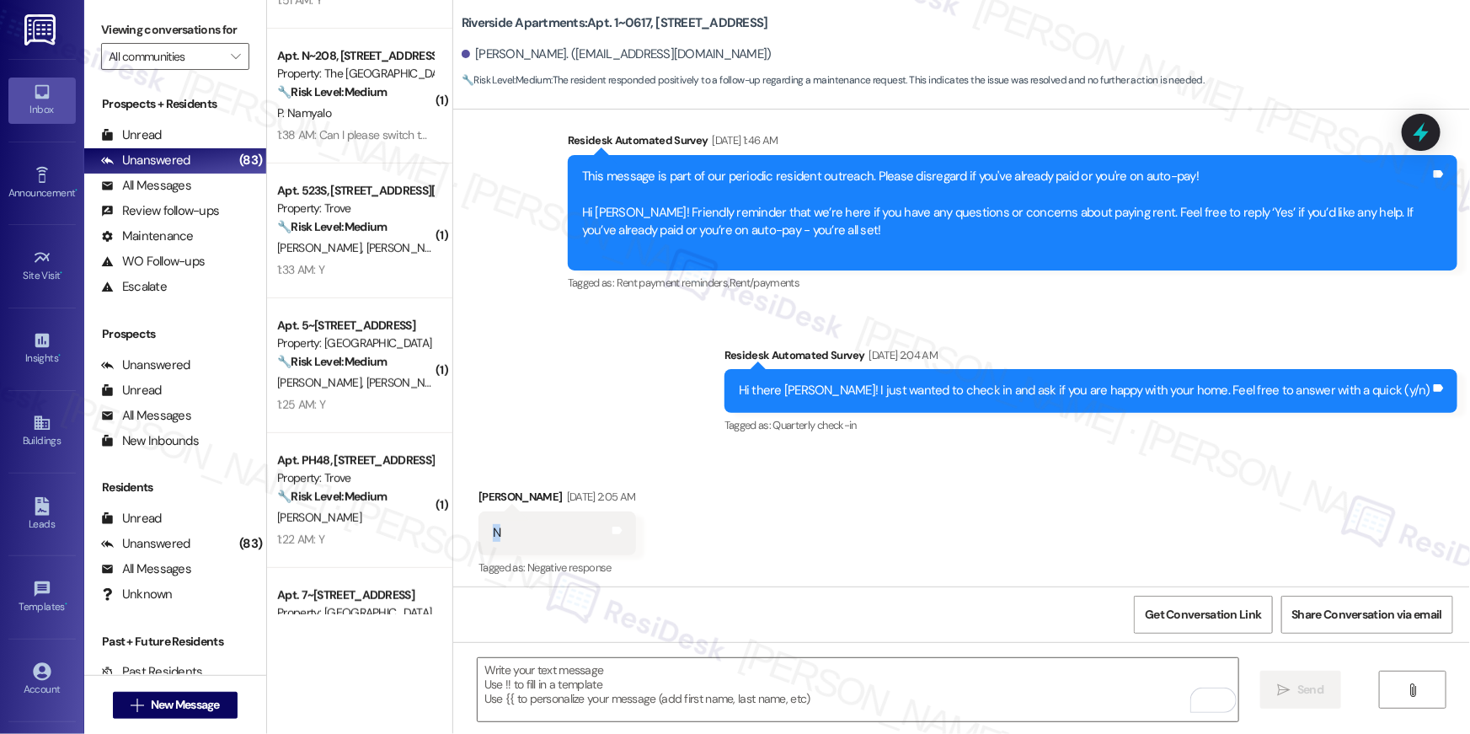
drag, startPoint x: 523, startPoint y: 521, endPoint x: 473, endPoint y: 512, distance: 50.5
click at [478, 512] on div "N Tags and notes" at bounding box center [556, 532] width 157 height 43
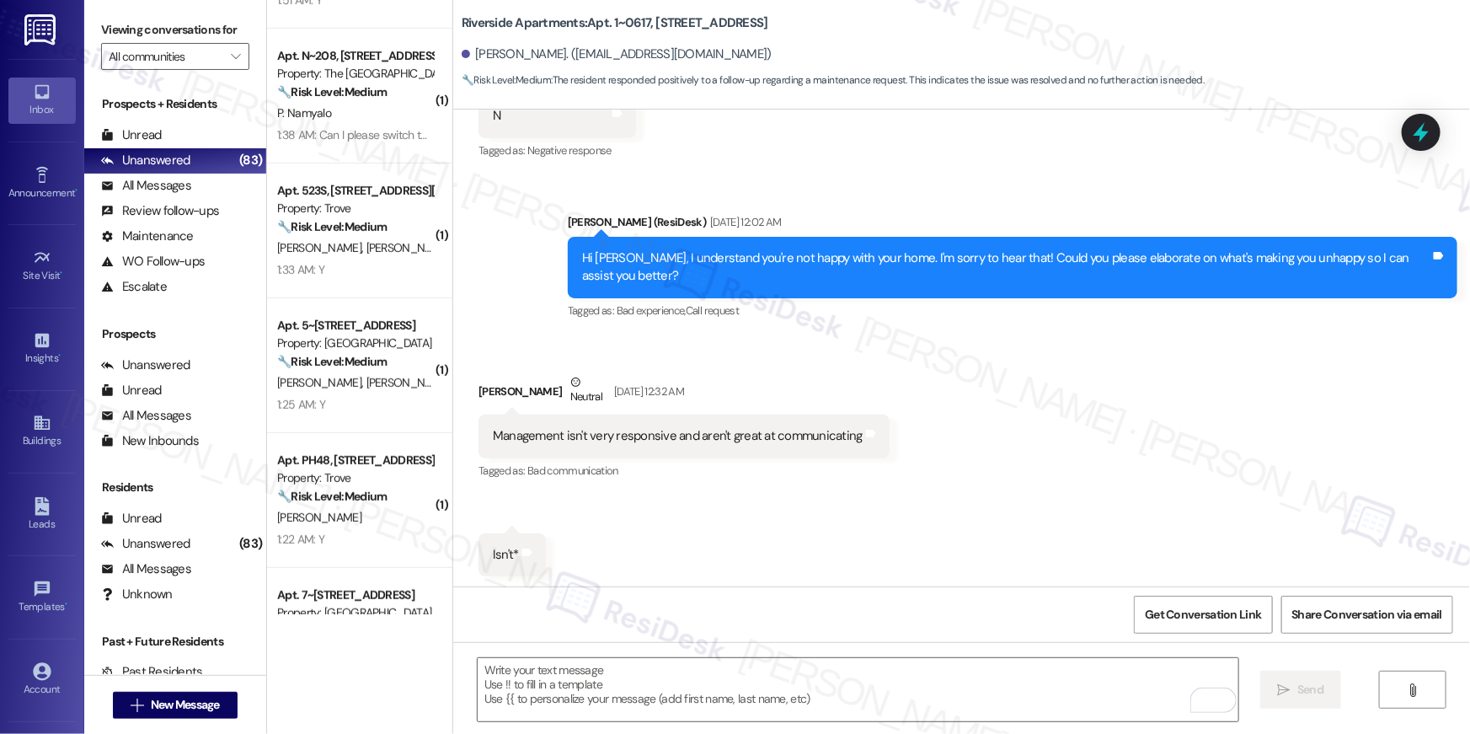
scroll to position [4144, 0]
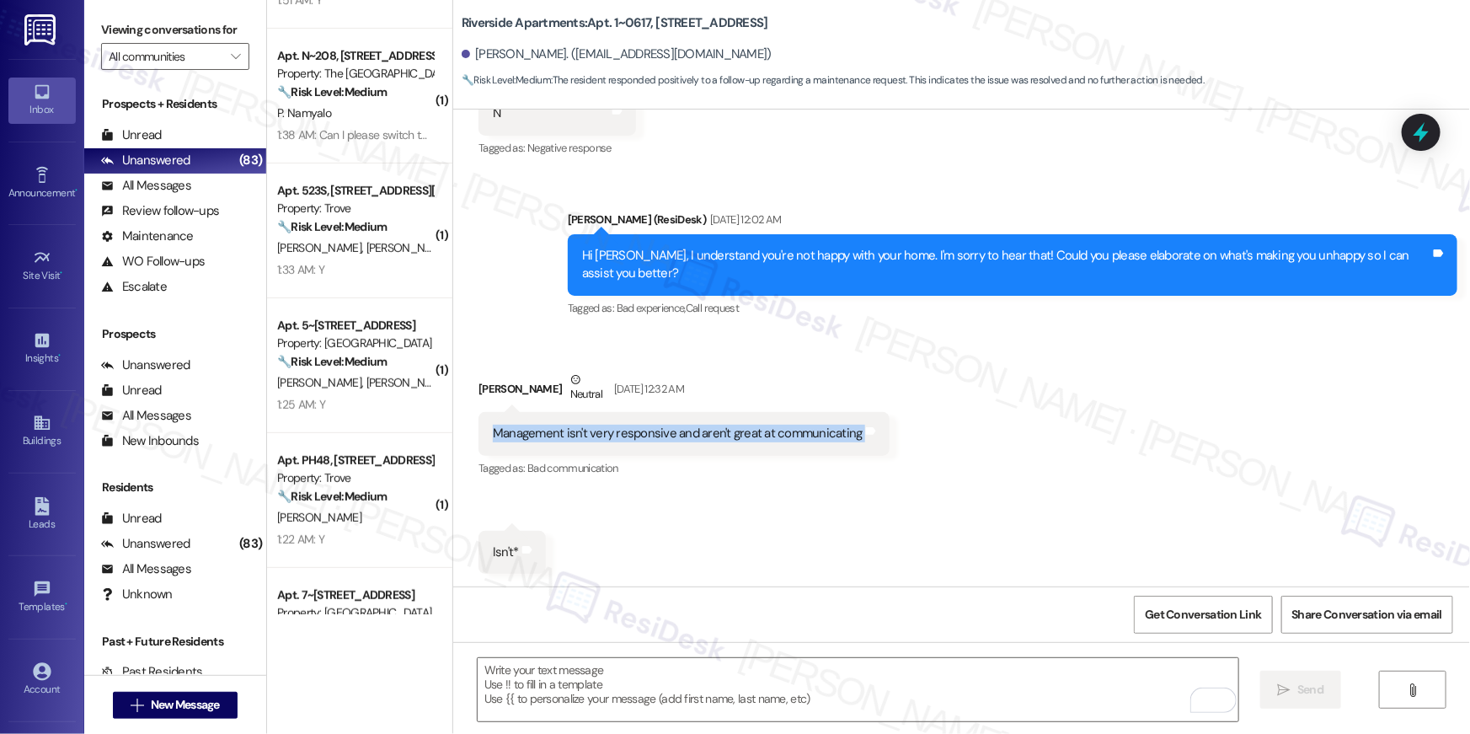
drag, startPoint x: 472, startPoint y: 410, endPoint x: 722, endPoint y: 439, distance: 250.9
click at [722, 439] on div "Megan Butts Neutral May 30, 2025 at 12:32 AM Management isn't very responsive a…" at bounding box center [683, 425] width 411 height 109
click at [793, 470] on div "Received via SMS Megan Butts Neutral May 30, 2025 at 12:32 AM Management isn't …" at bounding box center [961, 460] width 1017 height 254
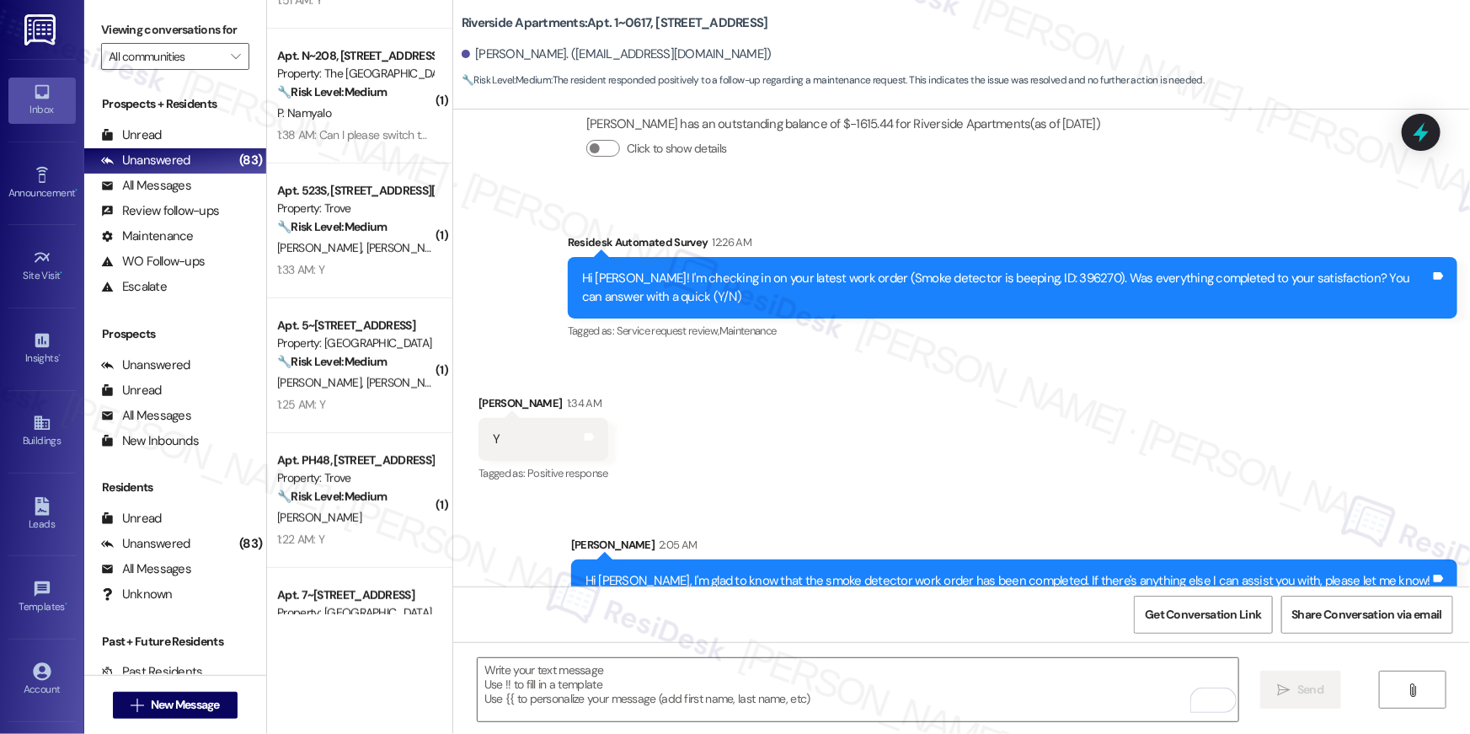
scroll to position [4860, 0]
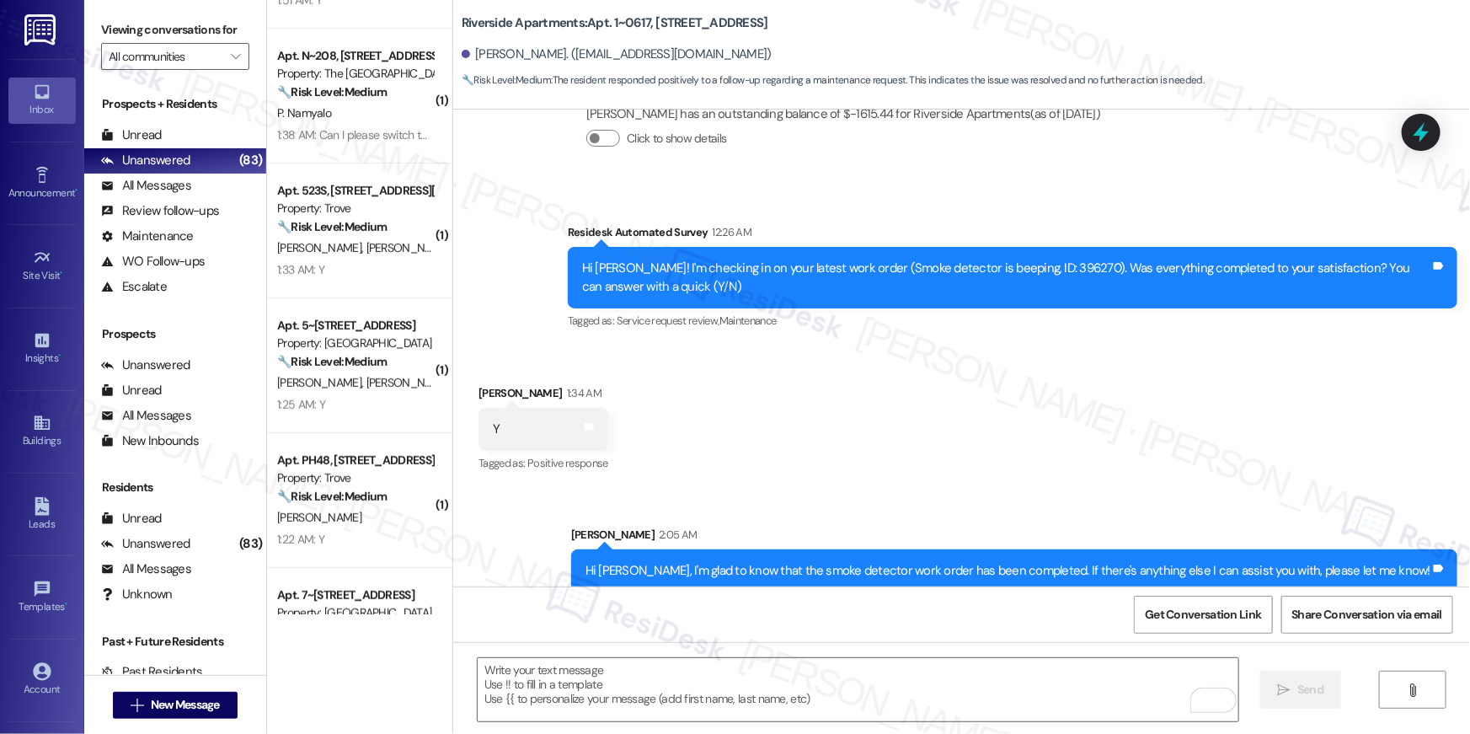
click at [774, 430] on div "Received via SMS Megan Butts 1:34 AM Y Tags and notes Tagged as: Positive respo…" at bounding box center [961, 417] width 1017 height 142
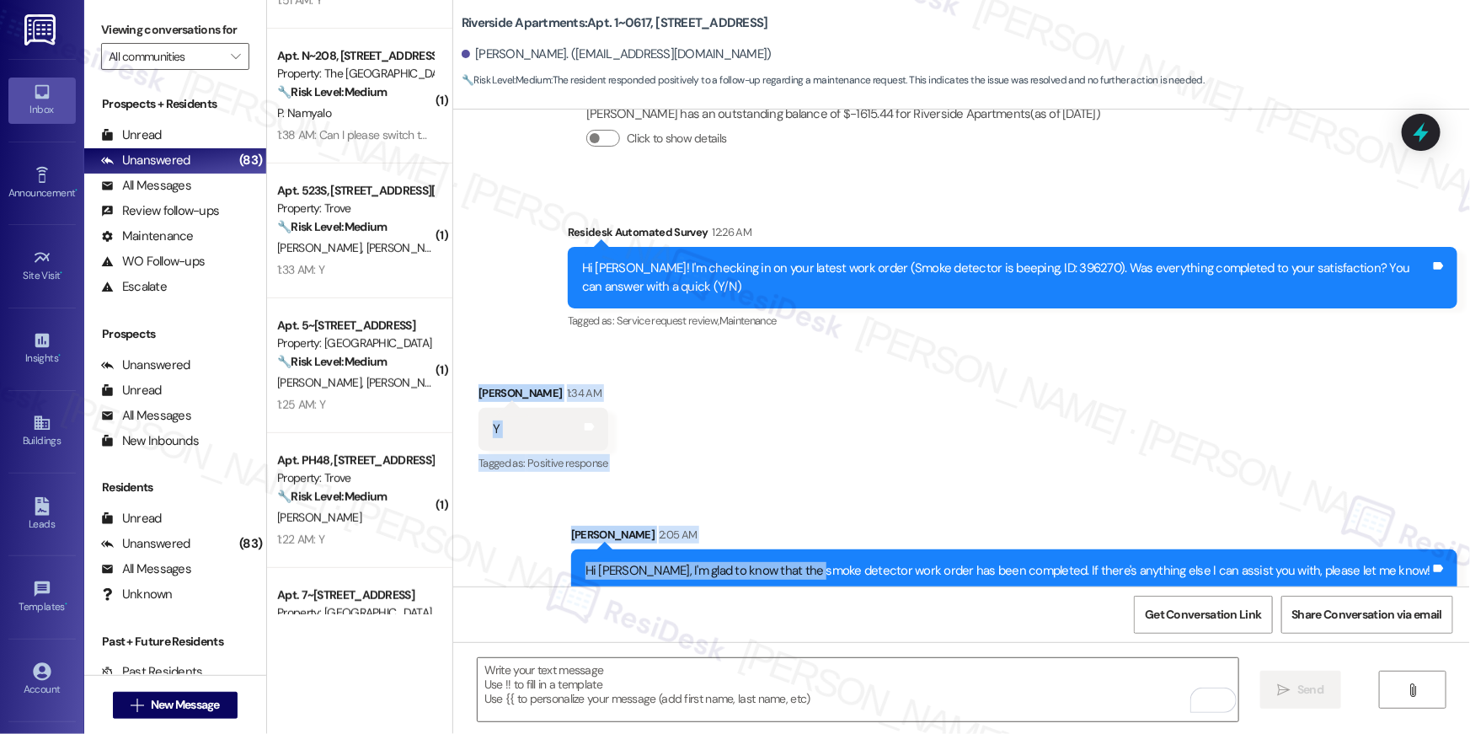
drag, startPoint x: 495, startPoint y: 388, endPoint x: 885, endPoint y: 542, distance: 419.3
click at [885, 542] on div "Survey, sent via SMS Residesk Automated Survey May 10, 2024 at 12:18 AM Hi Mega…" at bounding box center [961, 347] width 1017 height 477
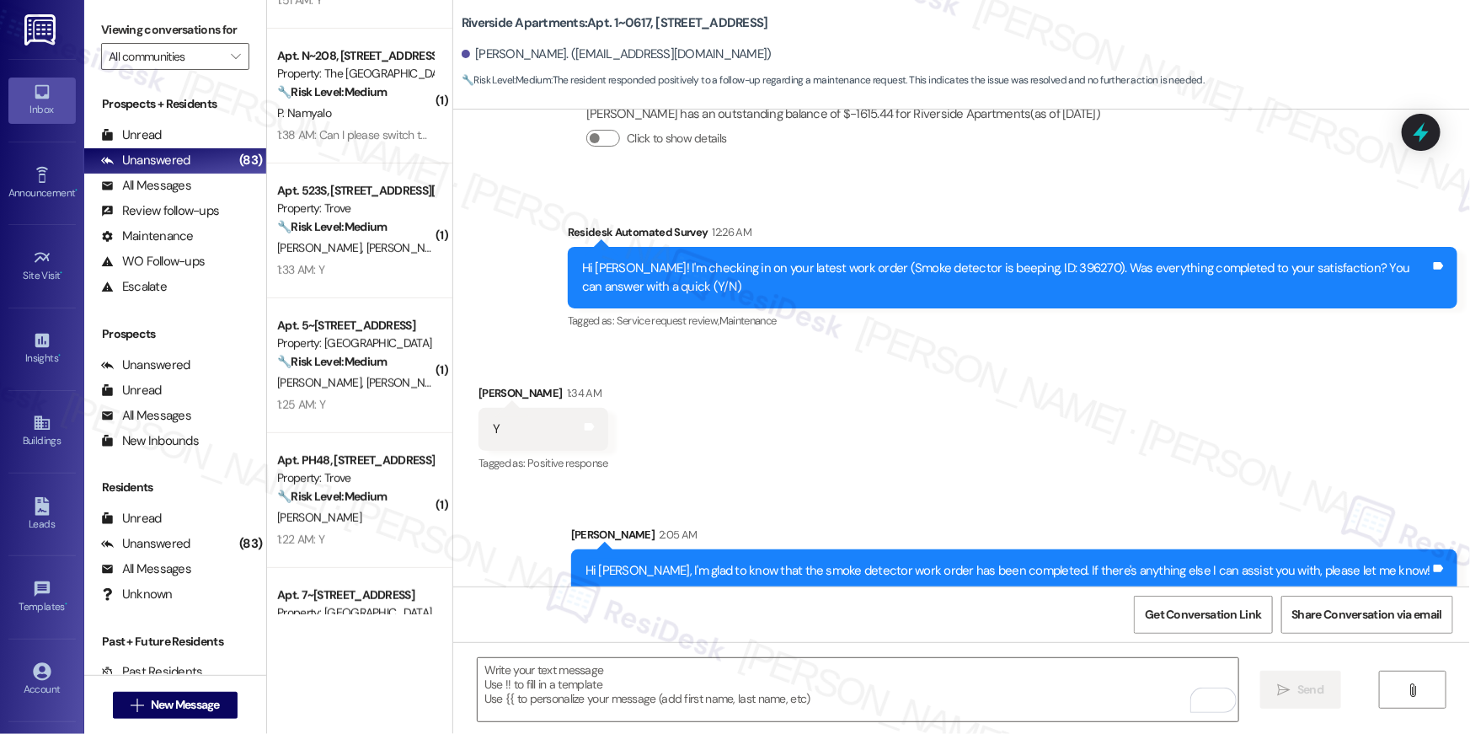
click at [962, 488] on div "Sent via SMS Sarah 2:05 AM Hi Megan, I'm glad to know that the smoke detector w…" at bounding box center [961, 546] width 1017 height 117
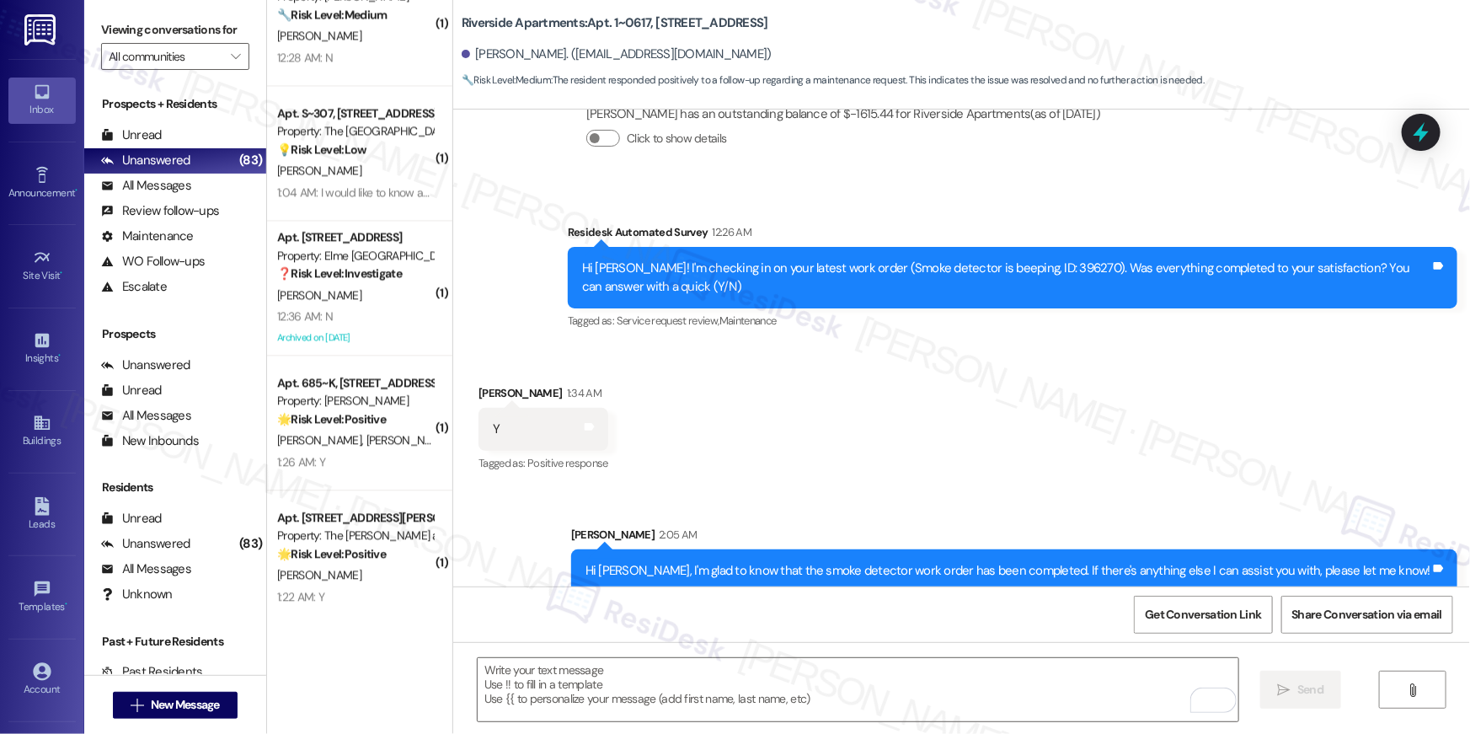
scroll to position [2131, 0]
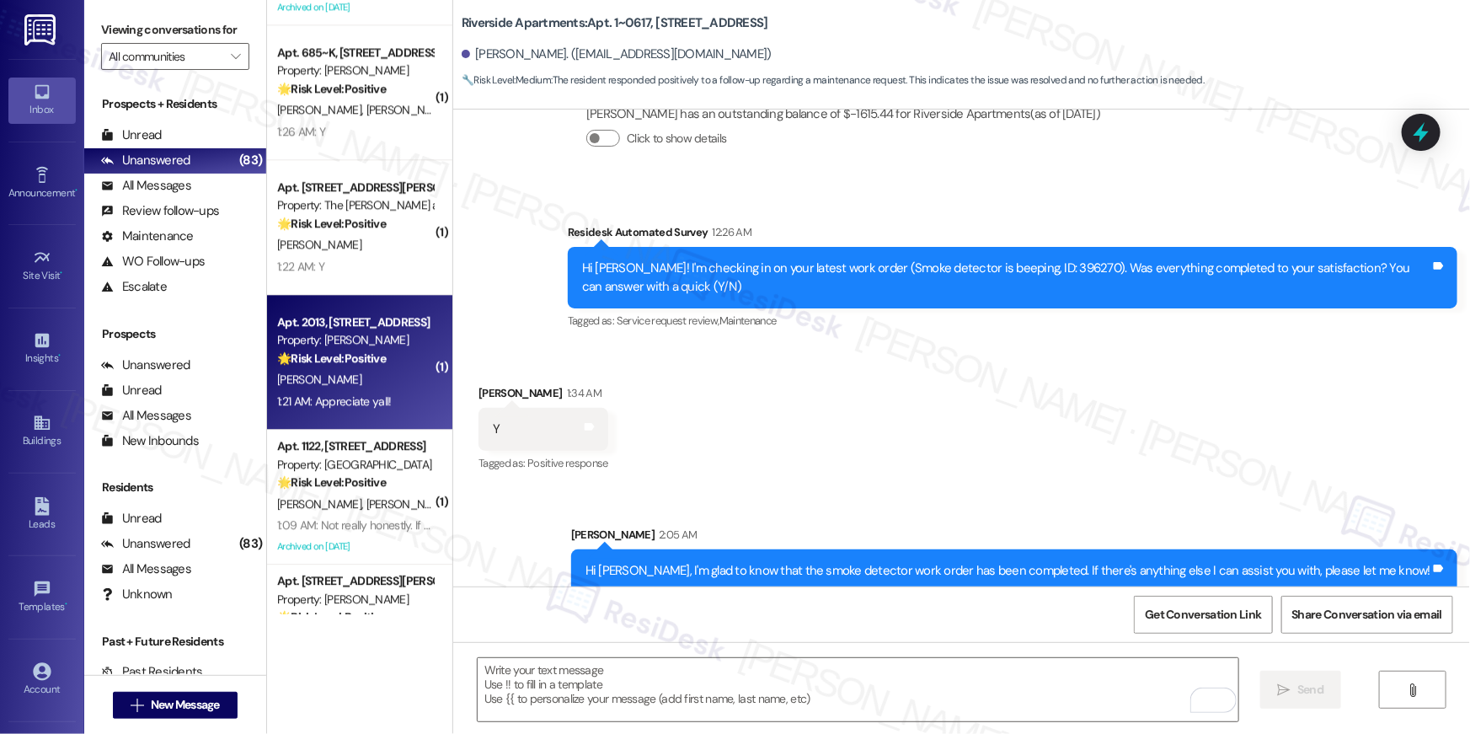
click at [376, 410] on div "1:21 AM: Appreciate yall! 1:21 AM: Appreciate yall!" at bounding box center [354, 401] width 159 height 21
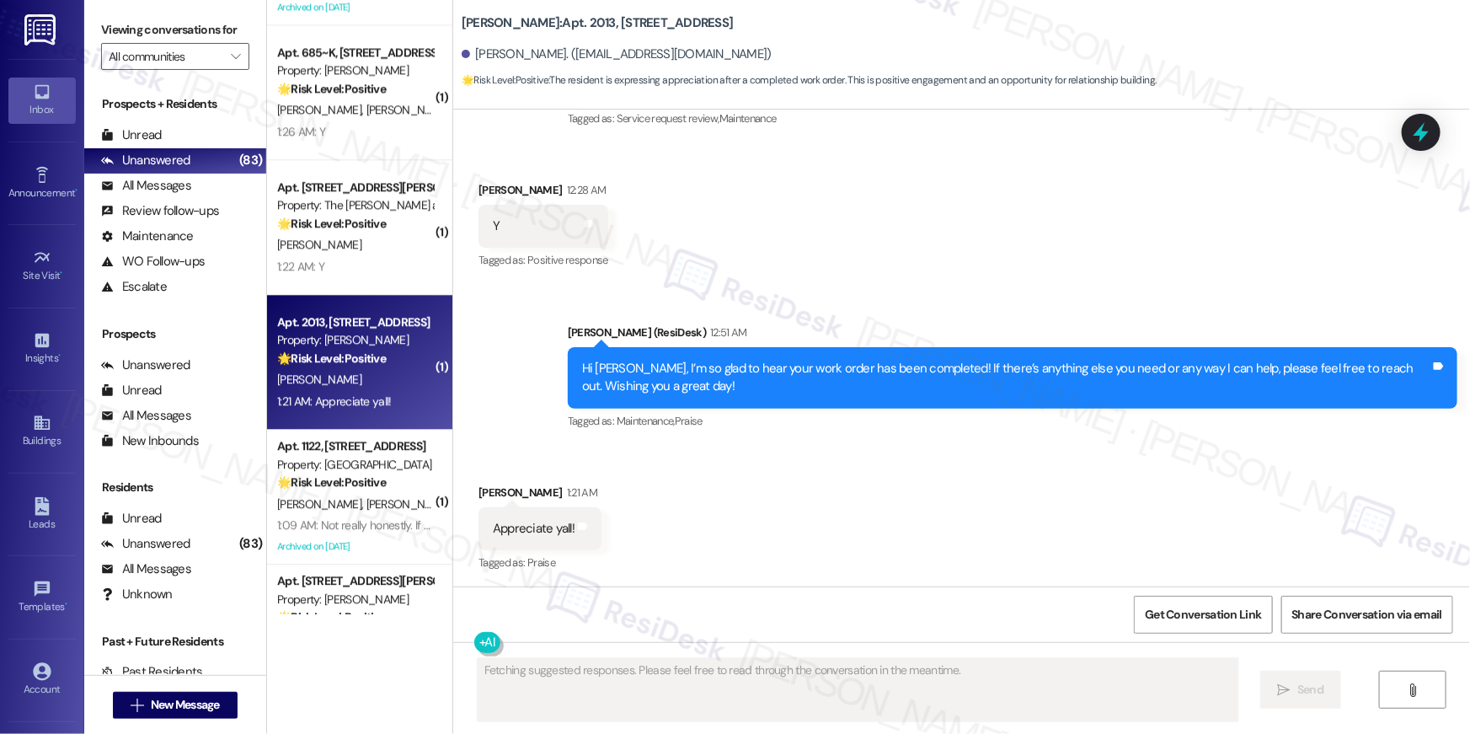
type textarea "Fetching suggested responses. Please feel free to read through the conversation…"
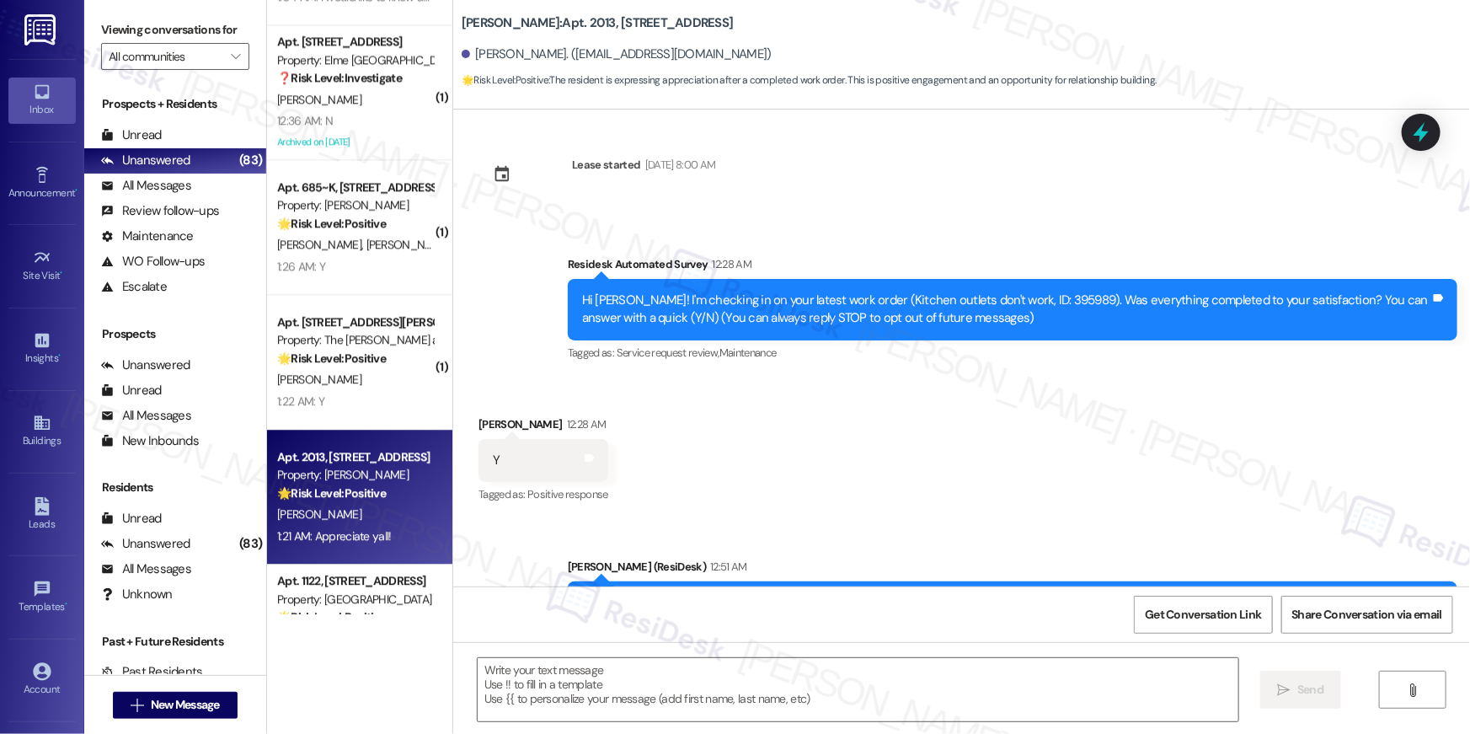
scroll to position [0, 0]
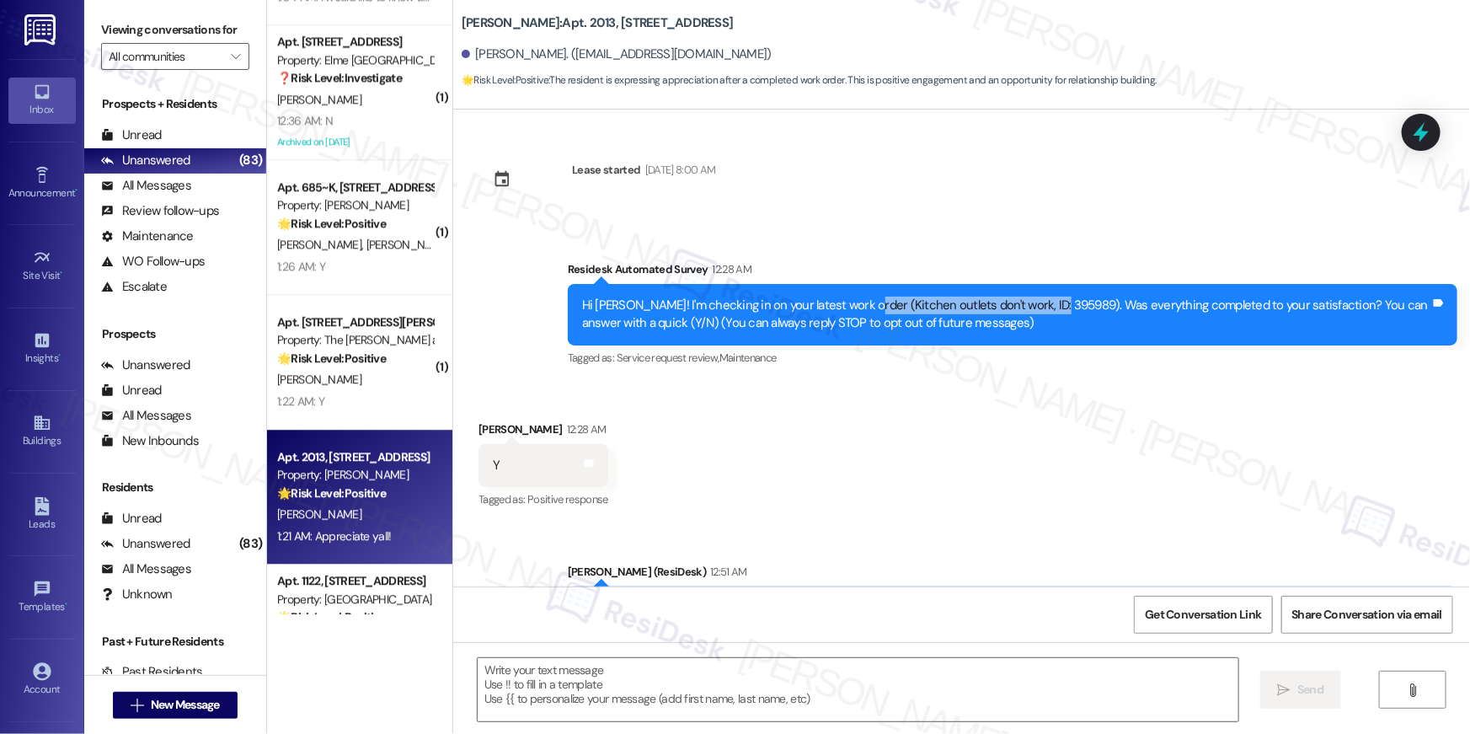
drag, startPoint x: 988, startPoint y: 310, endPoint x: 1033, endPoint y: 313, distance: 45.6
click at [1033, 313] on div "Hi Patrick! I'm checking in on your latest work order (Kitchen outlets don't wo…" at bounding box center [1006, 314] width 848 height 36
click at [1037, 311] on div "Hi Patrick! I'm checking in on your latest work order (Kitchen outlets don't wo…" at bounding box center [1006, 314] width 848 height 36
drag, startPoint x: 1039, startPoint y: 309, endPoint x: 861, endPoint y: 312, distance: 178.6
click at [861, 312] on div "Hi Patrick! I'm checking in on your latest work order (Kitchen outlets don't wo…" at bounding box center [1006, 314] width 848 height 36
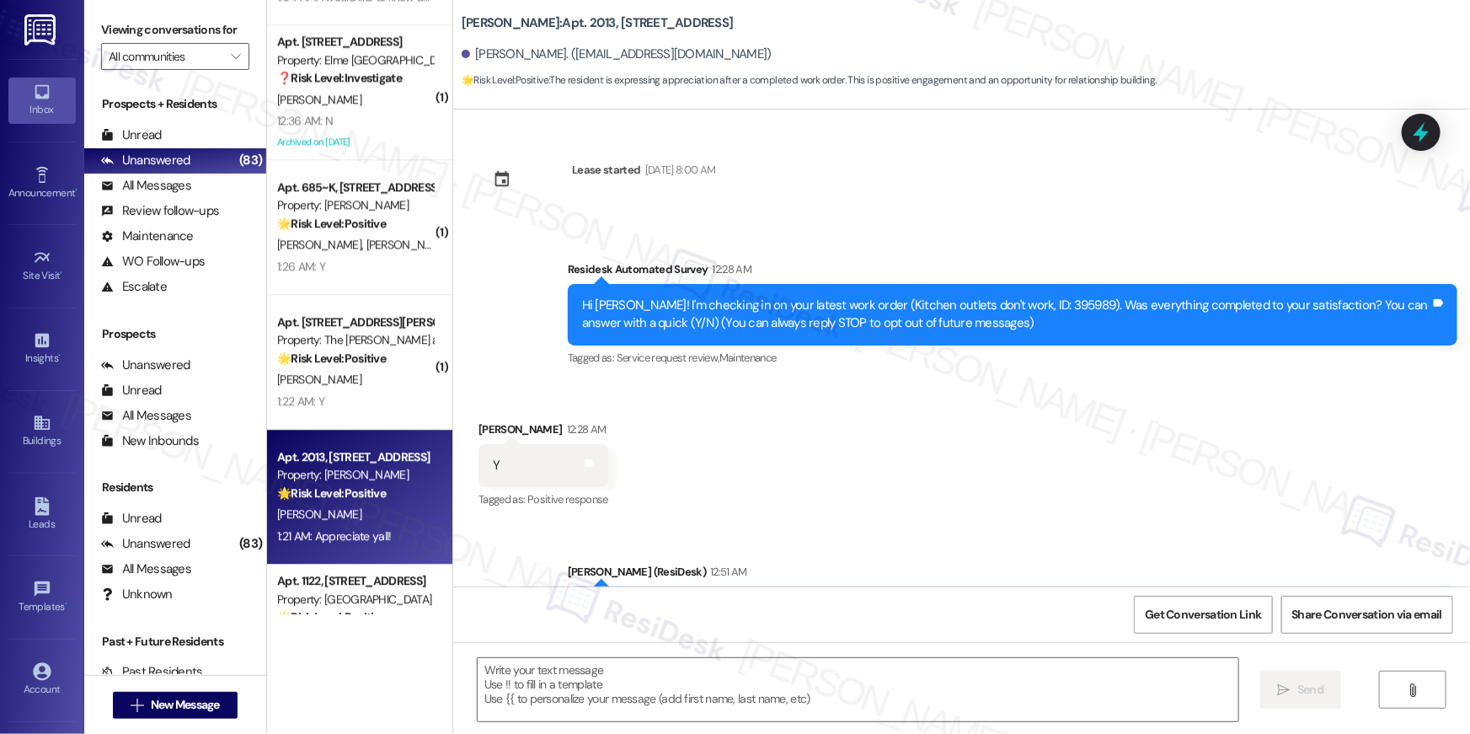
click at [846, 442] on div "Received via SMS Patrick Hepner 12:28 AM Y Tags and notes Tagged as: Positive r…" at bounding box center [961, 453] width 1017 height 142
click at [481, 478] on div "Y Tags and notes" at bounding box center [543, 465] width 130 height 43
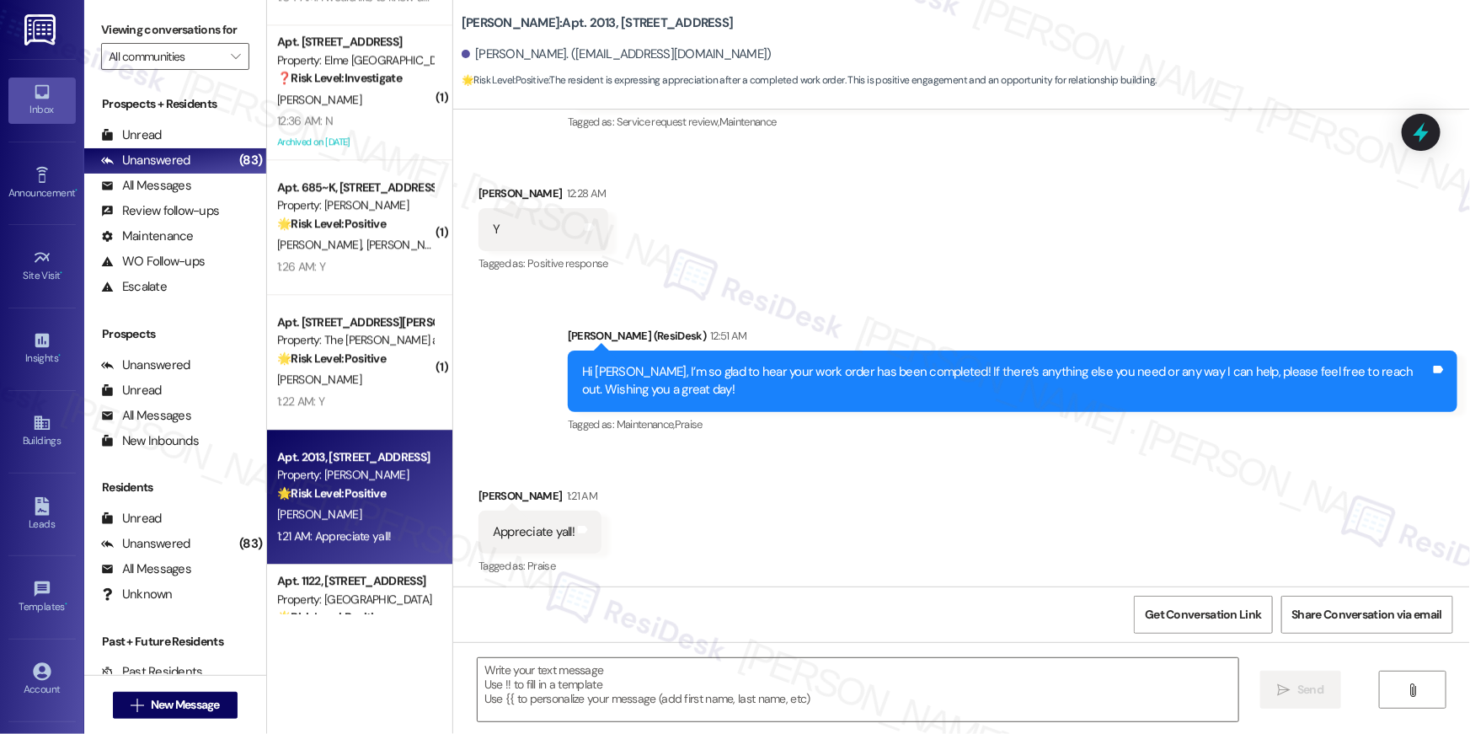
scroll to position [236, 0]
drag, startPoint x: 585, startPoint y: 371, endPoint x: 719, endPoint y: 369, distance: 133.9
click at [617, 371] on div "Hi Patrick, I’m so glad to hear your work order has been completed! If there’s …" at bounding box center [1006, 381] width 848 height 36
click at [854, 367] on div "Hi Patrick, I’m so glad to hear your work order has been completed! If there’s …" at bounding box center [1006, 381] width 848 height 36
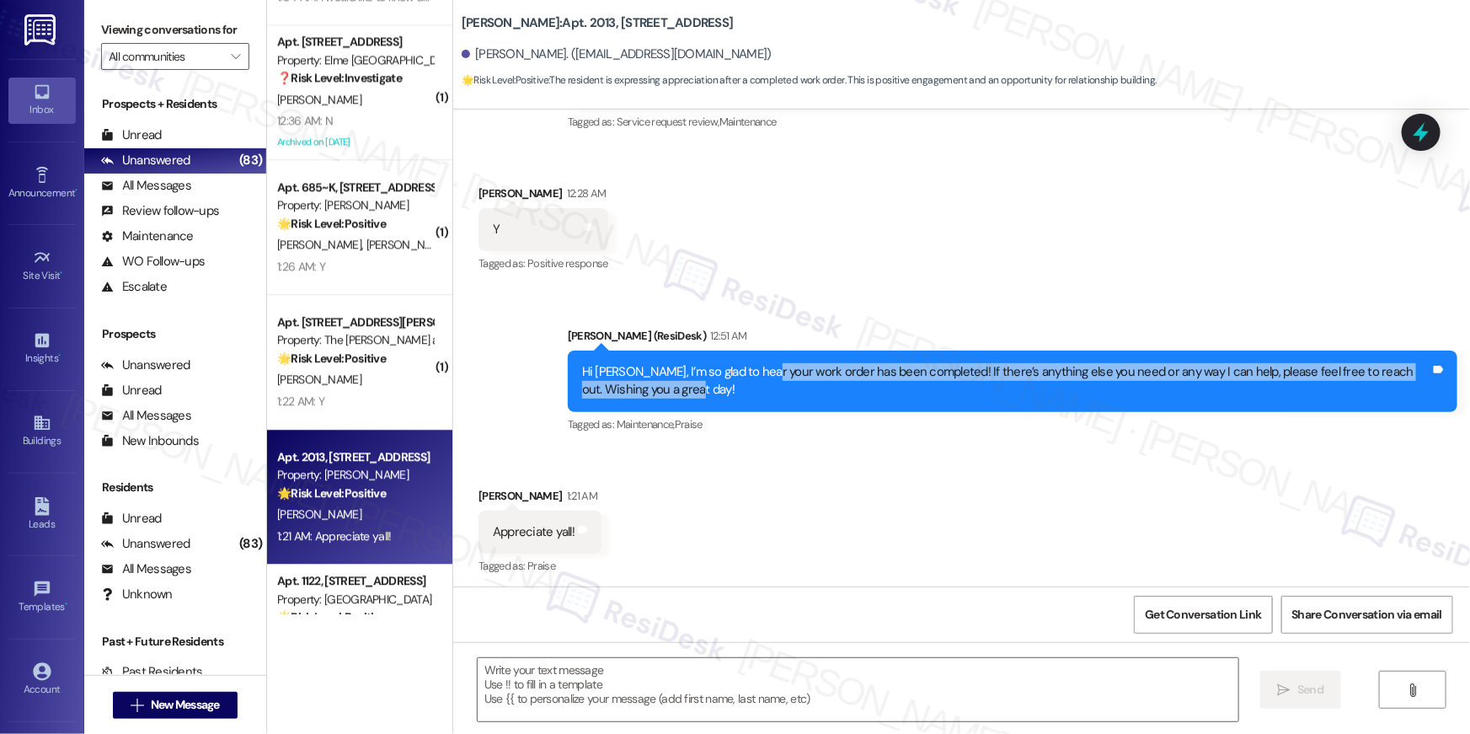
drag, startPoint x: 745, startPoint y: 372, endPoint x: 910, endPoint y: 382, distance: 166.2
click at [910, 382] on div "Hi Patrick, I’m so glad to hear your work order has been completed! If there’s …" at bounding box center [1006, 381] width 848 height 36
click at [907, 382] on div "Hi Patrick, I’m so glad to hear your work order has been completed! If there’s …" at bounding box center [1006, 381] width 848 height 36
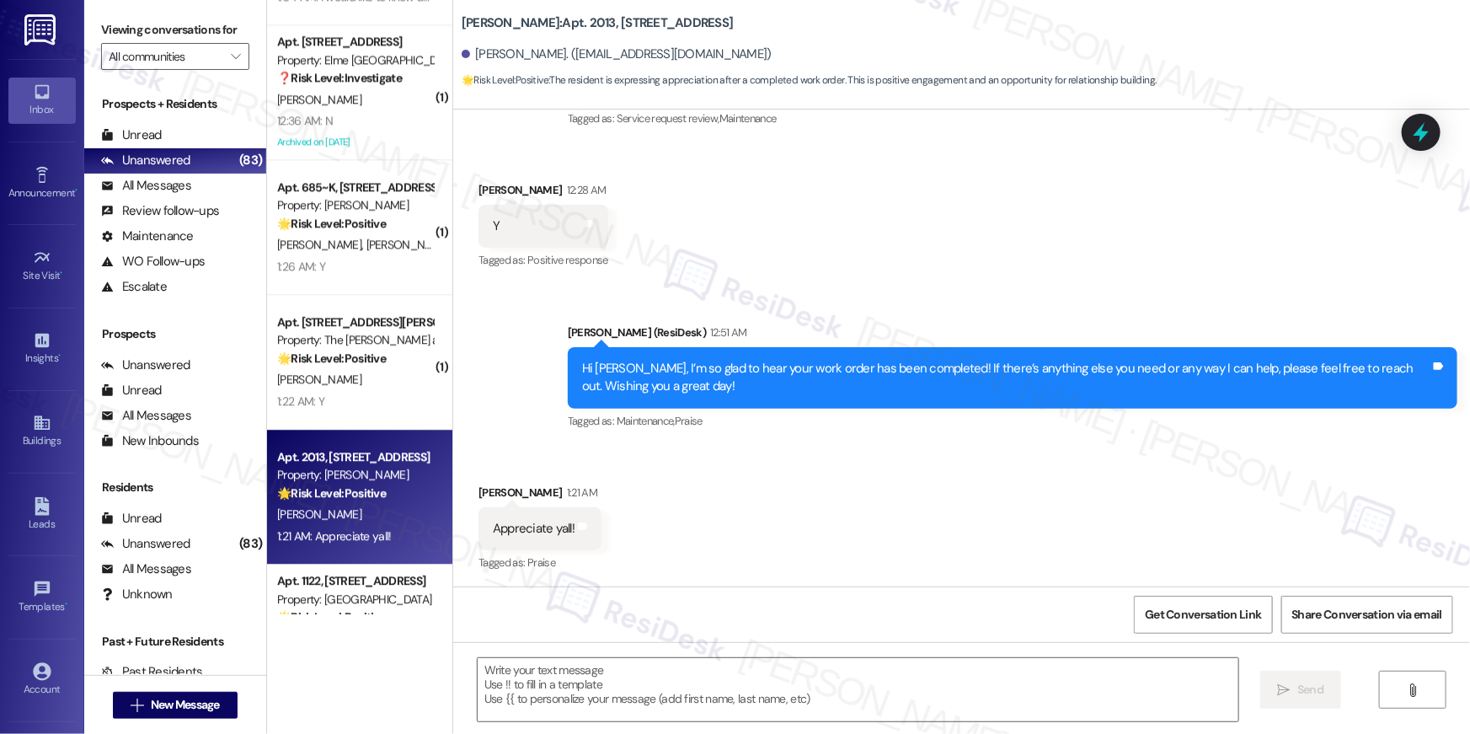
scroll to position [241, 0]
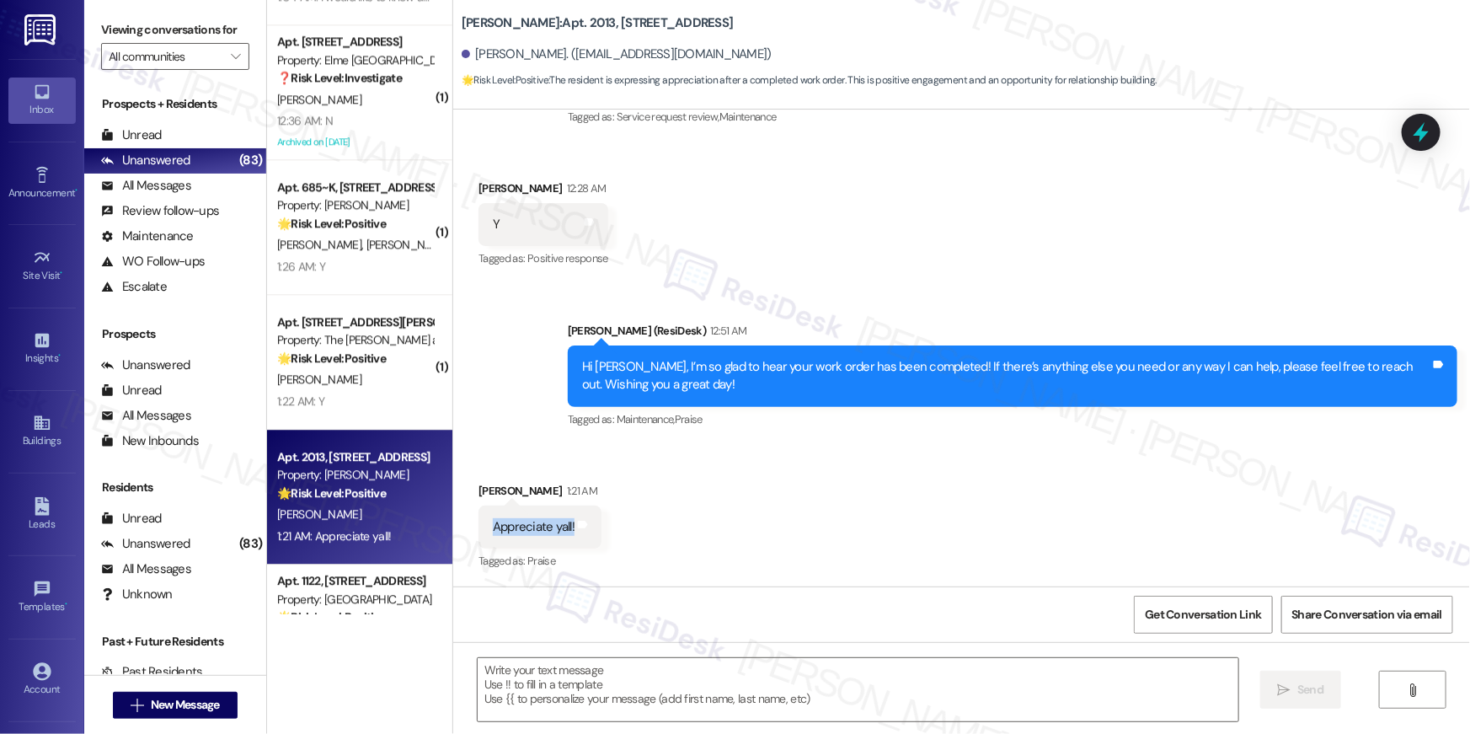
drag, startPoint x: 473, startPoint y: 528, endPoint x: 545, endPoint y: 542, distance: 72.8
click at [545, 542] on div "Appreciate yall! Tags and notes" at bounding box center [539, 526] width 123 height 43
click at [783, 477] on div "Received via SMS Patrick Hepner 1:21 AM Appreciate yall! Tags and notes Tagged …" at bounding box center [961, 515] width 1017 height 142
click at [696, 676] on textarea at bounding box center [858, 689] width 761 height 63
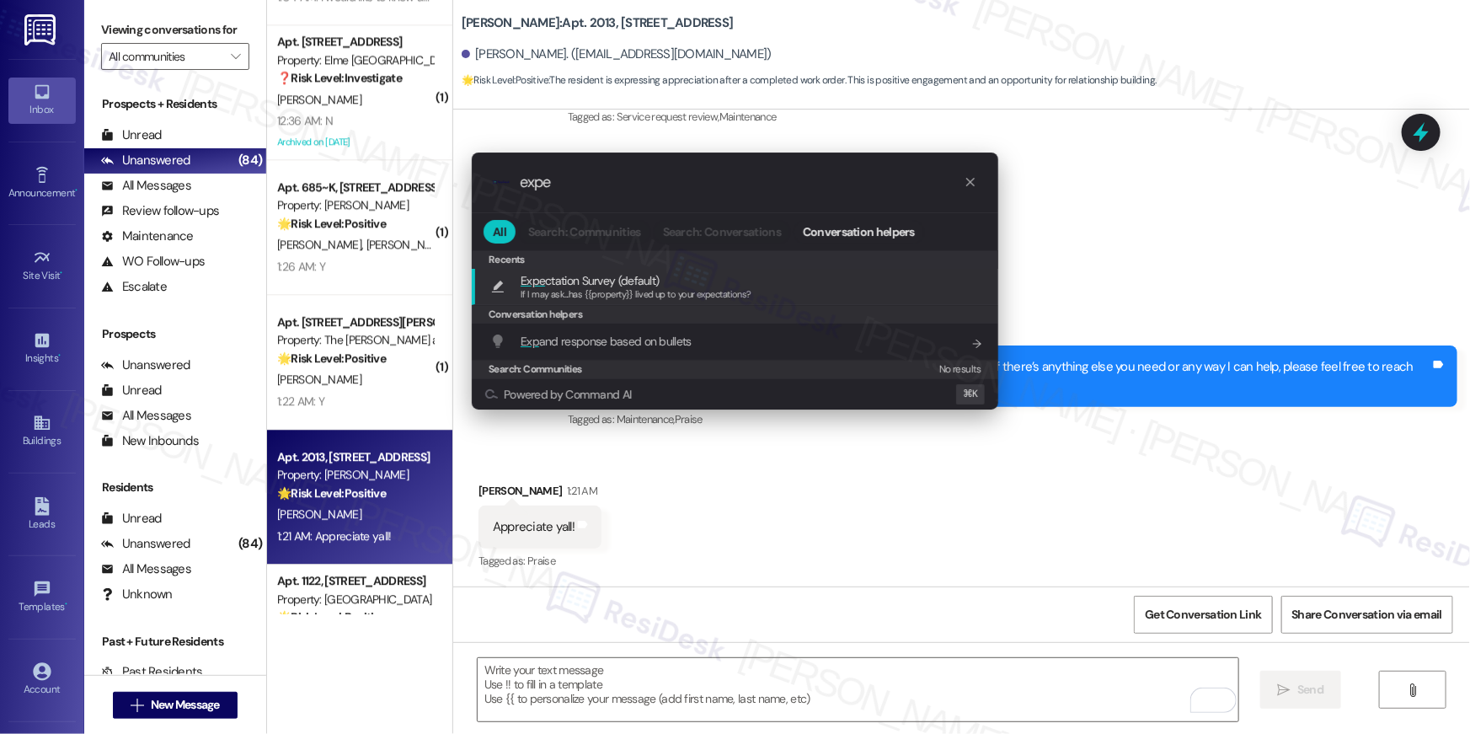
type input "expe"
click at [684, 282] on span "Expe ctation Survey (default)" at bounding box center [636, 280] width 231 height 19
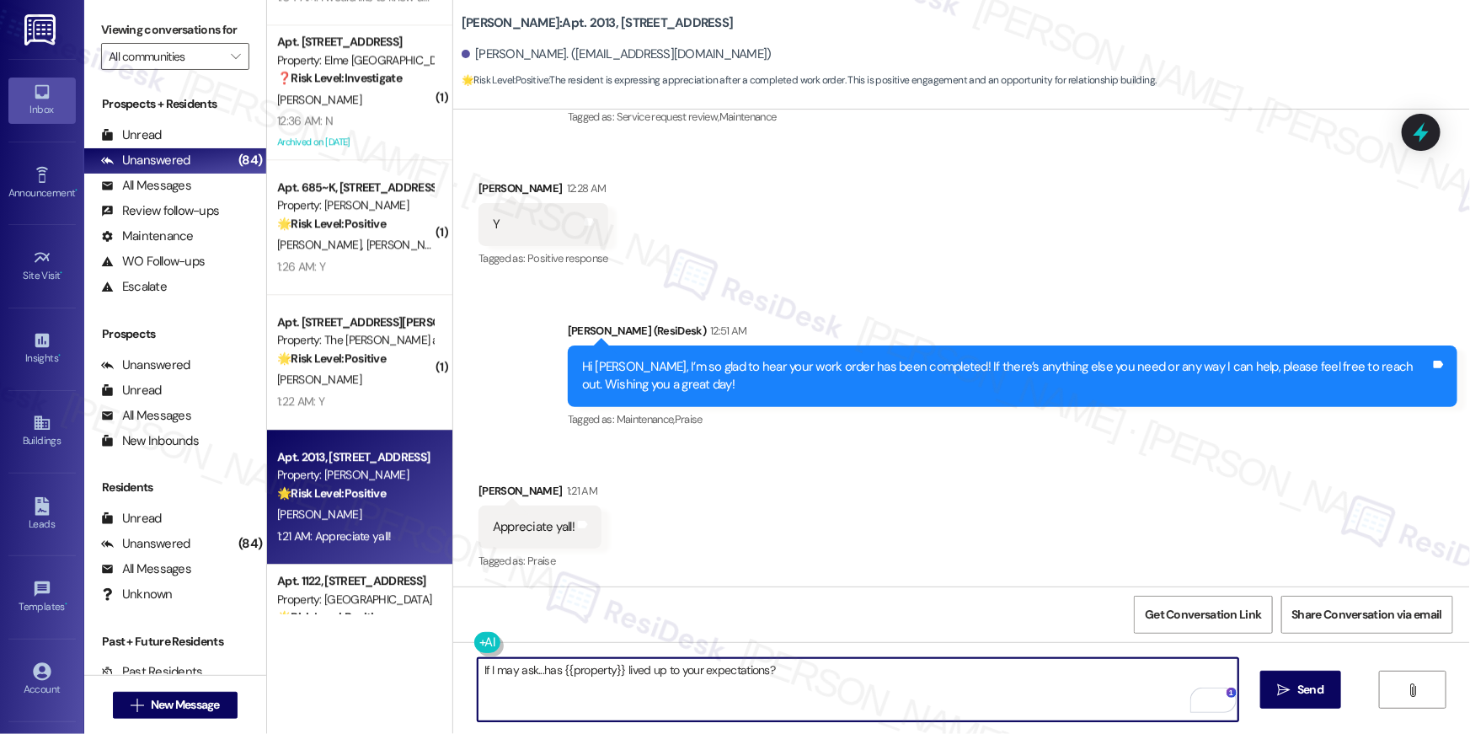
click at [478, 664] on textarea "If I may ask...has {{property}} lived up to your expectations?" at bounding box center [858, 689] width 761 height 63
type textarea "Hi Patrick, you are welcome! If I may ask...has {{property}} lived up to your e…"
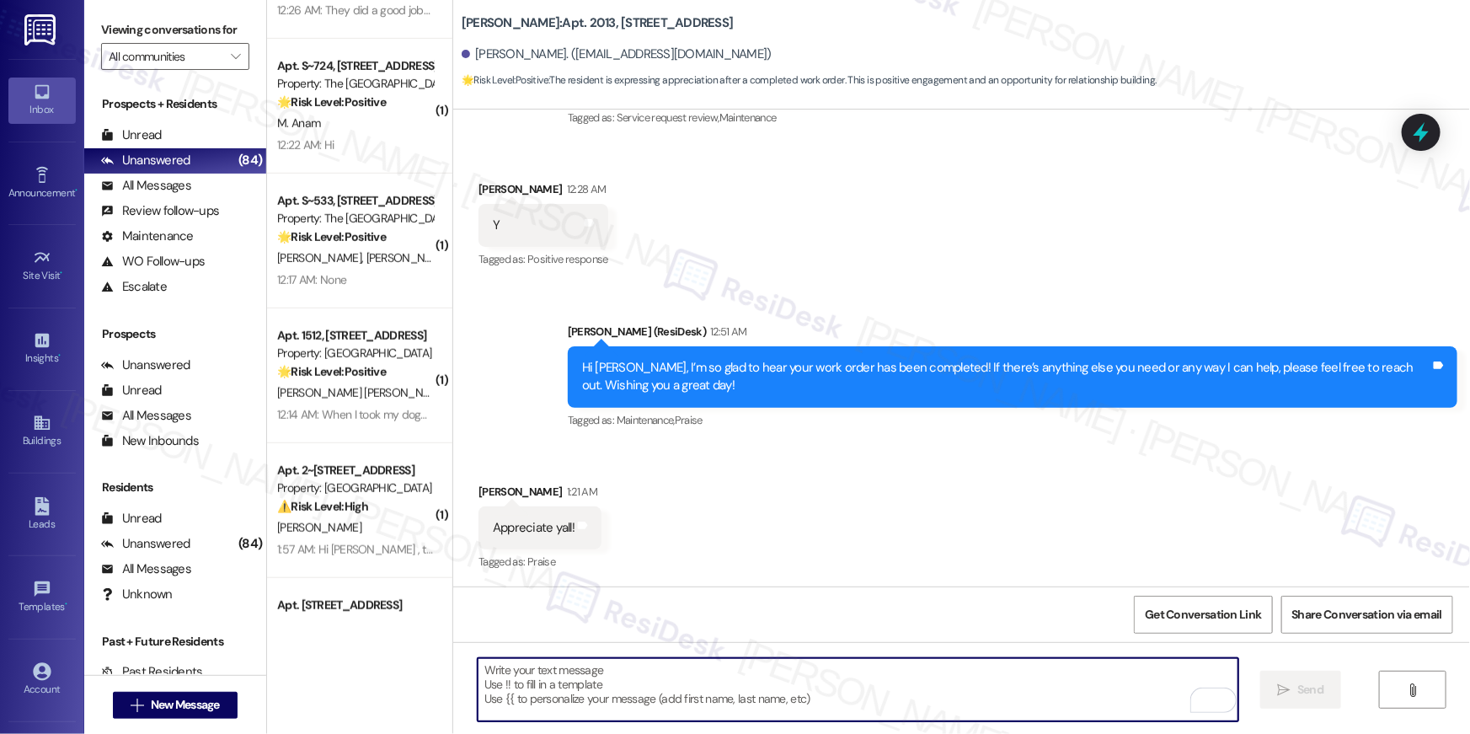
scroll to position [4535, 0]
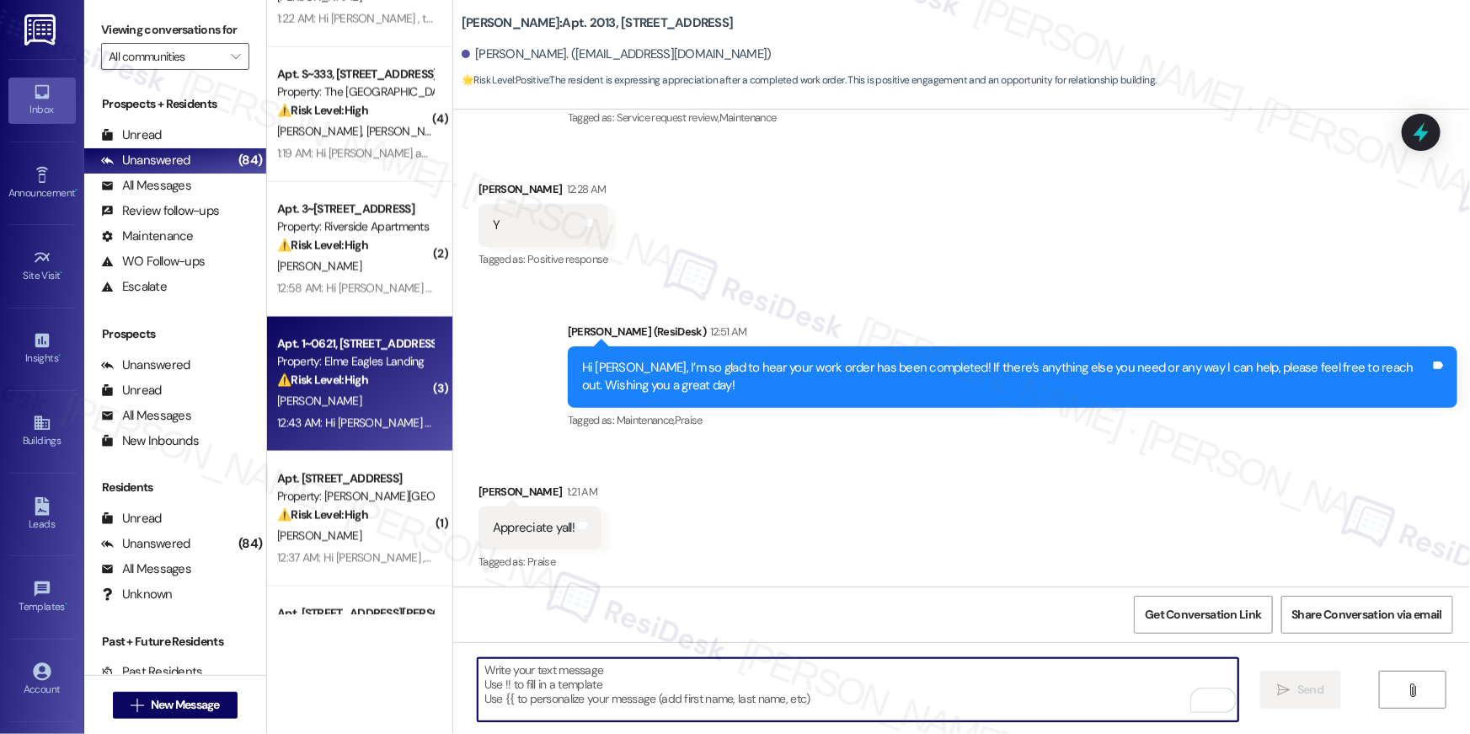
click at [343, 403] on div "D. Gillett" at bounding box center [354, 401] width 159 height 21
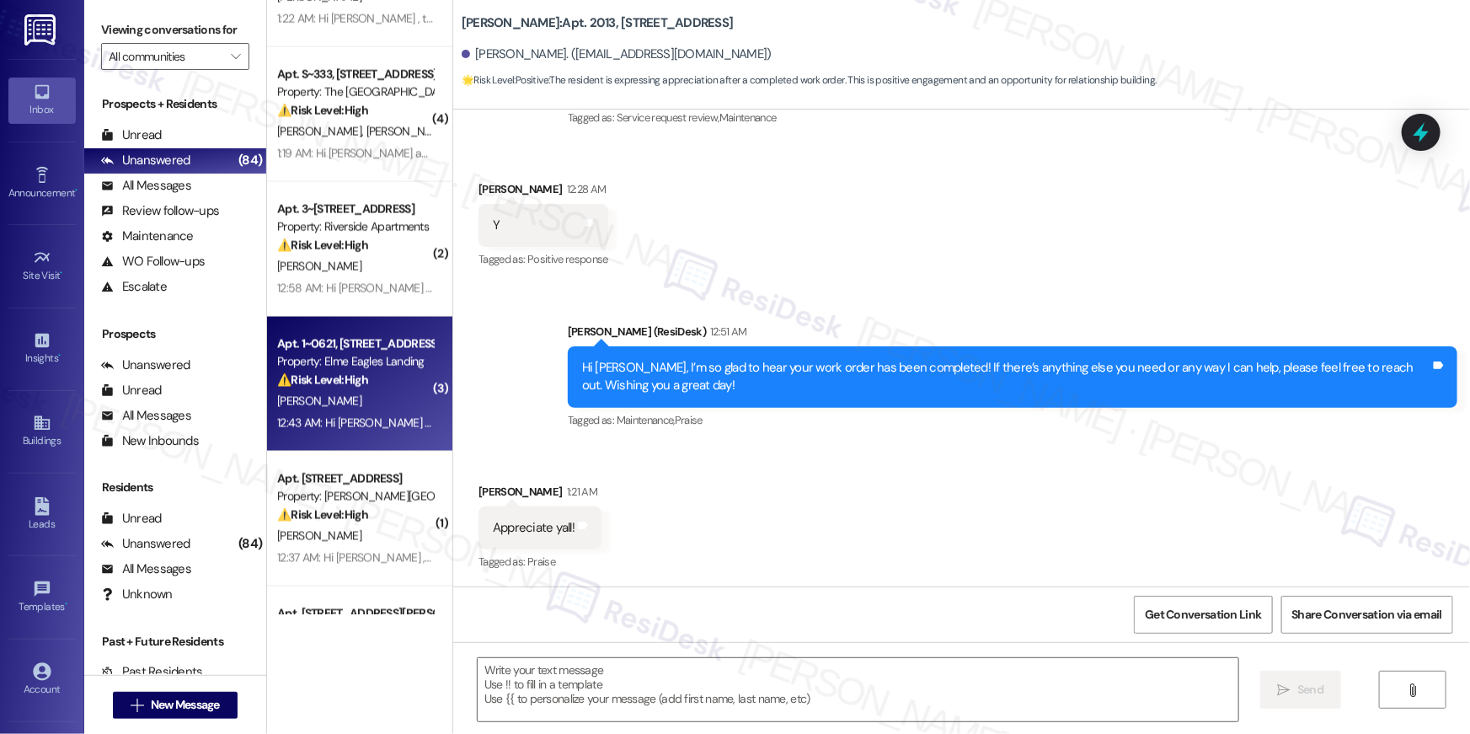
type textarea "Fetching suggested responses. Please feel free to read through the conversation…"
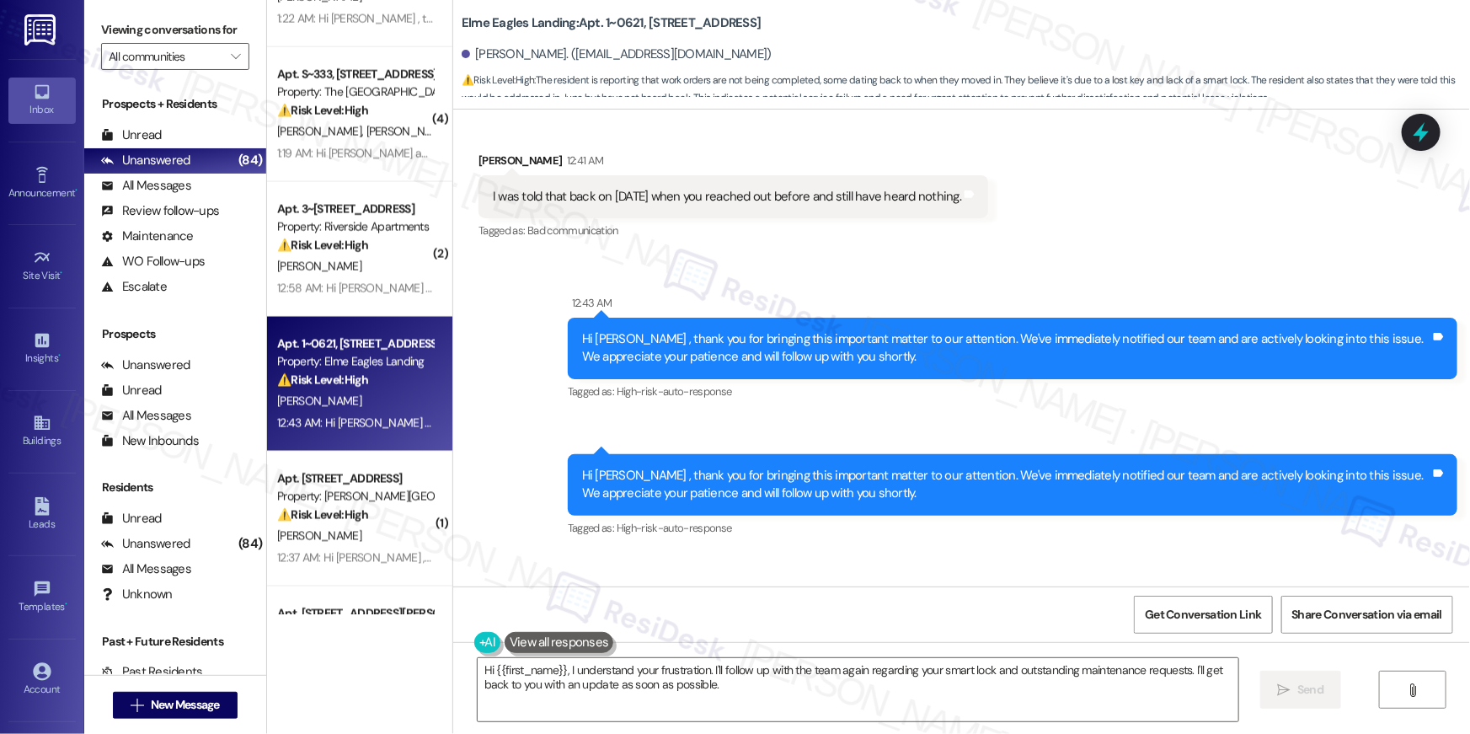
scroll to position [5508, 0]
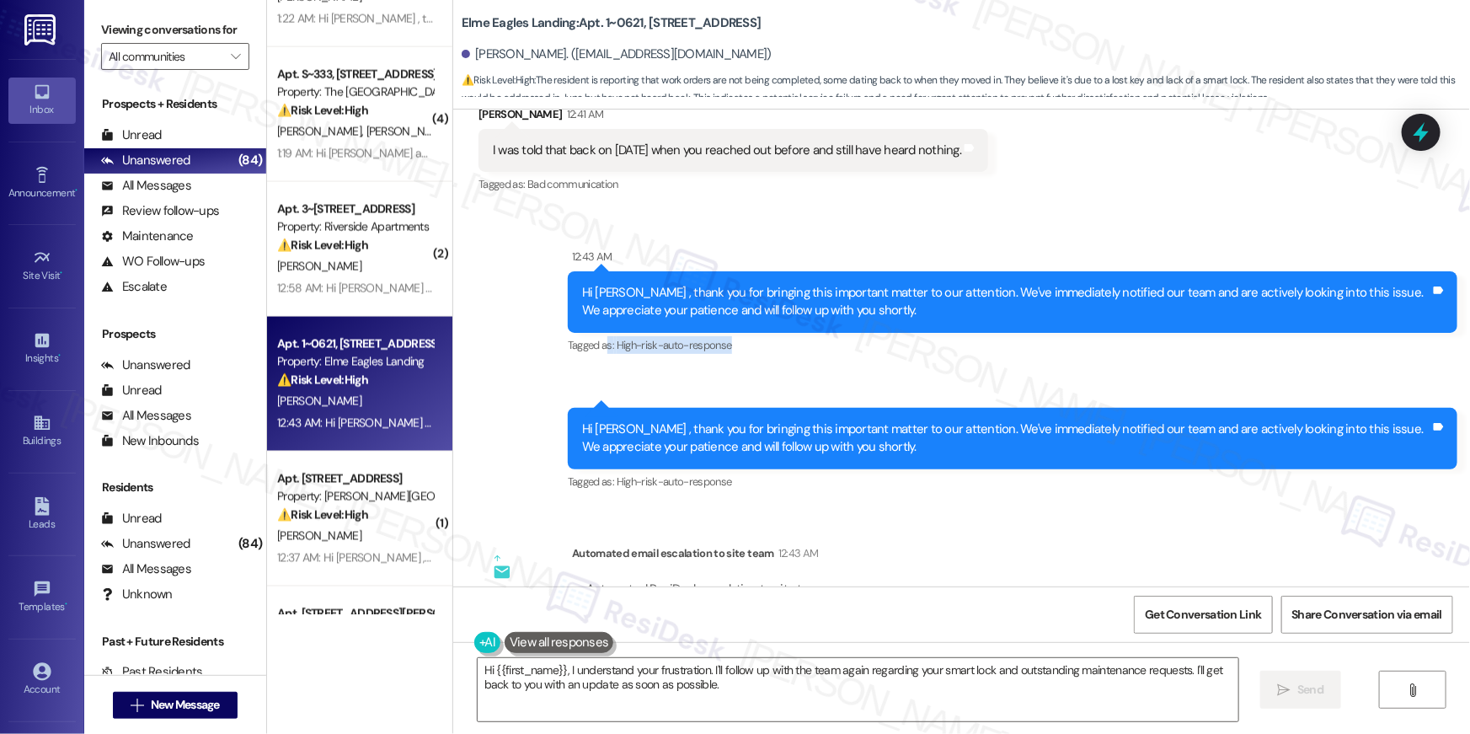
drag, startPoint x: 775, startPoint y: 328, endPoint x: 599, endPoint y: 324, distance: 176.1
click at [599, 333] on div "Tagged as: High-risk-auto-response Click to highlight conversations about High-…" at bounding box center [1012, 345] width 889 height 24
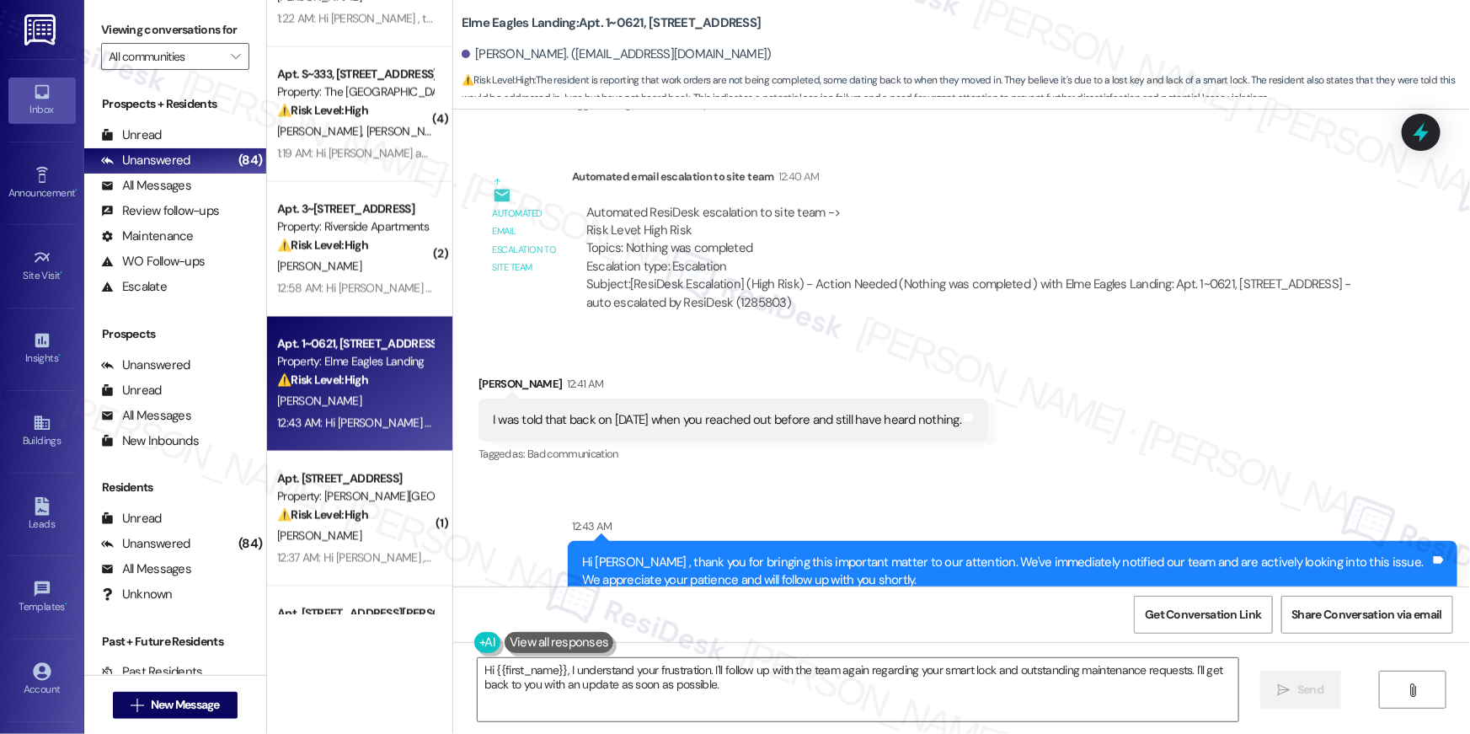
scroll to position [5239, 0]
click at [796, 411] on div "I was told that back on June 12th when you reached out before and still have he…" at bounding box center [727, 420] width 468 height 18
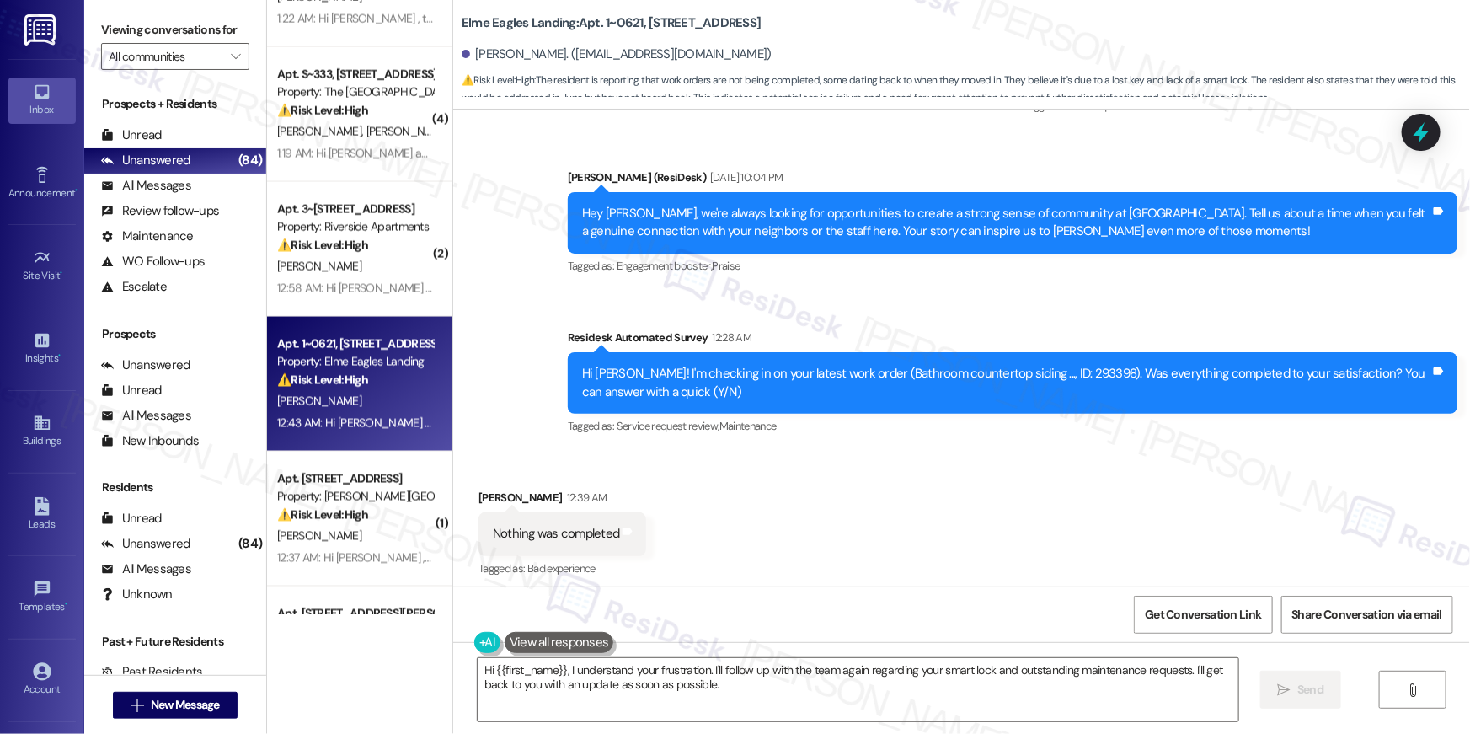
scroll to position [4452, 0]
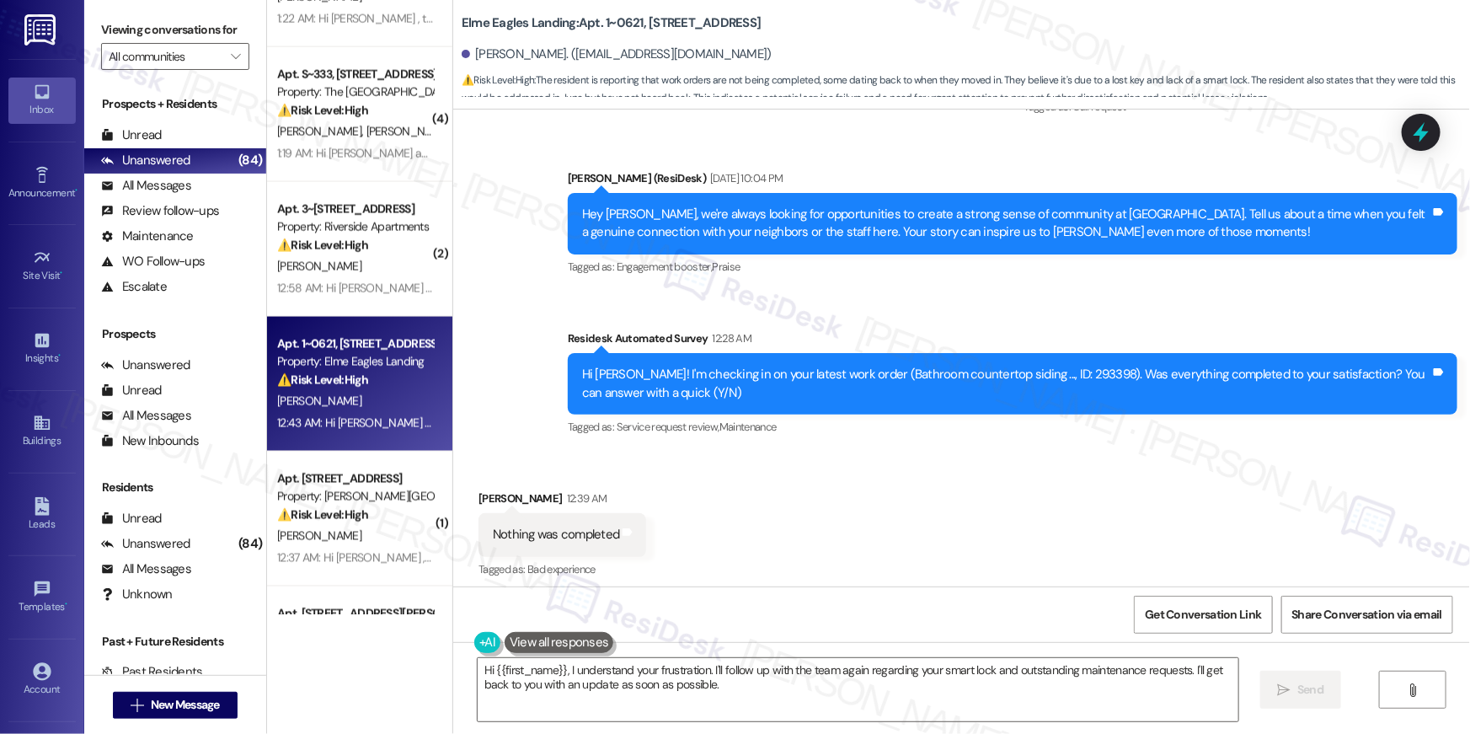
click at [1041, 366] on div "Hi Desiree! I'm checking in on your latest work order (Bathroom countertop sidi…" at bounding box center [1006, 384] width 848 height 36
copy div "293398"
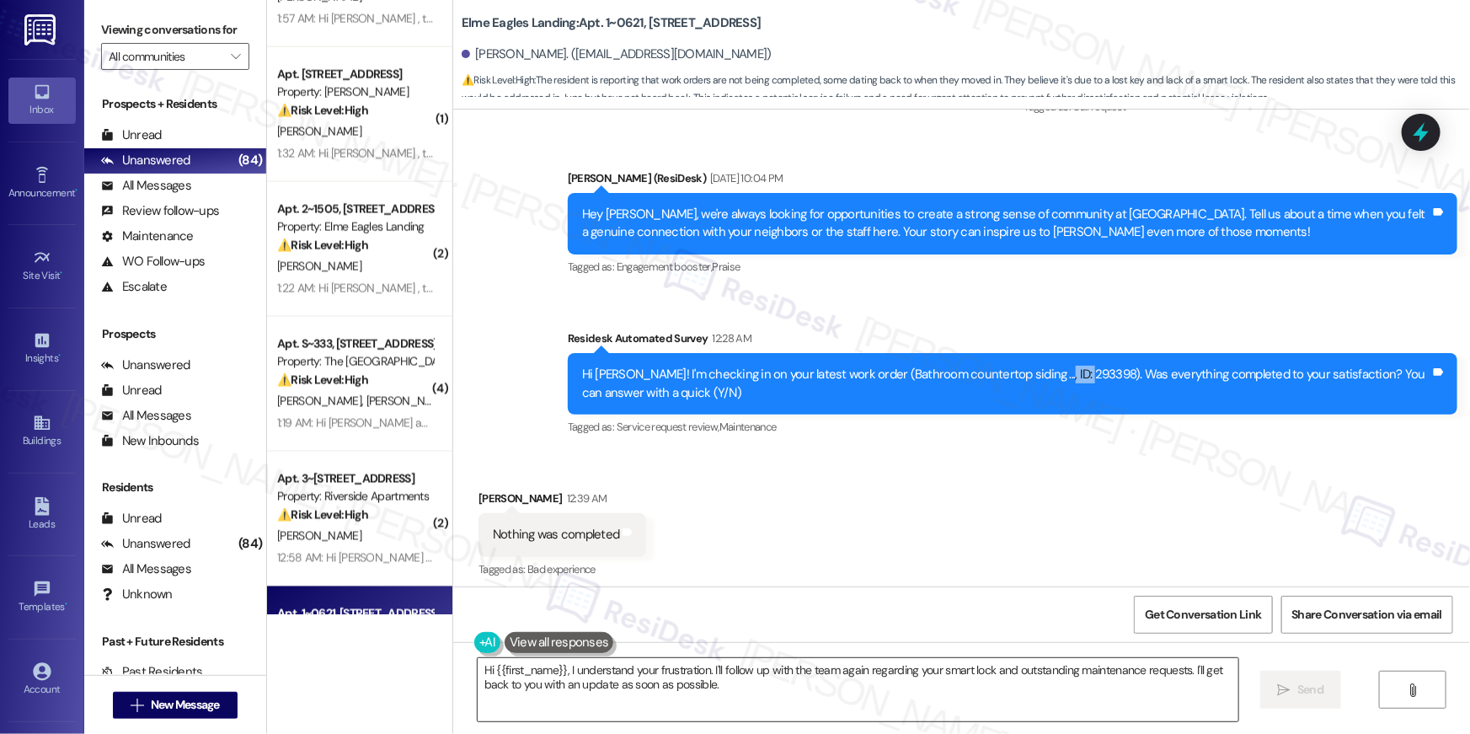
click at [754, 696] on textarea "Hi {{first_name}}, I understand your frustration. I'll follow up with the team …" at bounding box center [858, 689] width 761 height 63
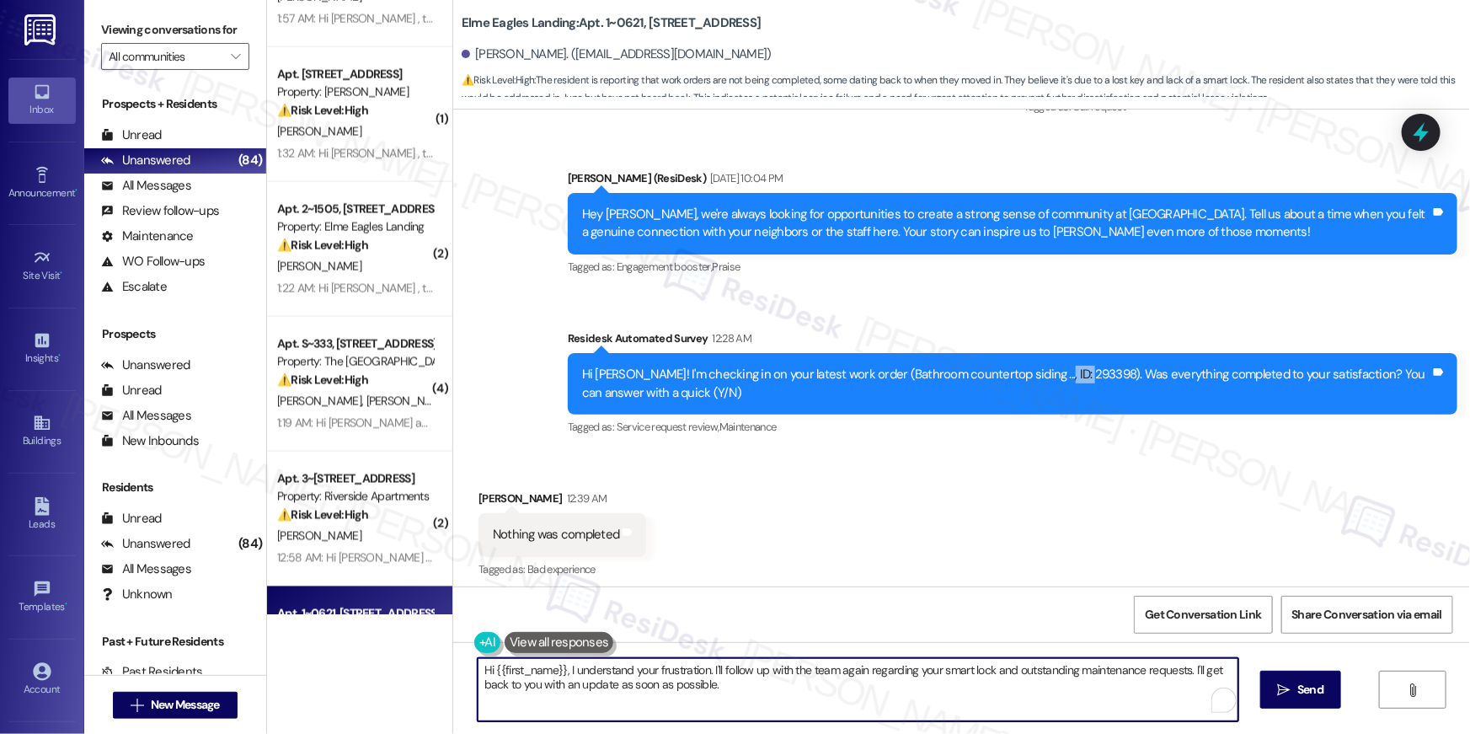
drag, startPoint x: 716, startPoint y: 696, endPoint x: 585, endPoint y: 684, distance: 131.1
click at [553, 681] on textarea "Hi {{first_name}}, I understand your frustration. I'll follow up with the team …" at bounding box center [858, 689] width 761 height 63
click at [592, 672] on textarea "Hi {{first_name}}, I understand your frustration. I'll follow up with the team …" at bounding box center [858, 689] width 761 height 63
click at [693, 691] on textarea "Hi {{first_name}}, I understand your frustration. I'll follow up with the team …" at bounding box center [858, 689] width 761 height 63
drag, startPoint x: 727, startPoint y: 690, endPoint x: 705, endPoint y: 670, distance: 29.8
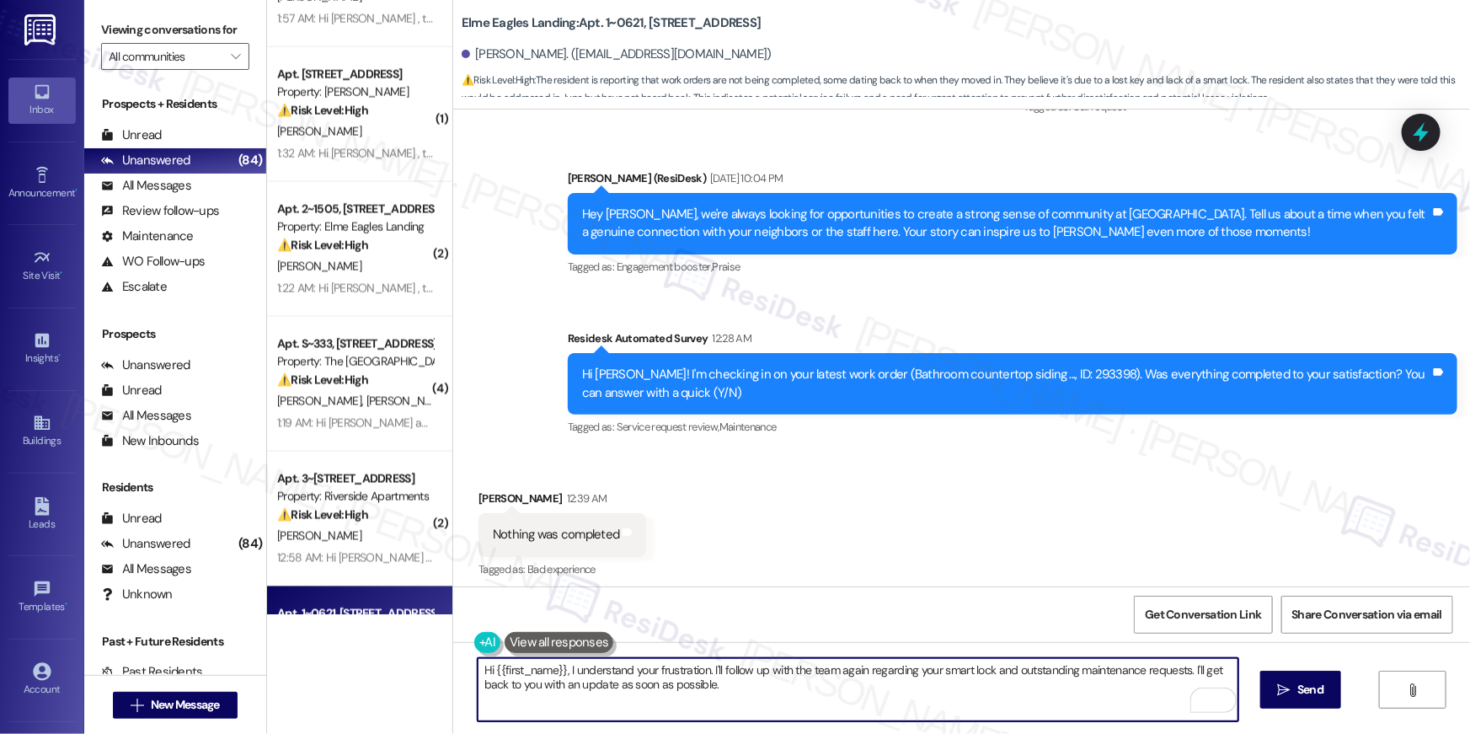
click at [705, 670] on textarea "Hi {{first_name}}, I understand your frustration. I'll follow up with the team …" at bounding box center [858, 689] width 761 height 63
click at [916, 672] on textarea "Hi {{first_name}}, I understand your frustration. I see that the work order has…" at bounding box center [858, 689] width 761 height 63
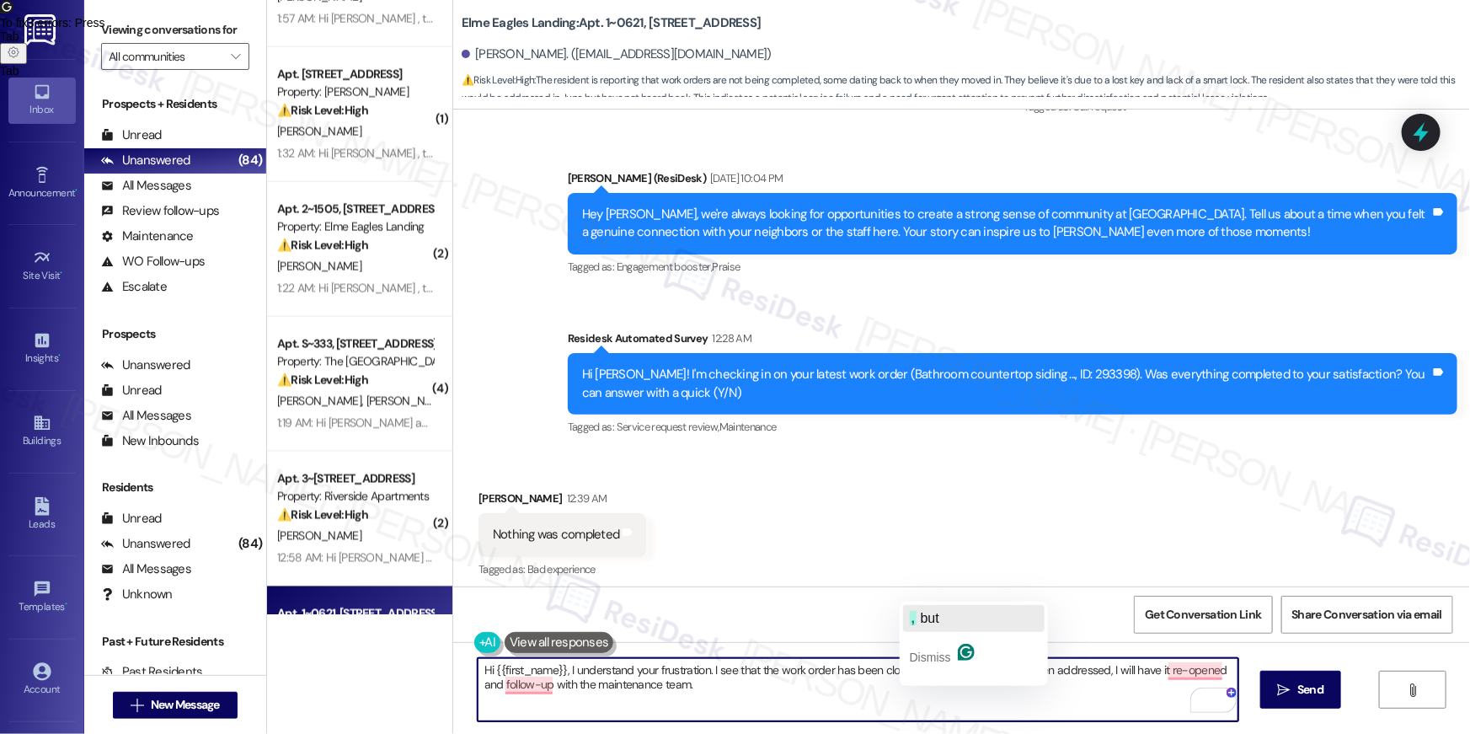
click at [926, 613] on span "but" at bounding box center [930, 618] width 19 height 14
click at [1176, 681] on textarea "Hi {{first_name}}, I understand your frustration. I see that the work order has…" at bounding box center [858, 689] width 761 height 63
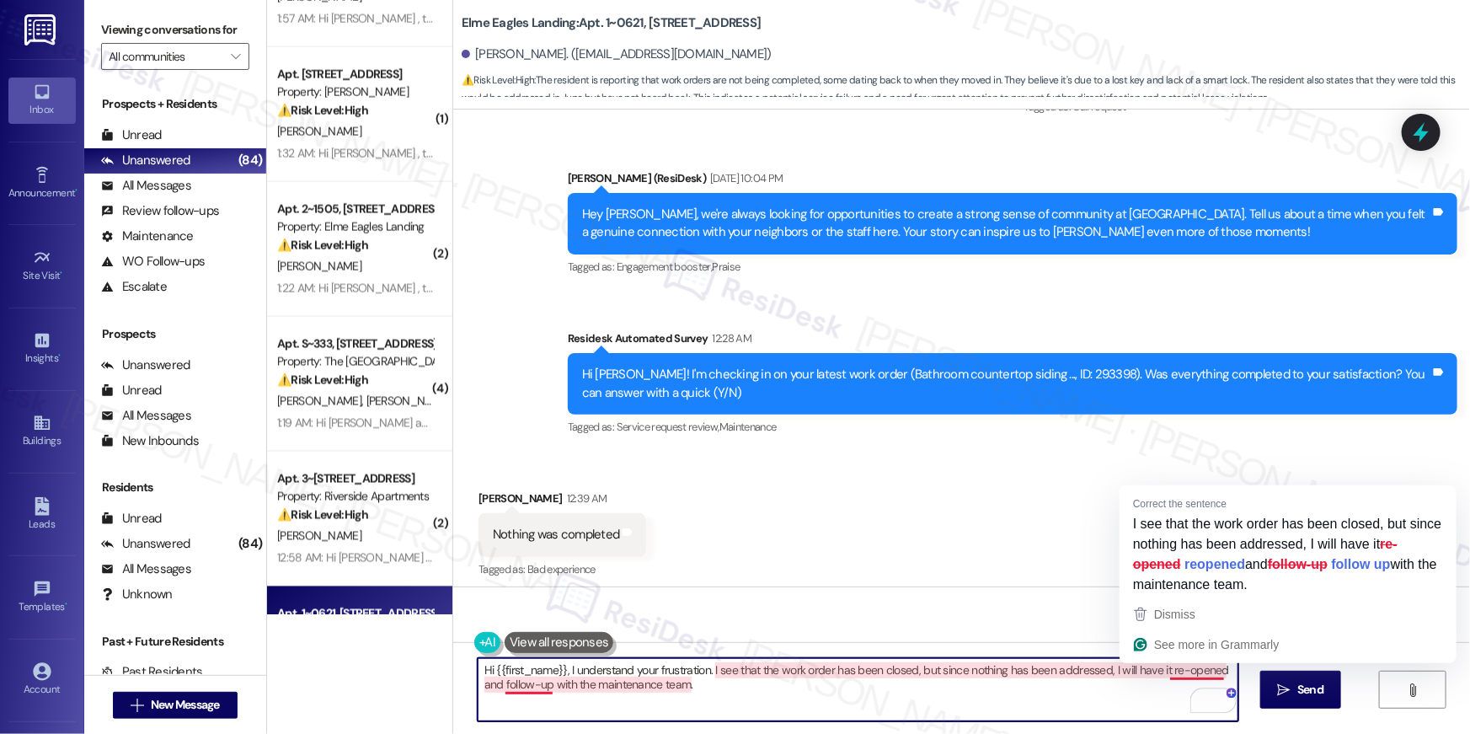
click at [1174, 675] on textarea "Hi {{first_name}}, I understand your frustration. I see that the work order has…" at bounding box center [858, 689] width 761 height 63
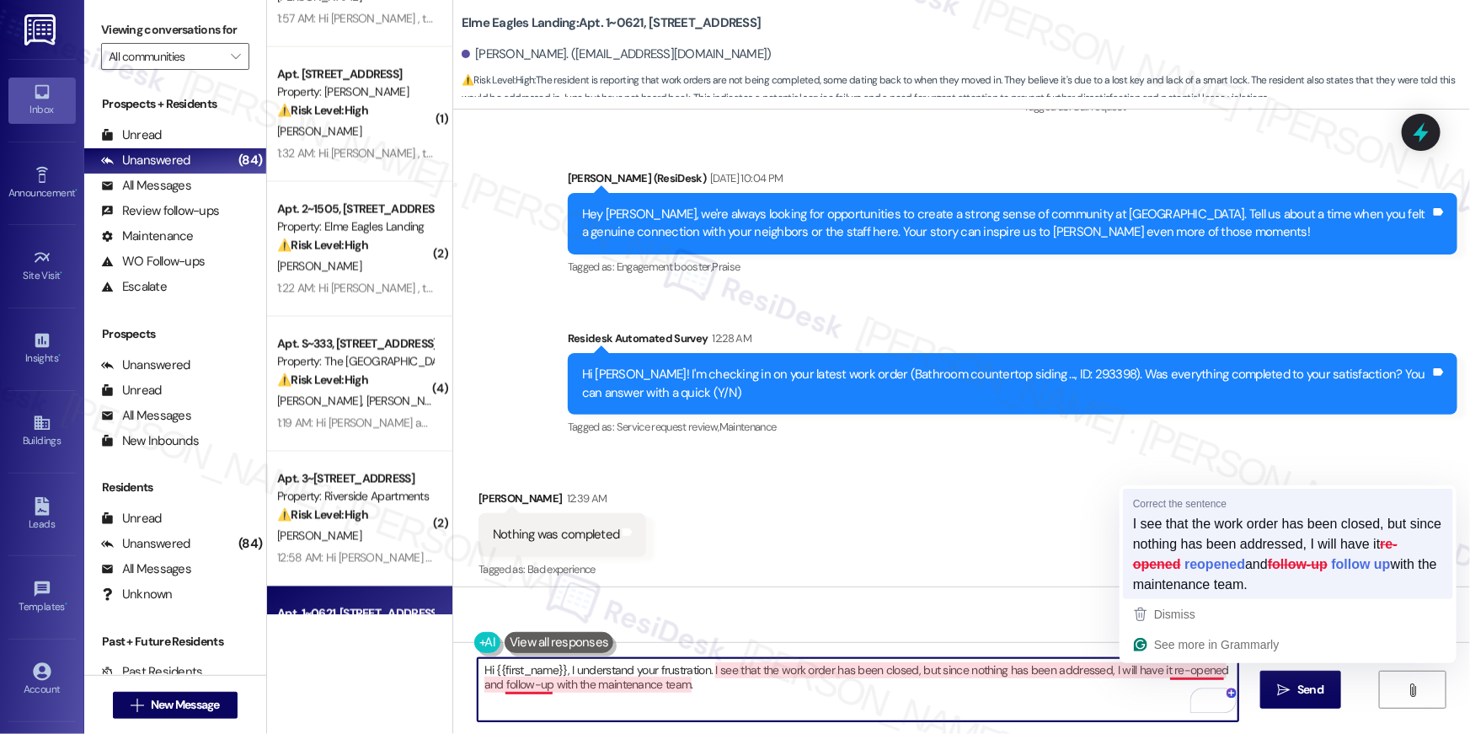
type textarea "Hi {{first_name}}, I understand your frustration. I see that the work order has…"
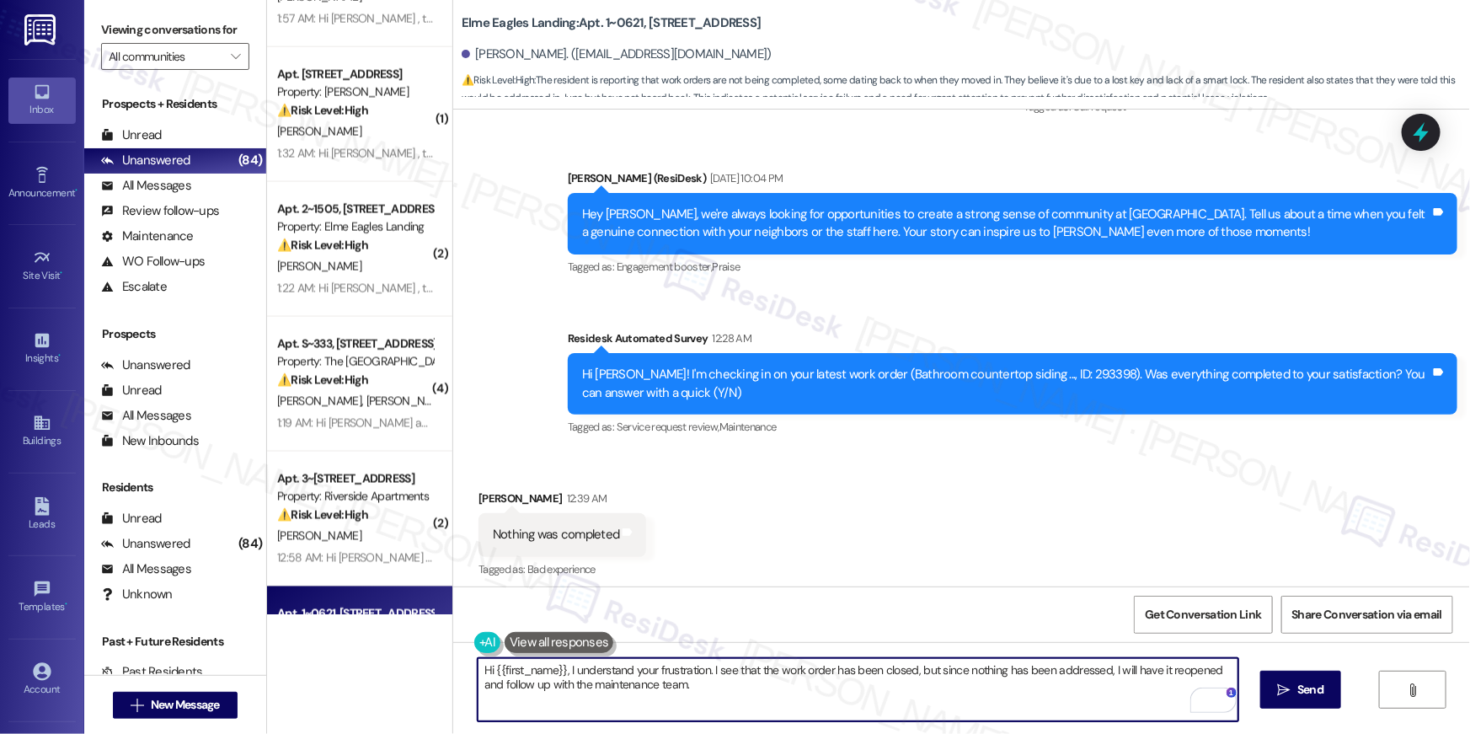
click at [833, 697] on textarea "Hi {{first_name}}, I understand your frustration. I see that the work order has…" at bounding box center [858, 689] width 761 height 63
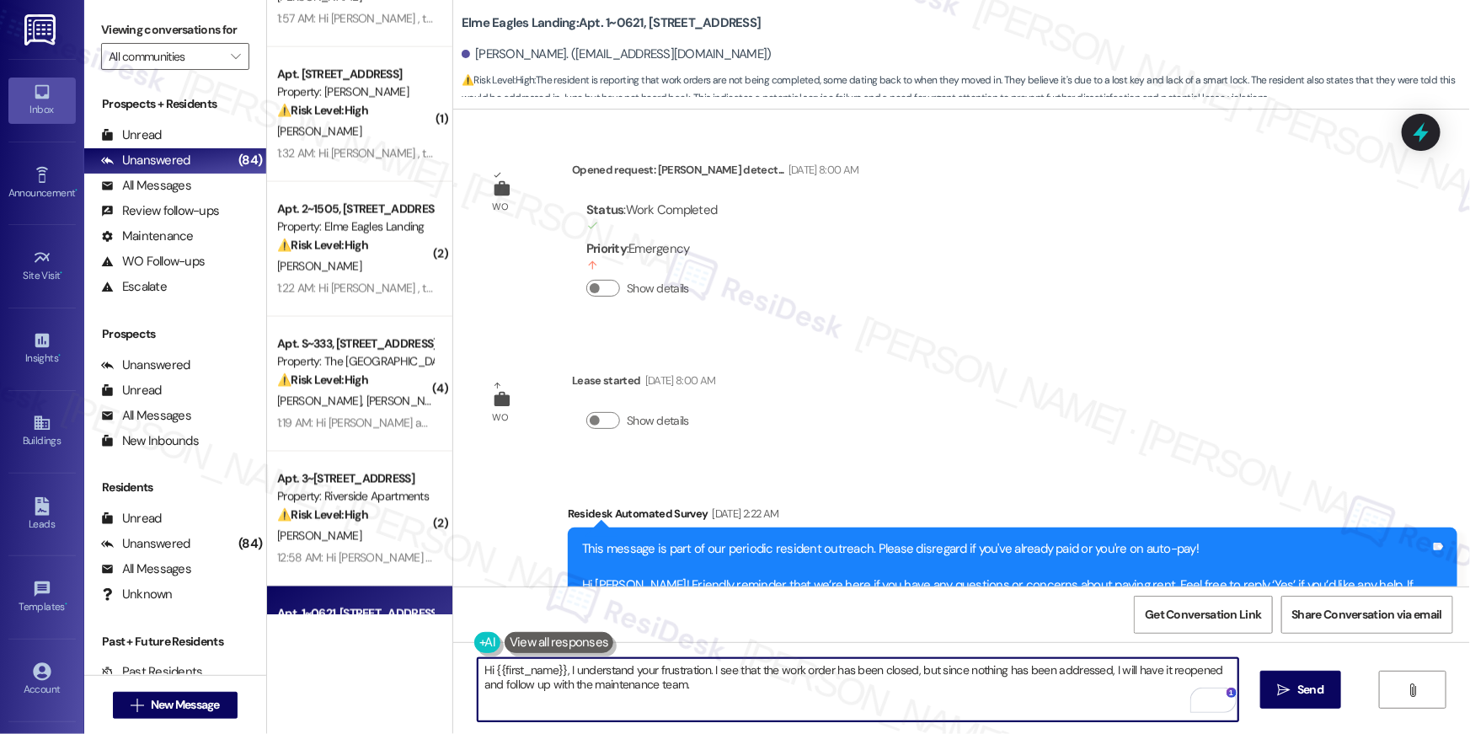
scroll to position [4452, 0]
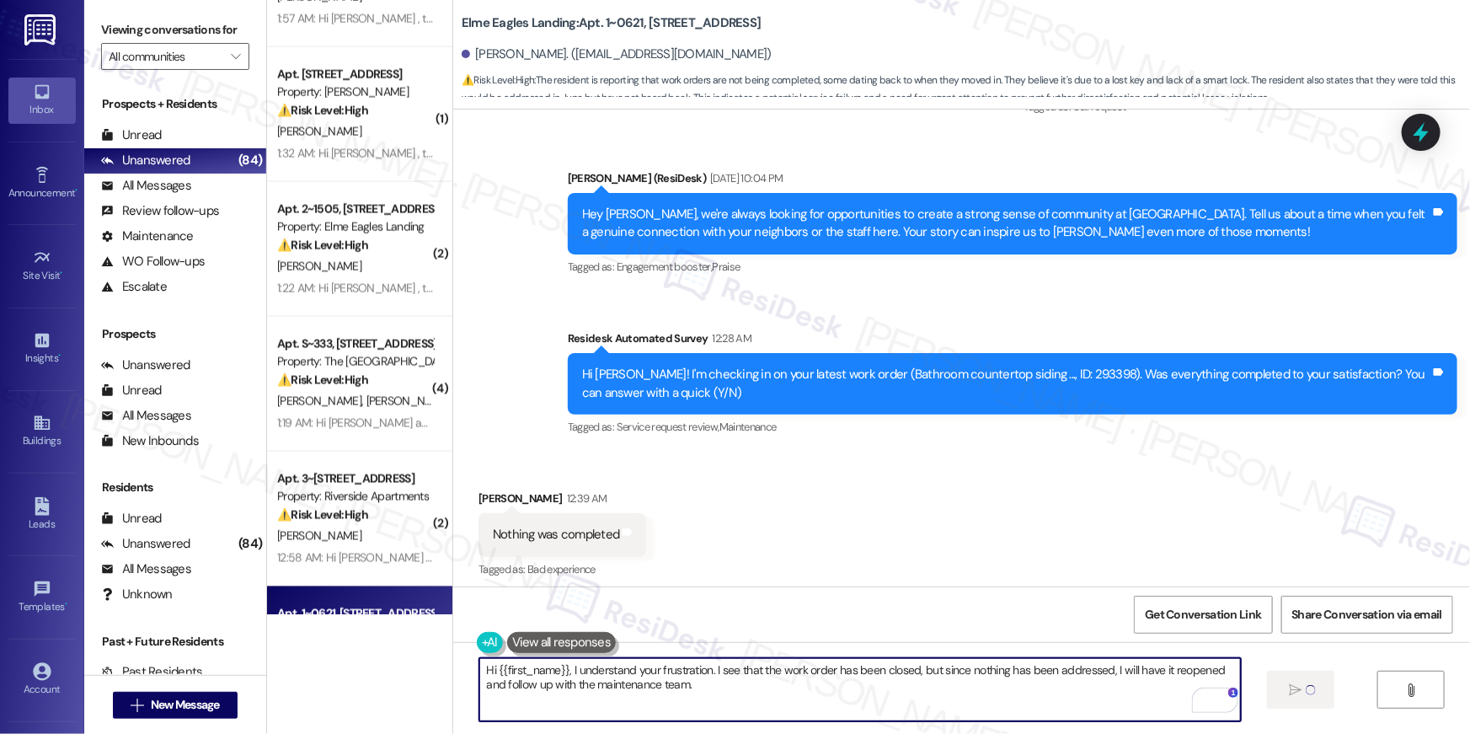
click at [775, 691] on textarea "Hi {{first_name}}, I understand your frustration. I see that the work order has…" at bounding box center [859, 689] width 761 height 63
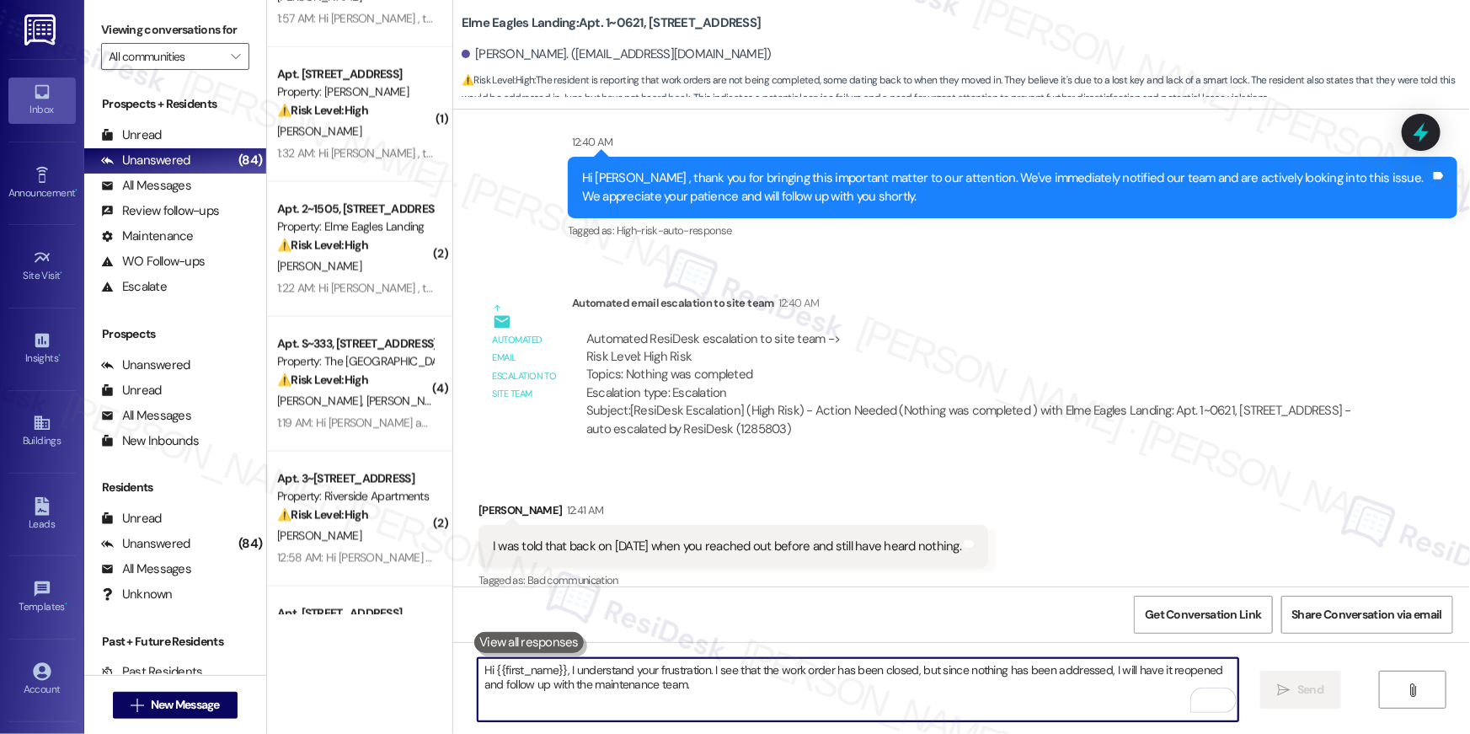
click at [797, 687] on textarea "Hi {{first_name}}, I understand your frustration. I see that the work order has…" at bounding box center [858, 689] width 761 height 63
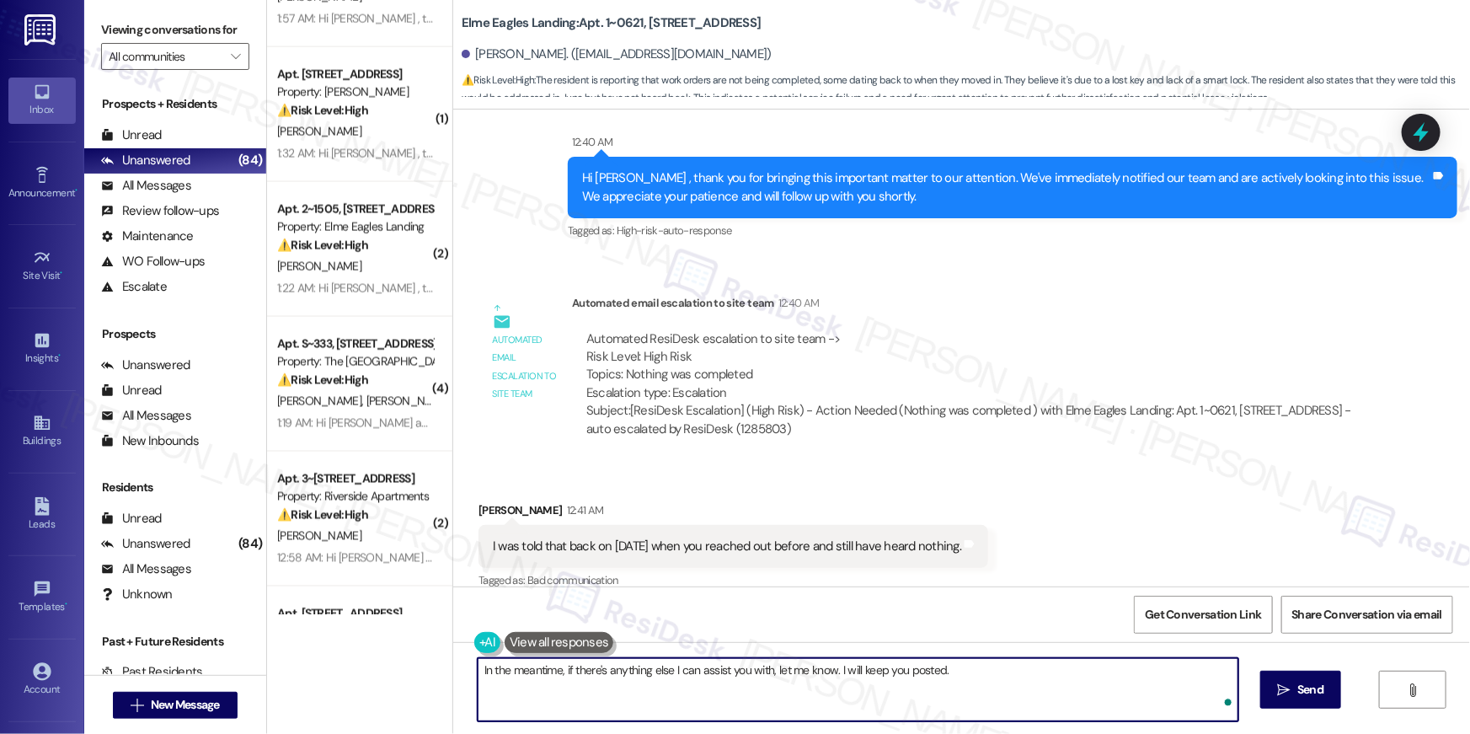
type textarea "In the meantime, if there's anything else I can assist you with, let me know. I…"
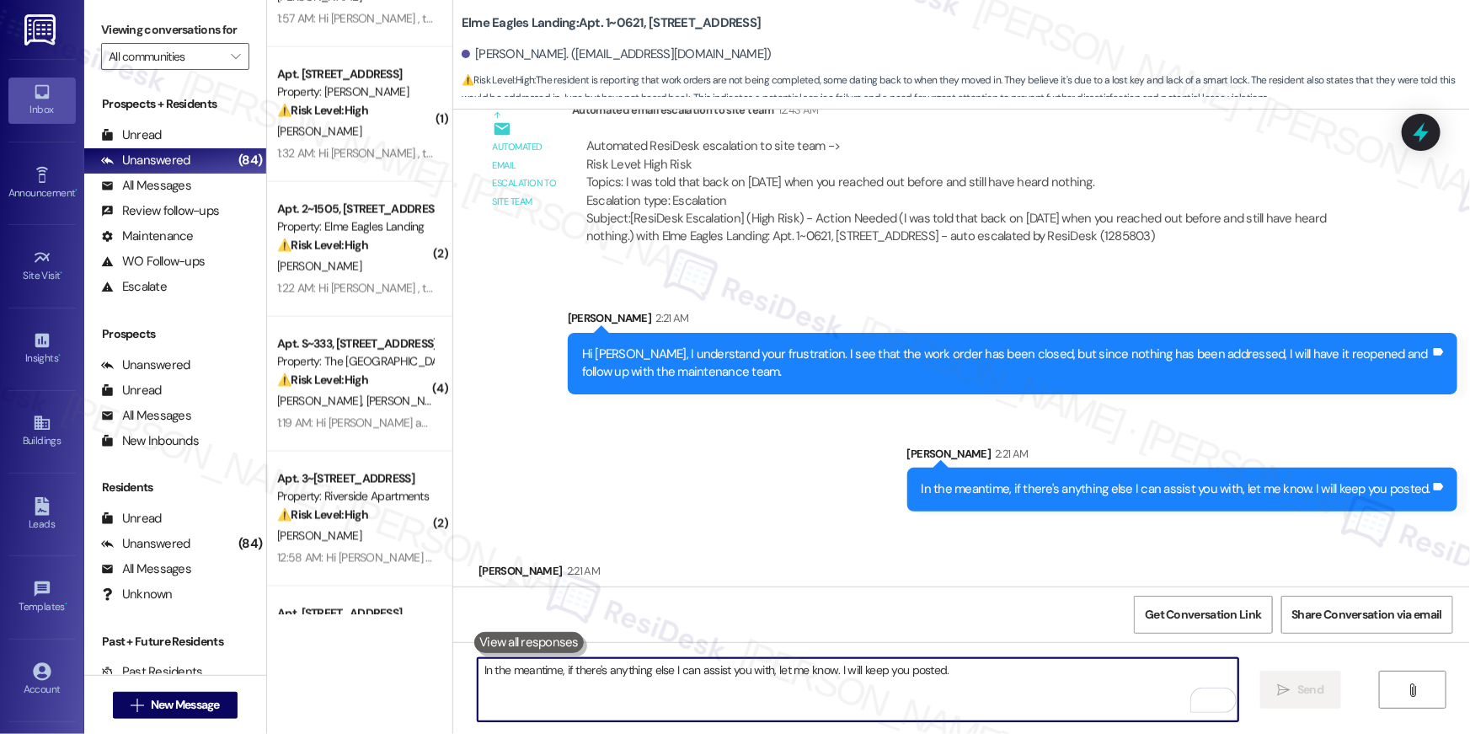
scroll to position [5987, 0]
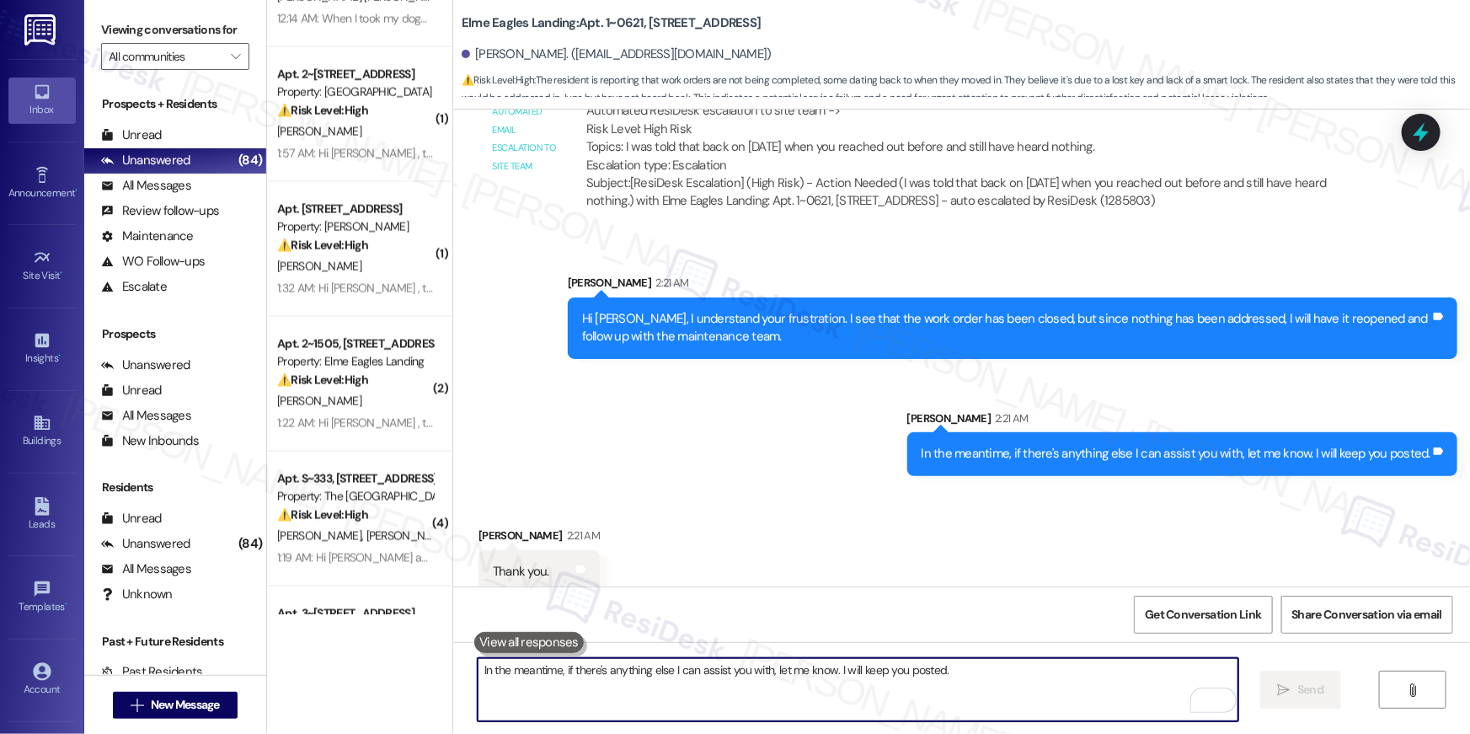
click at [1045, 707] on textarea "In the meantime, if there's anything else I can assist you with, let me know. I…" at bounding box center [858, 689] width 761 height 63
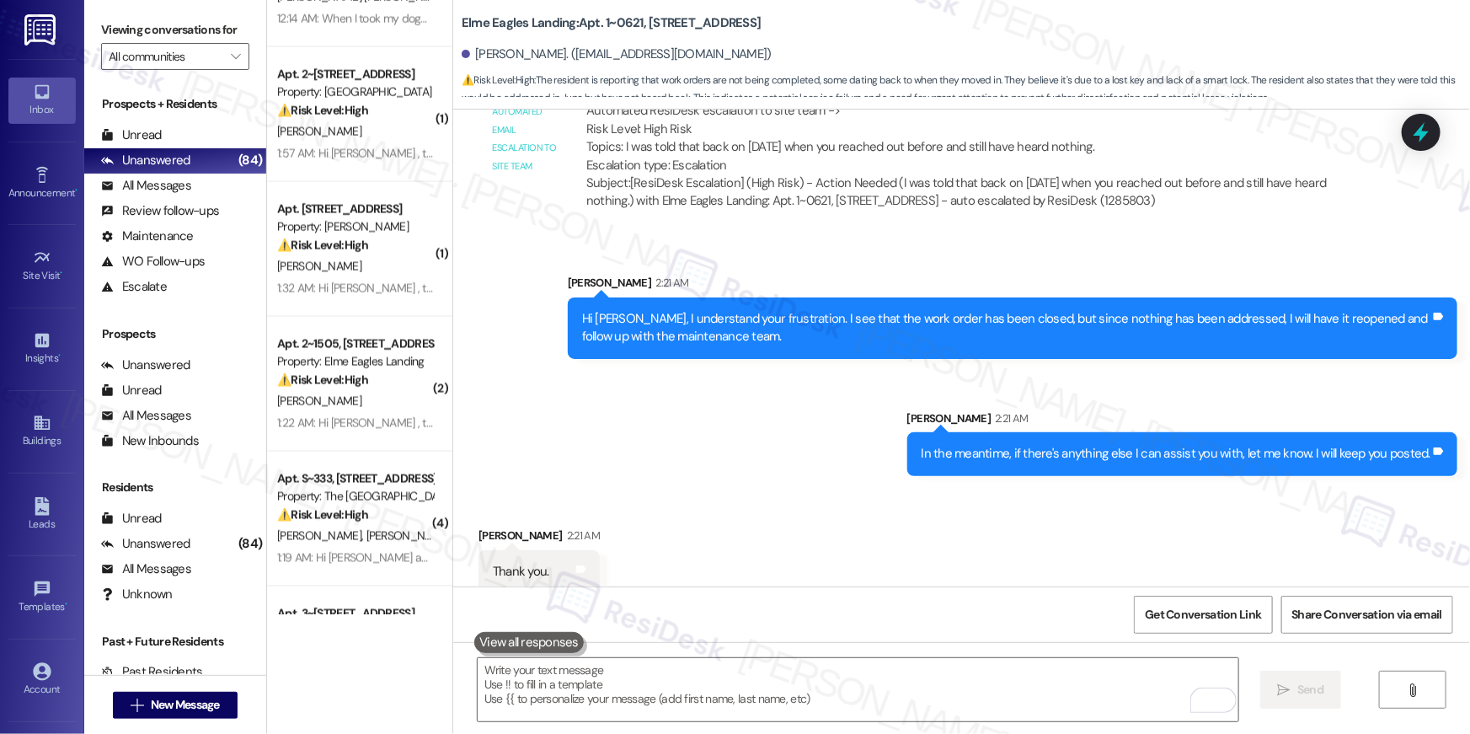
drag, startPoint x: 862, startPoint y: 409, endPoint x: 864, endPoint y: 435, distance: 26.2
click at [862, 409] on div "Sent via SMS Sarah 2:21 AM Hi Desiree, I understand your frustration. I see tha…" at bounding box center [961, 362] width 1017 height 253
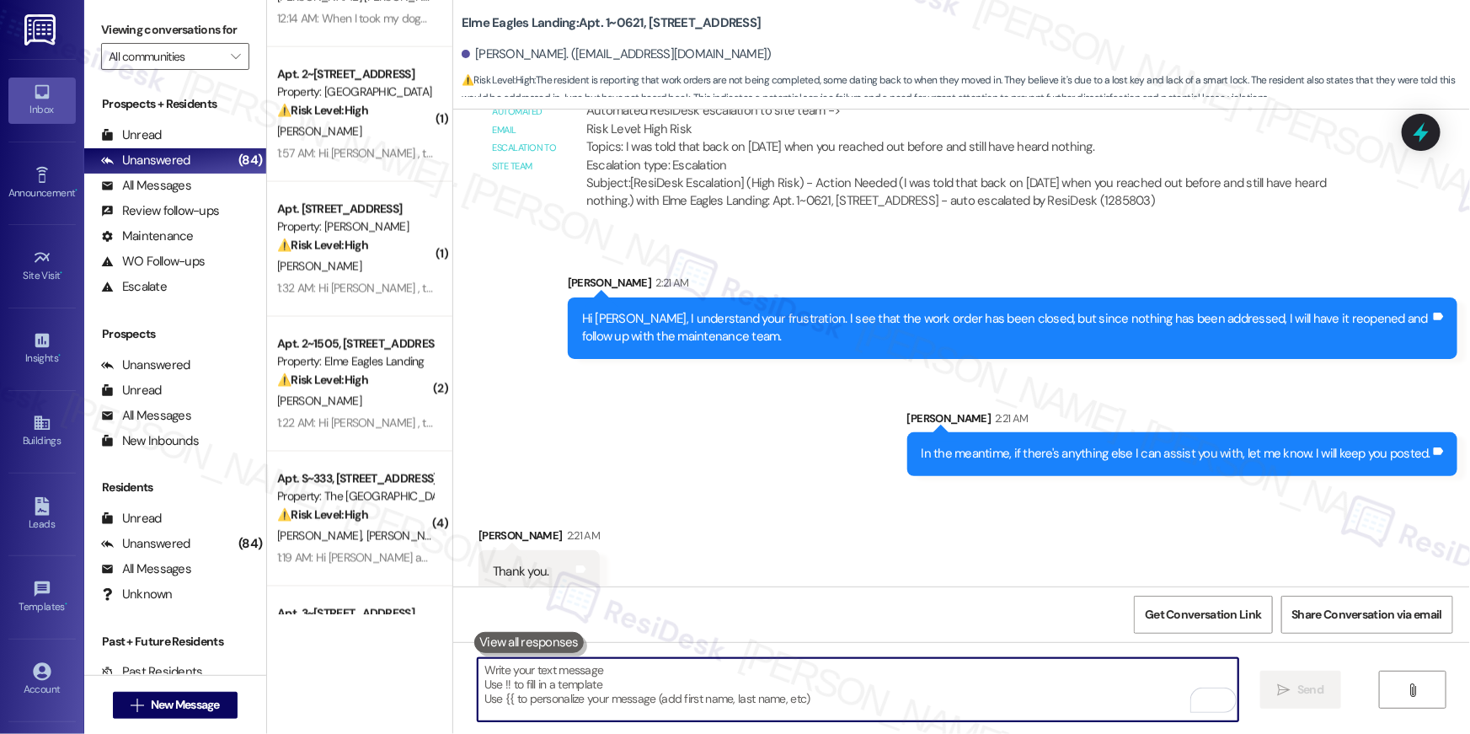
click at [771, 675] on textarea "To enrich screen reader interactions, please activate Accessibility in Grammarl…" at bounding box center [858, 689] width 761 height 63
click at [889, 709] on textarea "To enrich screen reader interactions, please activate Accessibility in Grammarl…" at bounding box center [858, 689] width 761 height 63
click at [884, 694] on textarea "To enrich screen reader interactions, please activate Accessibility in Grammarl…" at bounding box center [858, 689] width 761 height 63
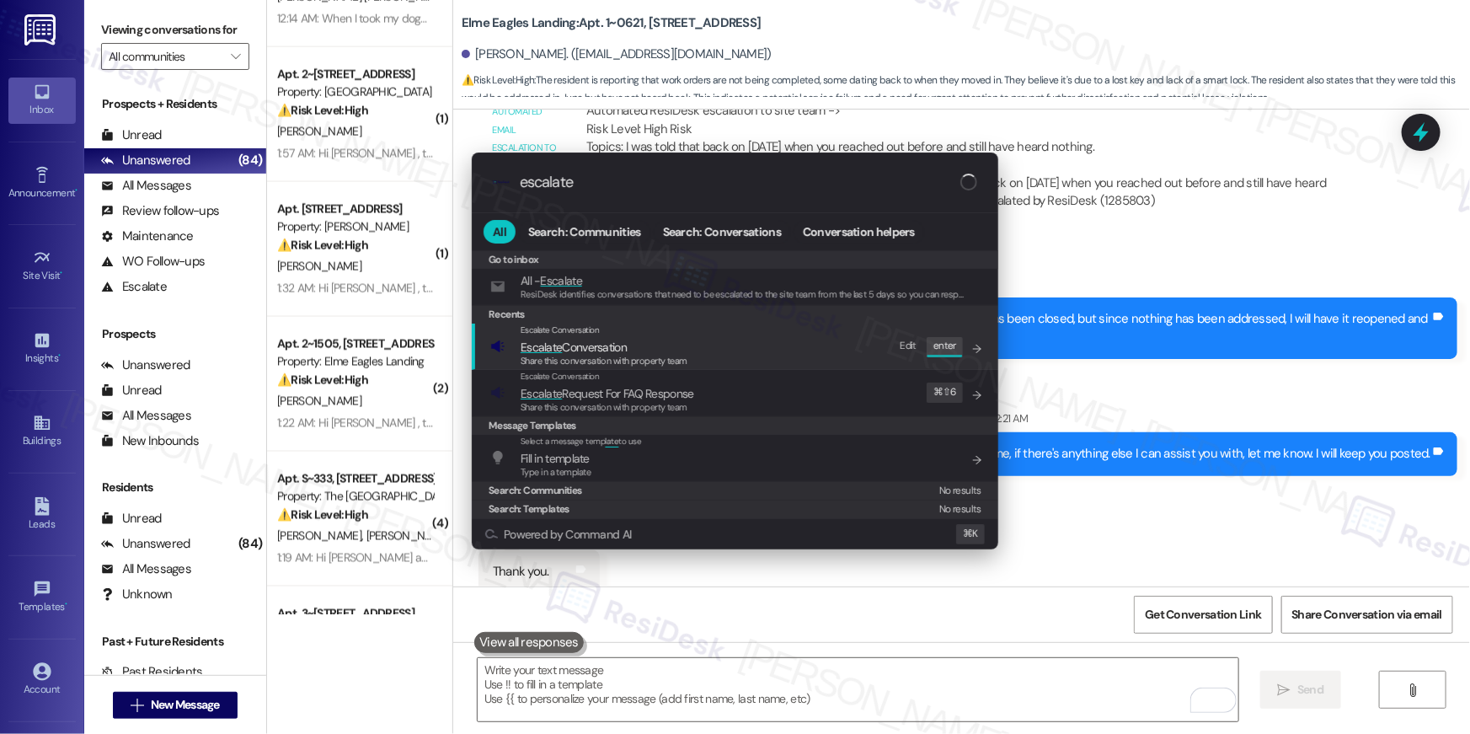
type input "escalate"
click at [702, 354] on div "Escalate Conversation Escalate Conversation Share this conversation with proper…" at bounding box center [736, 345] width 493 height 45
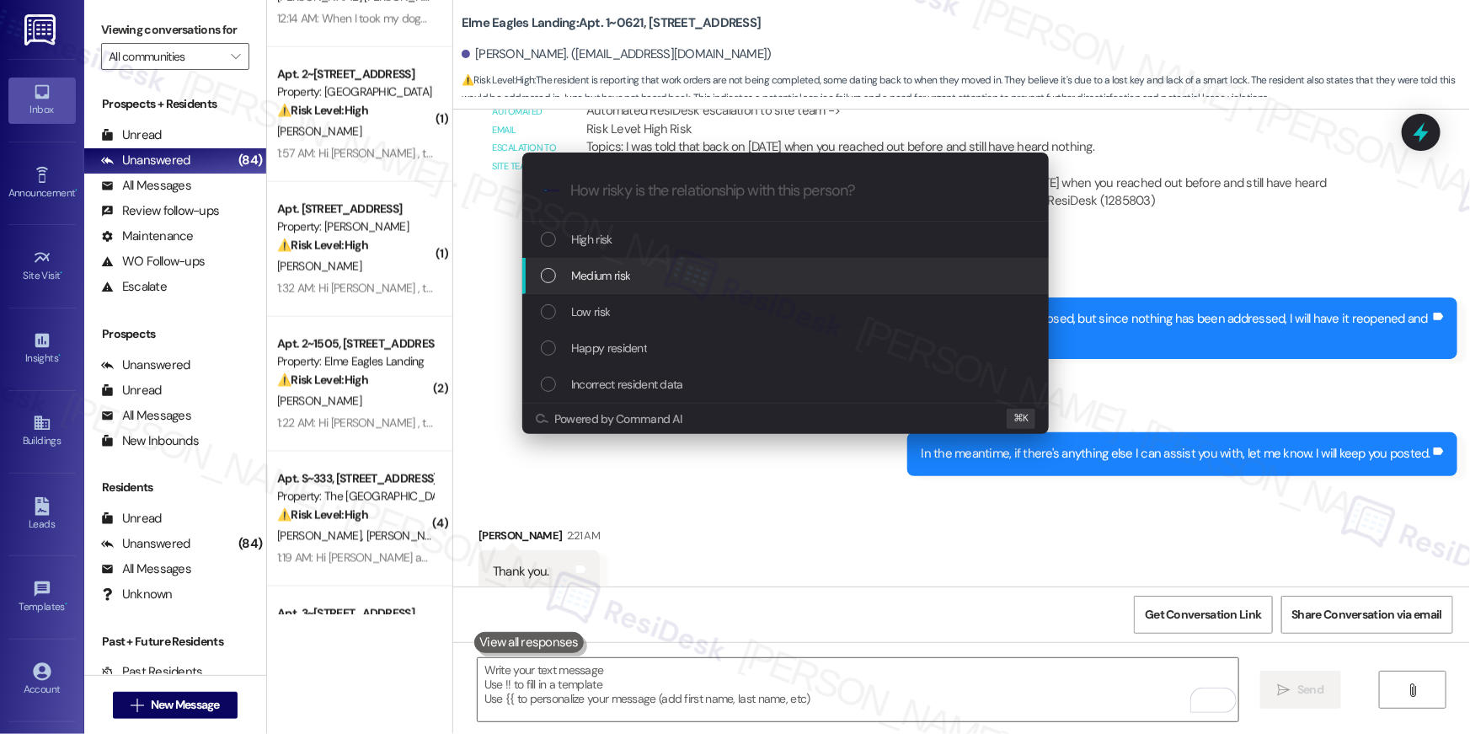
click at [596, 272] on span "Medium risk" at bounding box center [600, 275] width 59 height 19
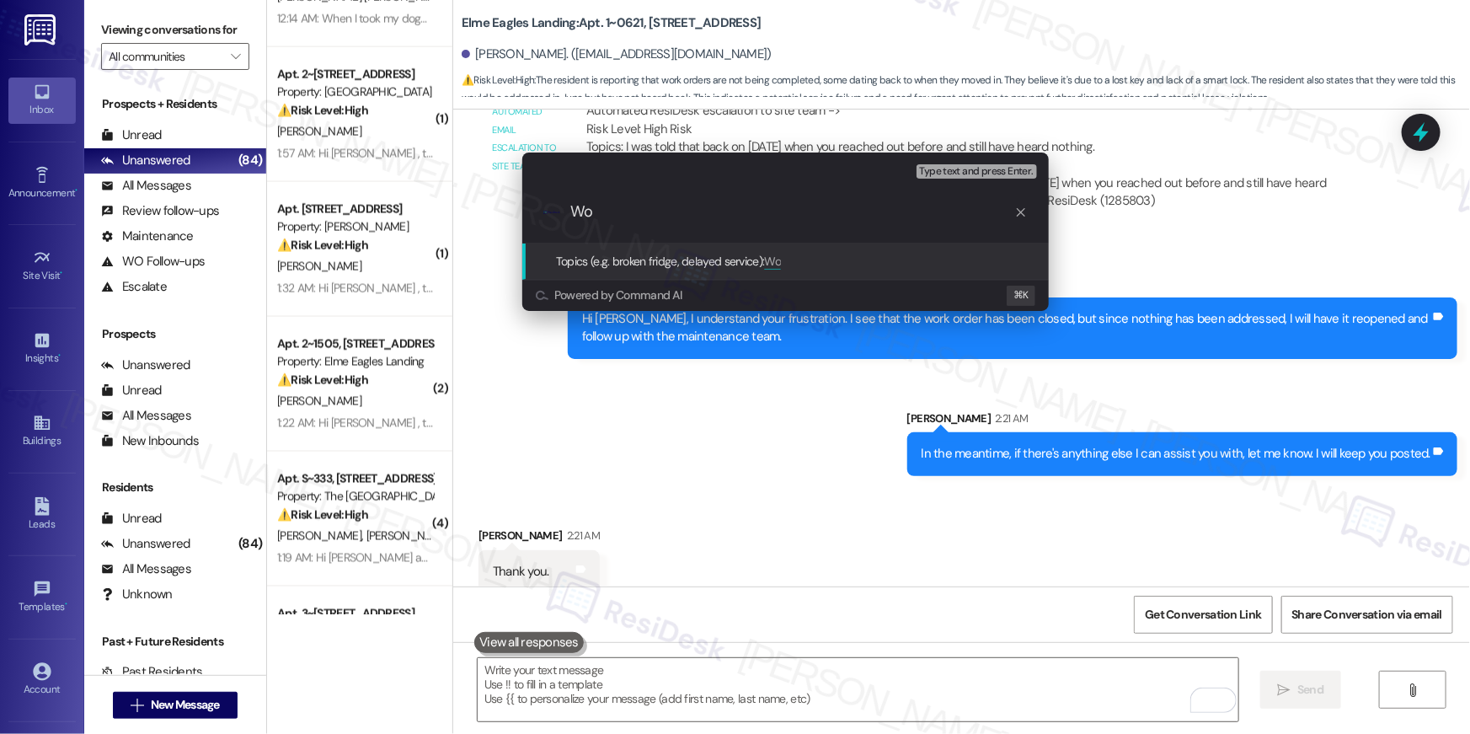
type input "W"
paste input "Work Order # 293398"
type input "Work Order # 293398 Follow-up"
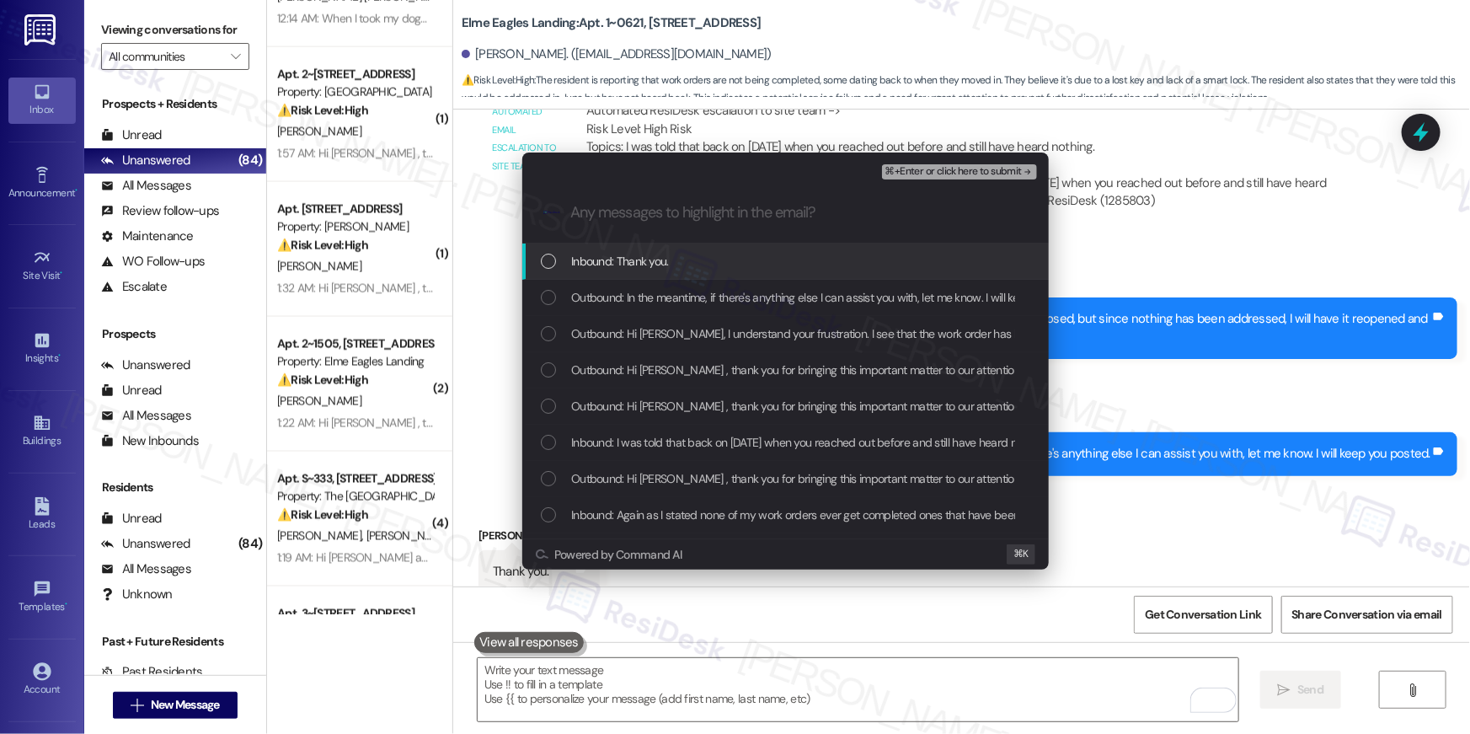
click at [626, 277] on div "Inbound: Thank you." at bounding box center [785, 261] width 526 height 36
click at [627, 303] on span "Outbound: In the meantime, if there's anything else I can assist you with, let …" at bounding box center [831, 297] width 521 height 19
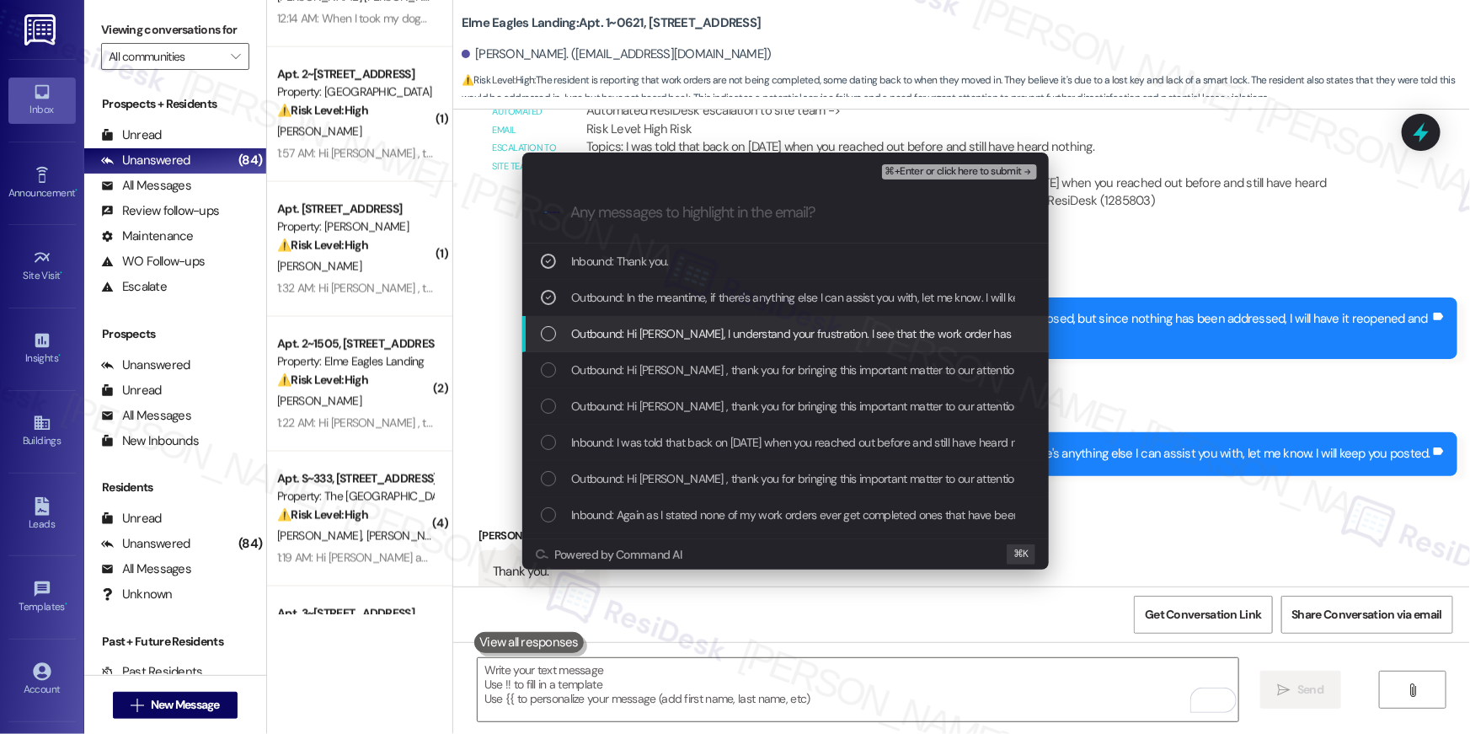
click at [637, 329] on span "Outbound: Hi Desiree, I understand your frustration. I see that the work order …" at bounding box center [1079, 333] width 1016 height 19
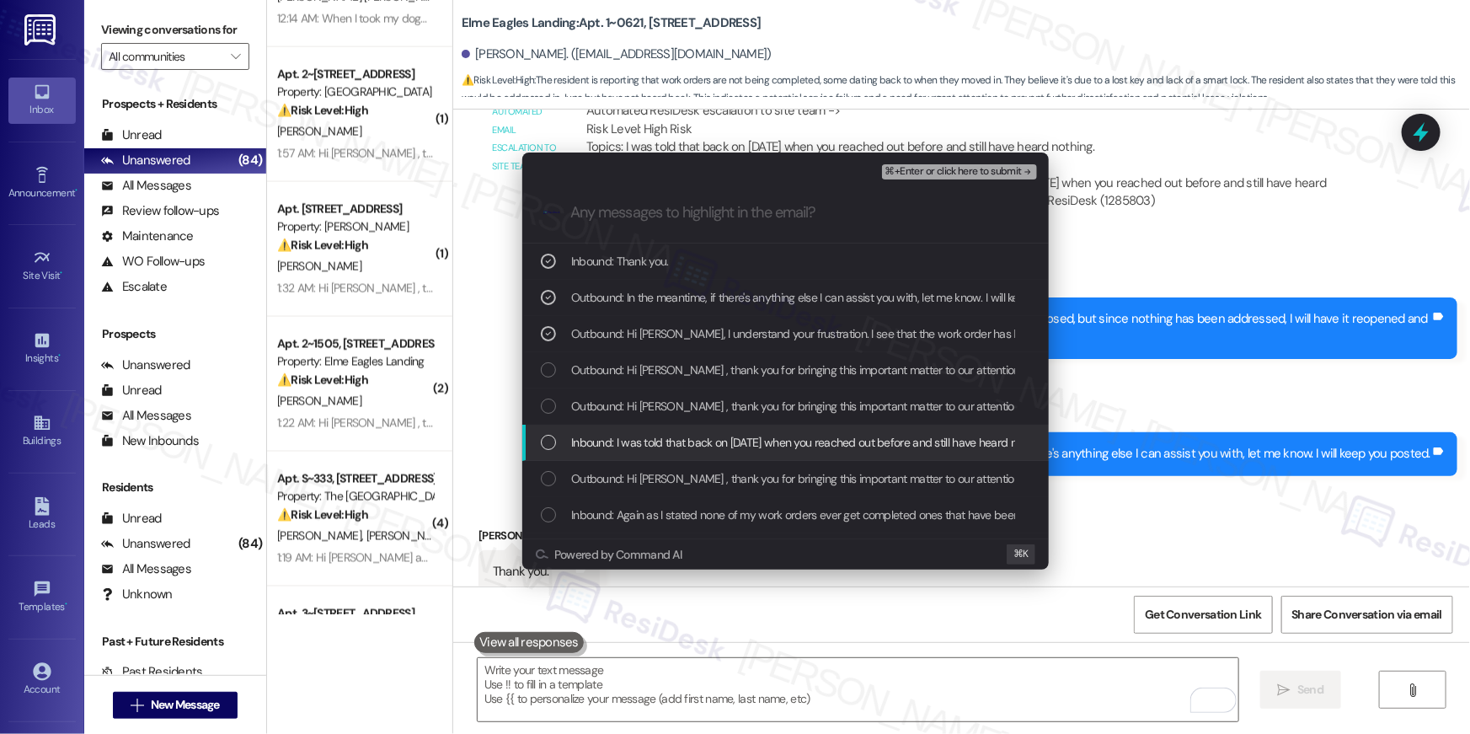
click at [651, 435] on span "Inbound: I was told that back on June 12th when you reached out before and stil…" at bounding box center [810, 442] width 478 height 19
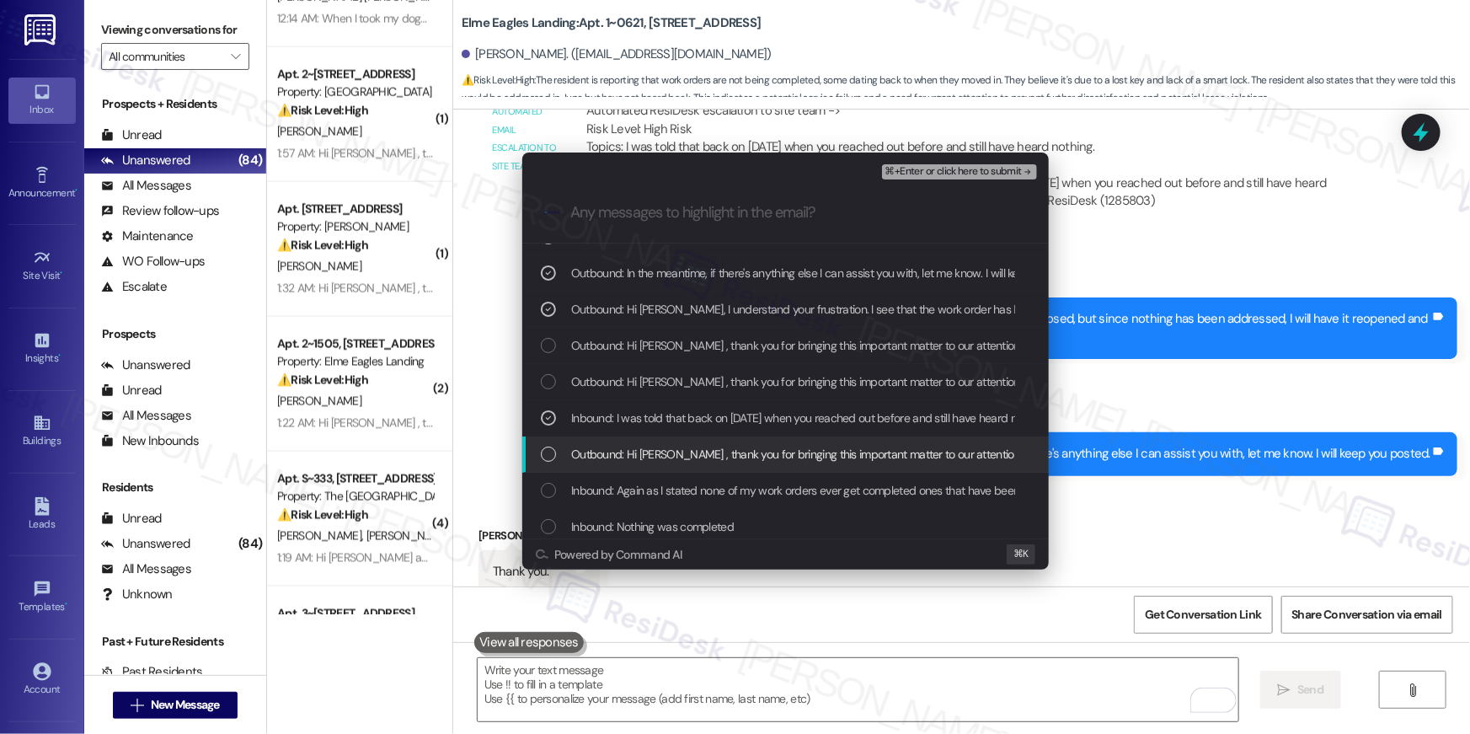
scroll to position [47, 0]
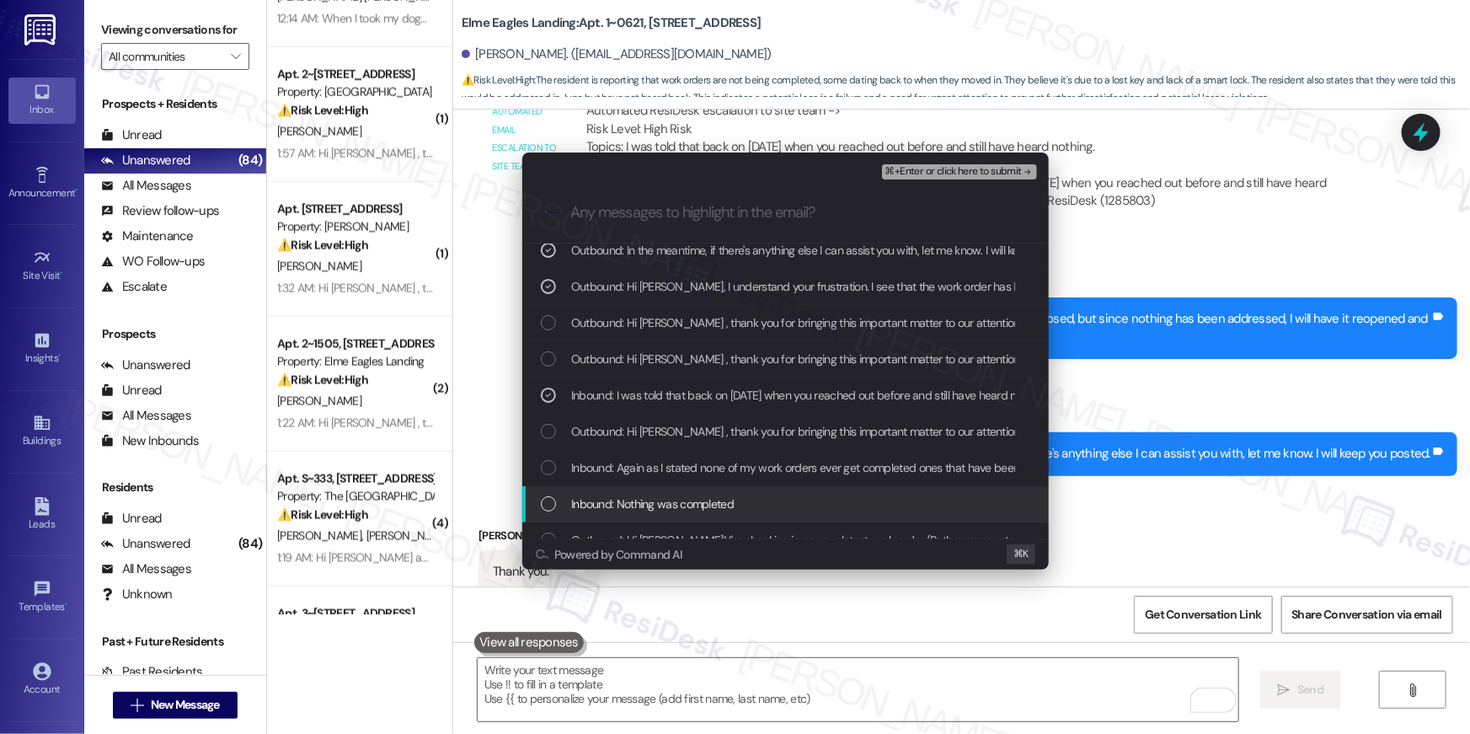
click at [644, 497] on span "Inbound: Nothing was completed" at bounding box center [652, 503] width 163 height 19
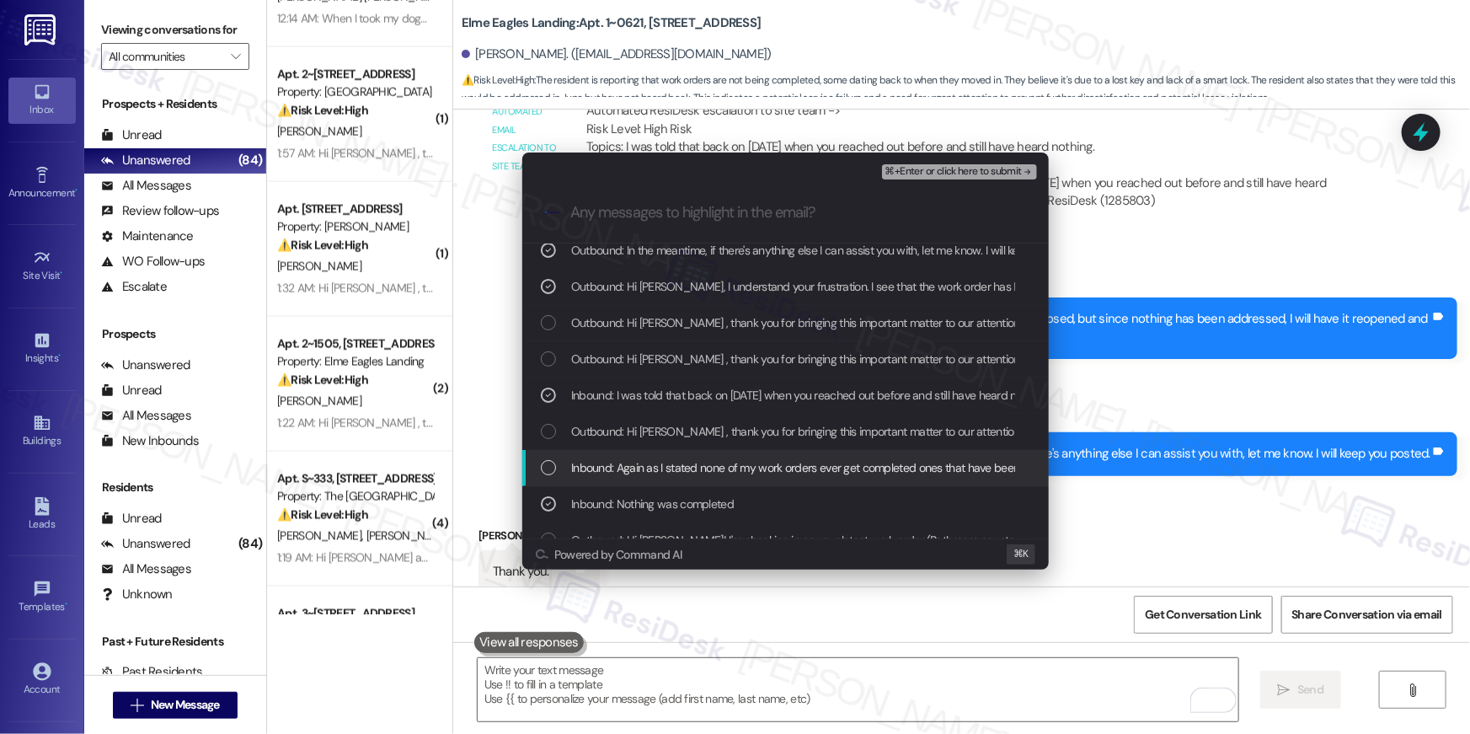
click at [638, 471] on span "Inbound: Again as I stated none of my work orders ever get completed ones that …" at bounding box center [1153, 467] width 1164 height 19
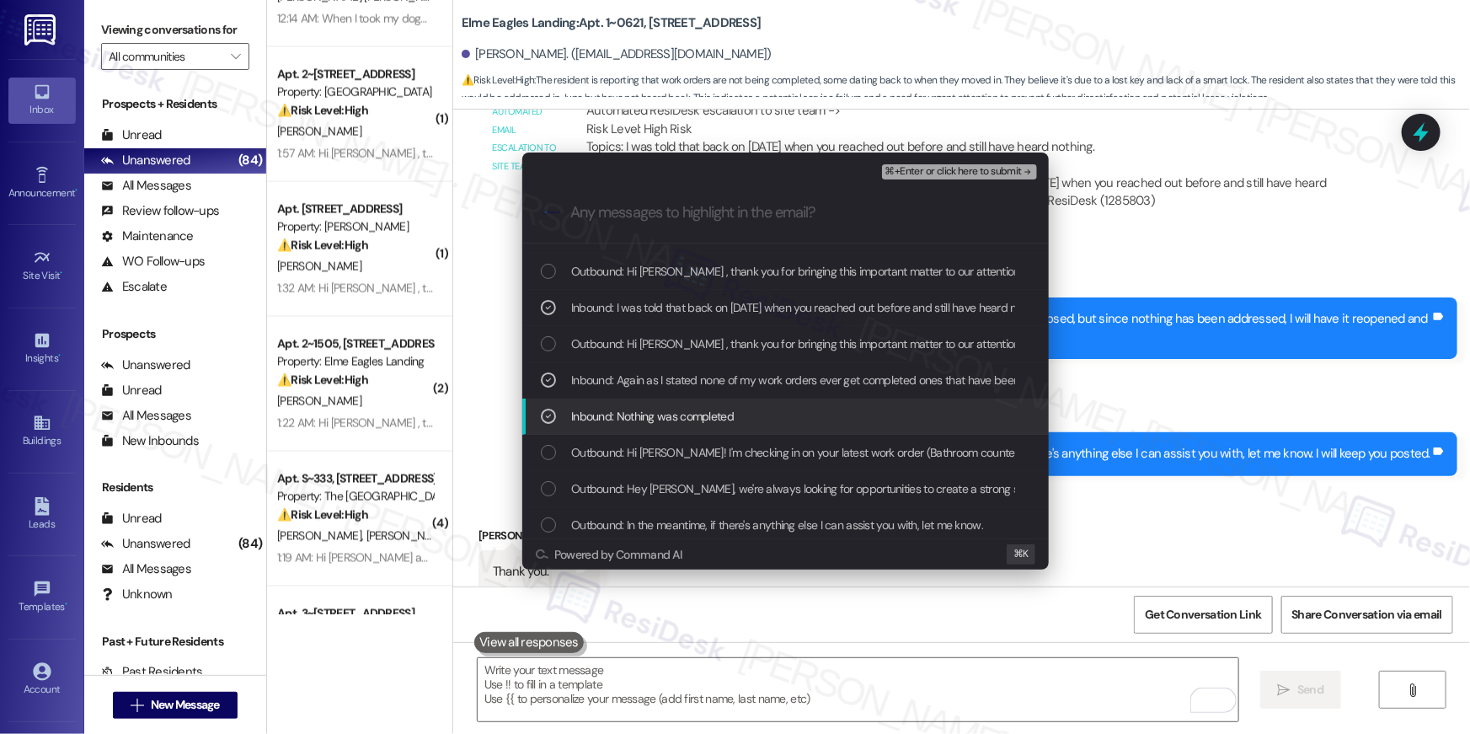
scroll to position [140, 0]
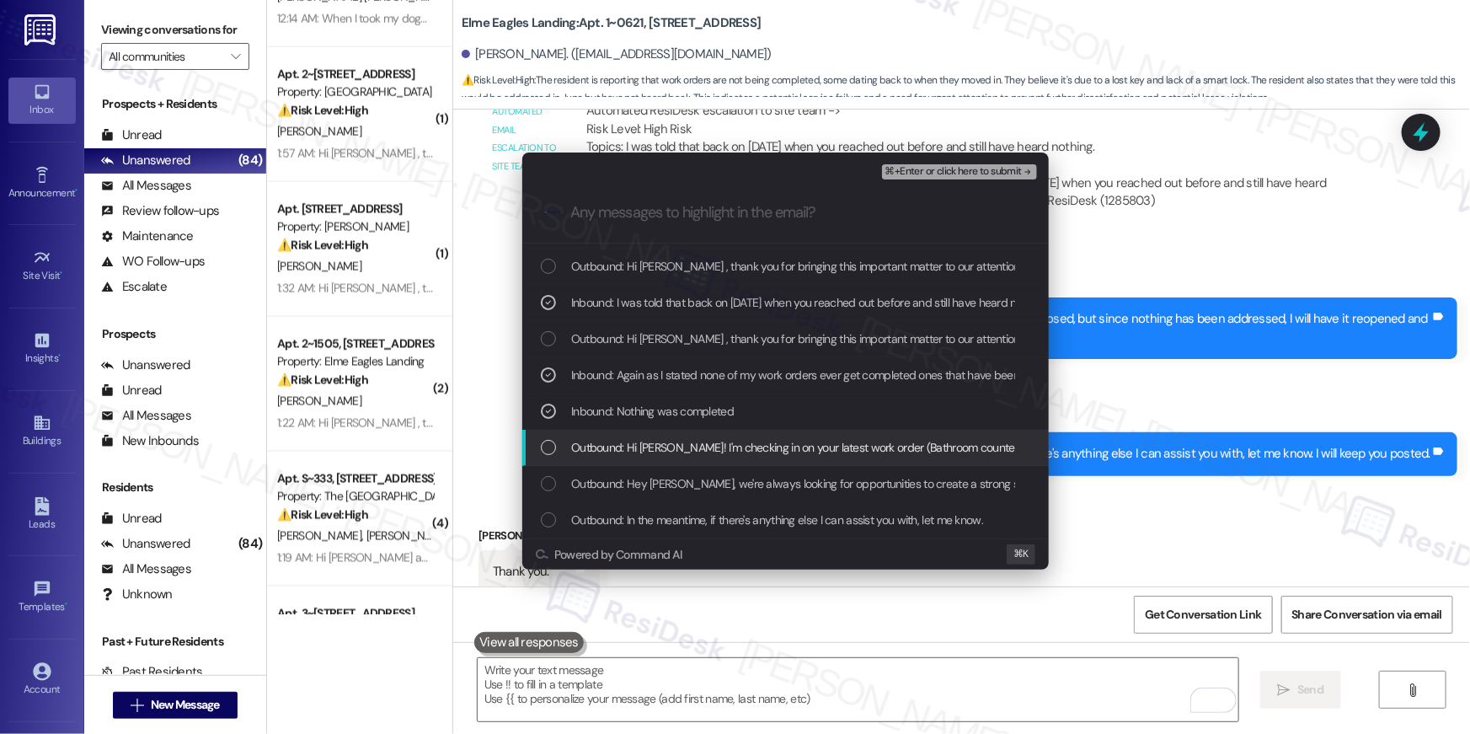
click at [641, 441] on span "Outbound: Hi Desiree! I'm checking in on your latest work order (Bathroom count…" at bounding box center [1057, 447] width 973 height 19
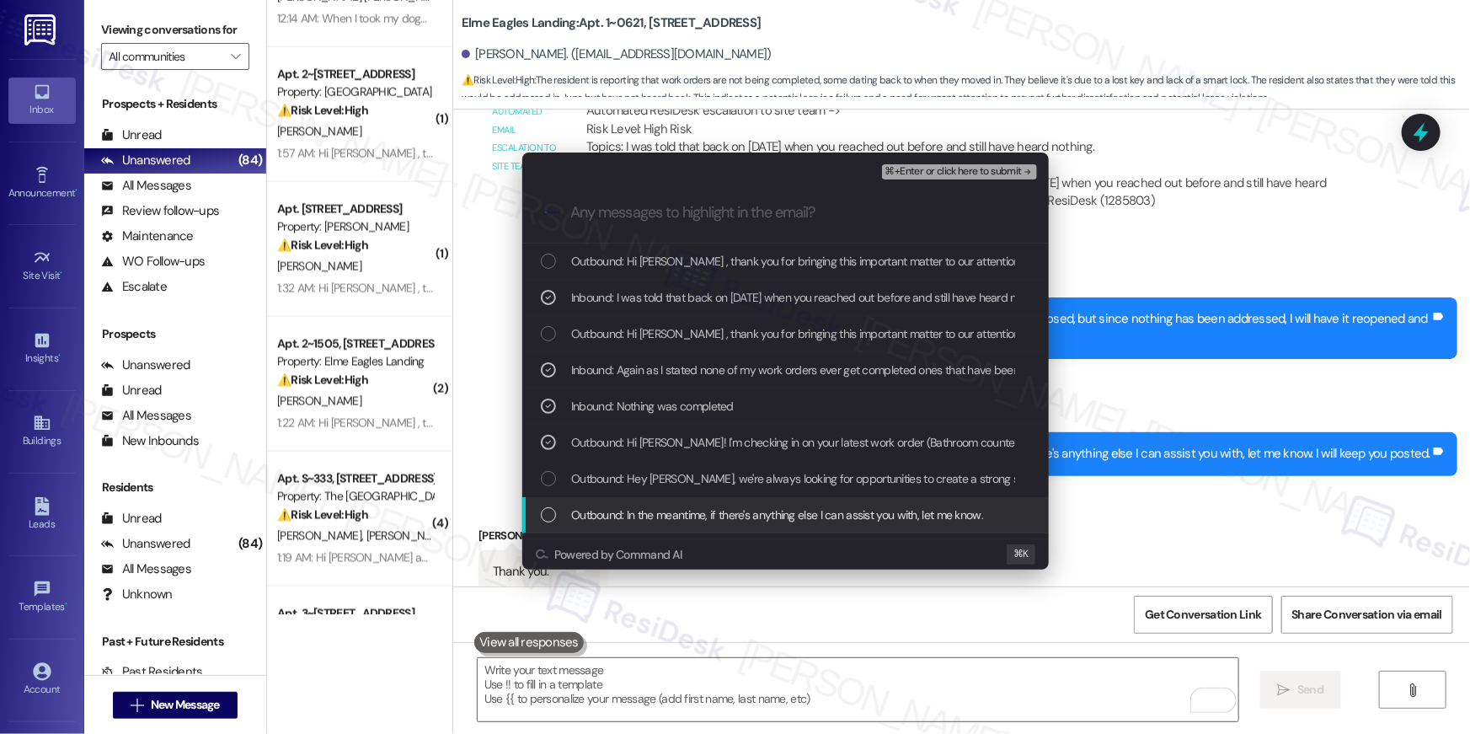
scroll to position [226, 0]
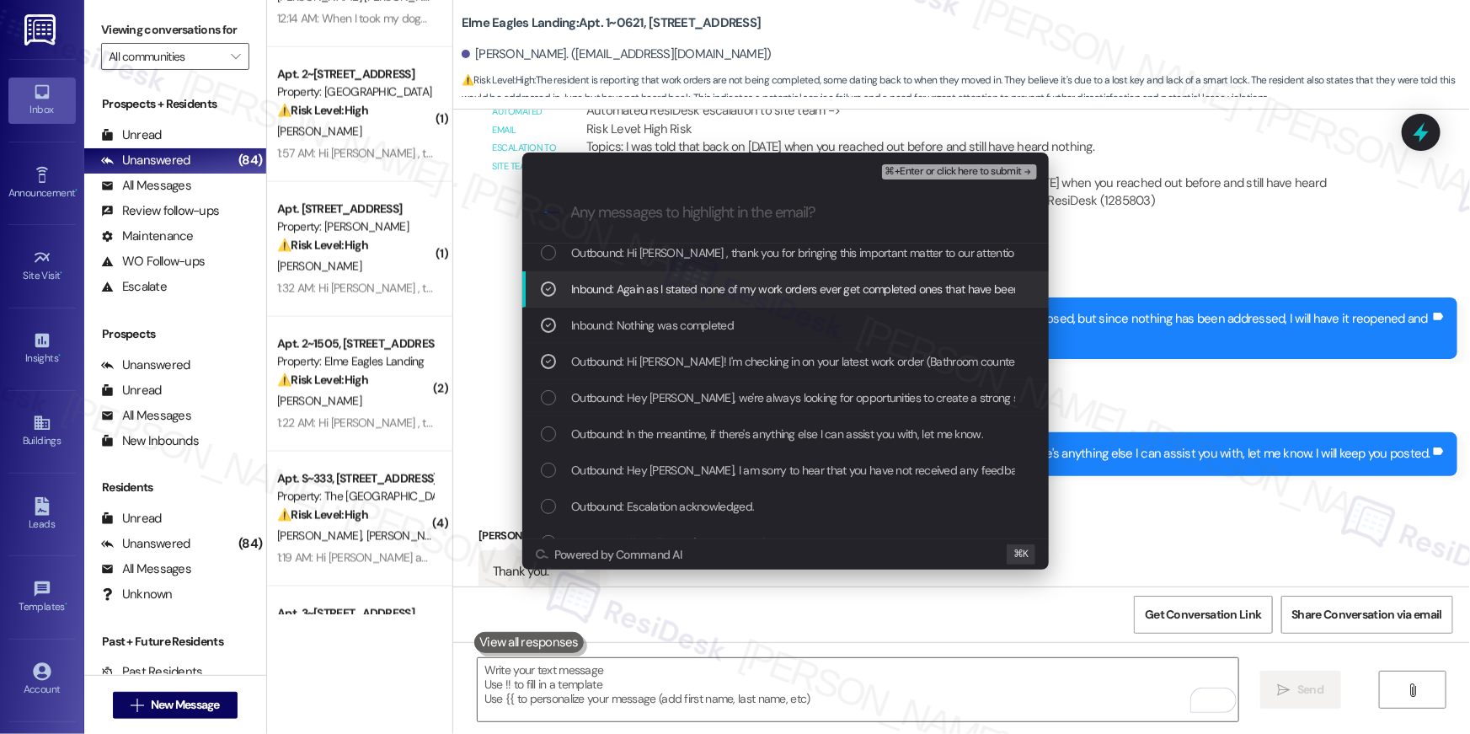
click at [961, 168] on span "⌘+Enter or click here to submit" at bounding box center [953, 172] width 136 height 12
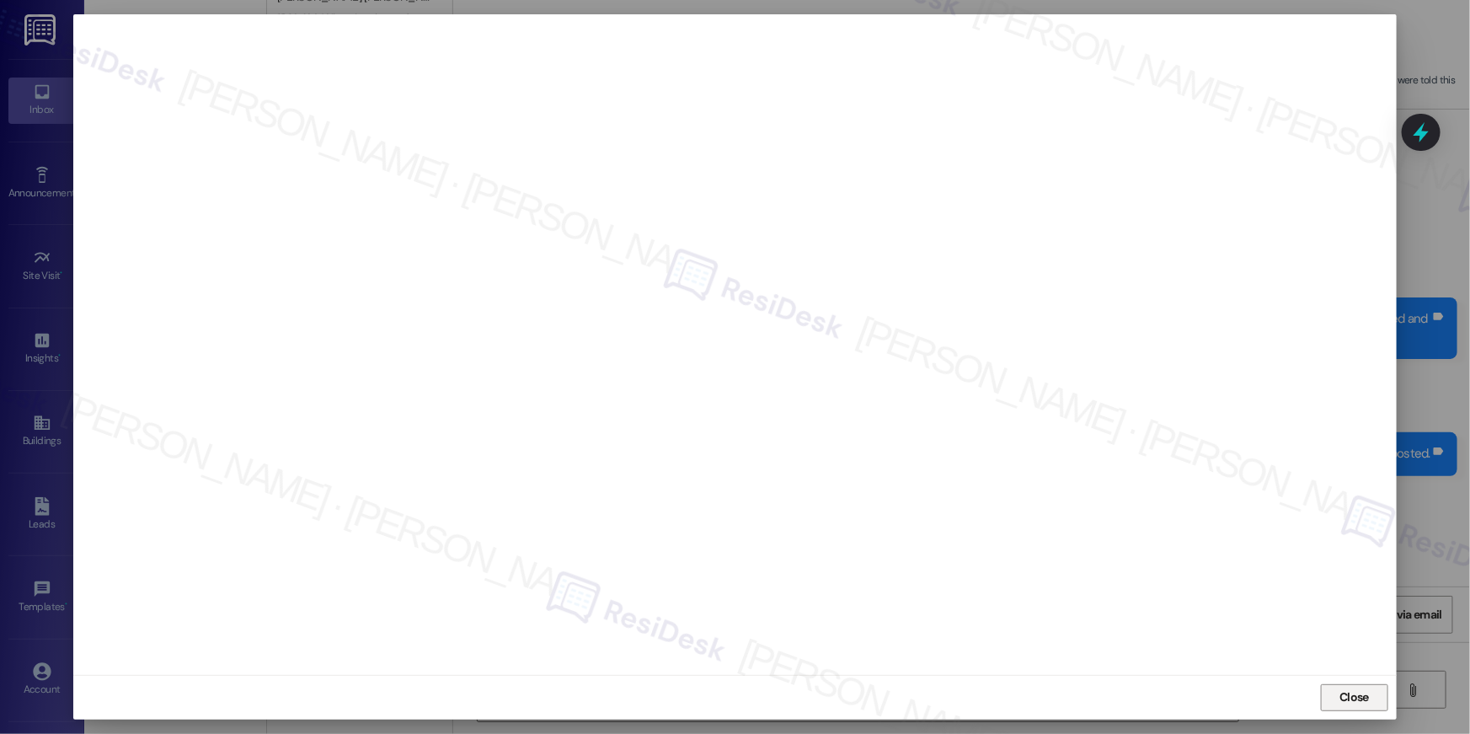
click at [1358, 702] on span "Close" at bounding box center [1353, 697] width 29 height 18
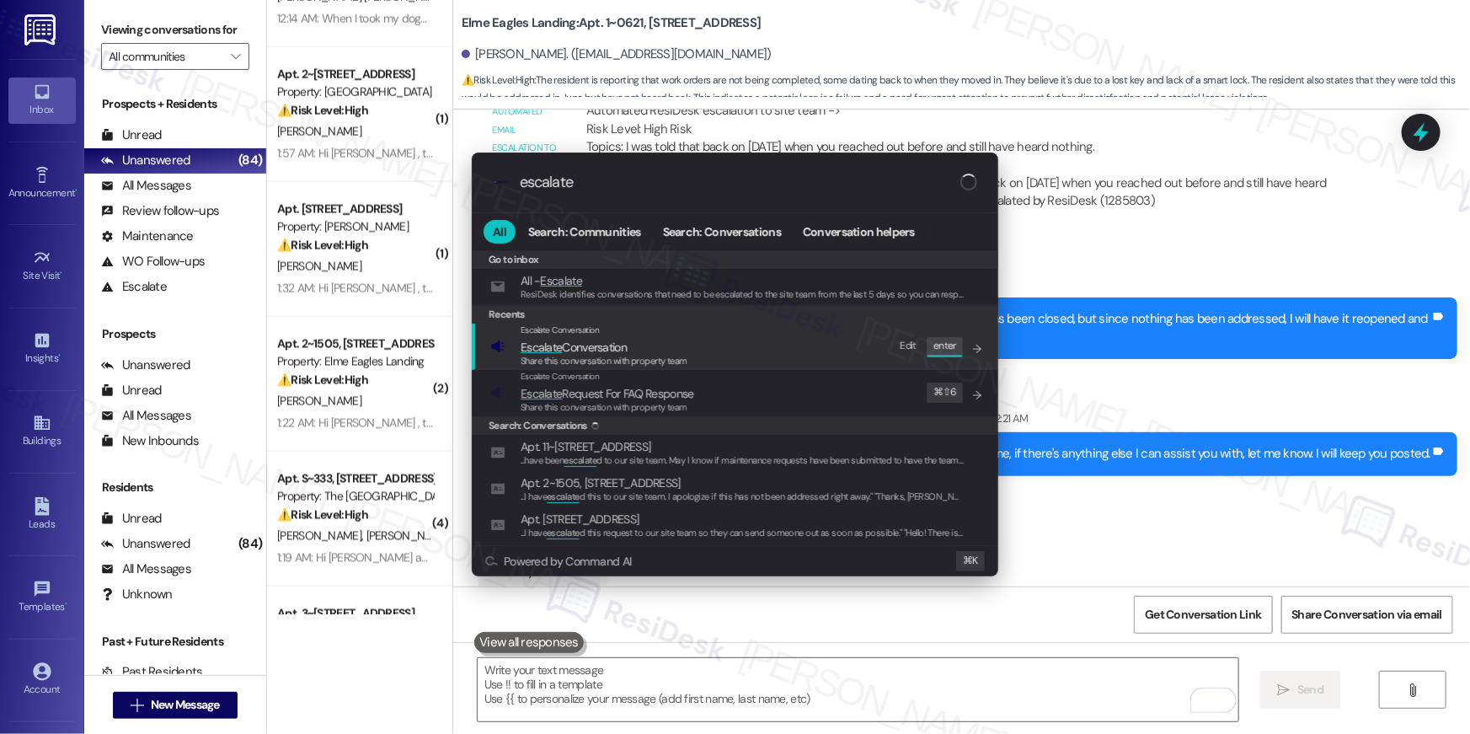
type input "escalate"
click at [686, 350] on span "Escalate Conversation" at bounding box center [604, 347] width 167 height 19
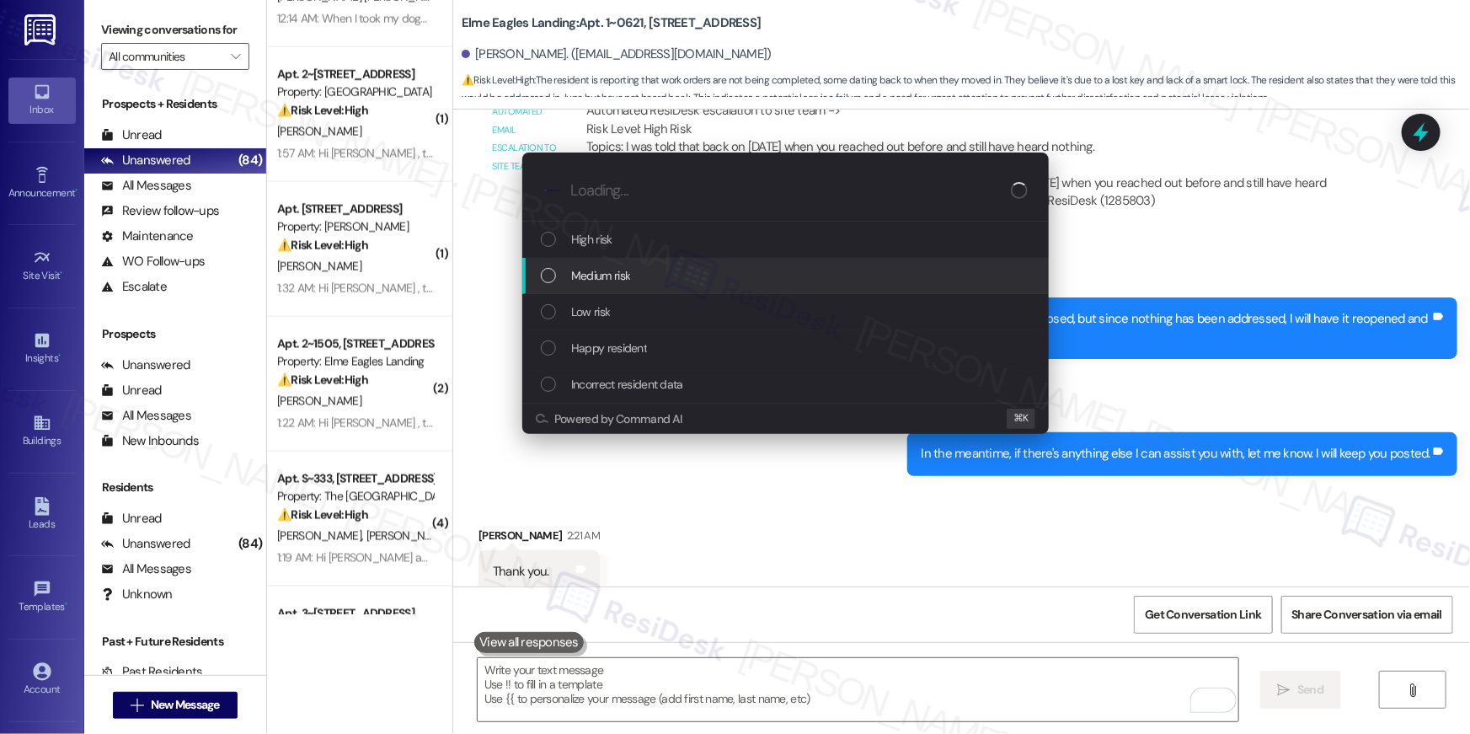
click at [627, 268] on span "Medium risk" at bounding box center [600, 275] width 59 height 19
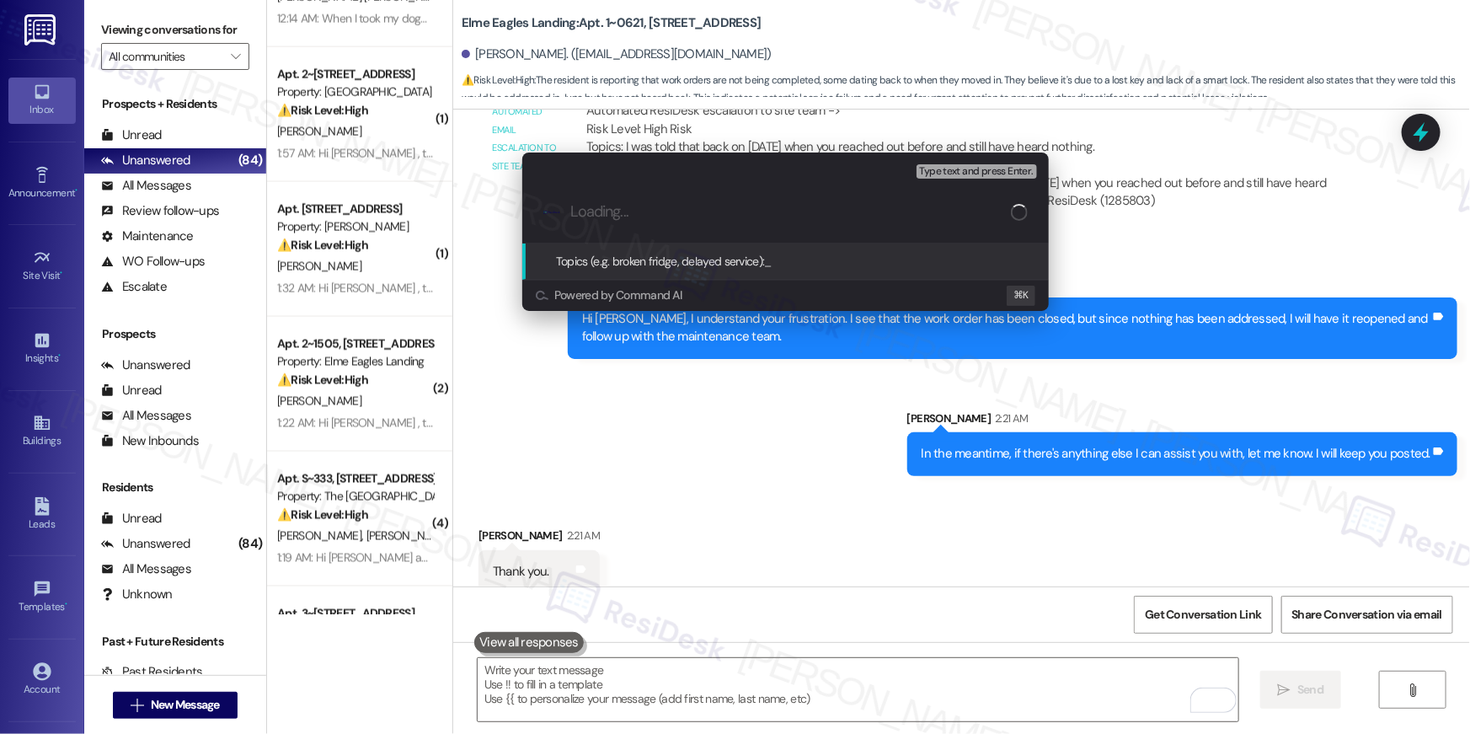
paste input "Work Order # 293398 Follow-up"
type input "Work Order # 293398 Follow-up"
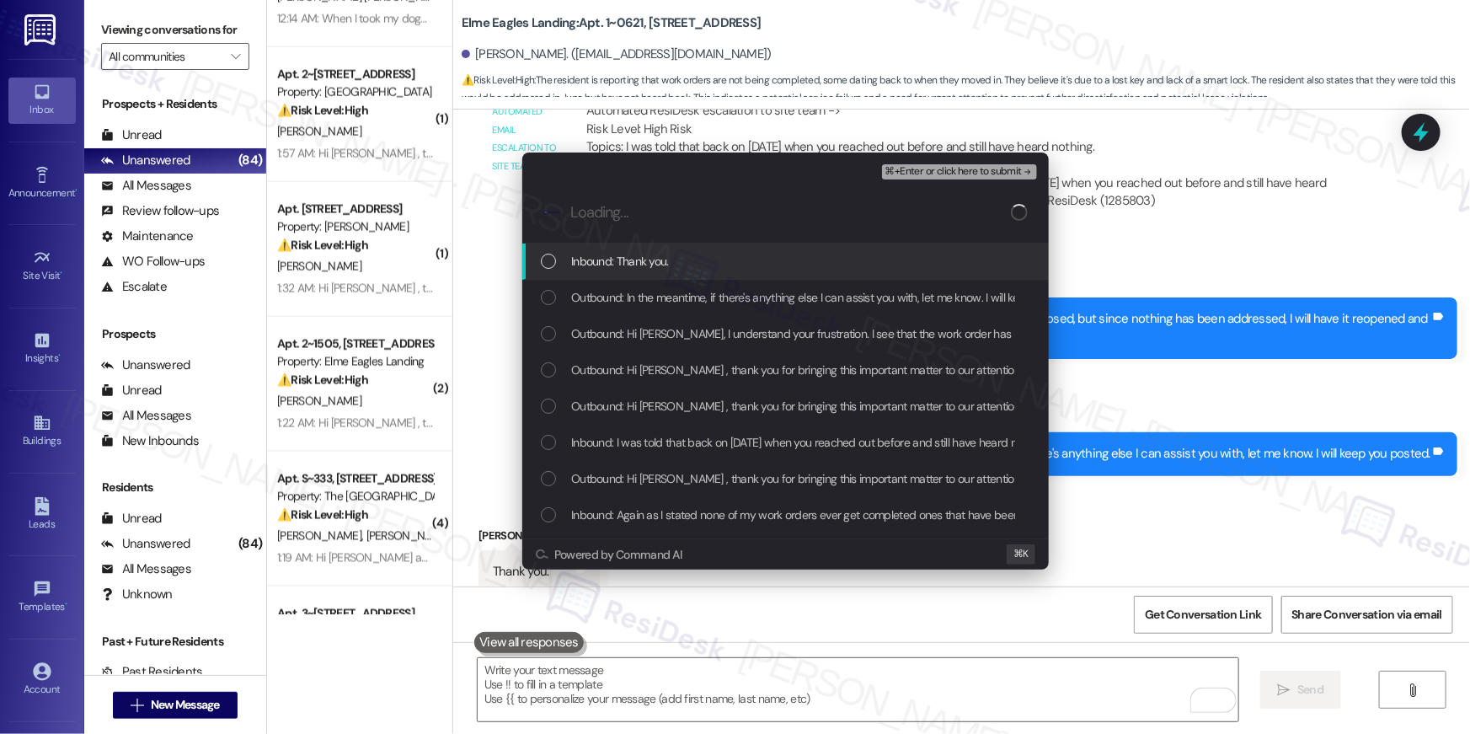
click at [615, 264] on span "Inbound: Thank you." at bounding box center [620, 261] width 98 height 19
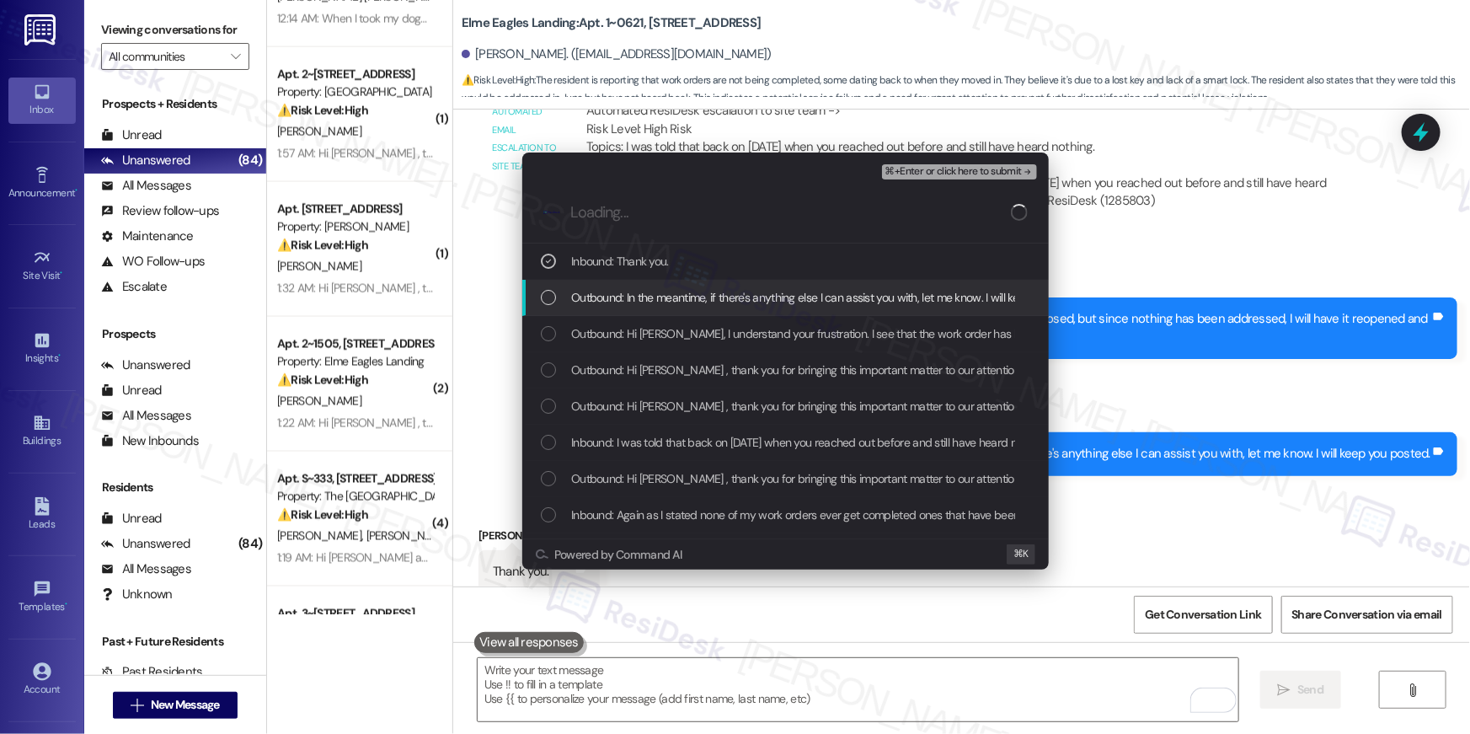
click at [607, 297] on span "Outbound: In the meantime, if there's anything else I can assist you with, let …" at bounding box center [831, 297] width 521 height 19
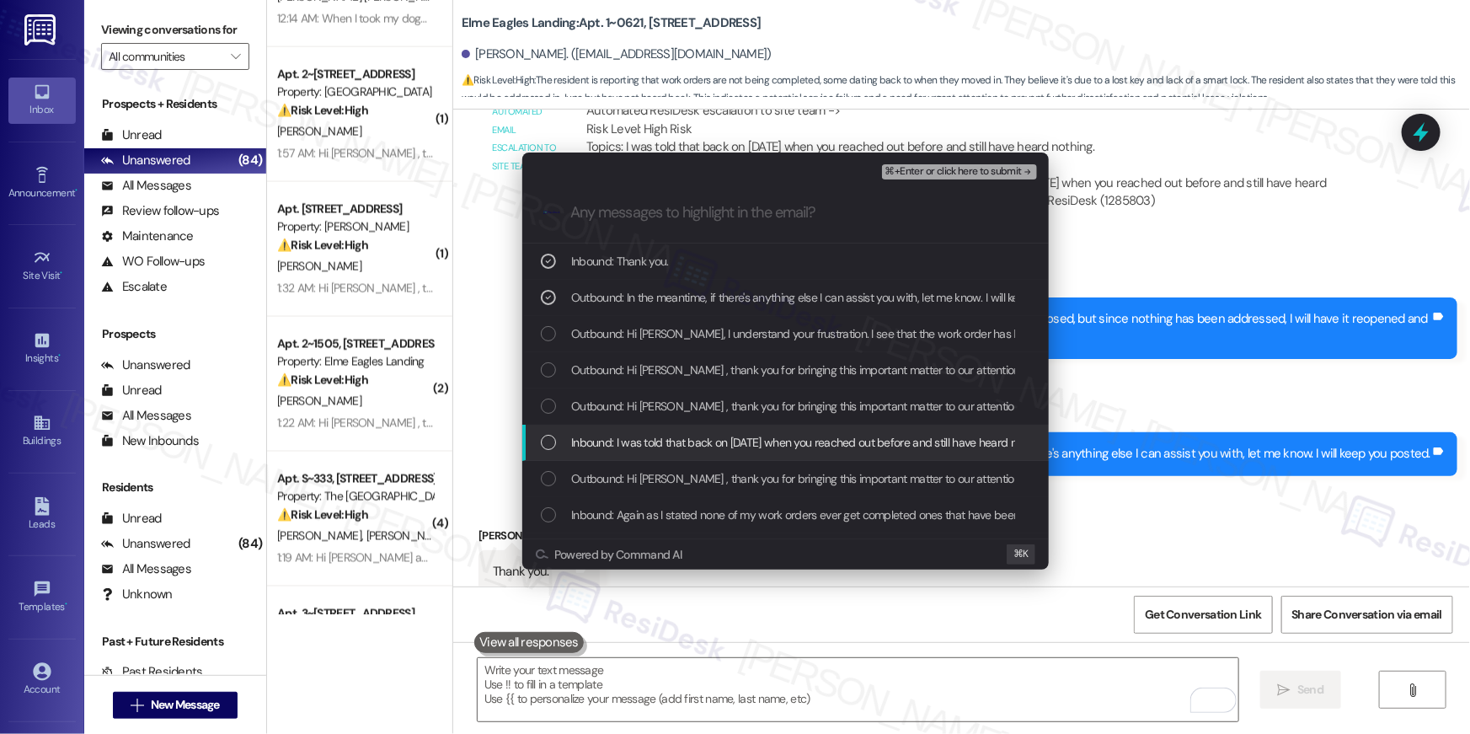
drag, startPoint x: 539, startPoint y: 445, endPoint x: 543, endPoint y: 478, distance: 34.0
click at [538, 445] on div "Inbound: I was told that back on June 12th when you reached out before and stil…" at bounding box center [785, 442] width 526 height 36
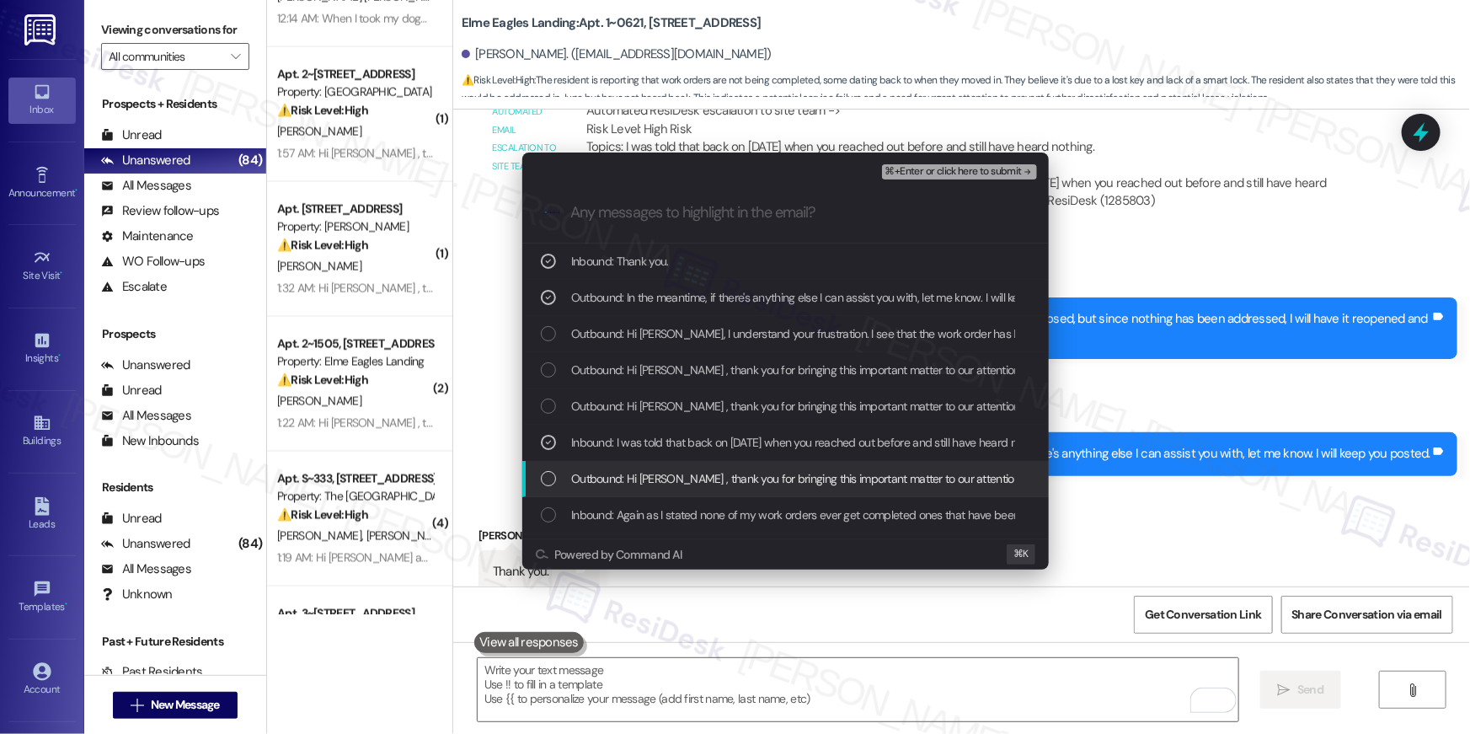
click at [543, 479] on div "List of options" at bounding box center [548, 478] width 15 height 15
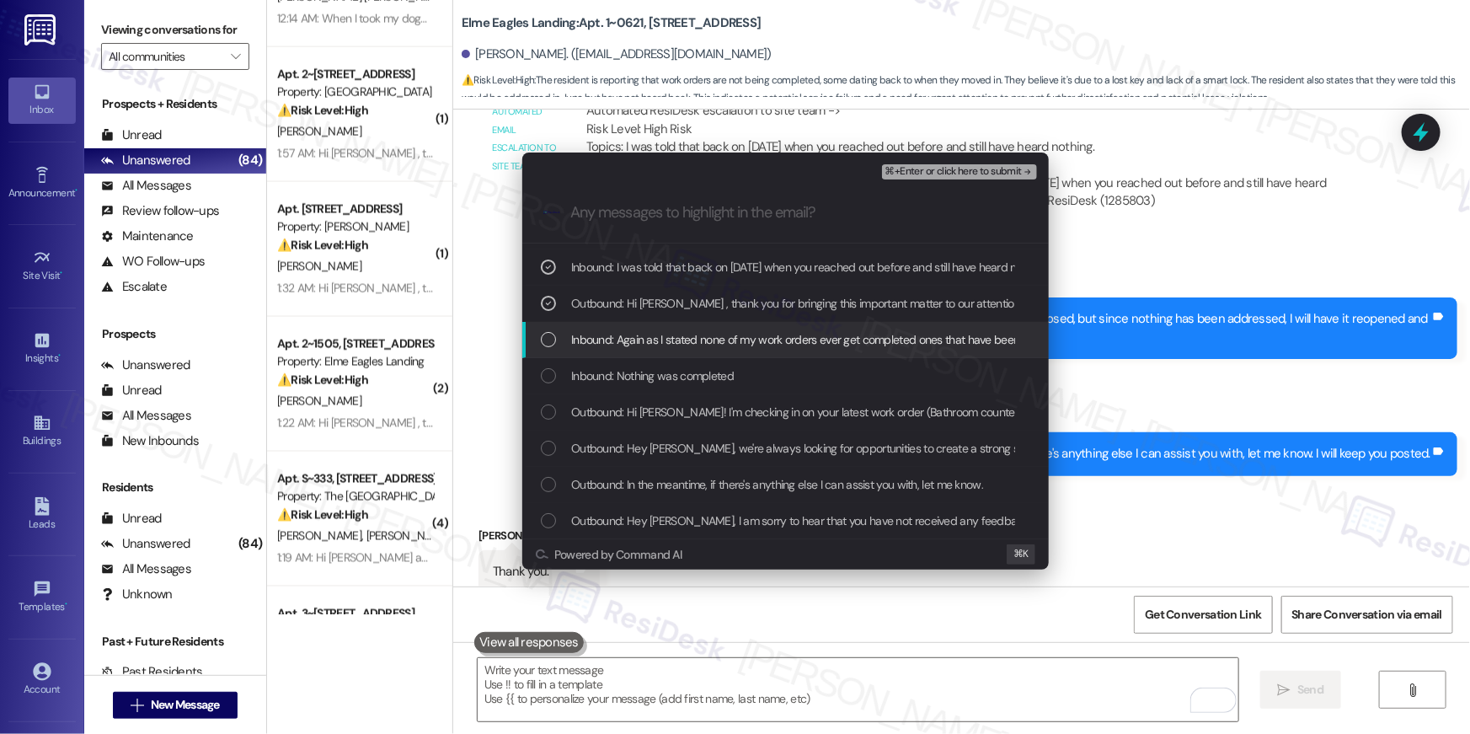
click at [553, 340] on div "List of options" at bounding box center [548, 339] width 15 height 15
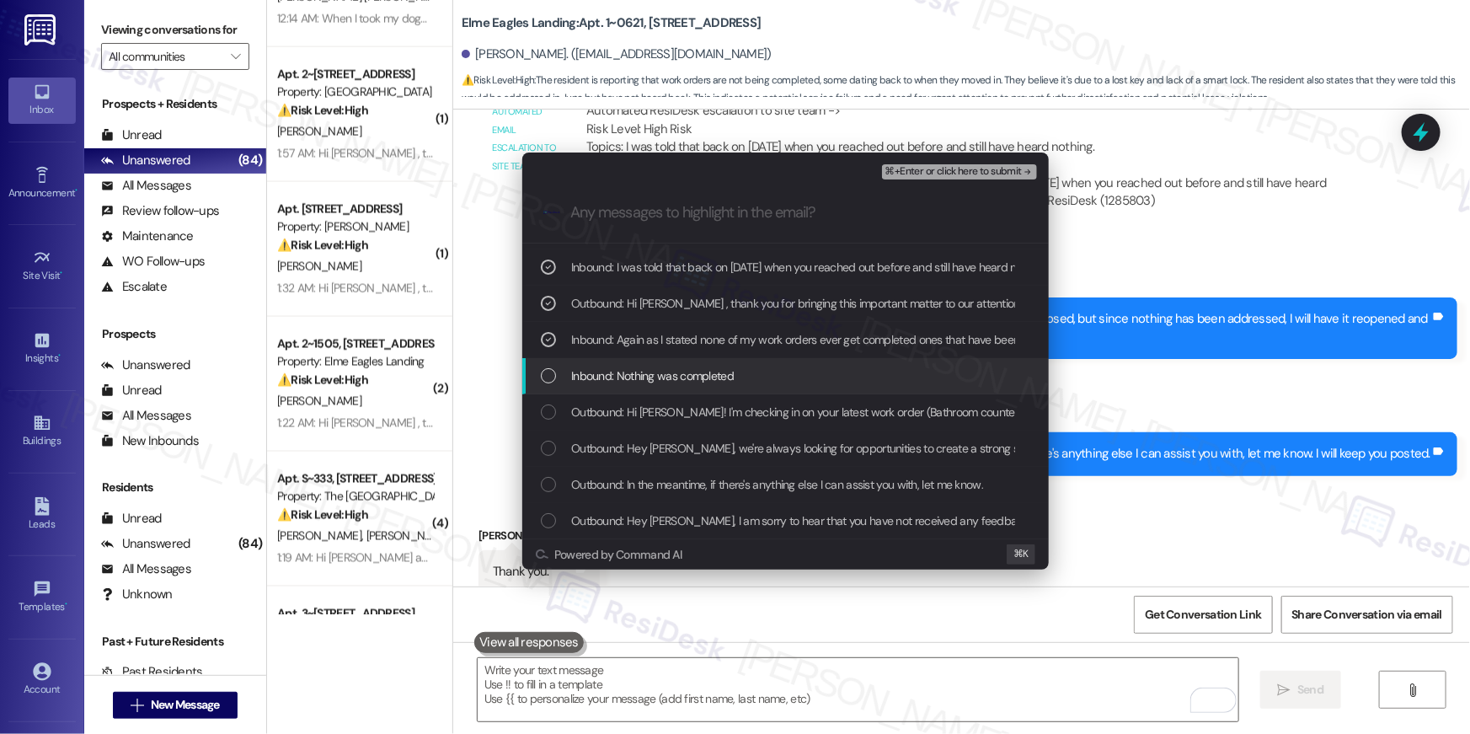
click at [554, 372] on div "List of options" at bounding box center [548, 375] width 15 height 15
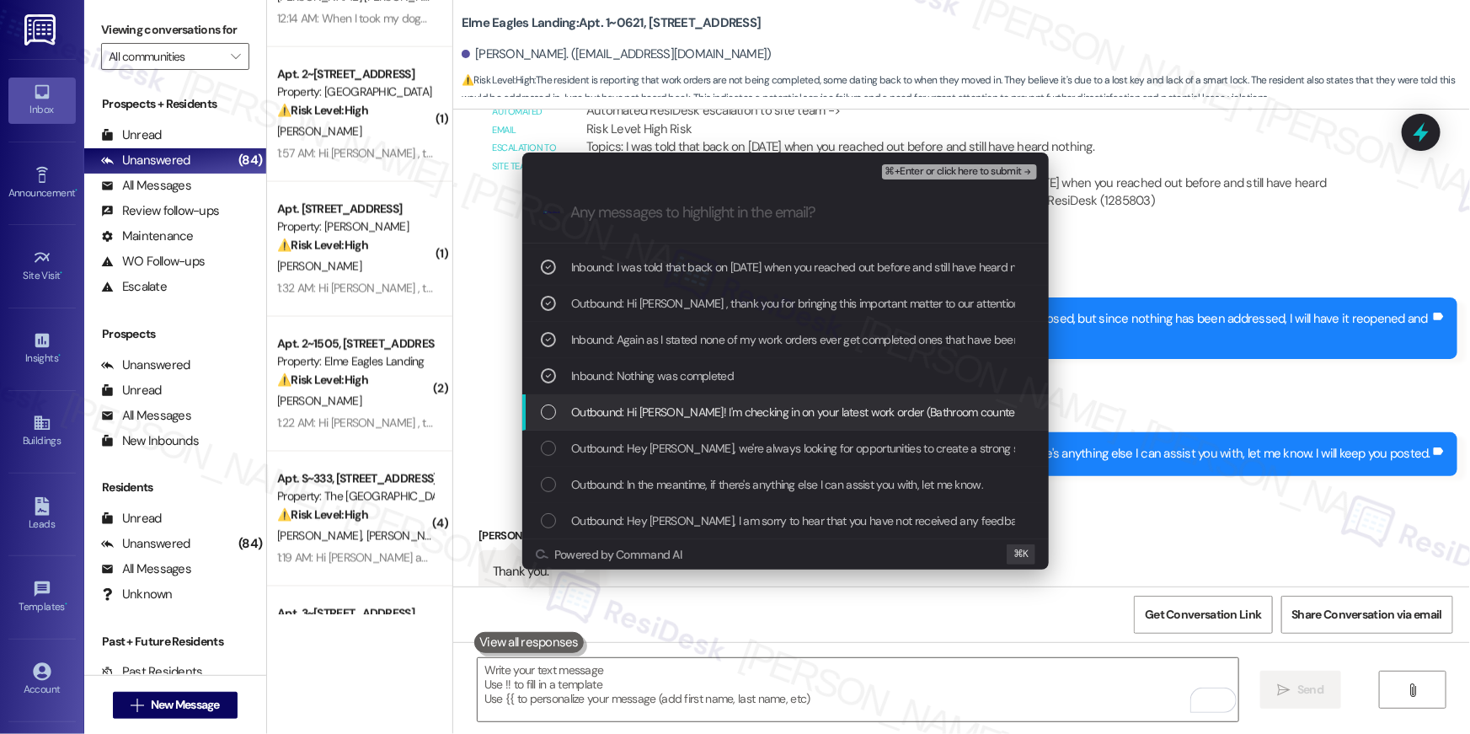
click at [547, 408] on div "List of options" at bounding box center [548, 411] width 15 height 15
click at [973, 170] on span "⌘+Enter or click here to submit" at bounding box center [953, 172] width 136 height 12
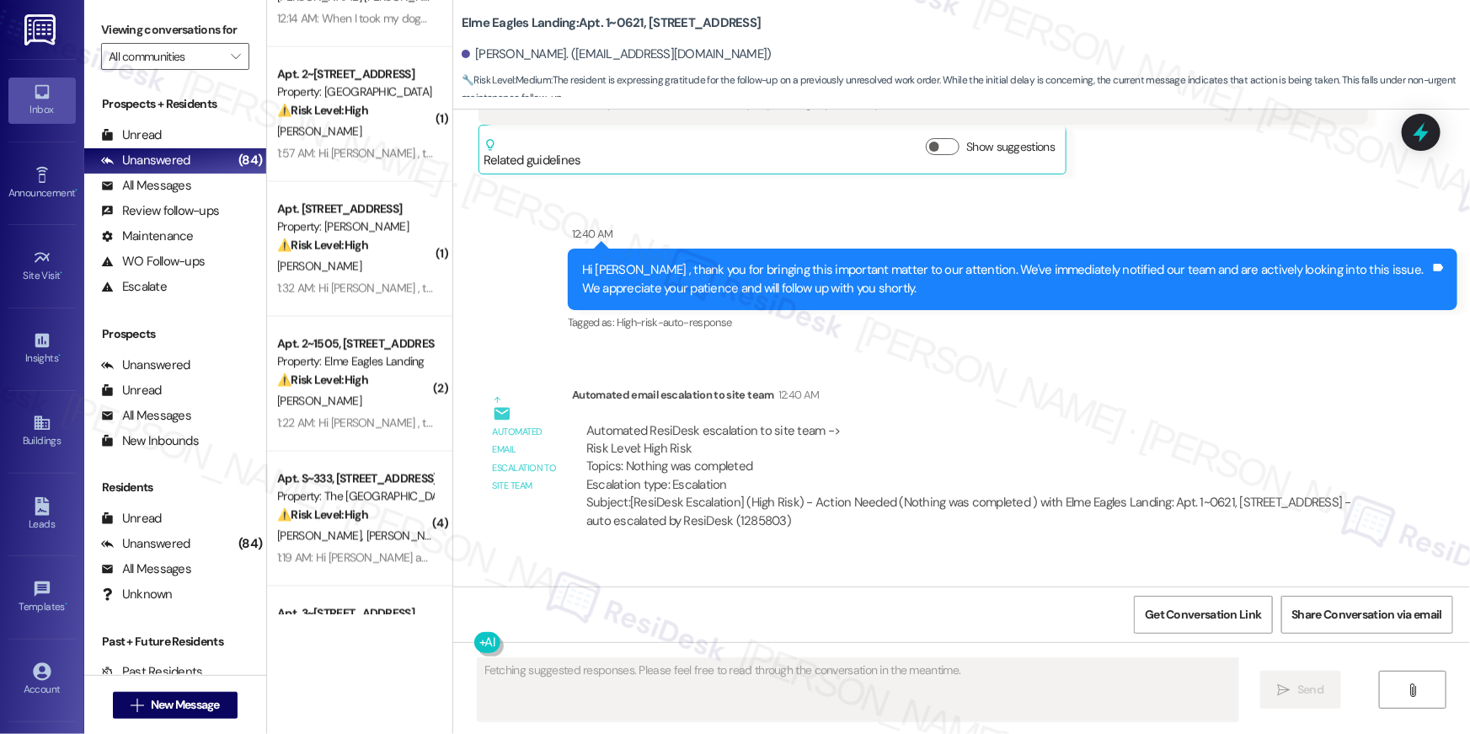
scroll to position [6037, 0]
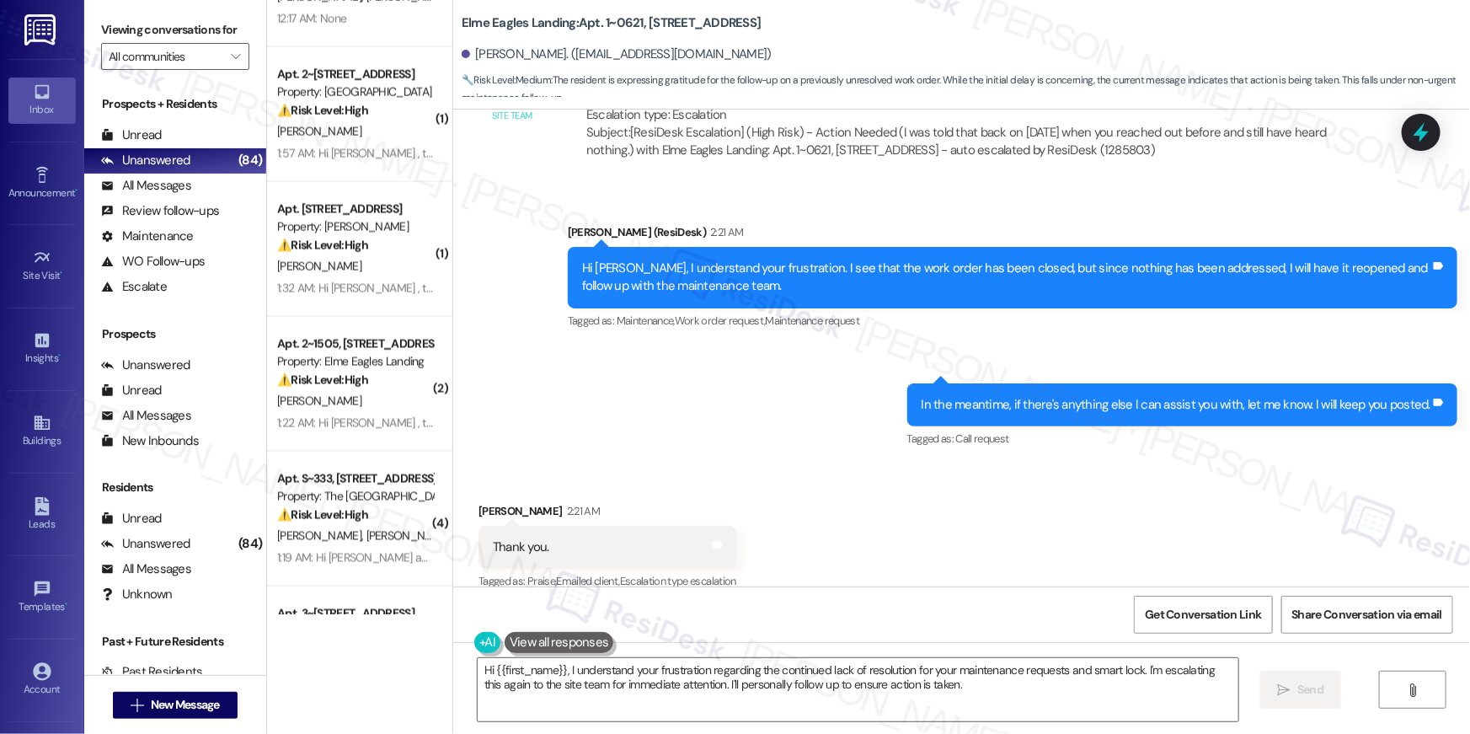
click at [835, 376] on div "Sent via SMS Ella (ResiDesk) 2:21 AM Hi Desiree, I understand your frustration.…" at bounding box center [961, 324] width 1017 height 279
click at [878, 443] on div "Sent via SMS Ella (ResiDesk) 2:21 AM Hi Desiree, I understand your frustration.…" at bounding box center [961, 324] width 1017 height 279
click at [761, 648] on div "Hi {{first_name}}, I understand your frustration regarding the continued lack o…" at bounding box center [961, 705] width 1017 height 126
click at [691, 569] on div "Tagged as: Praise , Click to highlight conversations about Praise Emailed clien…" at bounding box center [607, 581] width 258 height 24
click at [827, 508] on div "Received via SMS Desiree Gillett 2:21 AM Thank you. Tags and notes Tagged as: P…" at bounding box center [961, 535] width 1017 height 142
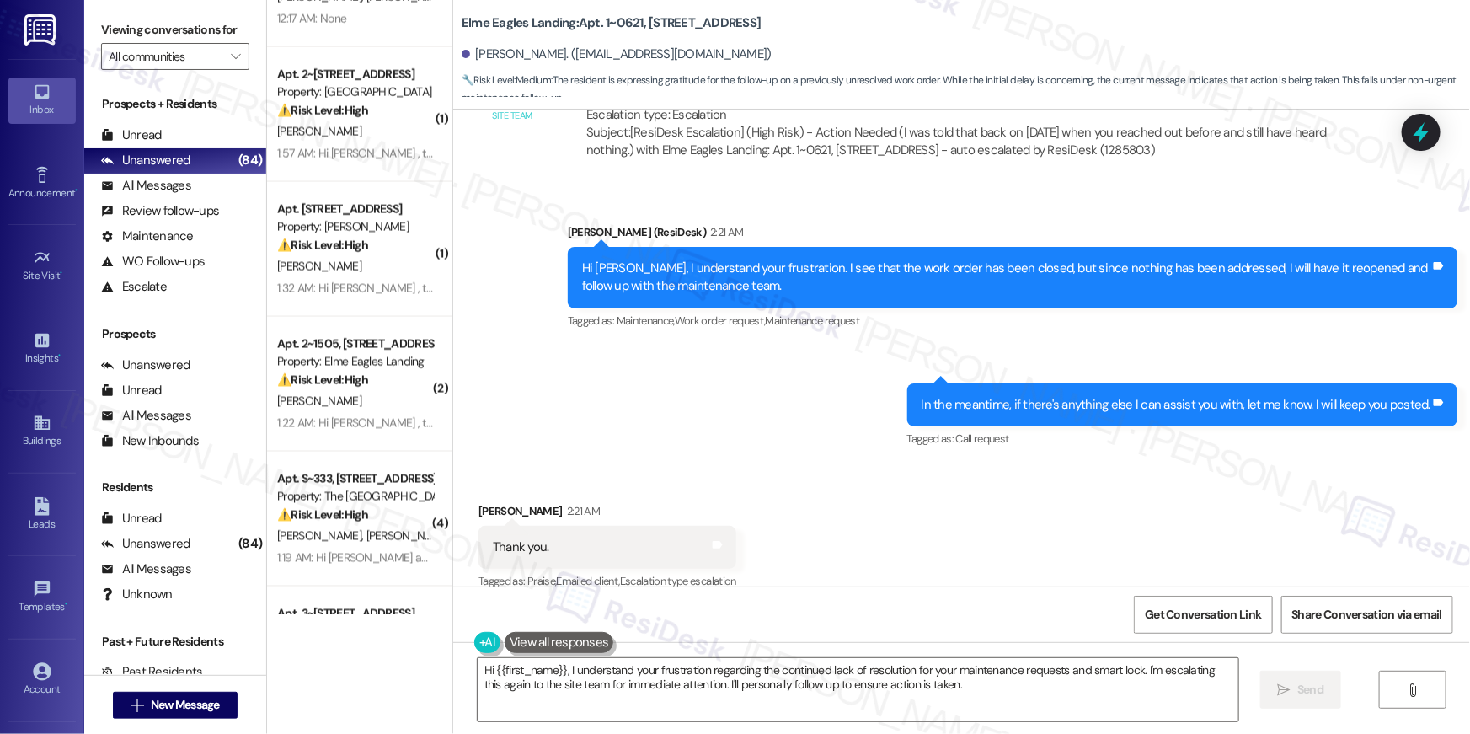
drag, startPoint x: 738, startPoint y: 530, endPoint x: 831, endPoint y: 607, distance: 121.4
click at [740, 532] on div "Received via SMS Desiree Gillett 2:21 AM Thank you. Tags and notes Tagged as: P…" at bounding box center [607, 547] width 283 height 117
click at [832, 671] on textarea "Hi {{first_name}}, I understand your frustration regarding the continued lack o…" at bounding box center [858, 689] width 761 height 63
click at [834, 672] on textarea "Hi {{first_name}}, I understand your frustration regarding the continued lack o…" at bounding box center [858, 689] width 761 height 63
click at [937, 697] on textarea "Hi {{first_name}}, I understand your frustration regarding the continued lack o…" at bounding box center [858, 689] width 761 height 63
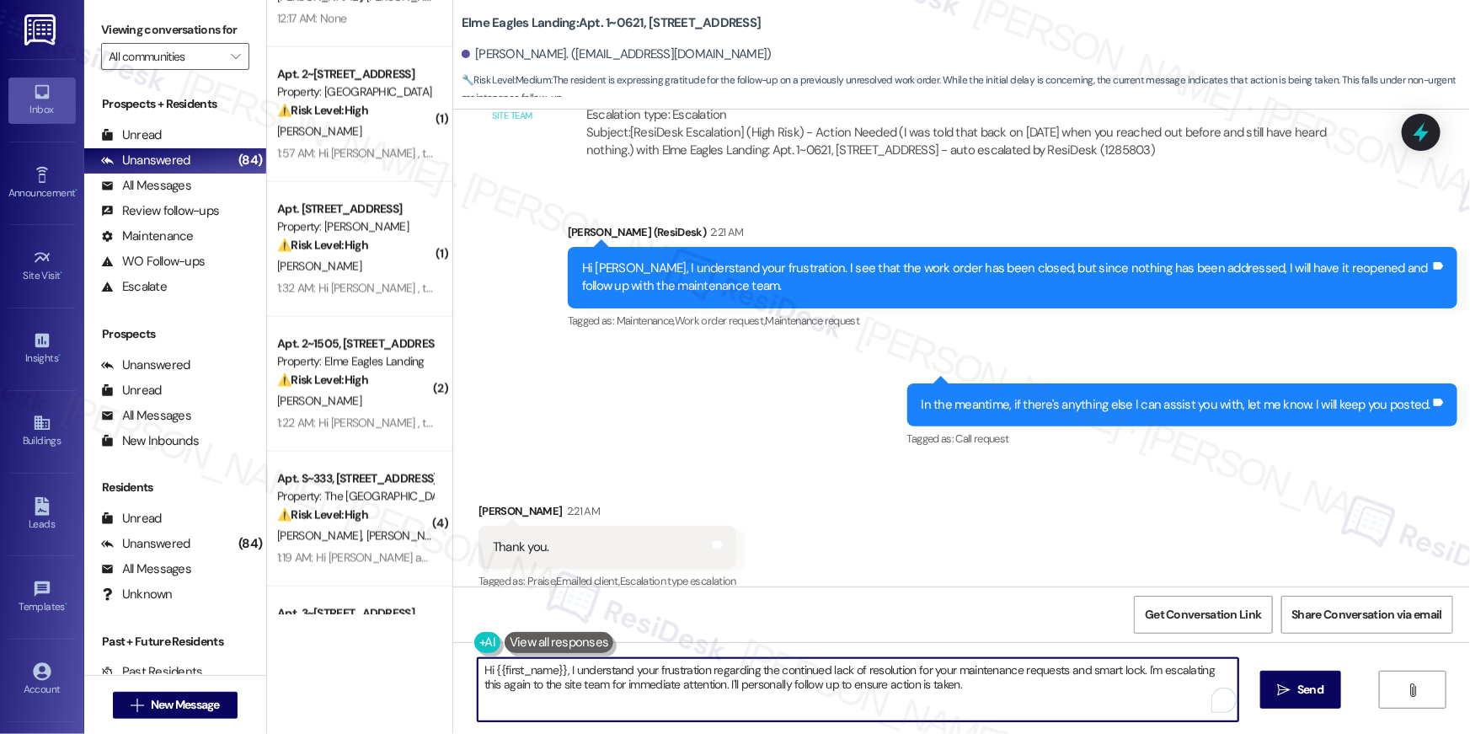
drag, startPoint x: 967, startPoint y: 688, endPoint x: 630, endPoint y: 708, distance: 337.5
click at [318, 636] on div "( 2 ) Apt. 547, 1201 S. Ross Street Property: Trove 🌟 Risk Level: Positive The …" at bounding box center [868, 367] width 1203 height 734
drag, startPoint x: 630, startPoint y: 708, endPoint x: 905, endPoint y: 709, distance: 274.6
click at [630, 708] on textarea "Hi {{first_name}}, I understand your frustration regarding the continued lack o…" at bounding box center [858, 689] width 761 height 63
click at [951, 701] on textarea "Hi {{first_name}}, I understand your frustration regarding the continued lack o…" at bounding box center [858, 689] width 761 height 63
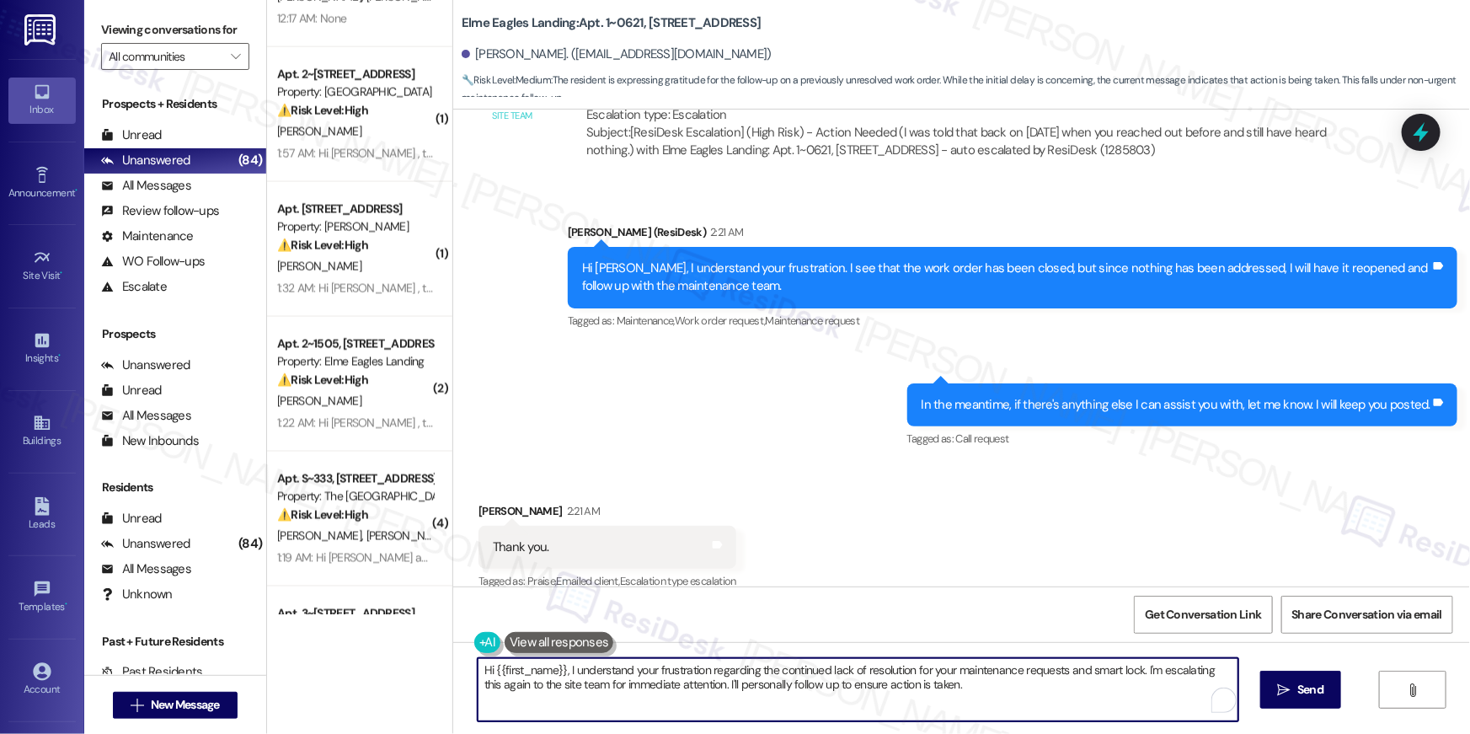
click at [951, 701] on textarea "Hi {{first_name}}, I understand your frustration regarding the continued lack o…" at bounding box center [858, 689] width 761 height 63
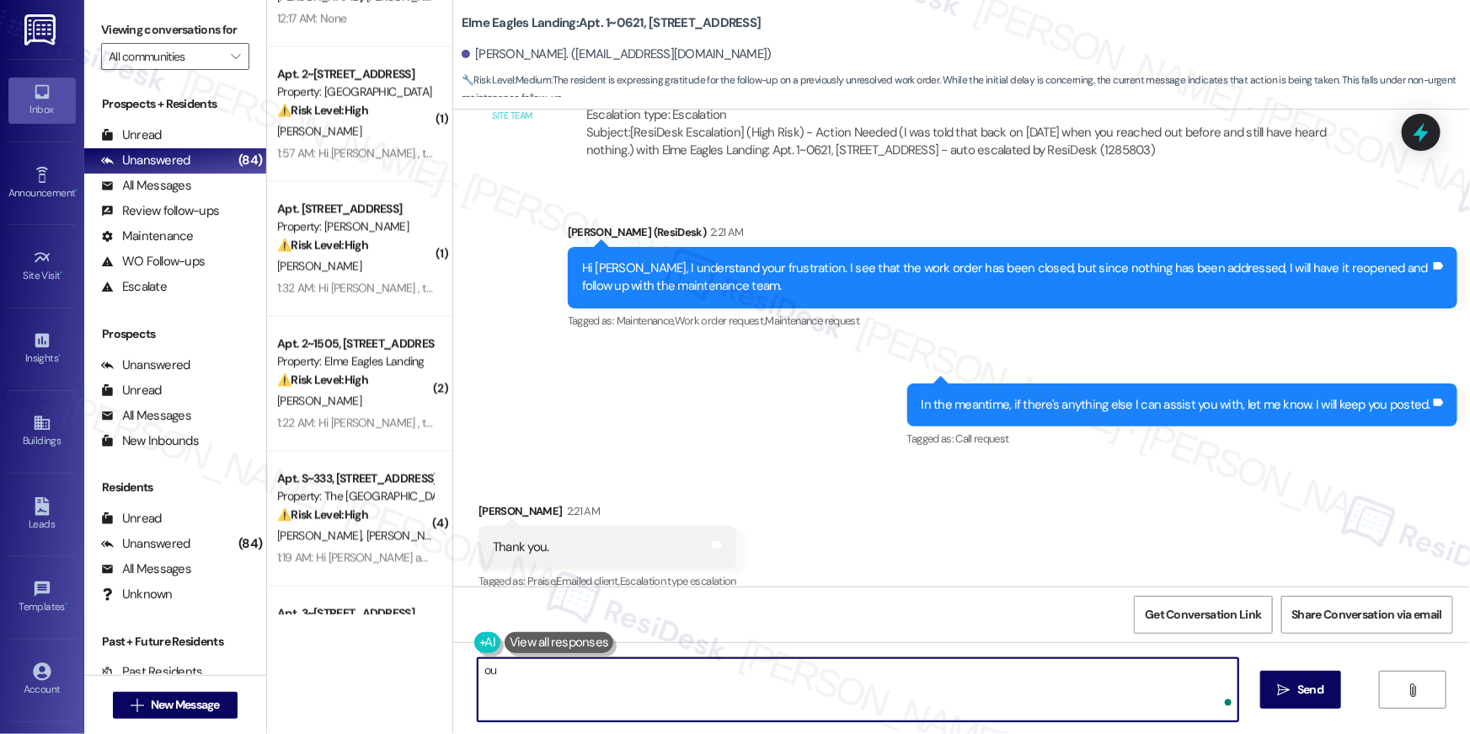
type textarea "o"
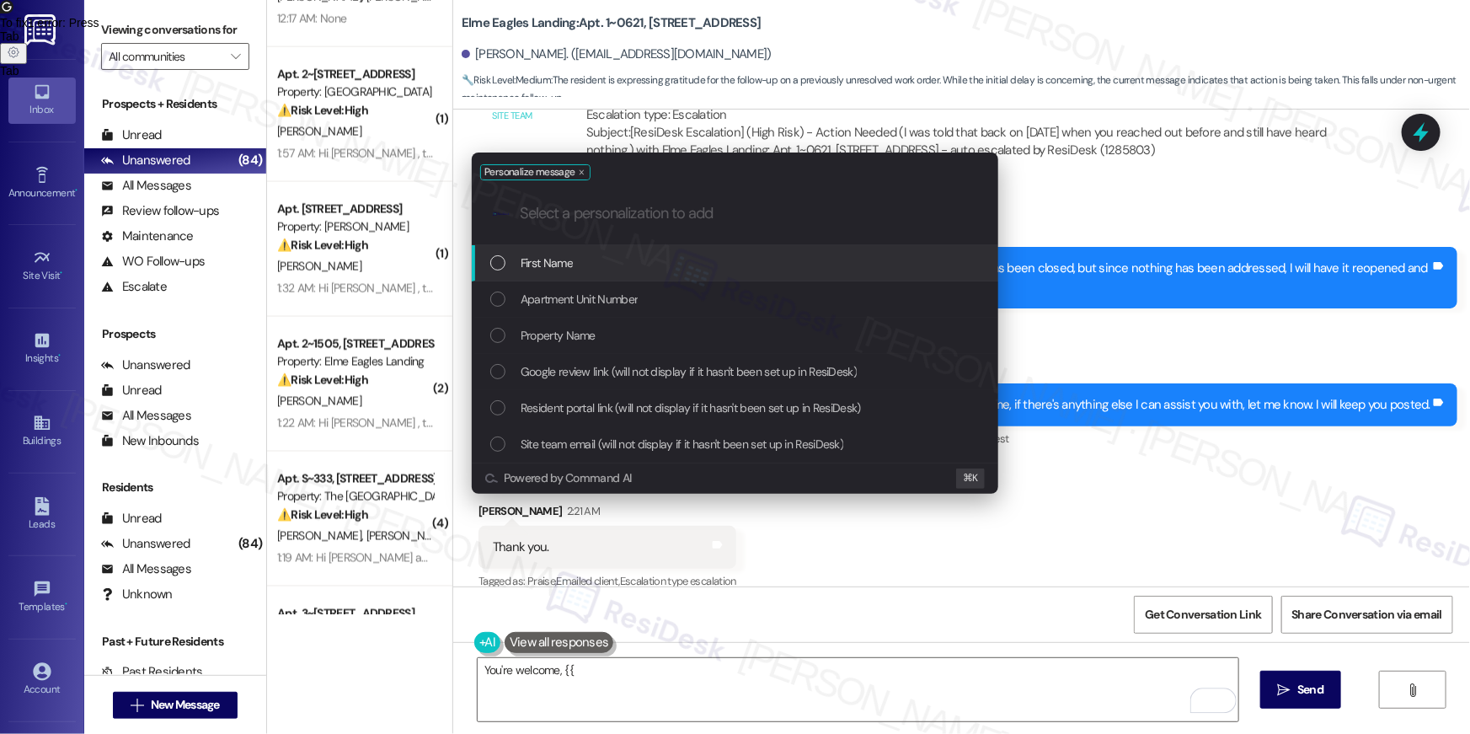
click at [643, 265] on div "First Name" at bounding box center [736, 263] width 493 height 19
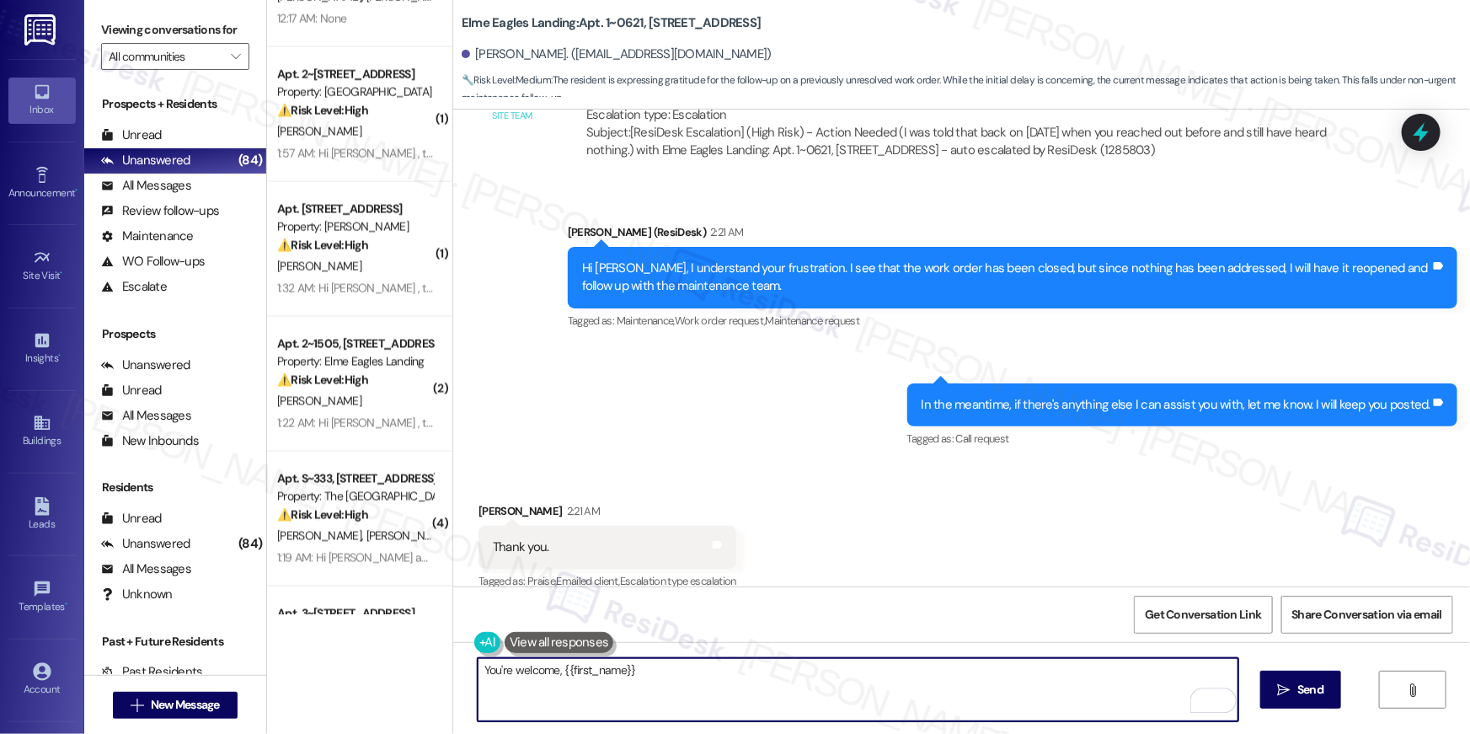
type textarea "You're welcome, {{first_name}}."
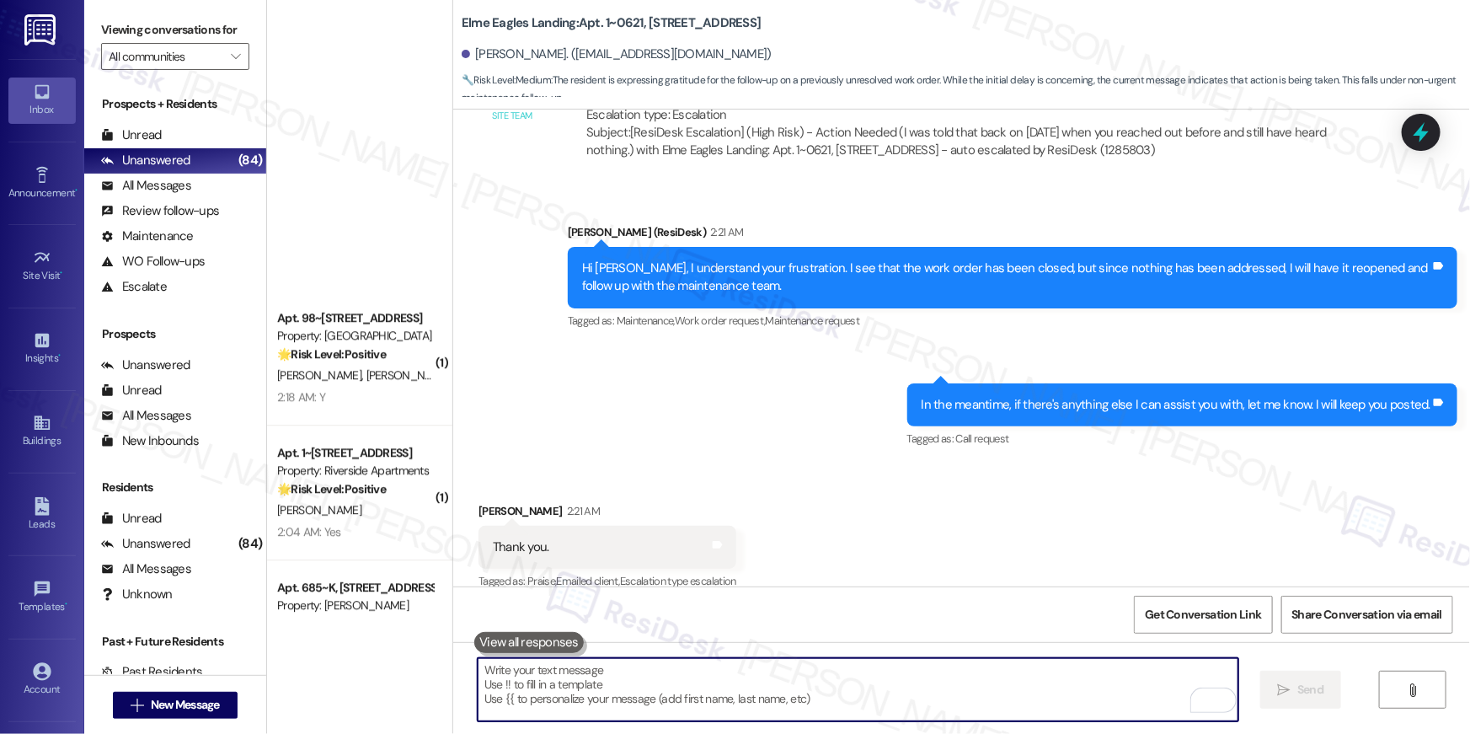
scroll to position [2687, 0]
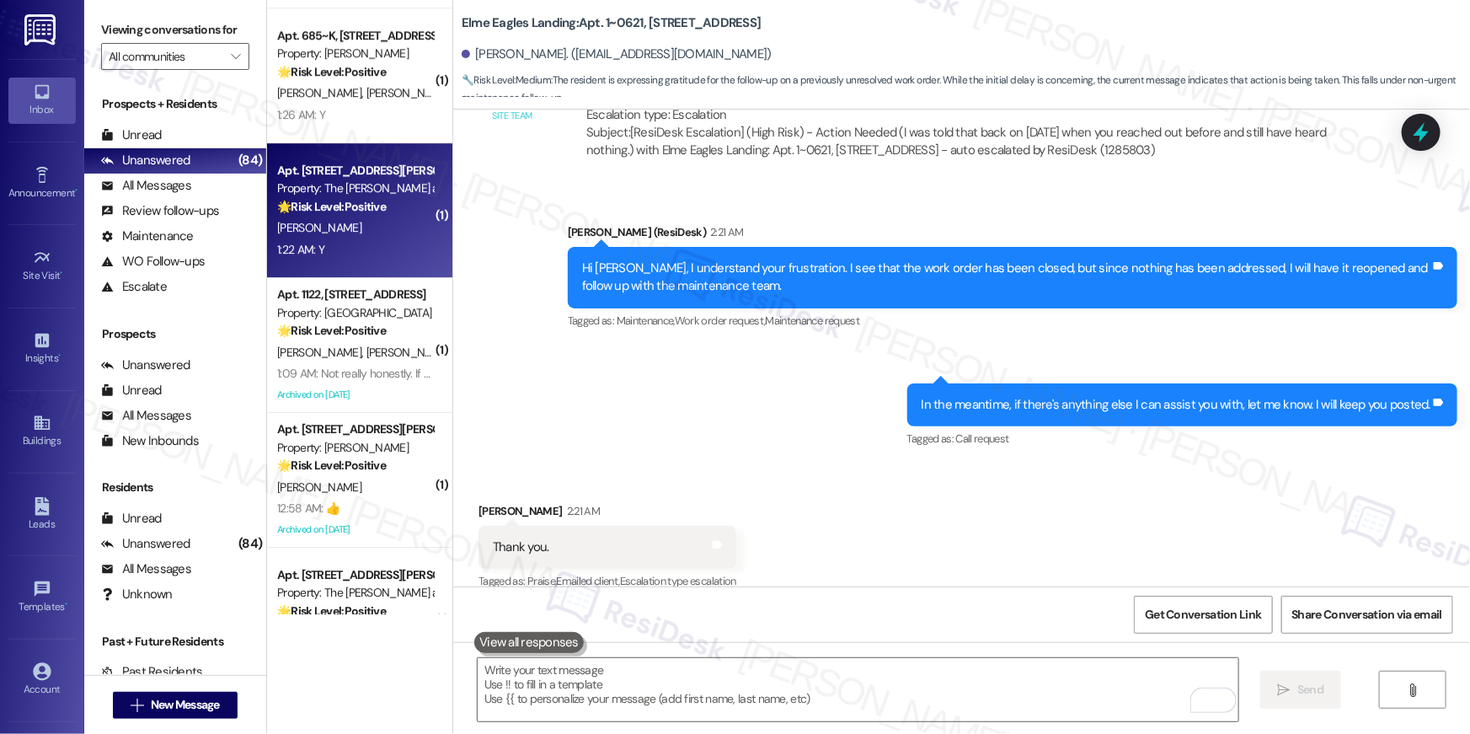
click at [336, 229] on span "A. Christensen" at bounding box center [319, 227] width 84 height 15
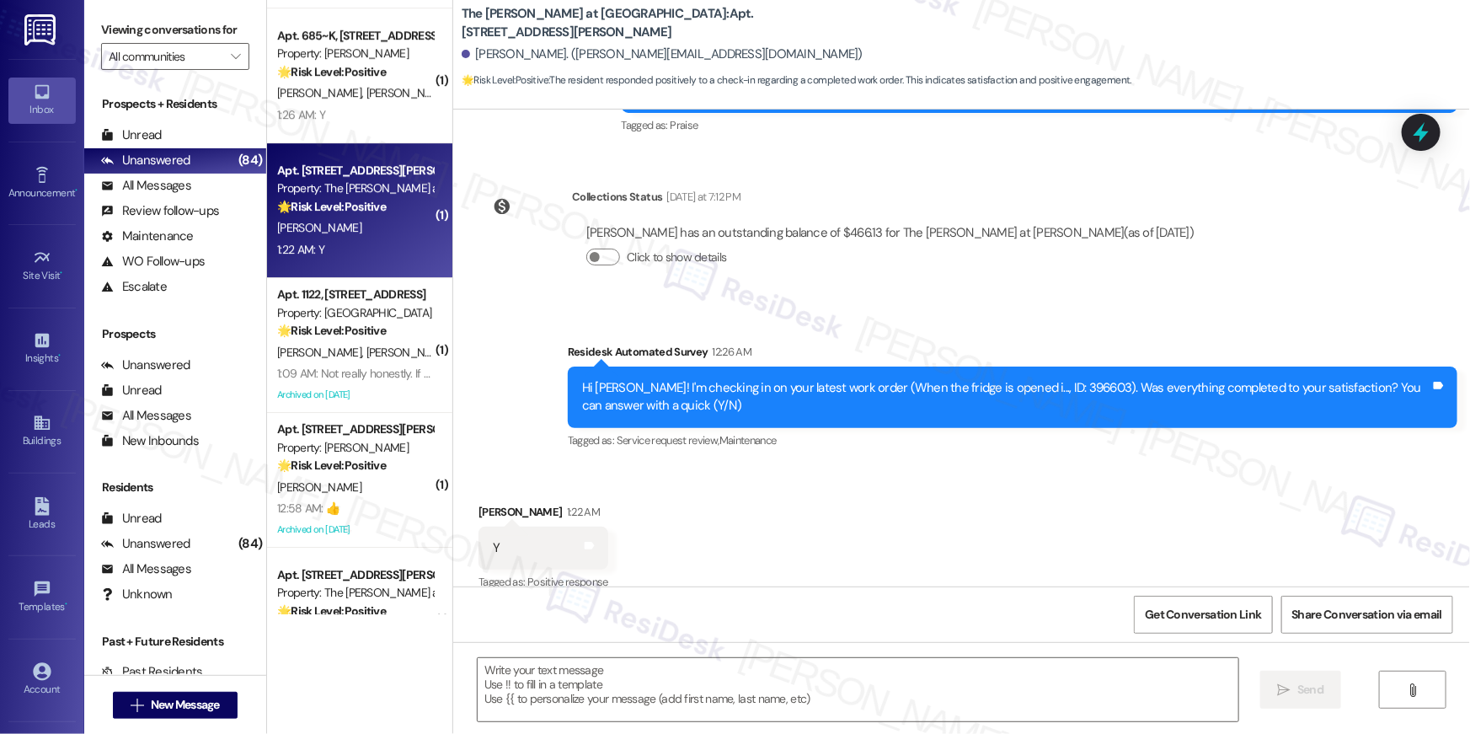
type textarea "Fetching suggested responses. Please feel free to read through the conversation…"
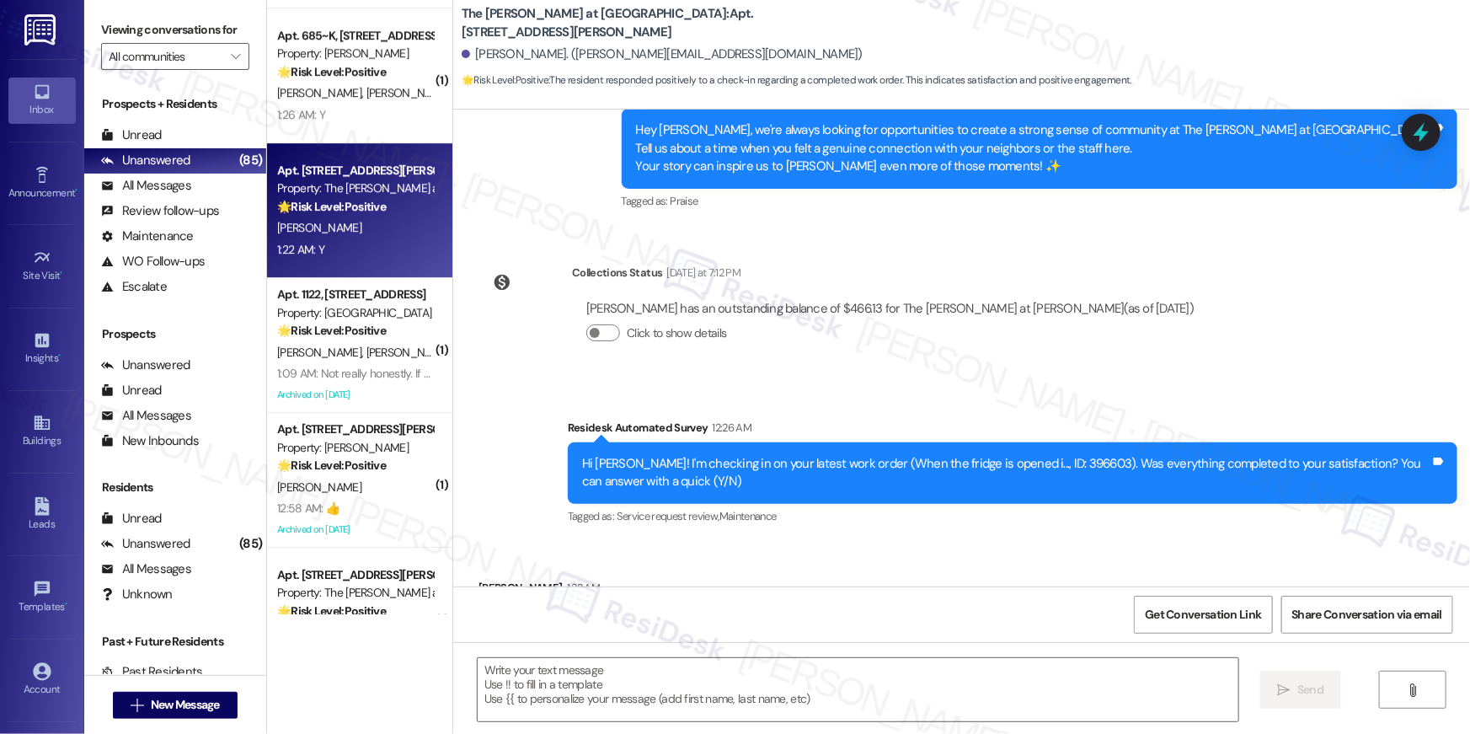
scroll to position [465, 0]
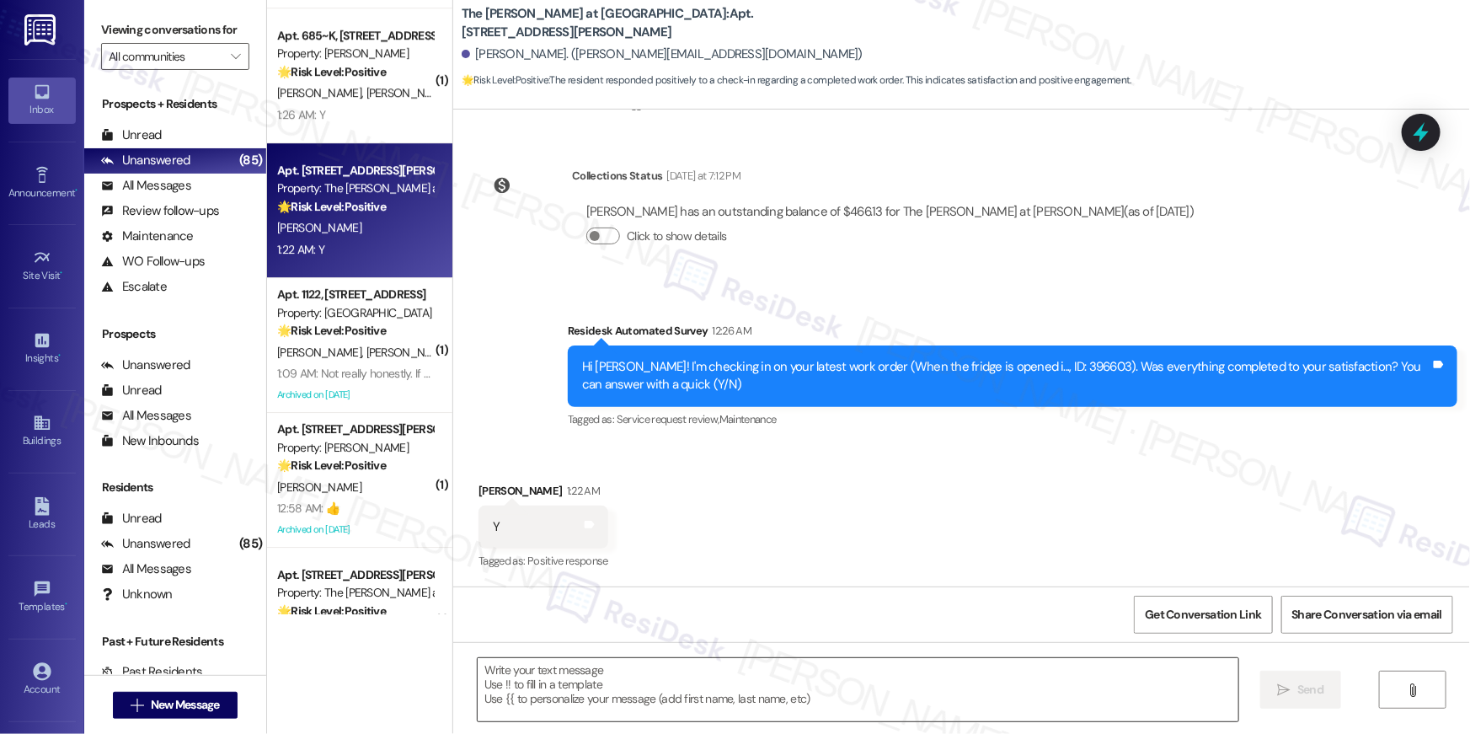
click at [922, 675] on textarea at bounding box center [858, 689] width 761 height 63
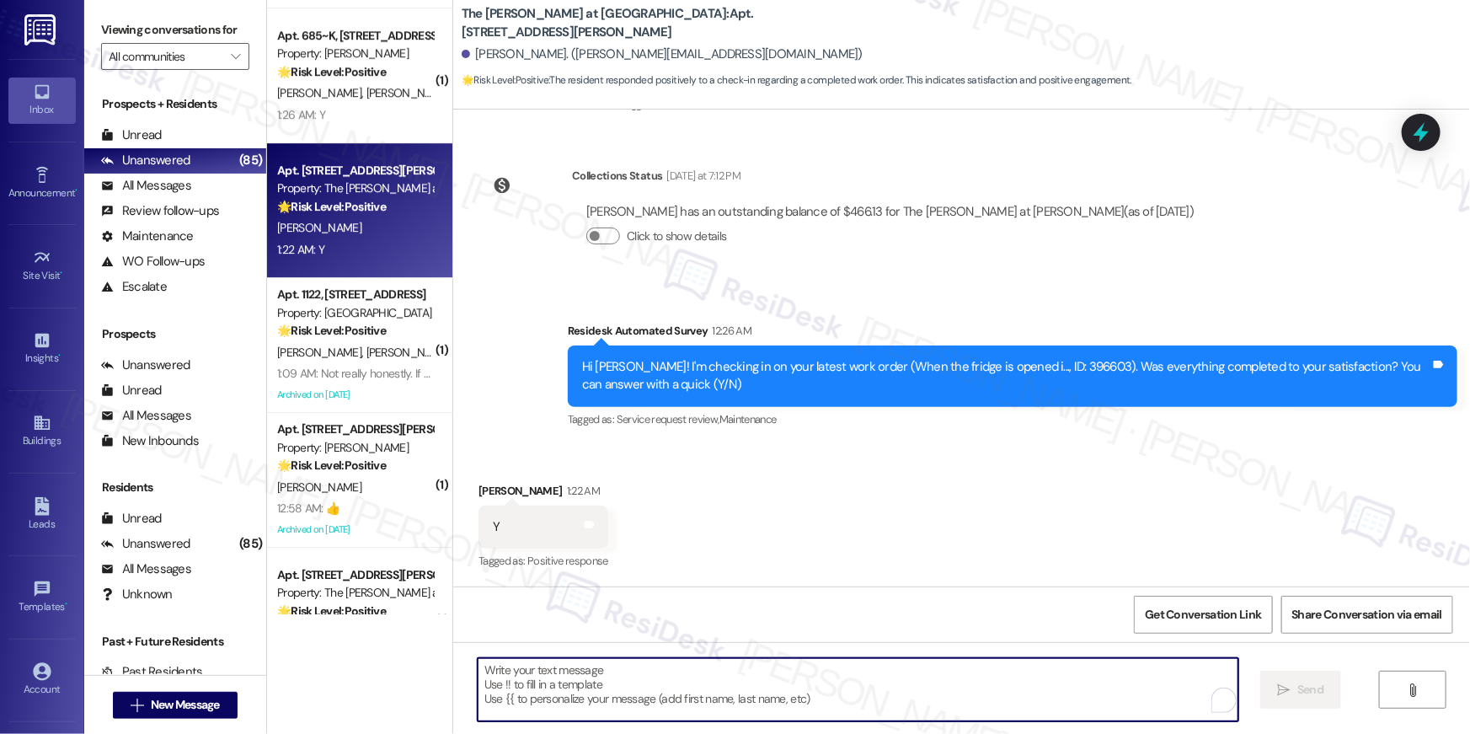
click at [923, 675] on textarea "To enrich screen reader interactions, please activate Accessibility in Grammarl…" at bounding box center [858, 689] width 761 height 63
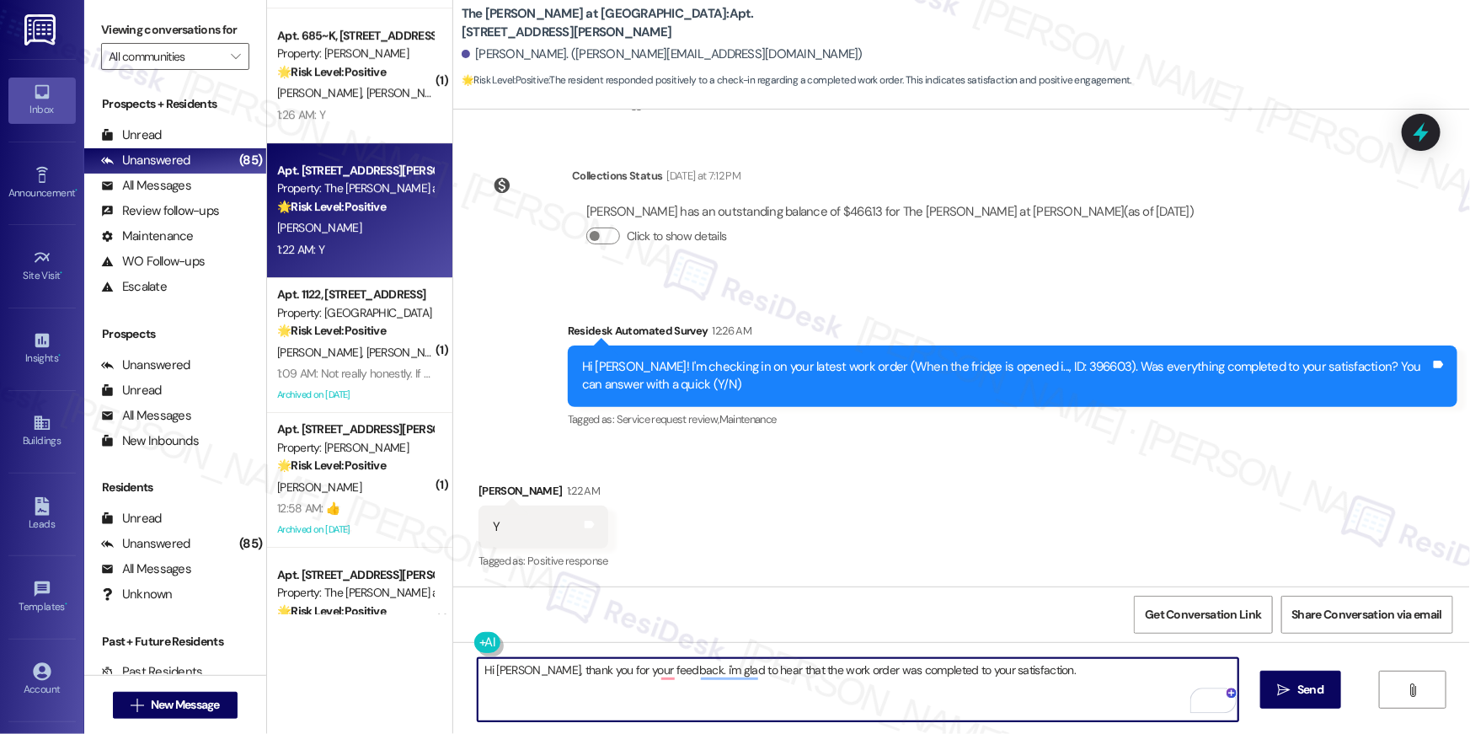
click at [654, 670] on textarea "Hi Ann, thank you for your feedback. i'm glad to hear that the work order was c…" at bounding box center [858, 689] width 761 height 63
click at [719, 666] on textarea "Hi Ann, thank you for your feedback. I'm glad to hear that the work order was c…" at bounding box center [858, 689] width 761 height 63
click at [599, 690] on textarea "Hi Ann, thank you for your feedback. I'm glad to hear that the work order was c…" at bounding box center [858, 689] width 761 height 63
click at [787, 692] on textarea "Hi Ann, thank you for your feedback. I'm glad to hear that the work order was c…" at bounding box center [858, 689] width 761 height 63
click at [727, 671] on textarea "Hi Ann, thank you for your feedback. I'm glad to hear that the work order was c…" at bounding box center [858, 689] width 761 height 63
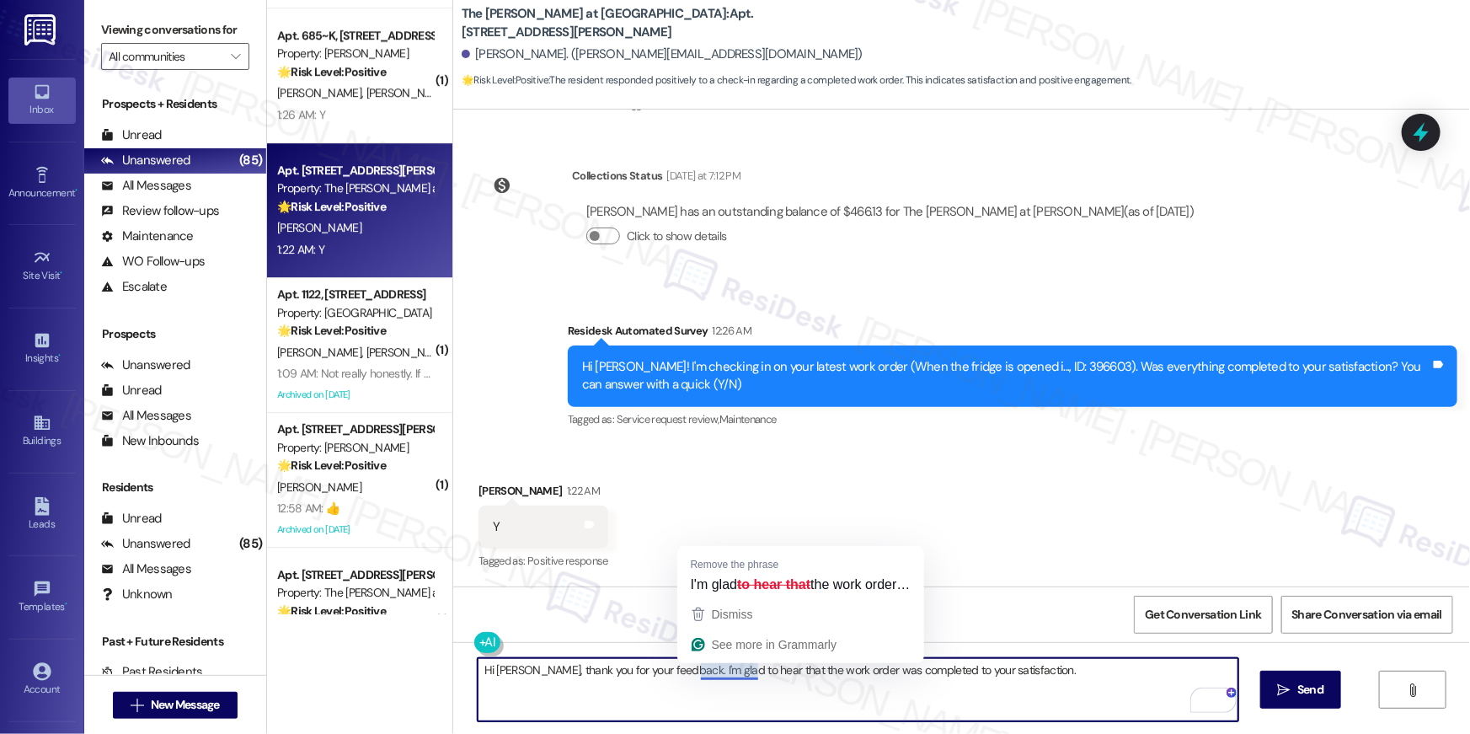
click at [1001, 701] on textarea "Hi Ann, thank you for your feedback. I'm glad to hear that the work order was c…" at bounding box center [858, 689] width 761 height 63
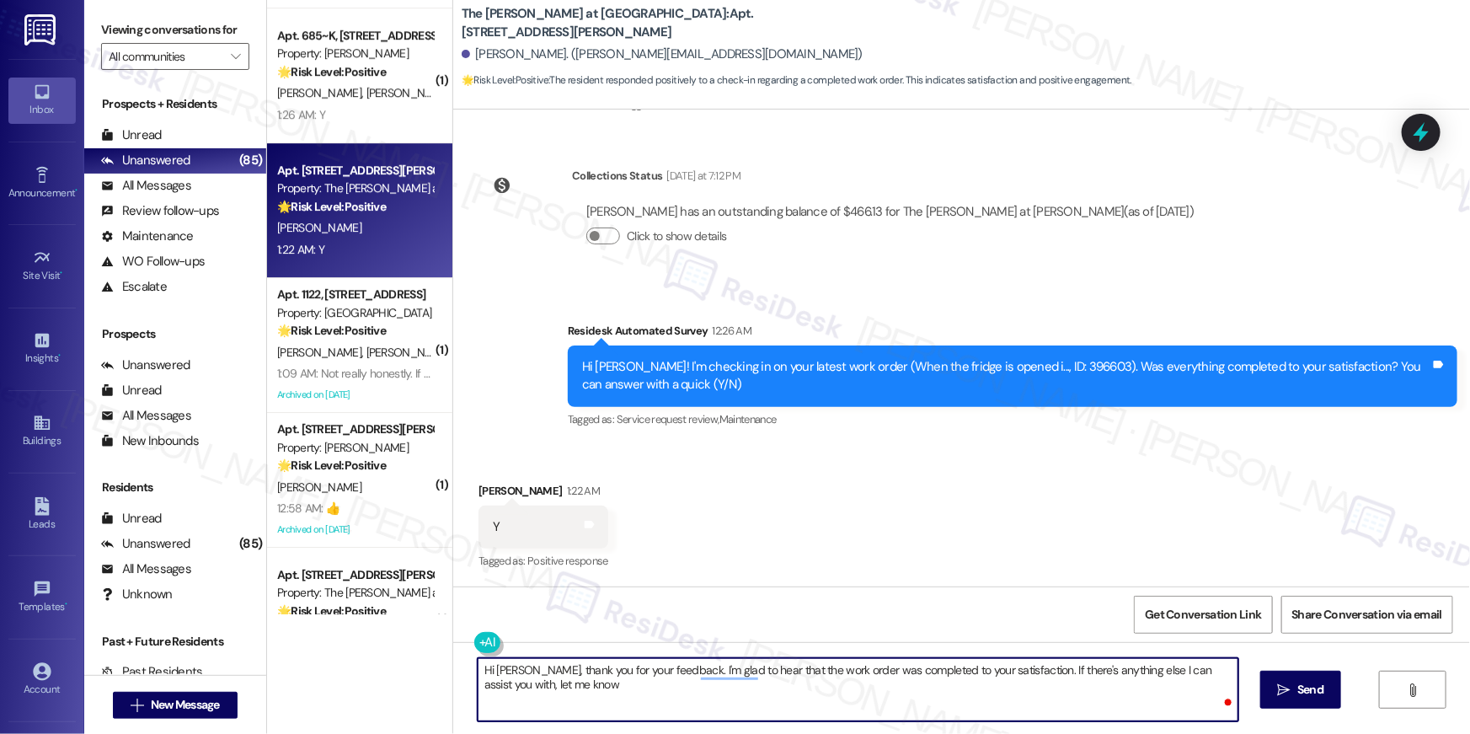
type textarea "Hi Ann, thank you for your feedback. I'm glad to hear that the work order was c…"
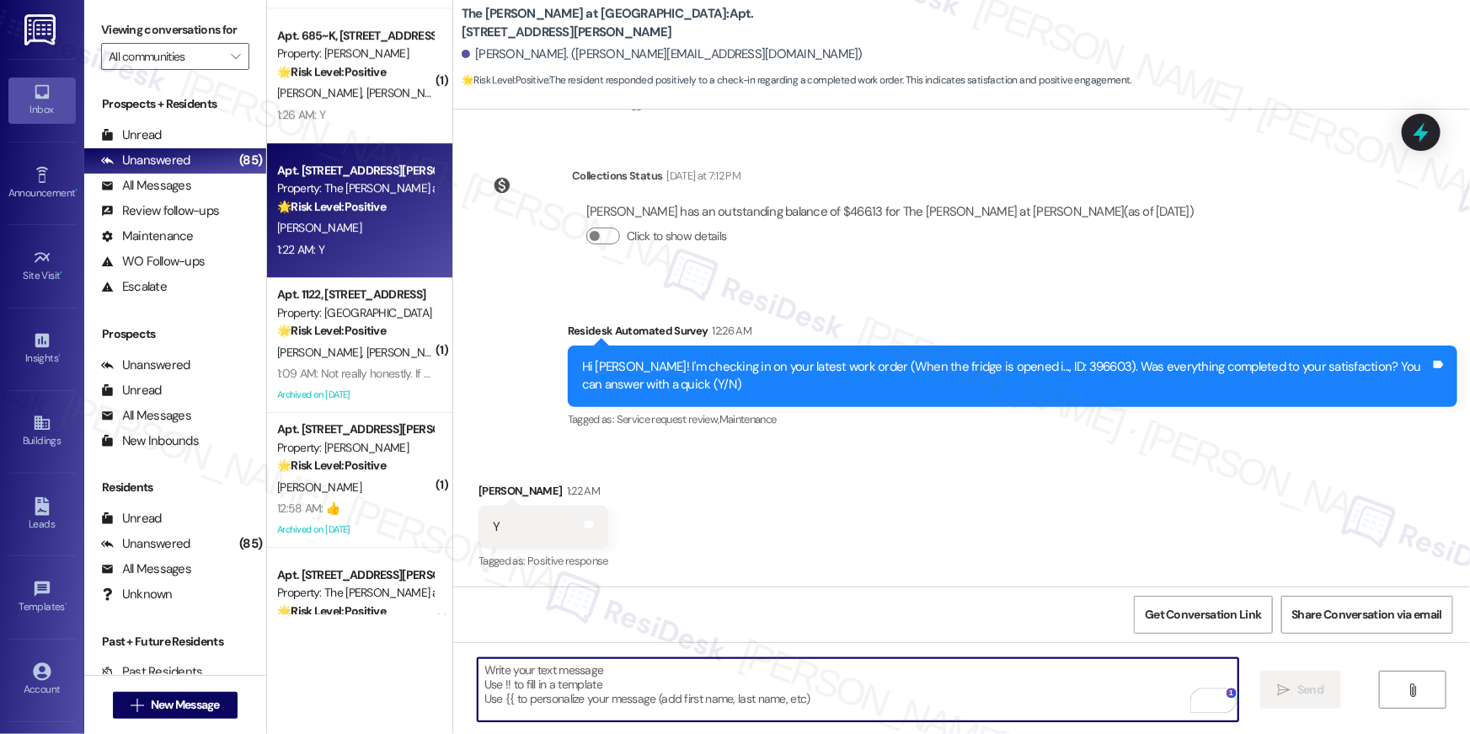
scroll to position [464, 0]
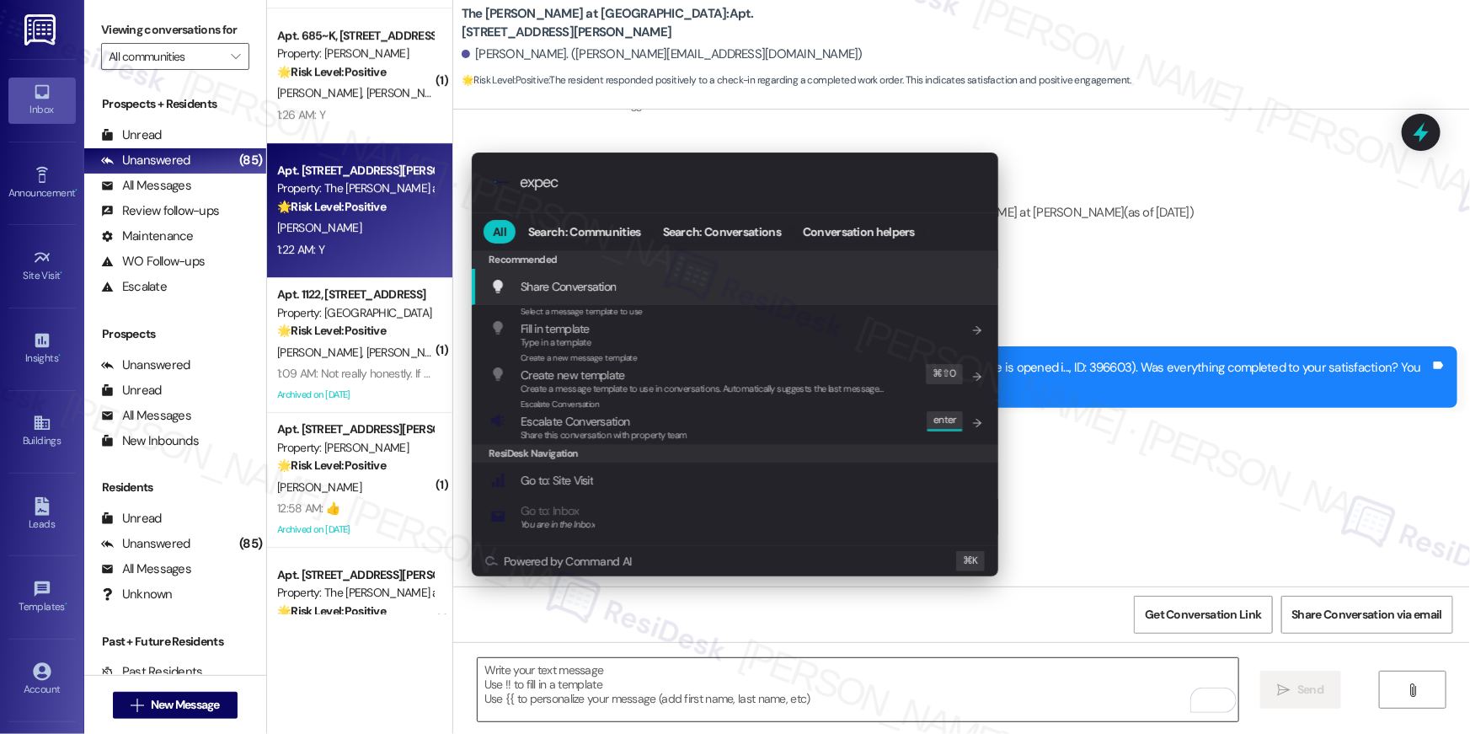
type input "expect"
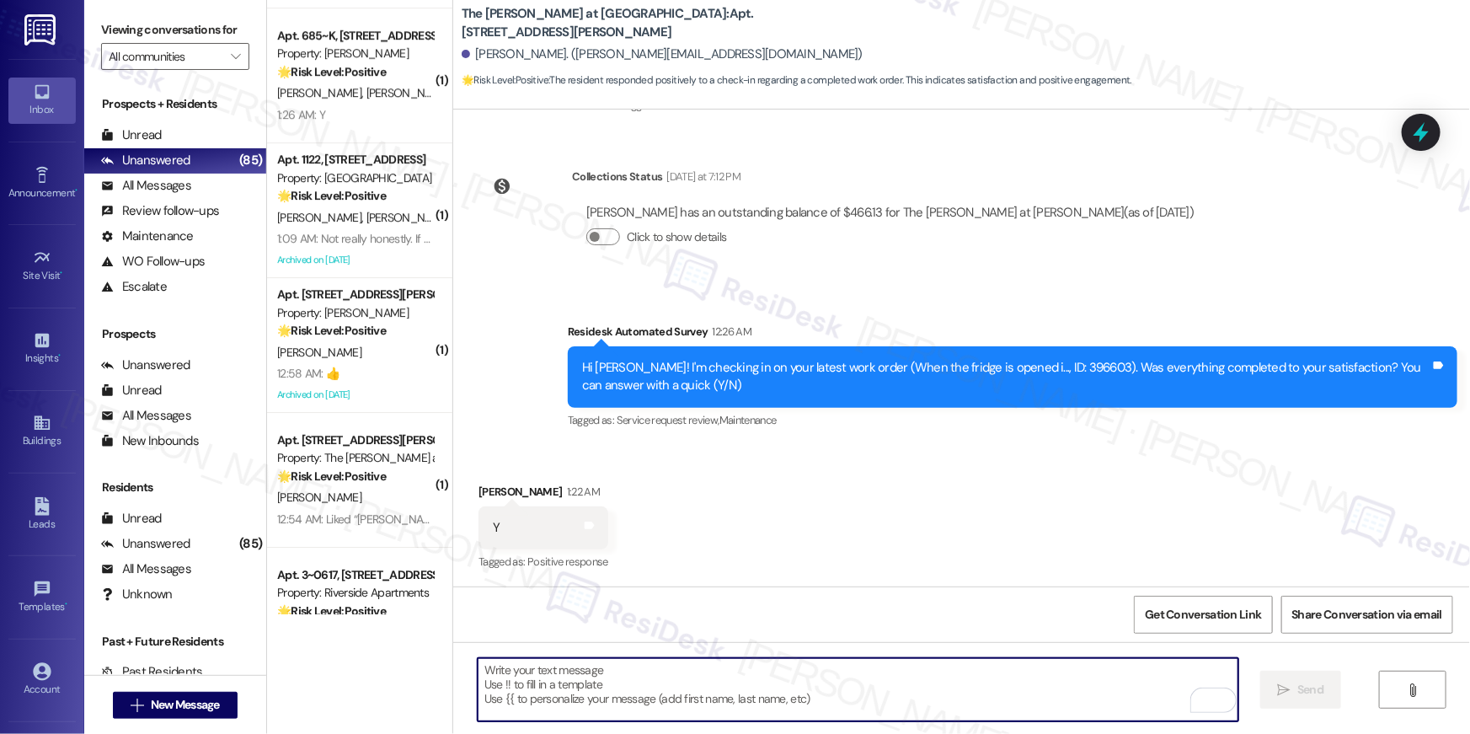
type textarea "If I may ask...has {{property}} lived up to your expectations?"
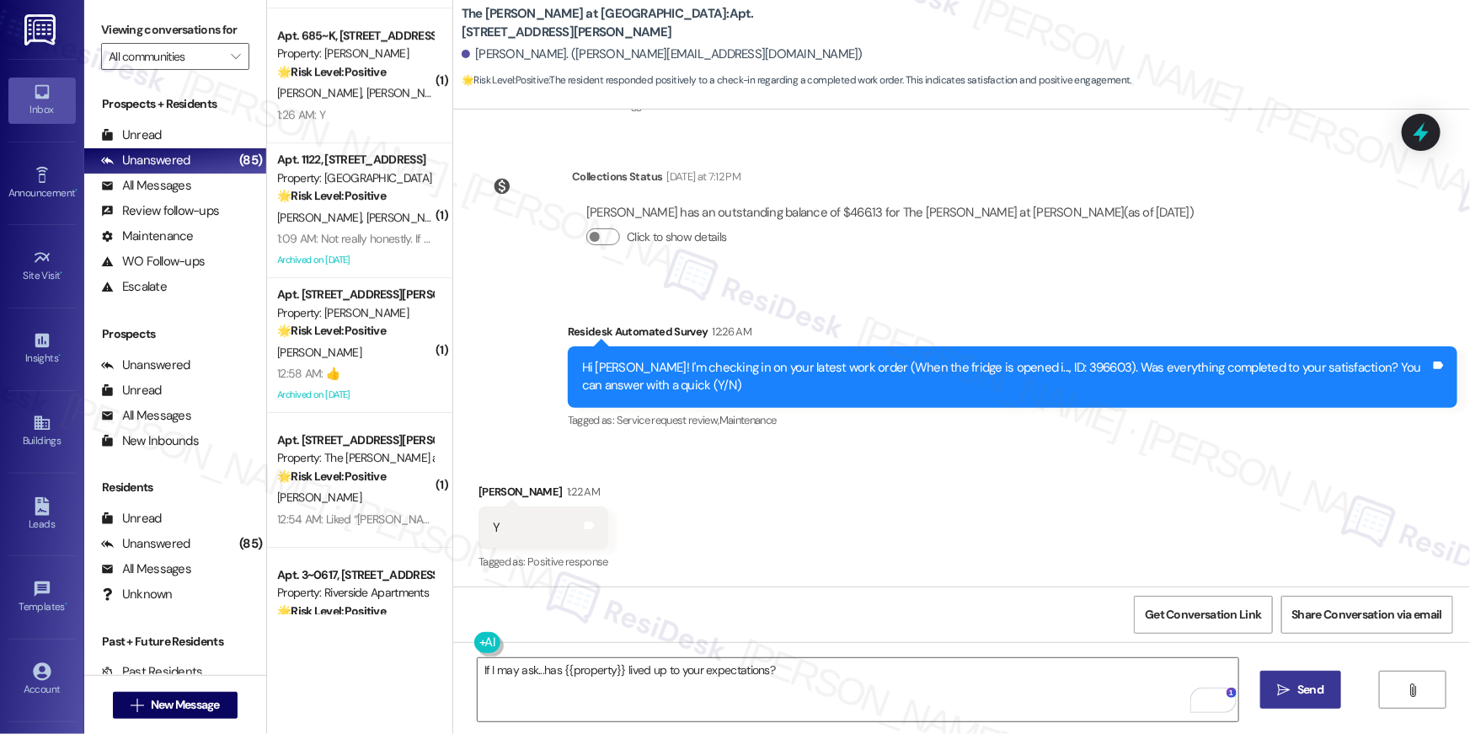
click at [1299, 689] on span "Send" at bounding box center [1310, 690] width 26 height 18
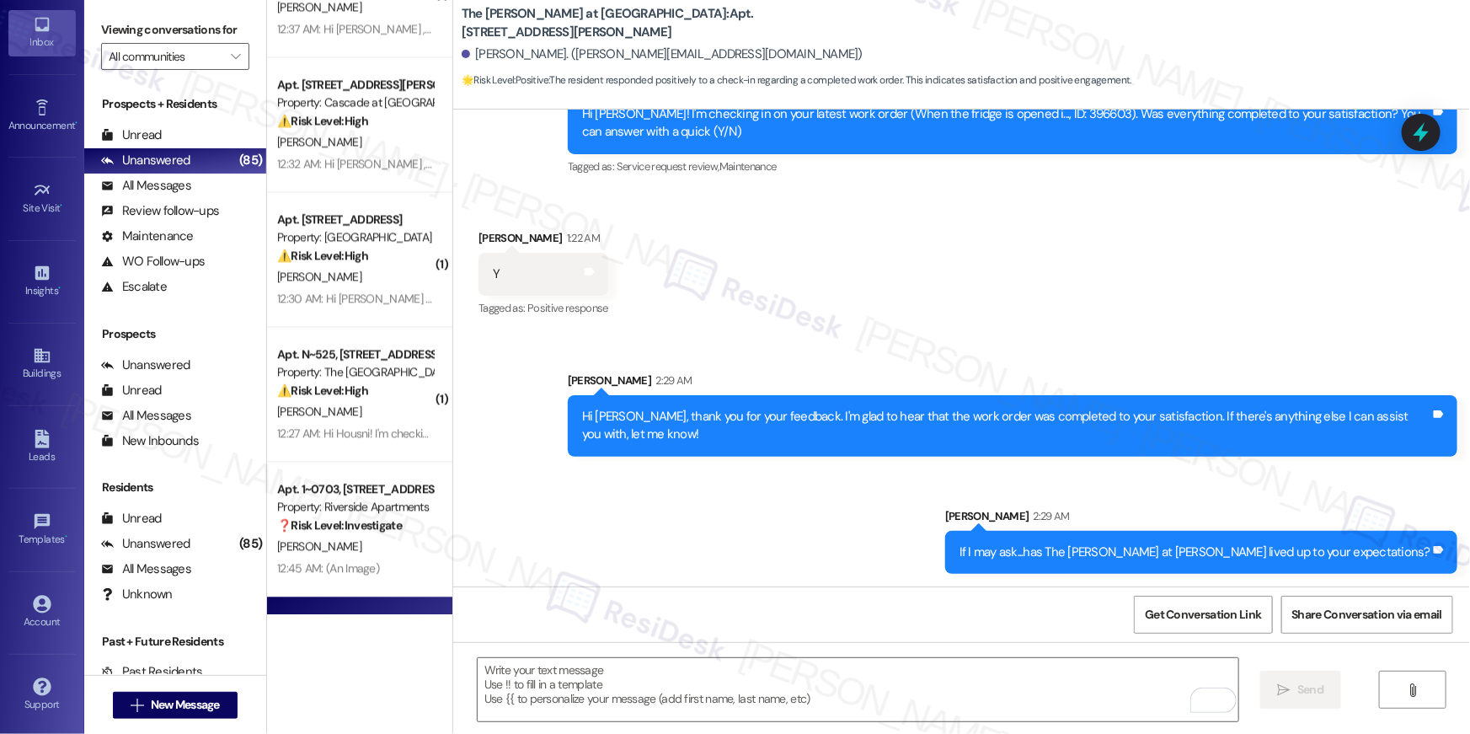
scroll to position [5096, 0]
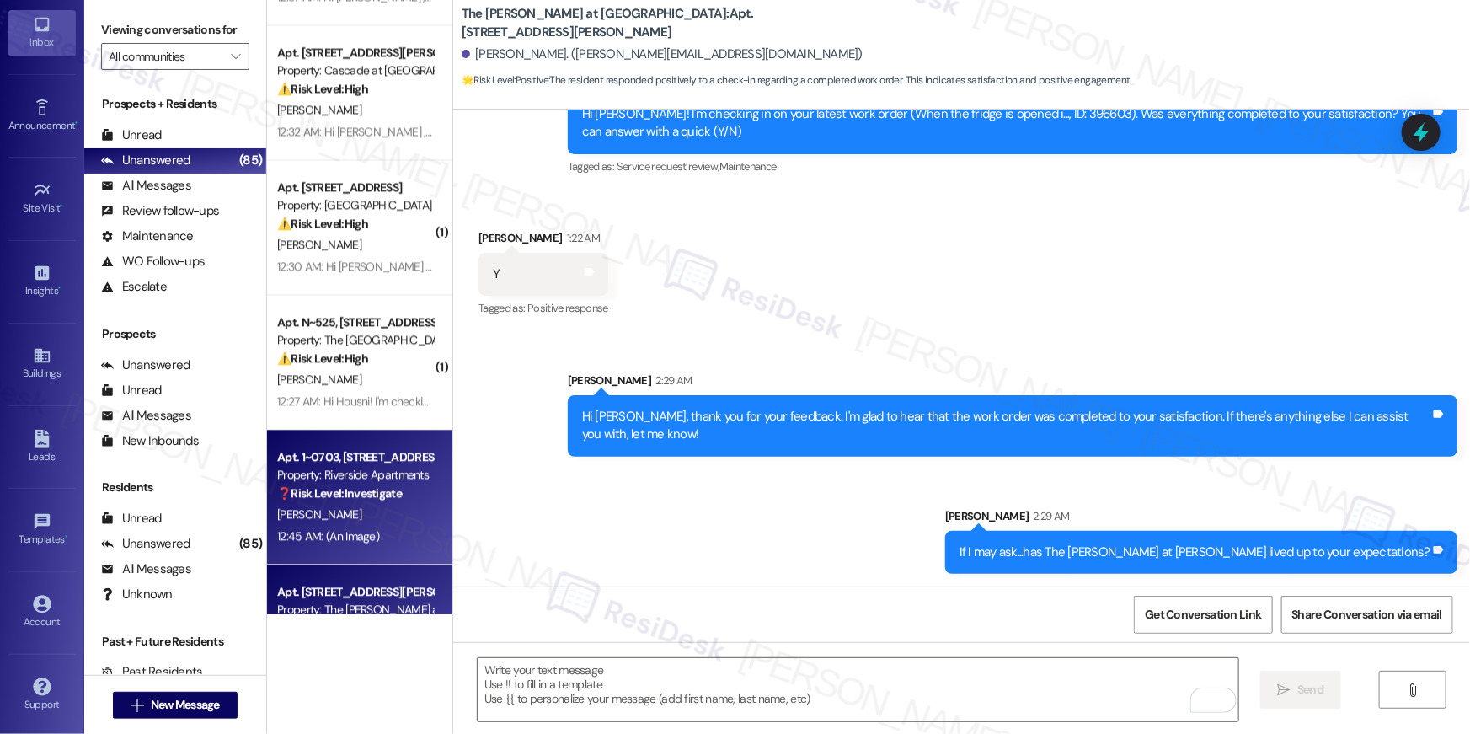
click at [346, 483] on div "Property: Riverside Apartments" at bounding box center [355, 475] width 156 height 18
type textarea "Fetching suggested responses. Please feel free to read through the conversation…"
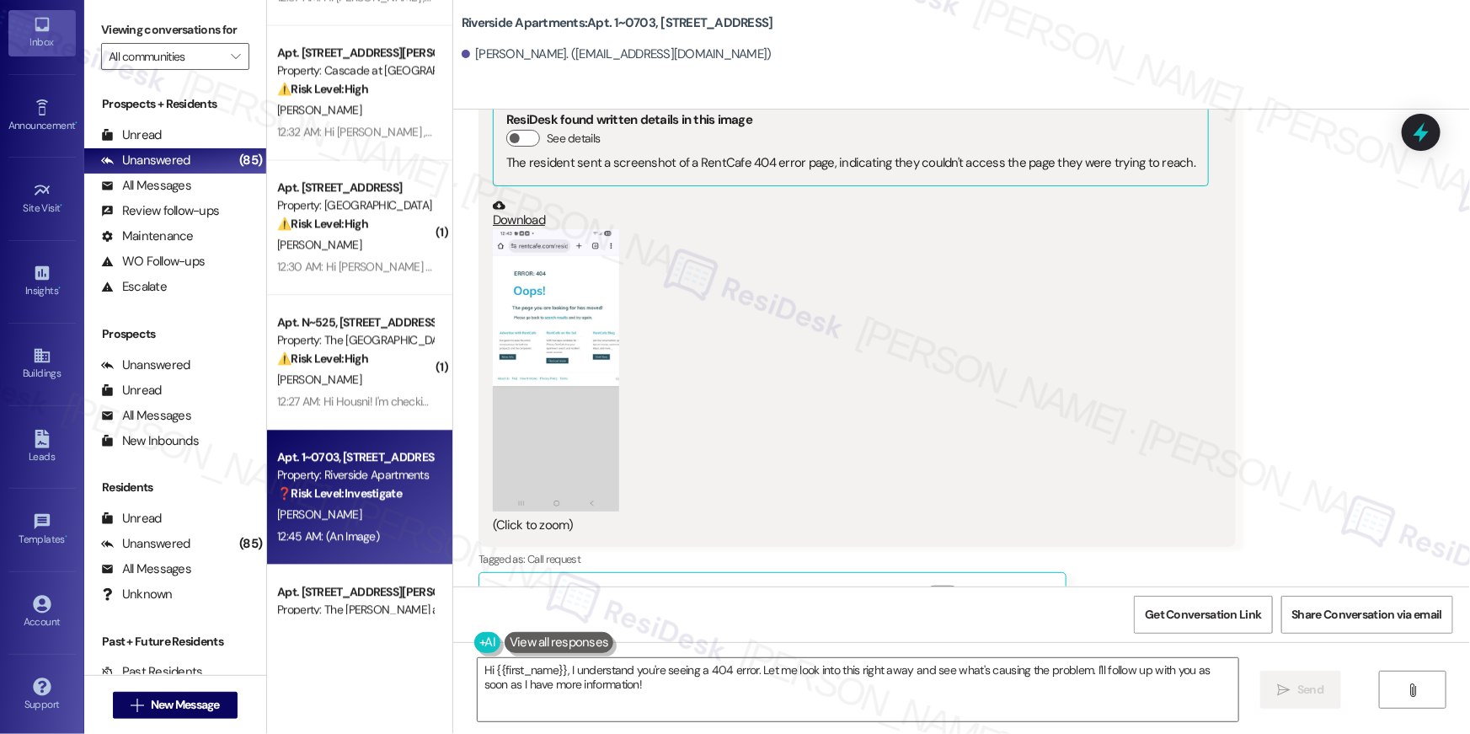
scroll to position [2645, 0]
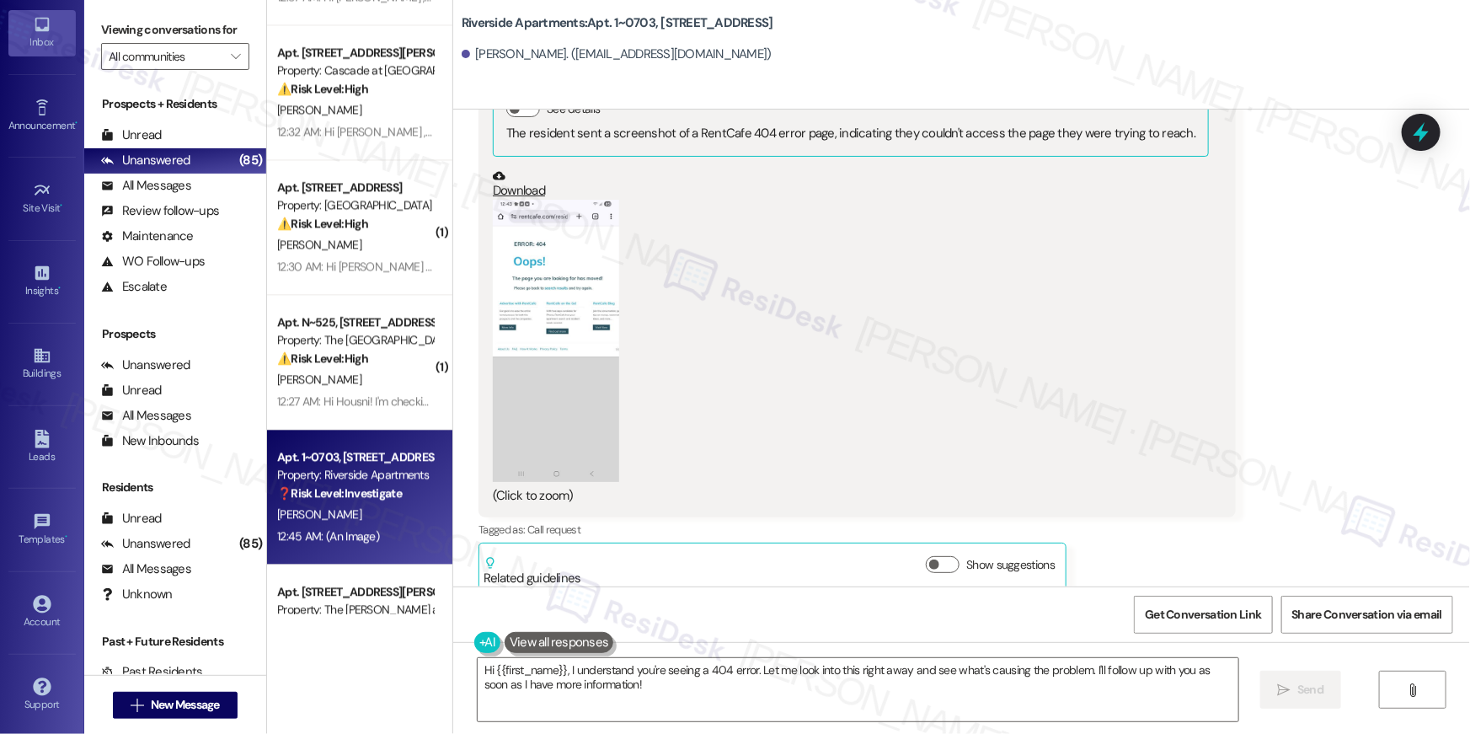
click at [523, 246] on button "Zoom image" at bounding box center [556, 341] width 126 height 282
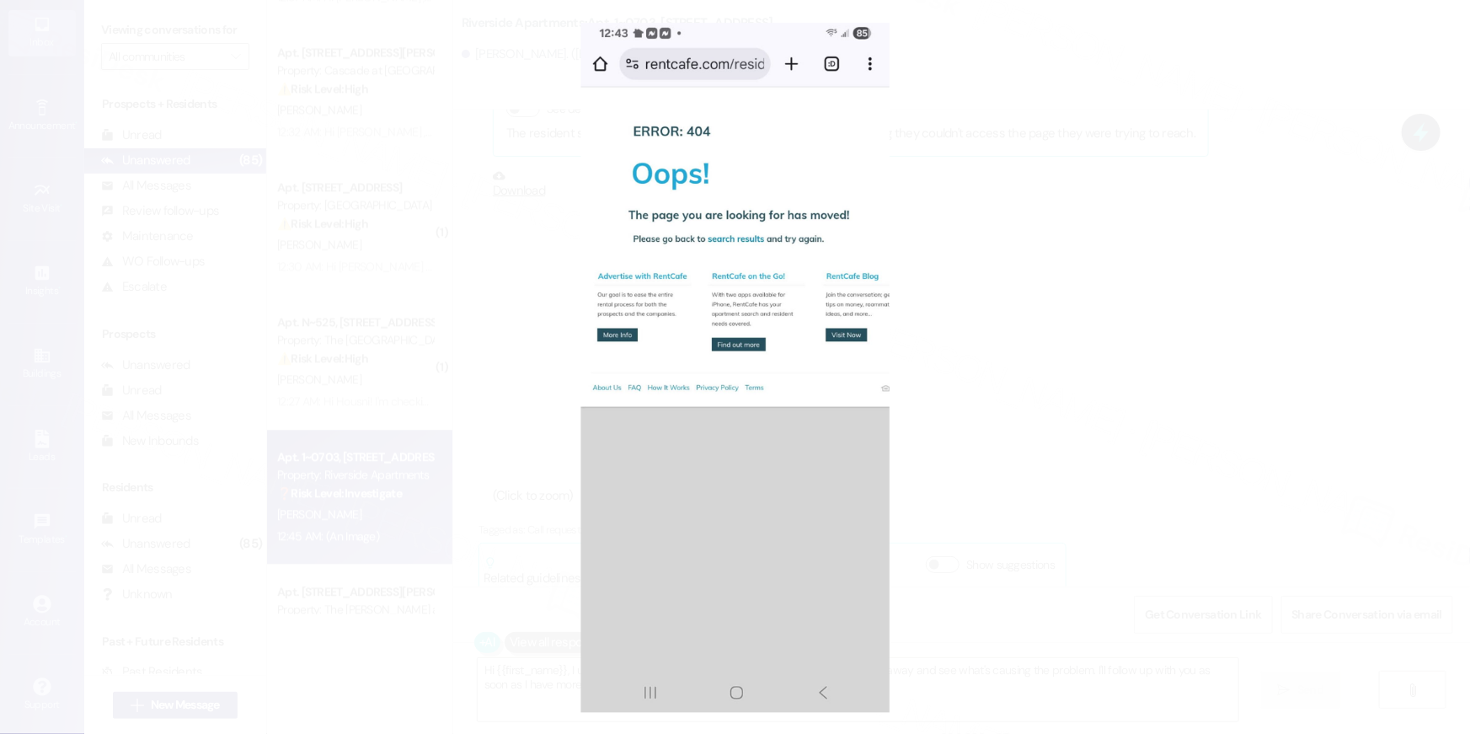
click at [889, 284] on button "Unzoom image" at bounding box center [735, 367] width 1470 height 734
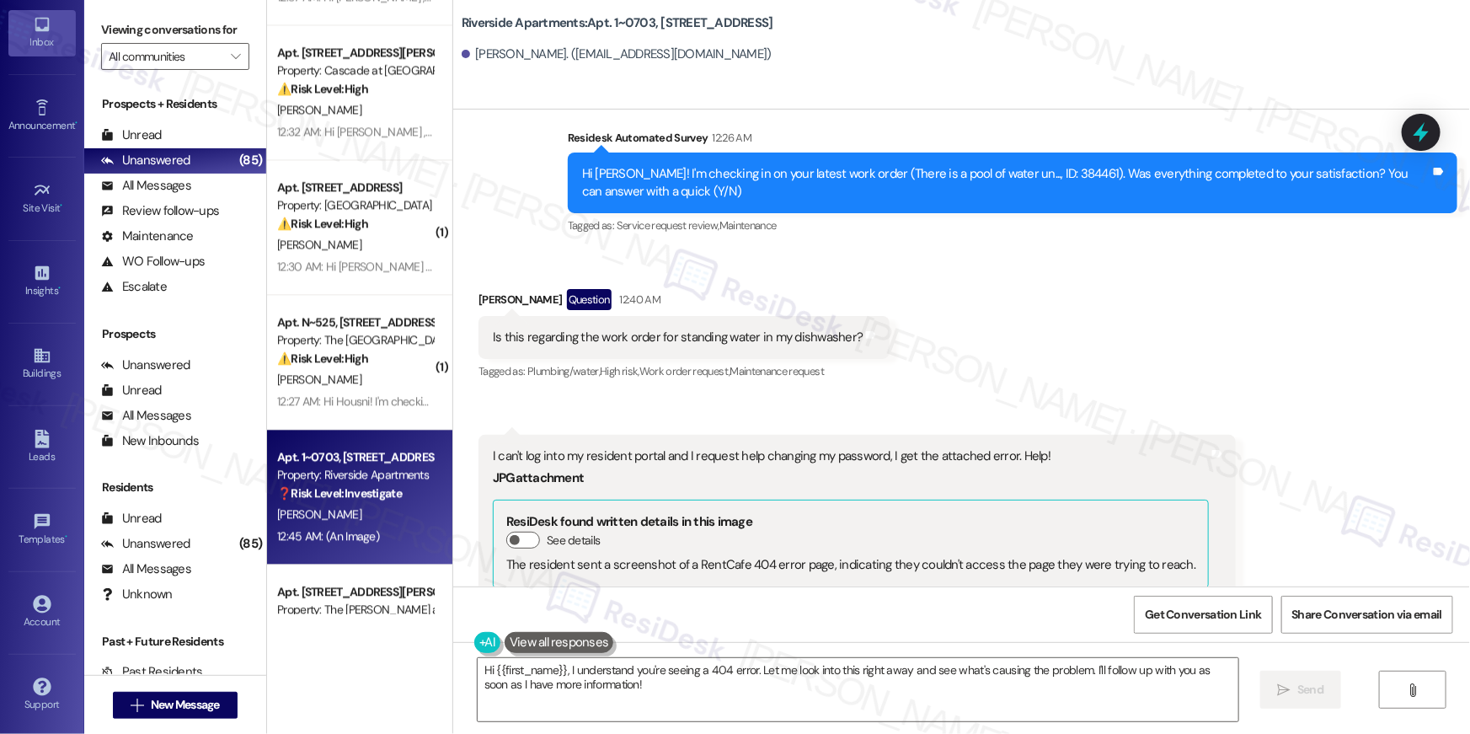
scroll to position [2213, 0]
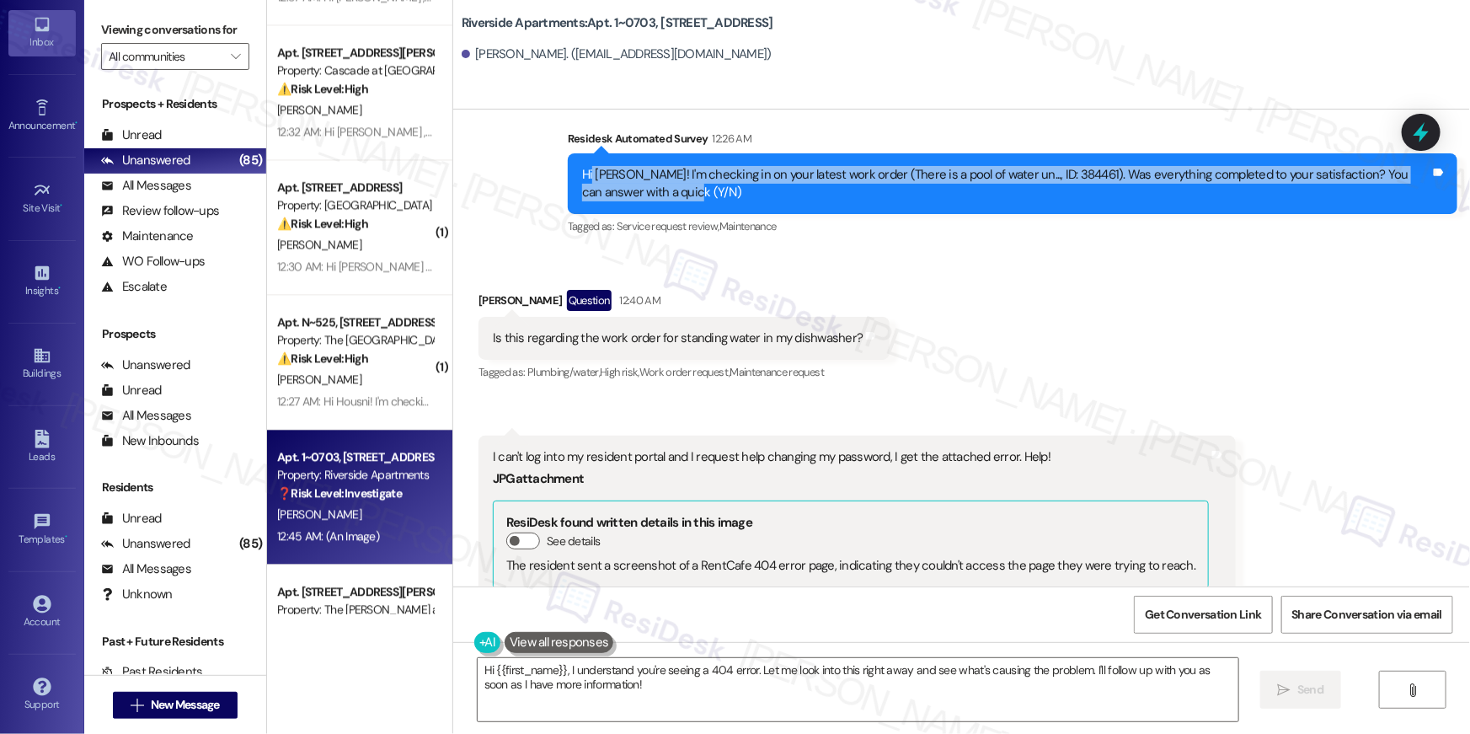
drag, startPoint x: 581, startPoint y: 150, endPoint x: 1065, endPoint y: 187, distance: 484.9
click at [1065, 187] on div "Hi Janice! I'm checking in on your latest work order (There is a pool of water …" at bounding box center [1012, 183] width 889 height 61
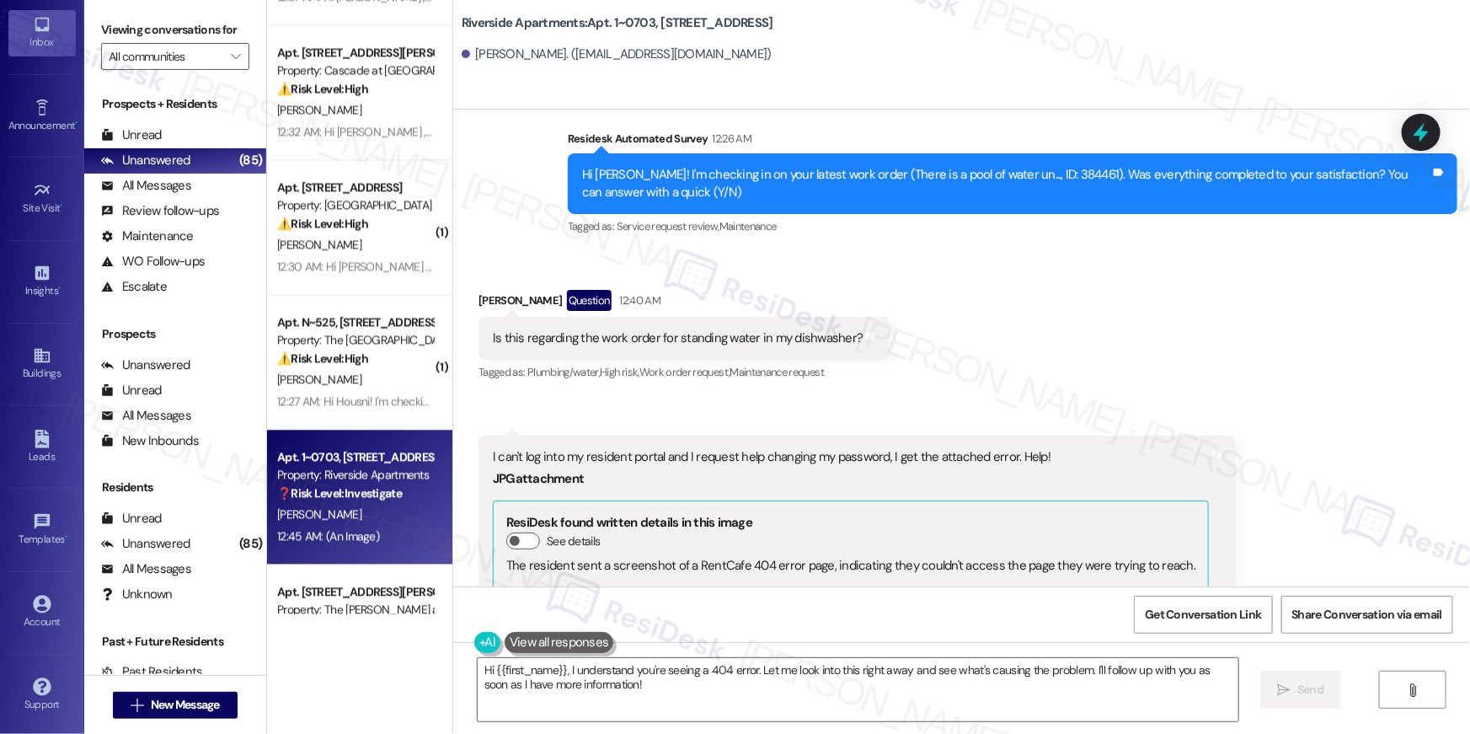
click at [1064, 214] on div "Tagged as: Service request review , Click to highlight conversations about Serv…" at bounding box center [1012, 226] width 889 height 24
click at [1012, 166] on div "Hi Janice! I'm checking in on your latest work order (There is a pool of water …" at bounding box center [1006, 184] width 848 height 36
copy div "384461"
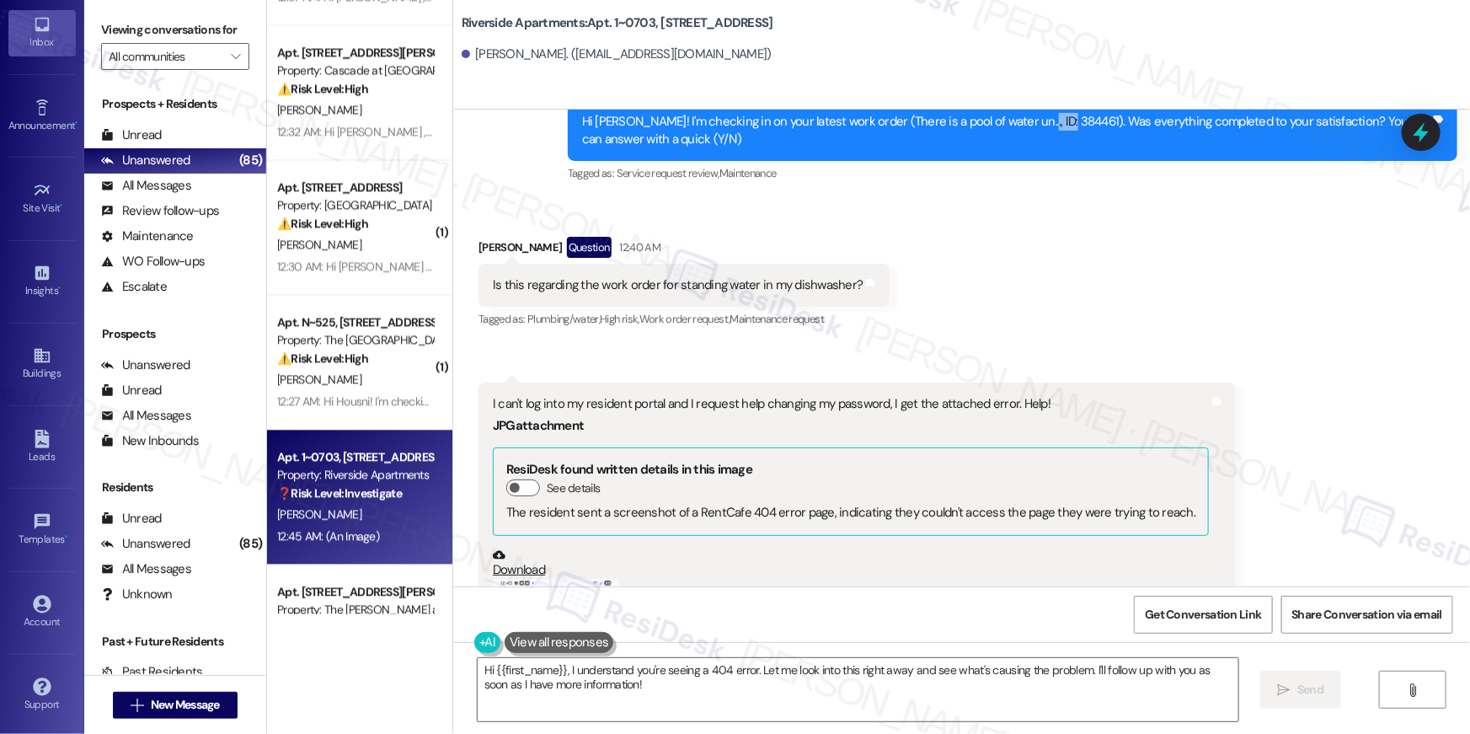
scroll to position [2225, 0]
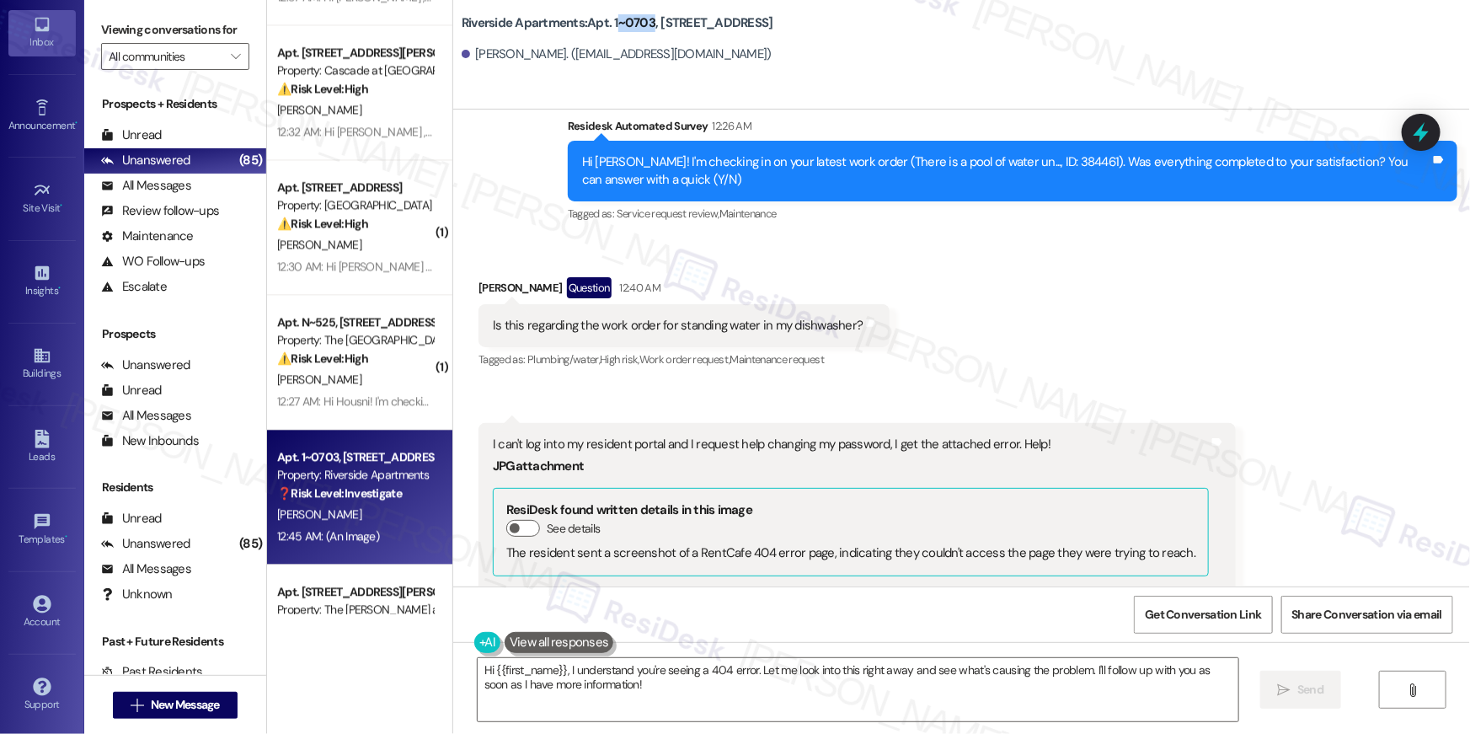
drag, startPoint x: 642, startPoint y: 15, endPoint x: 606, endPoint y: 15, distance: 35.4
click at [606, 15] on b "Riverside Apartments: Apt. 1~0703, 5860 Cameron Run Terrace" at bounding box center [618, 23] width 312 height 18
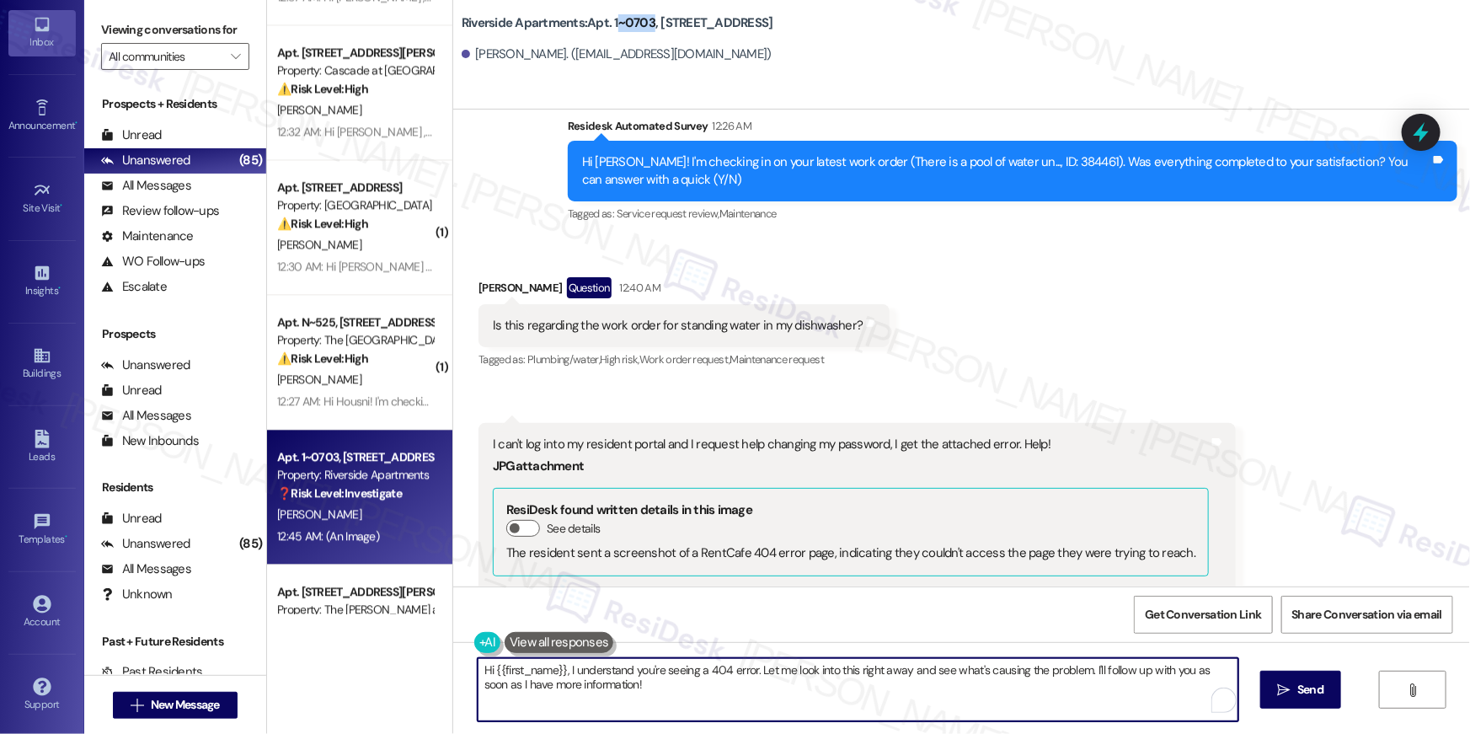
click at [689, 691] on textarea "Hi {{first_name}}, I understand you're seeing a 404 error. Let me look into thi…" at bounding box center [858, 689] width 761 height 63
type textarea "Hi Janice, I will submit a follow-up with the site team, and I will give you an…"
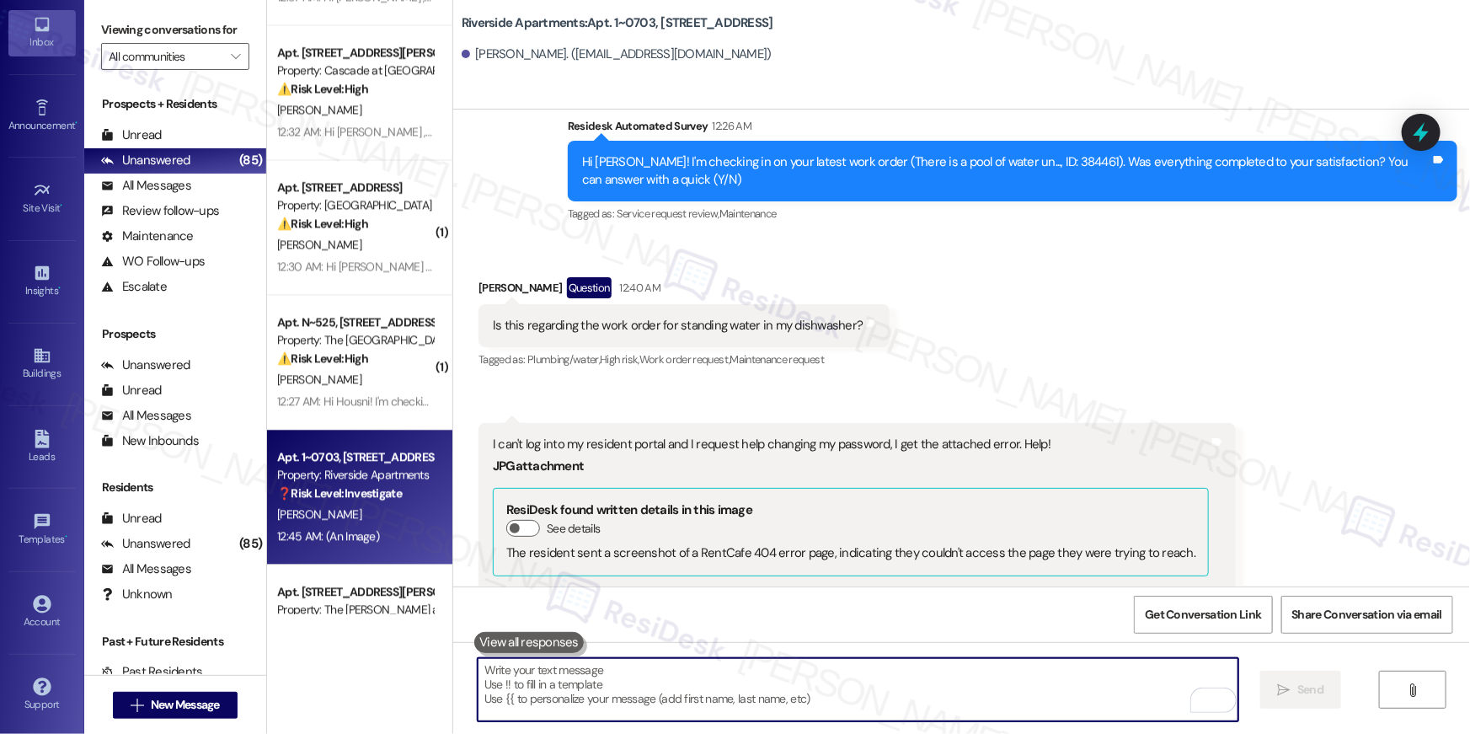
click at [996, 700] on textarea "To enrich screen reader interactions, please activate Accessibility in Grammarl…" at bounding box center [858, 689] width 761 height 63
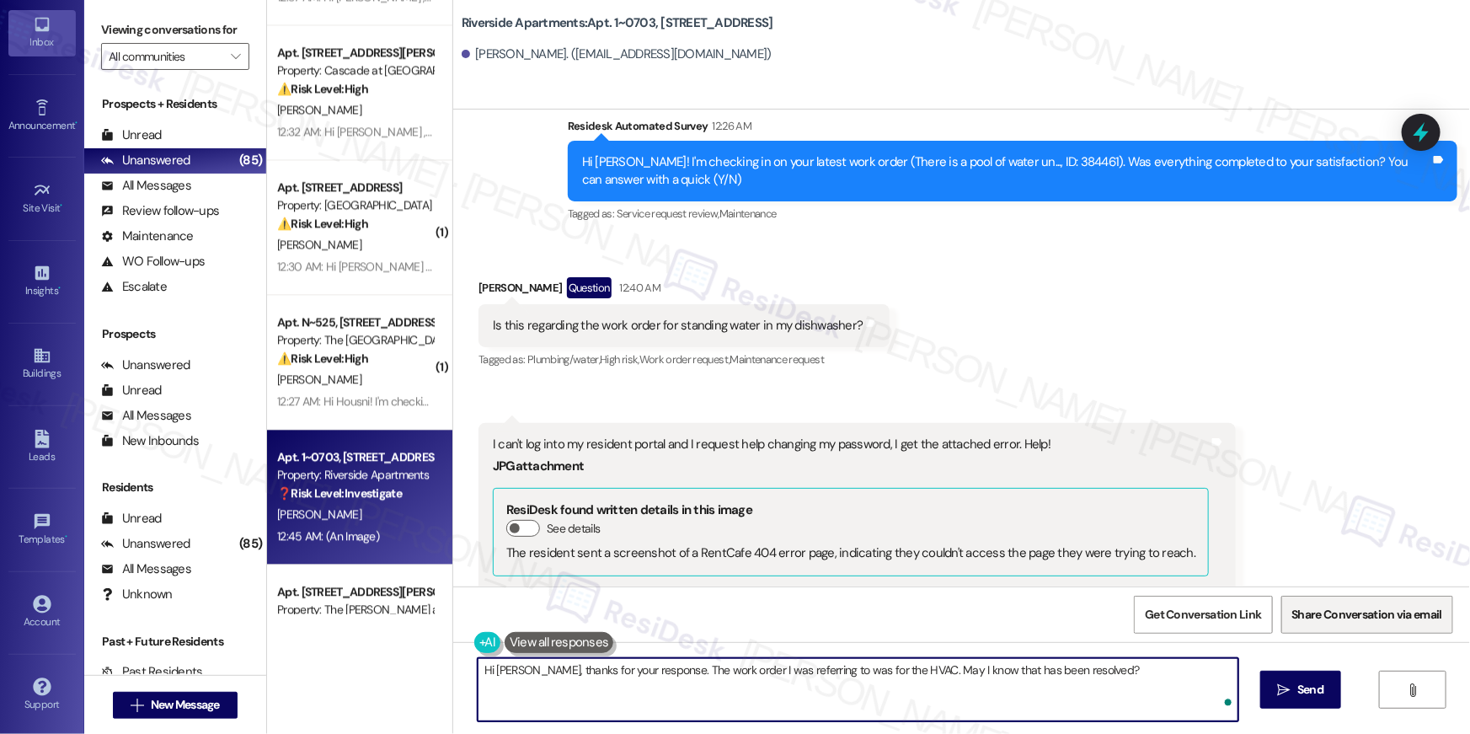
type textarea "Hi Janice, thanks for your response. The work order I was referring to was for …"
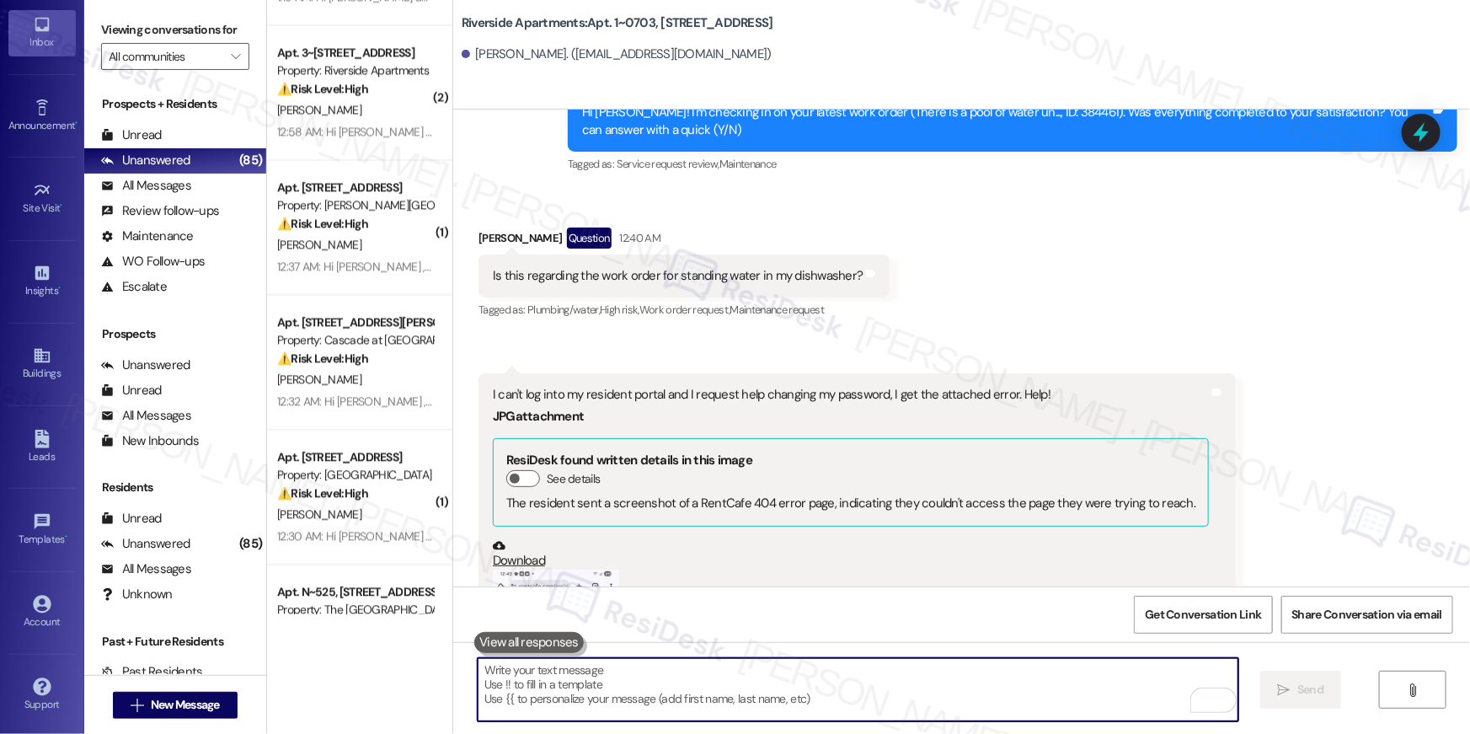
scroll to position [2334, 0]
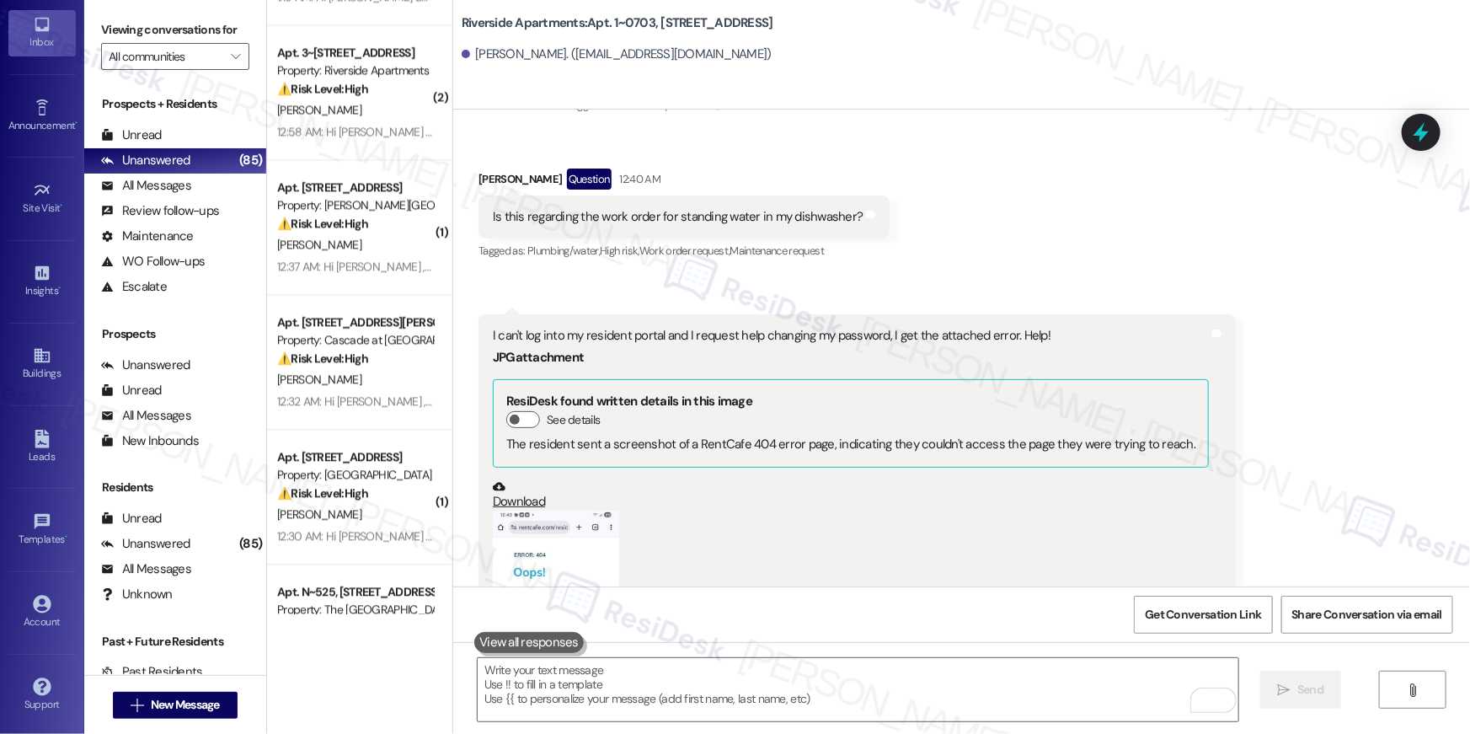
drag, startPoint x: 483, startPoint y: 198, endPoint x: 830, endPoint y: 200, distance: 347.0
click at [833, 208] on div "Is this regarding the work order for standing water in my dishwasher?" at bounding box center [678, 217] width 370 height 18
drag, startPoint x: 830, startPoint y: 199, endPoint x: 503, endPoint y: 202, distance: 326.8
click at [503, 208] on div "Is this regarding the work order for standing water in my dishwasher?" at bounding box center [678, 217] width 370 height 18
drag, startPoint x: 1208, startPoint y: 194, endPoint x: 1126, endPoint y: 328, distance: 157.6
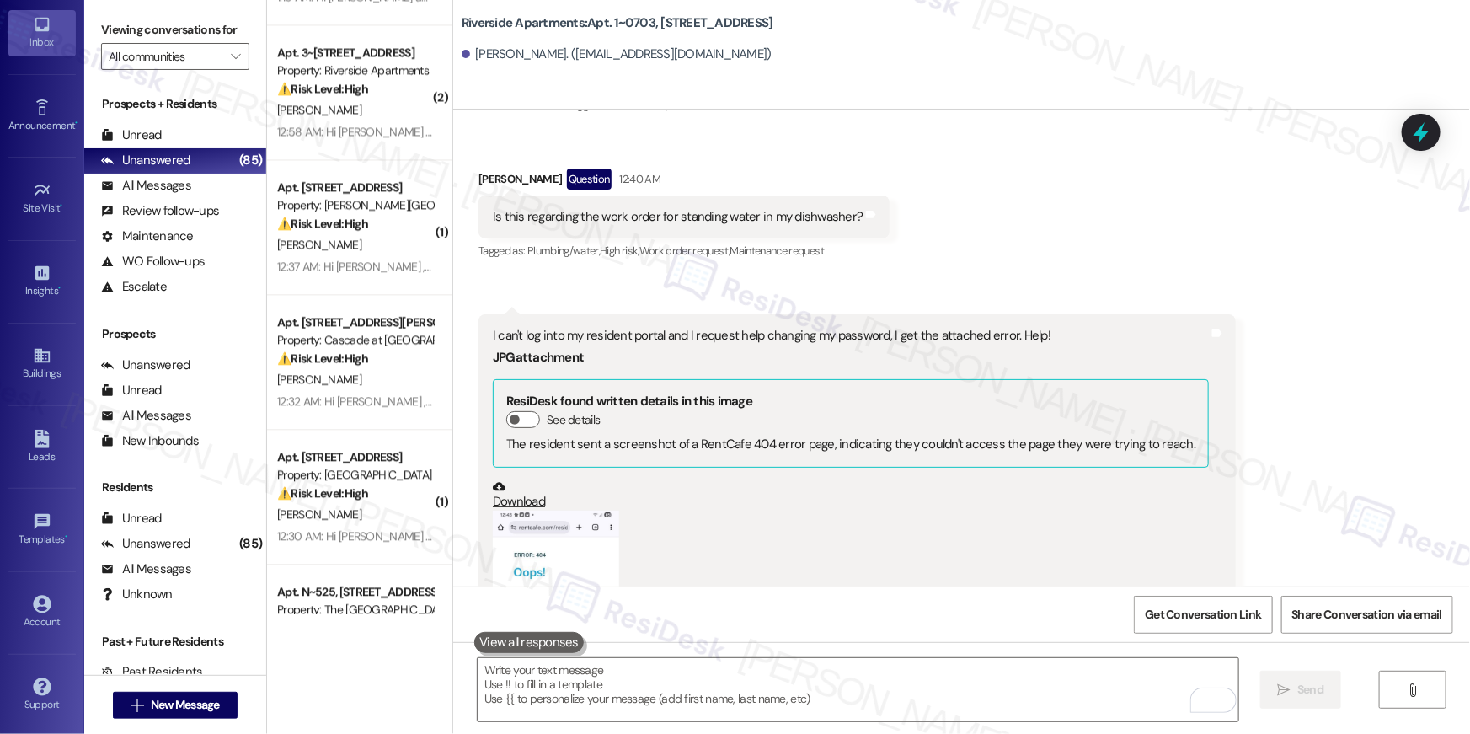
click at [1208, 194] on div "Received via SMS Janice Hoffman Question 12:40 AM Is this regarding the work or…" at bounding box center [961, 523] width 1017 height 785
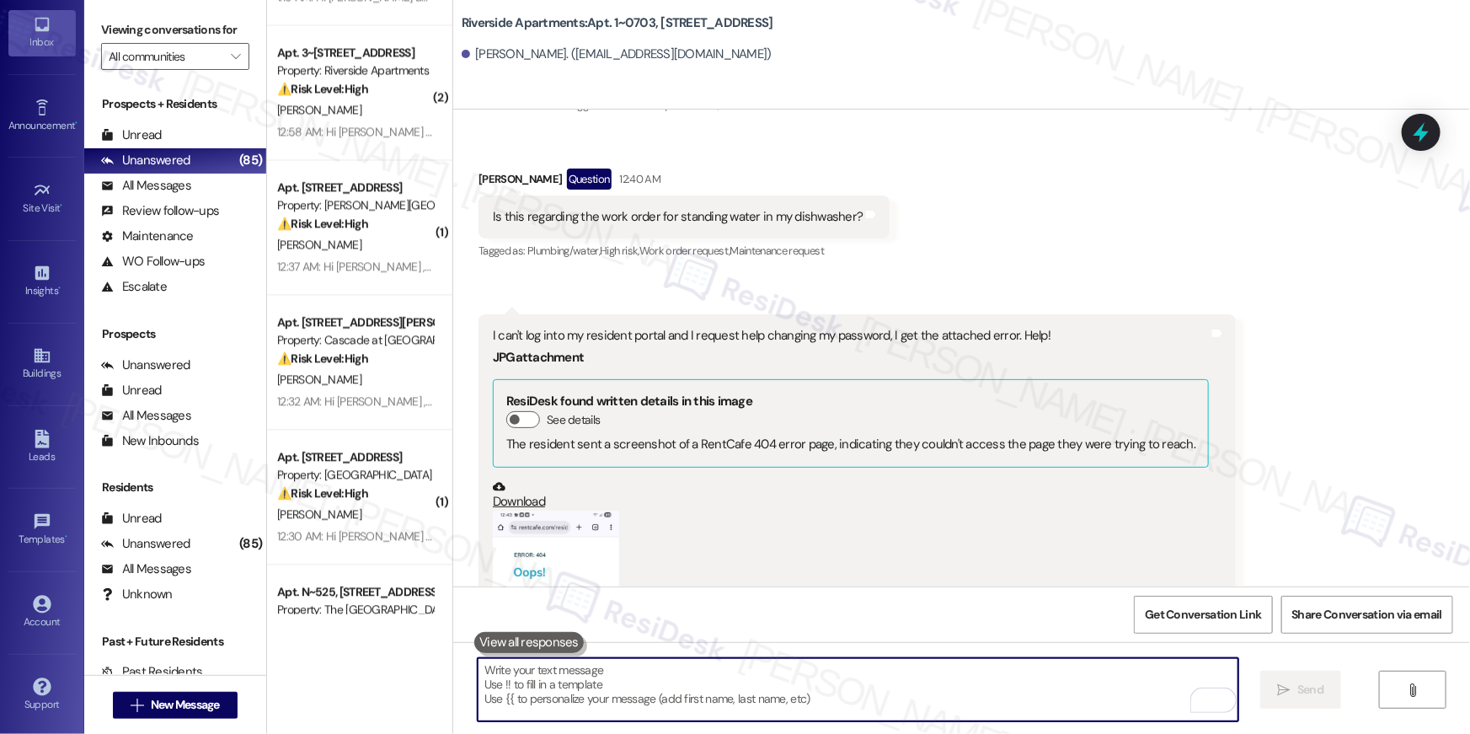
click at [710, 701] on textarea "To enrich screen reader interactions, please activate Accessibility in Grammarl…" at bounding box center [858, 689] width 761 height 63
click at [718, 684] on textarea "To enrich screen reader interactions, please activate Accessibility in Grammarl…" at bounding box center [858, 689] width 761 height 63
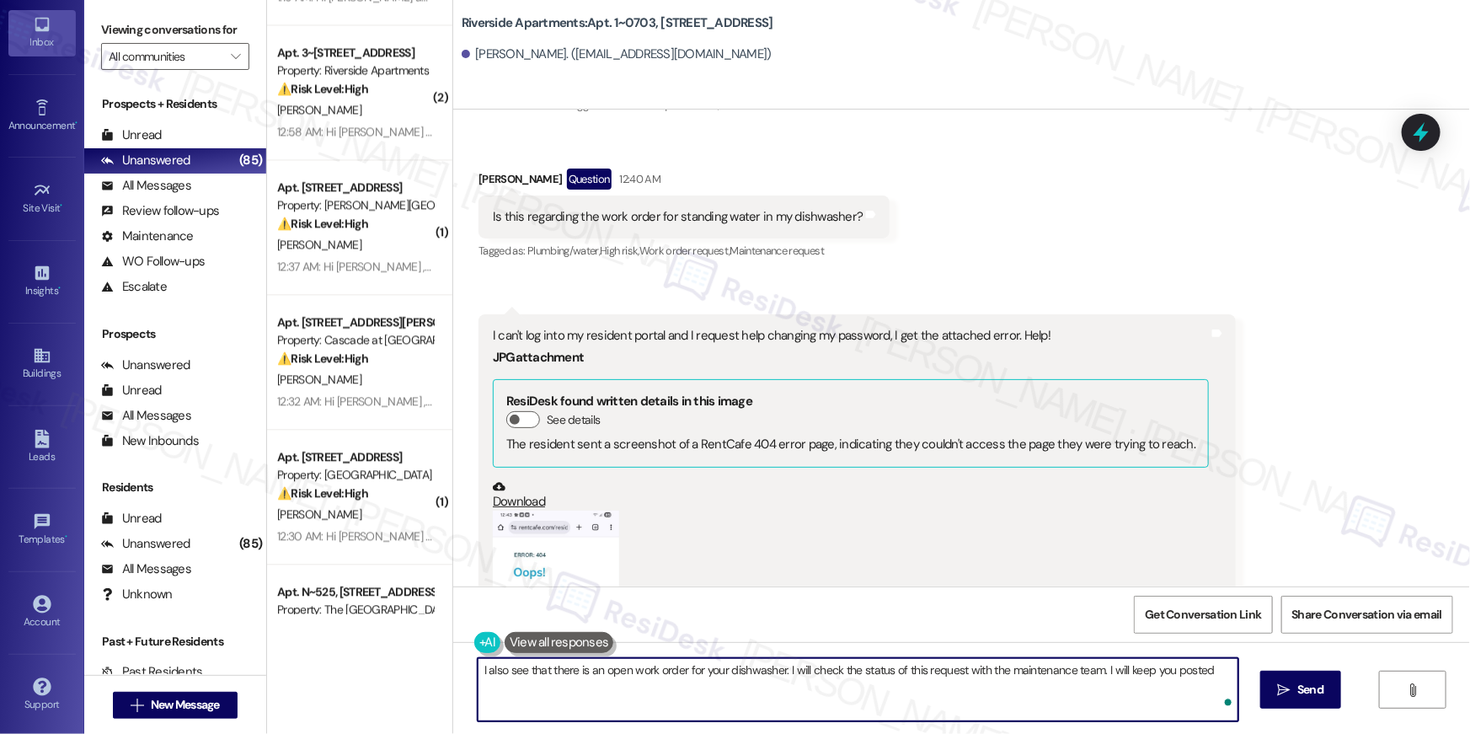
type textarea "I also see that there is an open work order for your dishwasher. I will check t…"
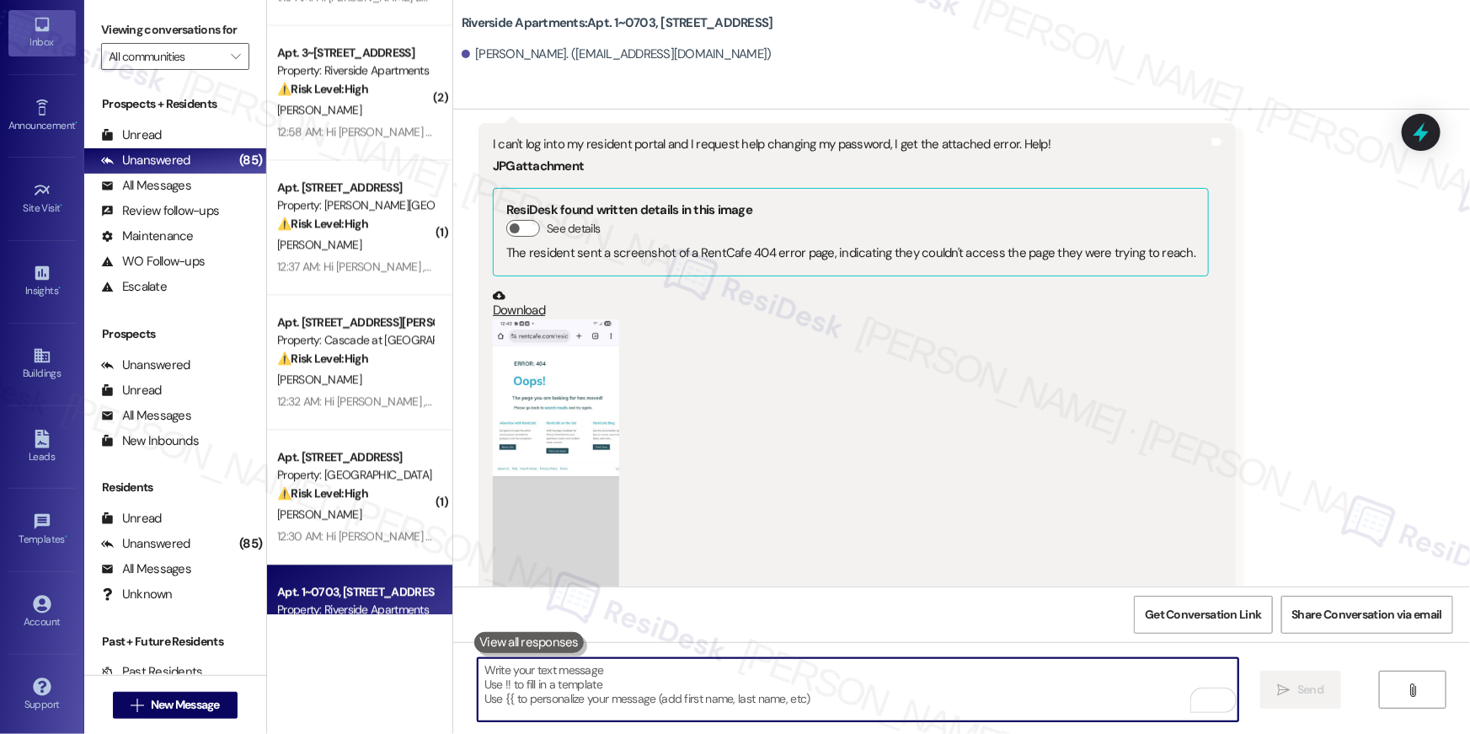
scroll to position [2530, 0]
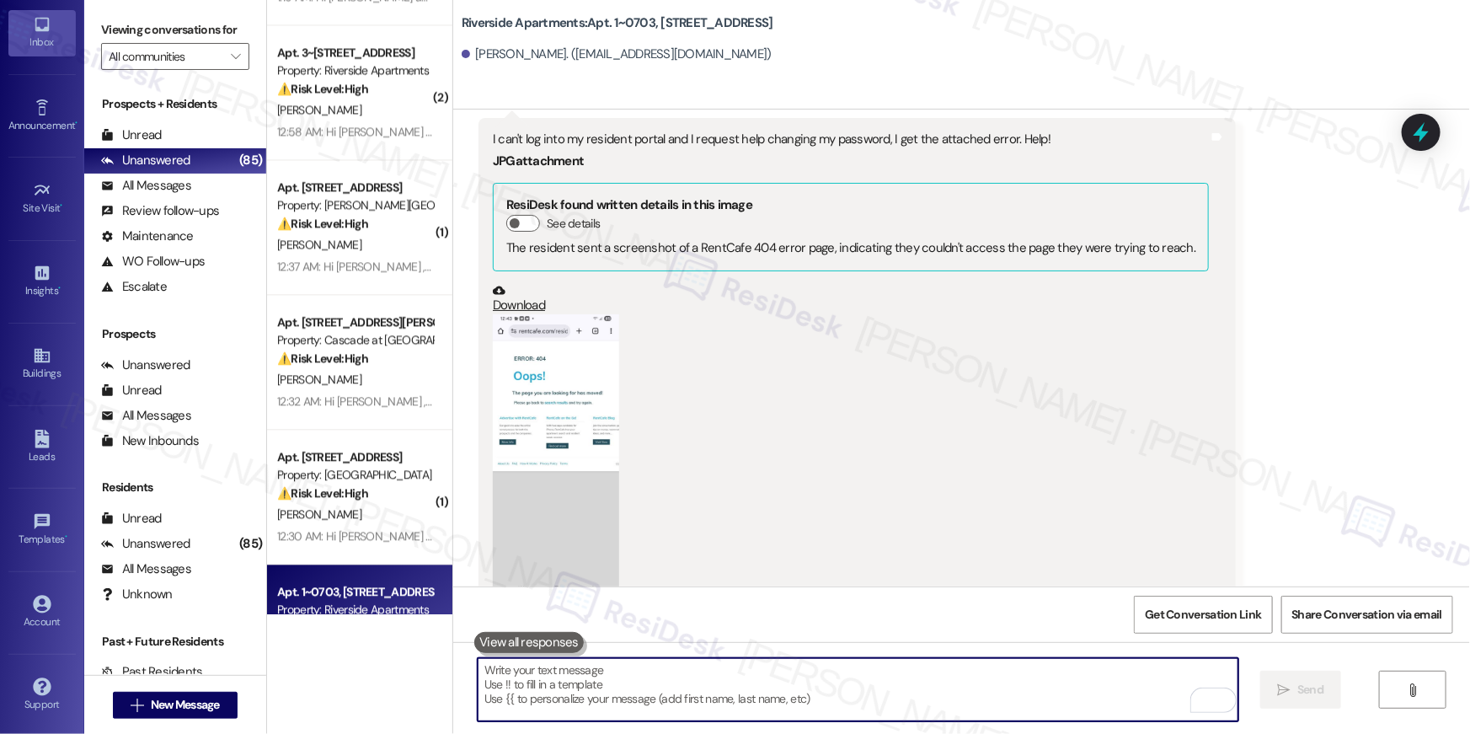
click at [536, 361] on button "Zoom image" at bounding box center [556, 455] width 126 height 282
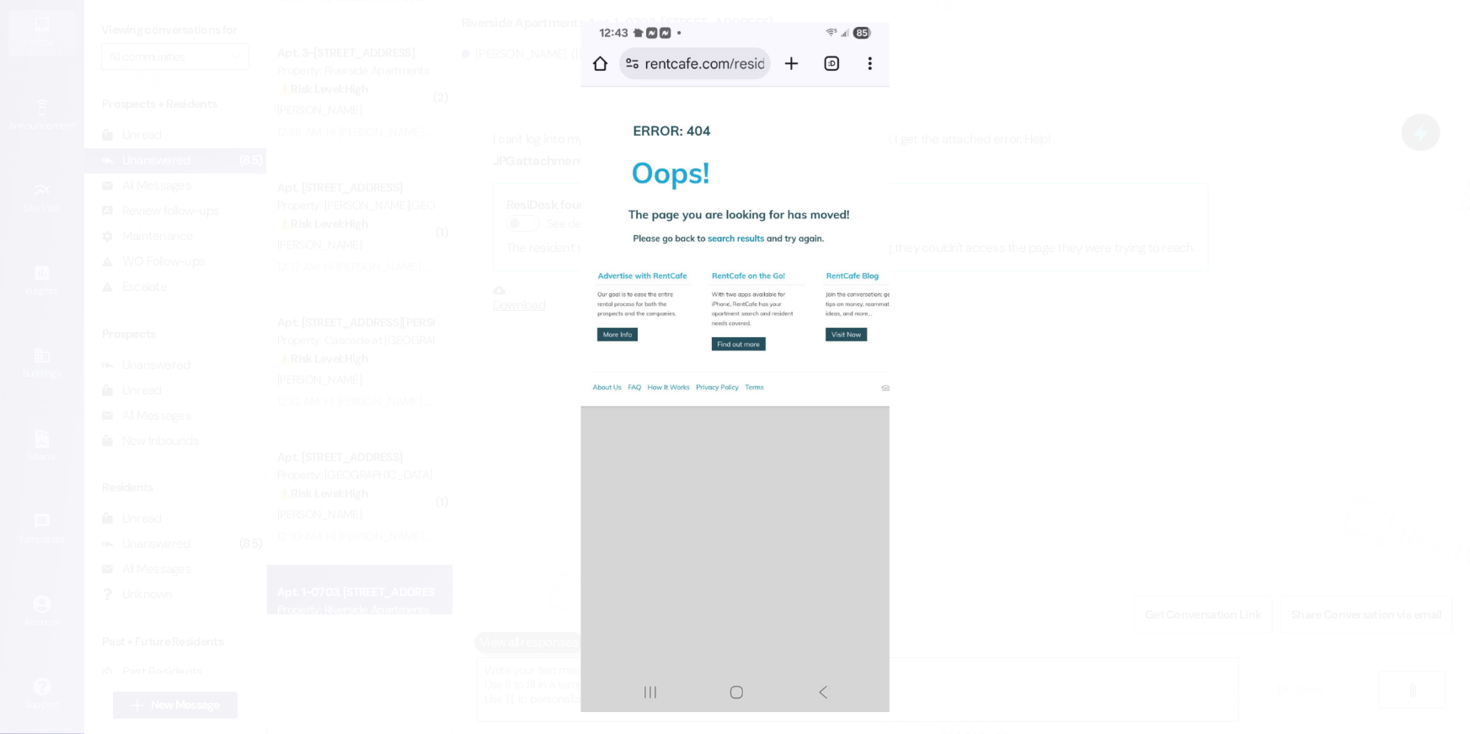
click at [1239, 287] on button "Unzoom image" at bounding box center [735, 367] width 1470 height 734
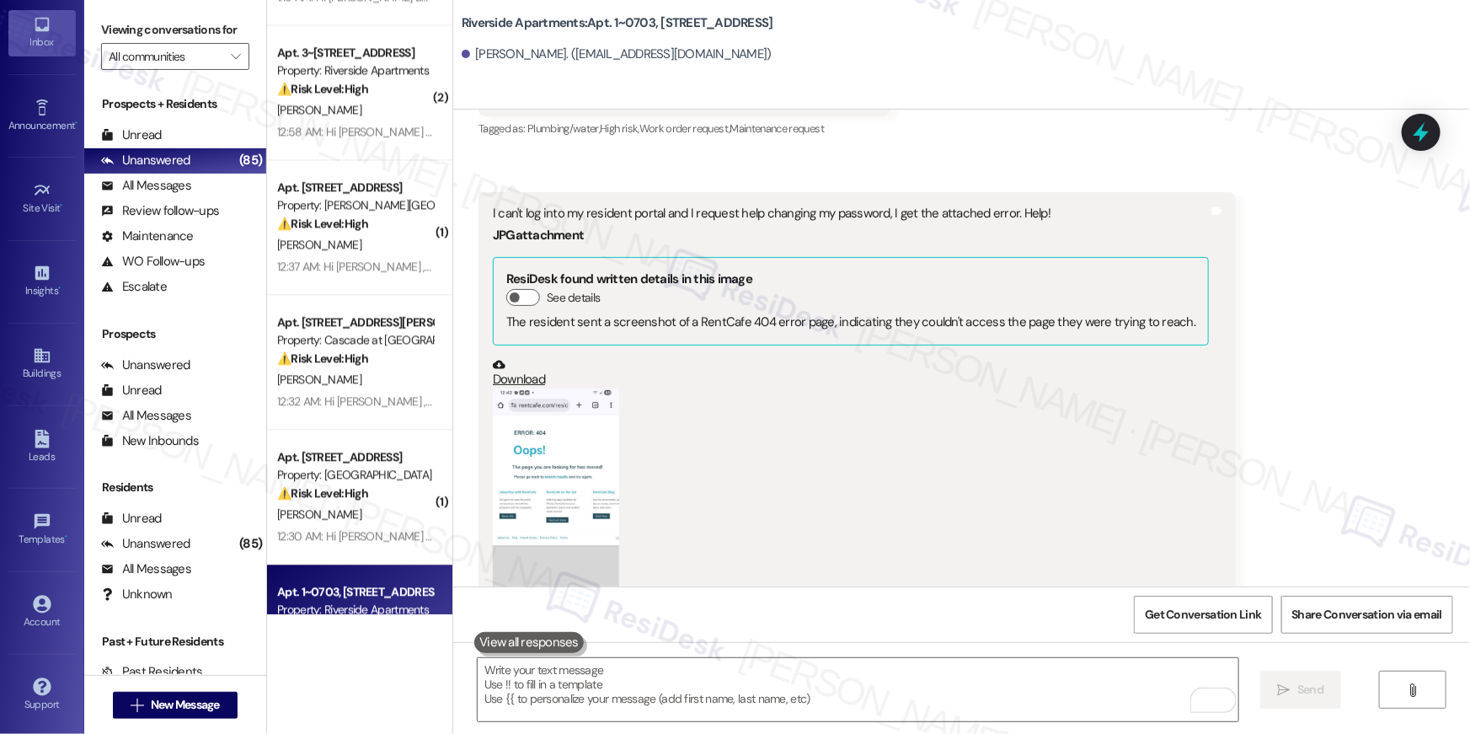
scroll to position [2434, 0]
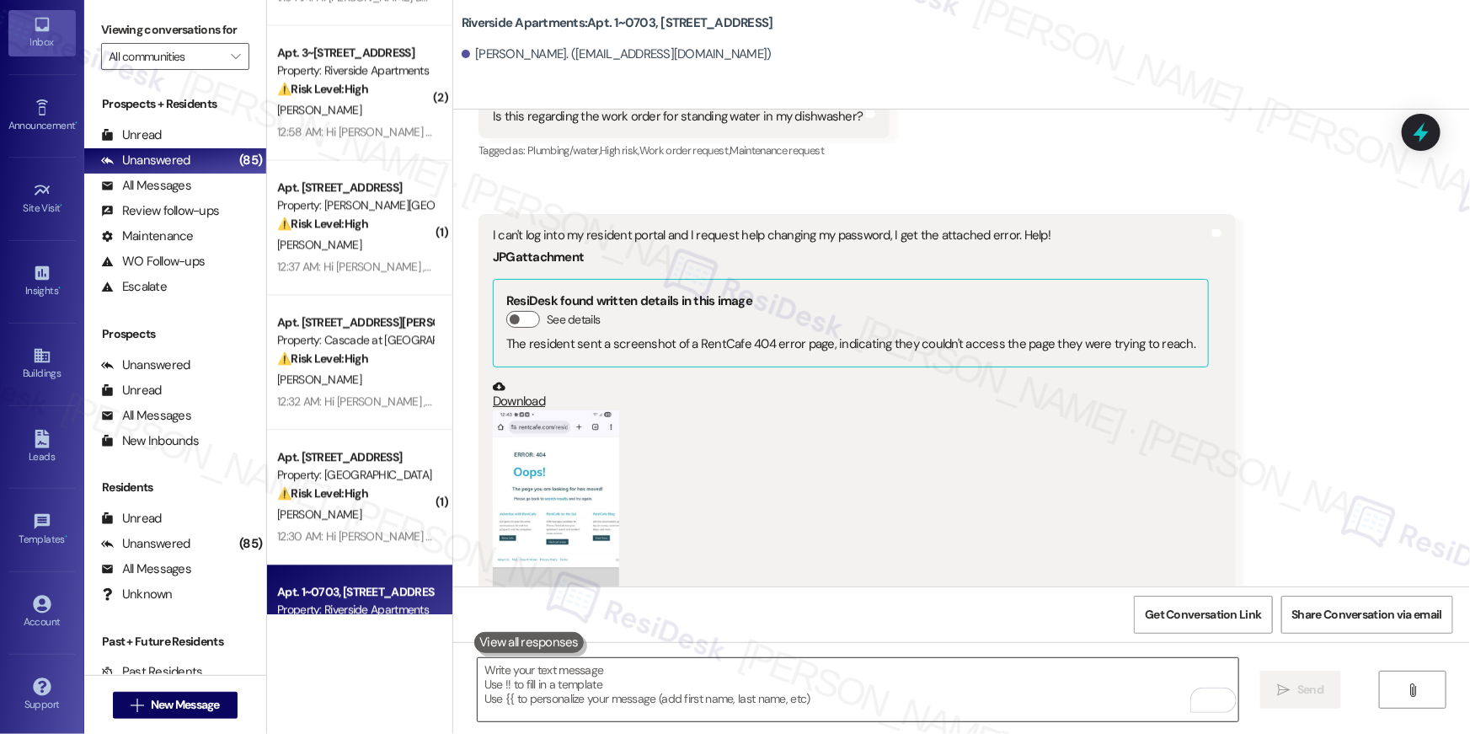
click at [937, 685] on textarea "To enrich screen reader interactions, please activate Accessibility in Grammarl…" at bounding box center [858, 689] width 761 height 63
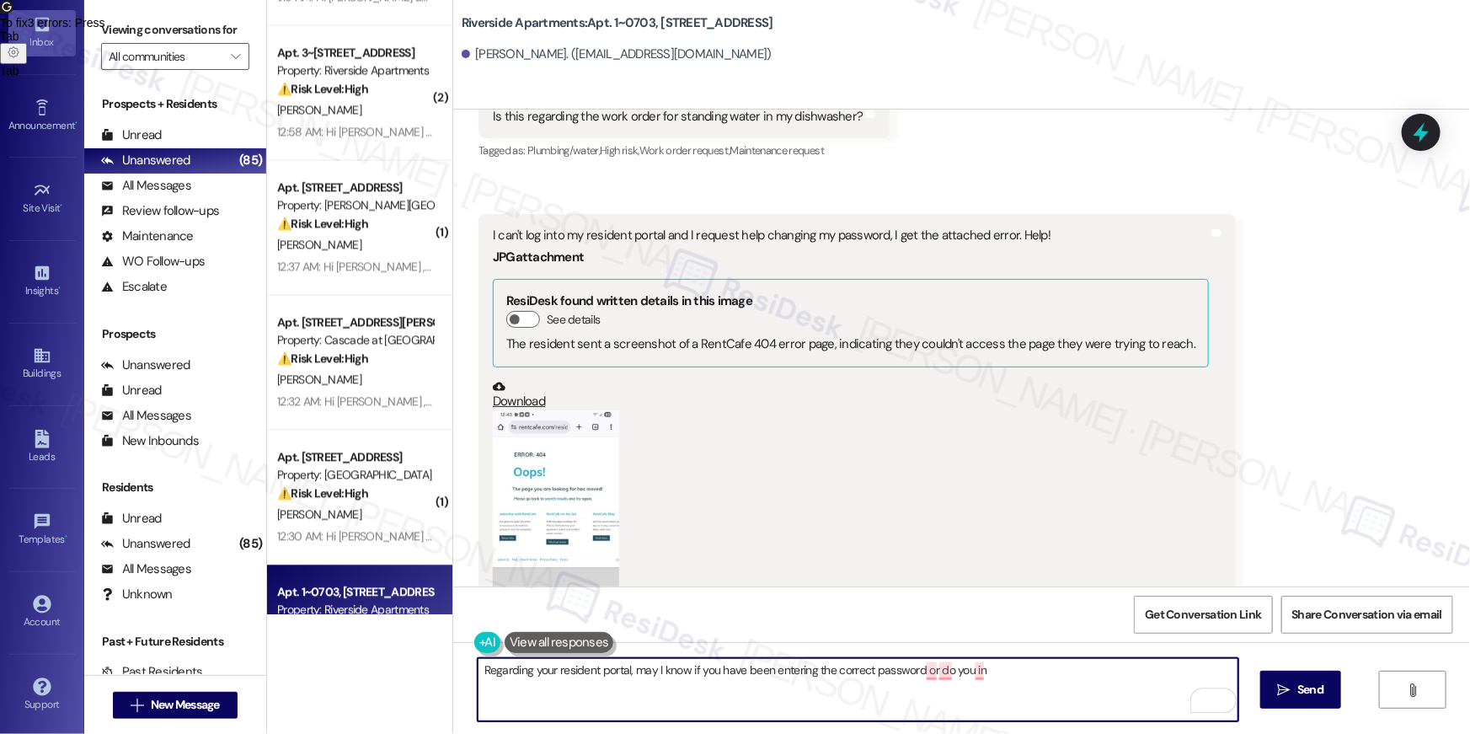
click at [630, 672] on textarea "Regarding your resident portal, may I know if you have been entering the correc…" at bounding box center [858, 689] width 761 height 63
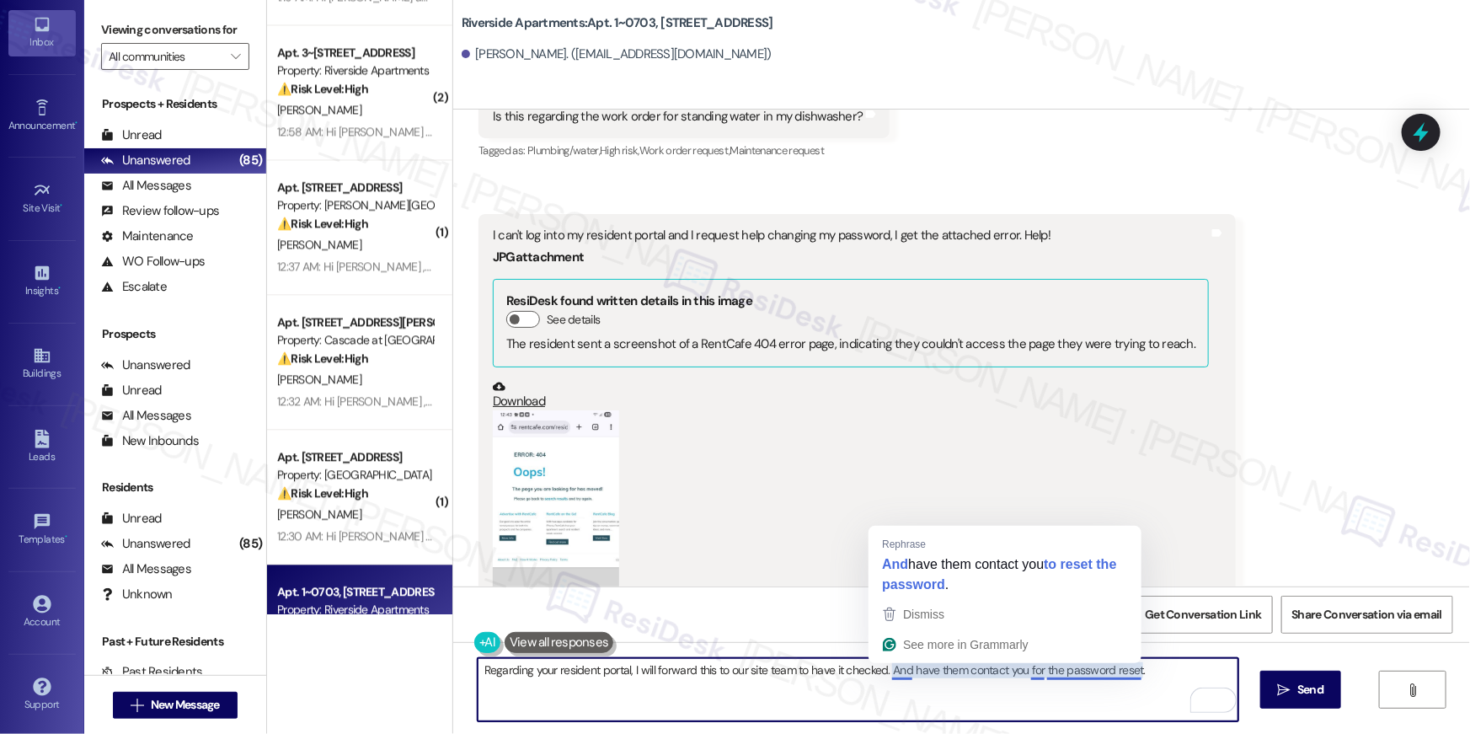
click at [888, 668] on textarea "Regarding your resident portal, I will forward this to our site team to have it…" at bounding box center [858, 689] width 761 height 63
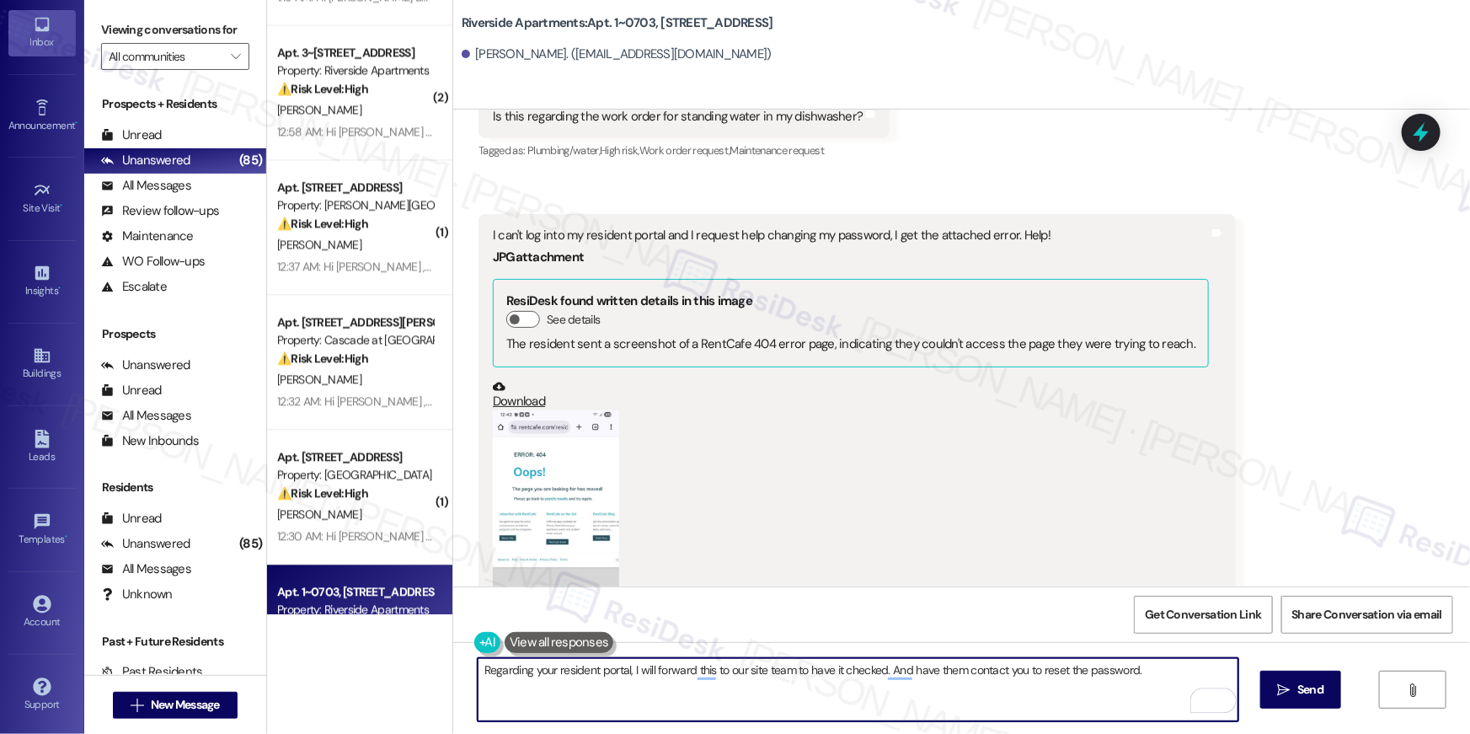
click at [880, 670] on textarea "Regarding your resident portal, I will forward this to our site team to have it…" at bounding box center [858, 689] width 761 height 63
click at [1166, 665] on textarea "Regarding your resident portal, I will forward this to our site team to have it…" at bounding box center [858, 689] width 761 height 63
click at [1111, 702] on textarea "Regarding your resident portal, I will forward this to our site team to have it…" at bounding box center [858, 689] width 761 height 63
type textarea "Regarding your resident portal, I will forward this to our site team to have it…"
click at [1316, 694] on span "Send" at bounding box center [1310, 690] width 26 height 18
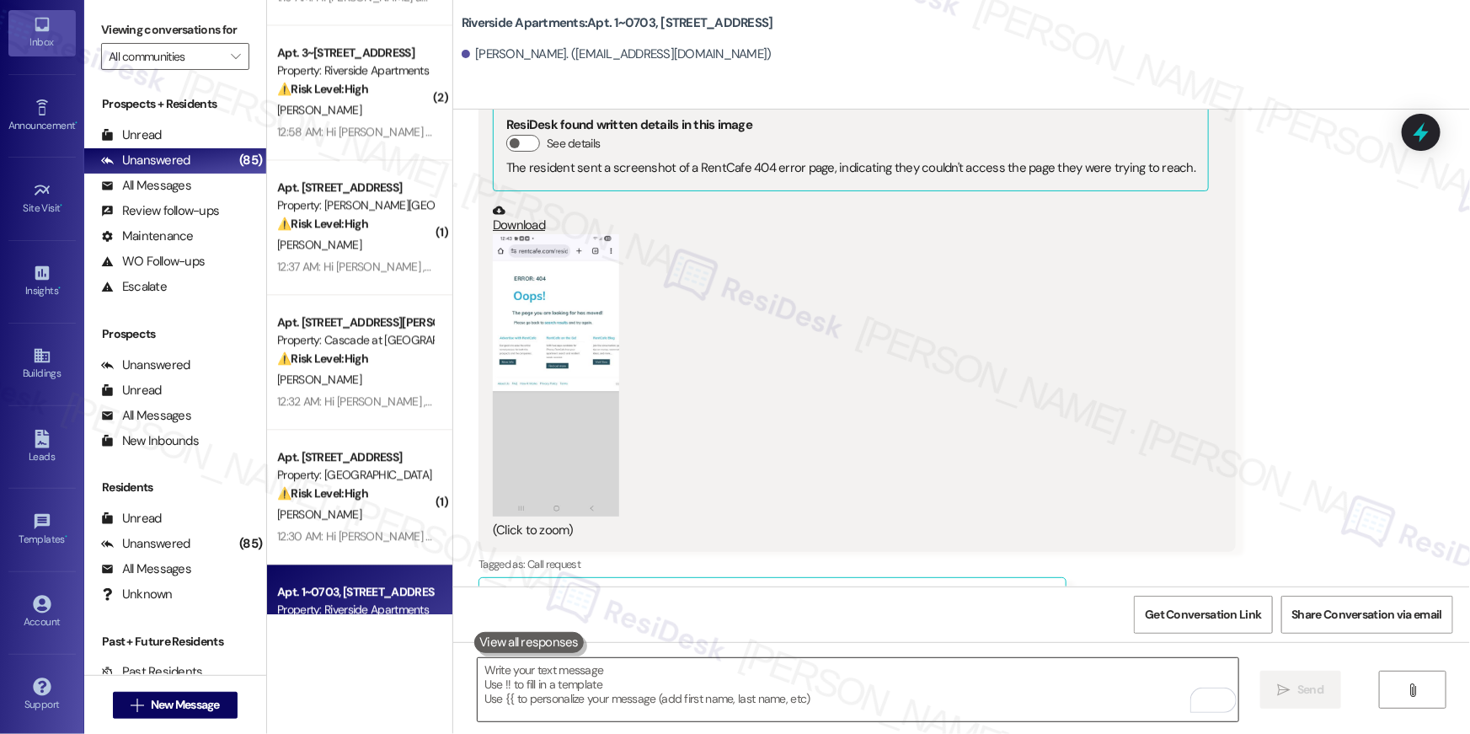
scroll to position [2644, 0]
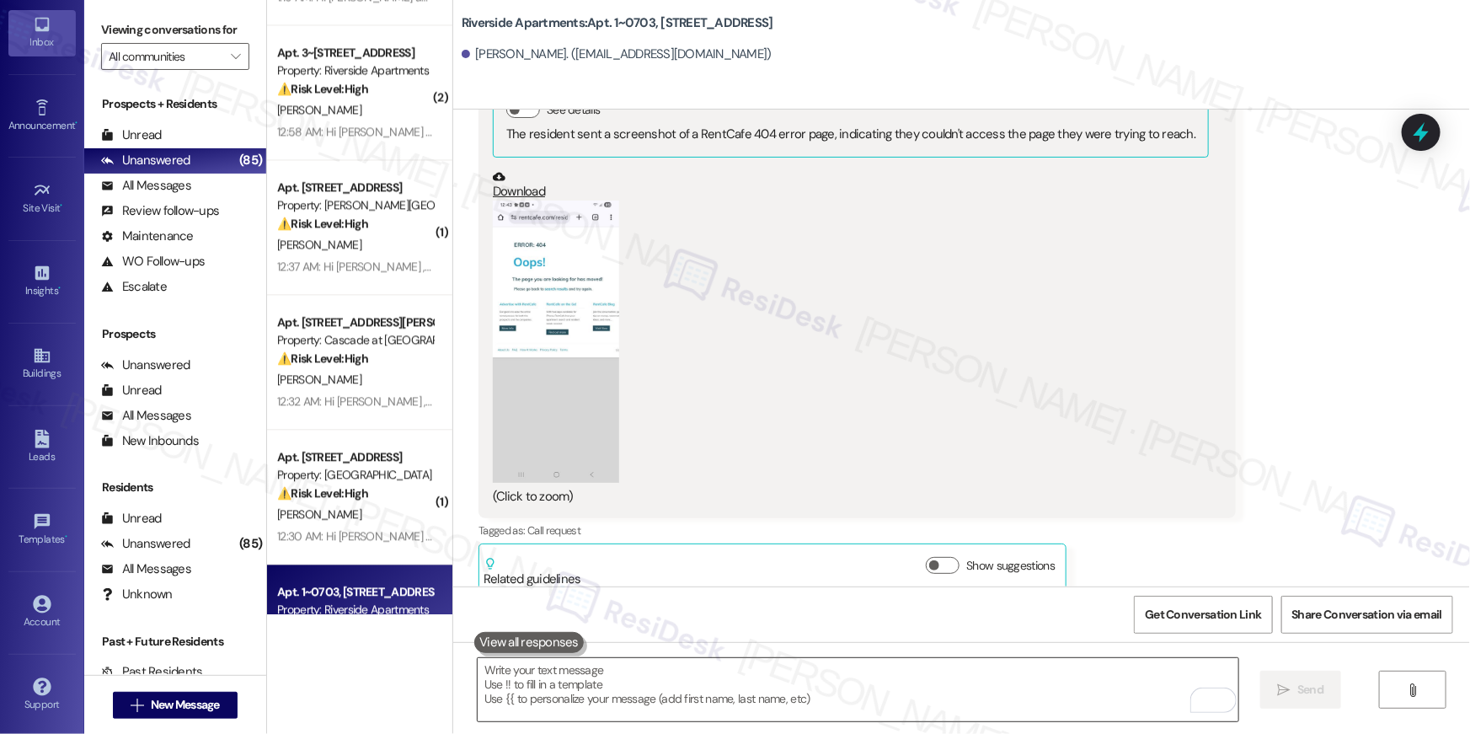
click at [884, 687] on textarea "To enrich screen reader interactions, please activate Accessibility in Grammarl…" at bounding box center [858, 689] width 761 height 63
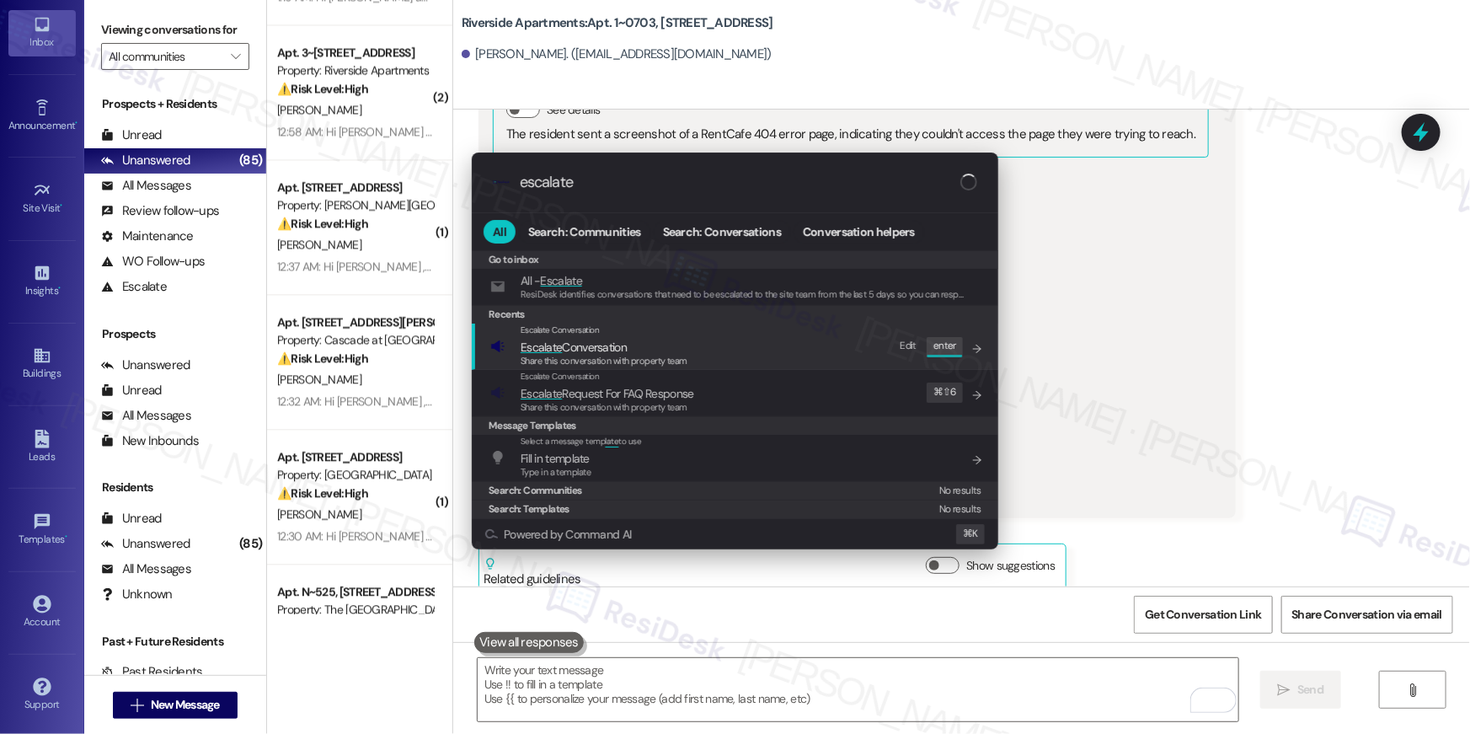
type input "escalate"
click at [571, 355] on span "Share this conversation with property team" at bounding box center [604, 361] width 167 height 12
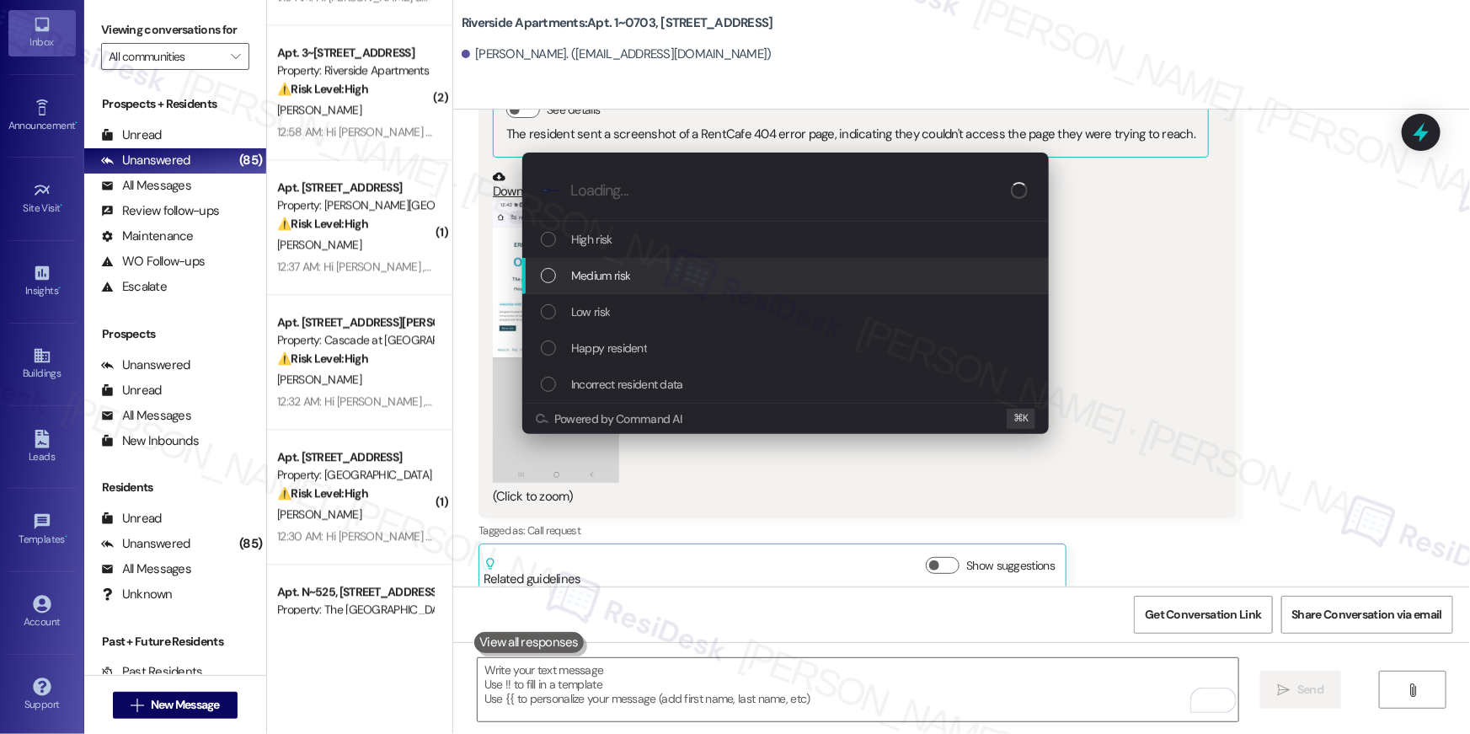
click at [623, 287] on div "Medium risk" at bounding box center [785, 276] width 526 height 36
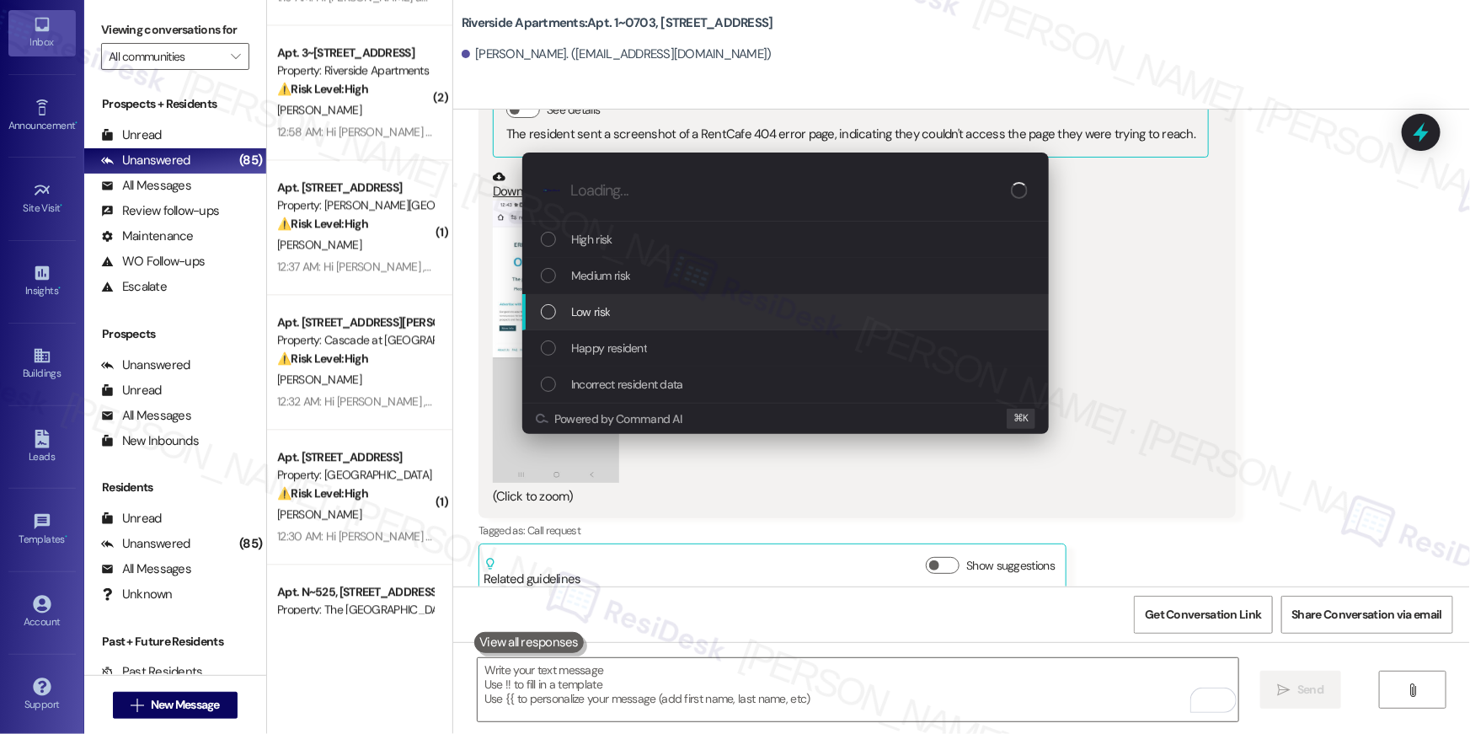
click at [608, 315] on span "Low risk" at bounding box center [590, 311] width 39 height 19
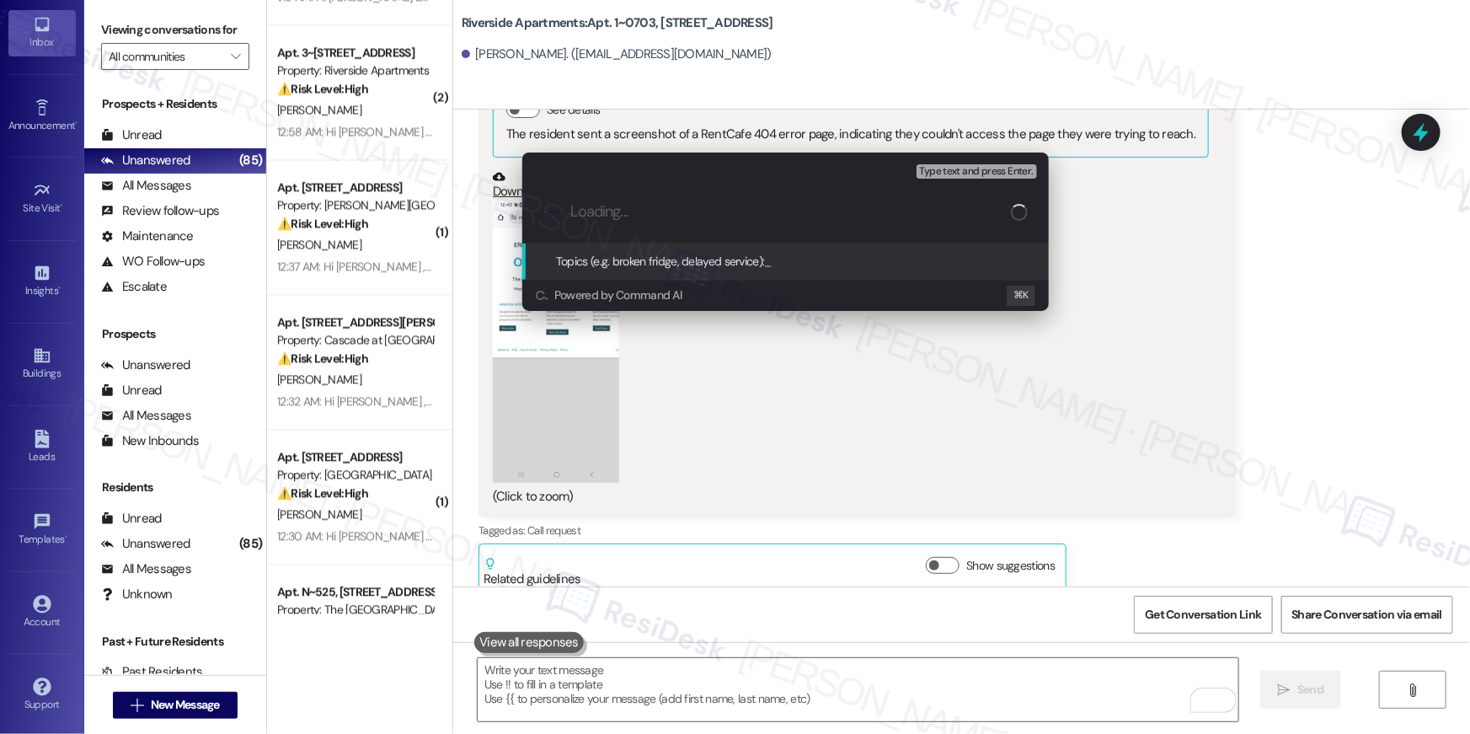
click at [667, 214] on input "Loading..." at bounding box center [790, 212] width 440 height 18
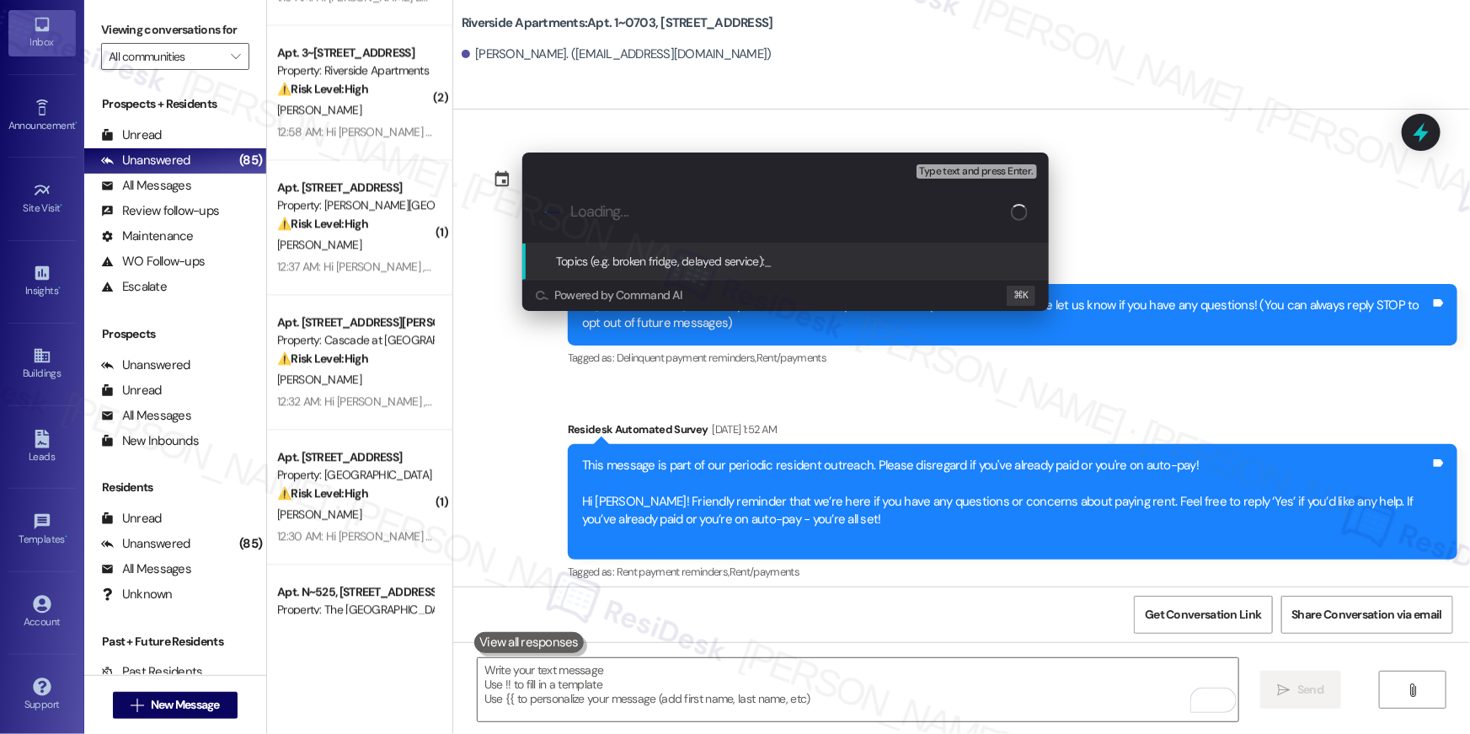
scroll to position [2644, 0]
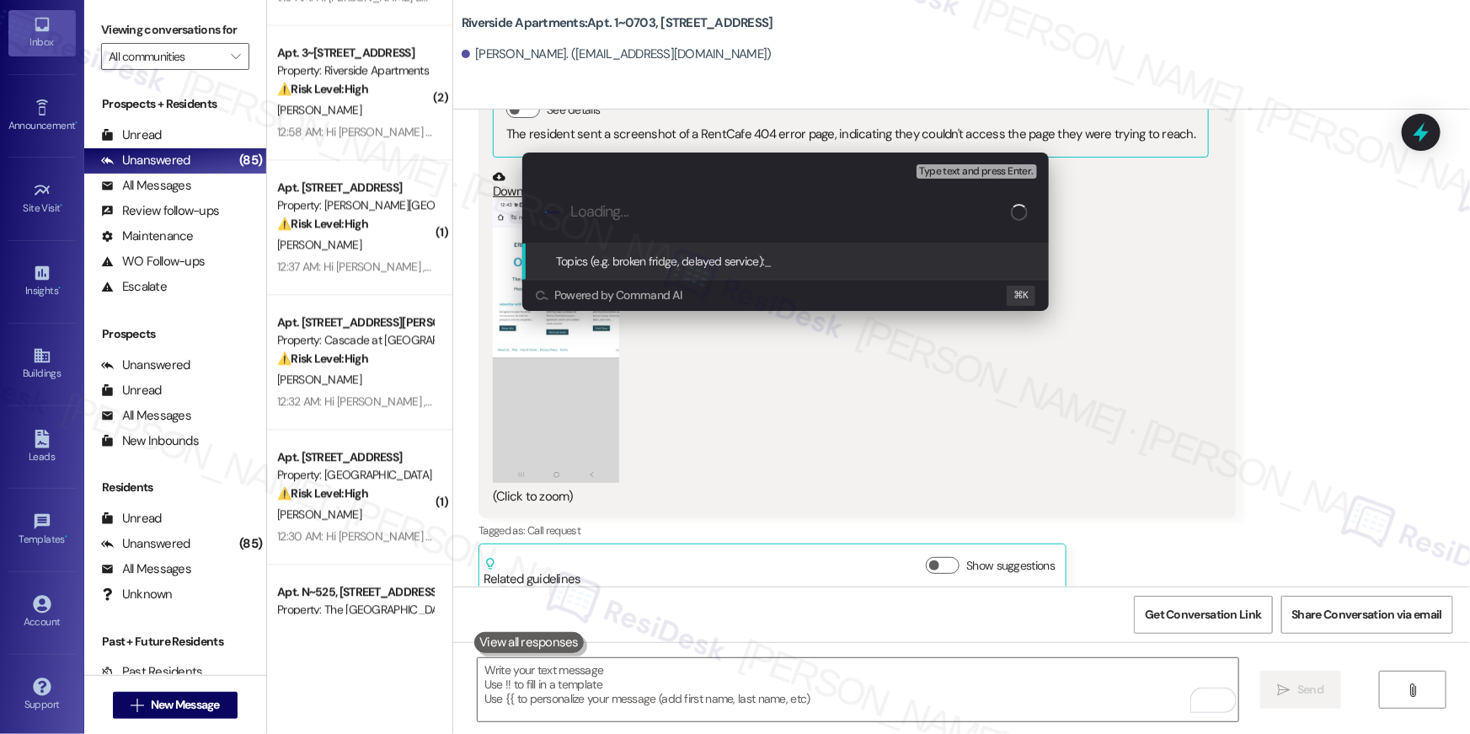
type input "W"
type input "Resident portal assistance - Unable to log in"
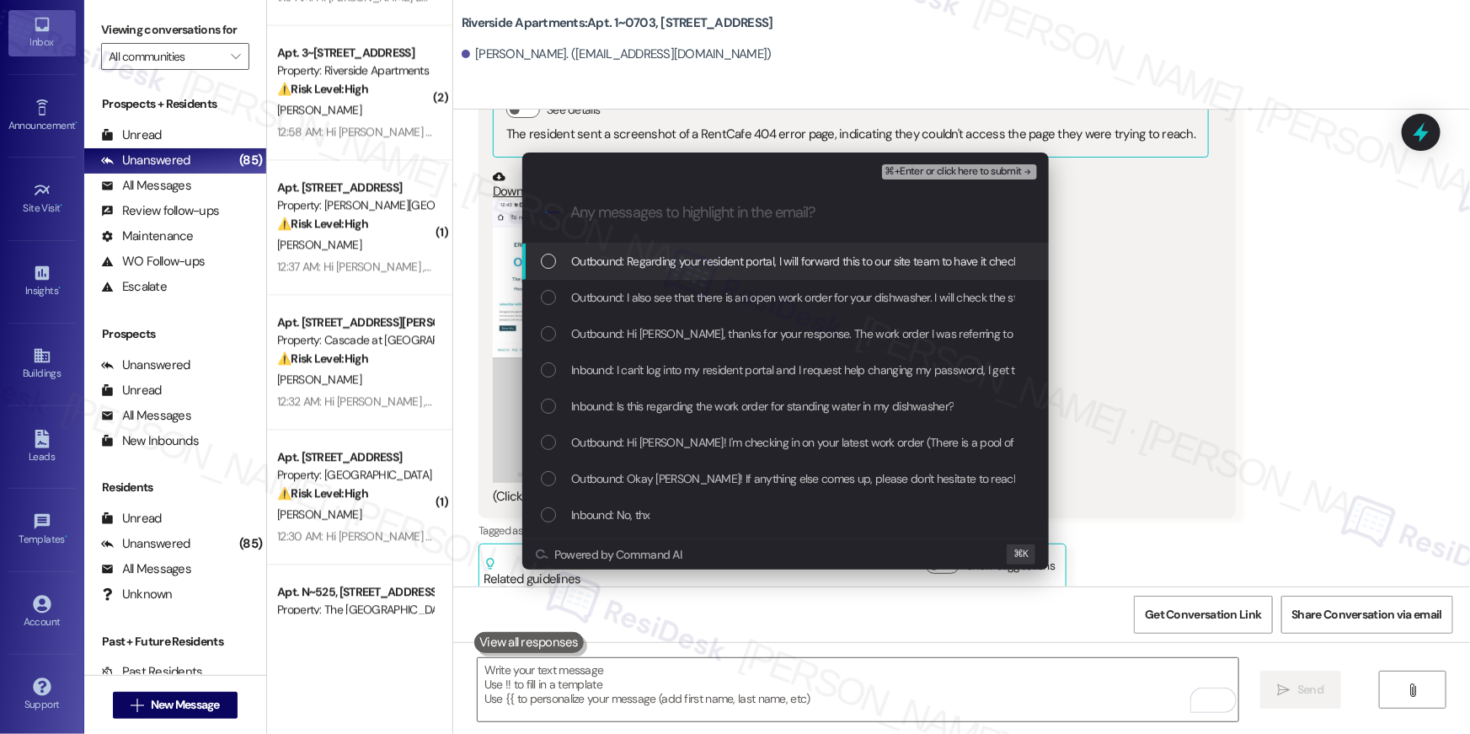
click at [549, 262] on div "List of options" at bounding box center [548, 261] width 15 height 15
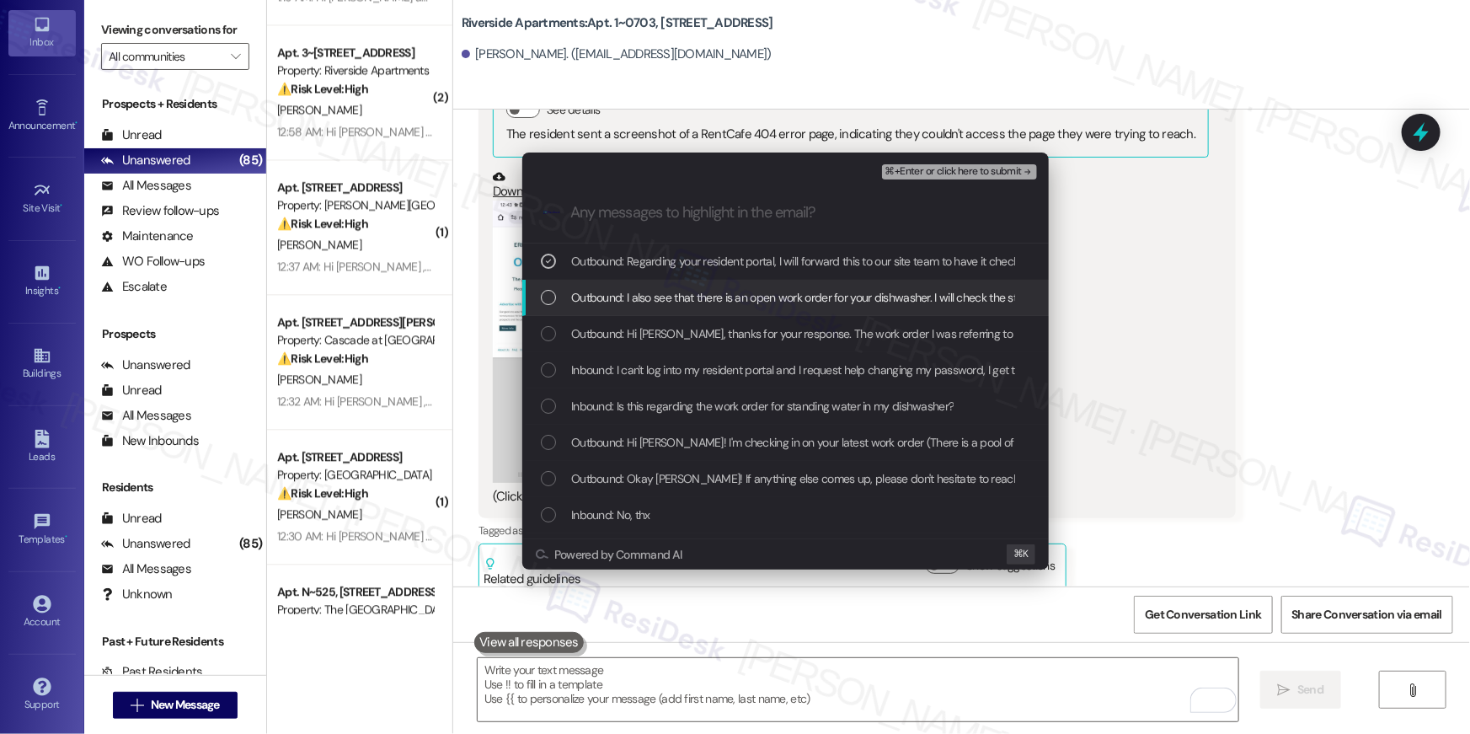
click at [547, 298] on div "List of options" at bounding box center [548, 297] width 15 height 15
click at [549, 302] on icon "List of options" at bounding box center [548, 297] width 12 height 12
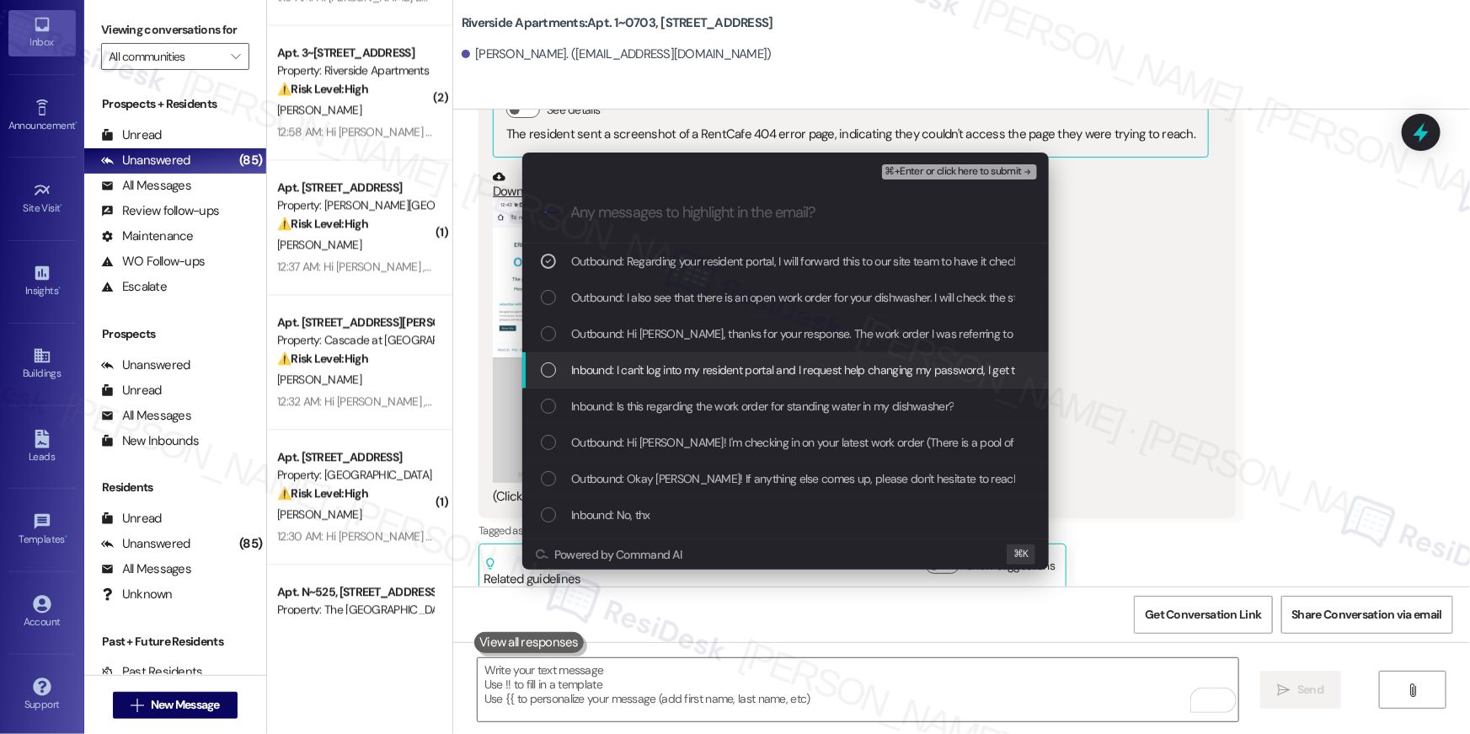
click at [549, 372] on div "List of options" at bounding box center [548, 369] width 15 height 15
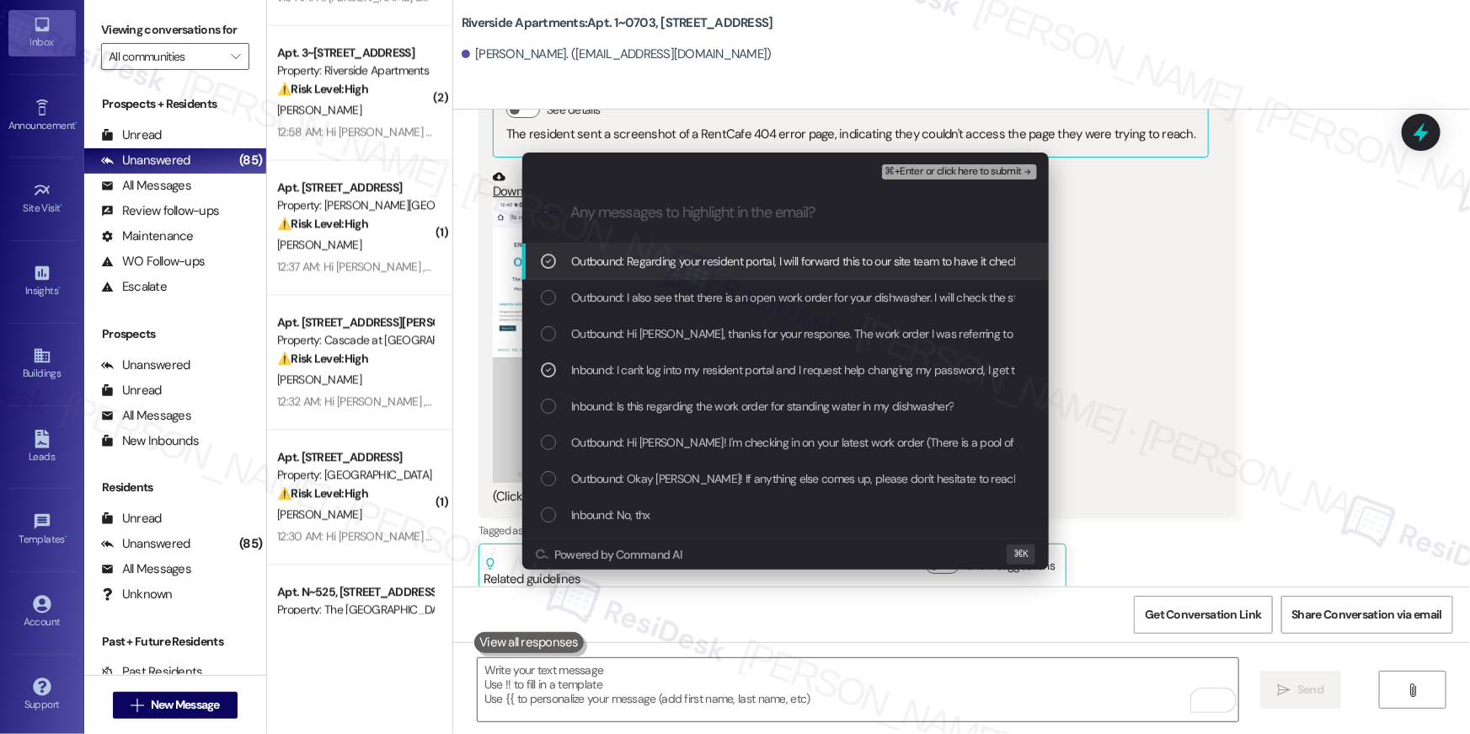
click at [937, 176] on span "⌘+Enter or click here to submit" at bounding box center [953, 172] width 136 height 12
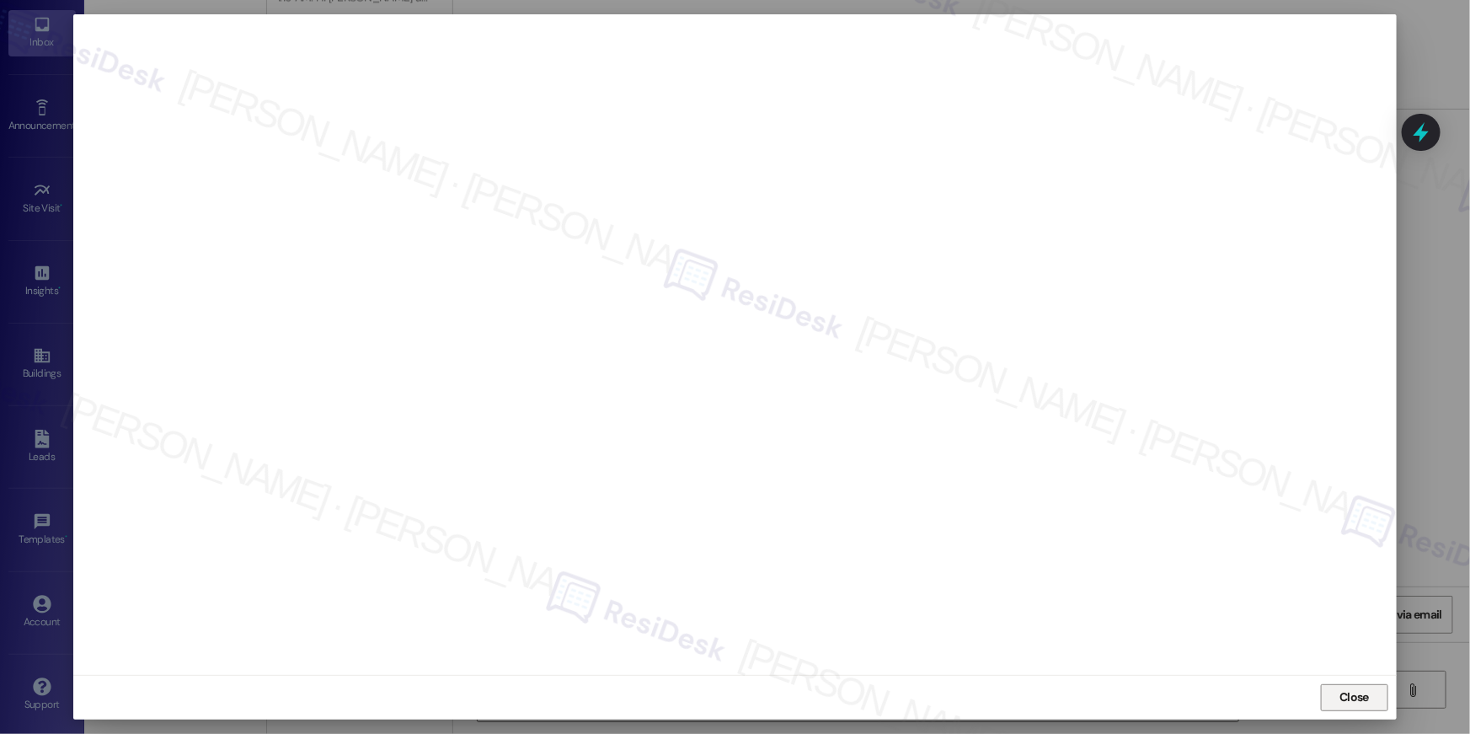
click at [1338, 691] on span "Close" at bounding box center [1354, 697] width 36 height 18
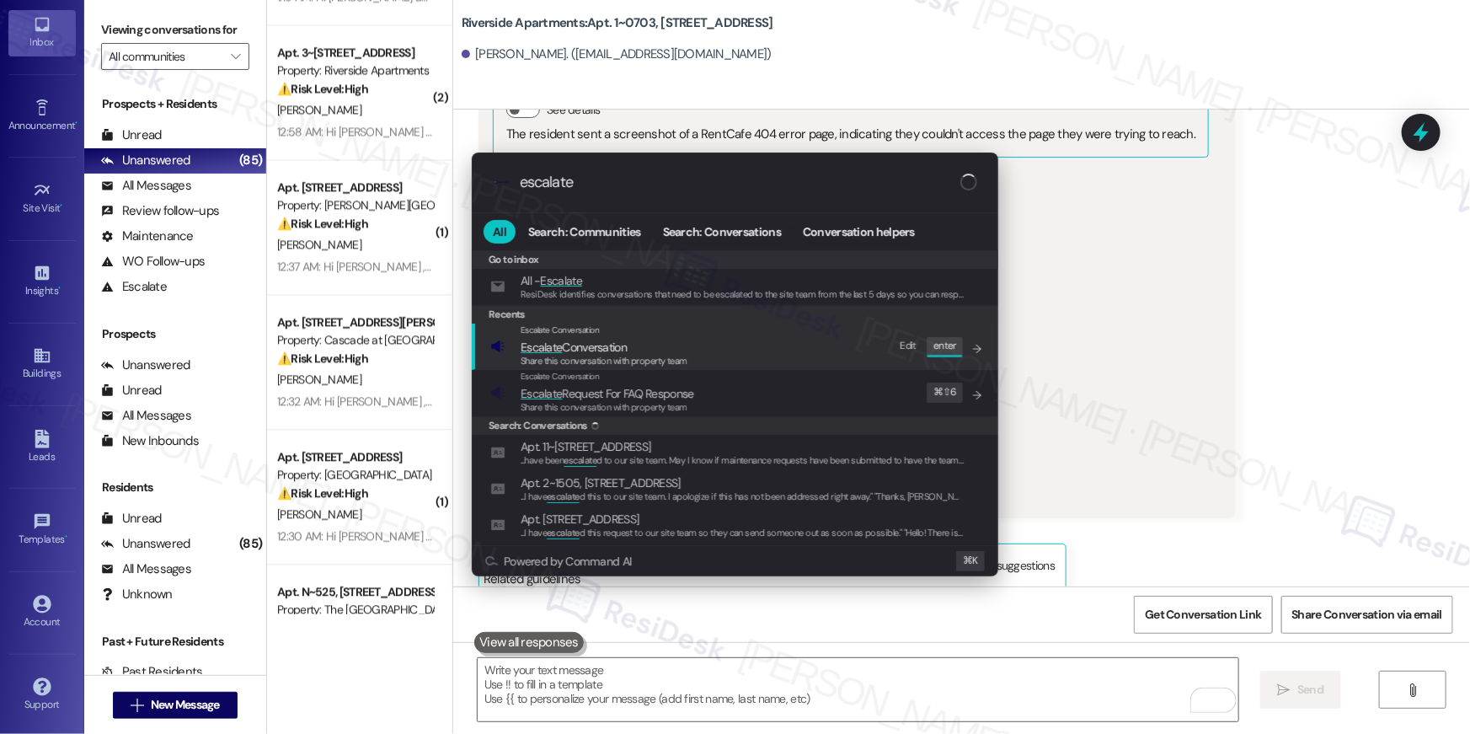
type input "escalate"
click at [577, 341] on span "Escalate Conversation" at bounding box center [574, 346] width 106 height 15
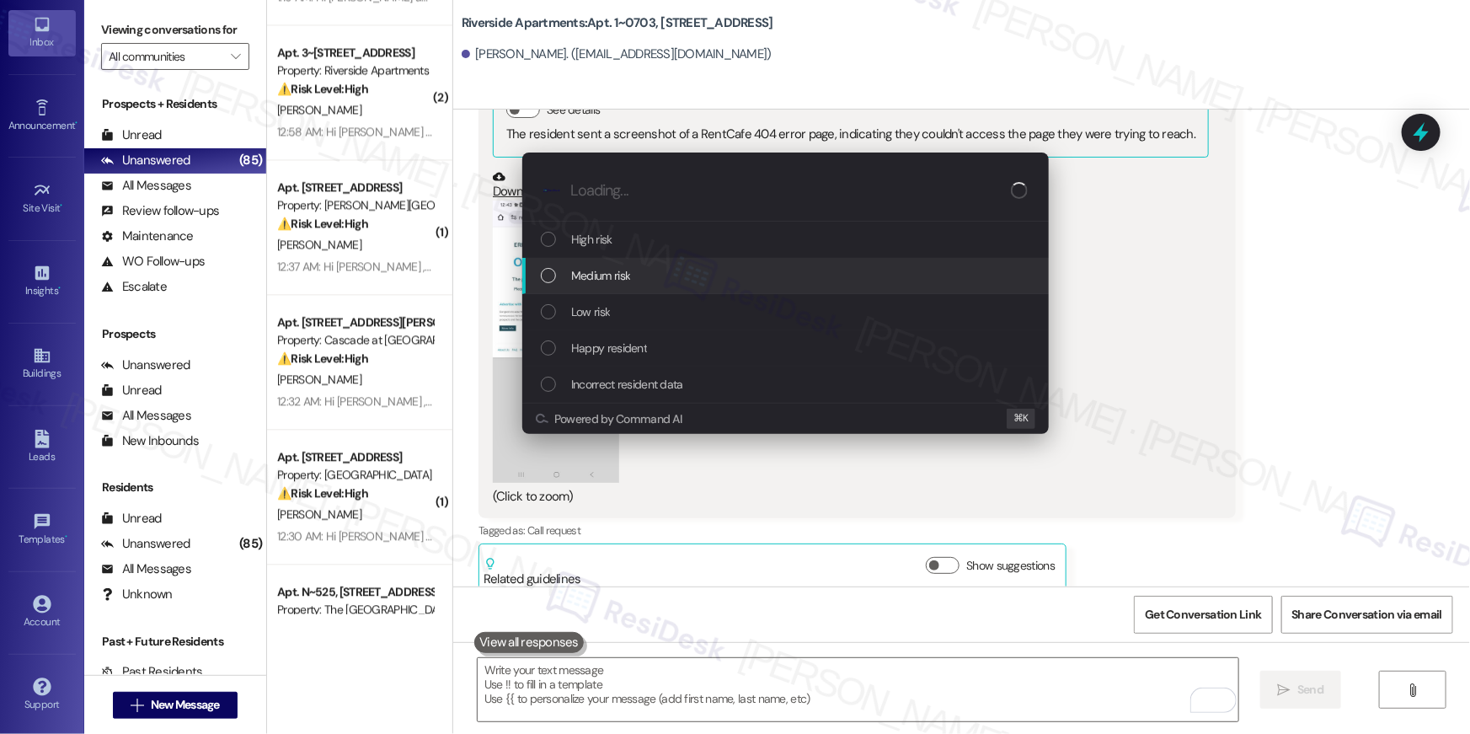
click at [582, 280] on span "Medium risk" at bounding box center [600, 275] width 59 height 19
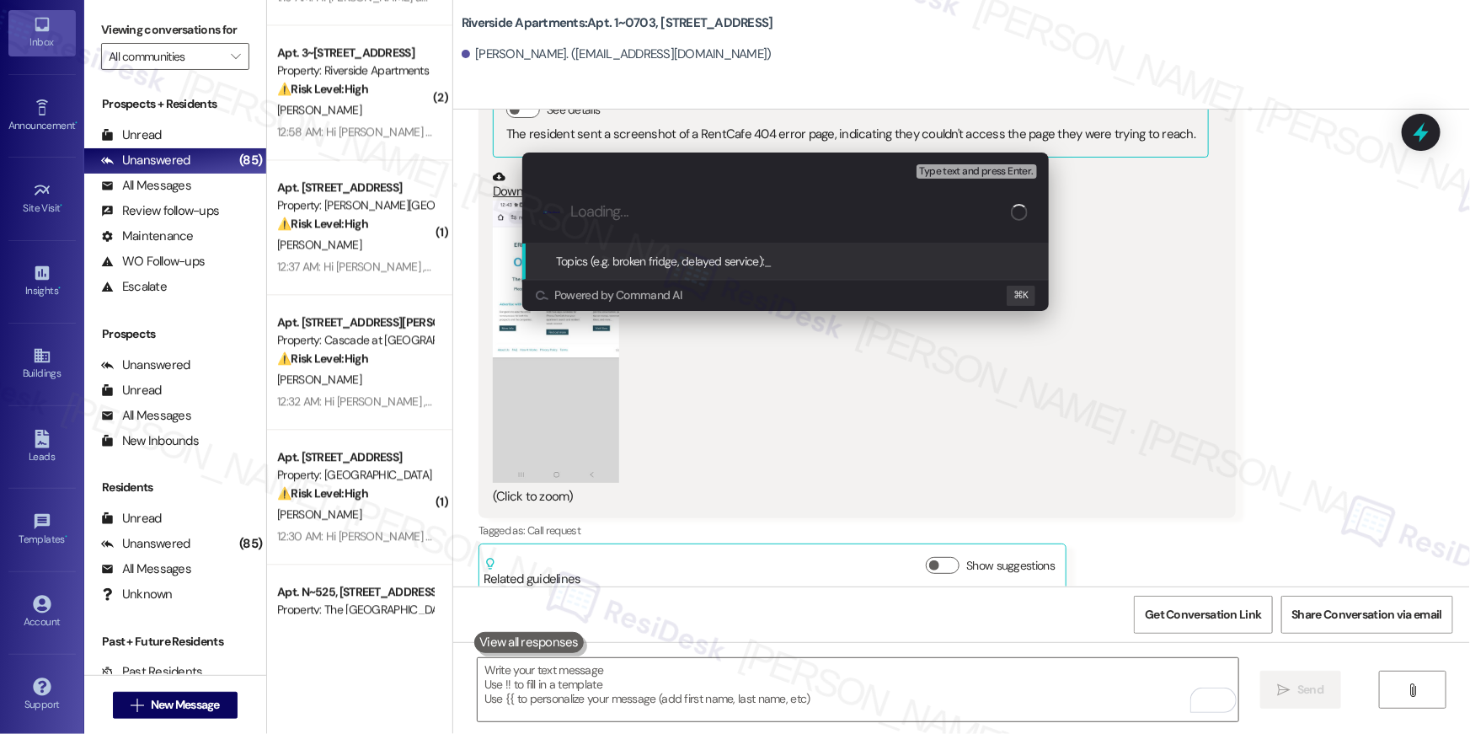
paste input "Resident portal assistance - Unable to log in"
type input "Resident portal assistance - Unable to log in"
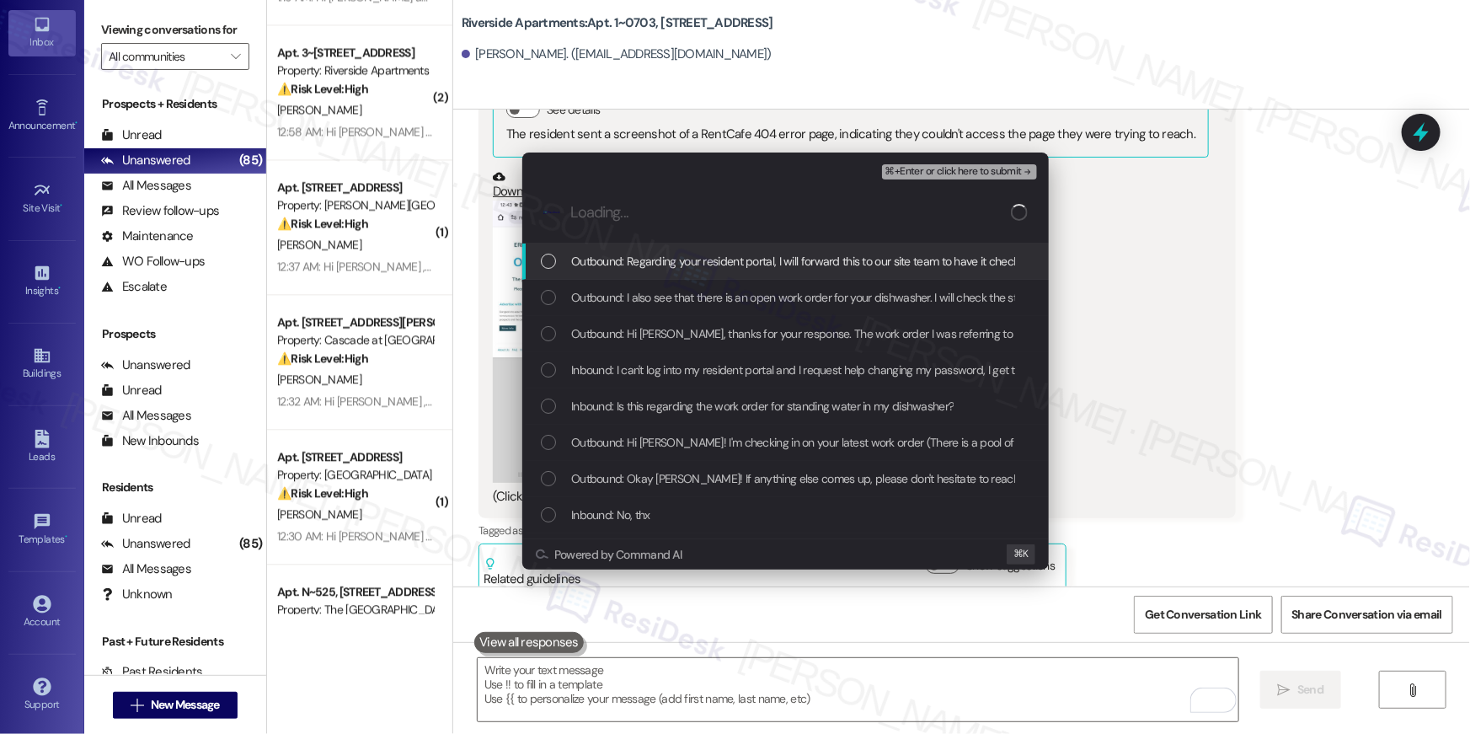
click at [749, 267] on span "Outbound: Regarding your resident portal, I will forward this to our site team …" at bounding box center [927, 261] width 713 height 19
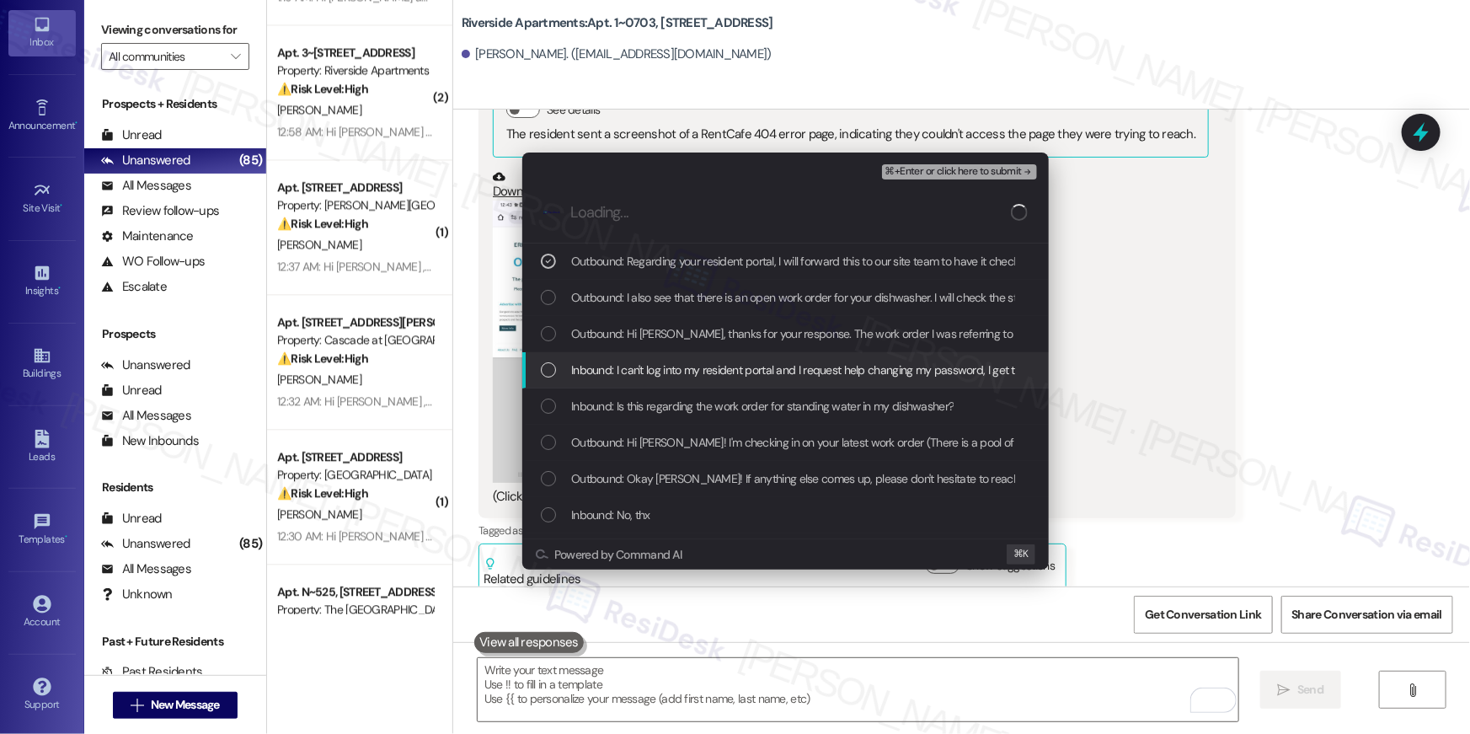
click at [697, 377] on span "Inbound: I can't log into my resident portal and I request help changing my pas…" at bounding box center [850, 369] width 559 height 19
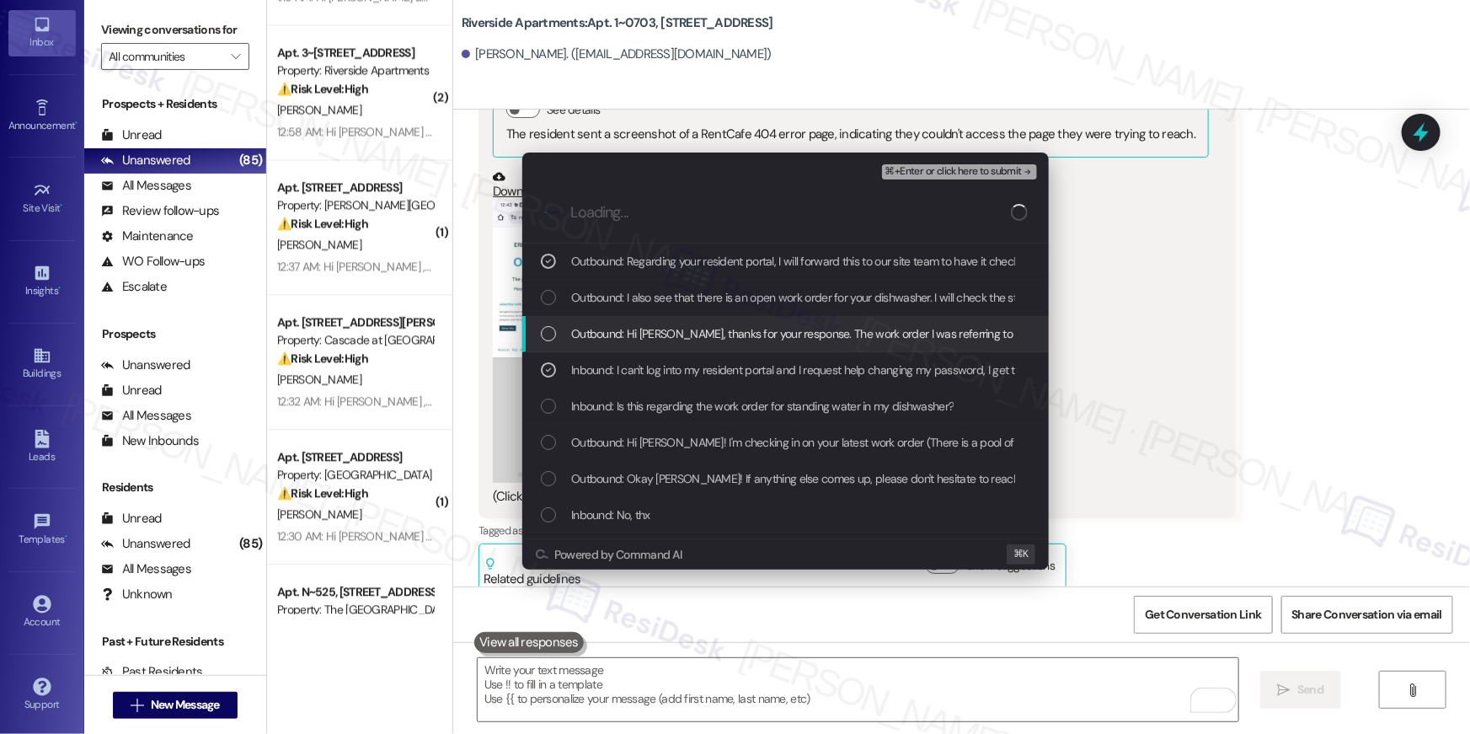
click at [973, 176] on span "⌘+Enter or click here to submit" at bounding box center [953, 172] width 136 height 12
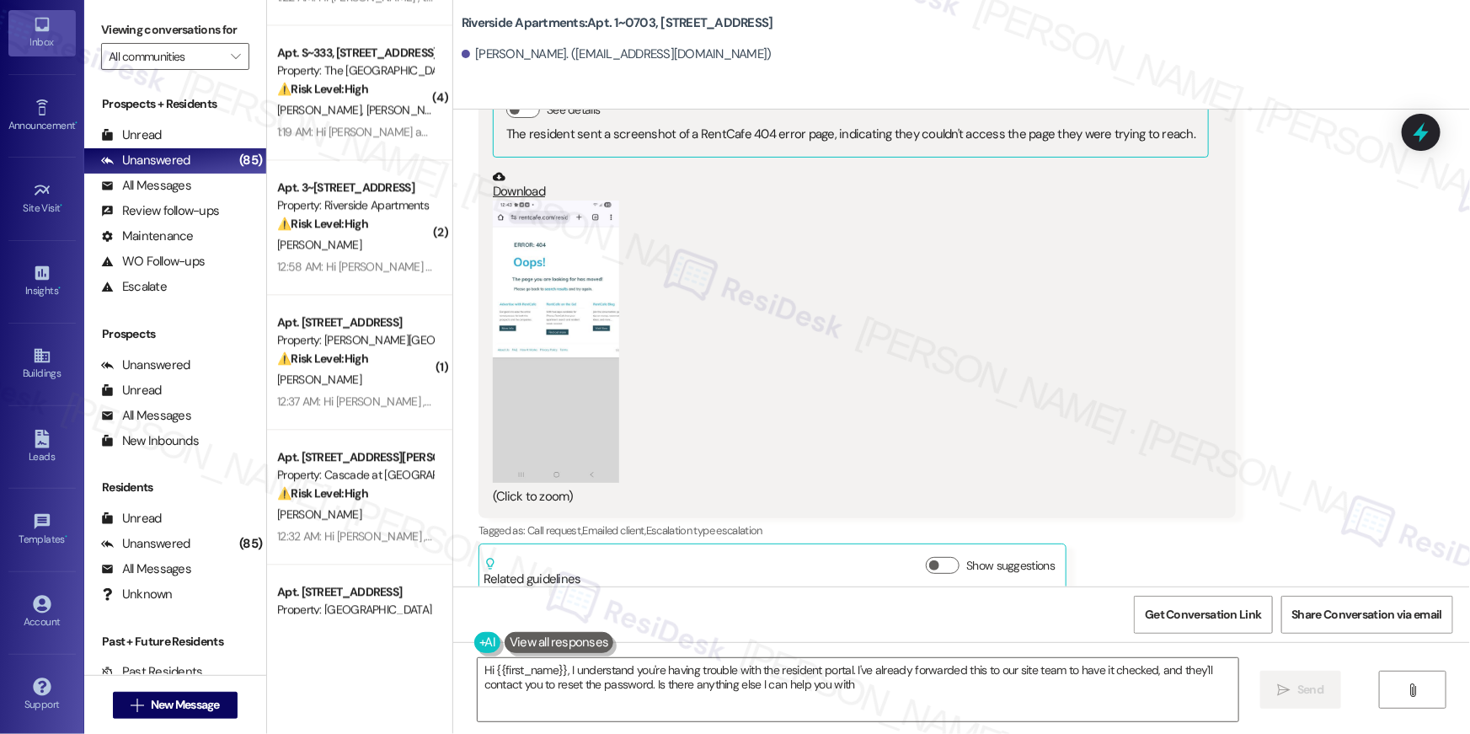
type textarea "Hi {{first_name}}, I understand you're having trouble with the resident portal.…"
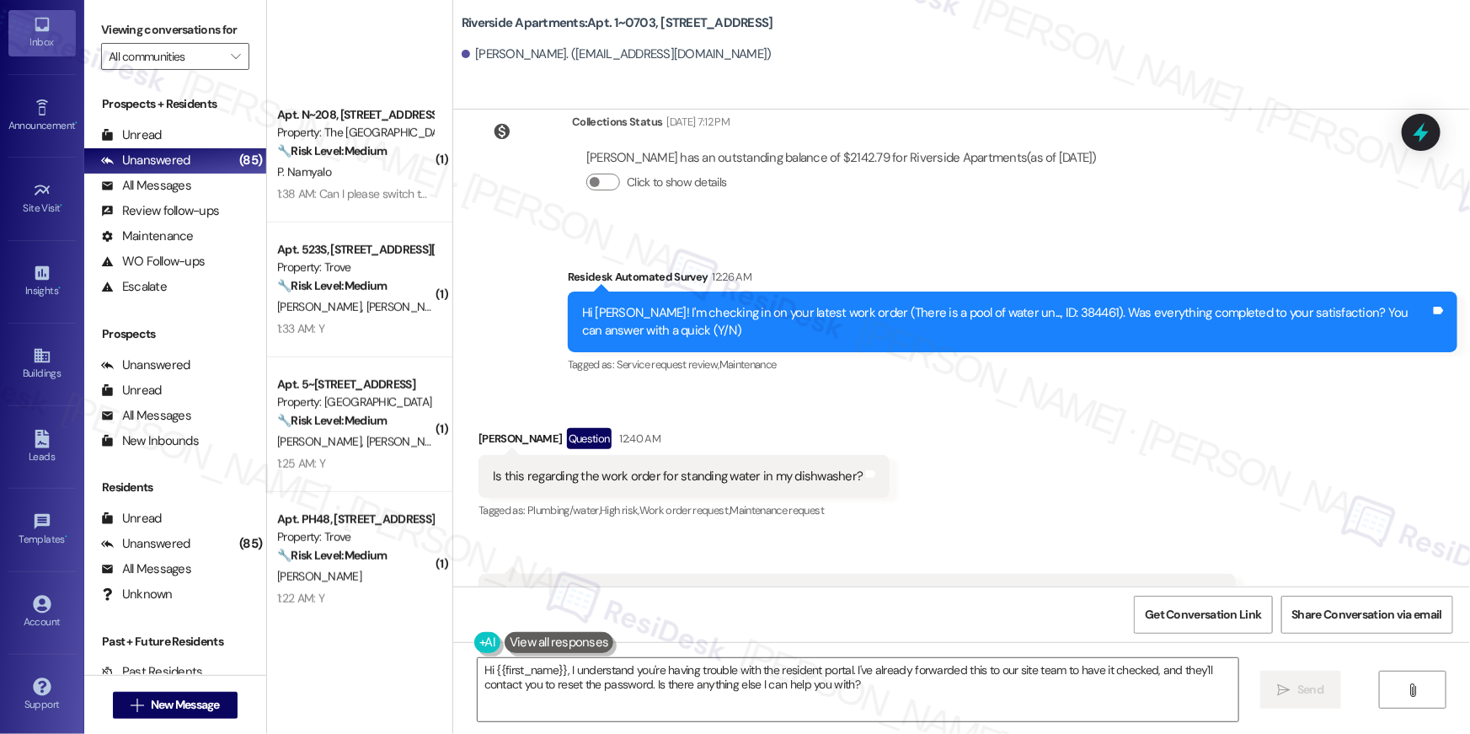
scroll to position [757, 0]
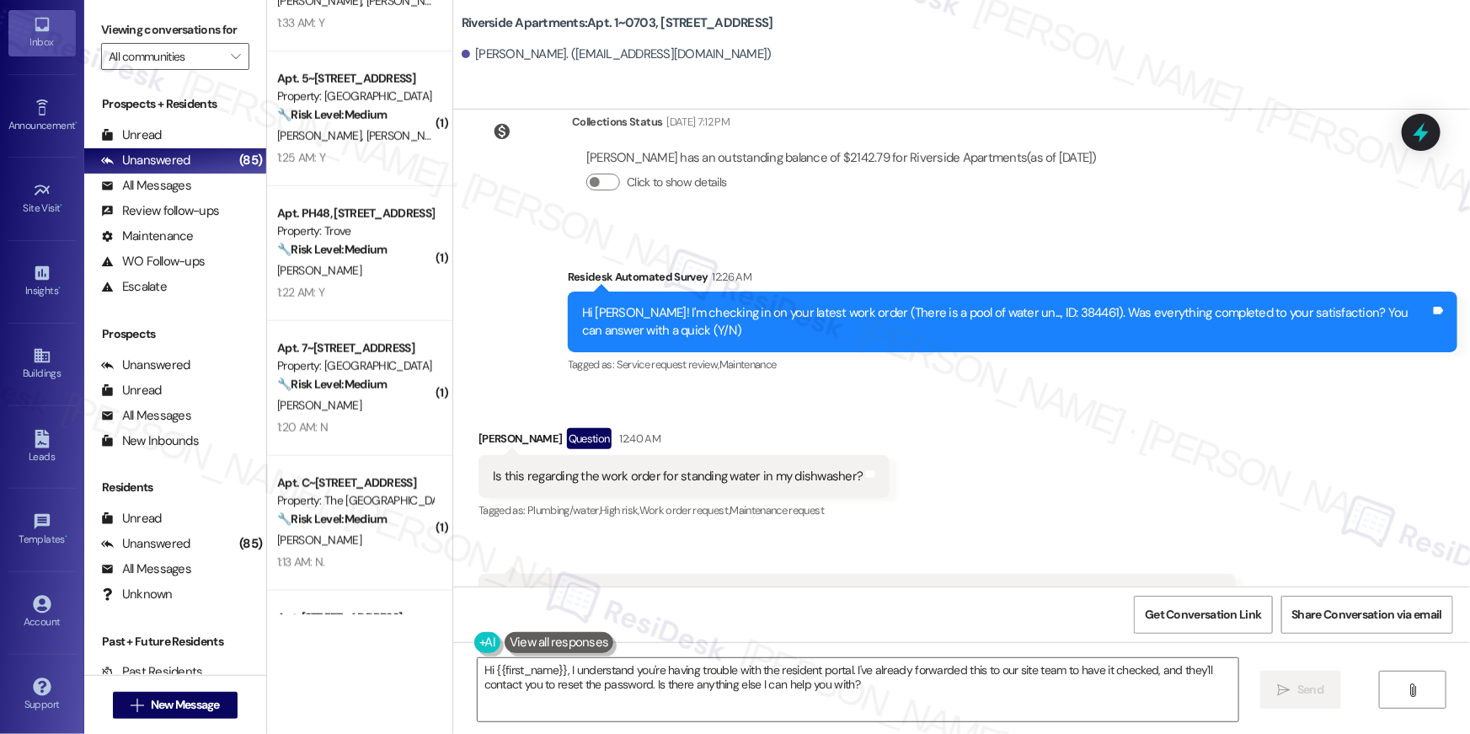
click at [357, 385] on strong "🔧 Risk Level: Medium" at bounding box center [331, 383] width 109 height 15
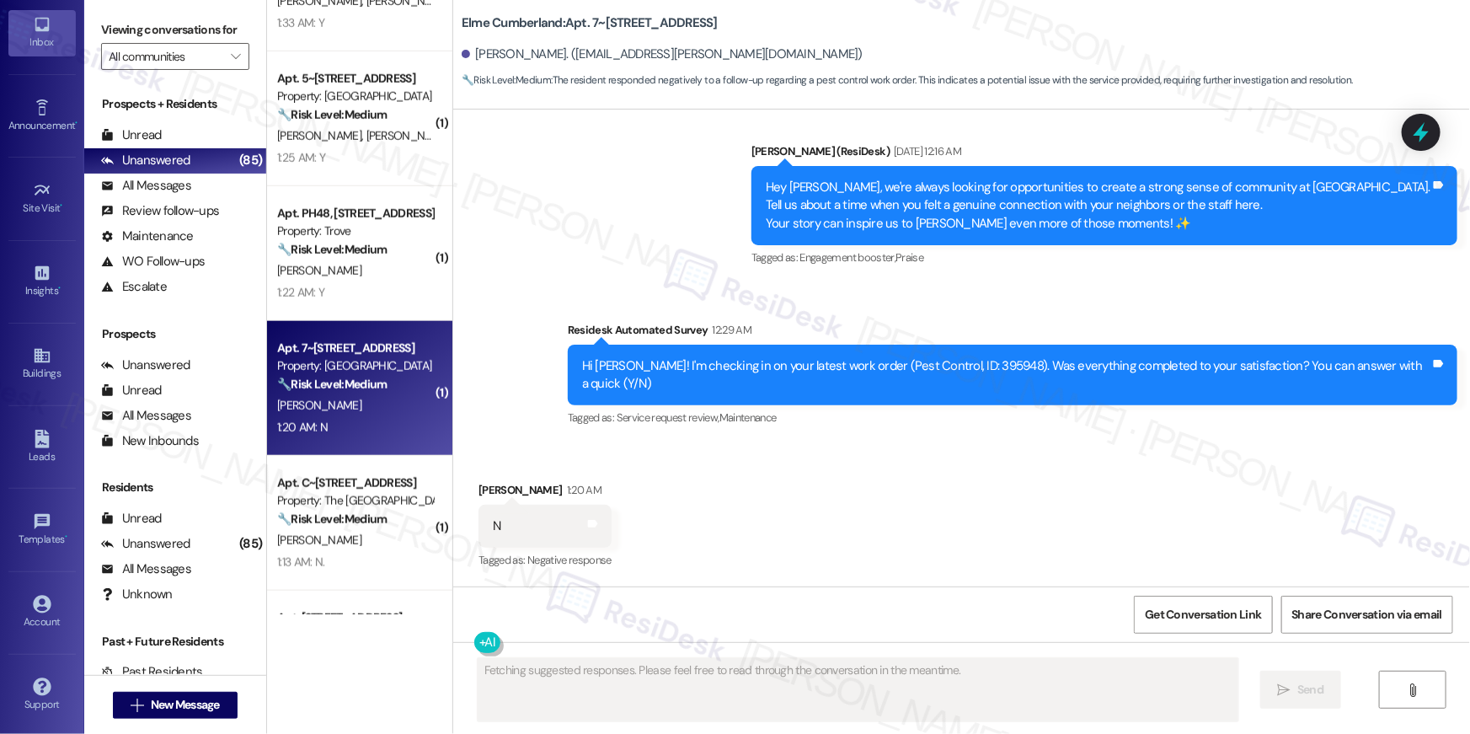
scroll to position [1542, 0]
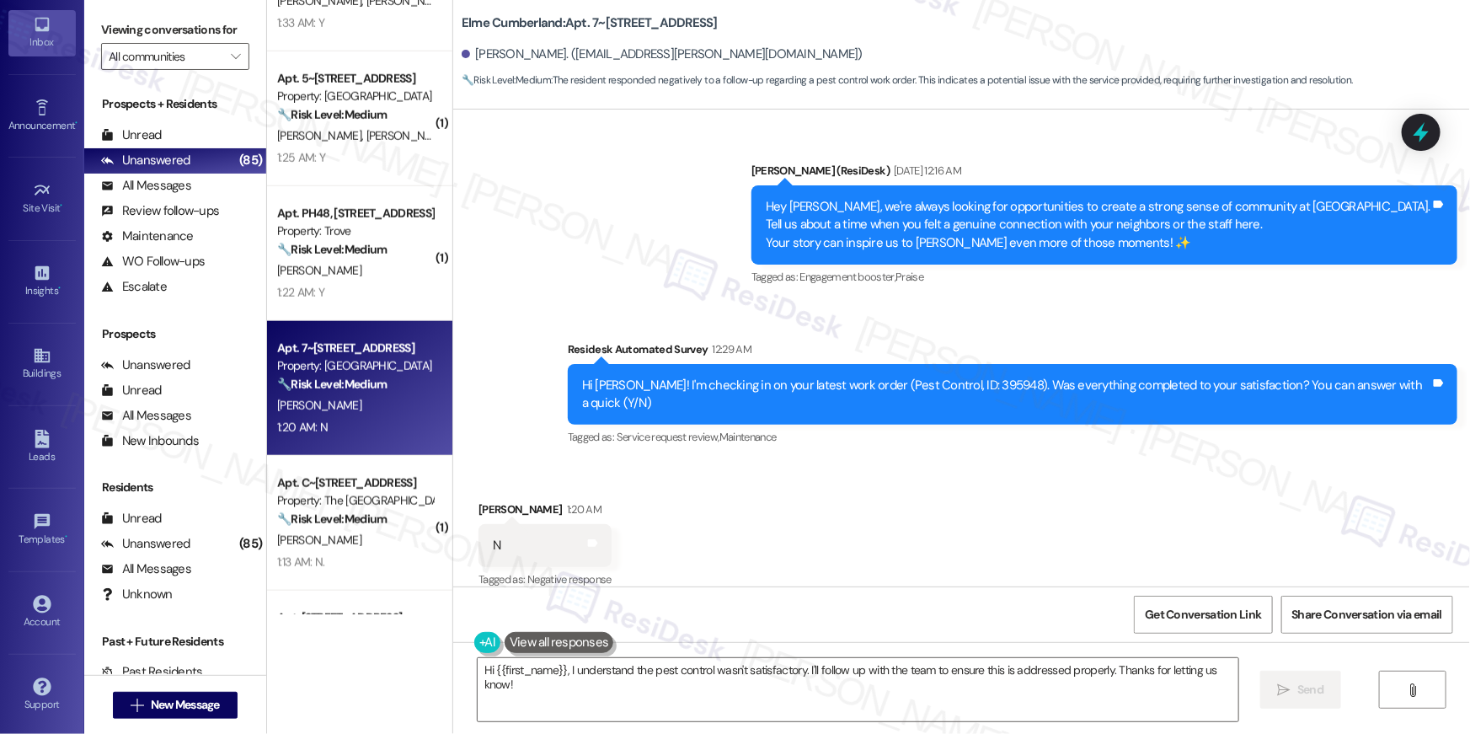
click at [974, 385] on div "Hi Loyis! I'm checking in on your latest work order (Pest Control, ID: 395948).…" at bounding box center [1006, 394] width 848 height 36
copy div "395948"
click at [505, 24] on b "Elme Cumberland: Apt. 7~413, 8 Bldg 7 Cumberland Way SE" at bounding box center [590, 23] width 256 height 18
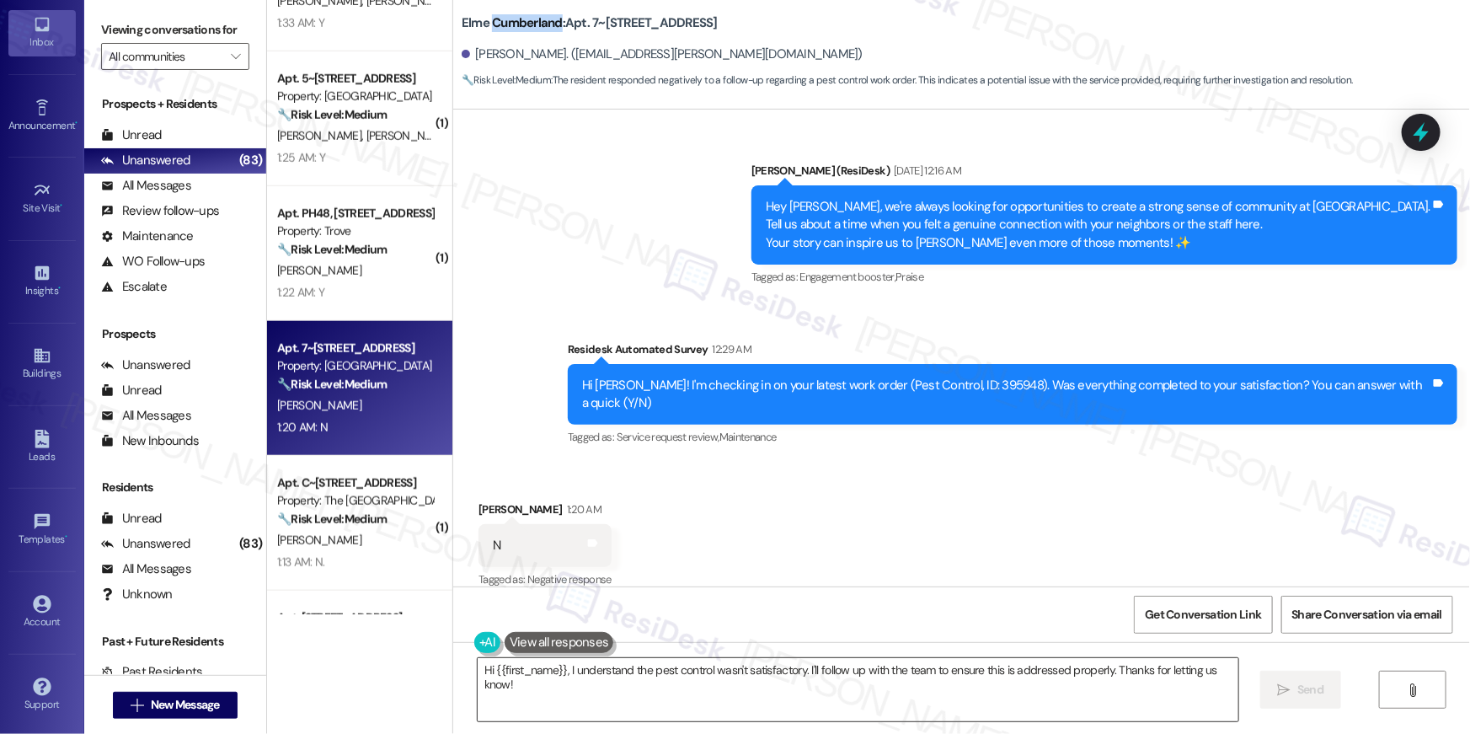
drag, startPoint x: 574, startPoint y: 709, endPoint x: 569, endPoint y: 684, distance: 25.8
click at [575, 710] on textarea "Hi {{first_name}}, I understand the pest control wasn't satisfactory. I'll foll…" at bounding box center [858, 689] width 761 height 63
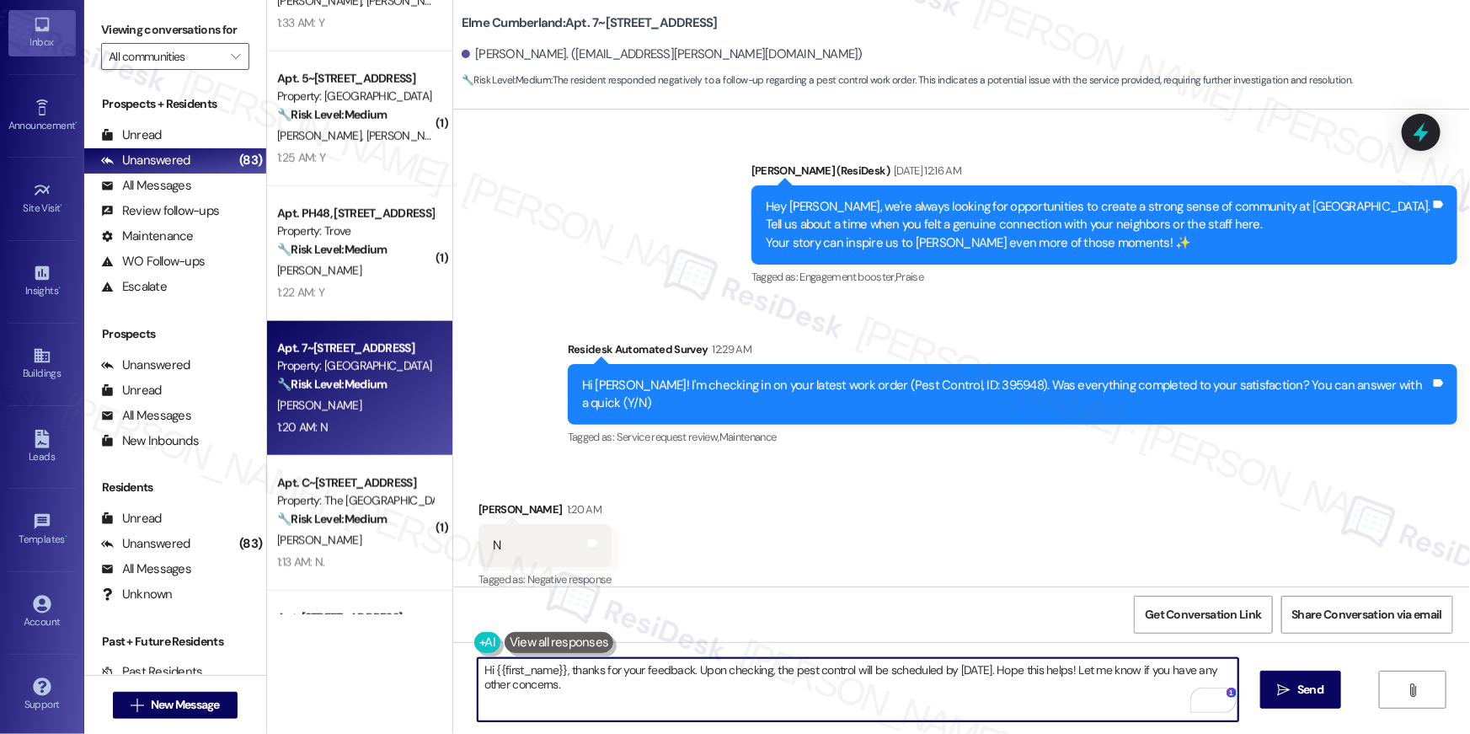
click at [942, 671] on textarea "Hi {{first_name}}, thanks for your feedback. Upon checking, the pest control wi…" at bounding box center [858, 689] width 761 height 63
click at [604, 700] on textarea "Hi {{first_name}}, thanks for your feedback. Upon checking, the pest control wi…" at bounding box center [858, 689] width 761 height 63
type textarea "Hi {{first_name}}, thanks for your feedback. Upon checking, the pest control wi…"
click at [1298, 702] on button " Send" at bounding box center [1301, 689] width 82 height 38
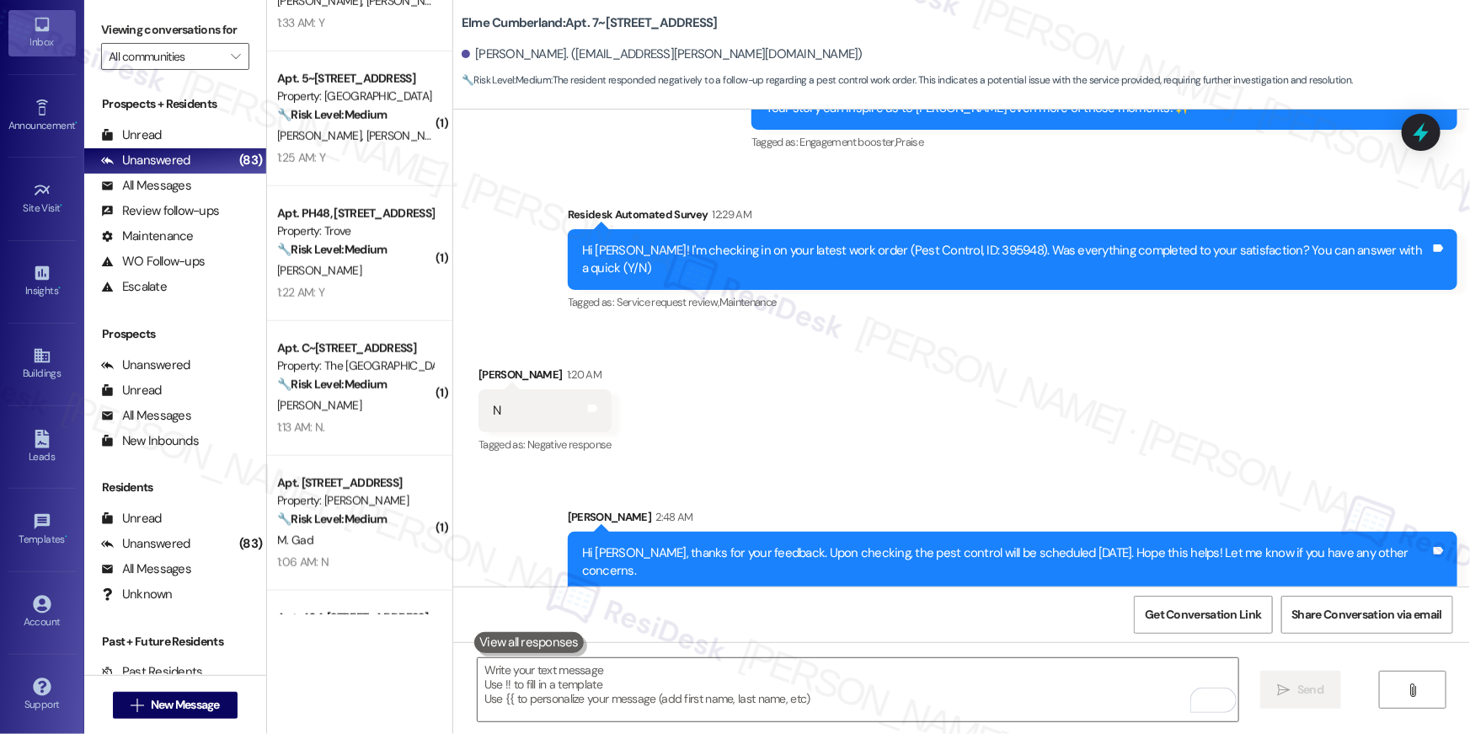
scroll to position [1312, 0]
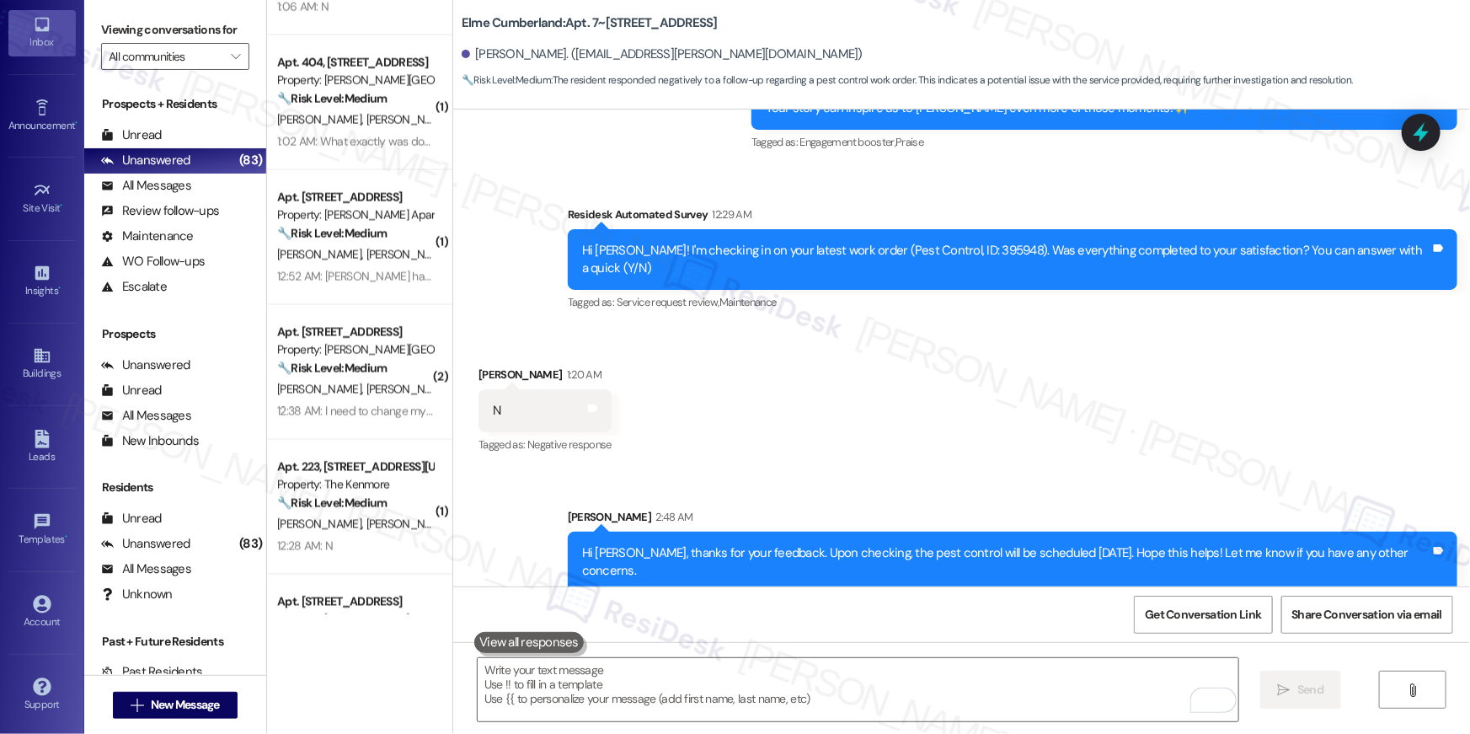
click at [358, 328] on div "Apt. [STREET_ADDRESS]" at bounding box center [355, 332] width 156 height 18
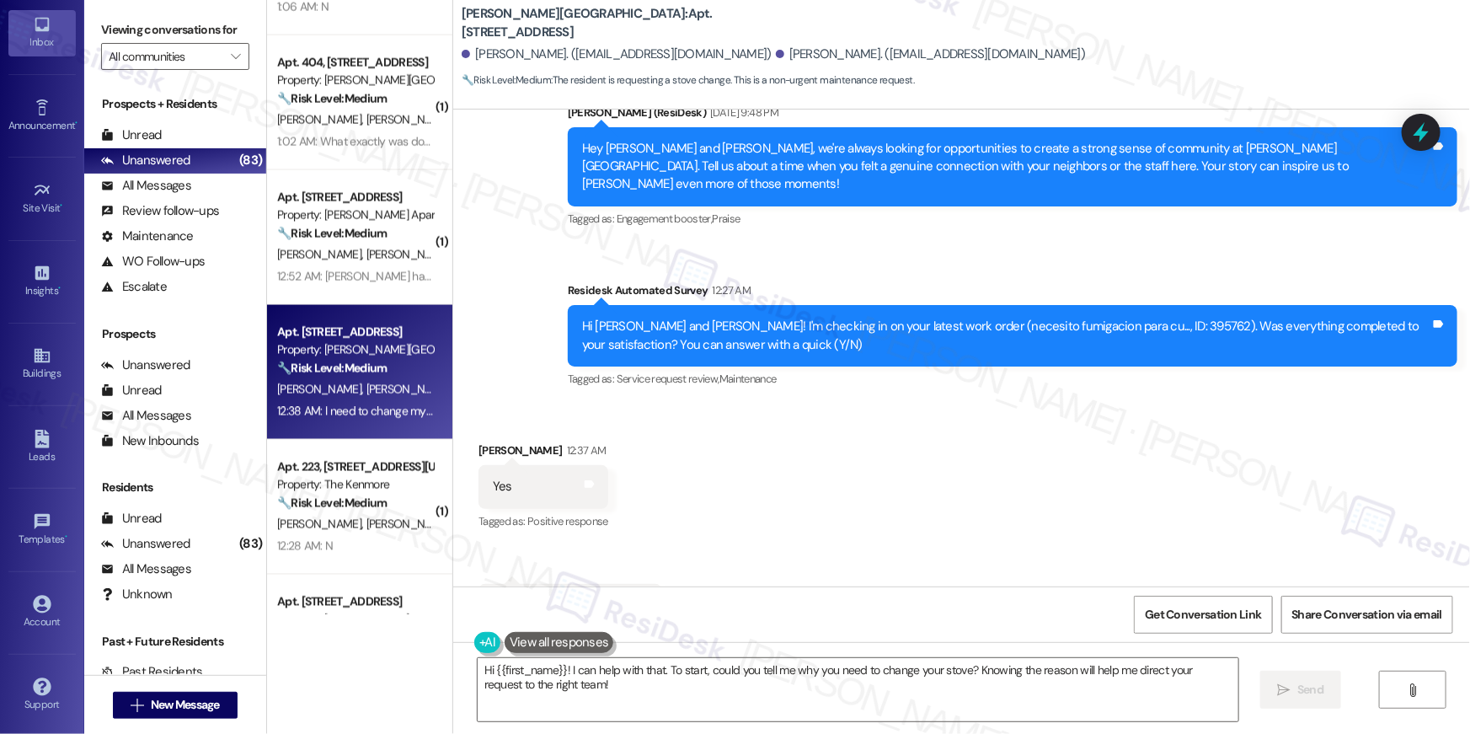
scroll to position [9410, 0]
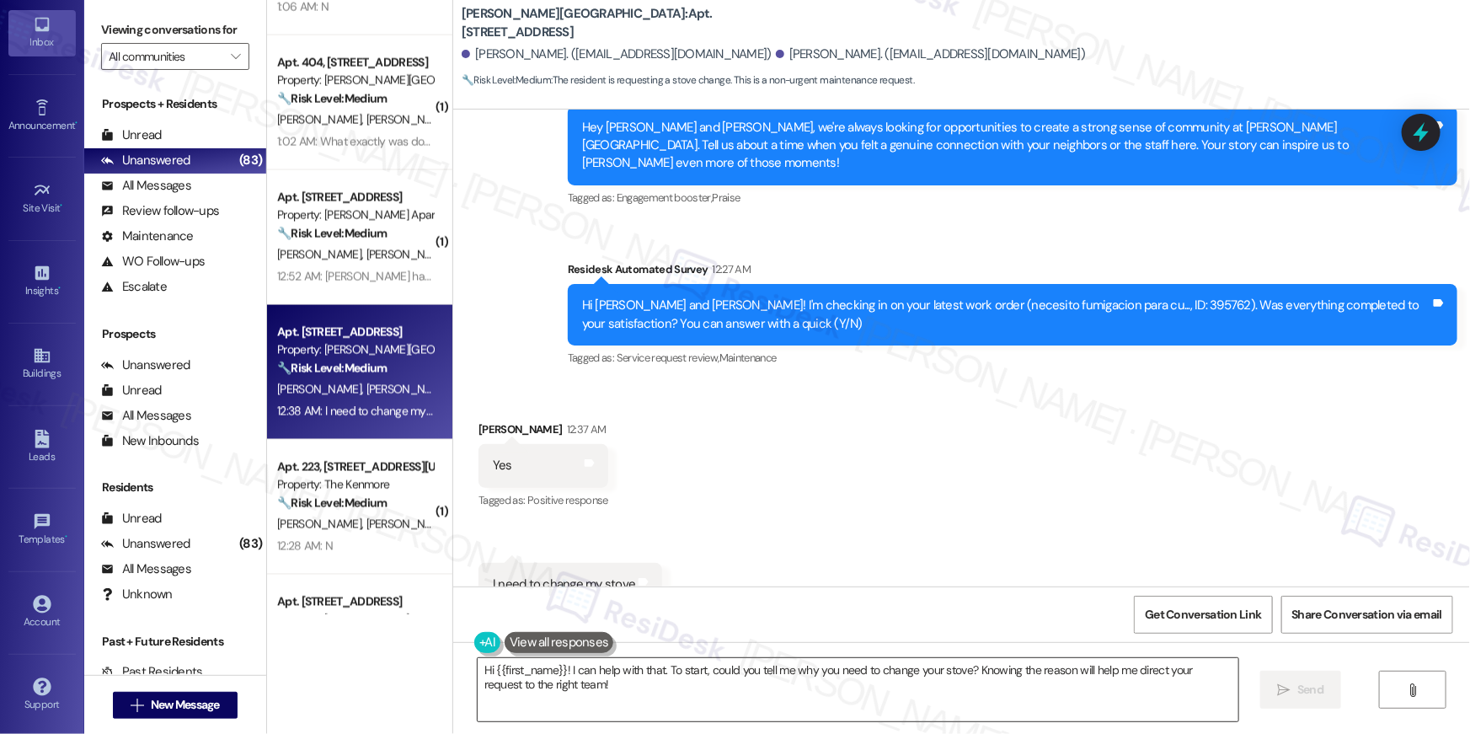
click at [600, 676] on textarea "Hi {{first_name}}! I can help with that. To start, could you tell me why you ne…" at bounding box center [858, 689] width 761 height 63
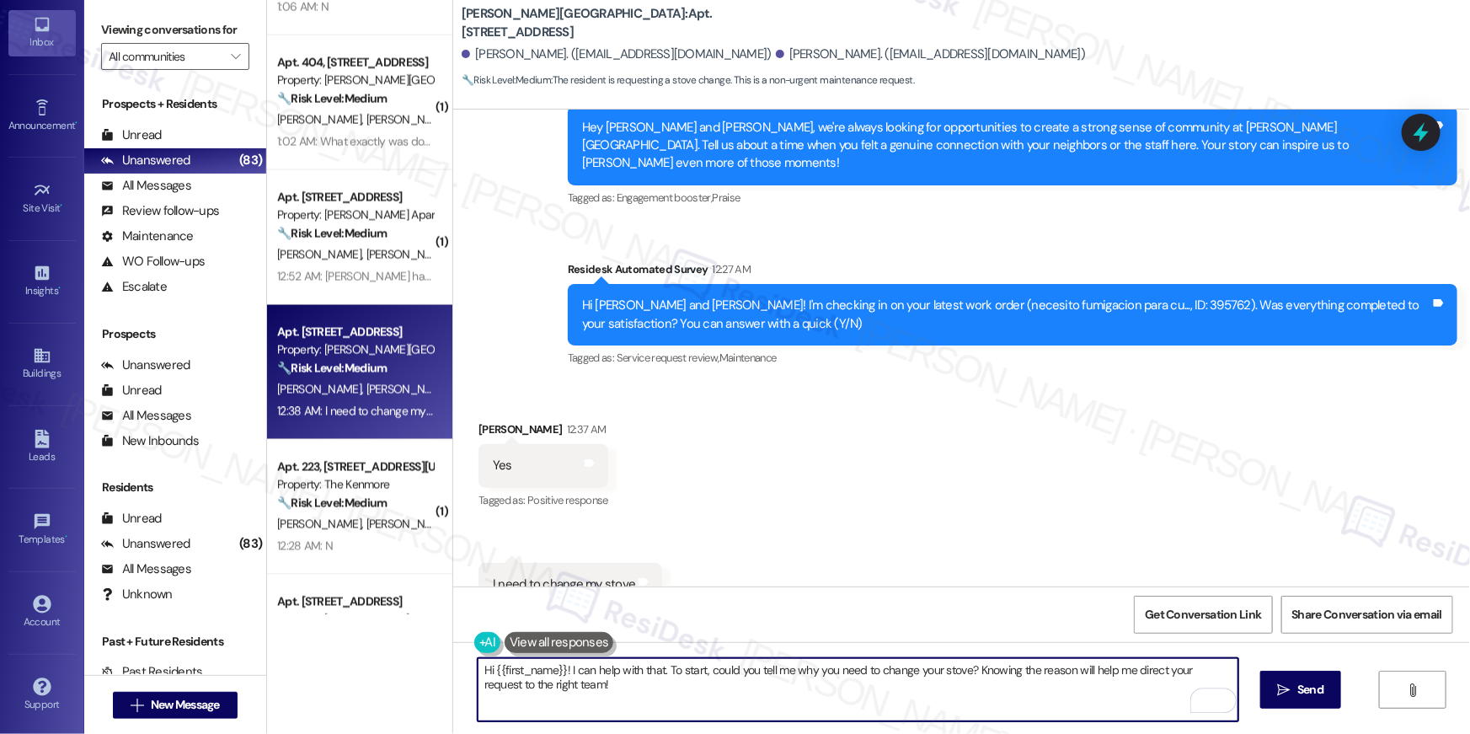
drag, startPoint x: 563, startPoint y: 670, endPoint x: 579, endPoint y: 694, distance: 28.5
click at [571, 696] on textarea "Hi {{first_name}}! I can help with that. To start, could you tell me why you ne…" at bounding box center [858, 689] width 761 height 63
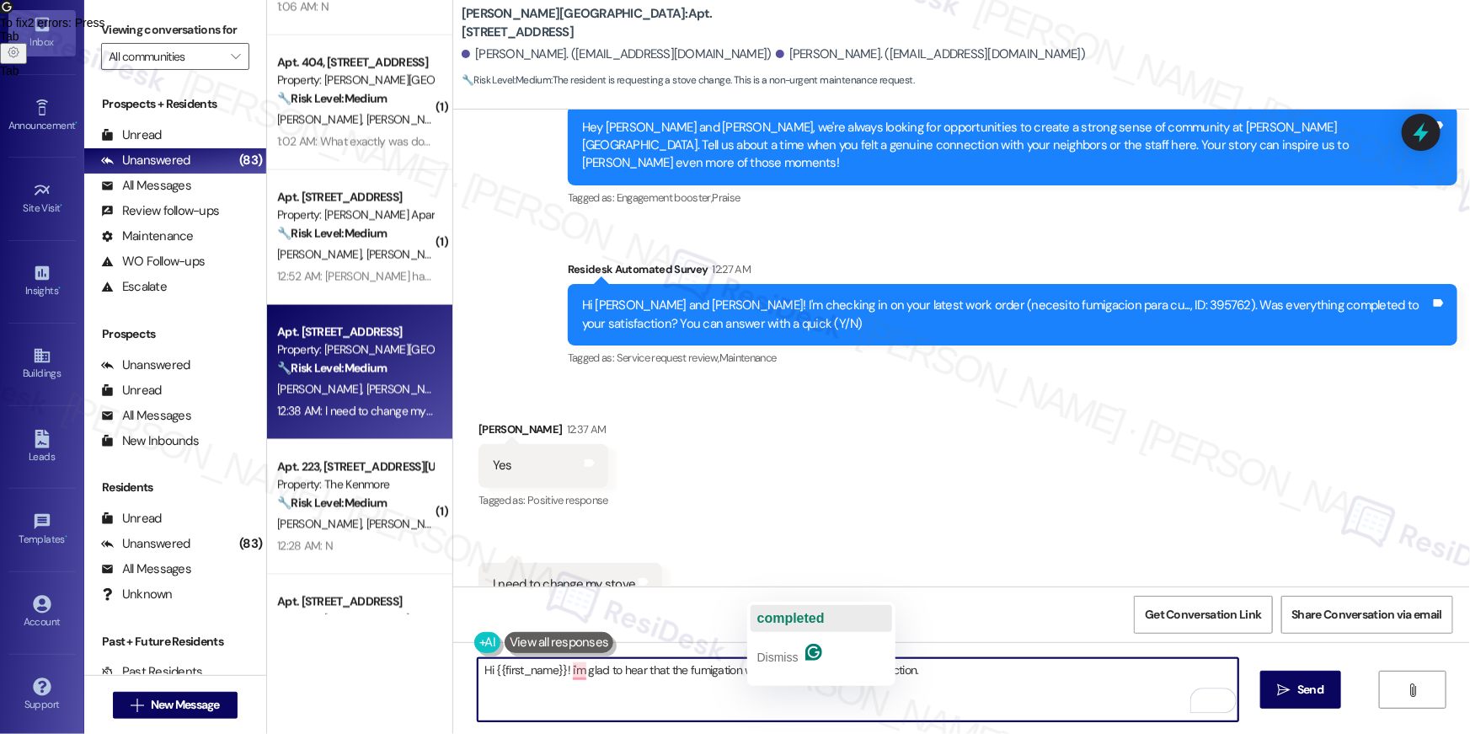
click at [790, 625] on span "completed" at bounding box center [790, 618] width 67 height 14
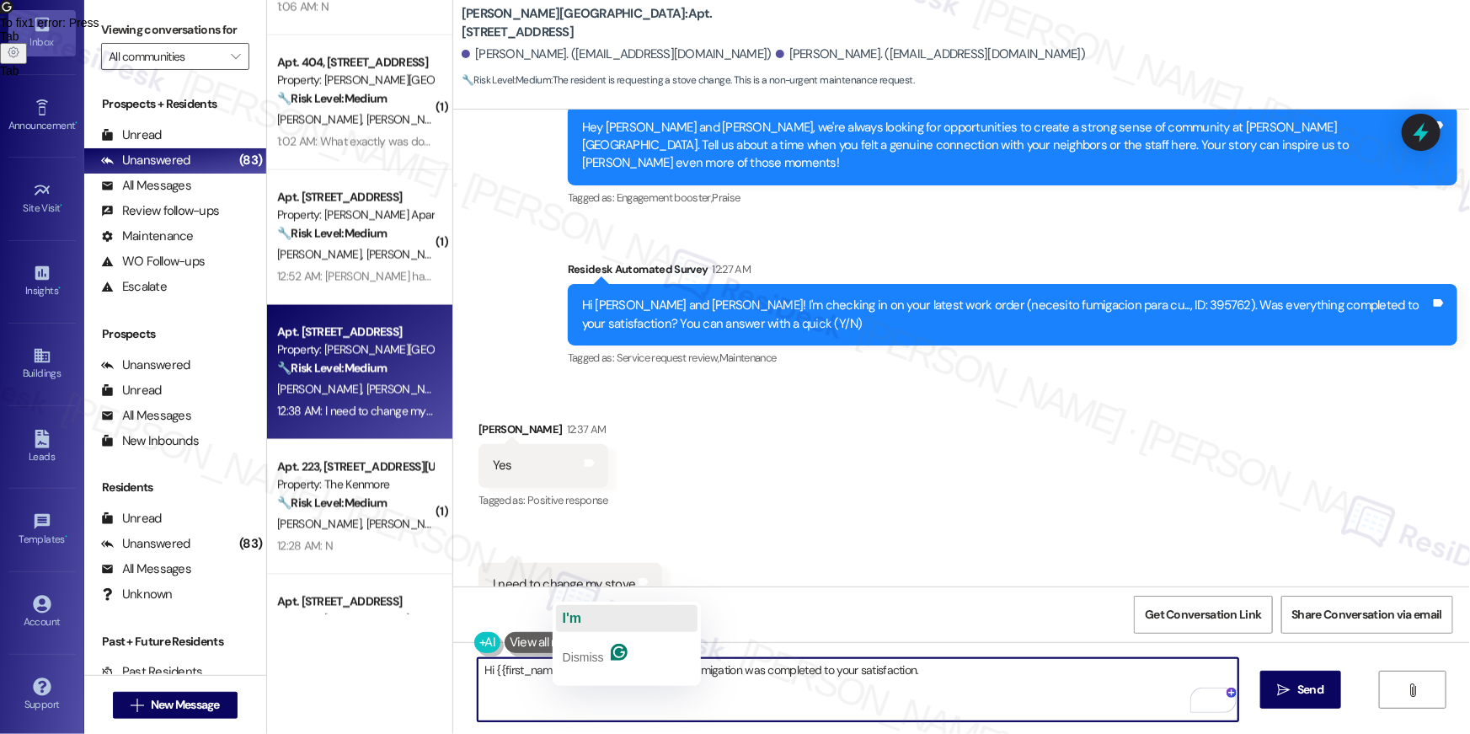
click at [580, 617] on span "I'm" at bounding box center [572, 618] width 19 height 14
click at [967, 692] on textarea "Hi {{first_name}}! I'm glad to hear that the fumigation was completed to your s…" at bounding box center [858, 689] width 761 height 63
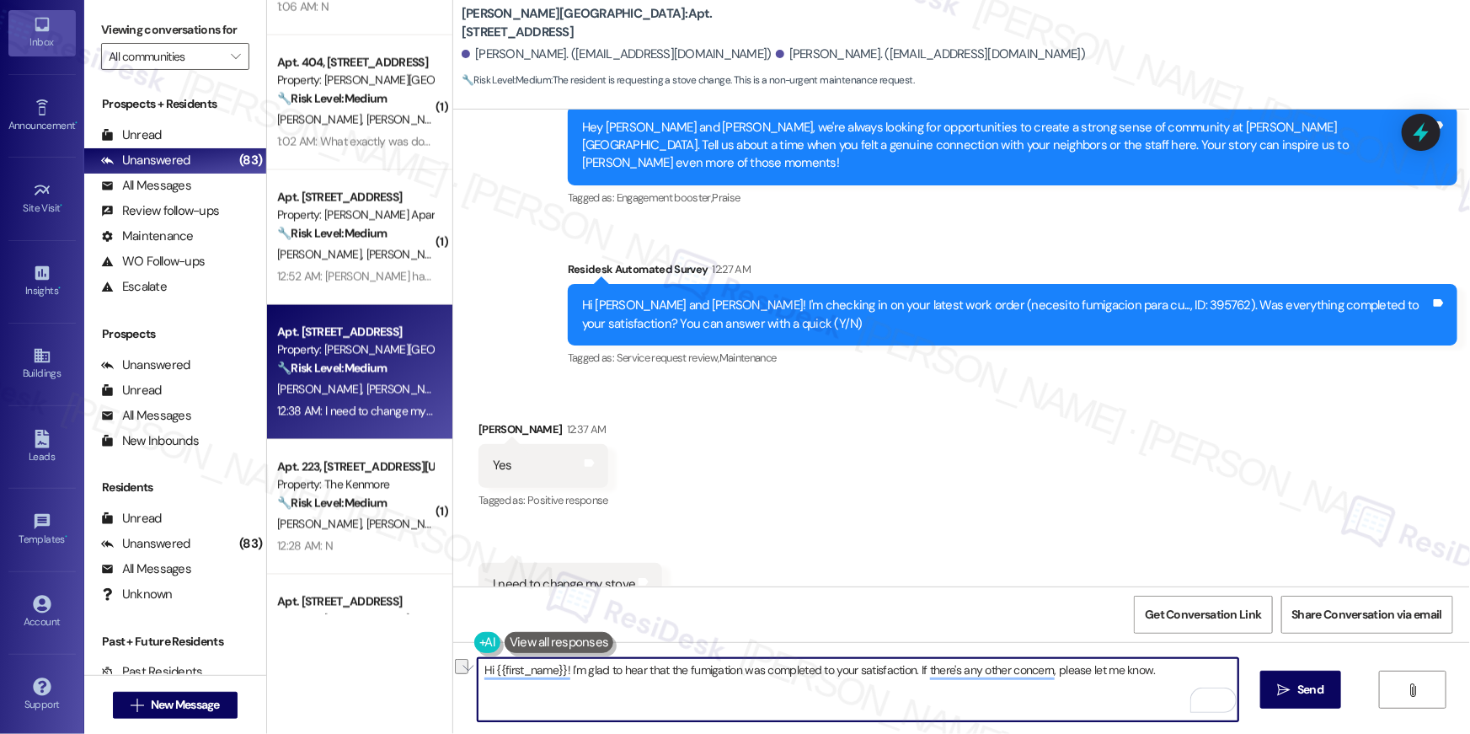
drag, startPoint x: 909, startPoint y: 675, endPoint x: 1023, endPoint y: 724, distance: 124.9
click at [1023, 724] on div "Hi {{first_name}}! I'm glad to hear that the fumigation was completed to your s…" at bounding box center [961, 705] width 1017 height 126
type textarea "Hi {{first_name}}! I'm glad to hear that the fumigation was completed to your s…"
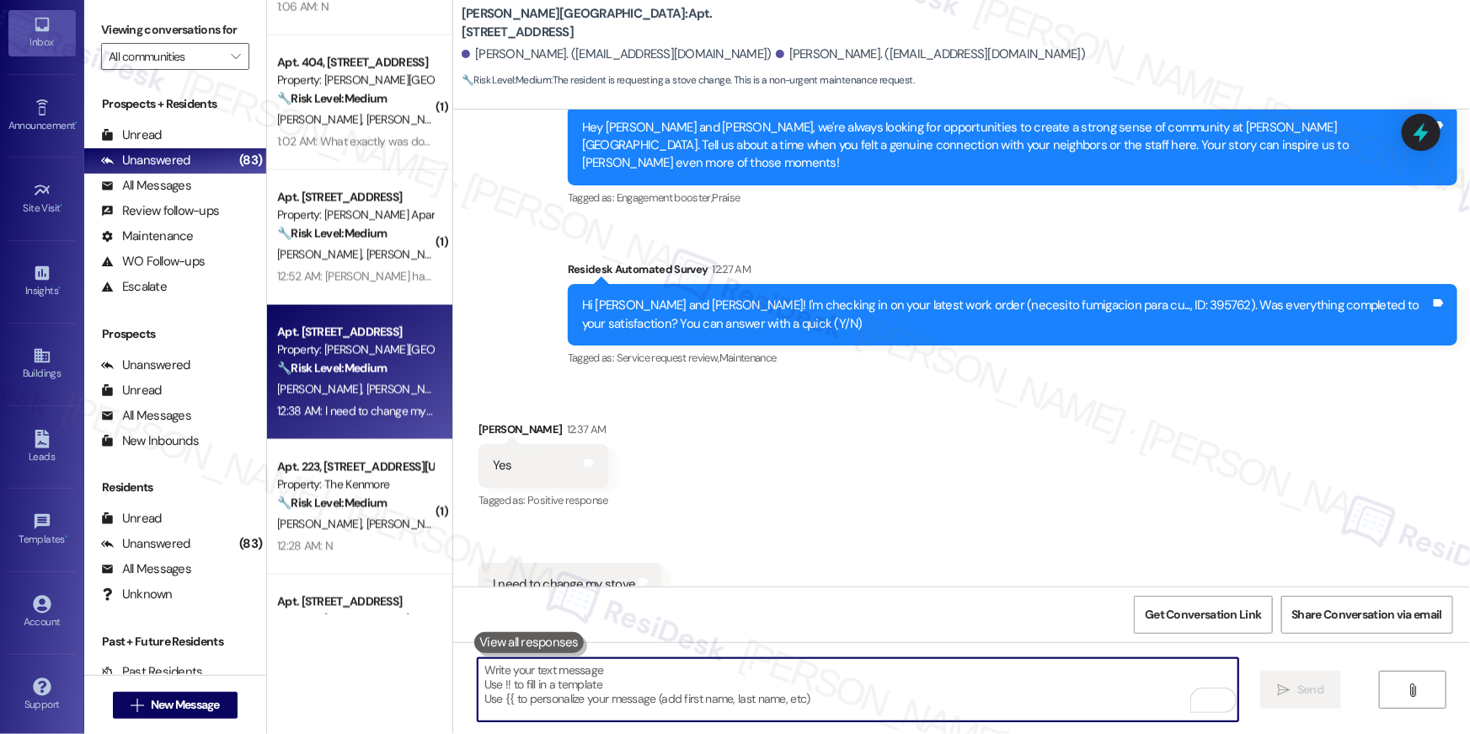
scroll to position [9410, 0]
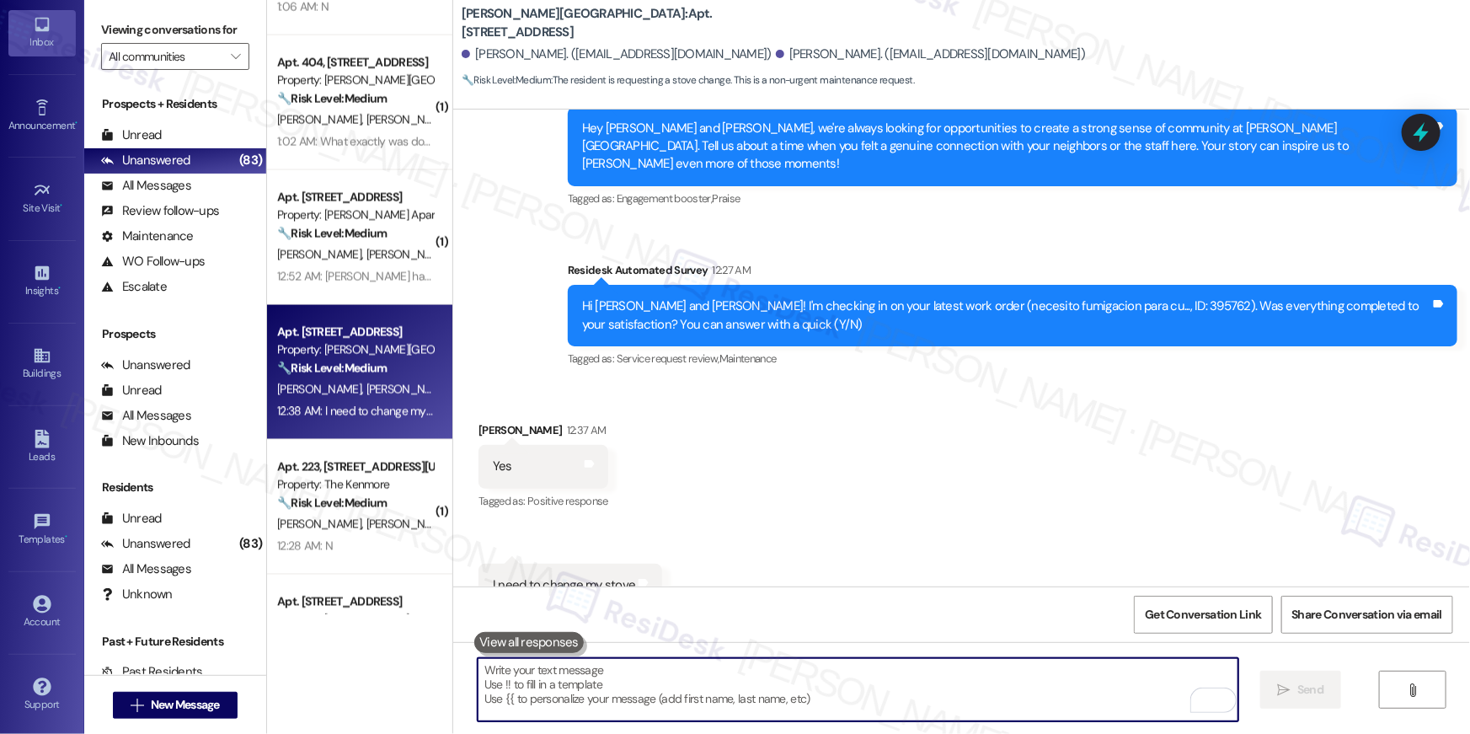
click at [963, 671] on textarea "To enrich screen reader interactions, please activate Accessibility in Grammarl…" at bounding box center [858, 689] width 761 height 63
drag, startPoint x: 964, startPoint y: 674, endPoint x: 983, endPoint y: 660, distance: 23.6
click at [964, 674] on textarea "To enrich screen reader interactions, please activate Accessibility in Grammarl…" at bounding box center [858, 689] width 761 height 63
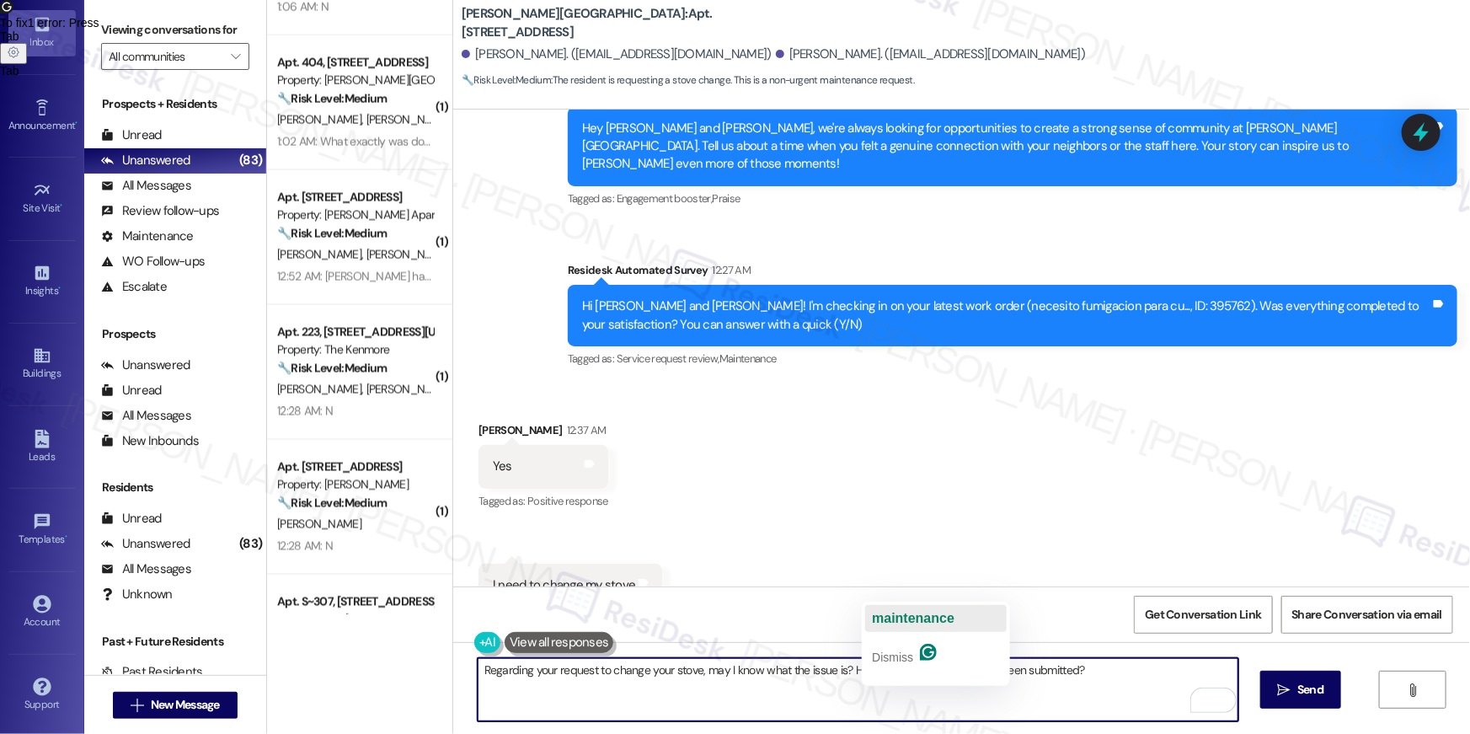
click at [926, 616] on span "maintenance" at bounding box center [913, 618] width 83 height 14
click at [965, 690] on textarea "Regarding your request to change your stove, may I know what the issue is? Has …" at bounding box center [858, 689] width 761 height 63
click at [1140, 668] on textarea "Regarding your request to change your stove, may I know what the issue is? Has …" at bounding box center [858, 689] width 761 height 63
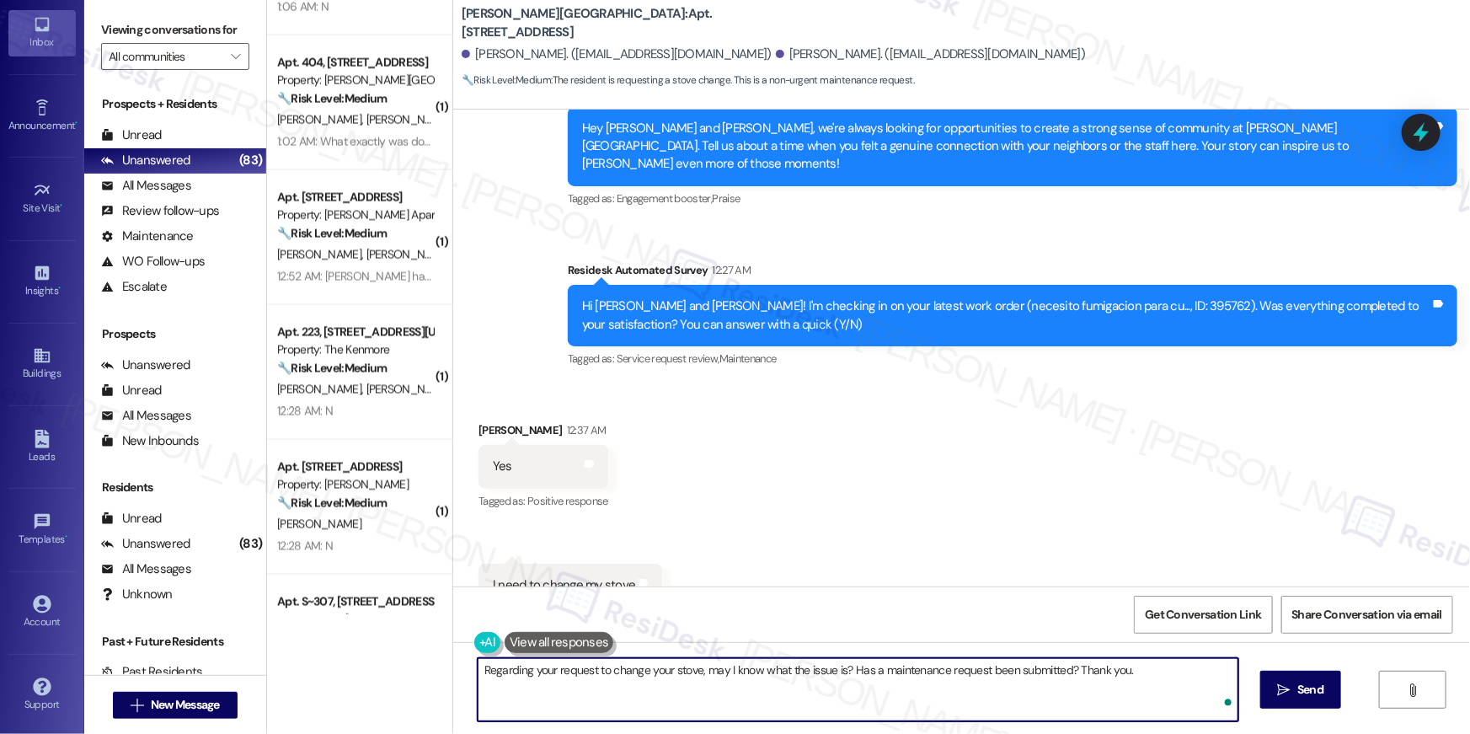
type textarea "Regarding your request to change your stove, may I know what the issue is? Has …"
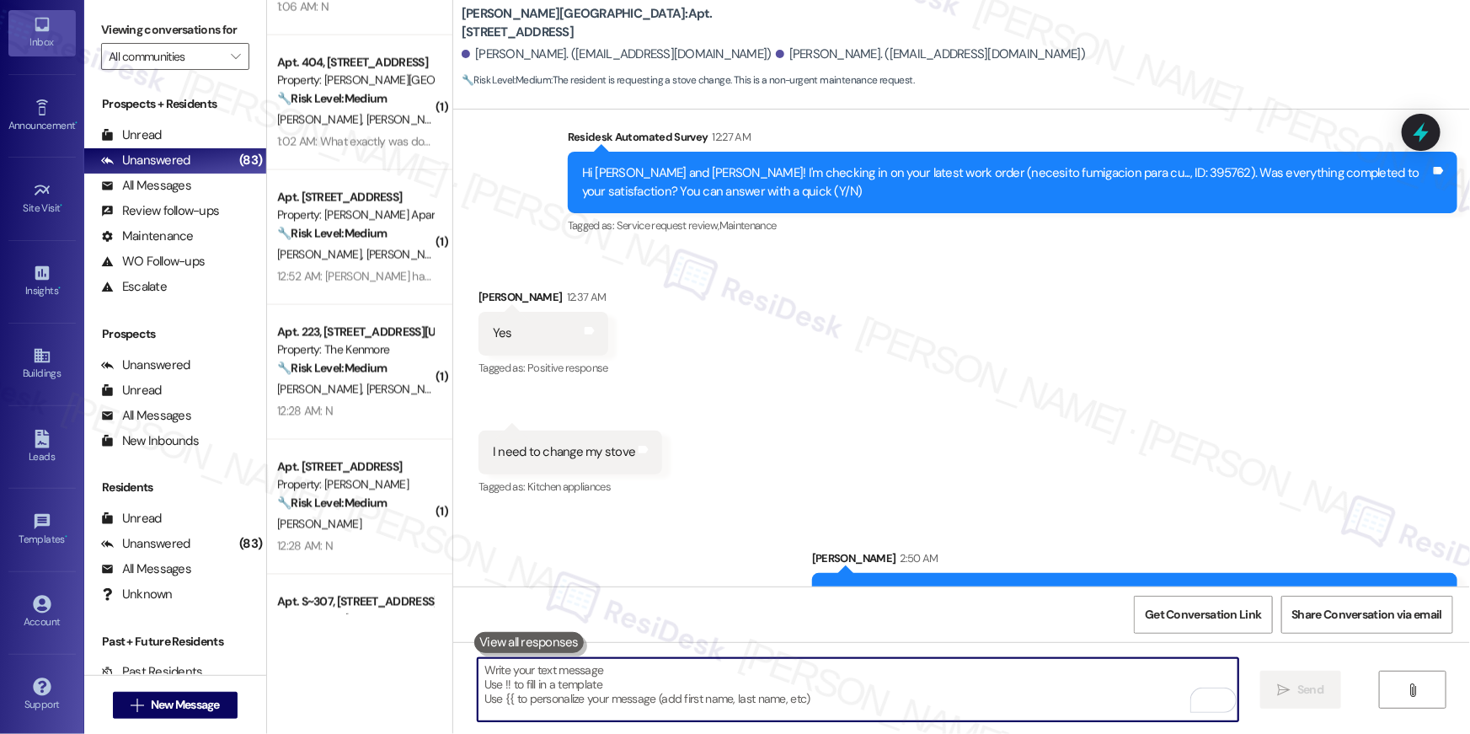
scroll to position [9645, 0]
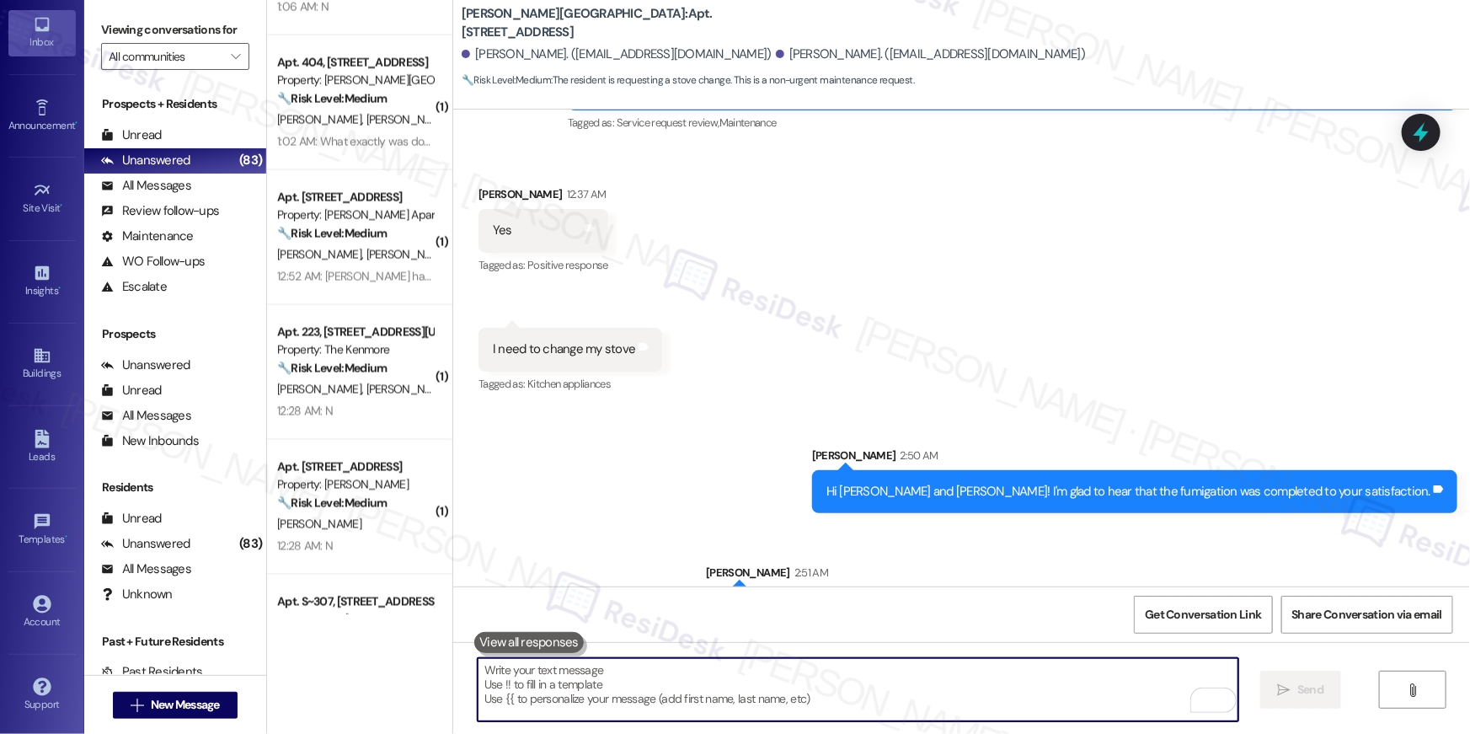
click at [921, 697] on textarea "To enrich screen reader interactions, please activate Accessibility in Grammarl…" at bounding box center [858, 689] width 761 height 63
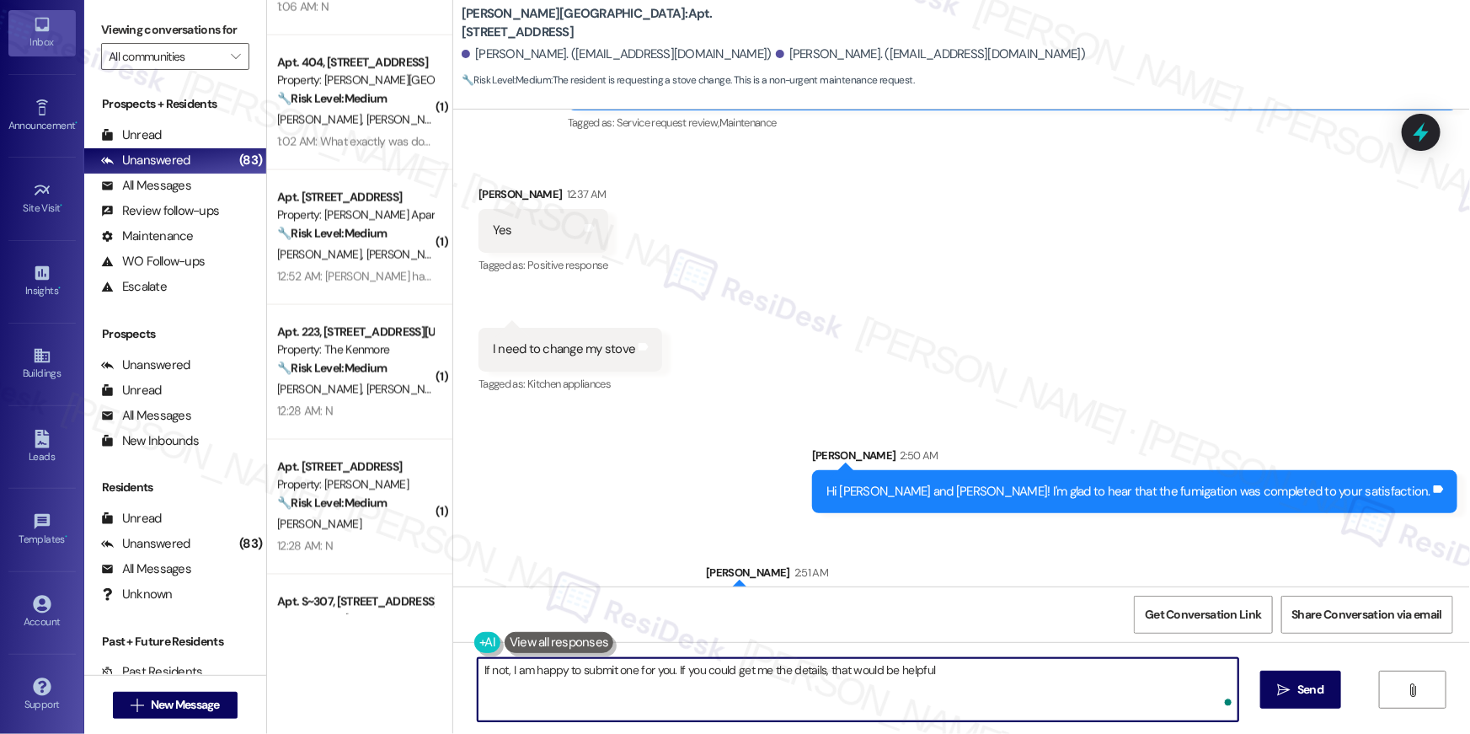
type textarea "If not, I am happy to submit one for you. If you could get me the details, that…"
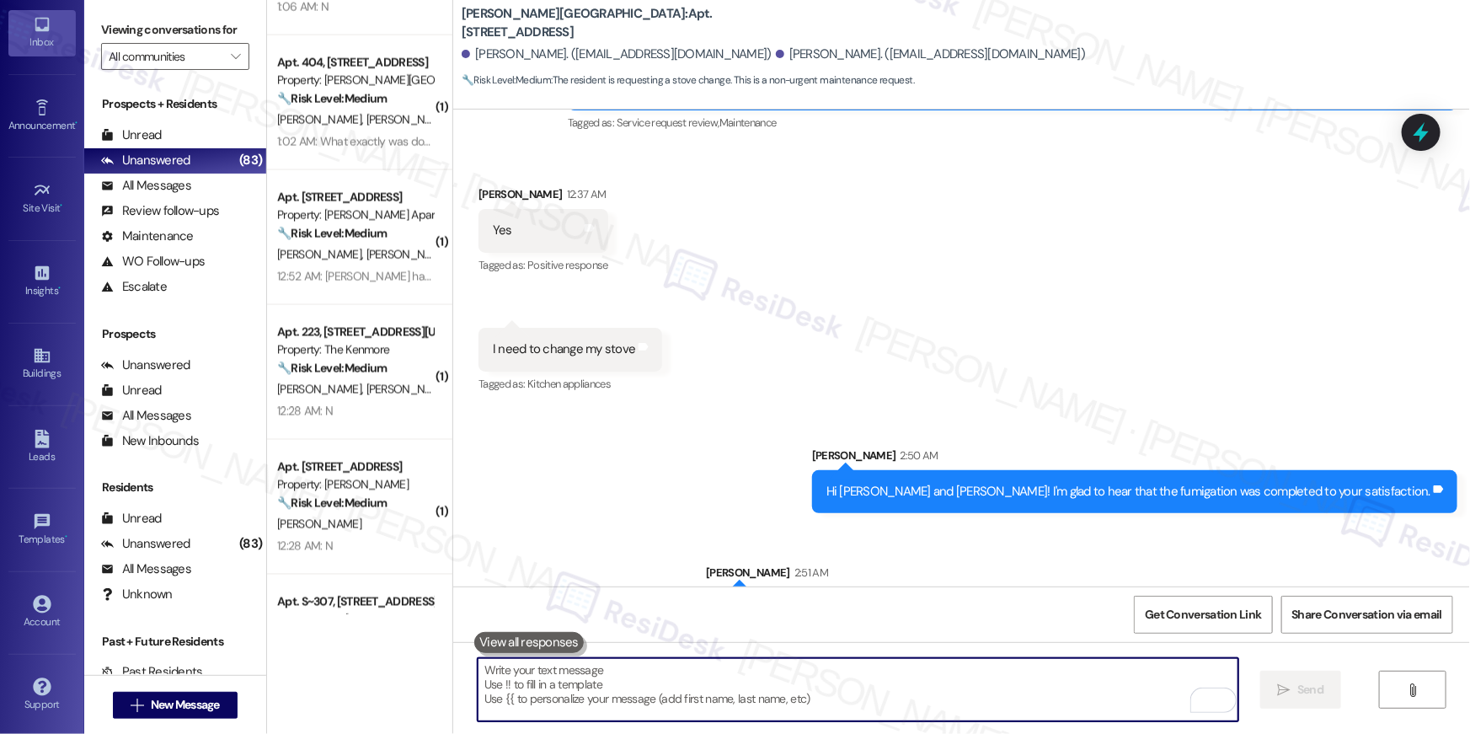
scroll to position [9410, 0]
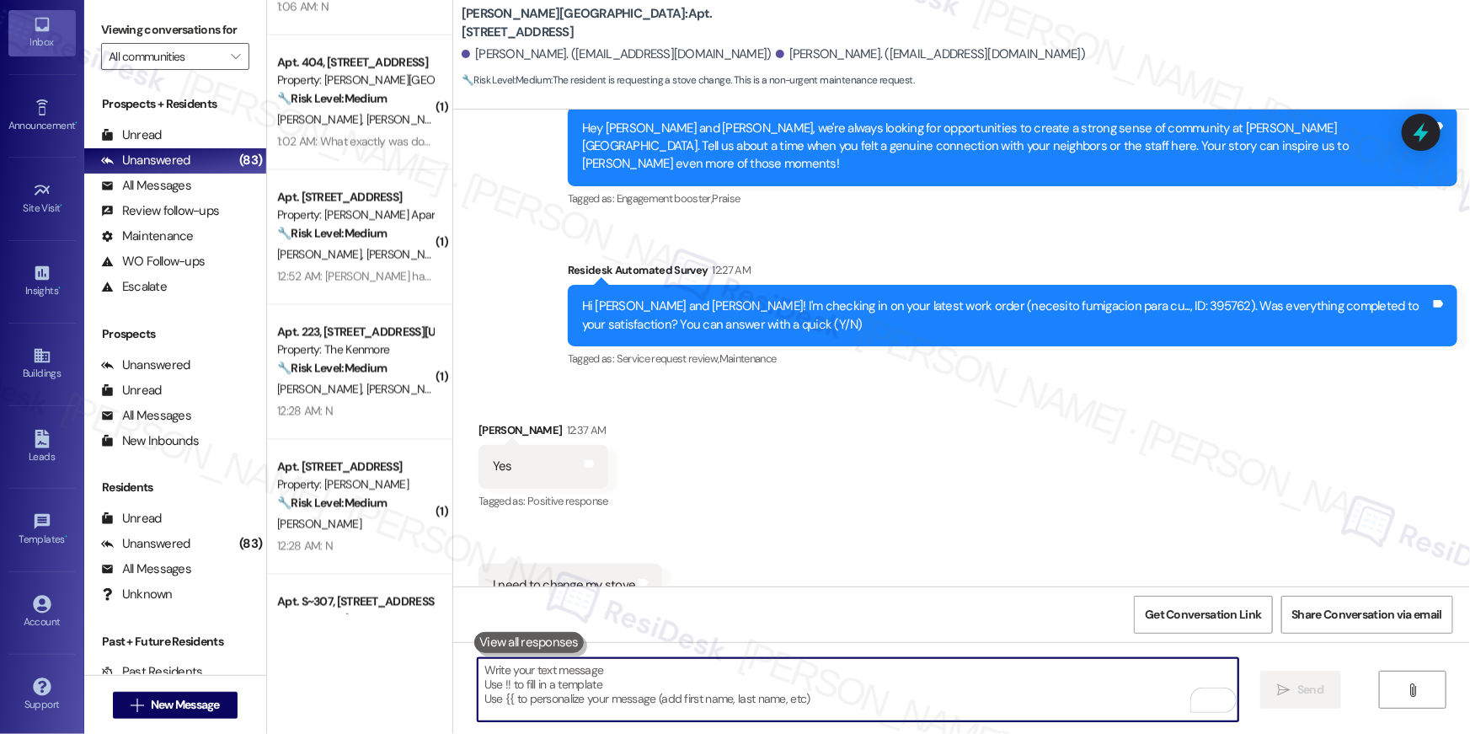
click at [906, 417] on div "Received via SMS Elaine Fuentes 12:37 AM Yes Tags and notes Tagged as: Positive…" at bounding box center [961, 513] width 1017 height 261
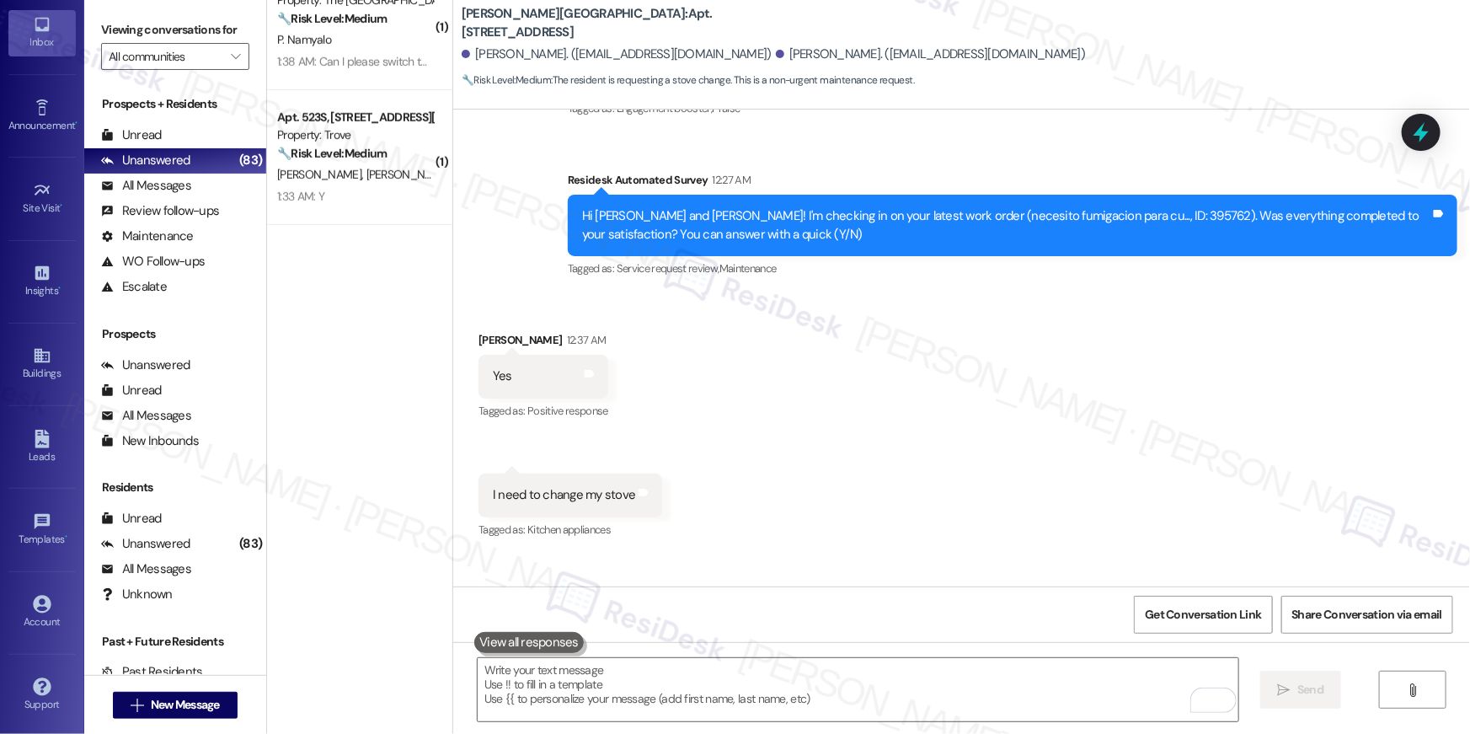
scroll to position [0, 0]
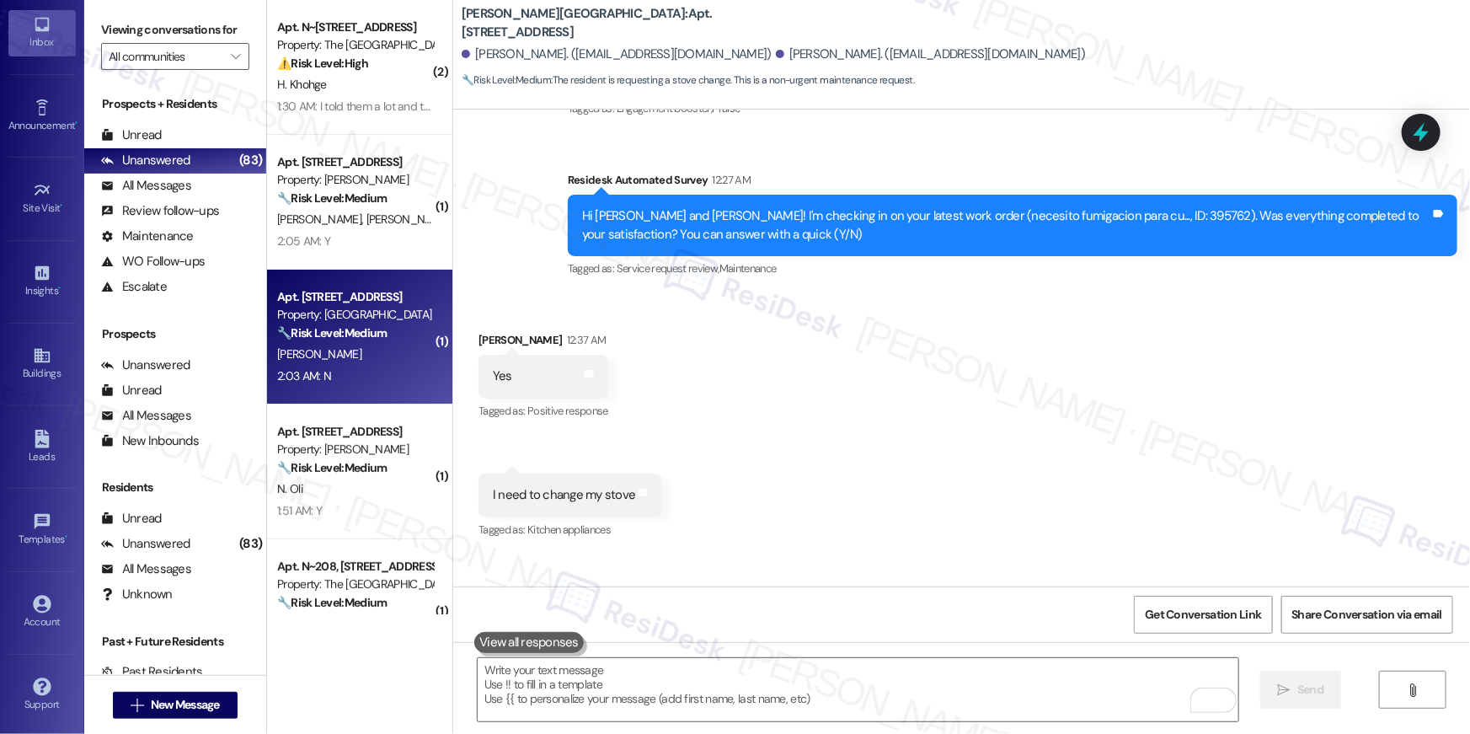
click at [331, 332] on strong "🔧 Risk Level: Medium" at bounding box center [331, 332] width 109 height 15
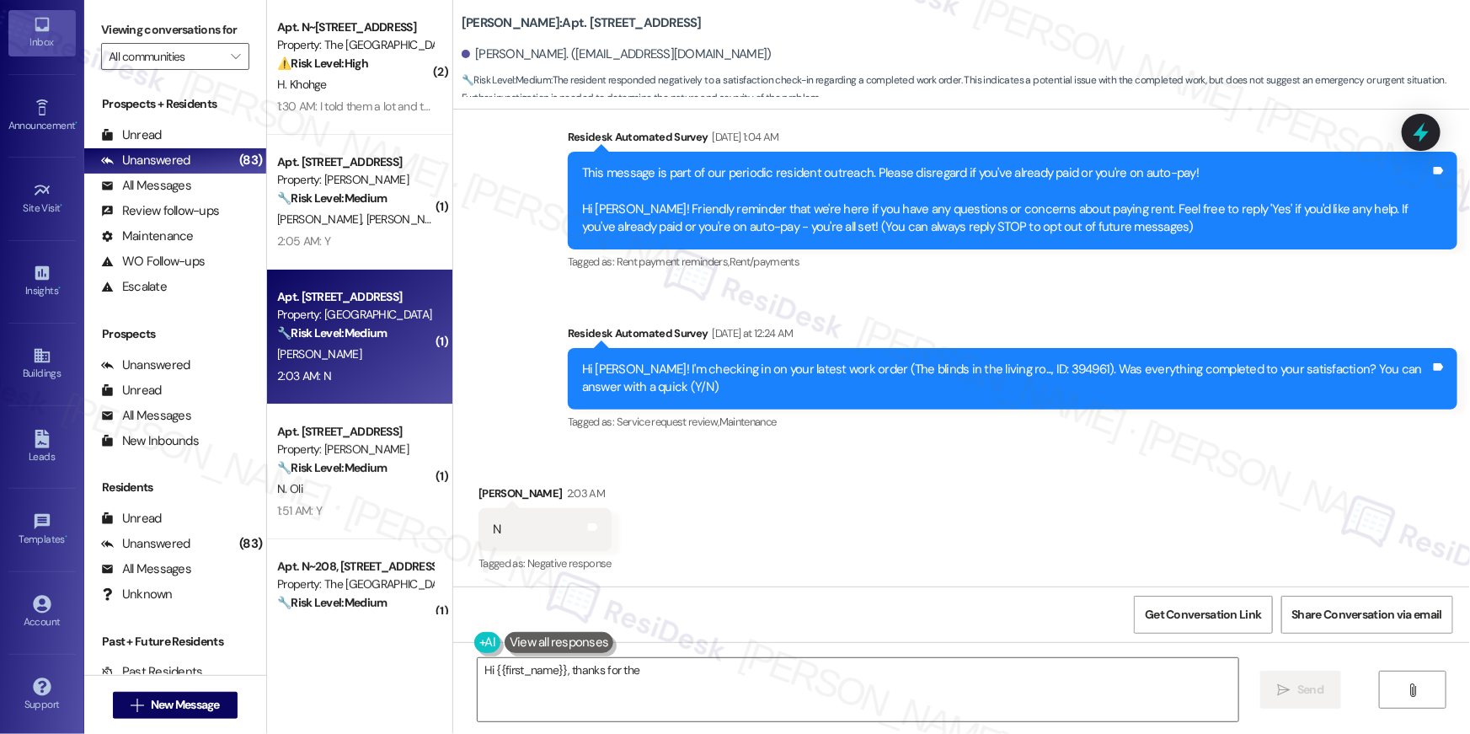
scroll to position [135, 0]
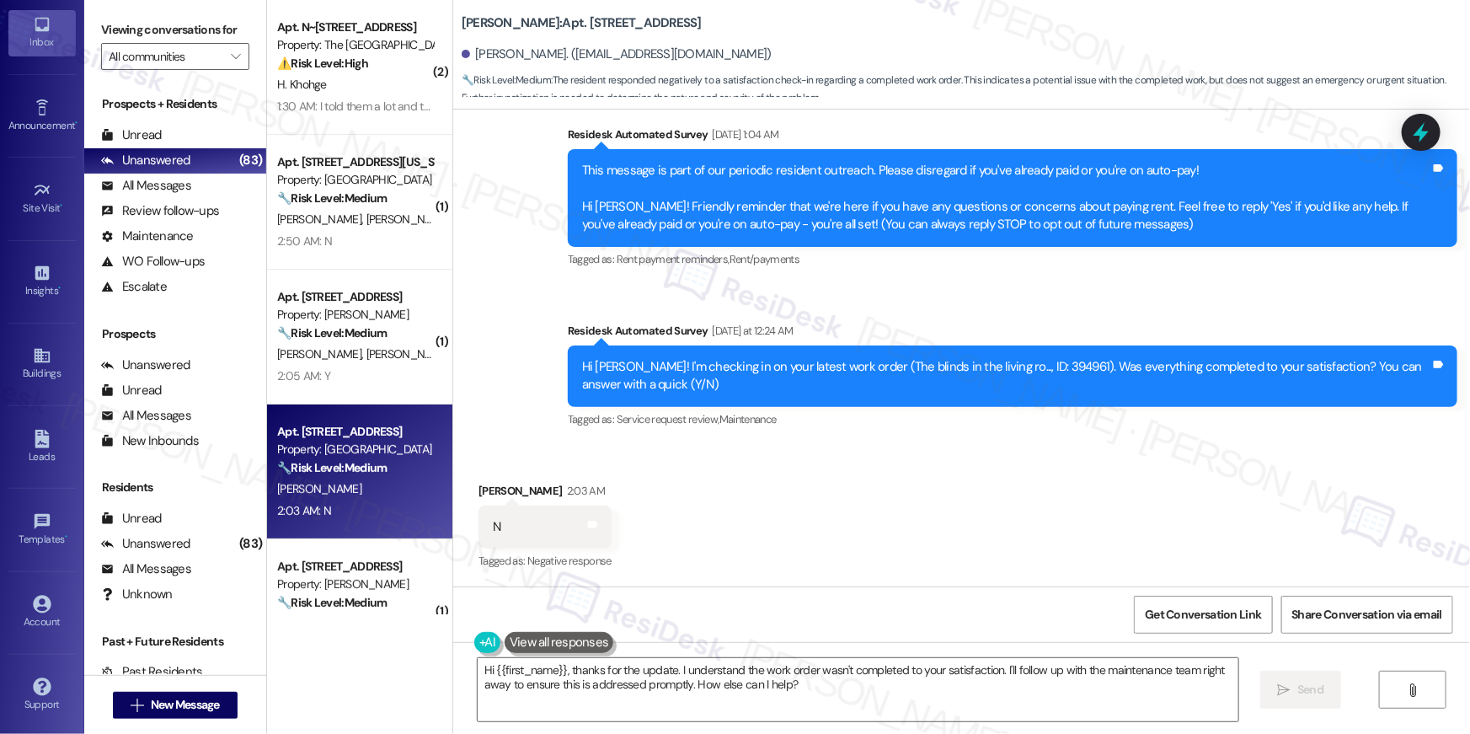
click at [998, 366] on div "Hi [PERSON_NAME]! I'm checking in on your latest work order (The blinds in the …" at bounding box center [1006, 376] width 848 height 36
copy div "394961"
click at [778, 554] on div "Received via SMS Luis Rodriguez 2:03 AM N Tags and notes Tagged as: Negative re…" at bounding box center [961, 515] width 1017 height 142
click at [803, 689] on textarea "Hi {{first_name}}, thanks for the update. I understand the work order wasn't co…" at bounding box center [858, 689] width 761 height 63
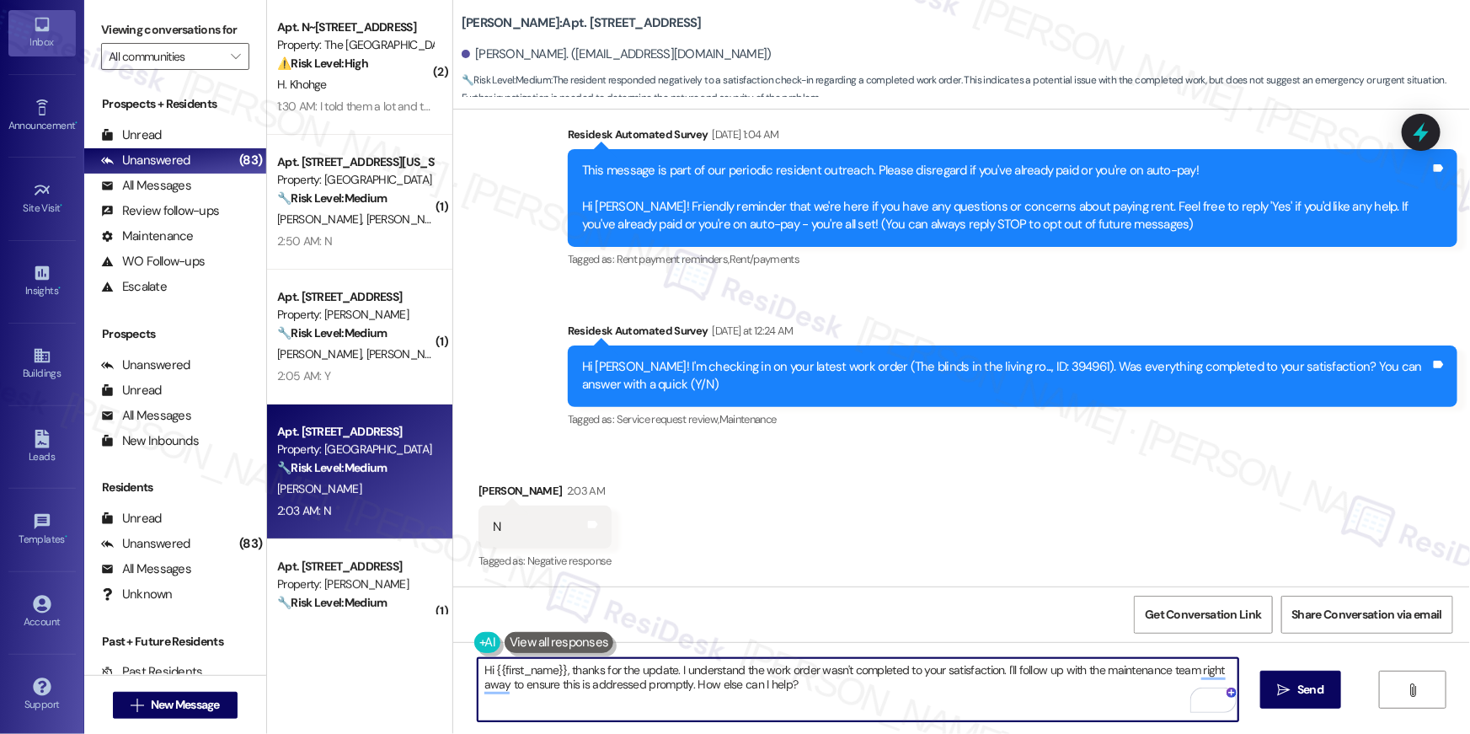
click at [820, 695] on textarea "Hi {{first_name}}, thanks for the update. I understand the work order wasn't co…" at bounding box center [858, 689] width 761 height 63
click at [871, 706] on textarea "Hi {{first_name}}, thanks for the update. I understand the work order wasn't co…" at bounding box center [858, 689] width 761 height 63
click at [901, 702] on textarea "Hi {{first_name}}, thanks for the update. I understand the work order wasn't co…" at bounding box center [858, 689] width 761 height 63
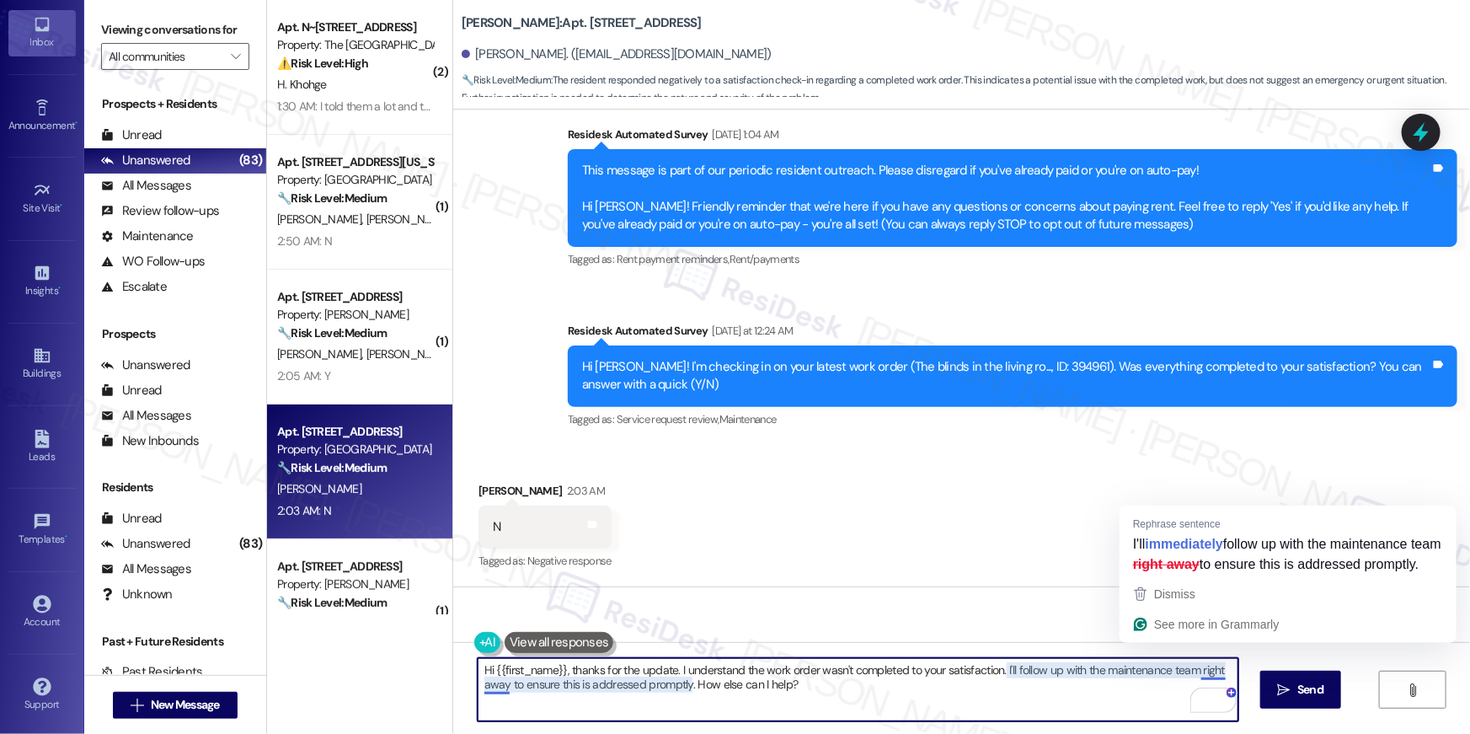
click at [1191, 669] on textarea "Hi {{first_name}}, thanks for the update. I understand the work order wasn't co…" at bounding box center [858, 689] width 761 height 63
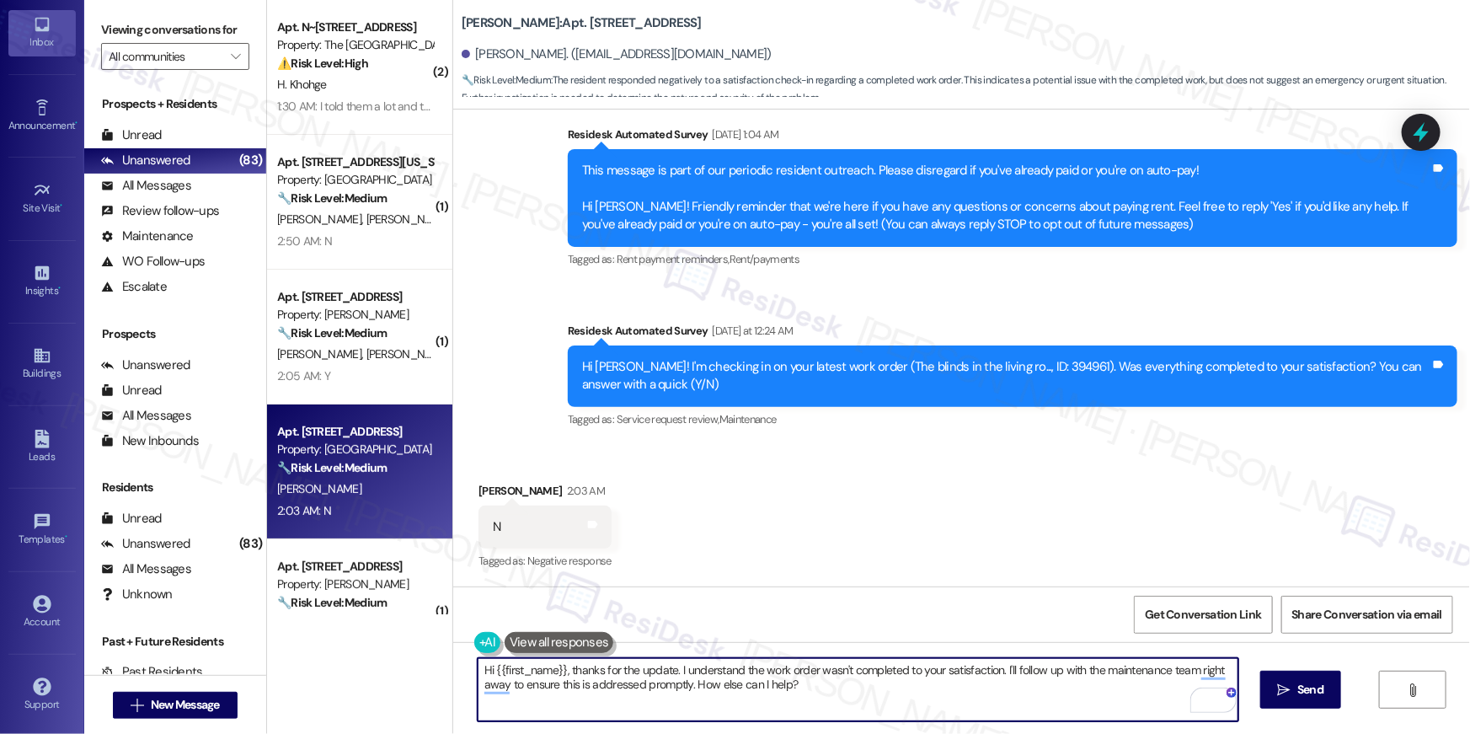
click at [502, 681] on textarea "Hi {{first_name}}, thanks for the update. I understand the work order wasn't co…" at bounding box center [858, 689] width 761 height 63
click at [774, 708] on textarea "Hi {{first_name}}, thanks for the update. I understand the work order wasn't co…" at bounding box center [858, 689] width 761 height 63
drag, startPoint x: 791, startPoint y: 696, endPoint x: 646, endPoint y: 687, distance: 145.1
click at [646, 687] on textarea "Hi {{first_name}}, thanks for the update. I understand the work order wasn't co…" at bounding box center [858, 689] width 761 height 63
type textarea "Hi {{first_name}}, thanks for the update. I understand the work order wasn't co…"
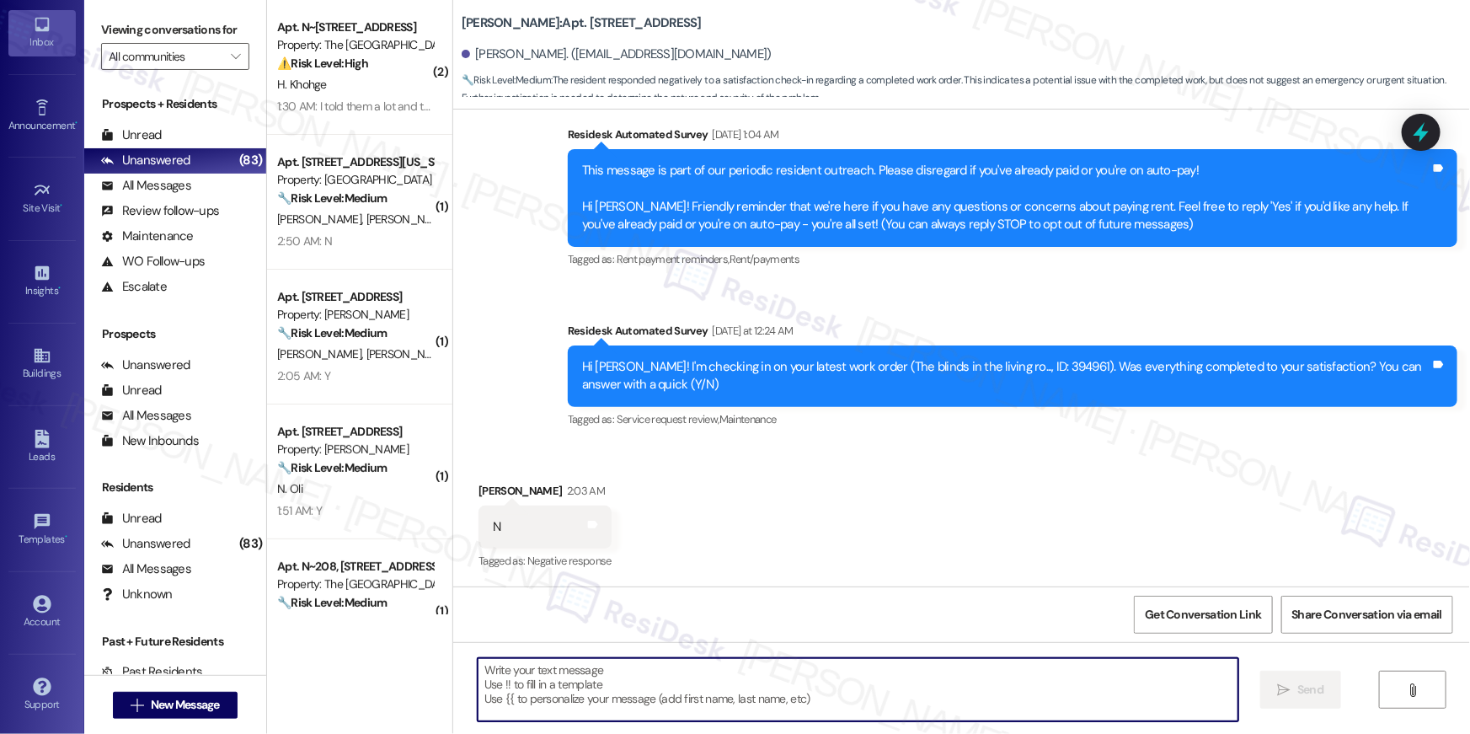
click at [834, 700] on textarea "To enrich screen reader interactions, please activate Accessibility in Grammarl…" at bounding box center [858, 689] width 761 height 63
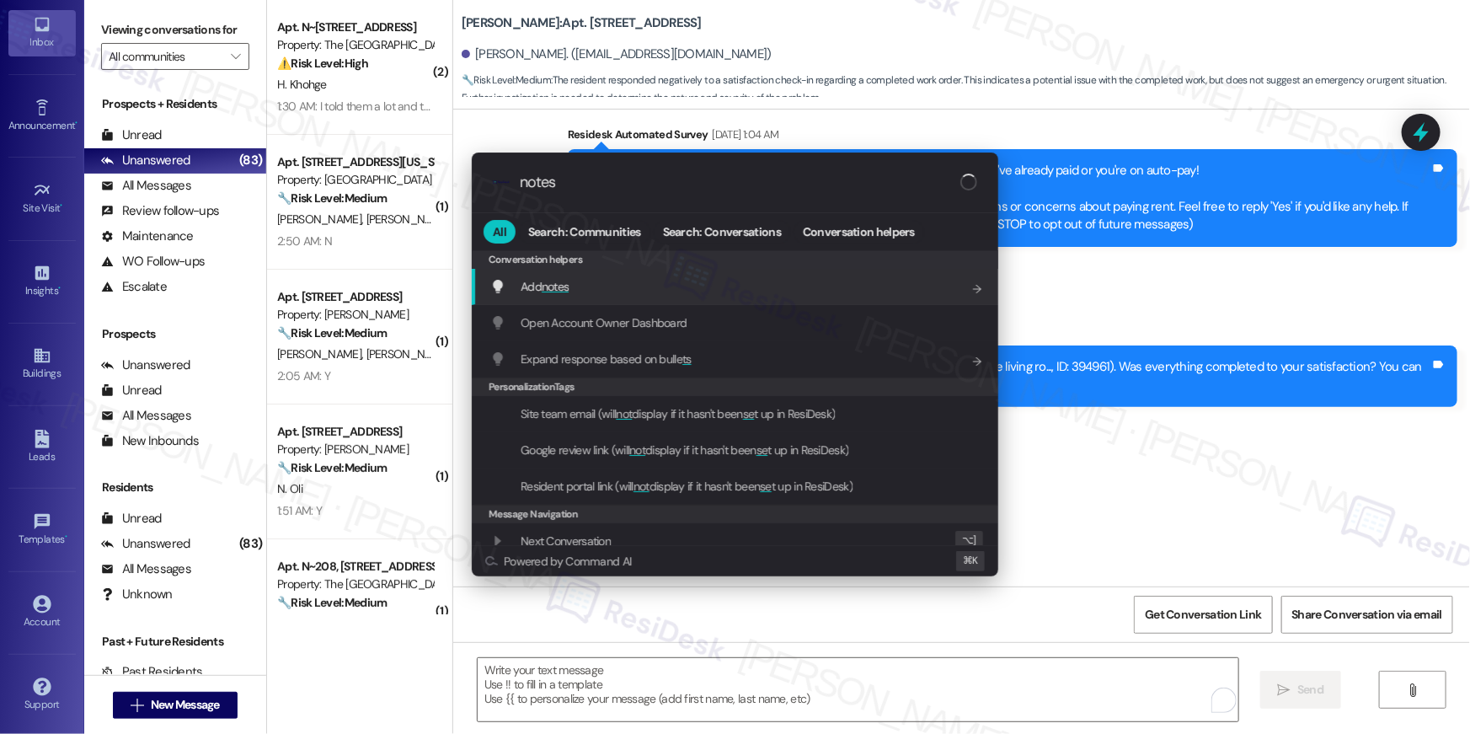
click at [553, 292] on span "notes" at bounding box center [556, 286] width 28 height 15
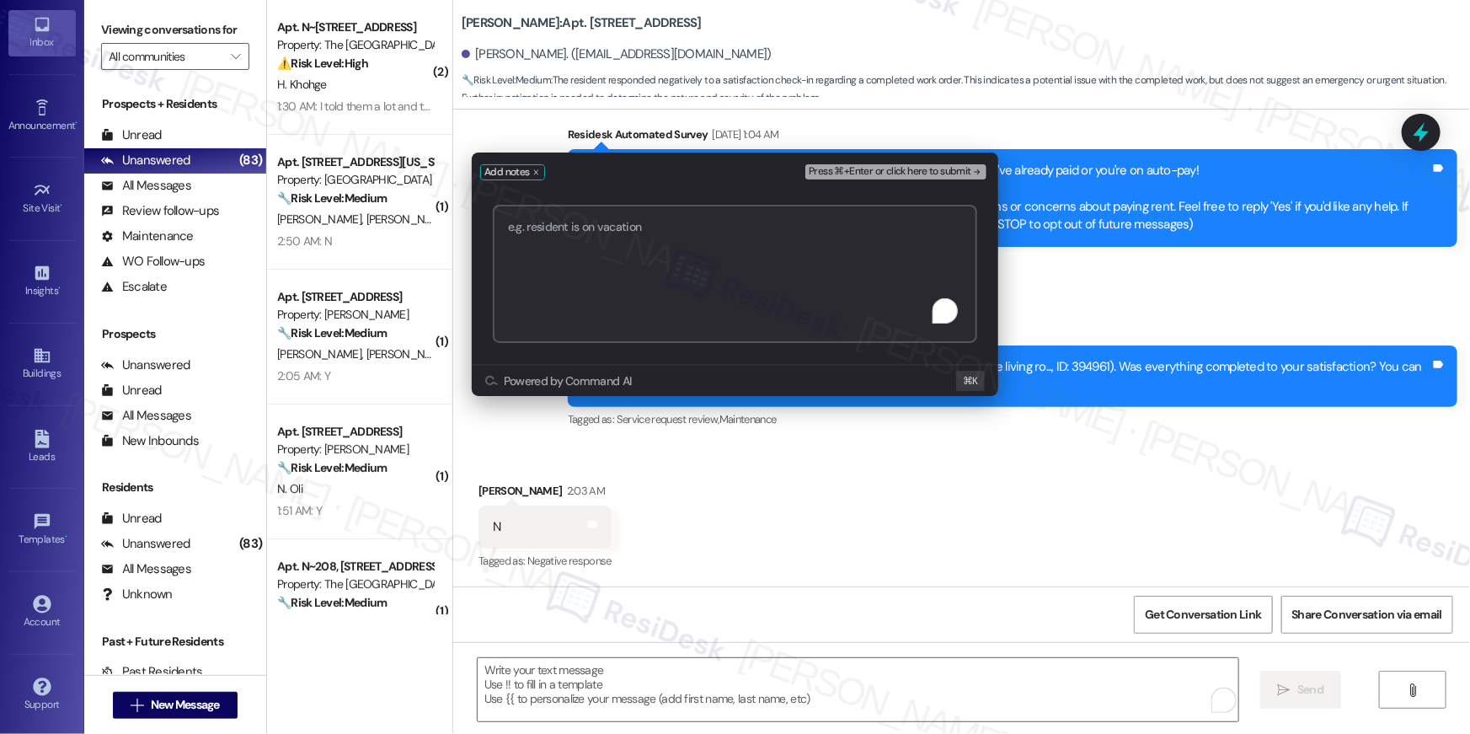
click at [731, 306] on textarea "To enrich screen reader interactions, please activate Accessibility in Grammarl…" at bounding box center [735, 274] width 484 height 138
paste textarea "Work Order # 397091 Living room blinds"
type textarea "Work Order # 397091 Living room blinds"
click at [856, 173] on span "Press ⌘+Enter or click here to submit" at bounding box center [890, 172] width 163 height 12
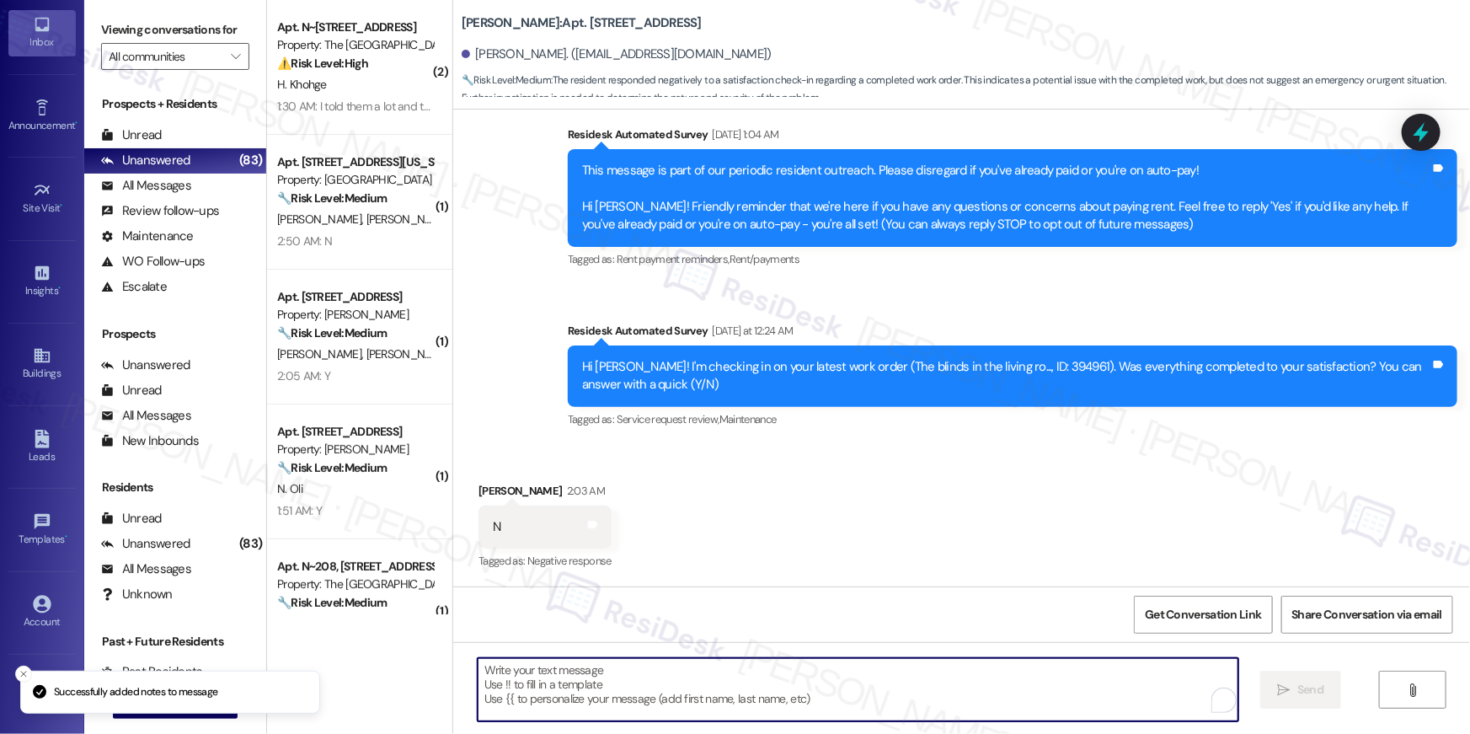
scroll to position [270, 0]
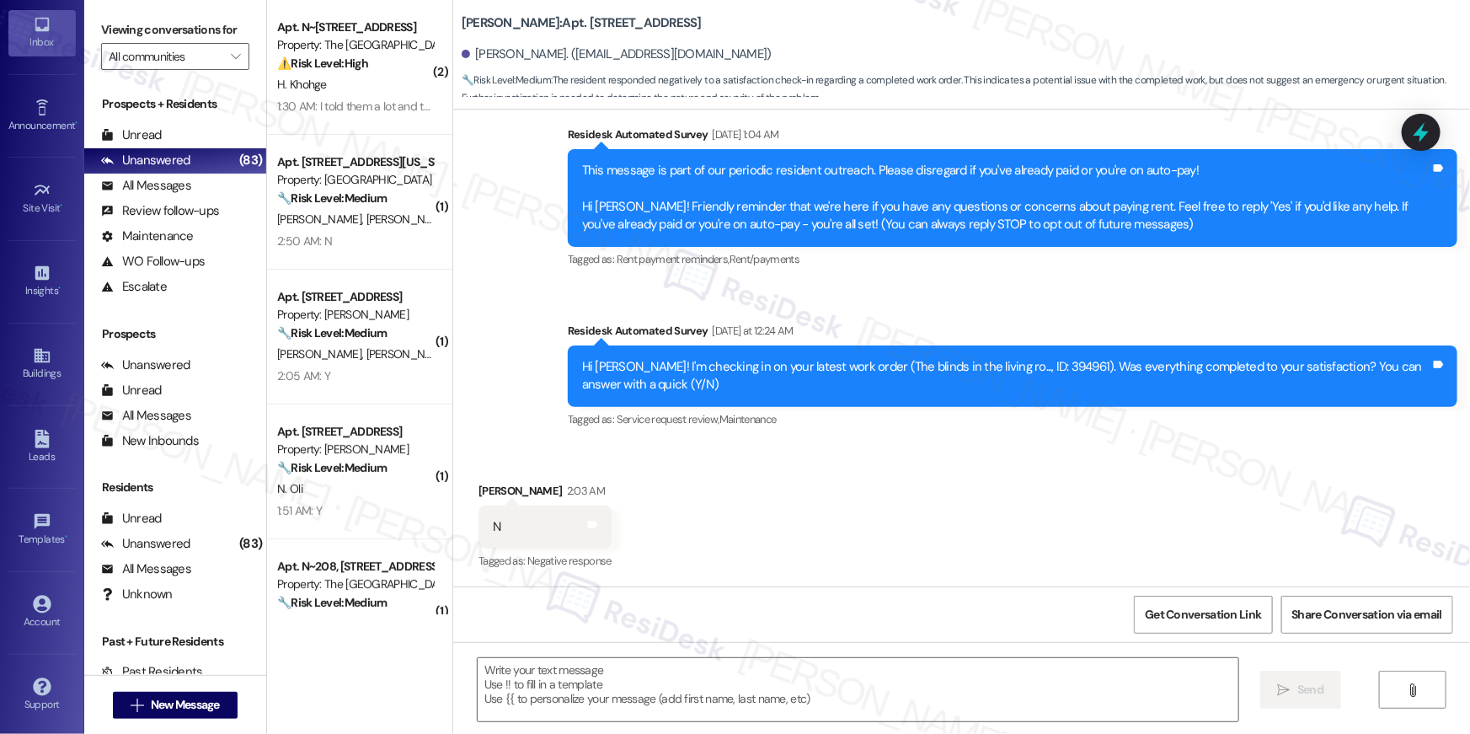
type textarea "Fetching suggested responses. Please feel free to read through the conversation…"
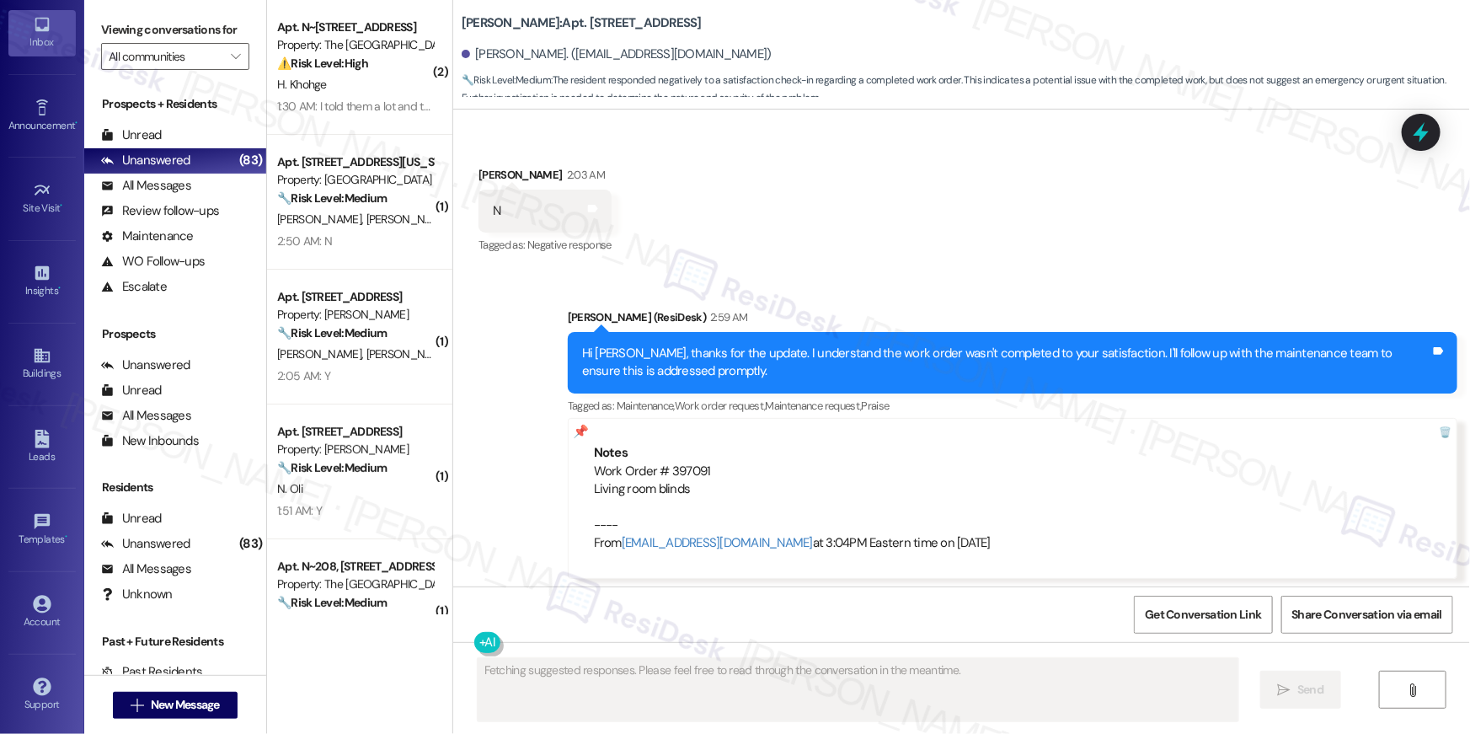
scroll to position [455, 0]
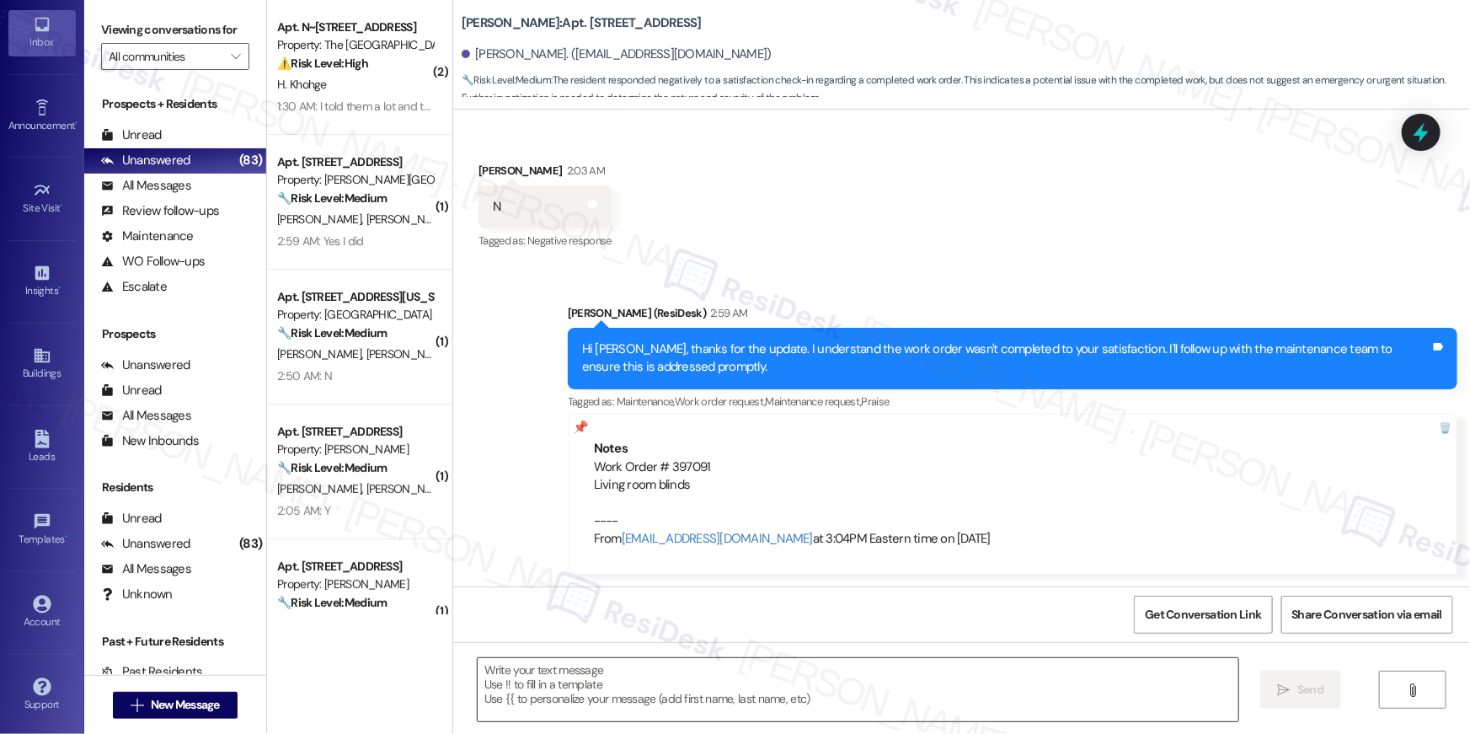
click at [817, 686] on textarea at bounding box center [858, 689] width 761 height 63
click at [815, 688] on textarea at bounding box center [858, 689] width 761 height 63
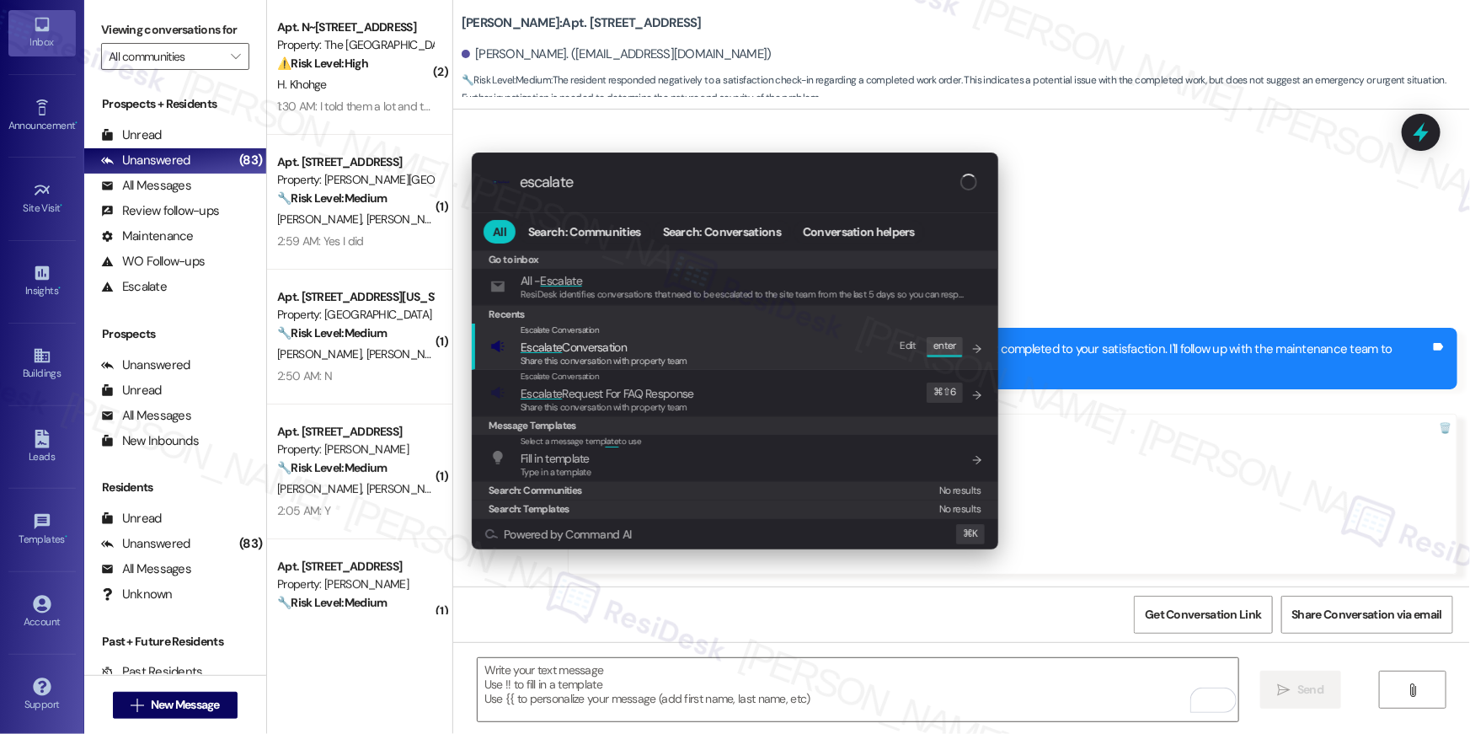
type input "escalate"
click at [545, 348] on span "Escalate" at bounding box center [541, 346] width 41 height 15
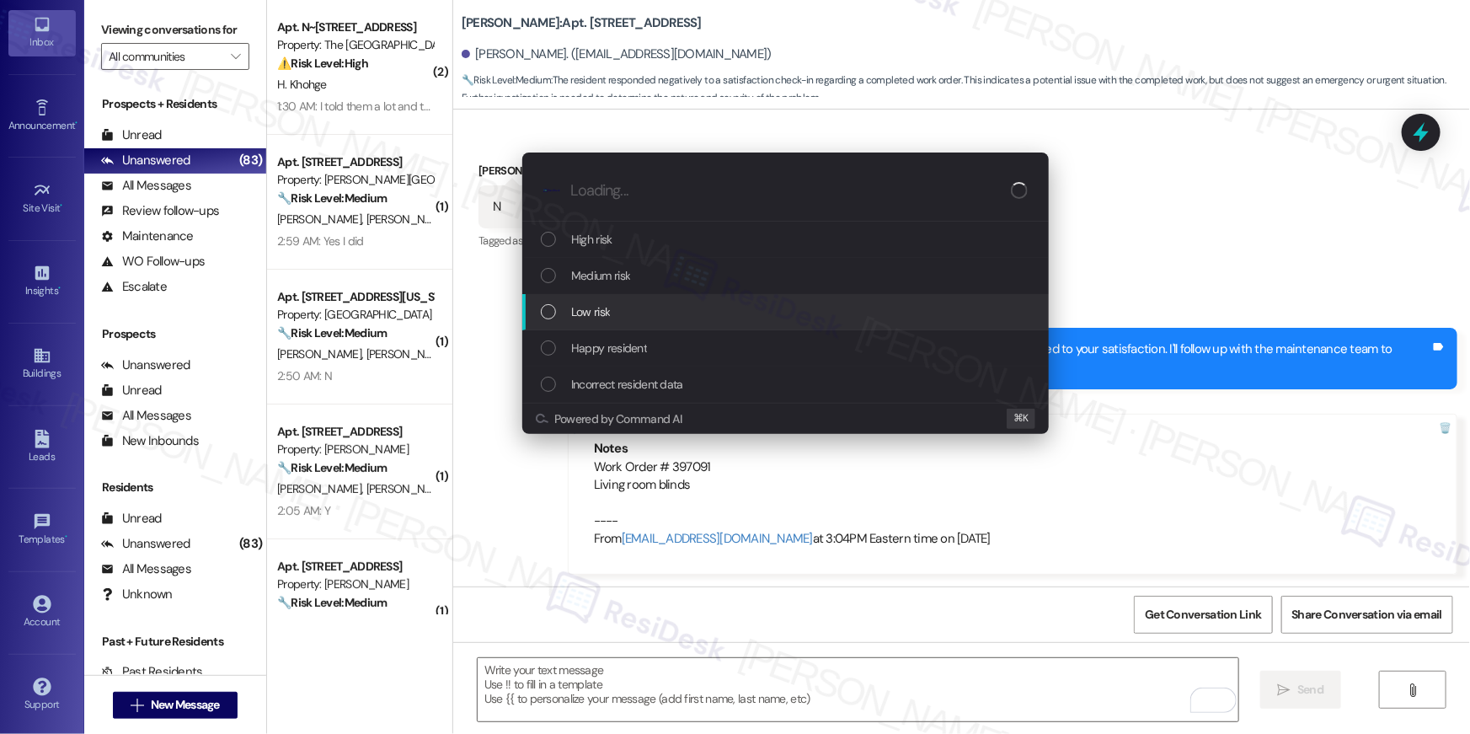
click at [585, 315] on span "Low risk" at bounding box center [590, 311] width 39 height 19
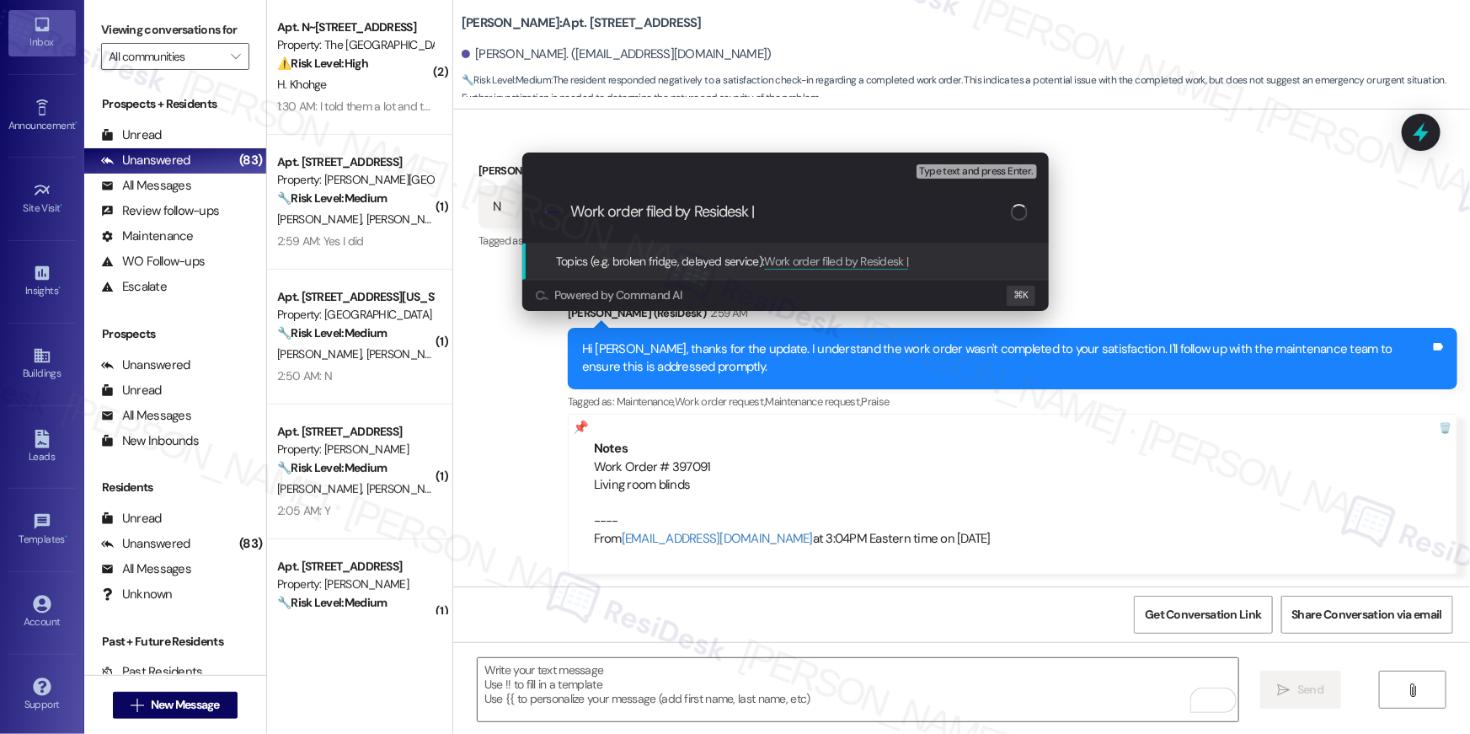
paste input "Work Order # 397091 Living room blinds"
type input "Work order filed by Residesk | Work Order # 397091 Living room blinds"
click at [828, 215] on input "Work order filed by Residesk | Work Order # 397091 Living room blinds" at bounding box center [792, 212] width 444 height 18
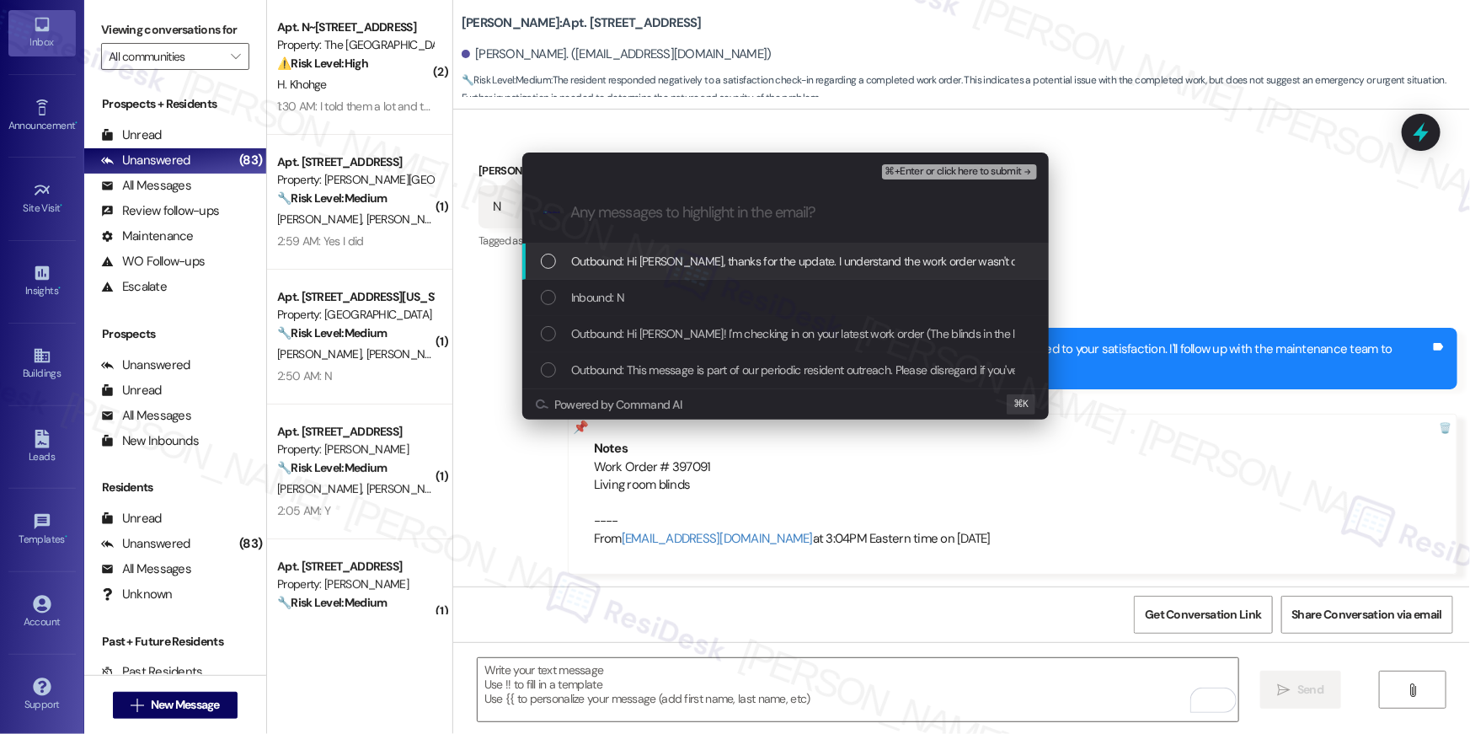
scroll to position [0, 0]
click at [708, 271] on div "Outbound: Hi [PERSON_NAME], thanks for the update. I understand the work order …" at bounding box center [785, 261] width 526 height 36
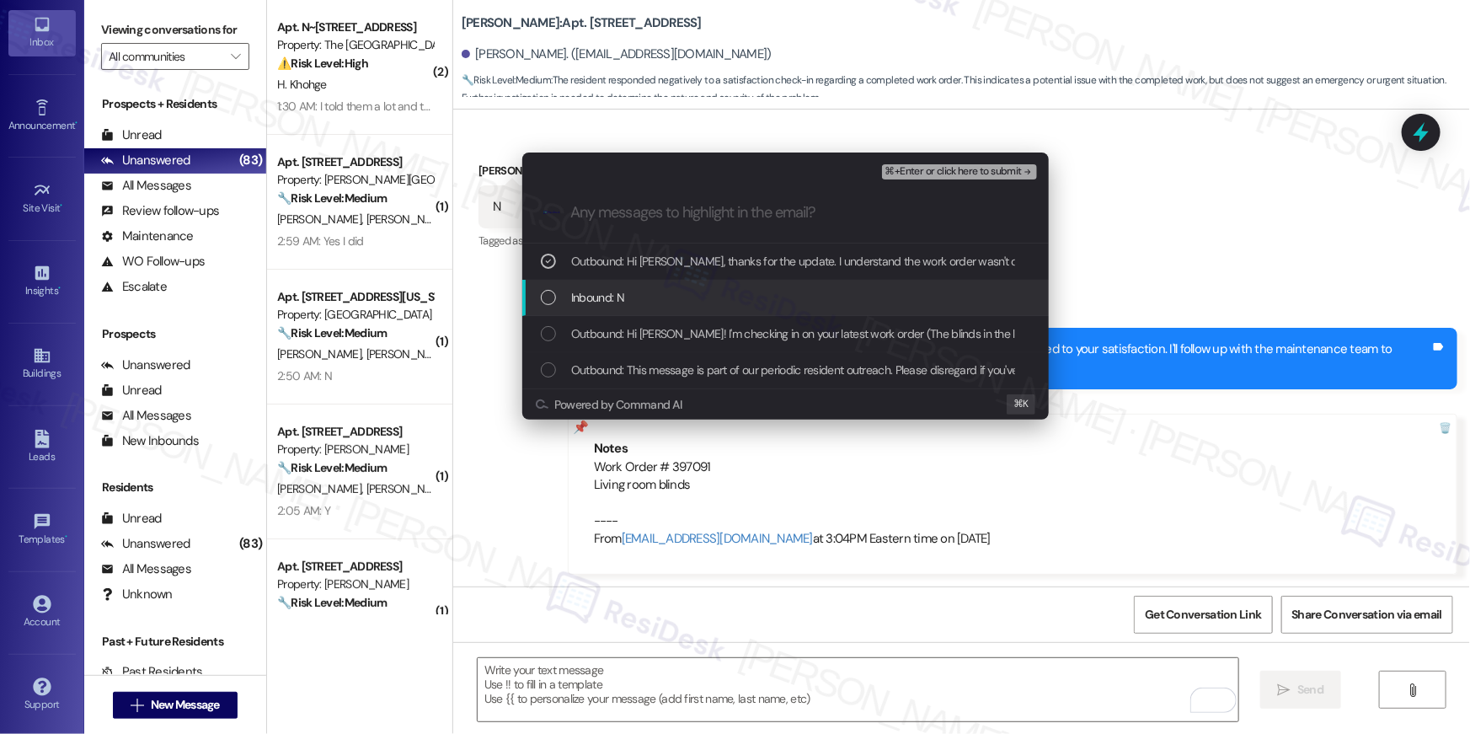
click at [571, 300] on span "Inbound: N" at bounding box center [597, 297] width 53 height 19
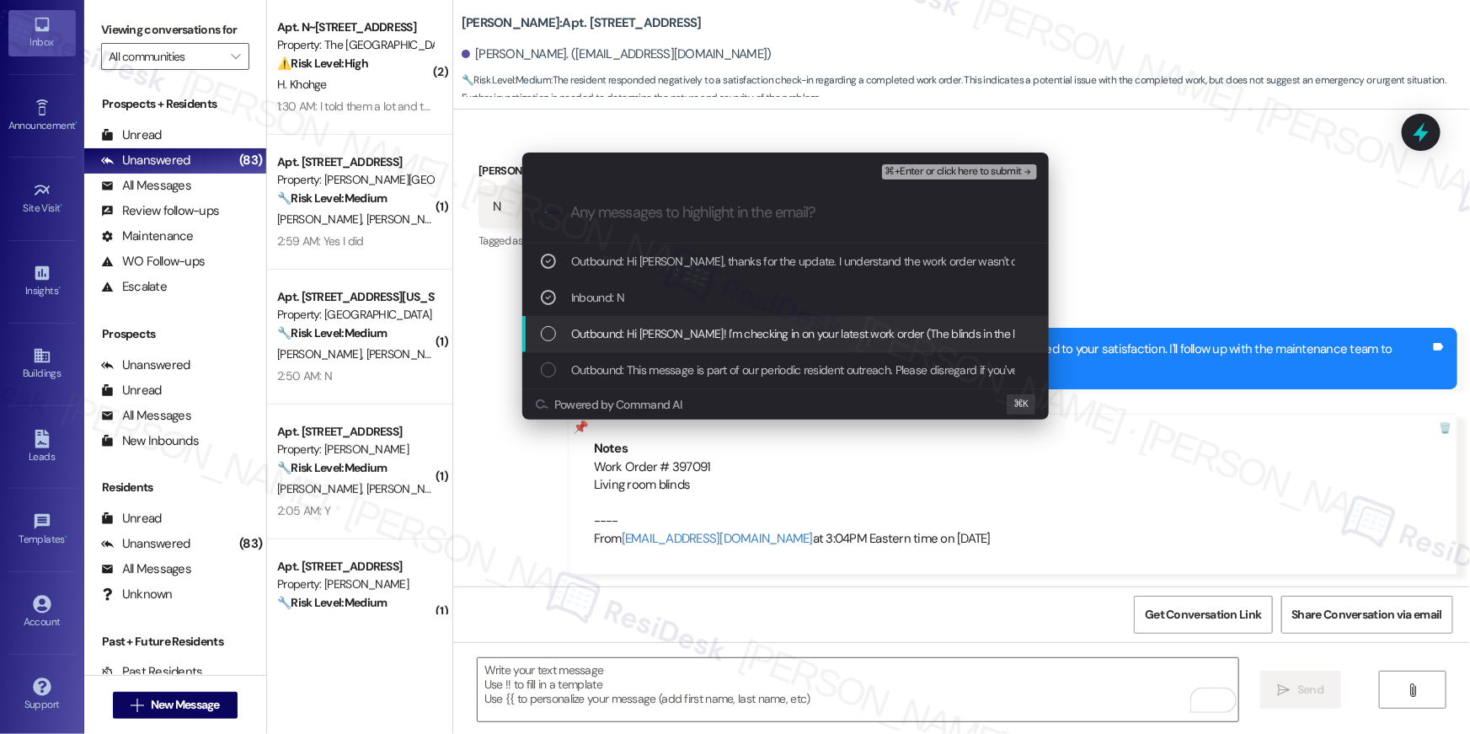
click at [571, 334] on span "Outbound: Hi [PERSON_NAME]! I'm checking in on your latest work order (The blin…" at bounding box center [1046, 333] width 951 height 19
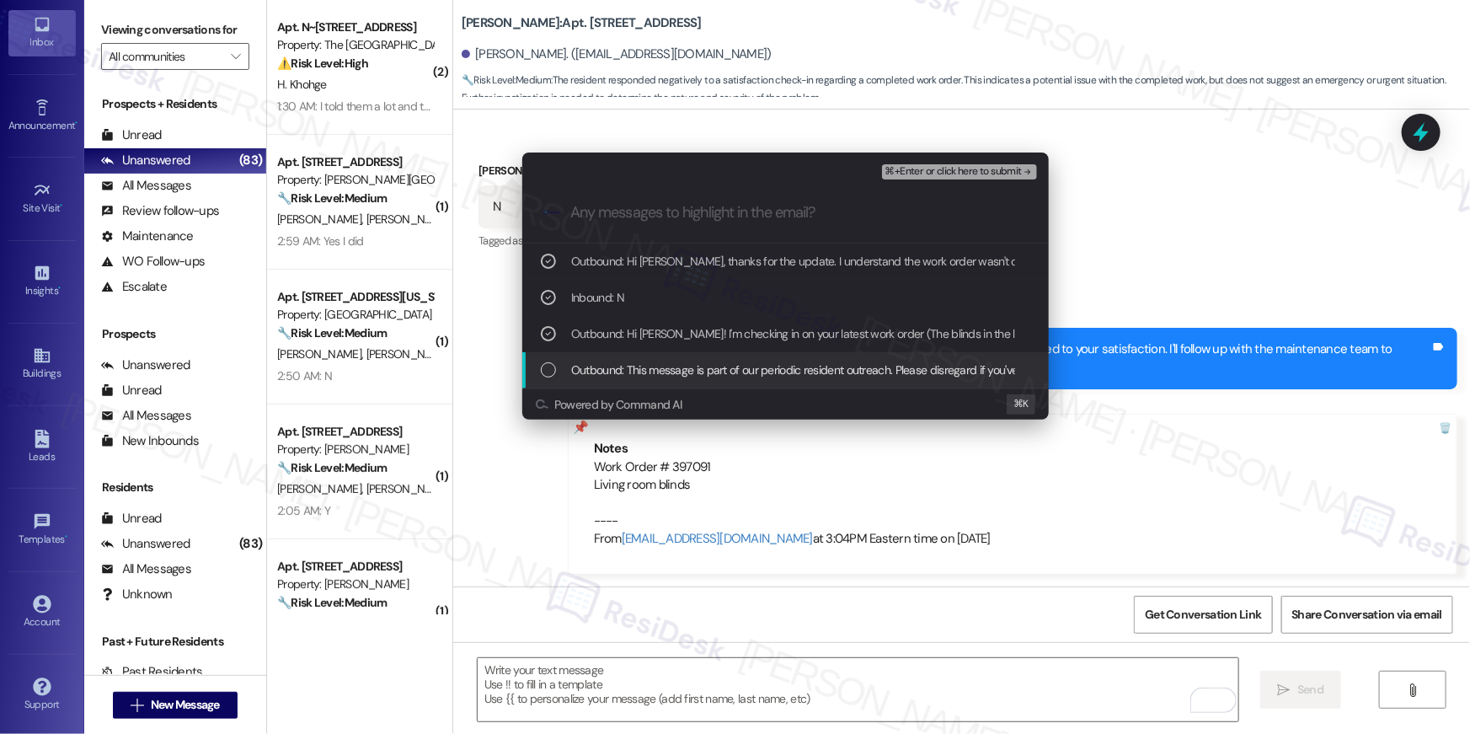
click at [541, 370] on div "List of options" at bounding box center [548, 369] width 15 height 15
click at [543, 379] on div "Outbound: This message is part of our periodic resident outreach. Please disreg…" at bounding box center [785, 370] width 526 height 36
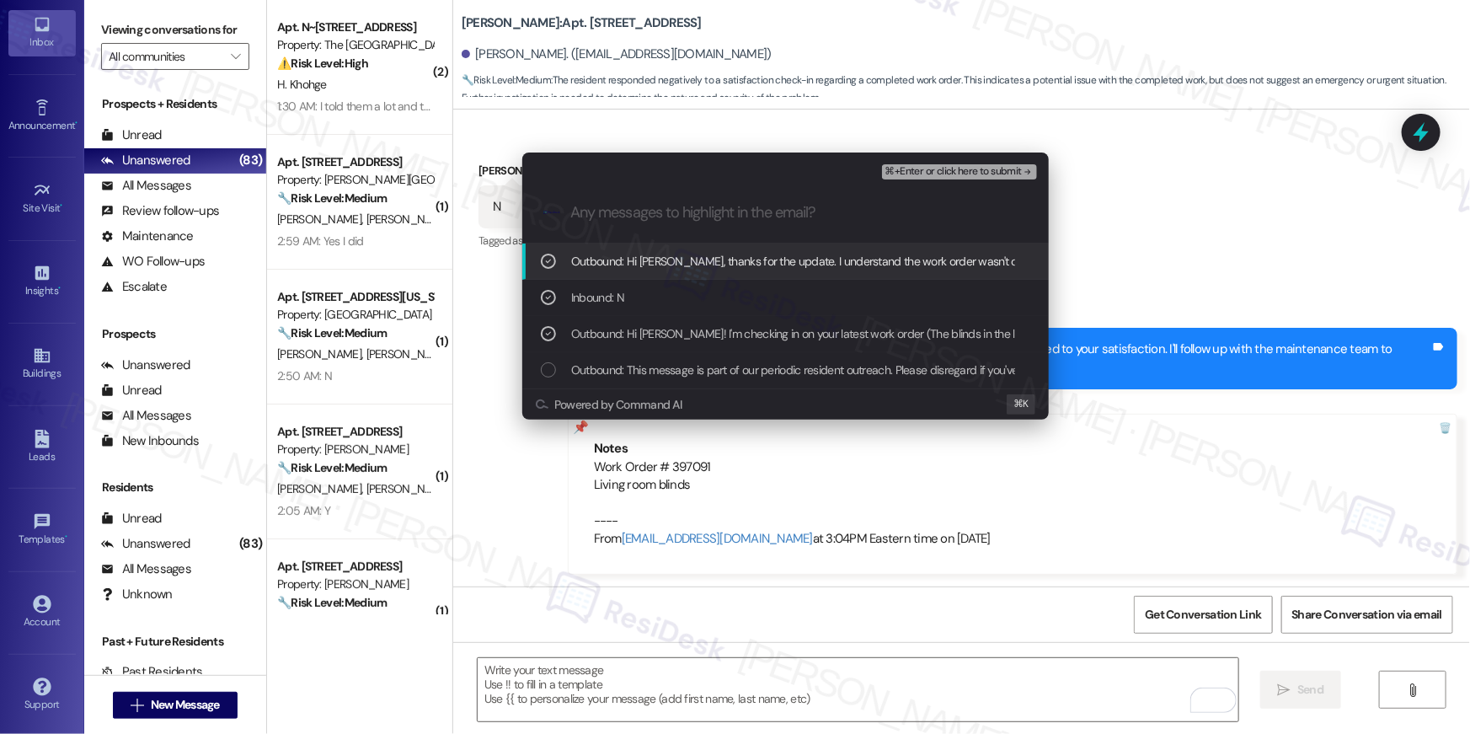
click at [982, 174] on span "⌘+Enter or click here to submit" at bounding box center [953, 172] width 136 height 12
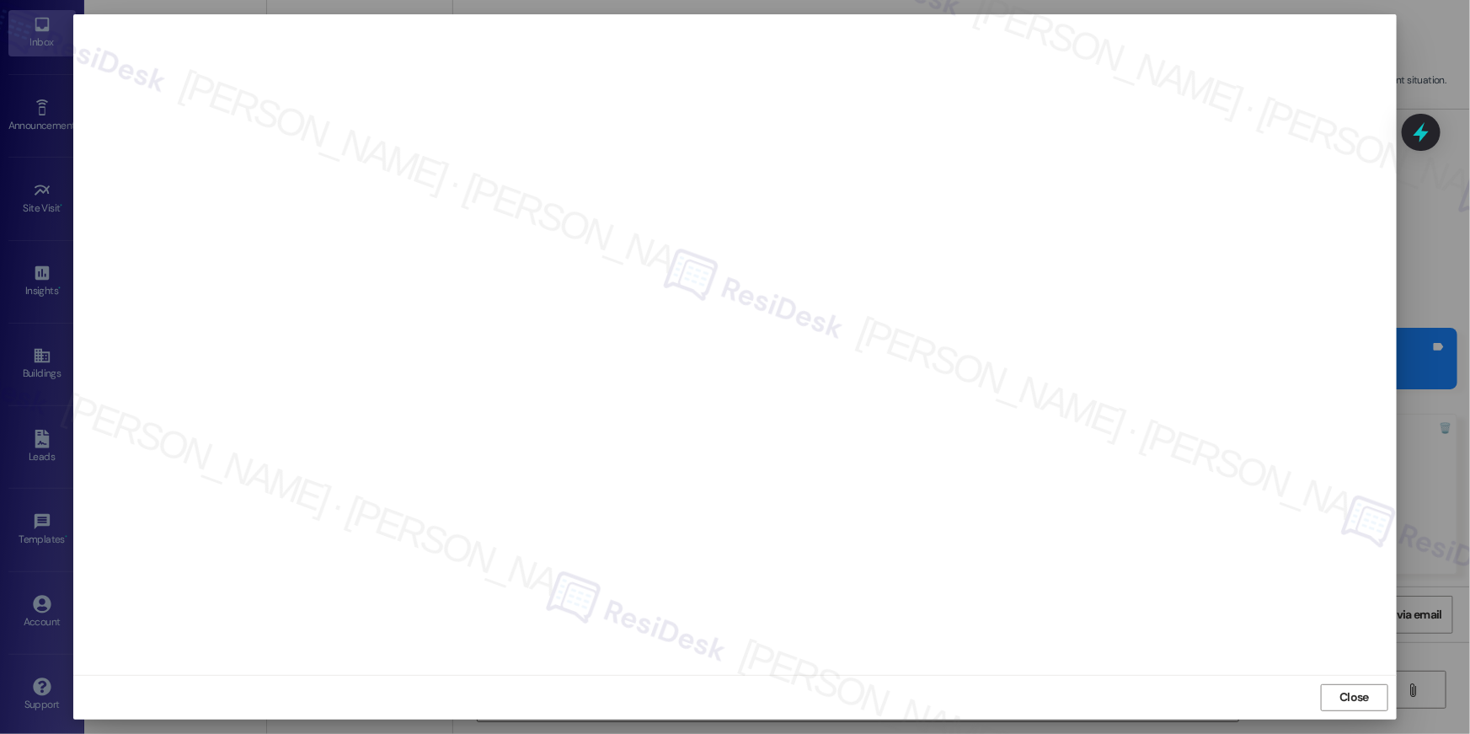
click at [1341, 707] on span "Close" at bounding box center [1354, 697] width 36 height 25
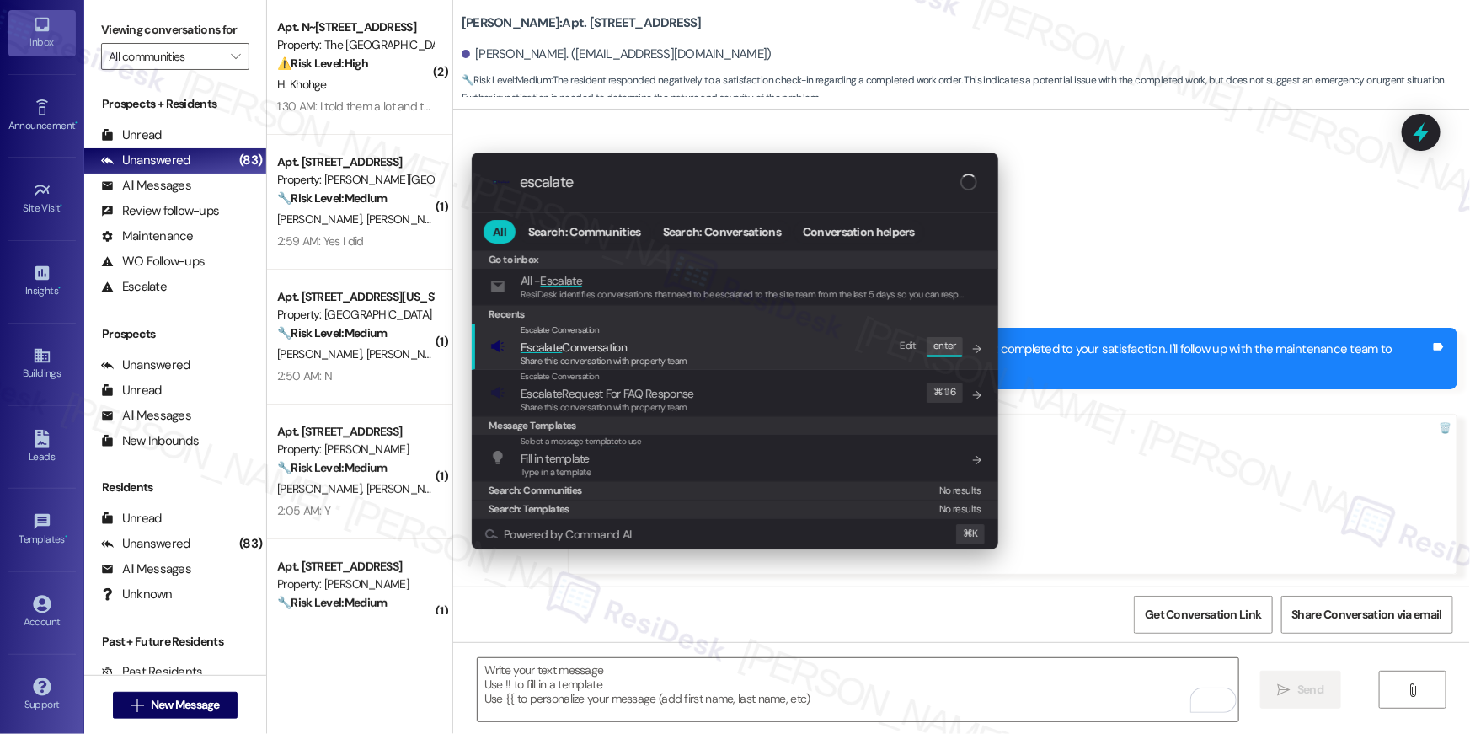
type input "escalate"
click at [562, 351] on span "Escalate Conversation" at bounding box center [574, 346] width 106 height 15
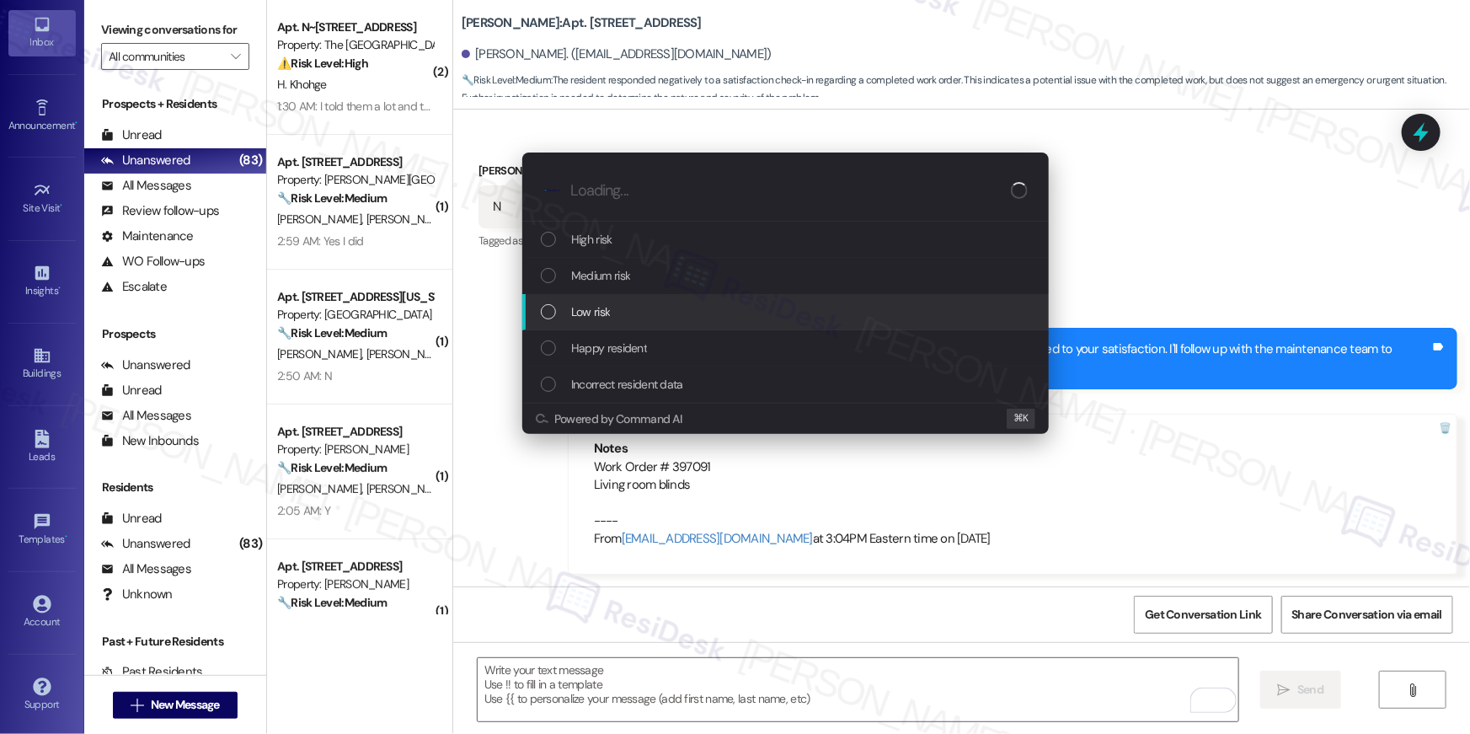
click at [591, 315] on span "Low risk" at bounding box center [590, 311] width 39 height 19
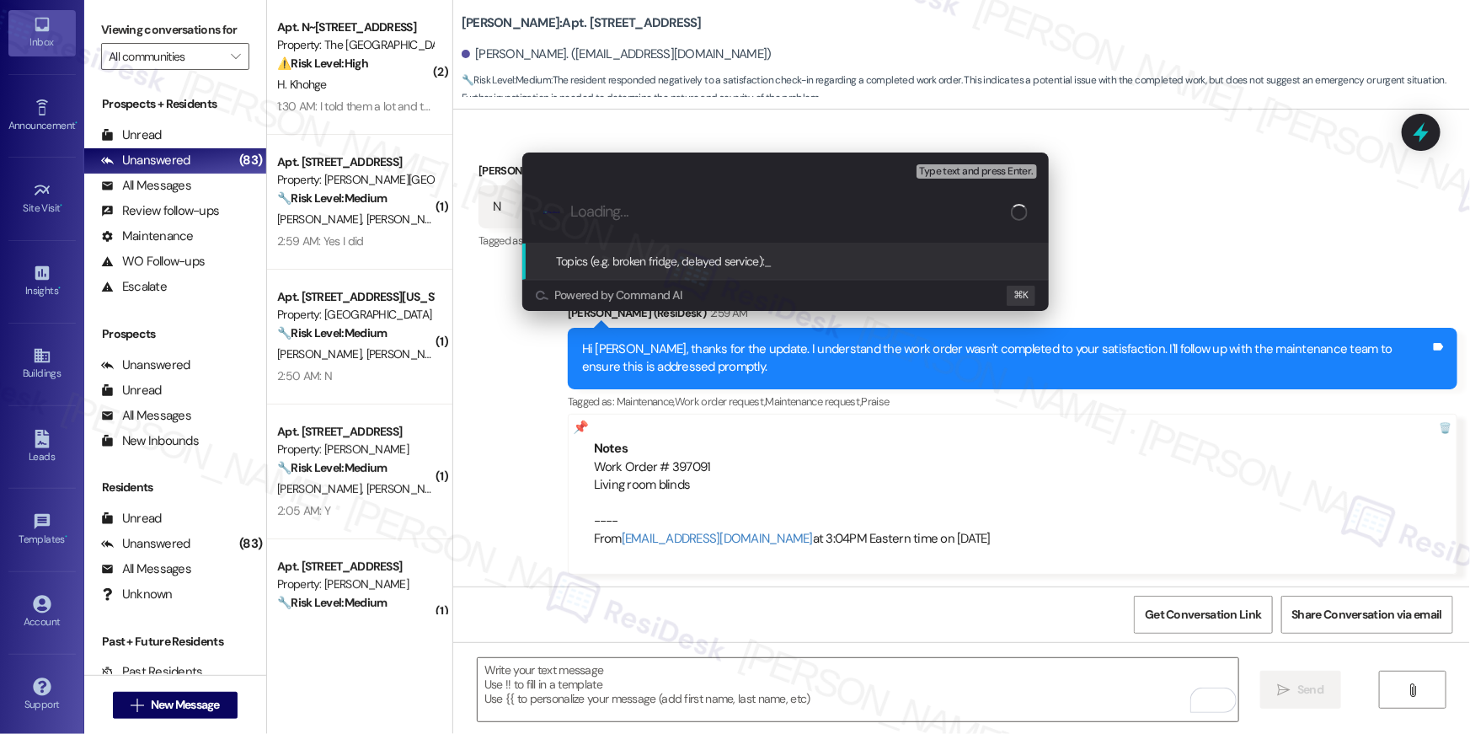
paste input "Work order filed by Residesk | Work Order # 397091 Living room blinds"
type input "Work order filed by Residesk | Work Order # 397091 Living room blinds"
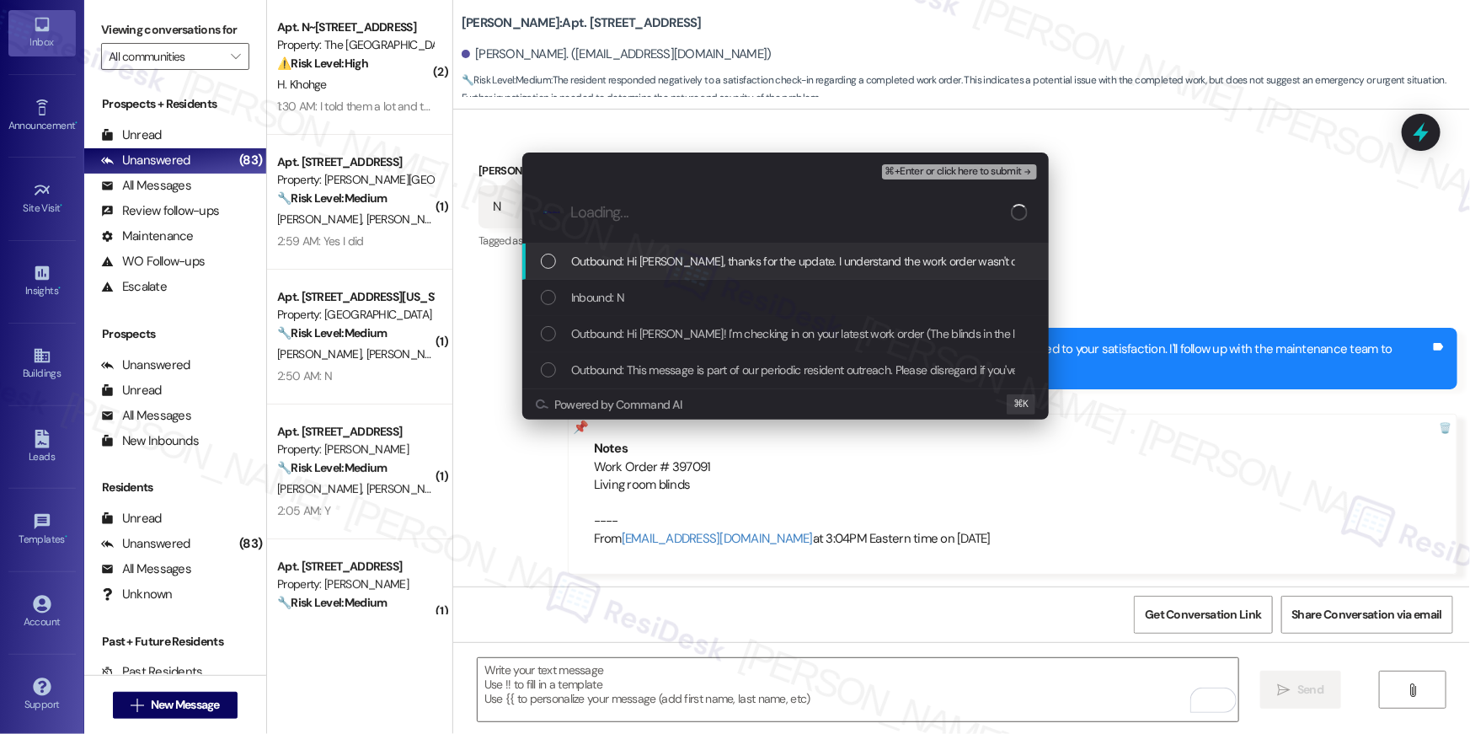
drag, startPoint x: 685, startPoint y: 256, endPoint x: 634, endPoint y: 287, distance: 59.4
click at [685, 256] on span "Outbound: Hi [PERSON_NAME], thanks for the update. I understand the work order …" at bounding box center [1055, 261] width 969 height 19
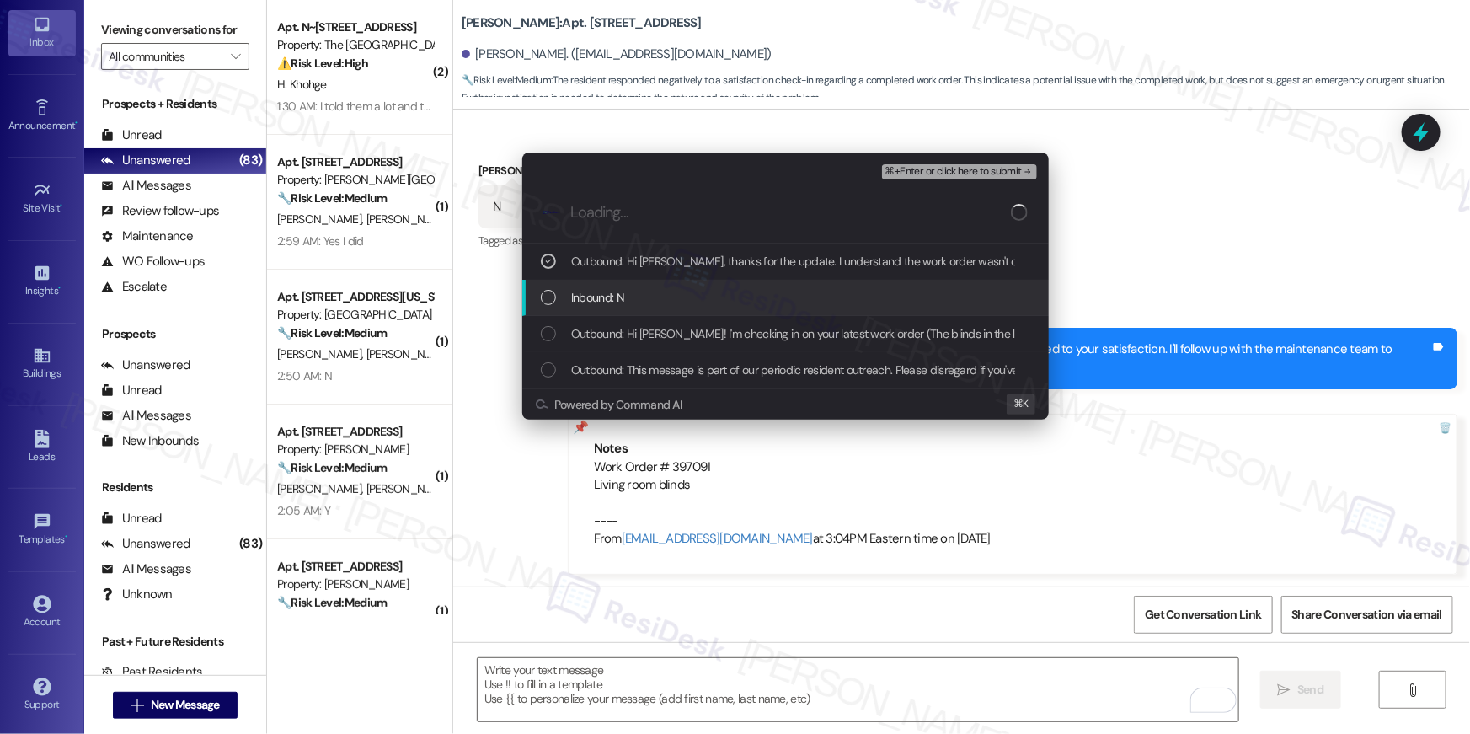
drag, startPoint x: 634, startPoint y: 287, endPoint x: 613, endPoint y: 310, distance: 31.0
click at [633, 289] on div "Inbound: N" at bounding box center [787, 297] width 493 height 19
click at [603, 334] on span "Outbound: Hi [PERSON_NAME]! I'm checking in on your latest work order (The blin…" at bounding box center [1046, 333] width 951 height 19
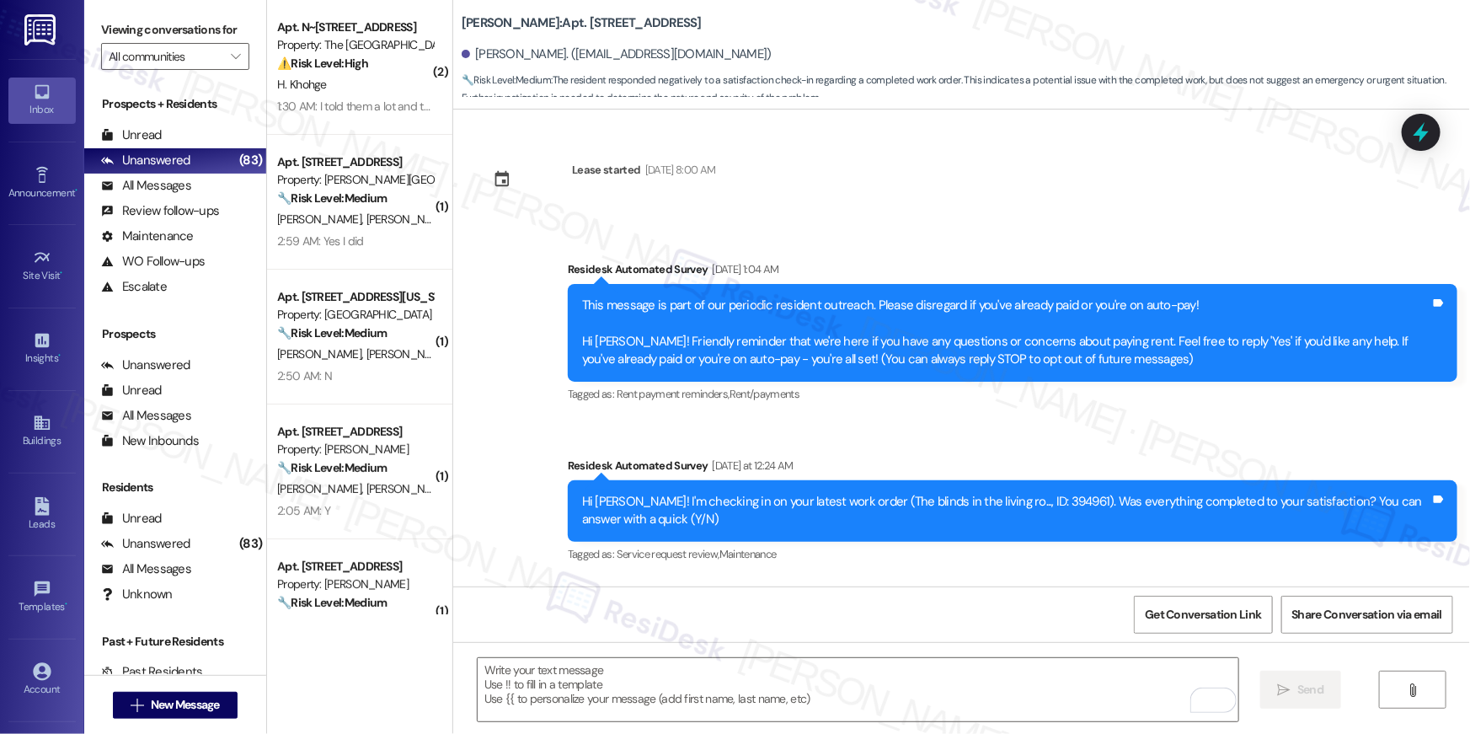
scroll to position [455, 0]
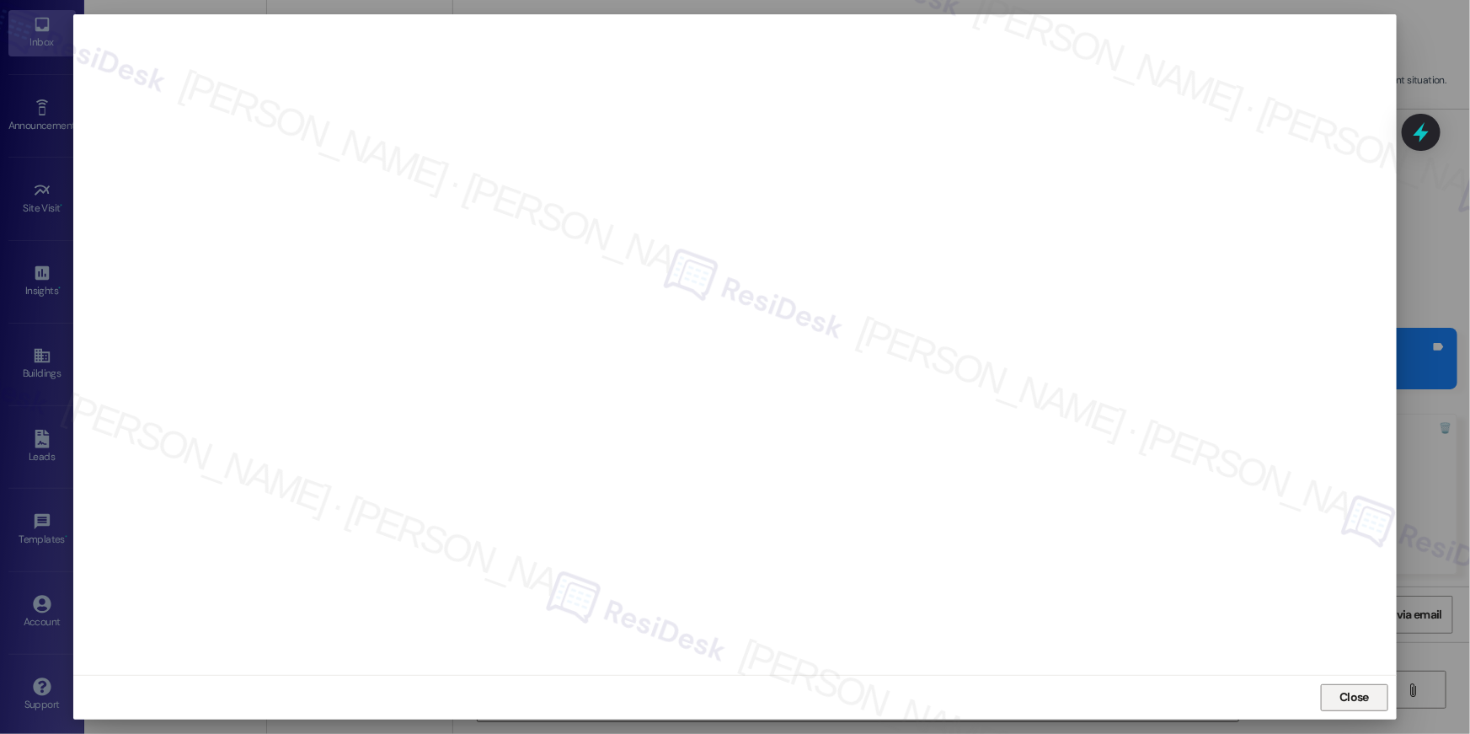
click at [1353, 686] on span "Close" at bounding box center [1354, 697] width 36 height 25
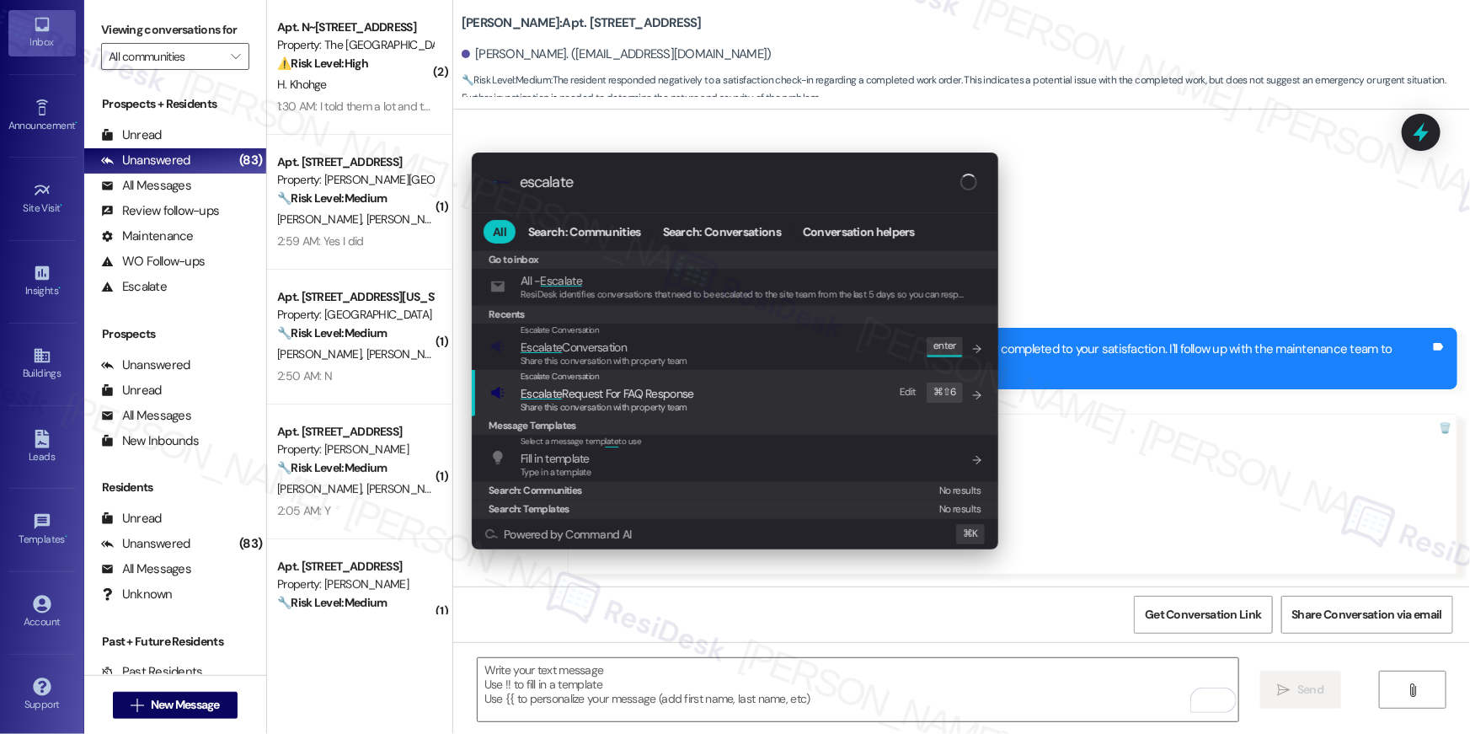
type input "escalate"
click at [595, 355] on span "Share this conversation with property team" at bounding box center [604, 361] width 167 height 12
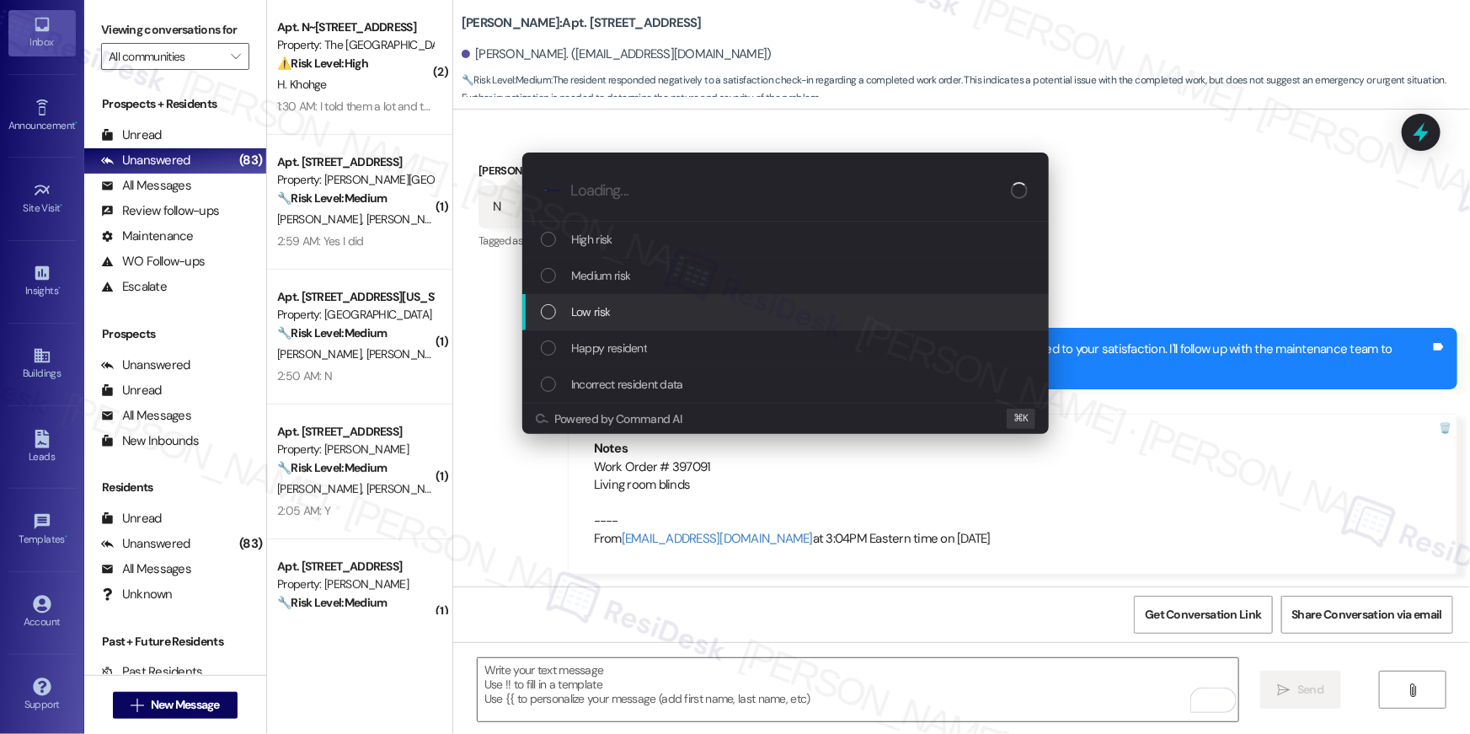
click at [585, 304] on span "Low risk" at bounding box center [590, 311] width 39 height 19
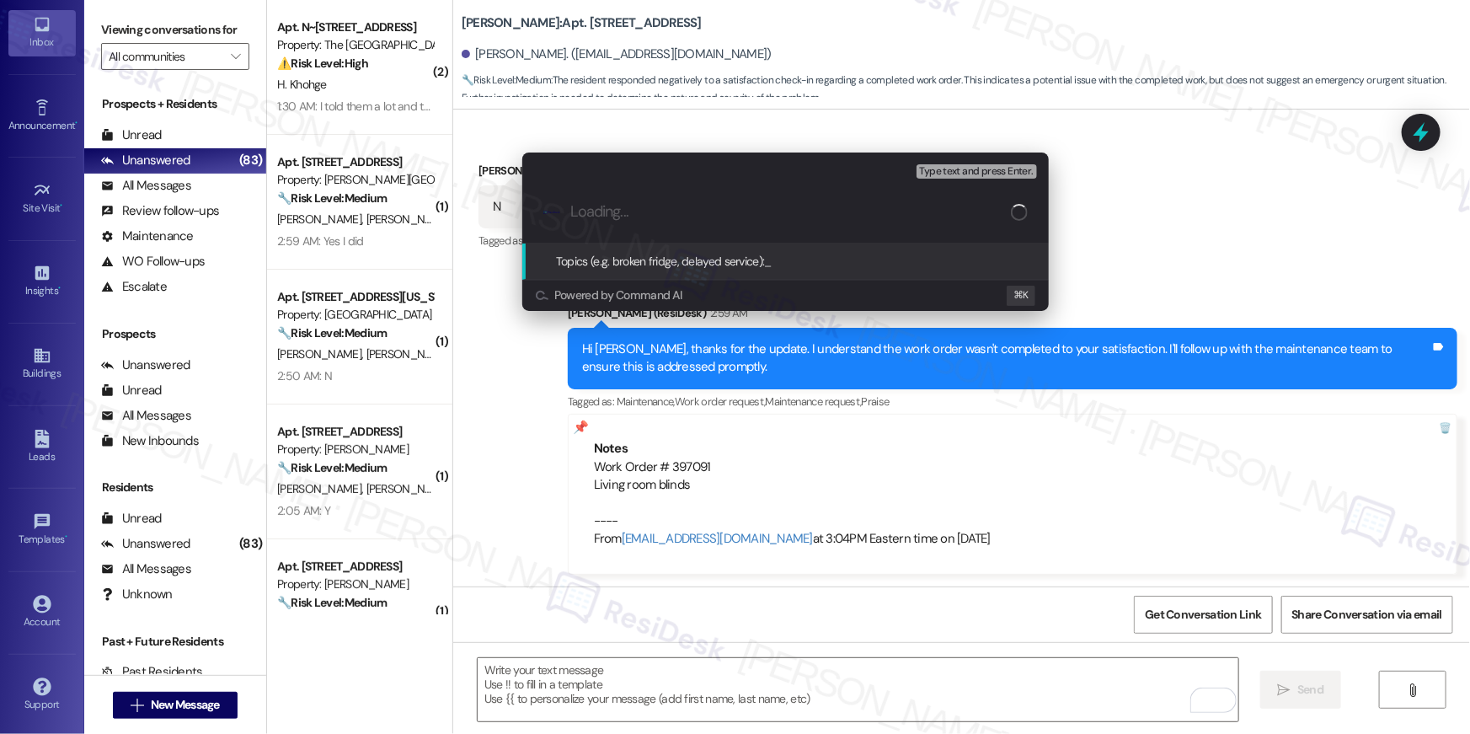
paste input "Work order filed by Residesk | Work Order # 397091 Living room blinds"
type input "Work order filed by Residesk | Work Order # 397091 Living room blinds"
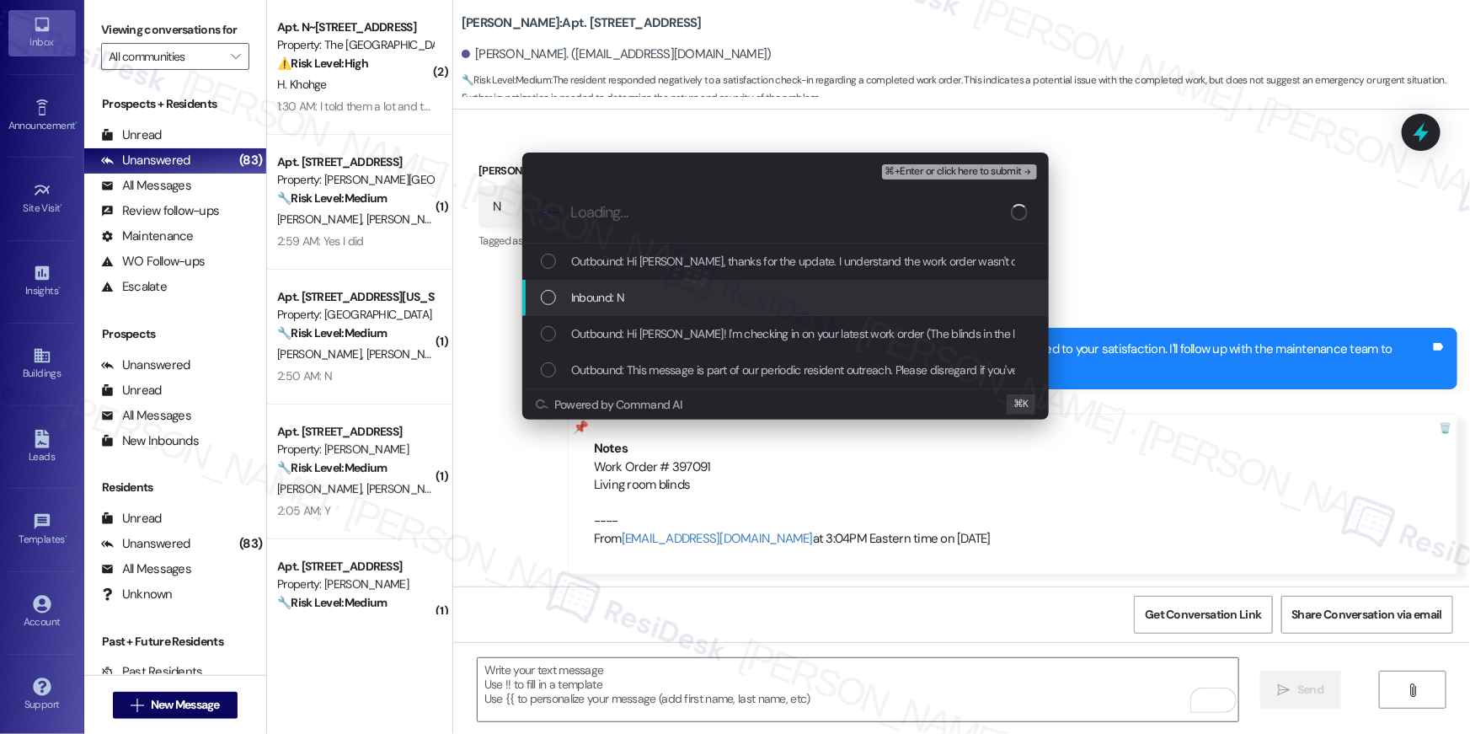
scroll to position [0, 0]
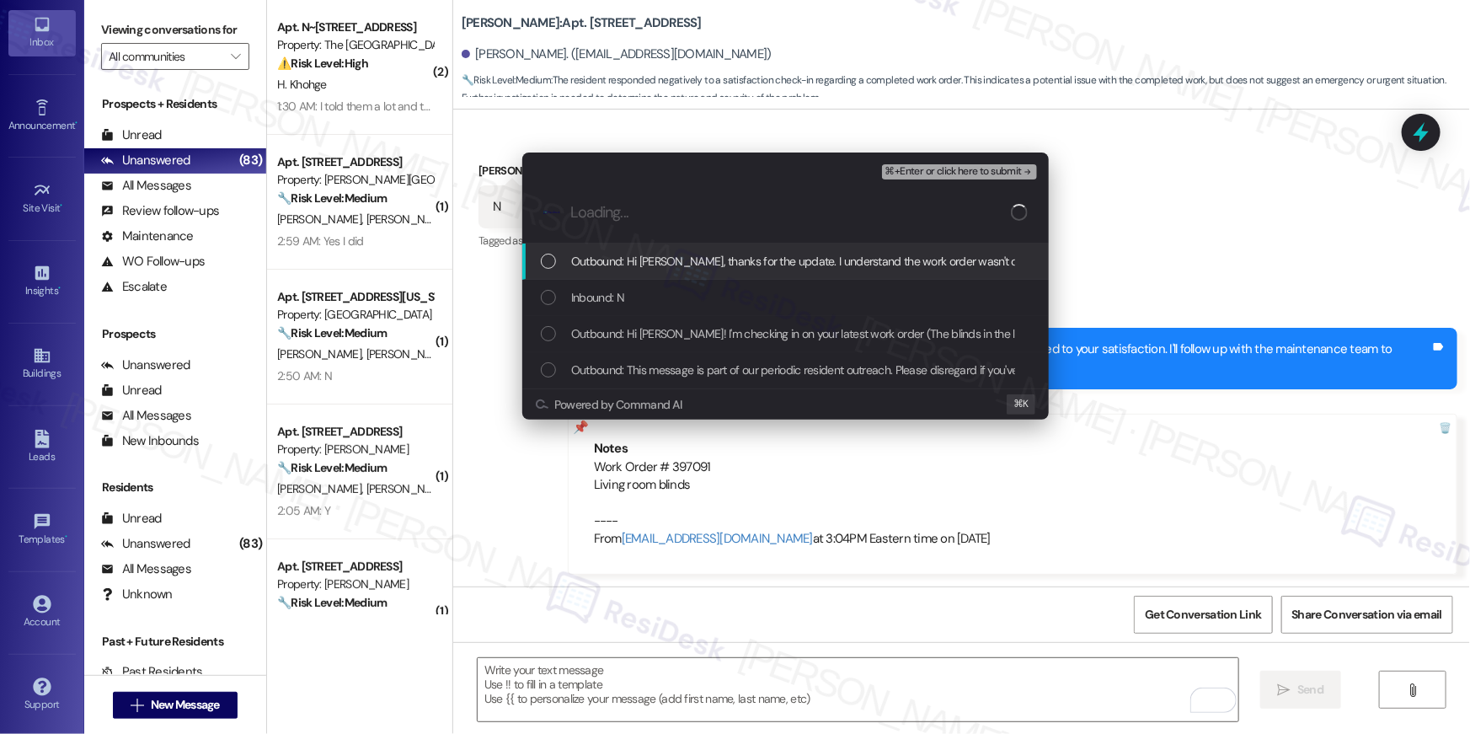
click at [621, 273] on div "Outbound: Hi [PERSON_NAME], thanks for the update. I understand the work order …" at bounding box center [785, 261] width 526 height 36
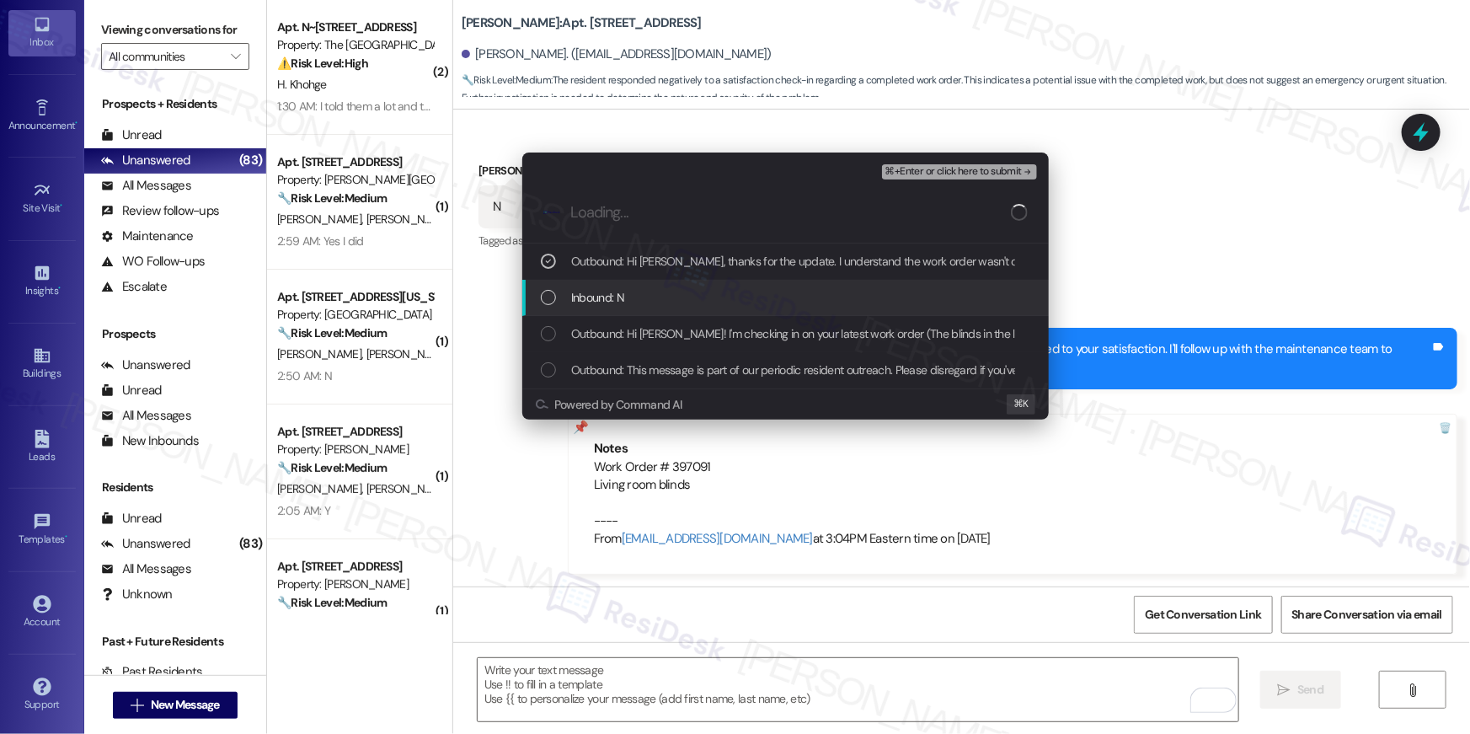
drag, startPoint x: 614, startPoint y: 291, endPoint x: 615, endPoint y: 315, distance: 24.4
click at [614, 291] on span "Inbound: N" at bounding box center [597, 297] width 53 height 19
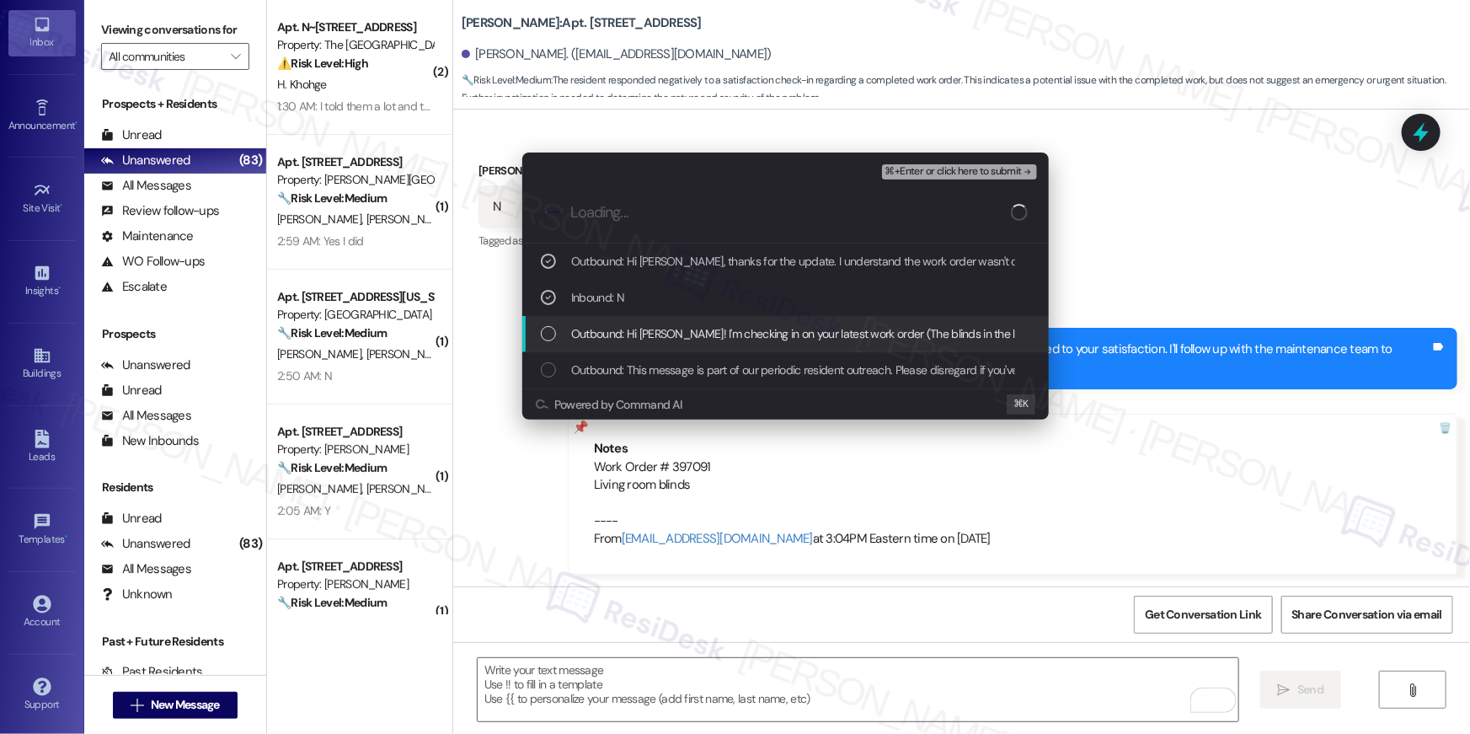
click at [620, 328] on span "Outbound: Hi [PERSON_NAME]! I'm checking in on your latest work order (The blin…" at bounding box center [1046, 333] width 951 height 19
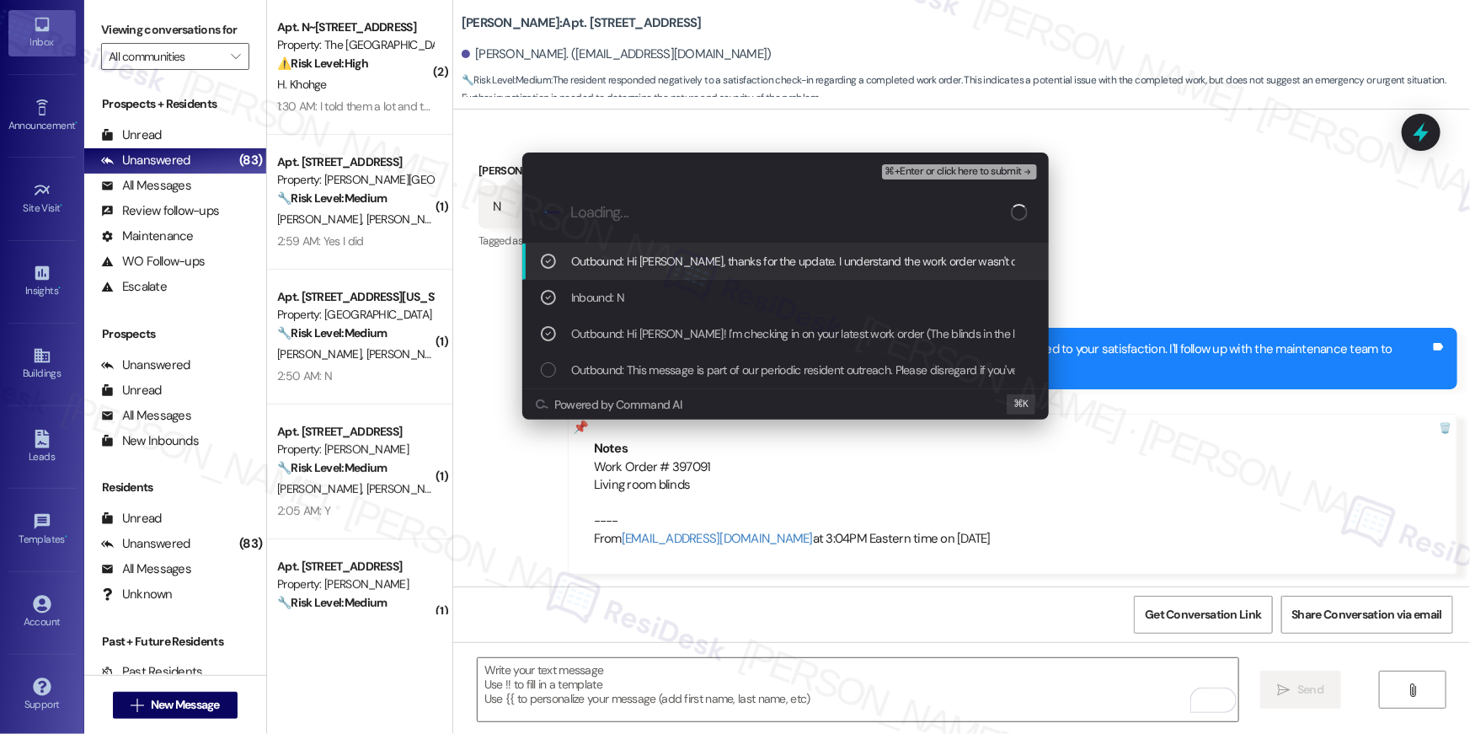
click at [958, 175] on span "⌘+Enter or click here to submit" at bounding box center [953, 172] width 136 height 12
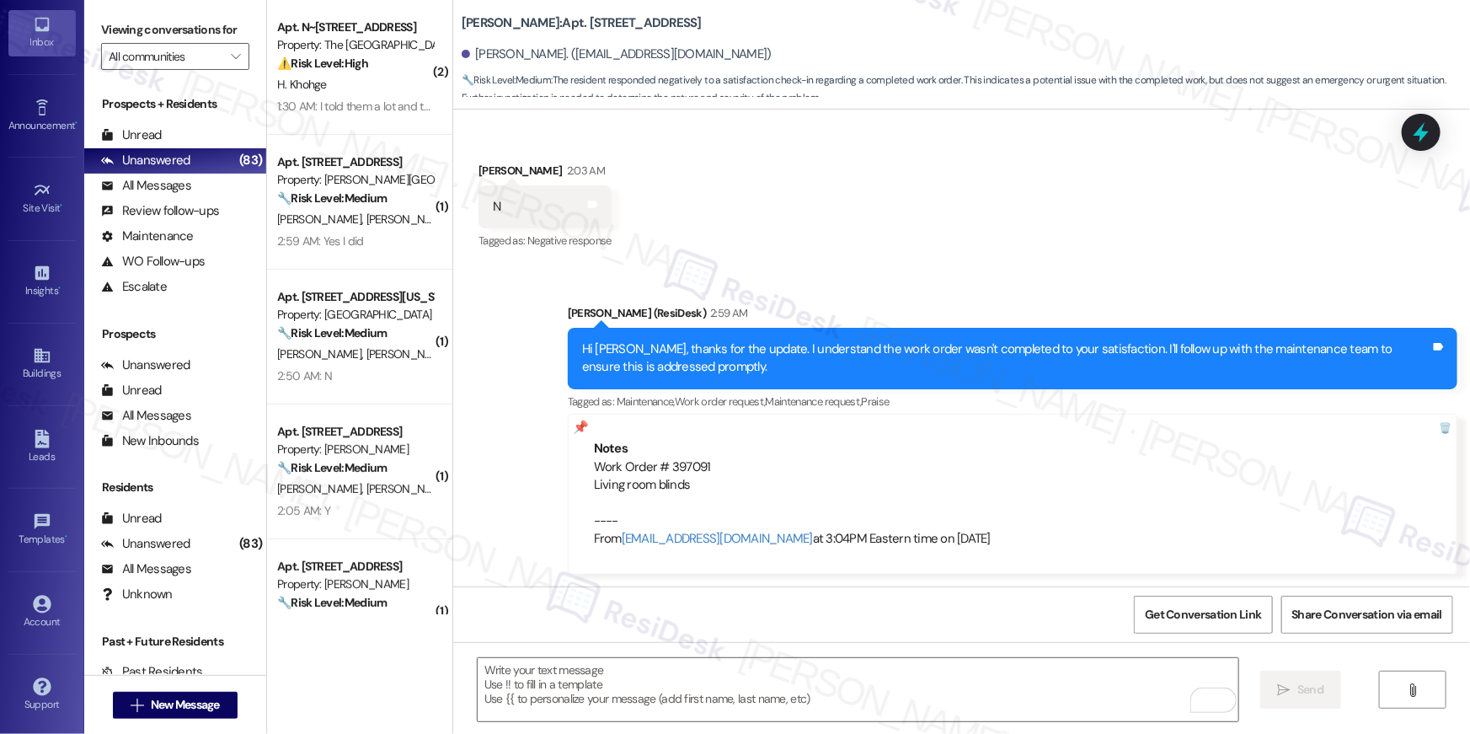
scroll to position [166, 0]
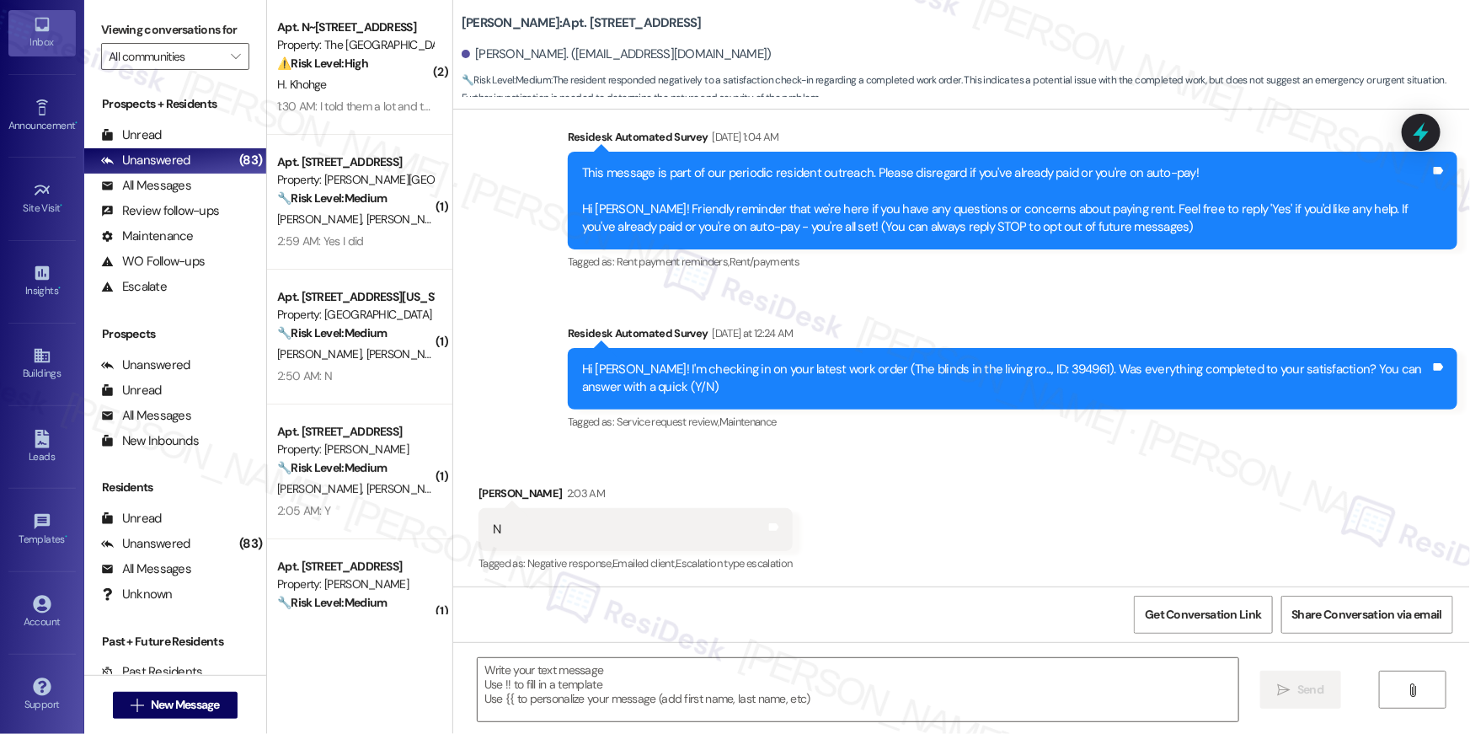
type textarea "Fetching suggested responses. Please feel free to read through the conversation…"
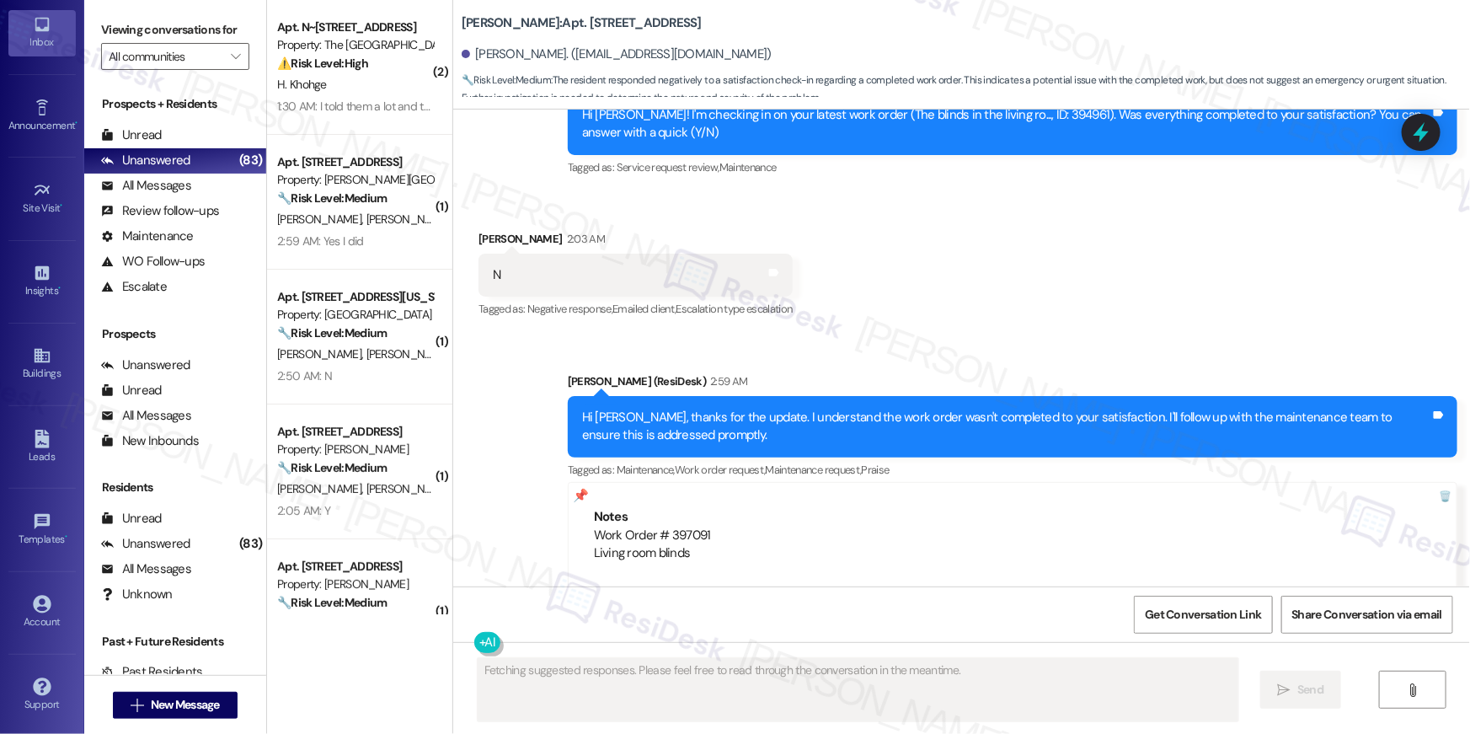
scroll to position [455, 0]
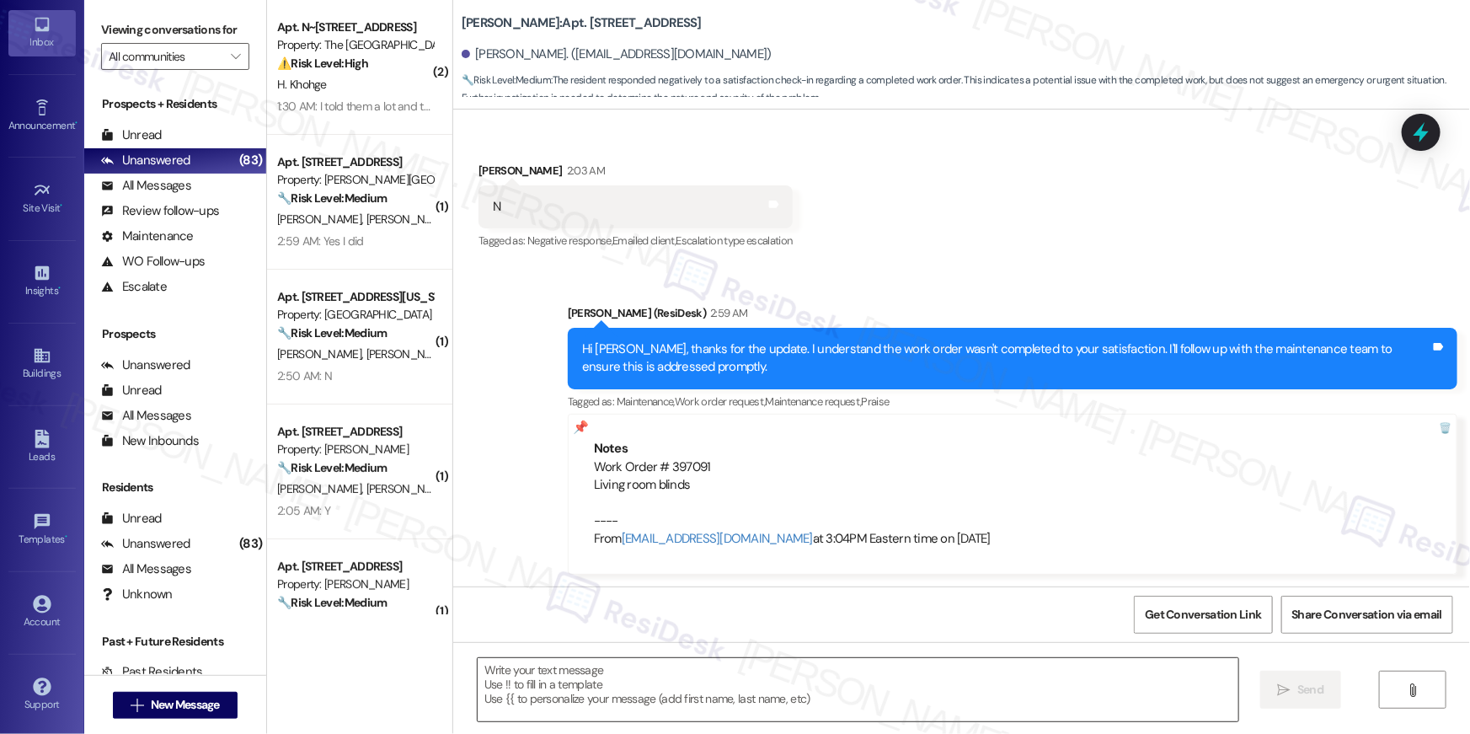
click at [782, 680] on textarea at bounding box center [858, 689] width 761 height 63
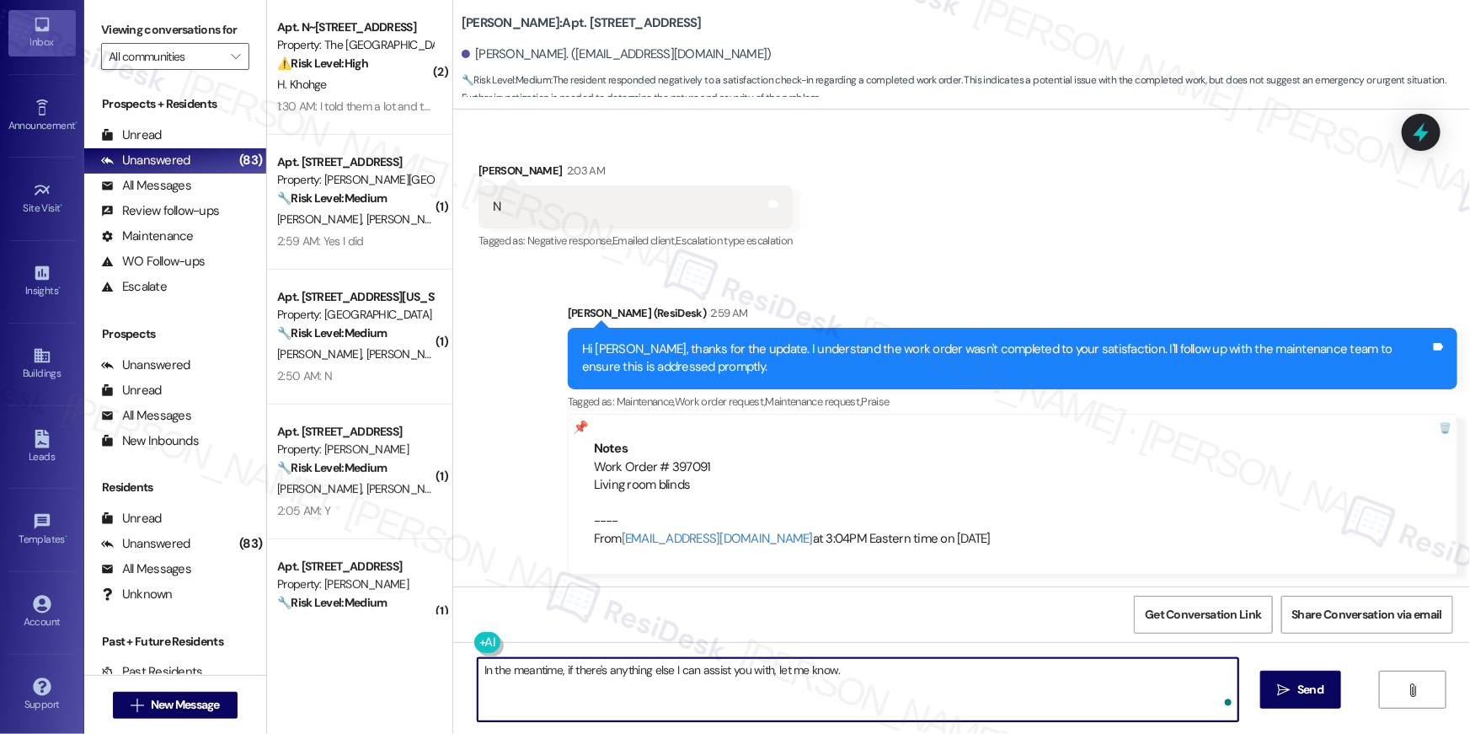
type textarea "In the meantime, if there's anything else I can assist you with, let me know."
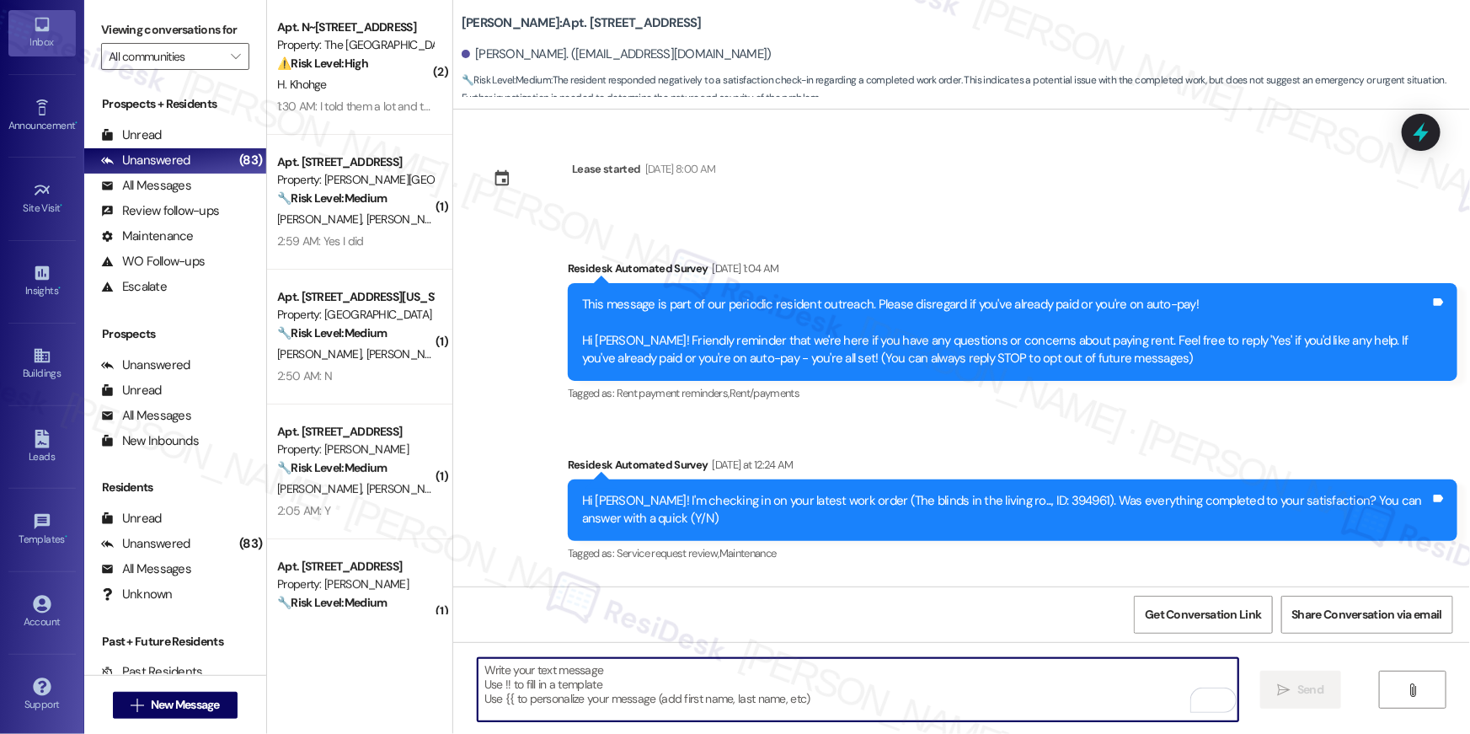
scroll to position [0, 0]
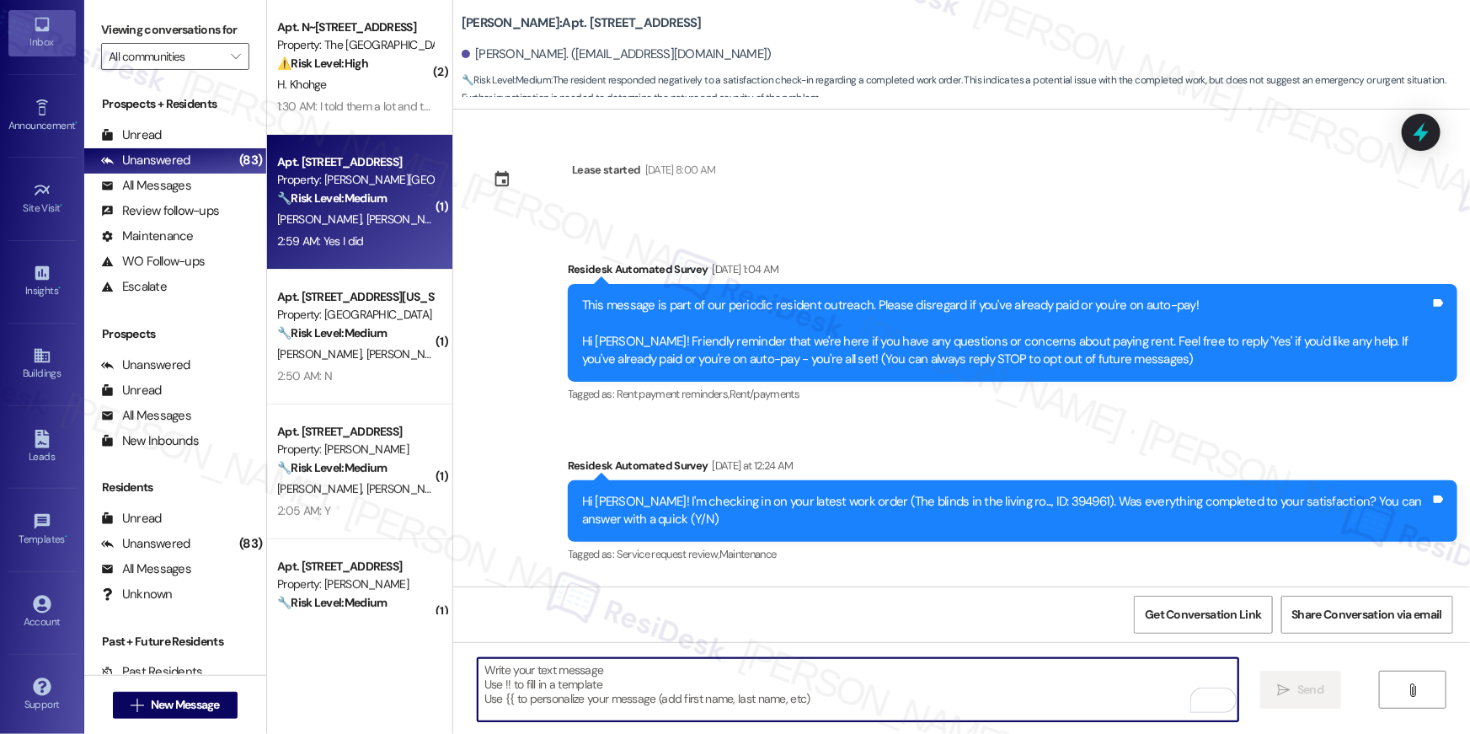
click at [342, 238] on div "2:59 AM: Yes I did 2:59 AM: Yes I did" at bounding box center [320, 240] width 86 height 15
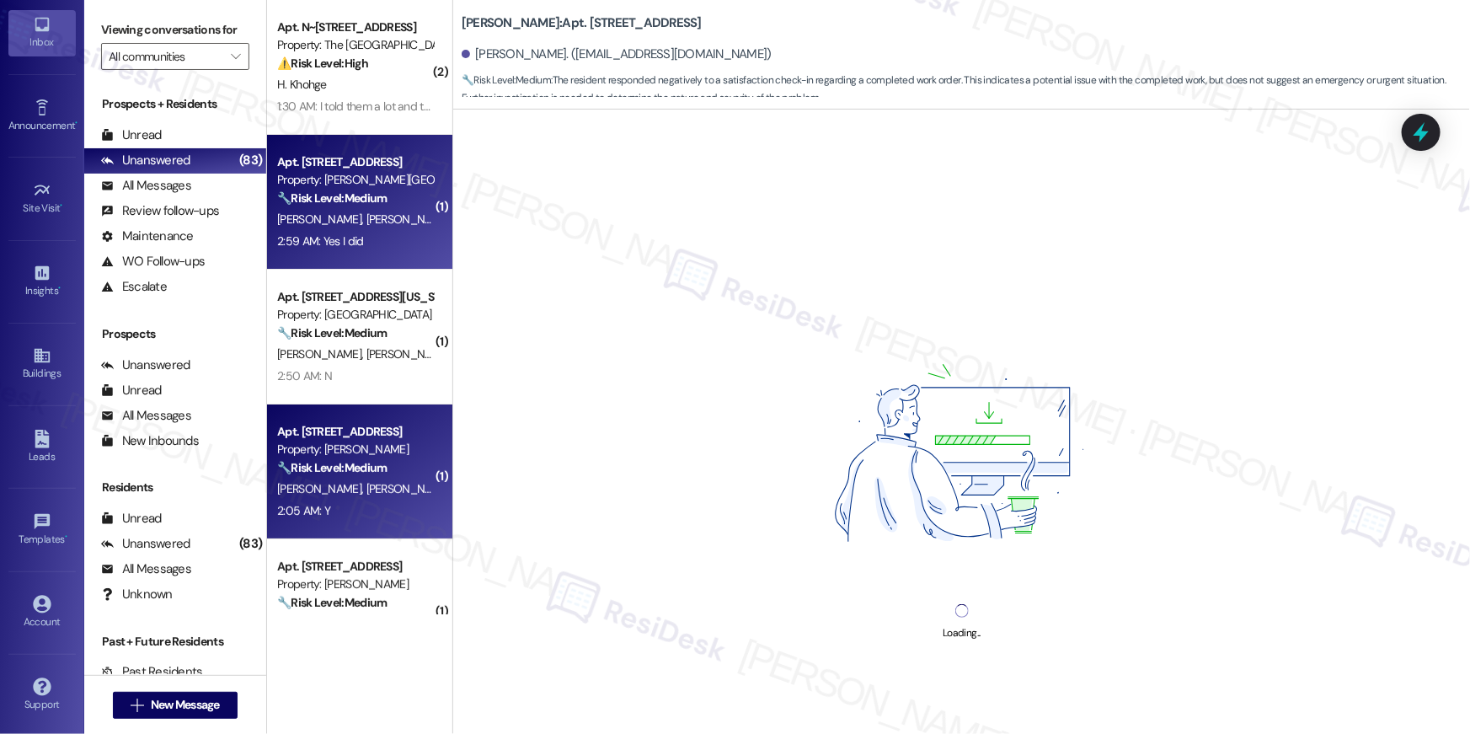
click at [375, 475] on div "🔧 Risk Level: Medium The resident responded 'Y' to a follow-up question about a…" at bounding box center [355, 468] width 156 height 18
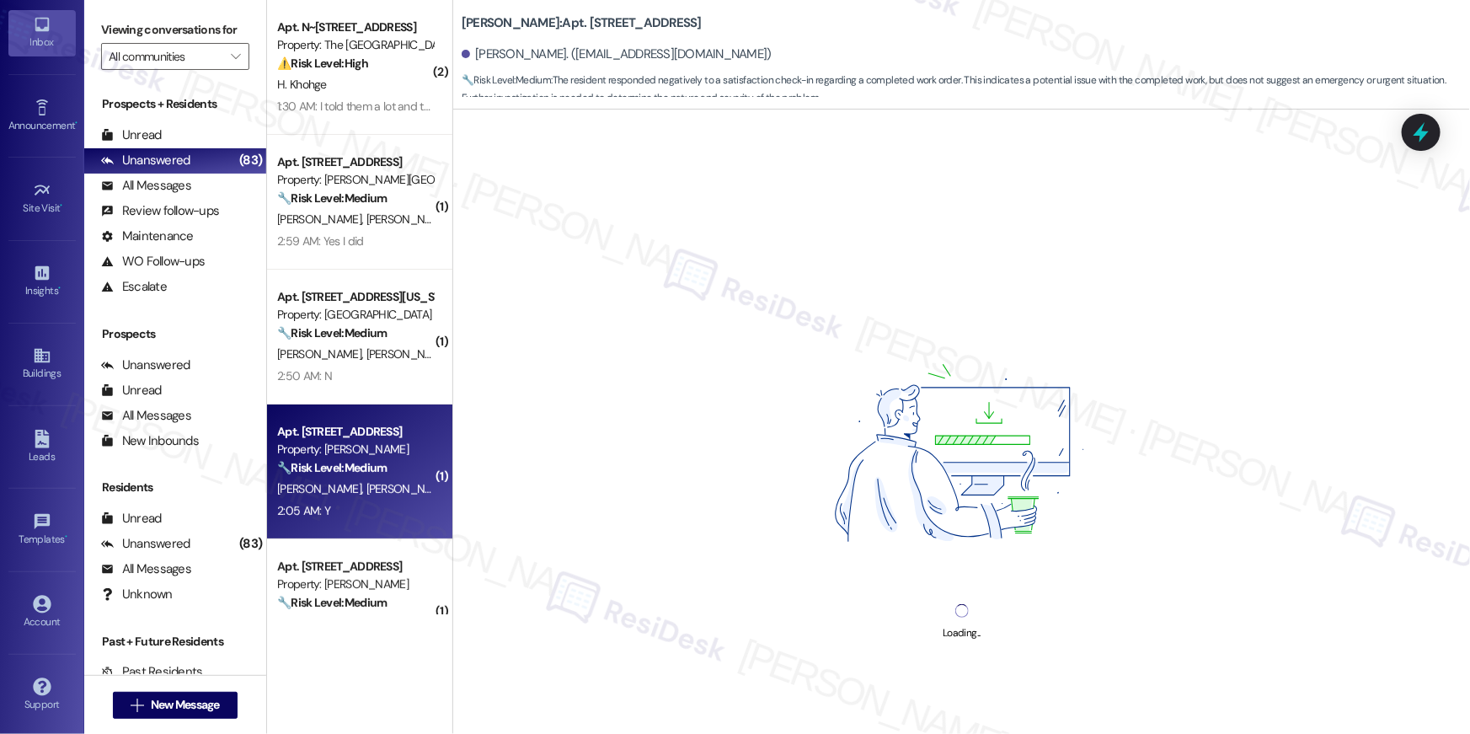
drag, startPoint x: 378, startPoint y: 478, endPoint x: 387, endPoint y: 477, distance: 9.3
click at [378, 478] on div "[PERSON_NAME] [PERSON_NAME]" at bounding box center [354, 488] width 159 height 21
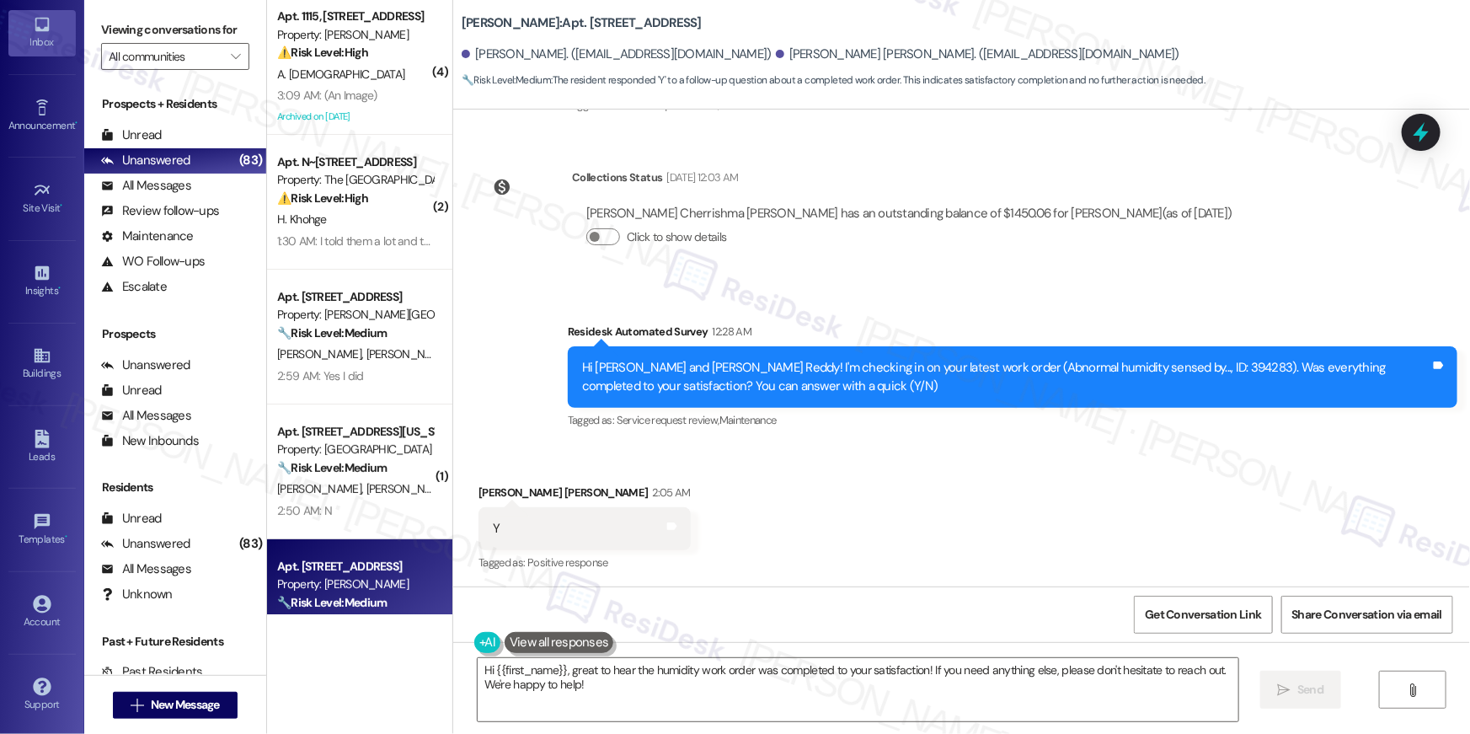
scroll to position [3147, 0]
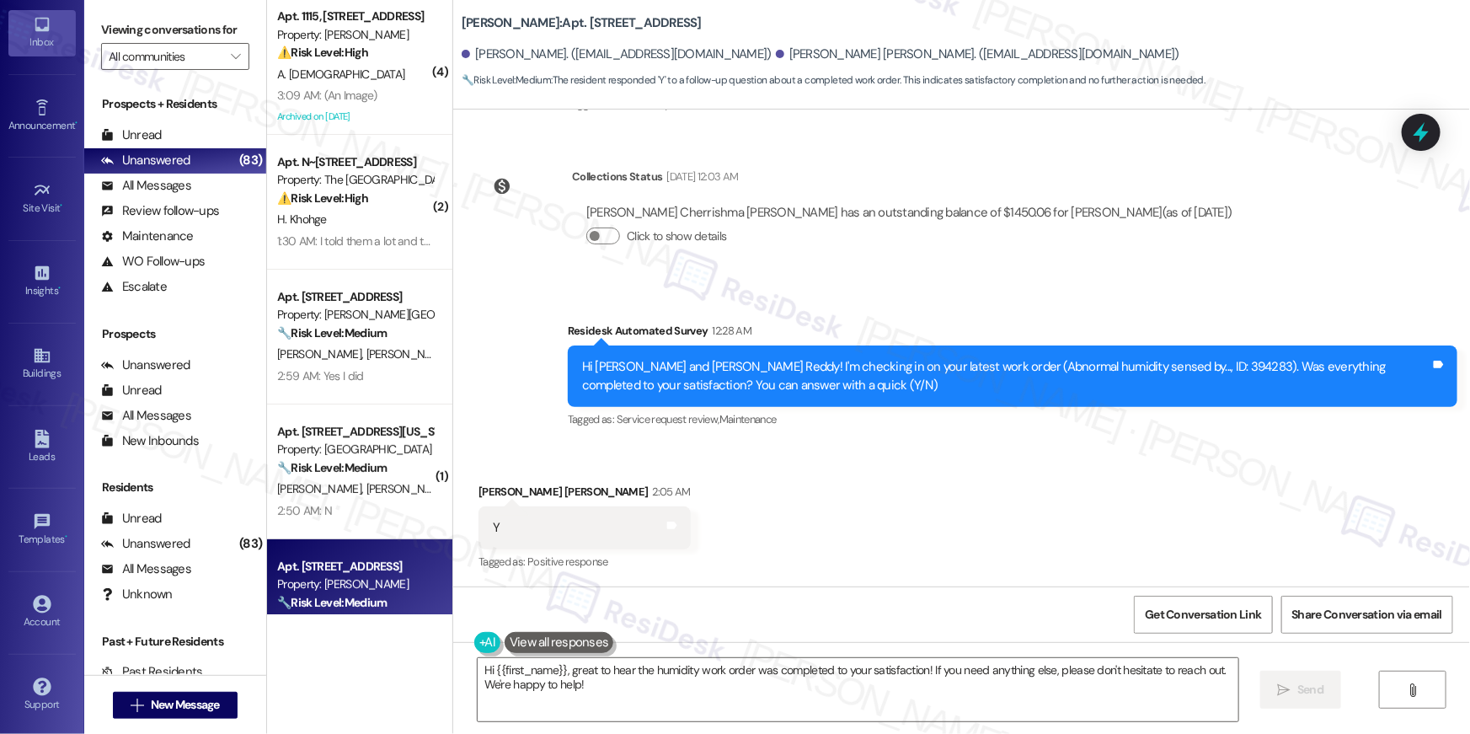
click at [875, 536] on div "Received via SMS [PERSON_NAME] [PERSON_NAME] 2:05 AM Y Tags and notes Tagged as…" at bounding box center [961, 516] width 1017 height 142
click at [830, 699] on textarea "Hi {{first_name}}, great to hear the humidity work order was completed to your …" at bounding box center [858, 689] width 761 height 63
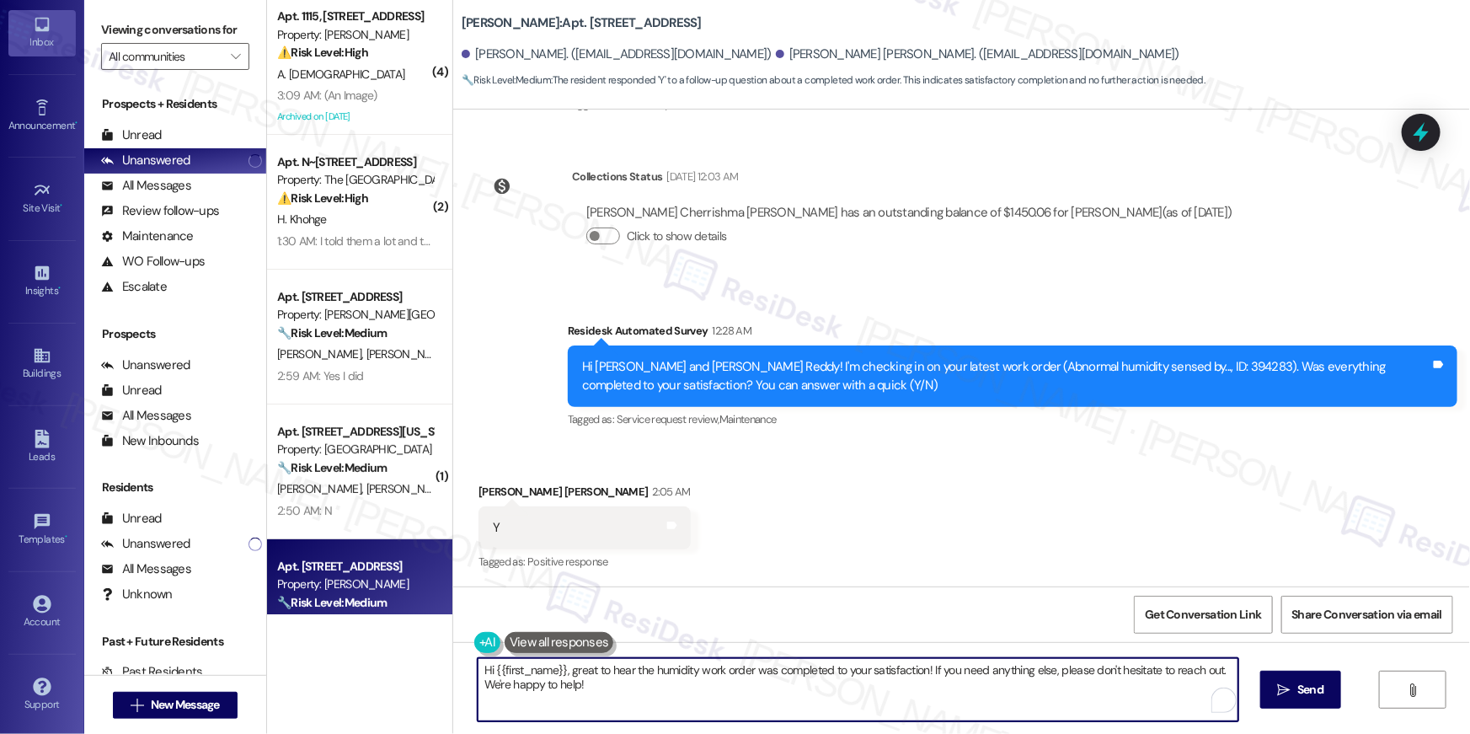
paste textarea "please disregard the previous message about abnormal humidity—a work order was …"
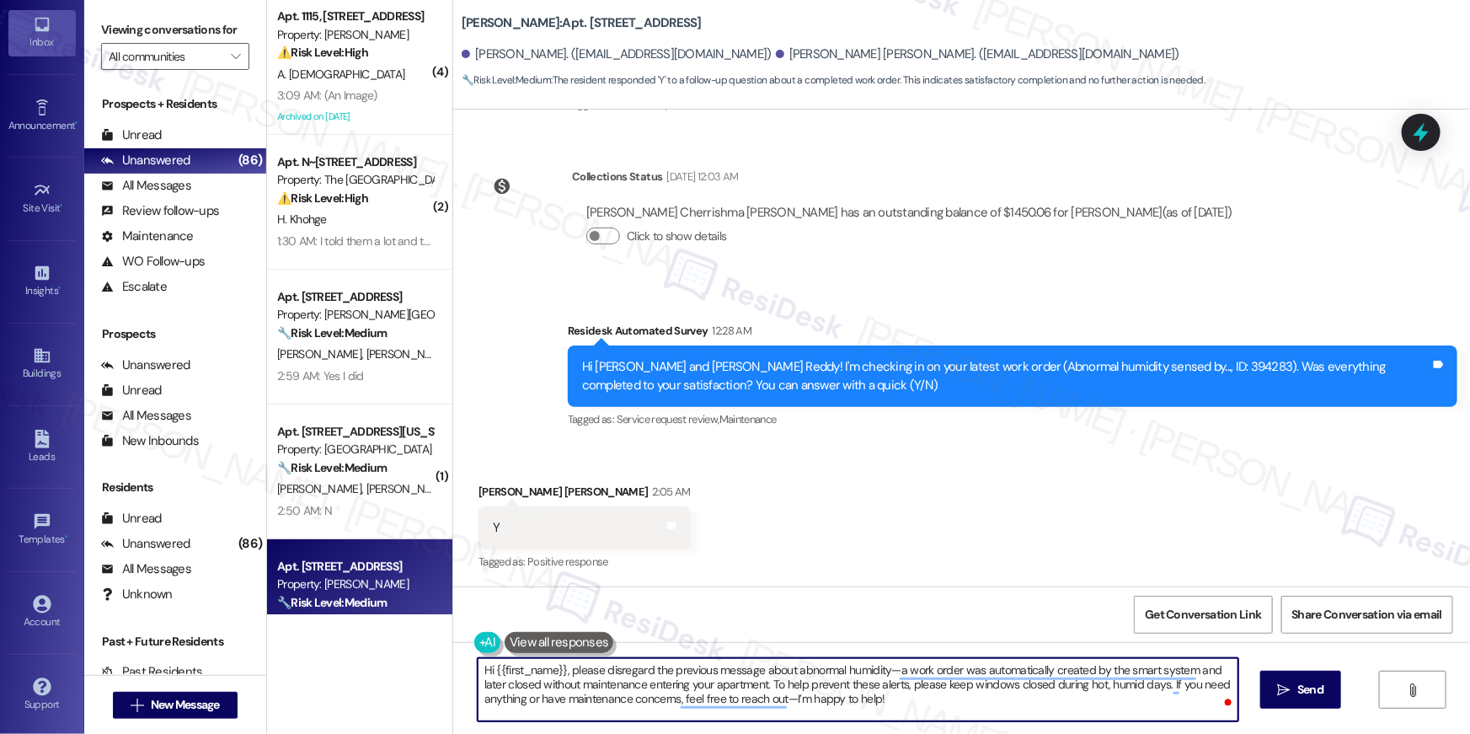
click at [1125, 708] on textarea "Hi {{first_name}}, please disregard the previous message about abnormal humidit…" at bounding box center [858, 689] width 761 height 63
type textarea "Hi {{first_name}}, please disregard the previous message about abnormal humidit…"
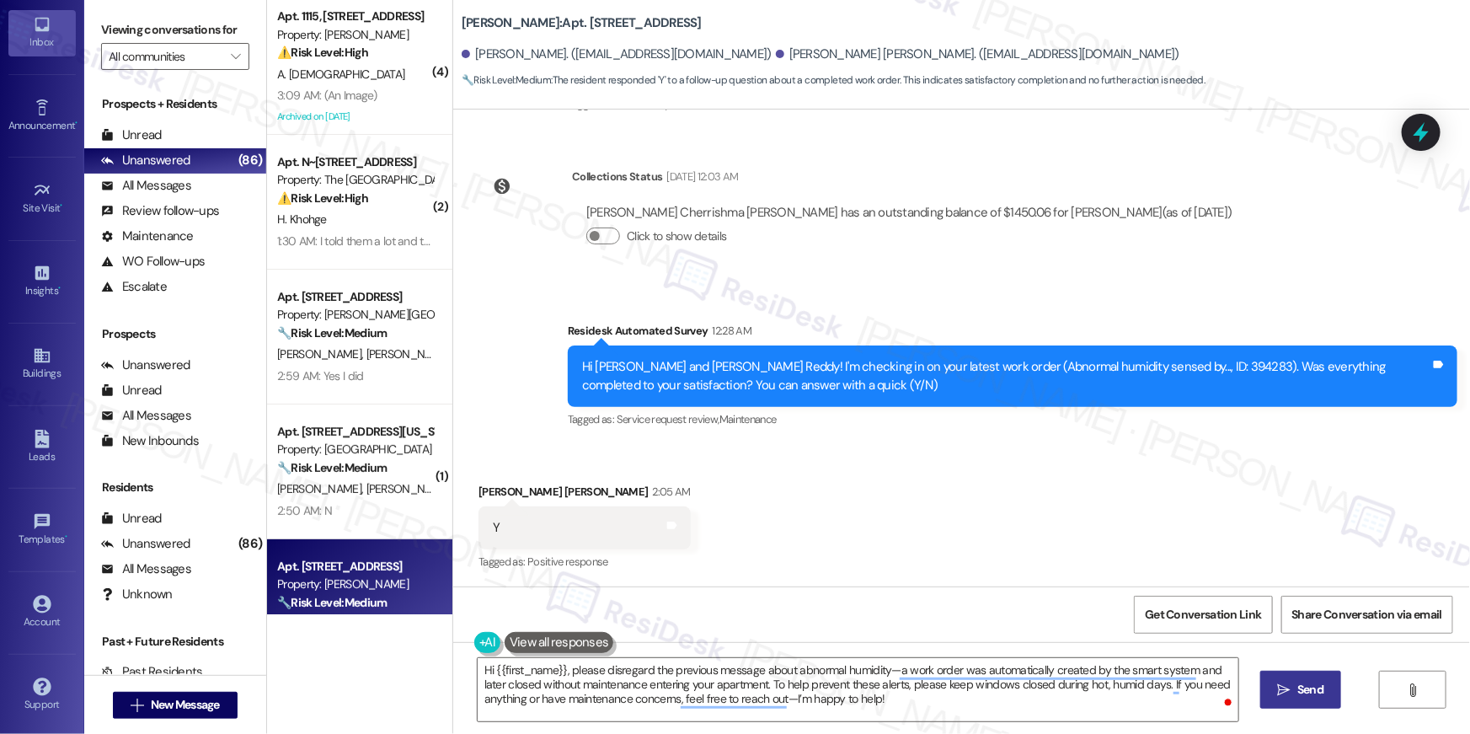
click at [1270, 691] on button " Send" at bounding box center [1301, 689] width 82 height 38
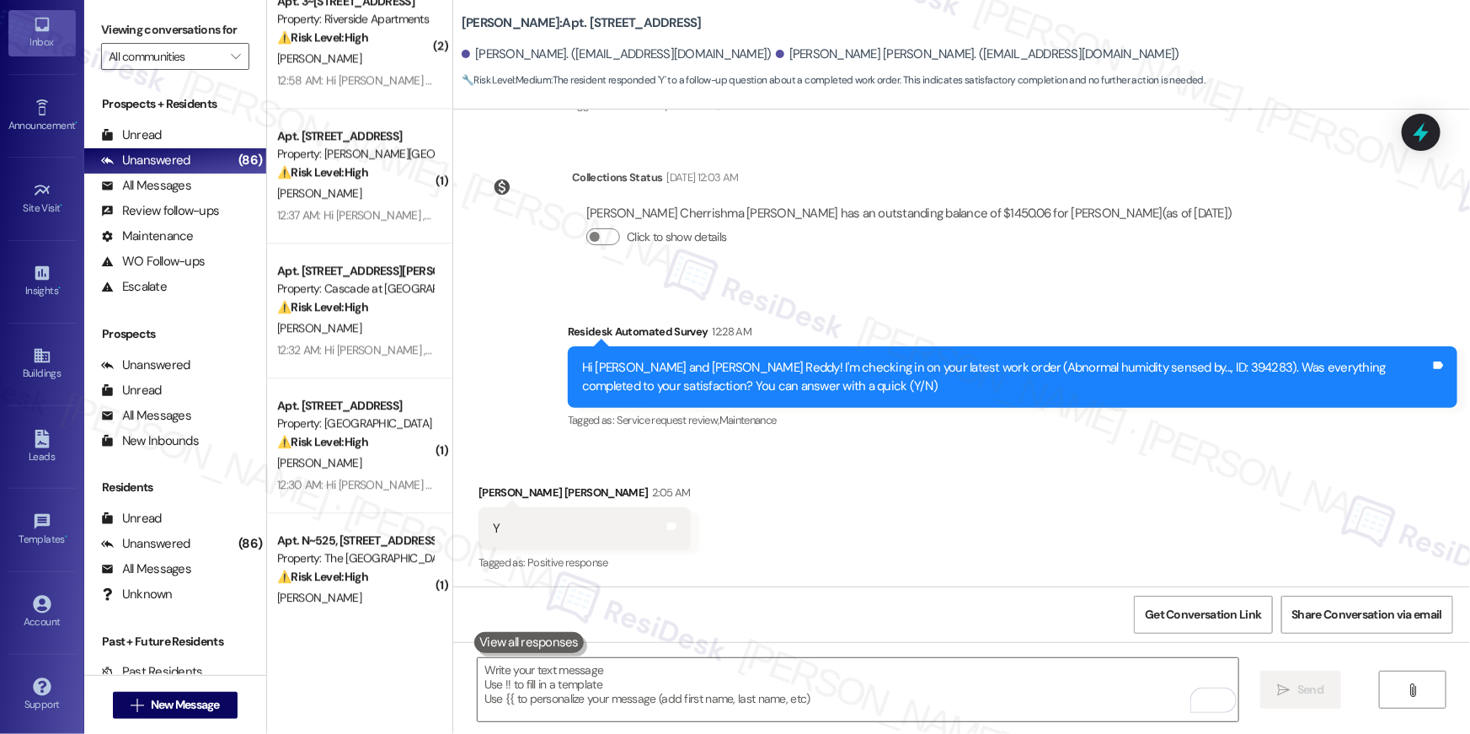
scroll to position [6123, 0]
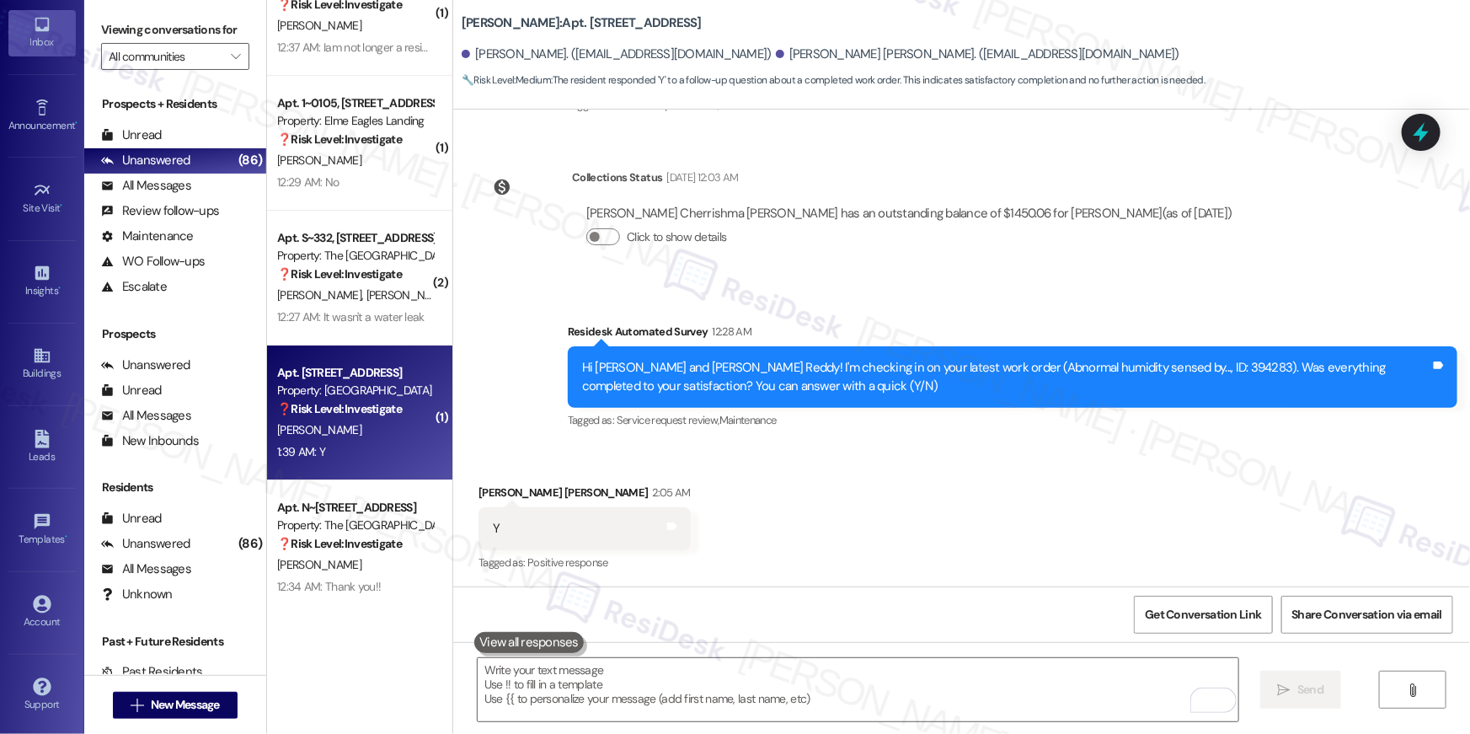
click at [368, 455] on div "1:39 AM: Y 1:39 AM: Y" at bounding box center [354, 451] width 159 height 21
type textarea "Fetching suggested responses. Please feel free to read through the conversation…"
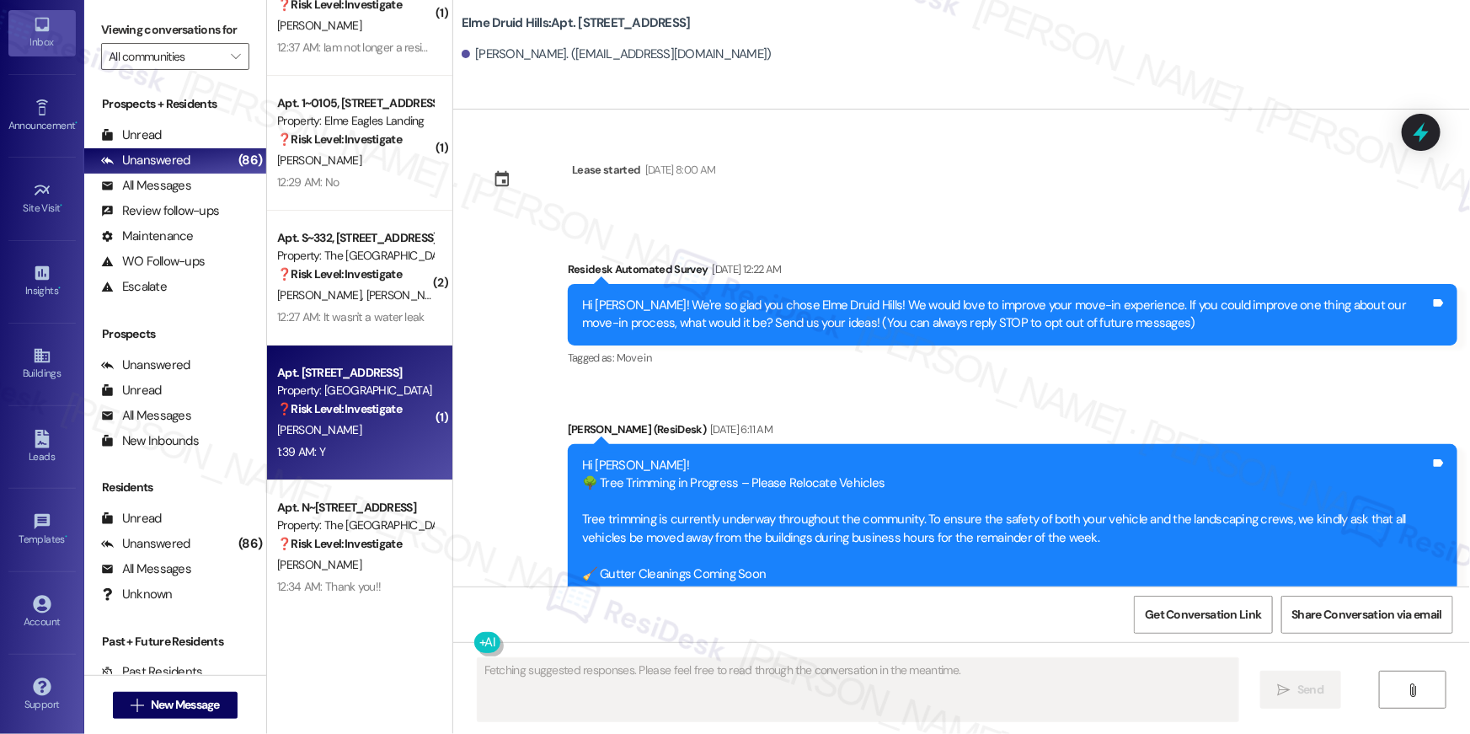
scroll to position [9432, 0]
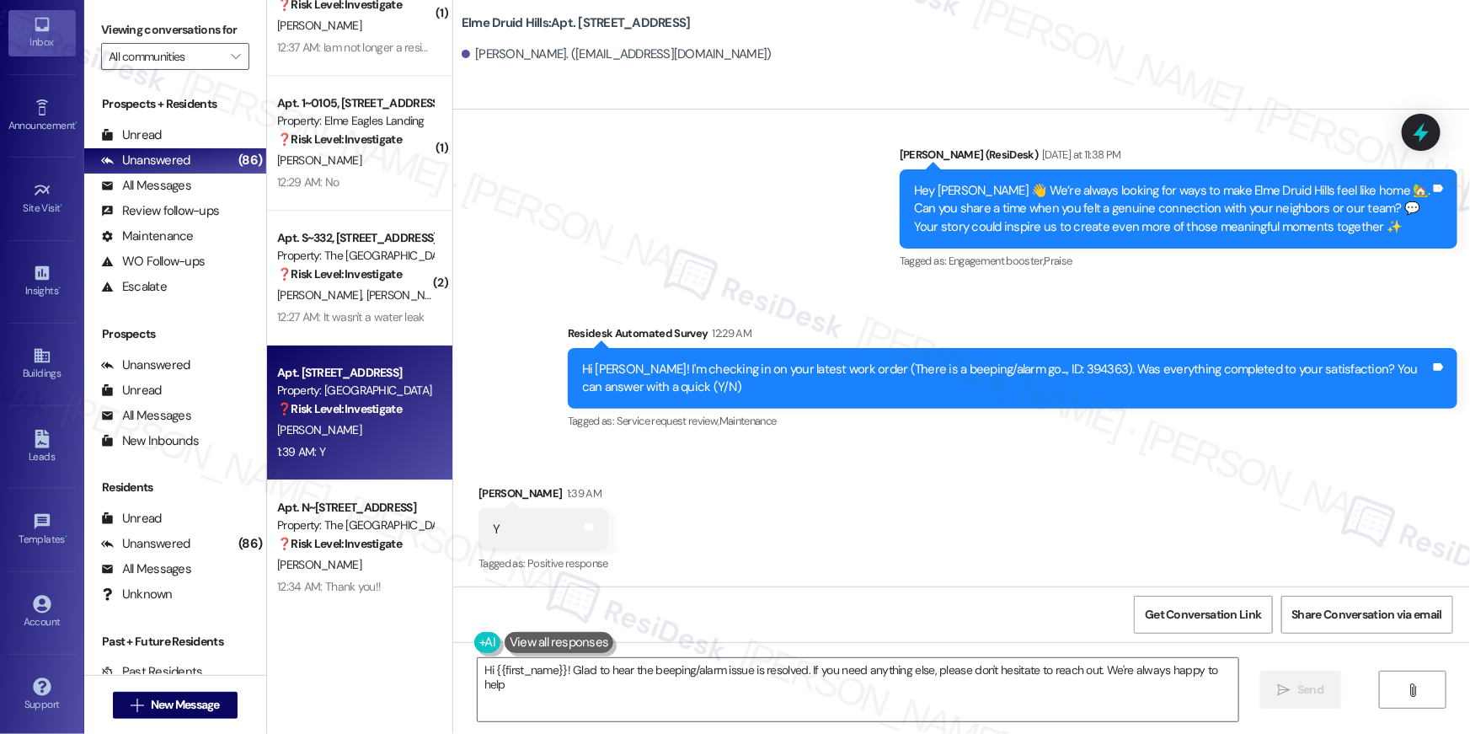
type textarea "Hi {{first_name}}! Glad to hear the beeping/alarm issue is resolved. If you nee…"
